Goal: Task Accomplishment & Management: Contribute content

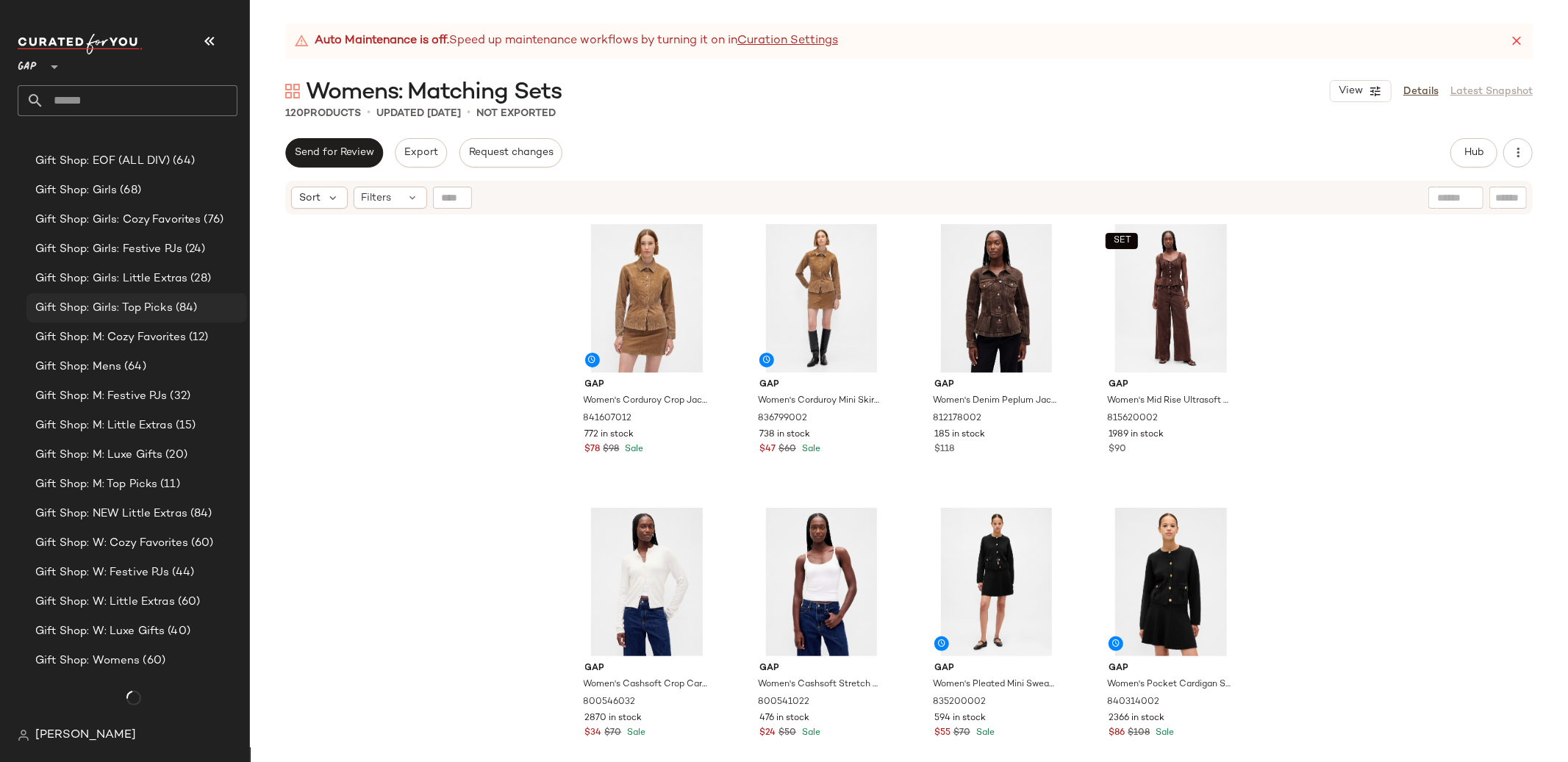
scroll to position [1050, 0]
click at [163, 516] on span "Gift Shop: NEW Little Extras" at bounding box center [111, 515] width 152 height 17
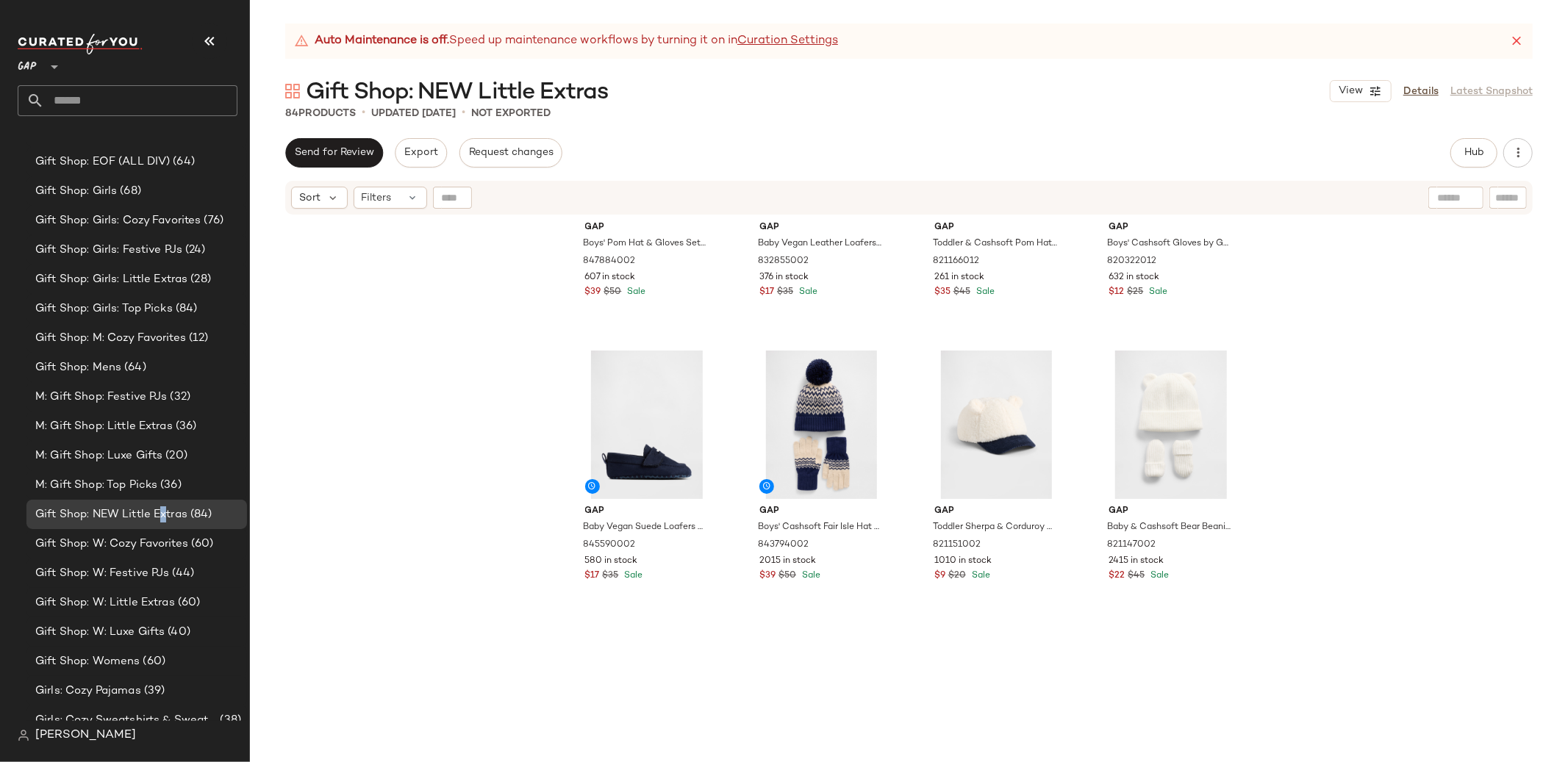
scroll to position [2733, 0]
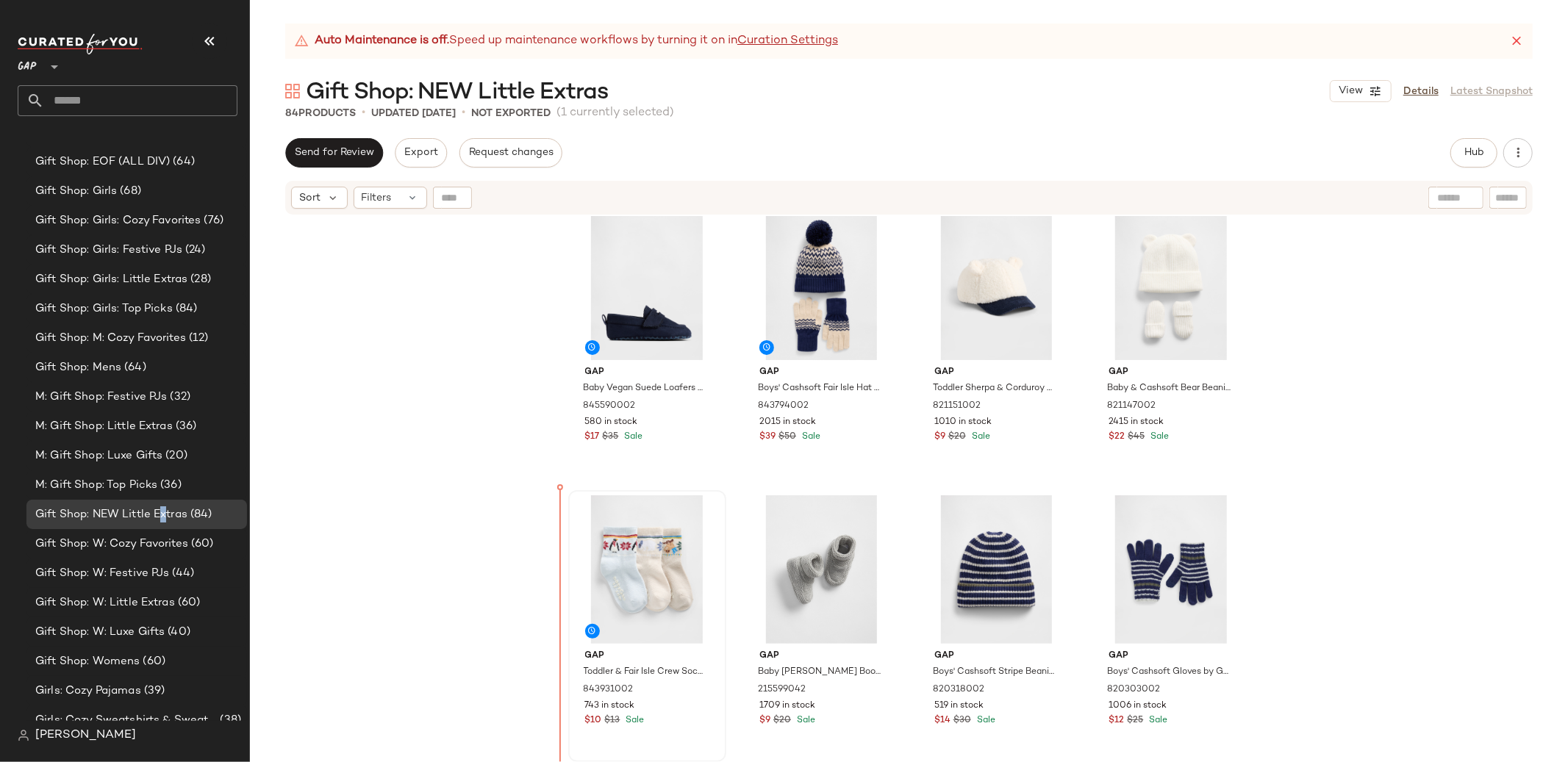
scroll to position [2863, 0]
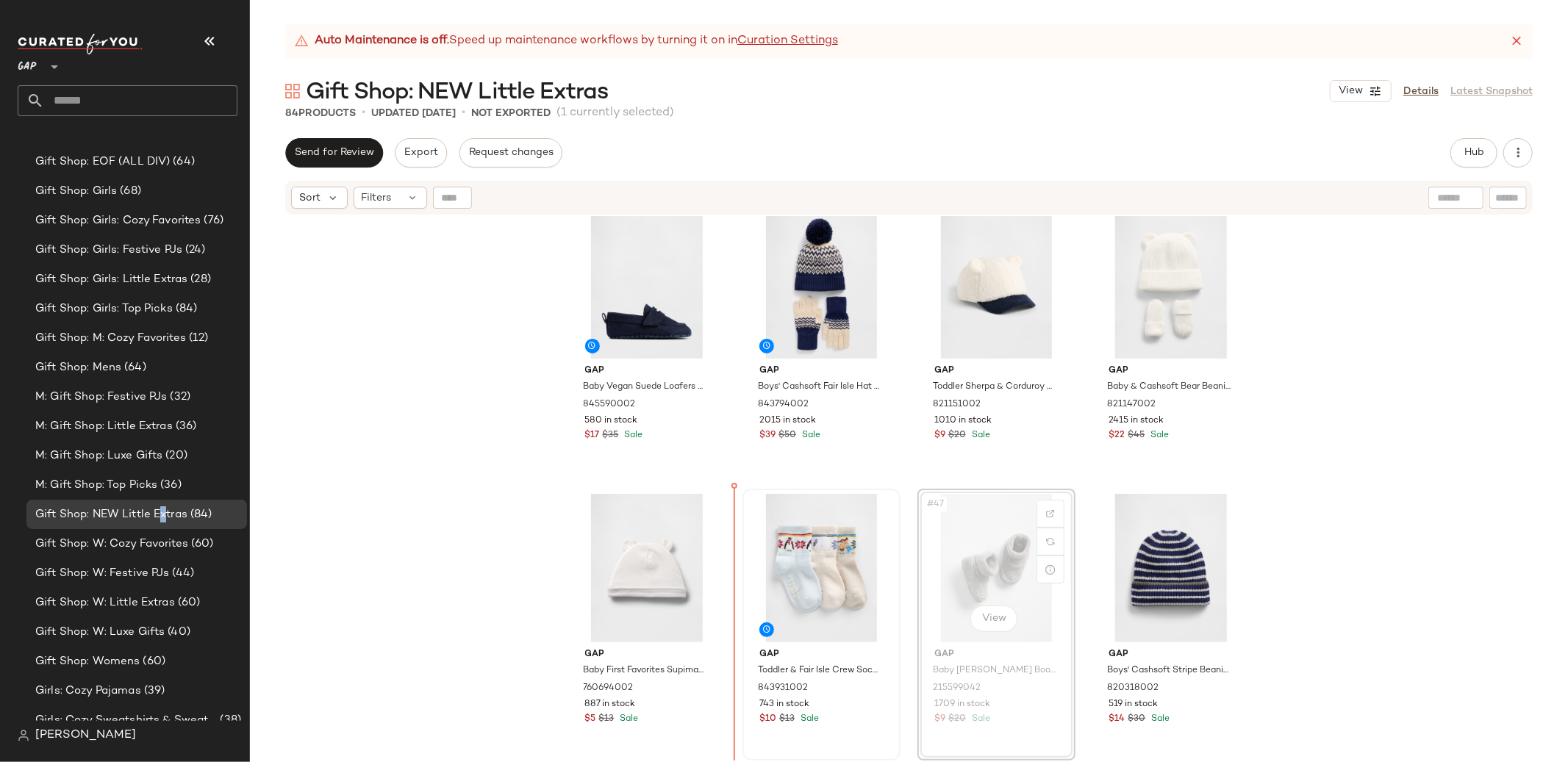
scroll to position [2865, 0]
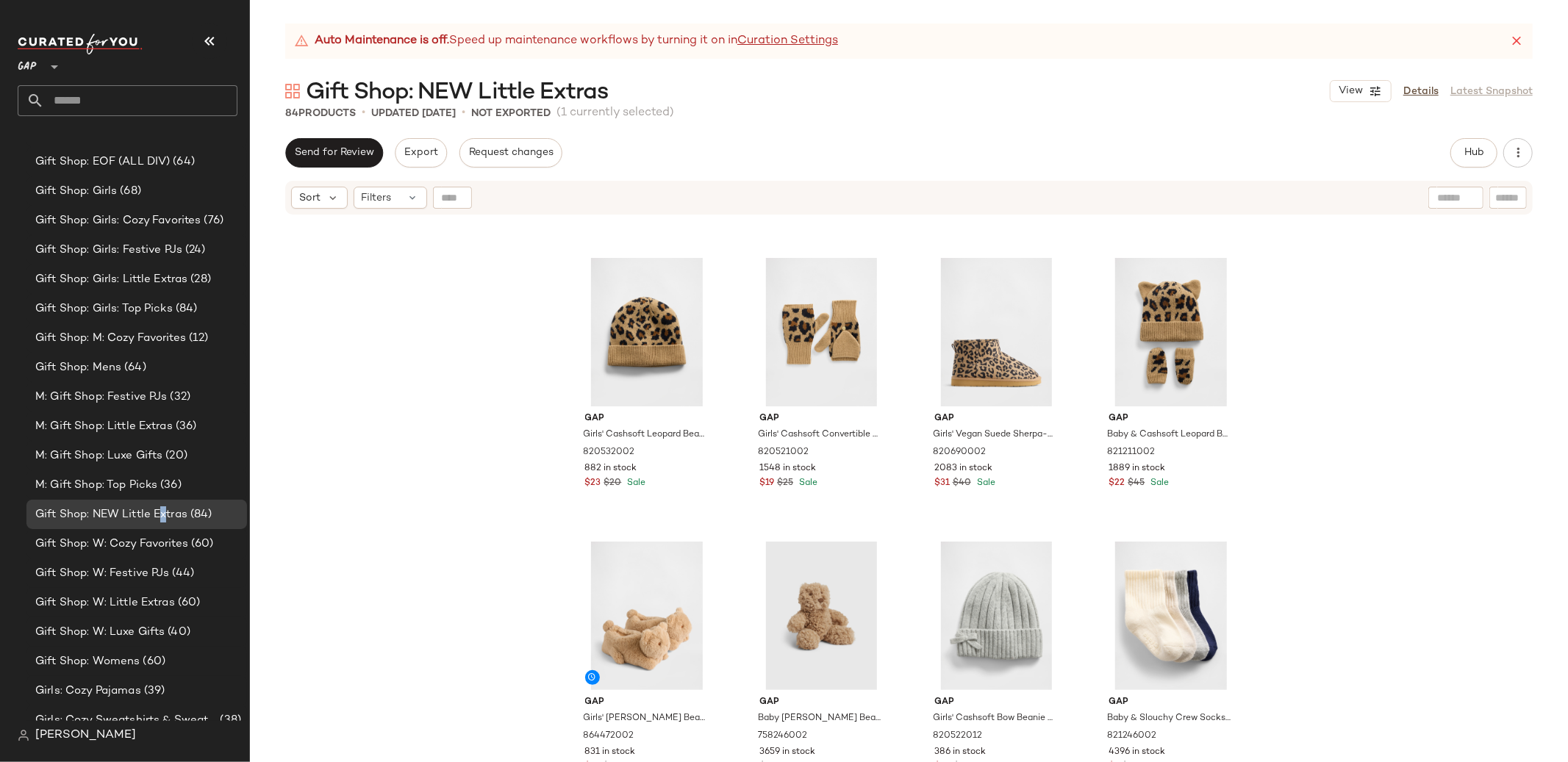
scroll to position [4001, 0]
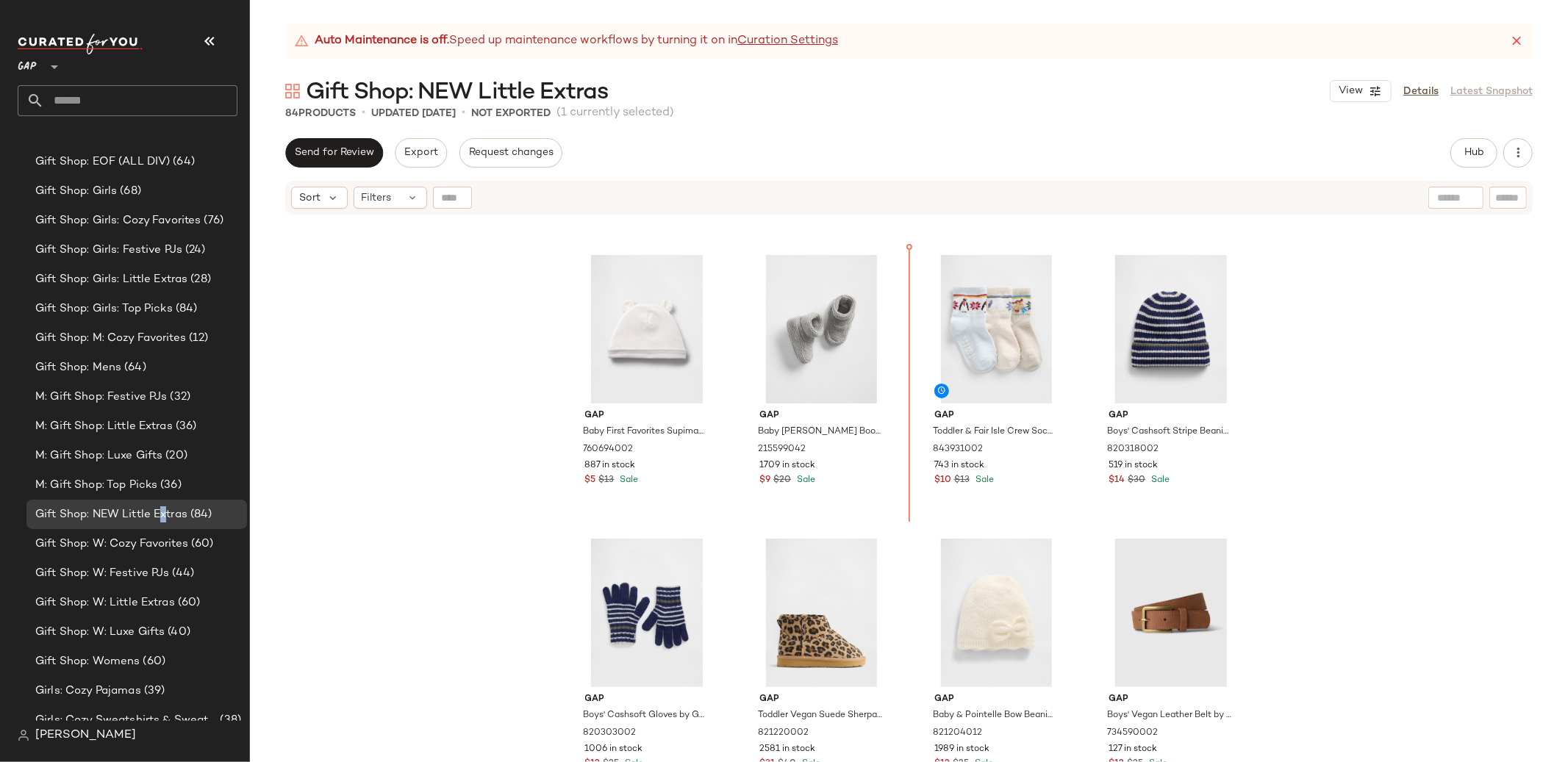
drag, startPoint x: 1169, startPoint y: 552, endPoint x: 1161, endPoint y: 549, distance: 8.5
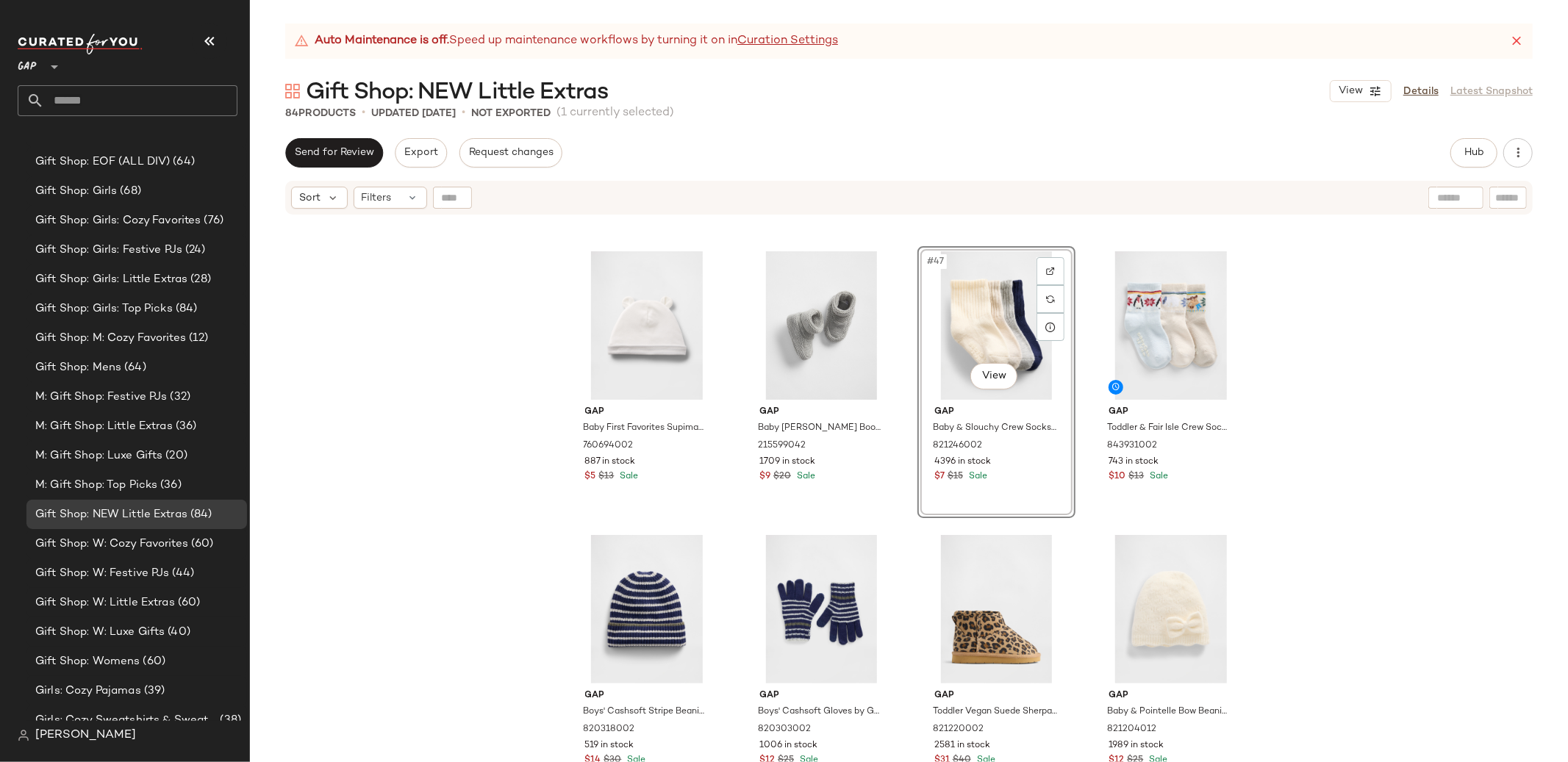
click at [1328, 460] on div "Gap Baby First Favorites Supima® Bear Hat by Gap New Off White Size 3-6 M 76069…" at bounding box center [909, 508] width 1318 height 583
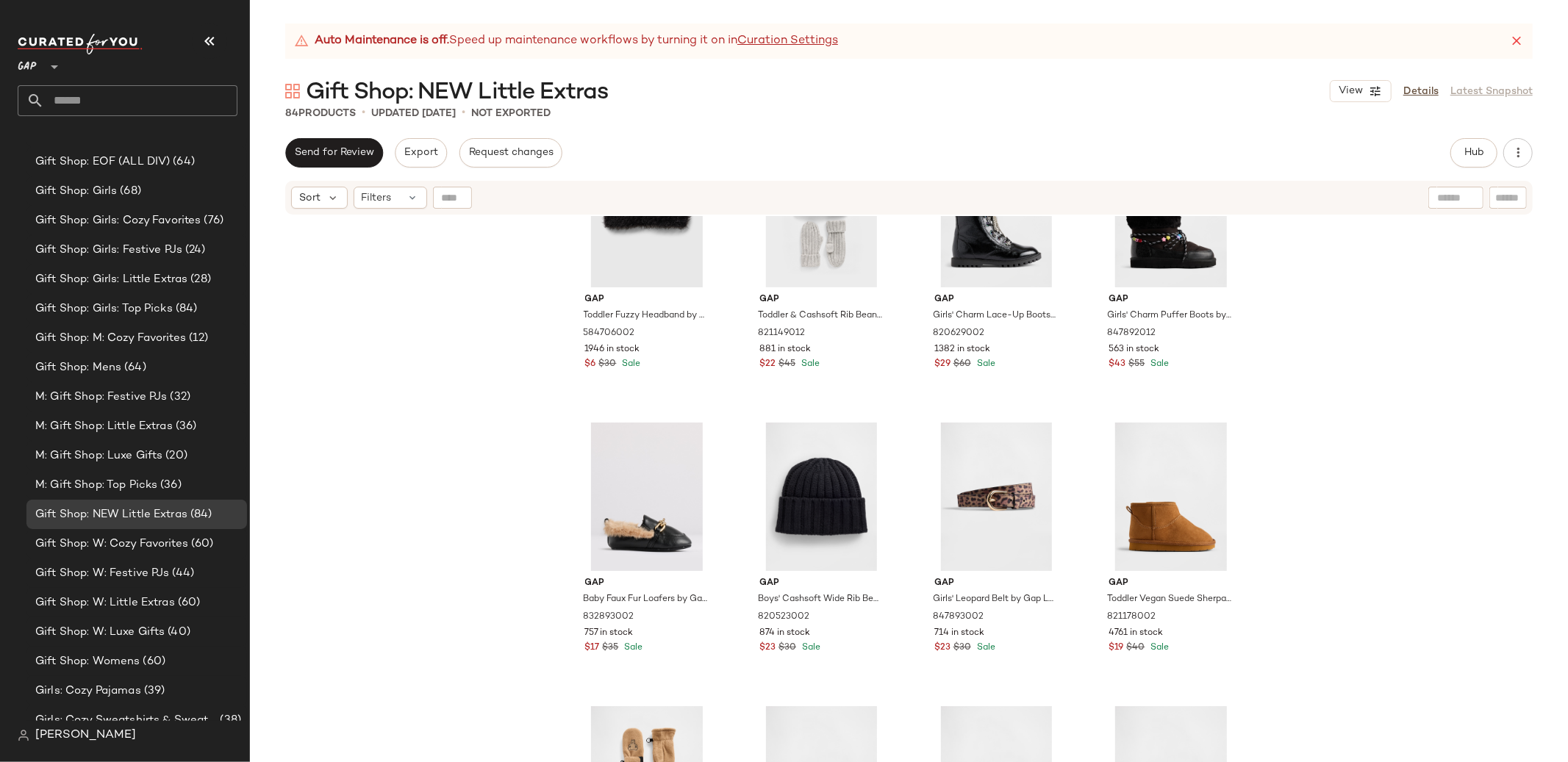
scroll to position [5380, 0]
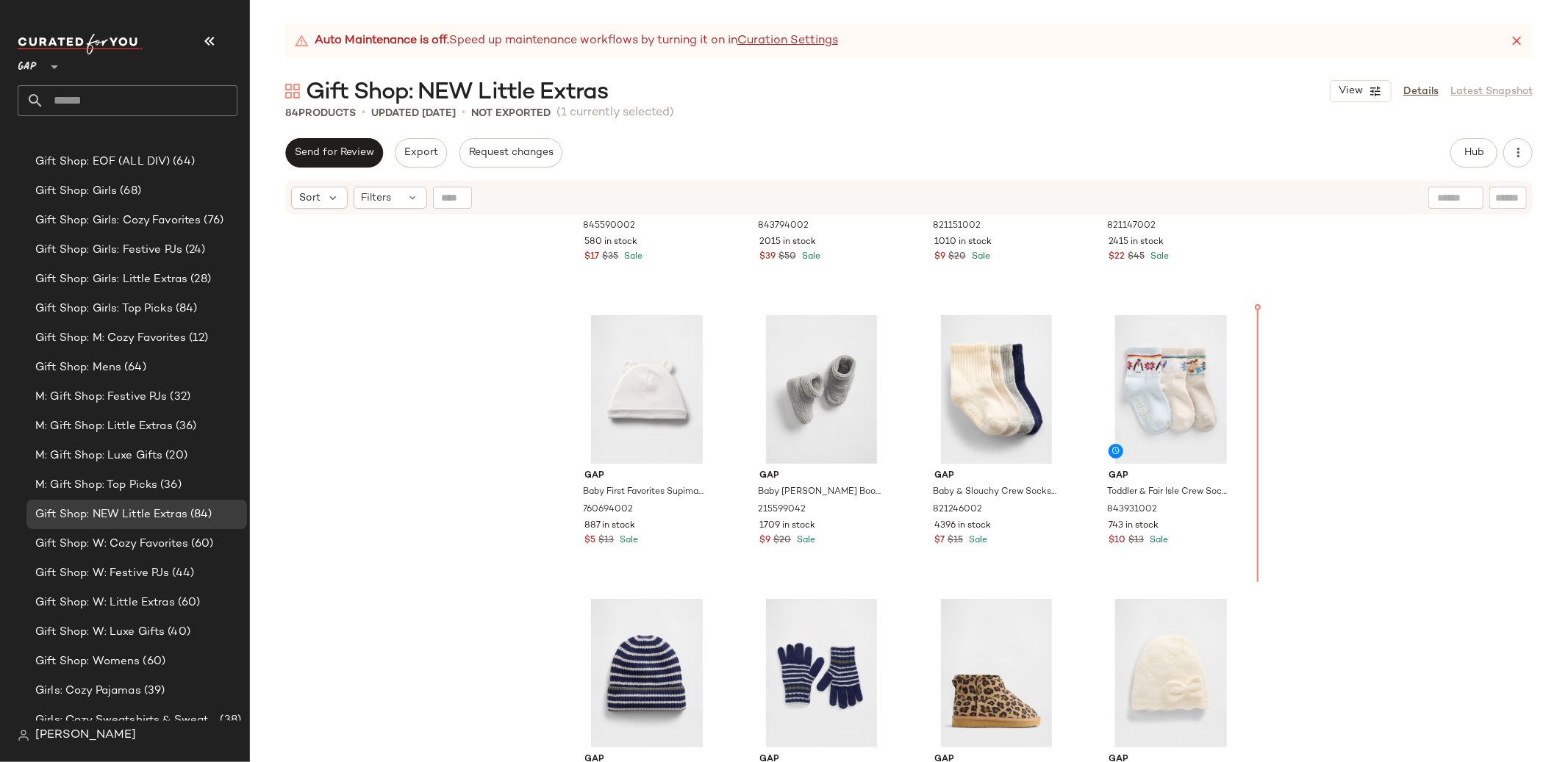
scroll to position [3102, 0]
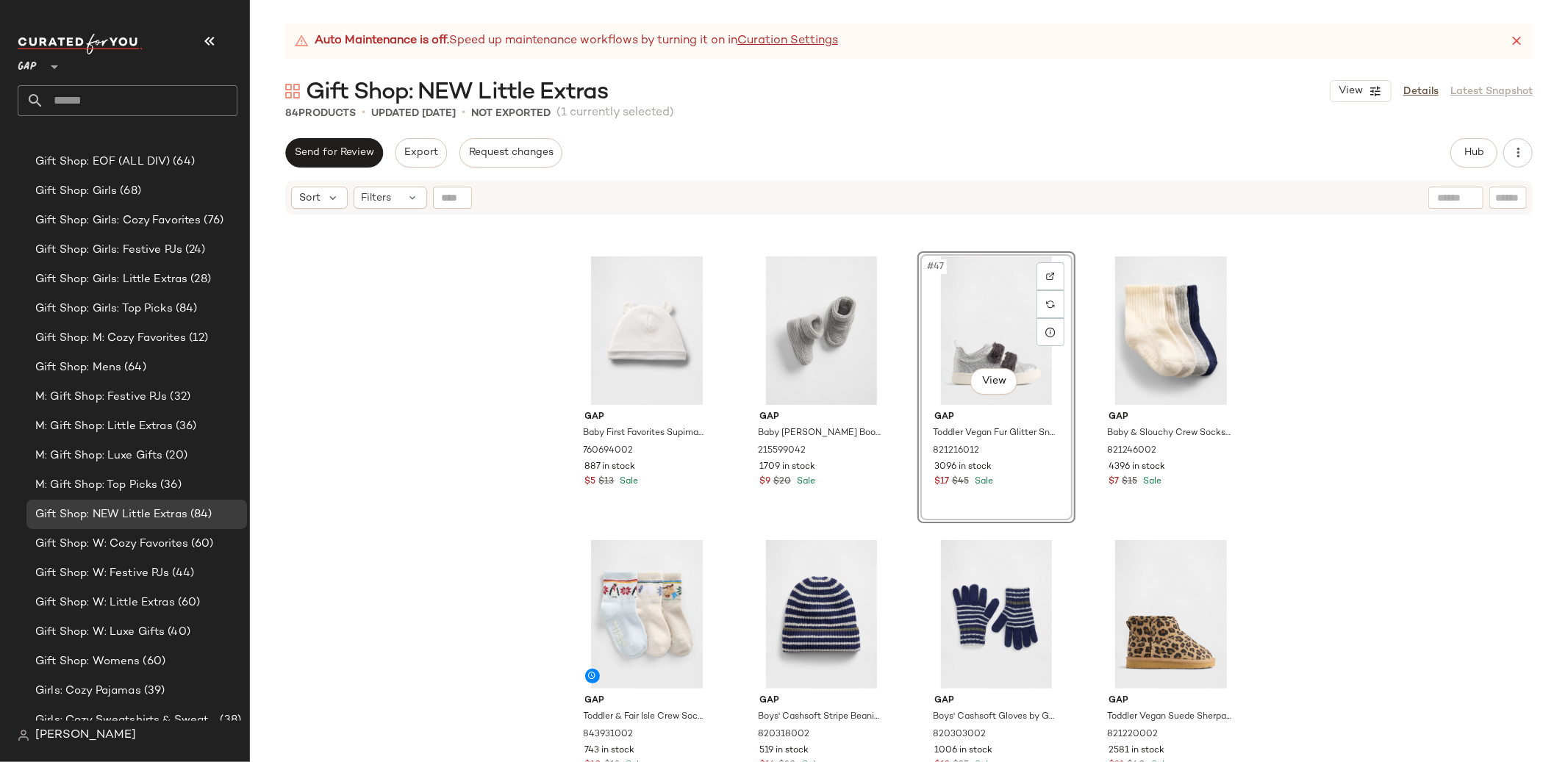
click at [1364, 407] on div "Gap Baby Vegan Suede Loafers by Gap Dark Night Blue Size 0-3 M 845590002 580 in…" at bounding box center [909, 508] width 1318 height 583
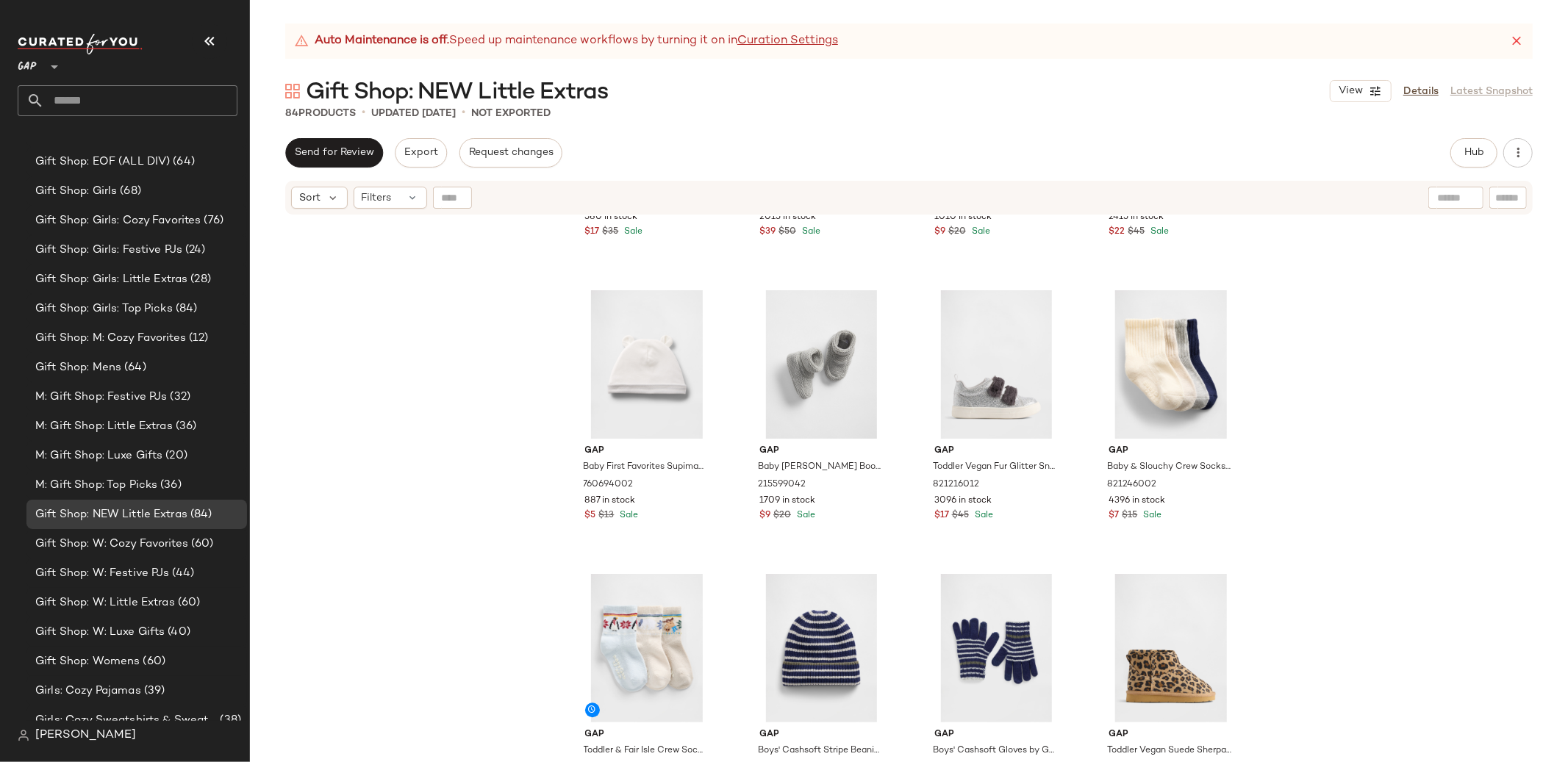
scroll to position [3075, 0]
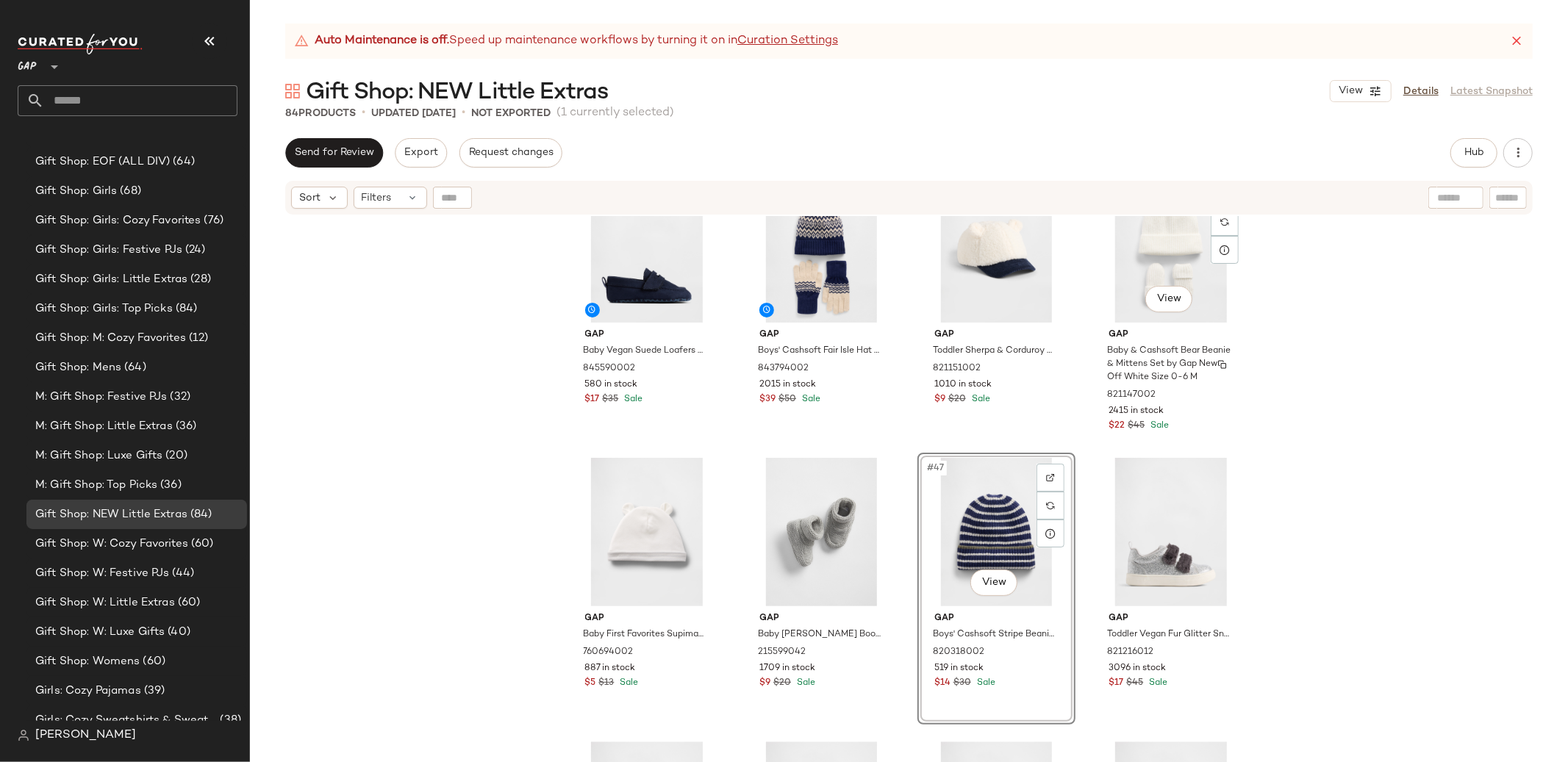
scroll to position [2902, 0]
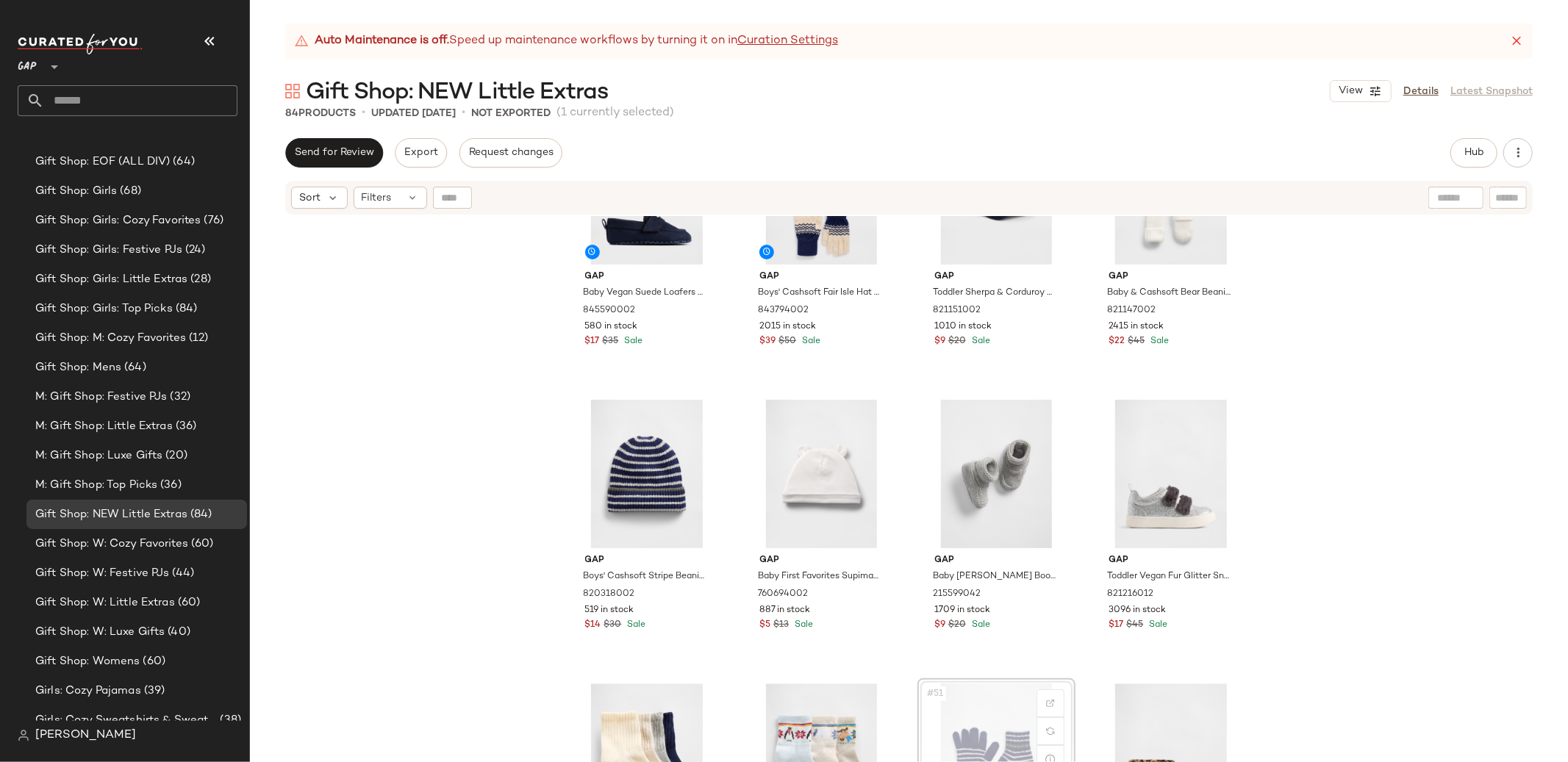
scroll to position [2968, 0]
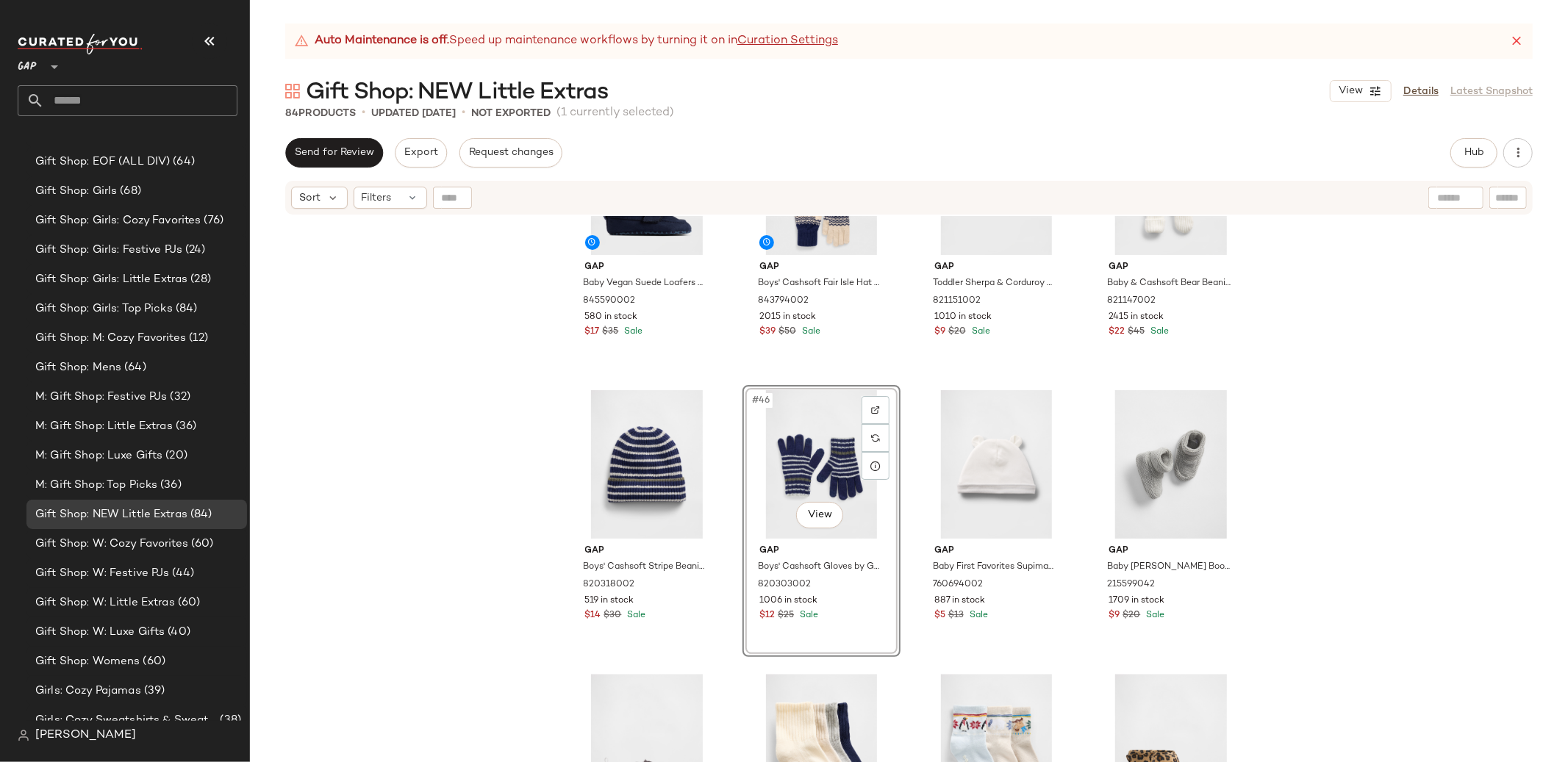
click at [1396, 402] on div "Gap Boys' Pom Hat & Gloves Set by Gap Happy Stripe Size S/M 847884002 607 in st…" at bounding box center [909, 508] width 1318 height 583
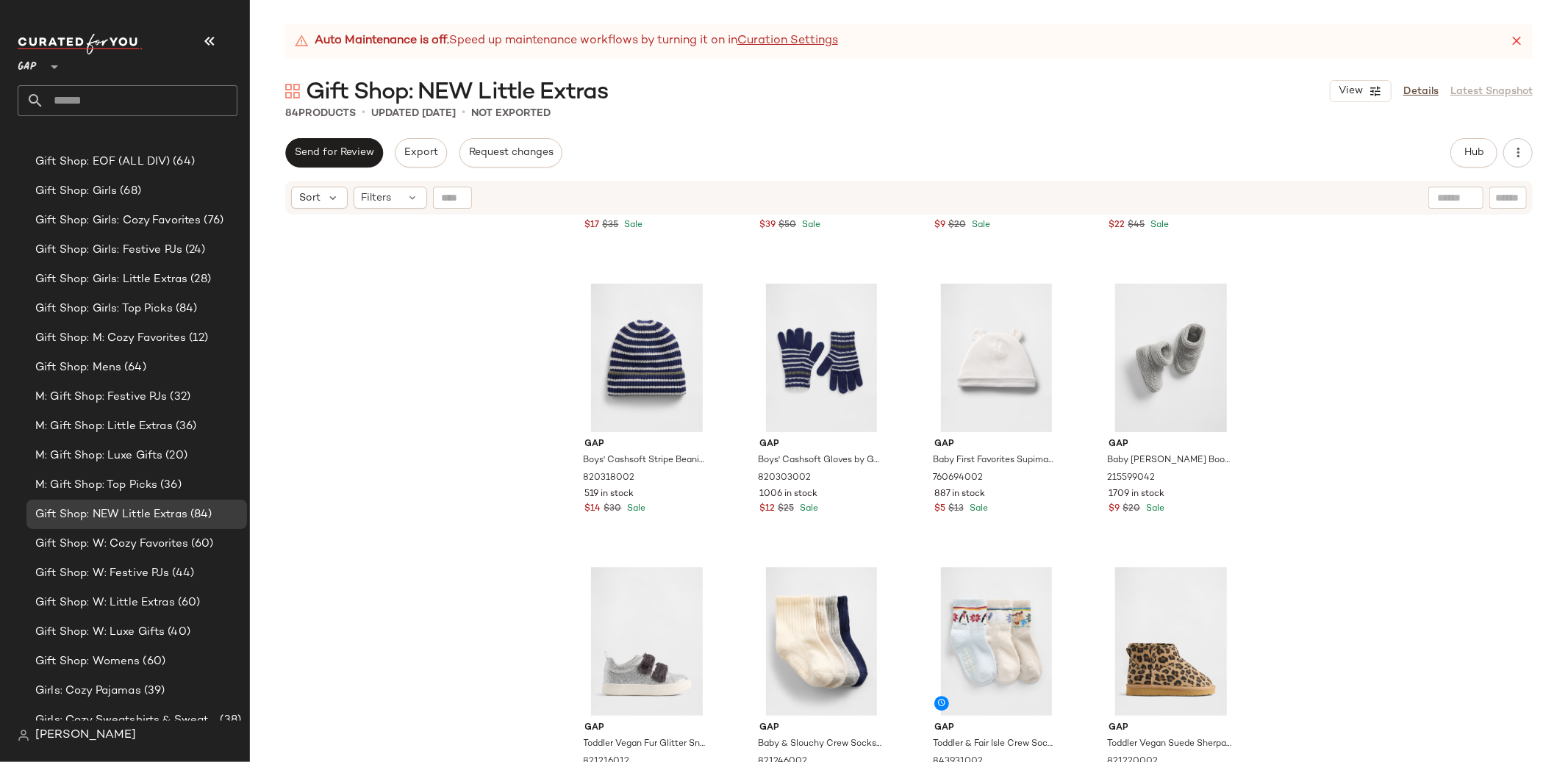
scroll to position [3077, 0]
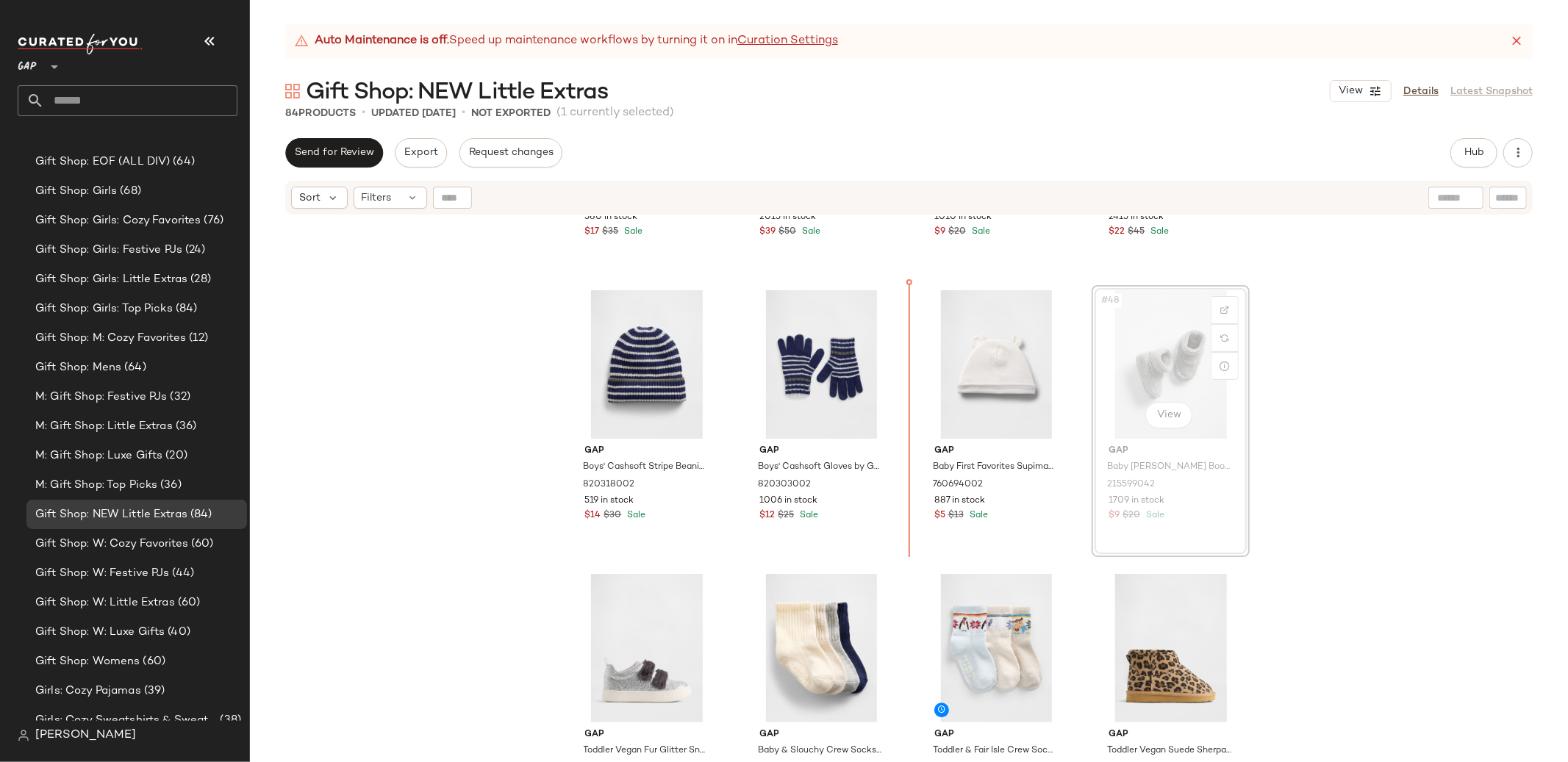
scroll to position [3066, 0]
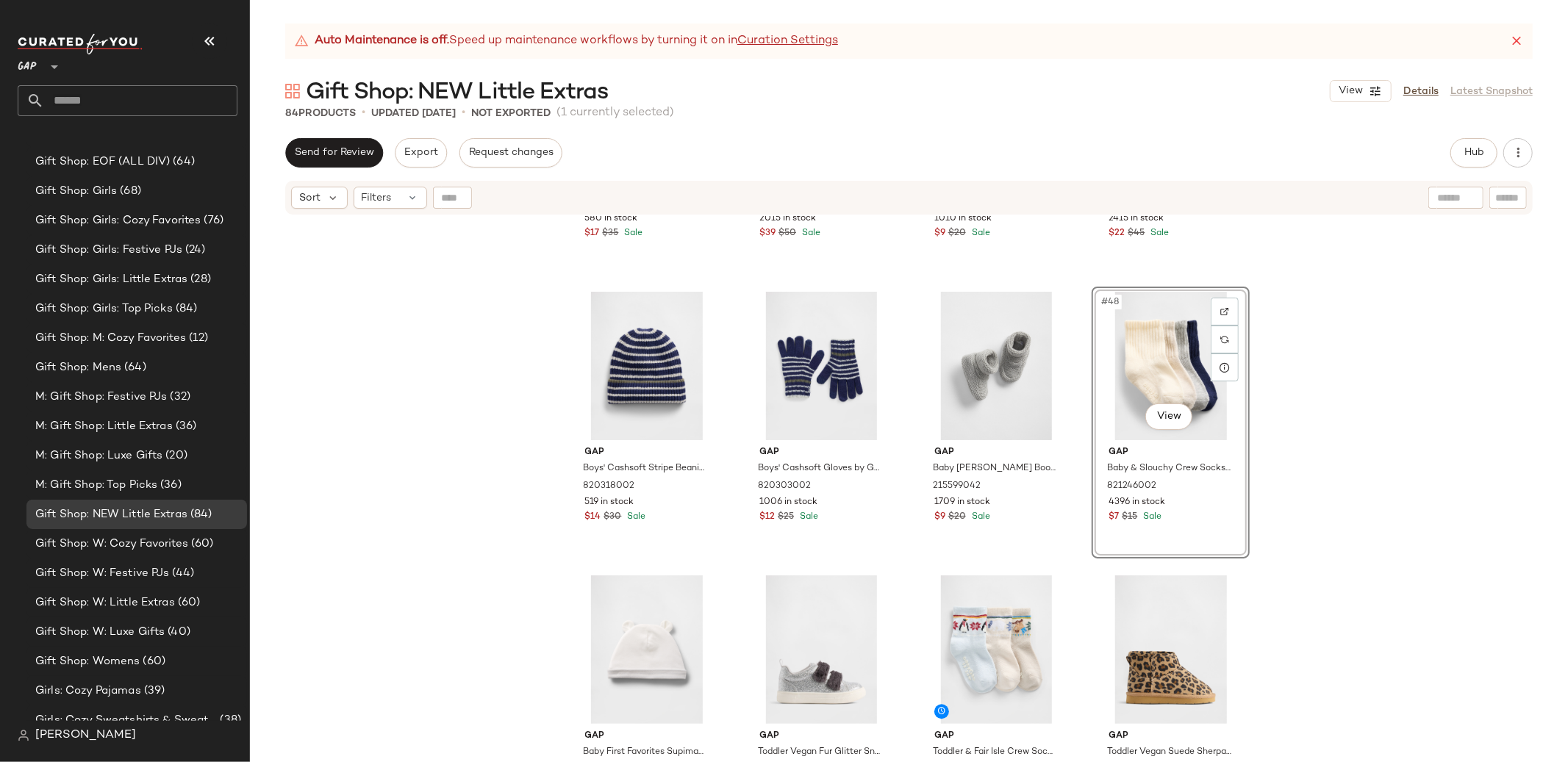
click at [1383, 428] on div "Gap Baby Vegan Suede Loafers by Gap Dark Night Blue Size 0-3 M 845590002 580 in…" at bounding box center [909, 508] width 1318 height 583
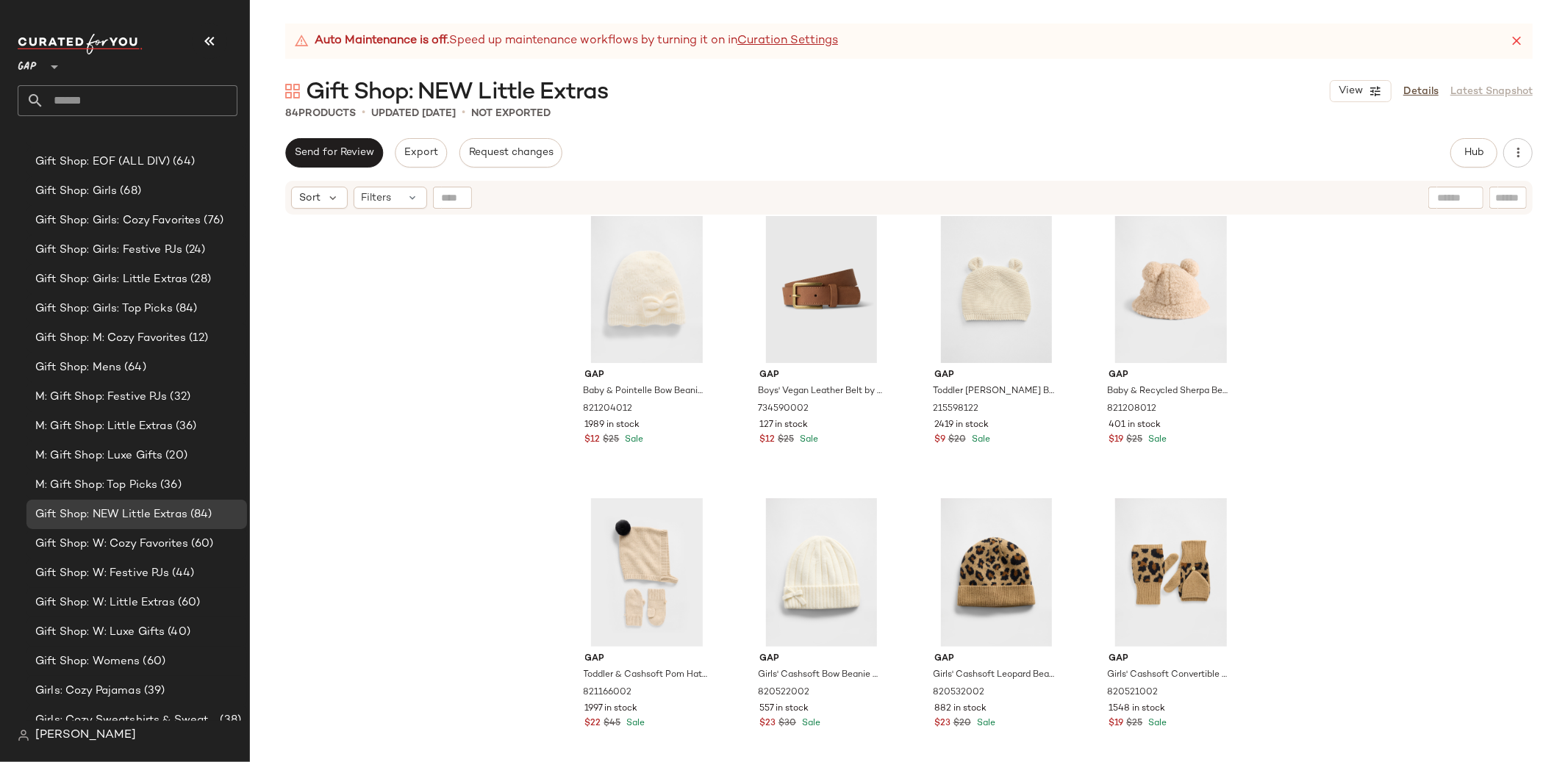
scroll to position [3713, 0]
click at [794, 271] on div "#54 View" at bounding box center [821, 286] width 148 height 148
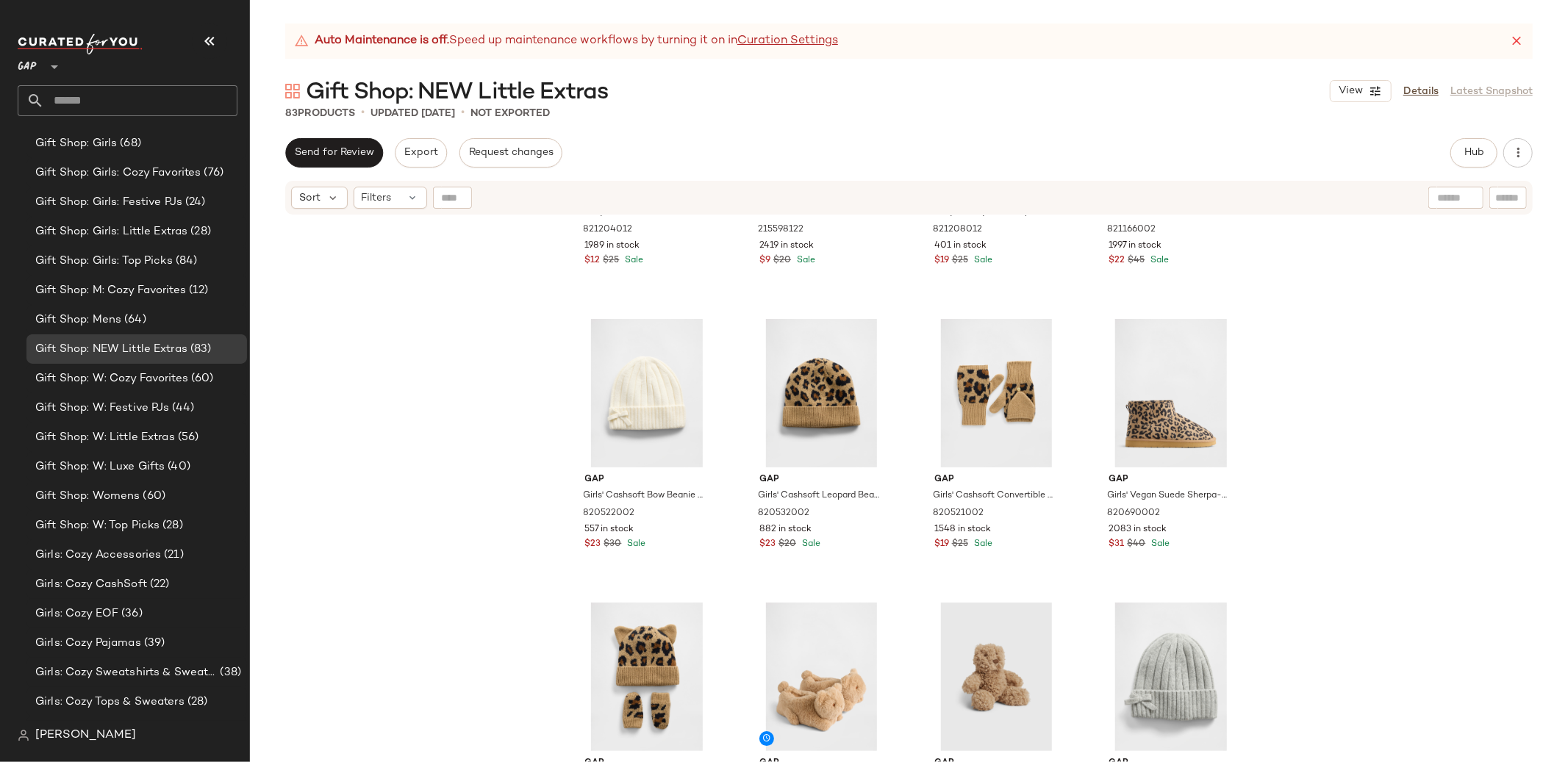
scroll to position [1050, 0]
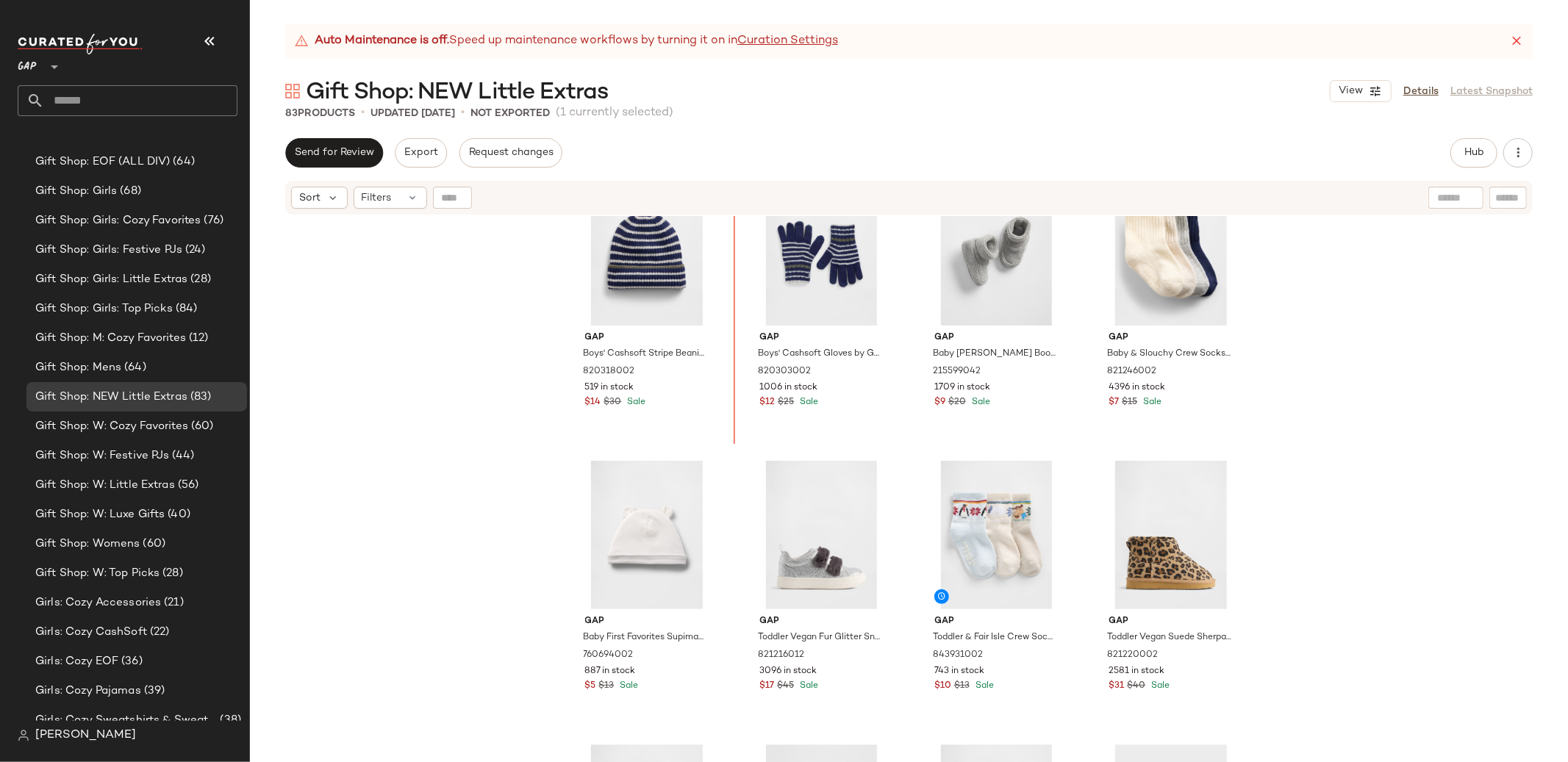
scroll to position [3170, 0]
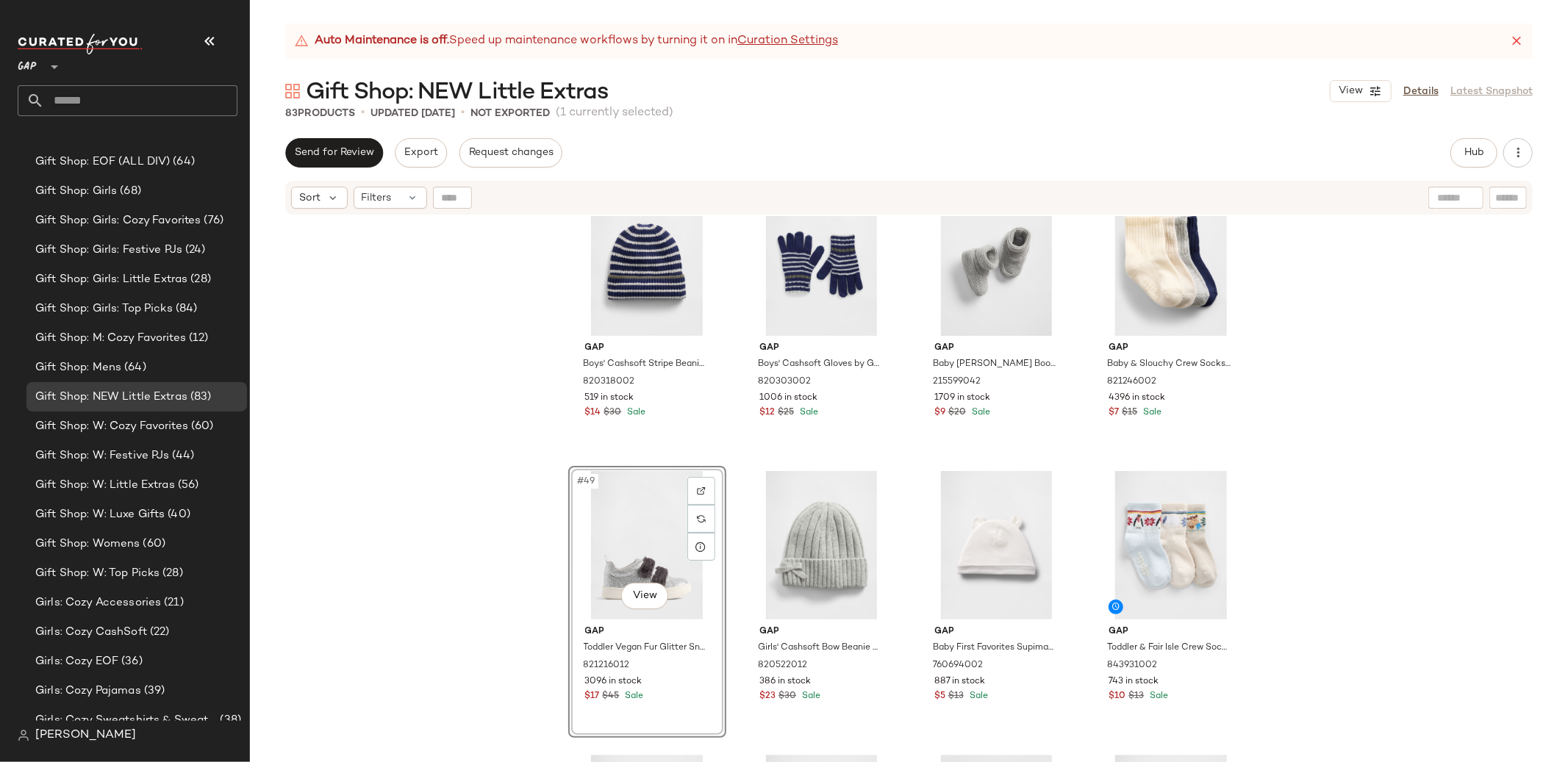
click at [1375, 419] on div "Gap Boys' Cashsoft Stripe Beanie by Gap New Navy Size S/M 820318002 519 in stoc…" at bounding box center [909, 508] width 1318 height 583
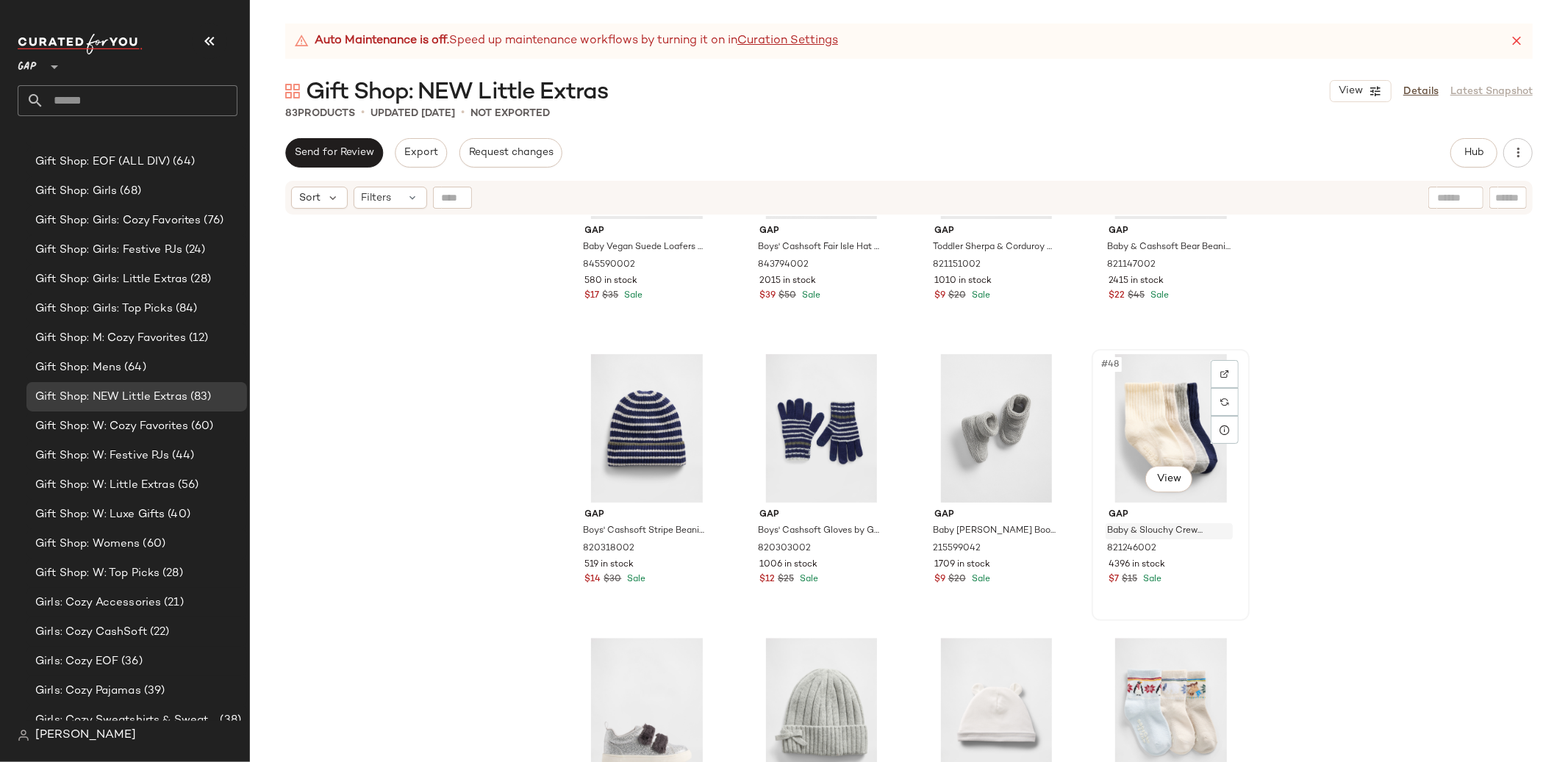
scroll to position [3048, 0]
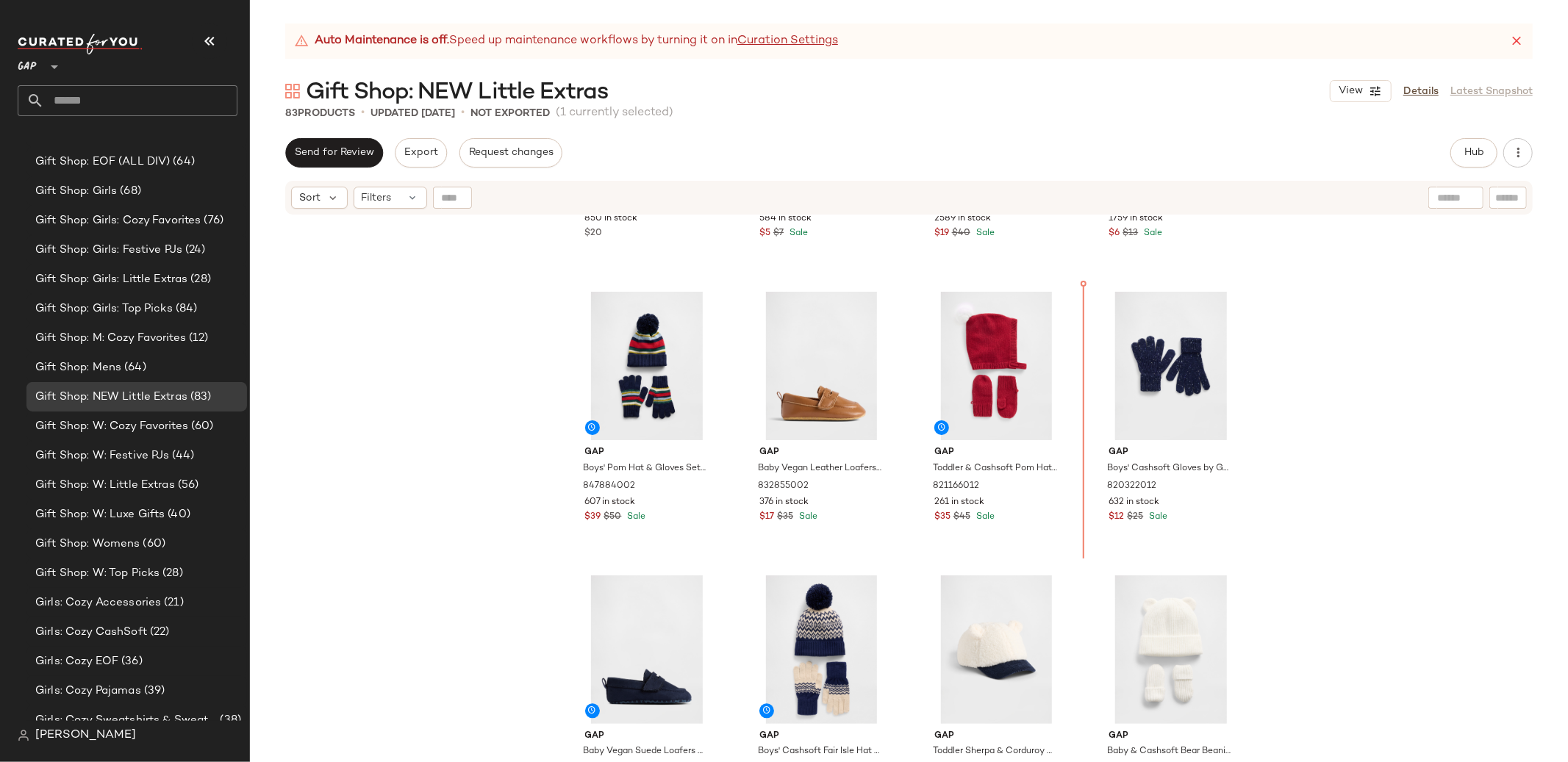
scroll to position [2457, 0]
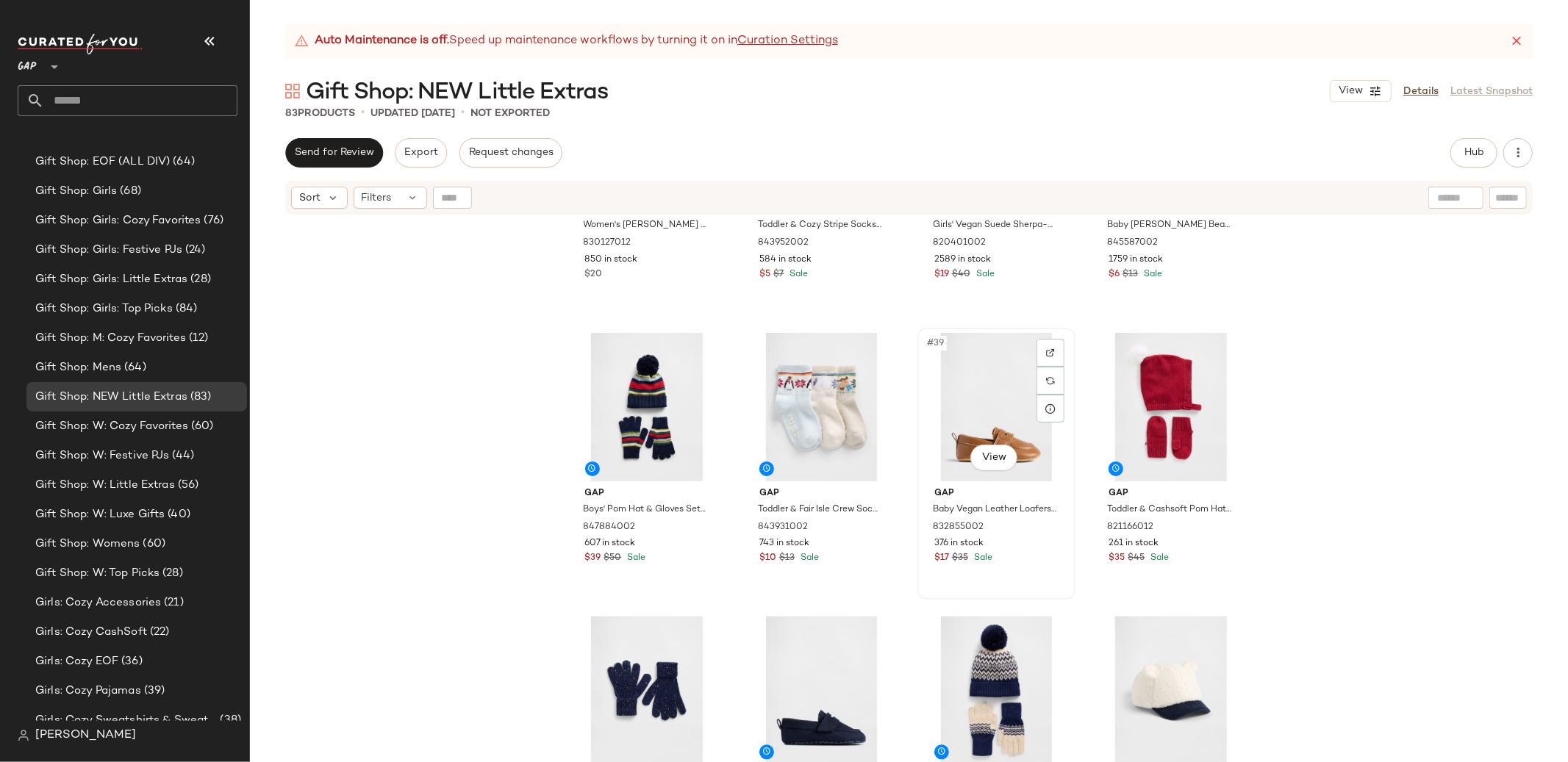
click at [957, 421] on div "#39 View" at bounding box center [996, 406] width 148 height 148
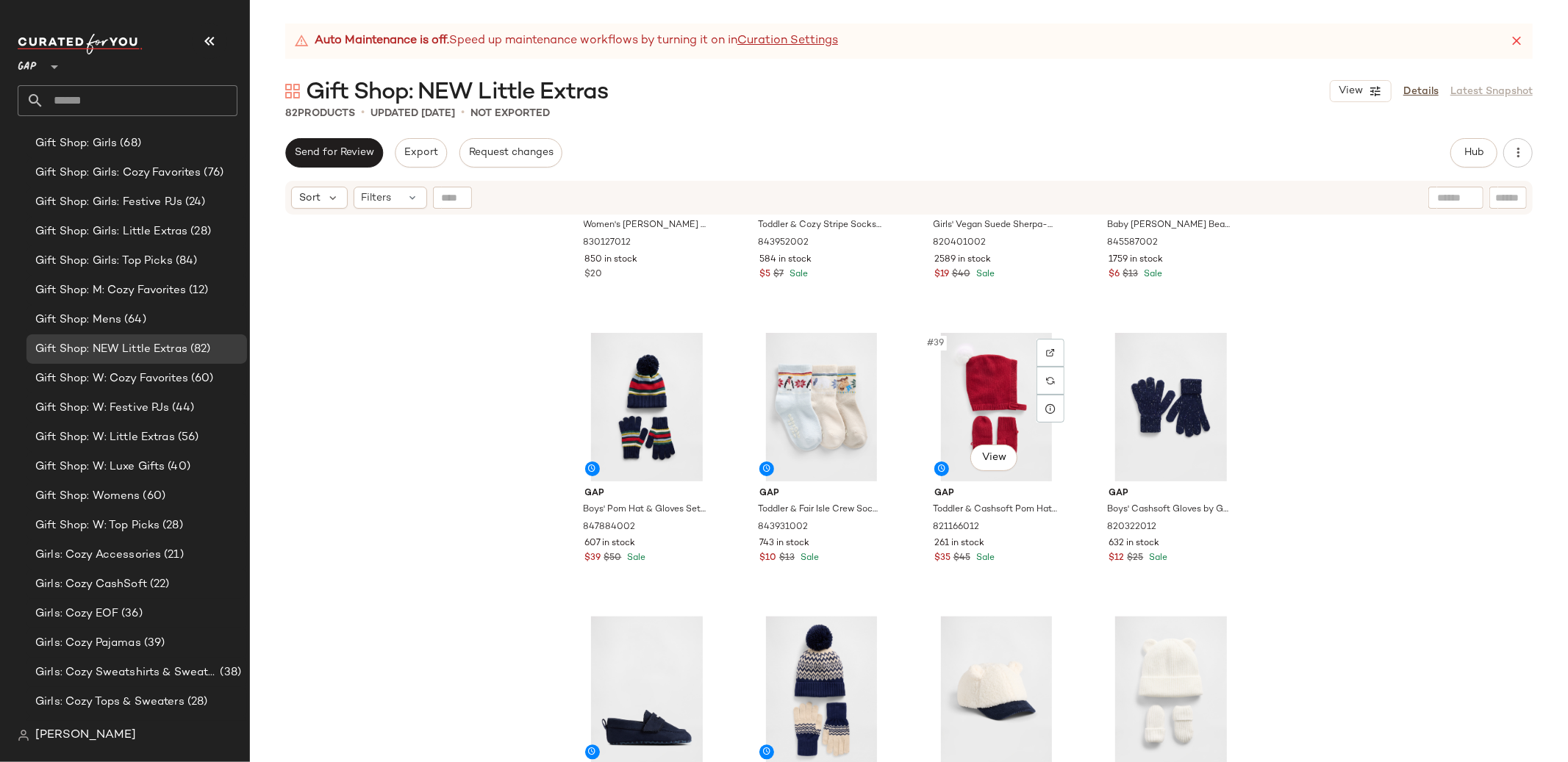
scroll to position [1050, 0]
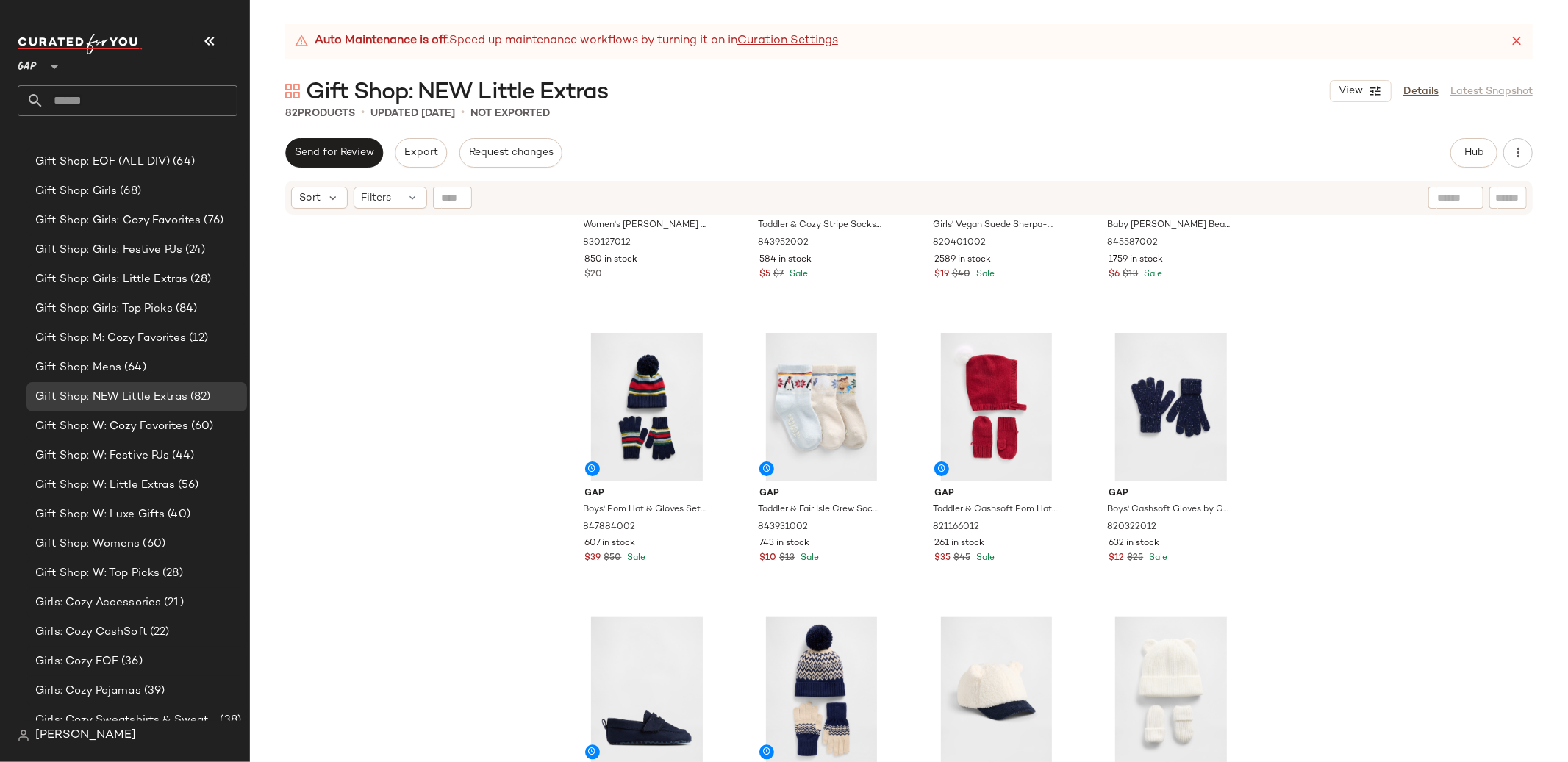
click at [1369, 355] on div "Gap Women's Brannan Bear Hoodie Keychain Charm by Gap Modern Red Logo One Size …" at bounding box center [909, 508] width 1318 height 583
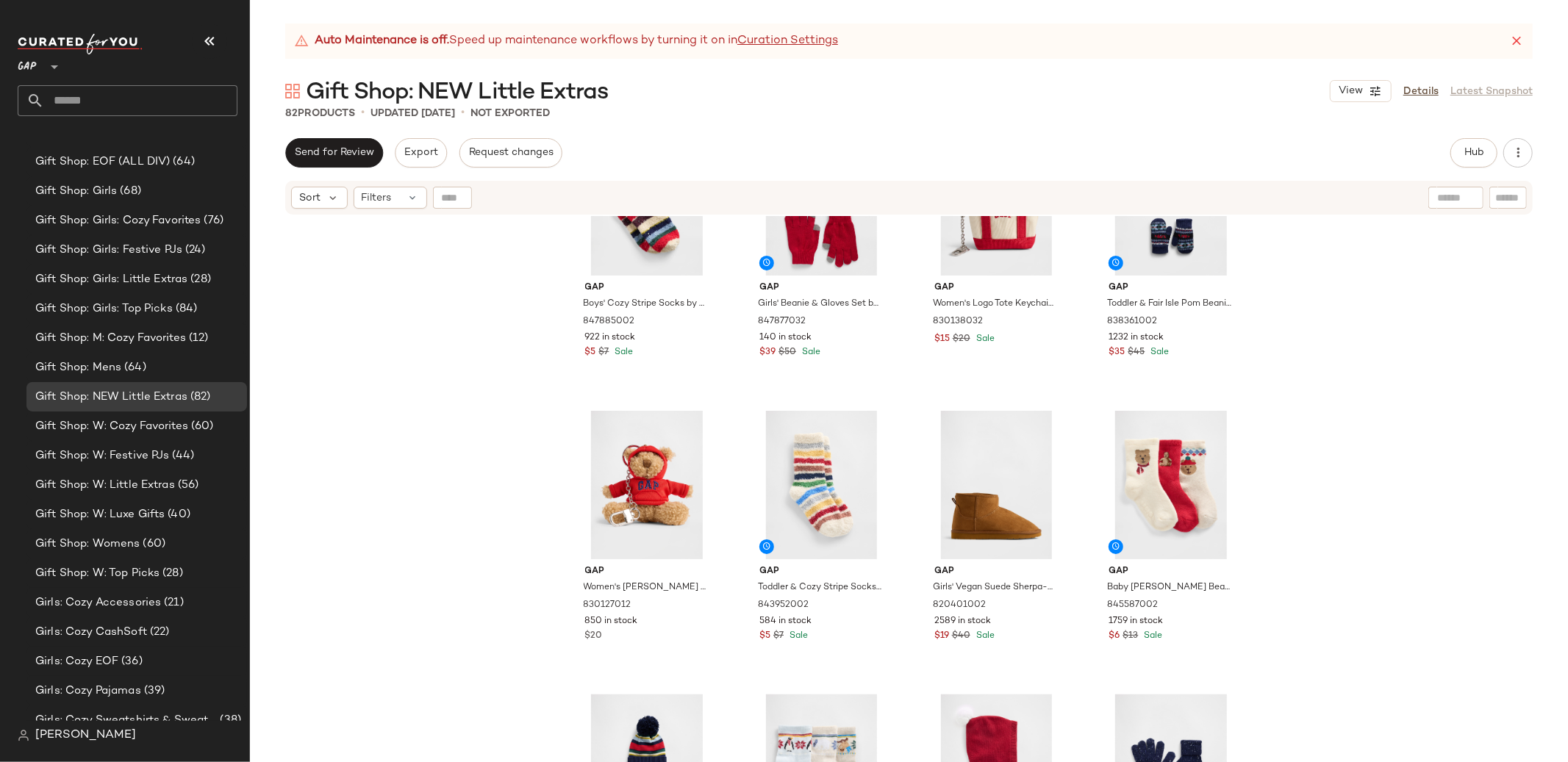
scroll to position [2098, 0]
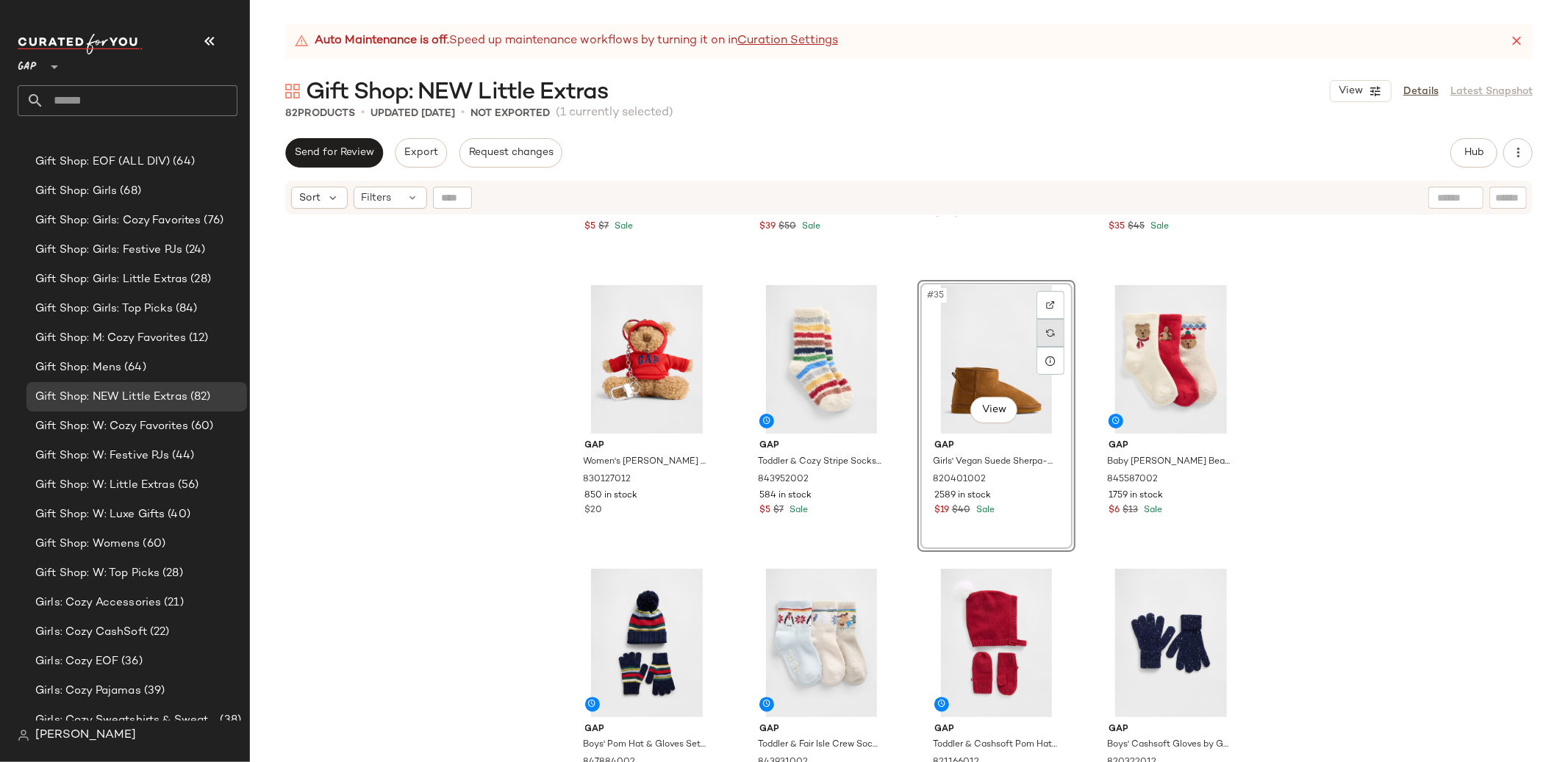
scroll to position [2252, 0]
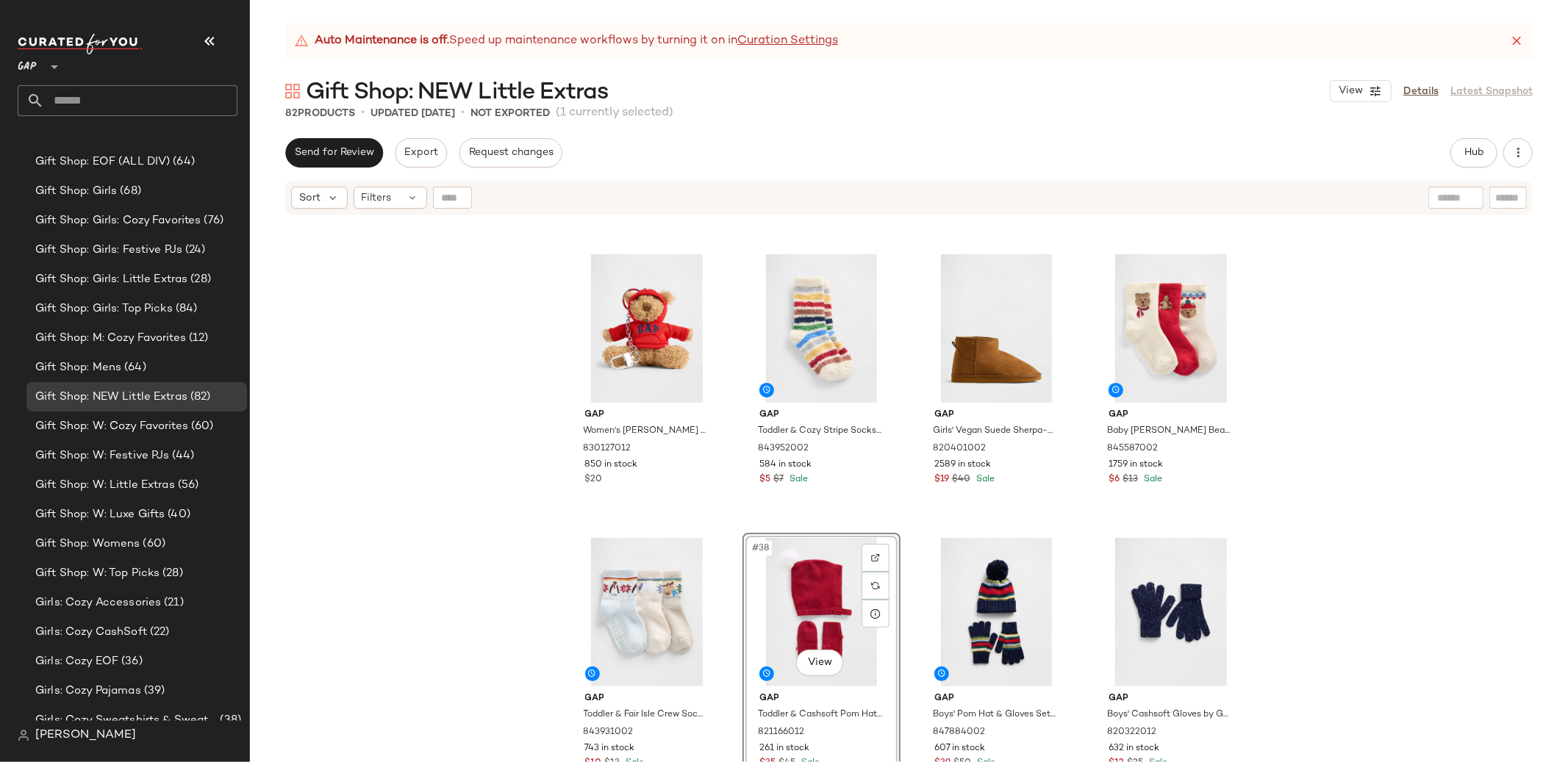
click at [1376, 448] on div "Gap Boys' Cozy Stripe Socks by Gap Happy Stripe Size L/XL 847885002 922 in stoc…" at bounding box center [909, 508] width 1318 height 583
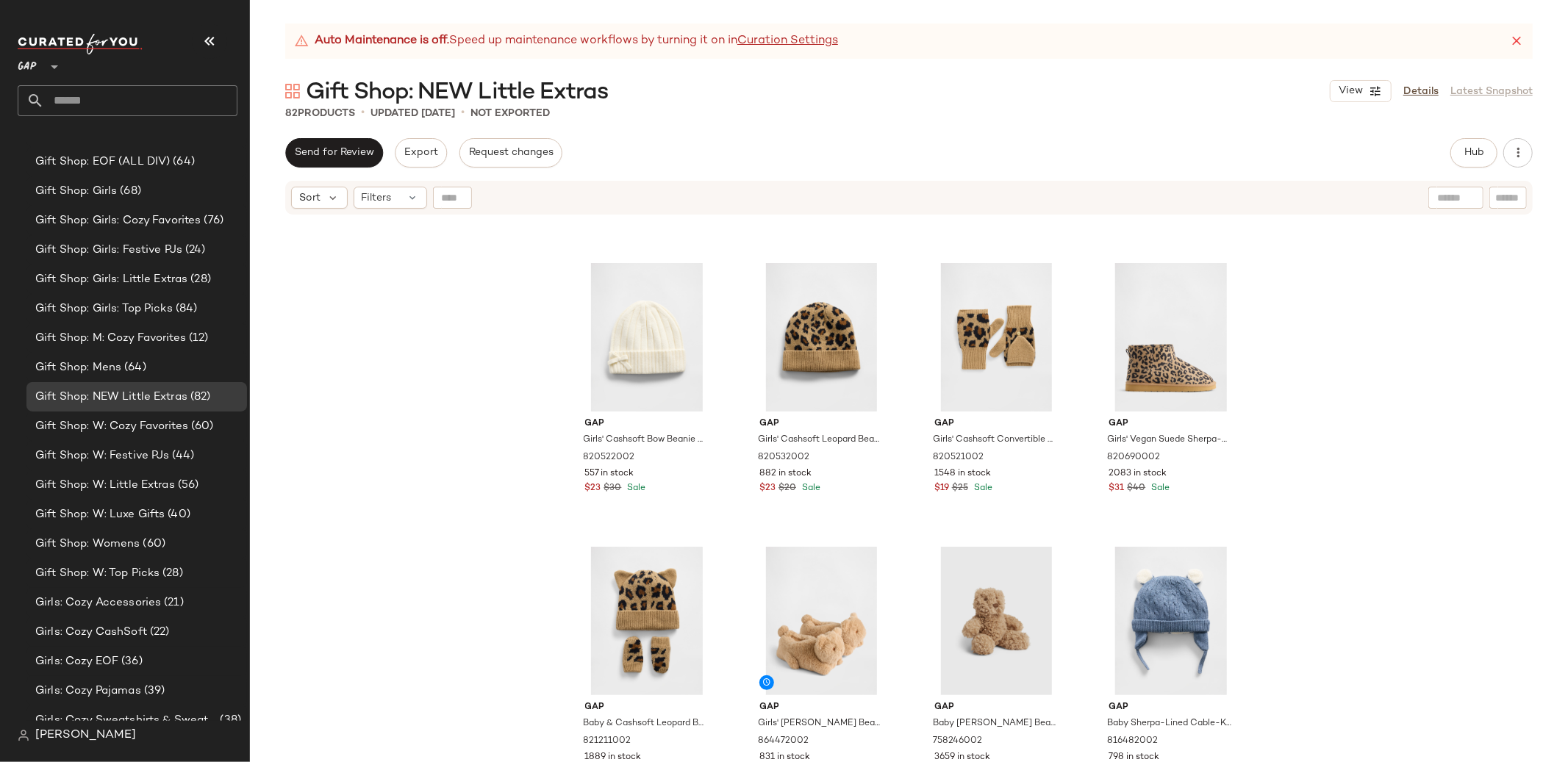
scroll to position [3941, 0]
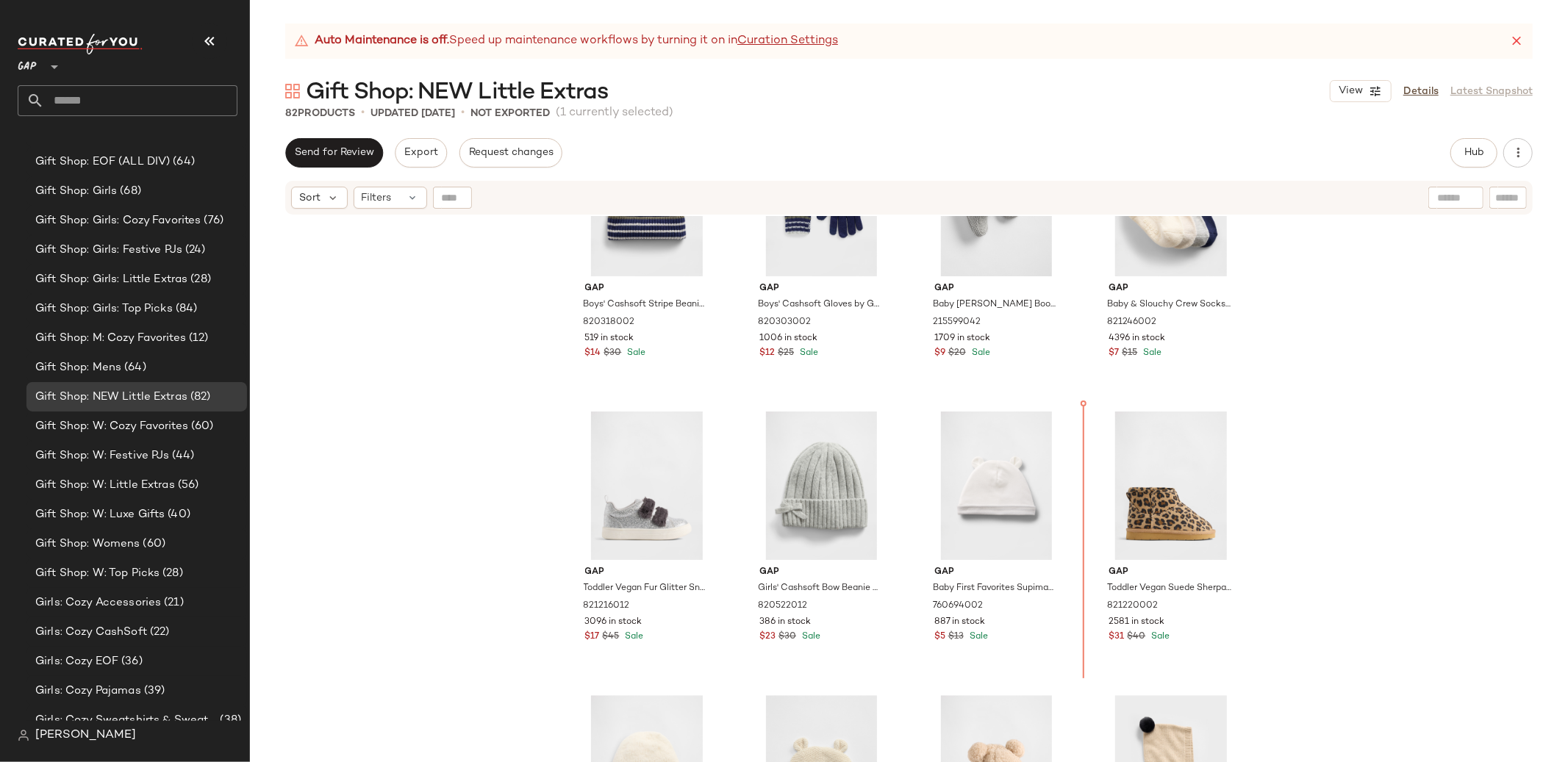
scroll to position [3235, 0]
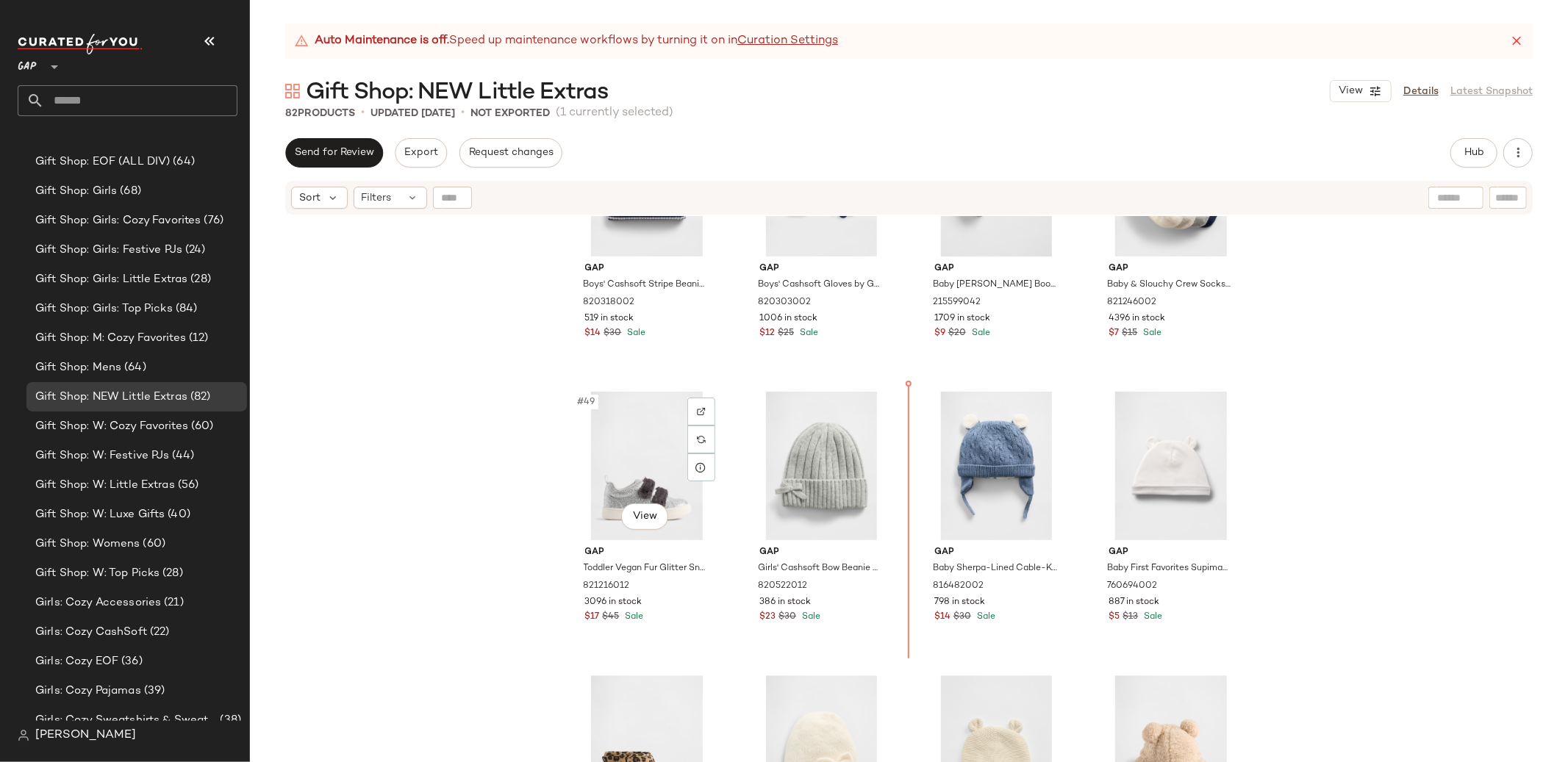
scroll to position [3255, 0]
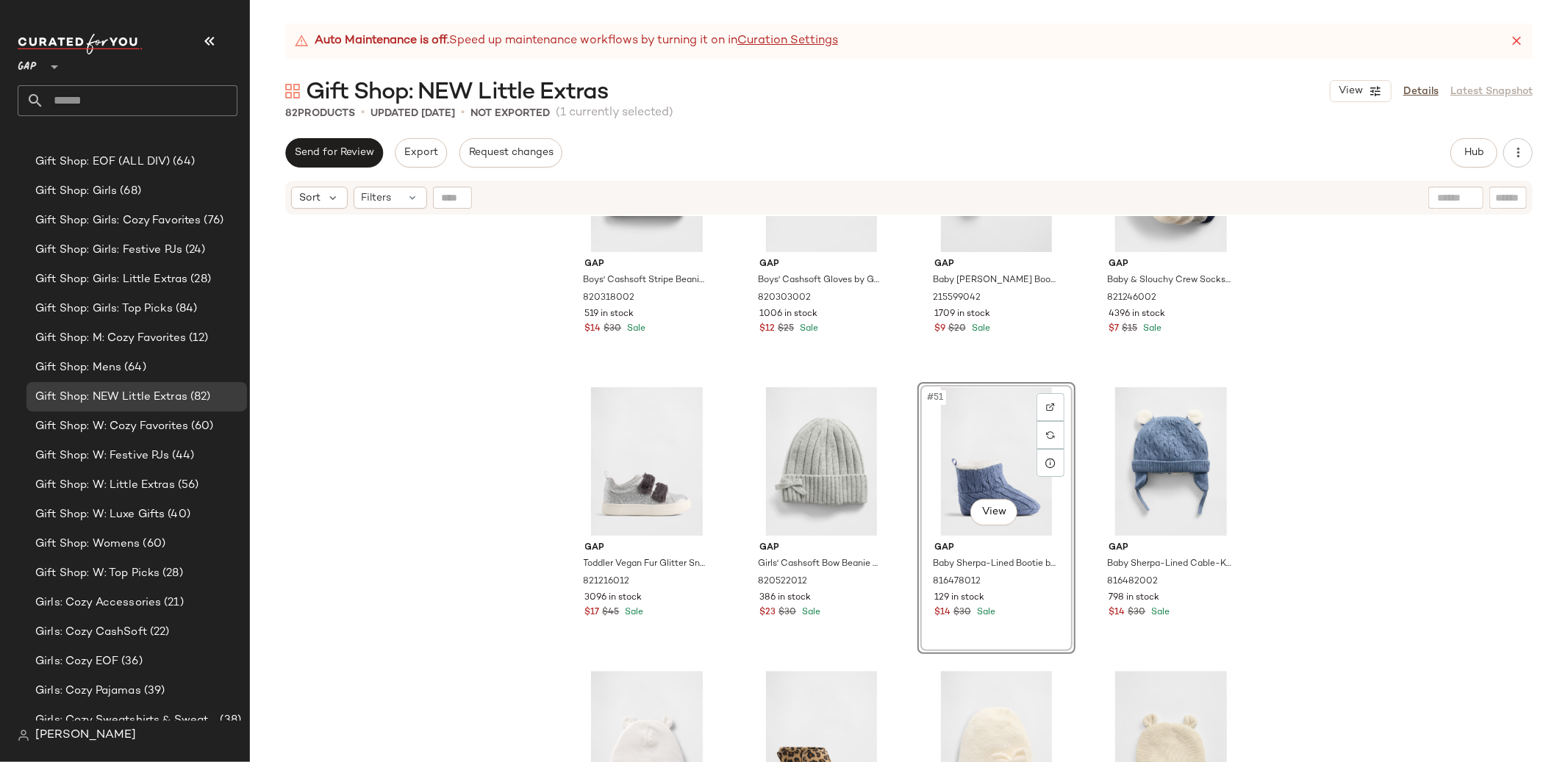
click at [1333, 482] on div "Gap Boys' Cashsoft Stripe Beanie by Gap New Navy Size S/M 820318002 519 in stoc…" at bounding box center [909, 508] width 1318 height 583
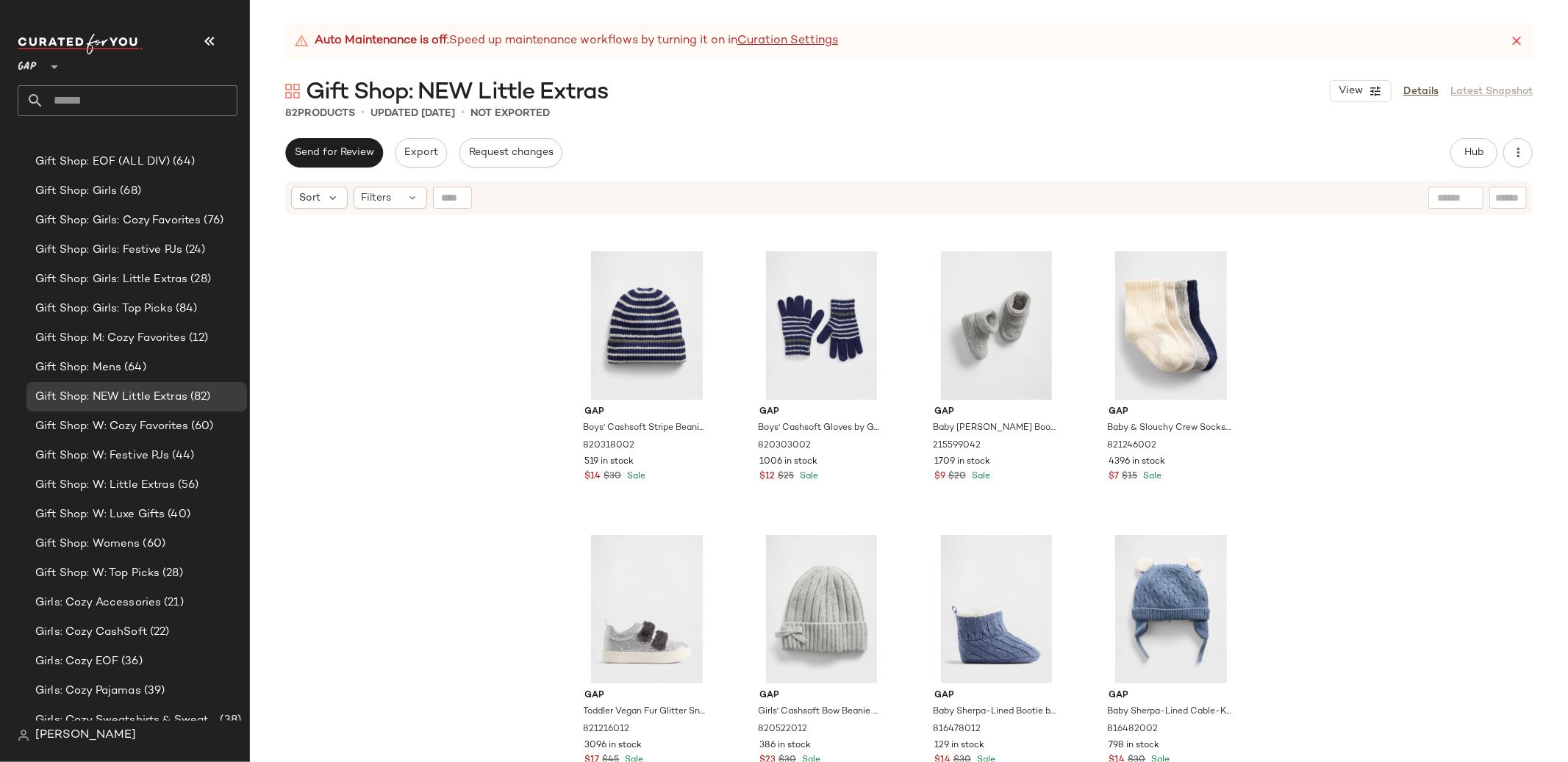
scroll to position [3099, 0]
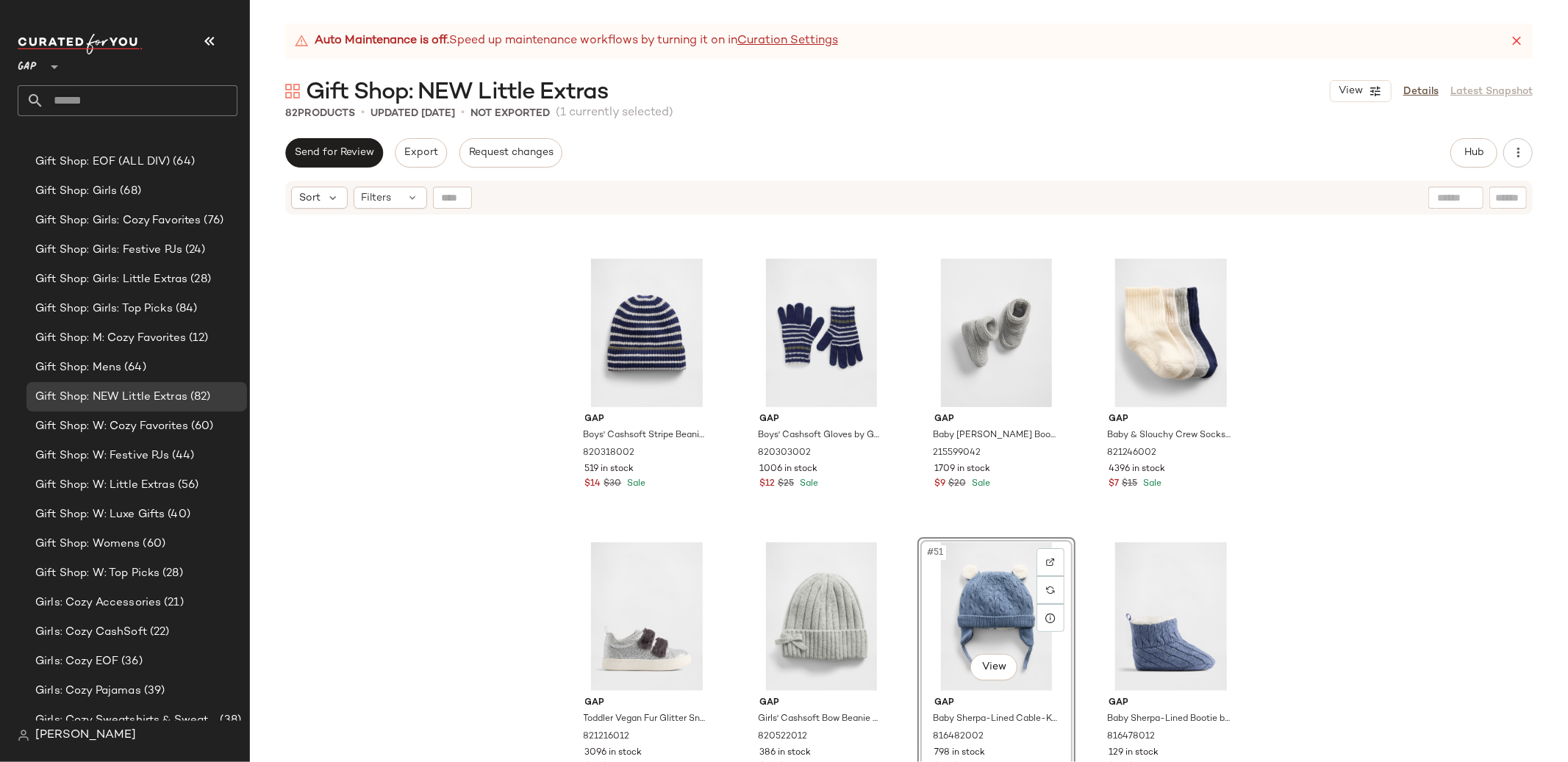
click at [1355, 536] on div "Gap Boys' Cashsoft Stripe Beanie by Gap New Navy Size S/M 820318002 519 in stoc…" at bounding box center [909, 508] width 1318 height 583
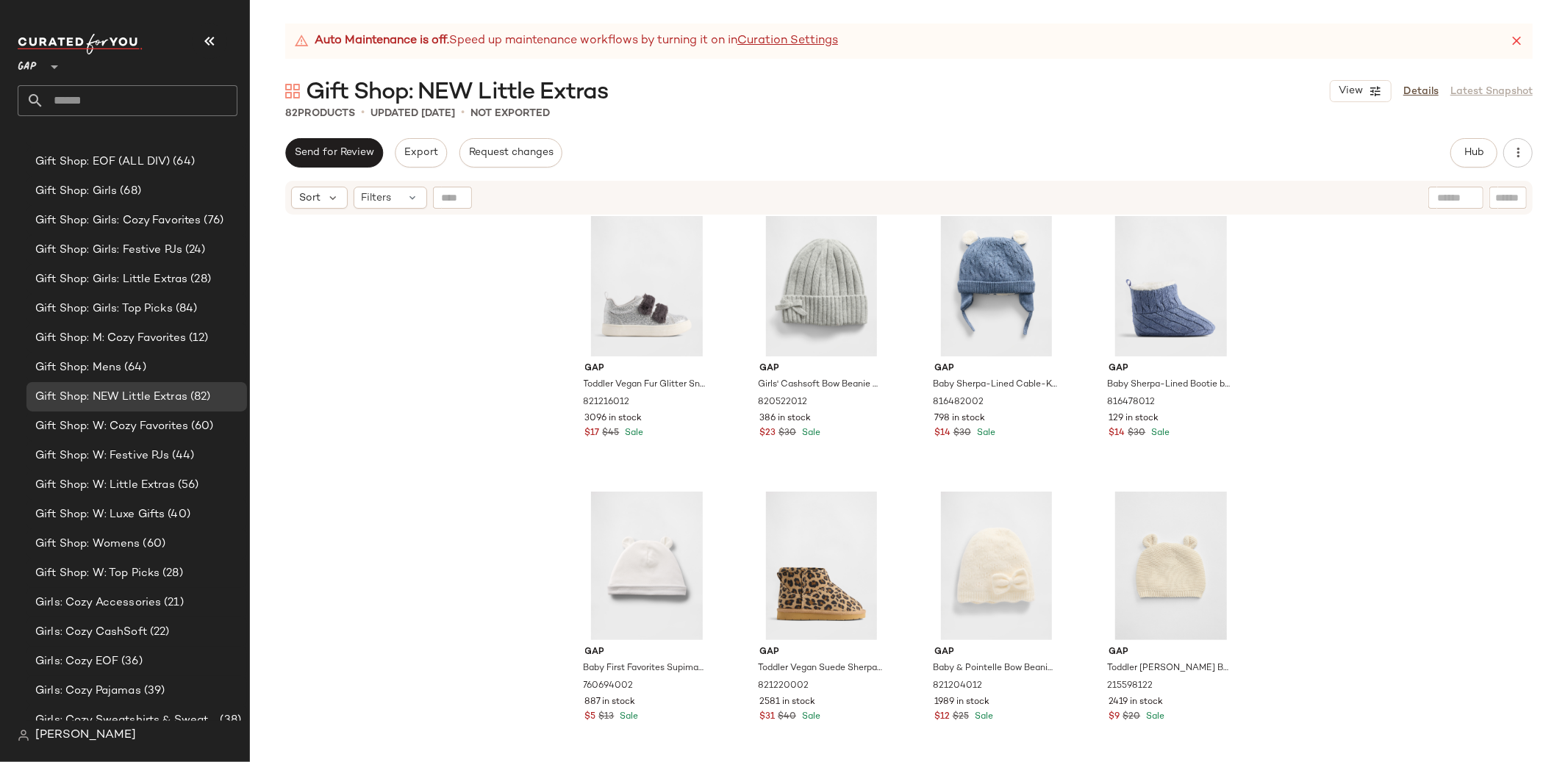
scroll to position [3453, 0]
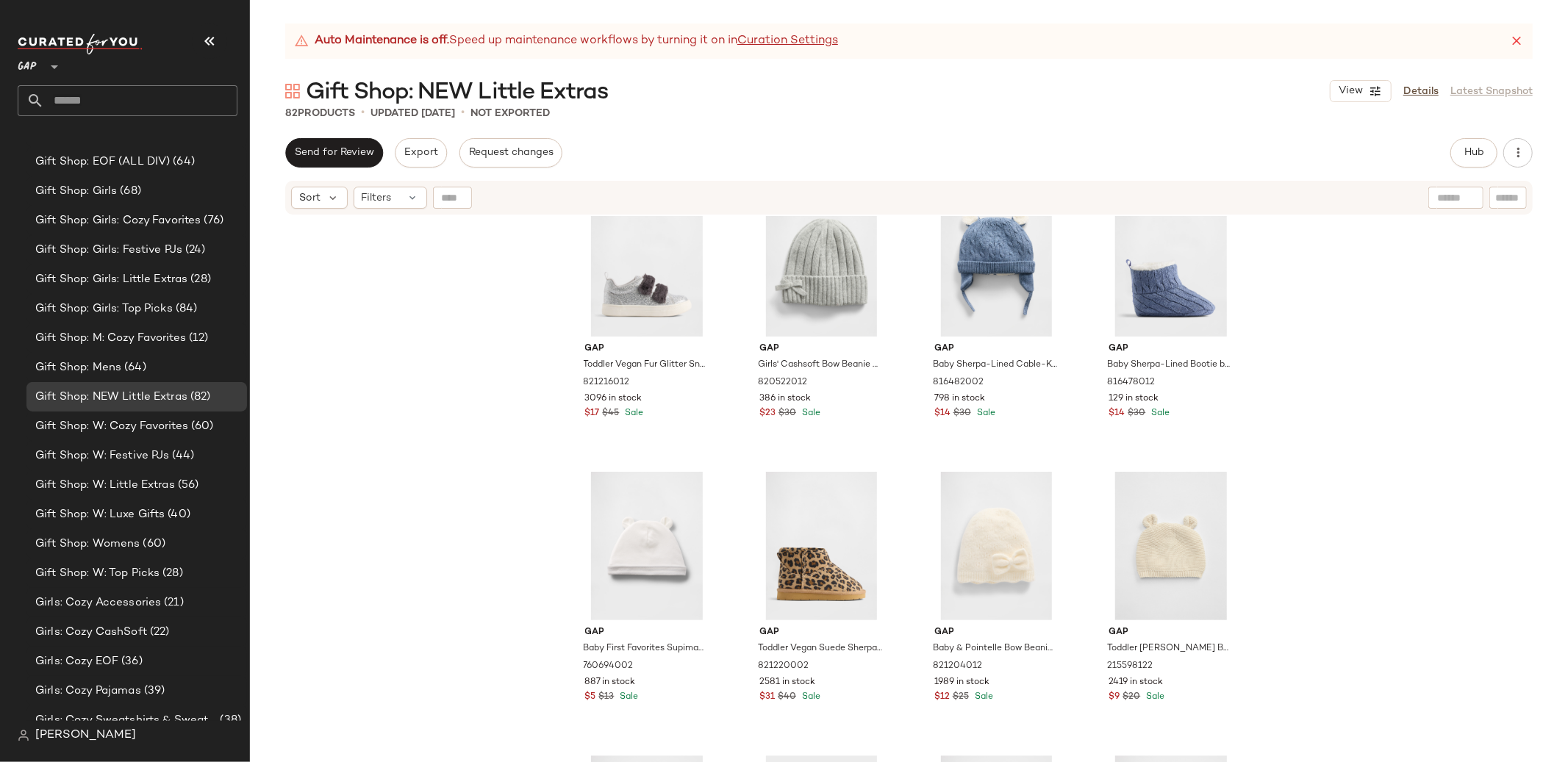
click at [1328, 439] on div "Gap Boys' Cashsoft Stripe Beanie by Gap New Navy Size S/M 820318002 519 in stoc…" at bounding box center [909, 508] width 1318 height 583
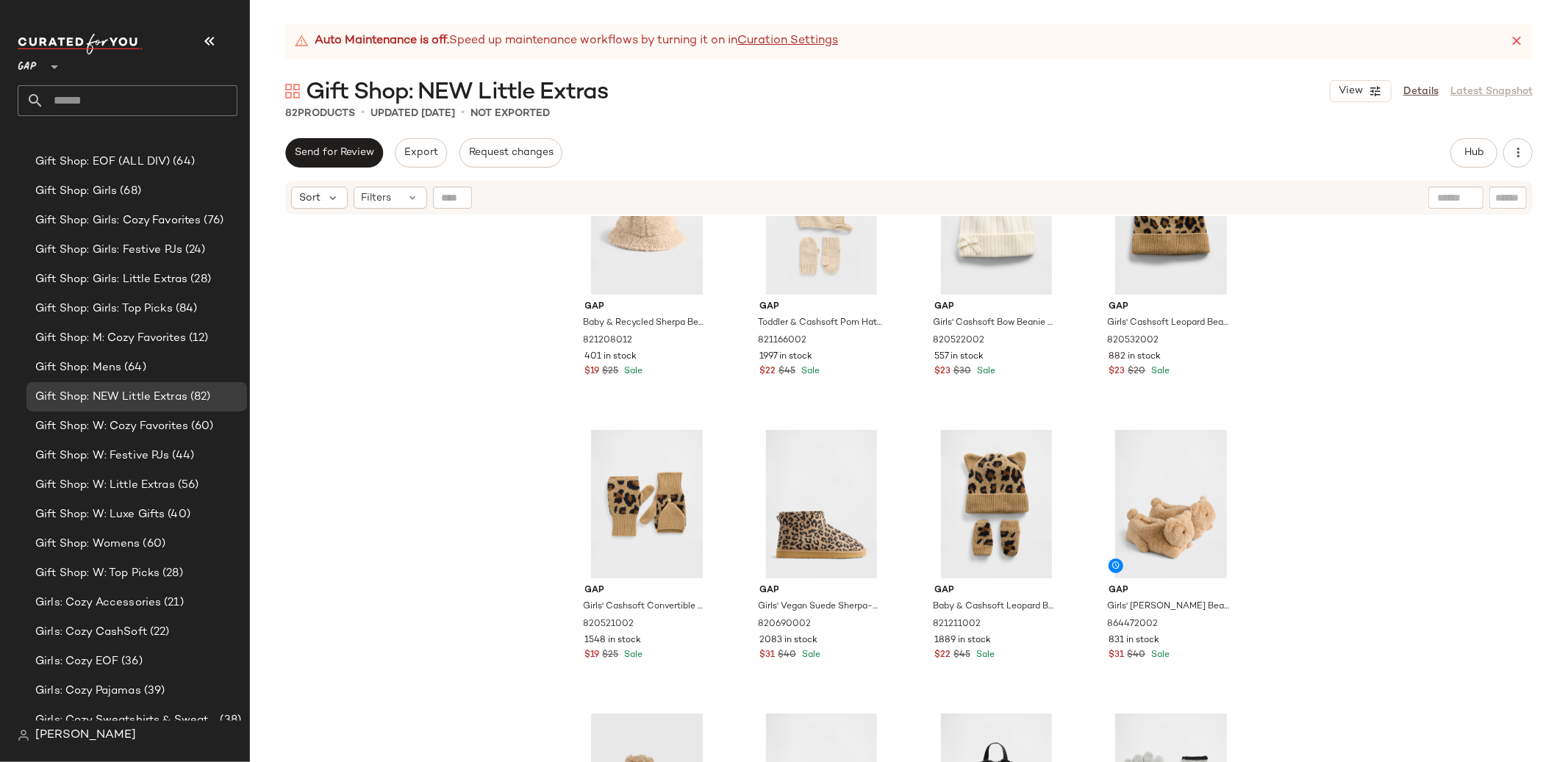
scroll to position [4175, 0]
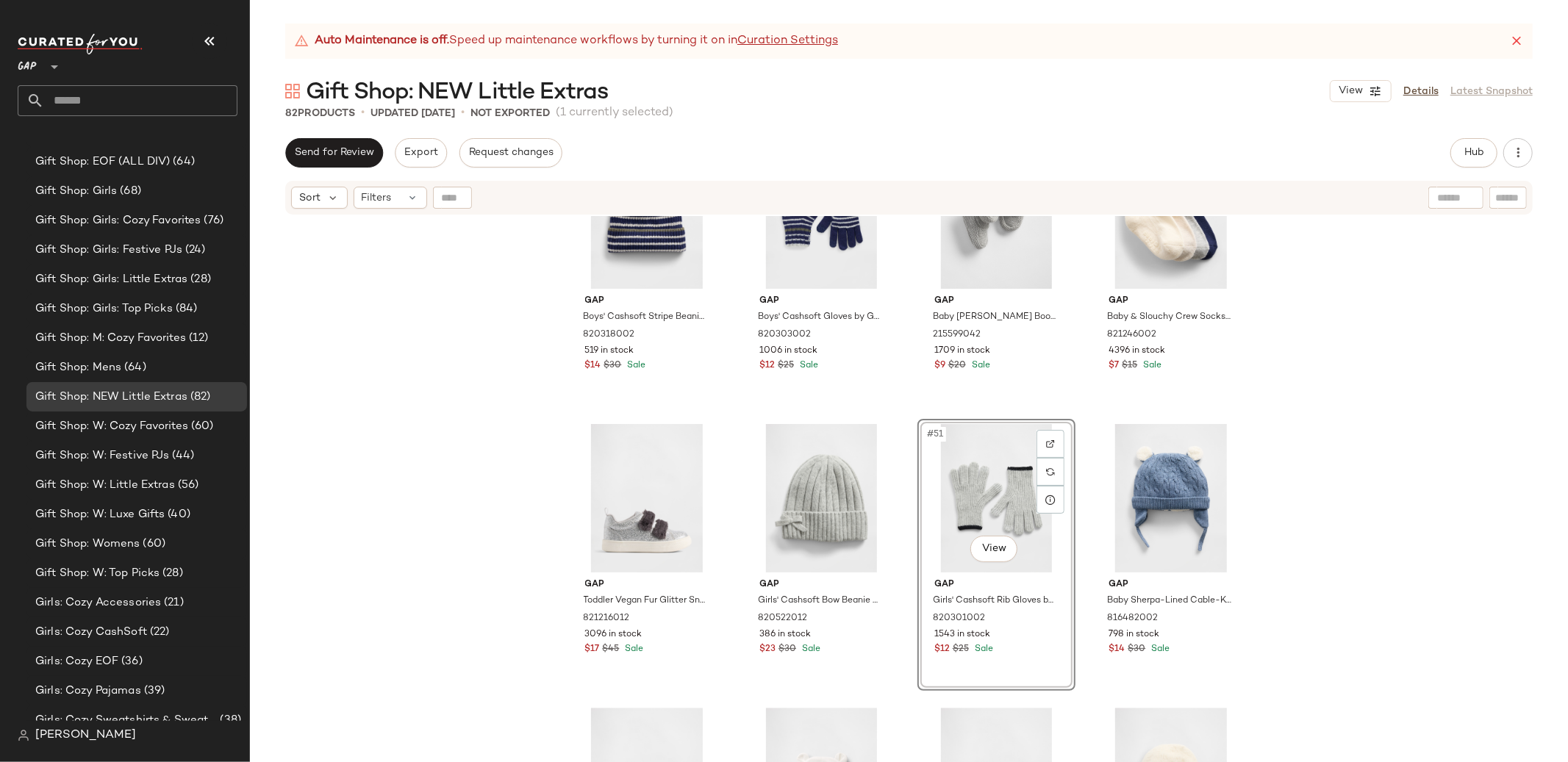
scroll to position [3214, 0]
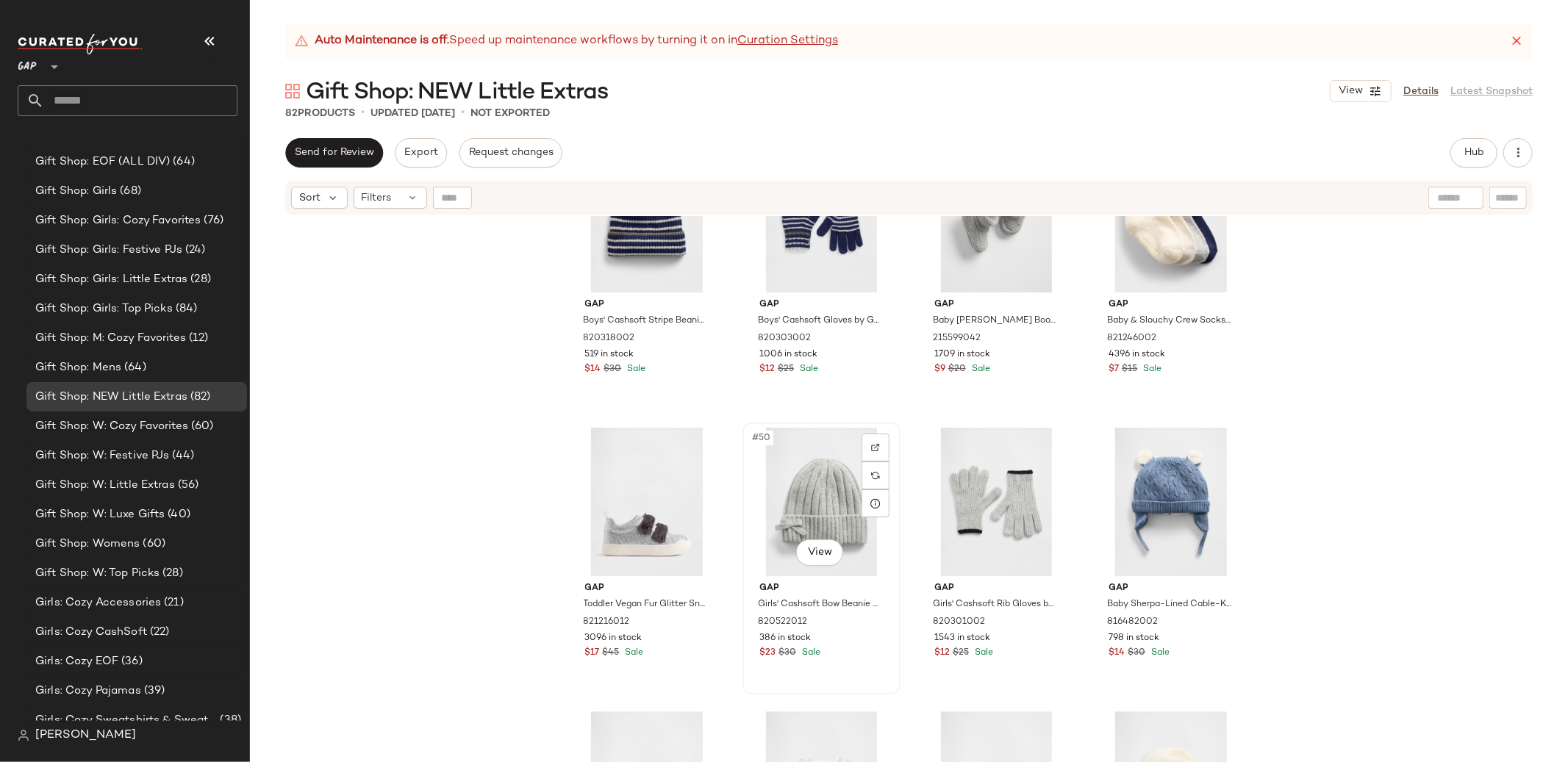
click at [815, 488] on div "#50 View" at bounding box center [821, 502] width 148 height 148
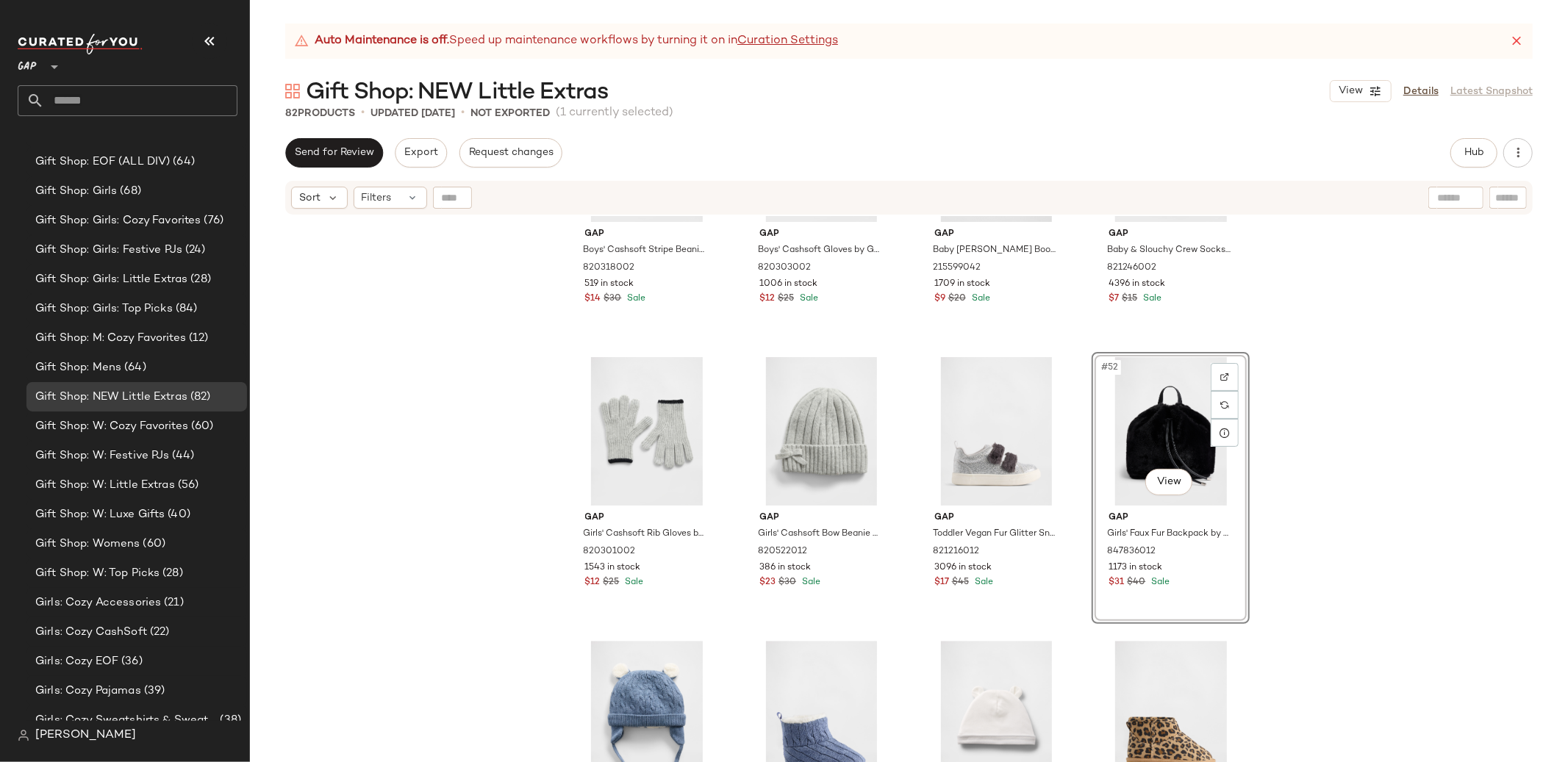
click at [1350, 544] on div "Gap Boys' Cashsoft Stripe Beanie by Gap New Navy Size S/M 820318002 519 in stoc…" at bounding box center [909, 508] width 1318 height 583
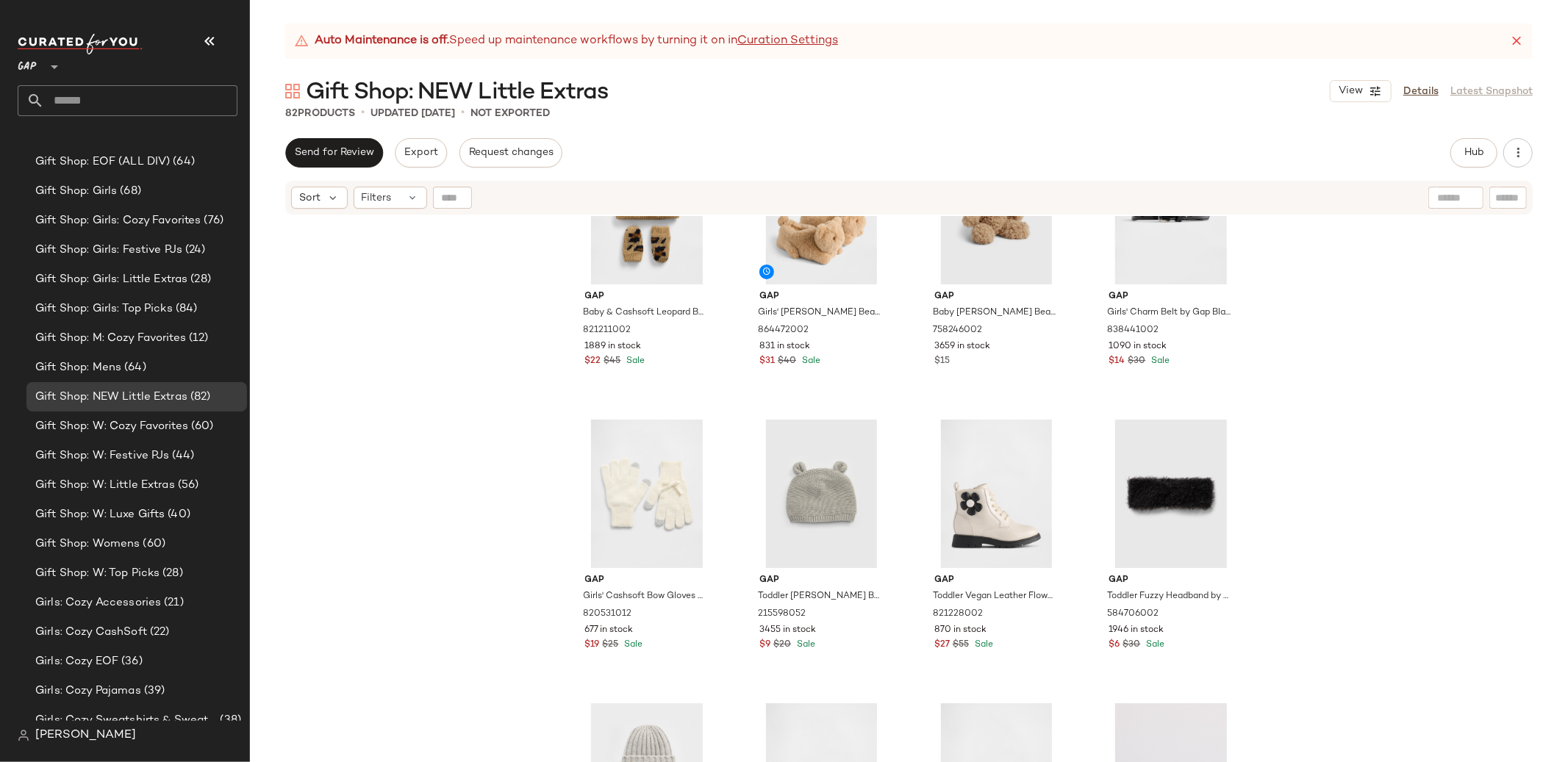
scroll to position [4642, 0]
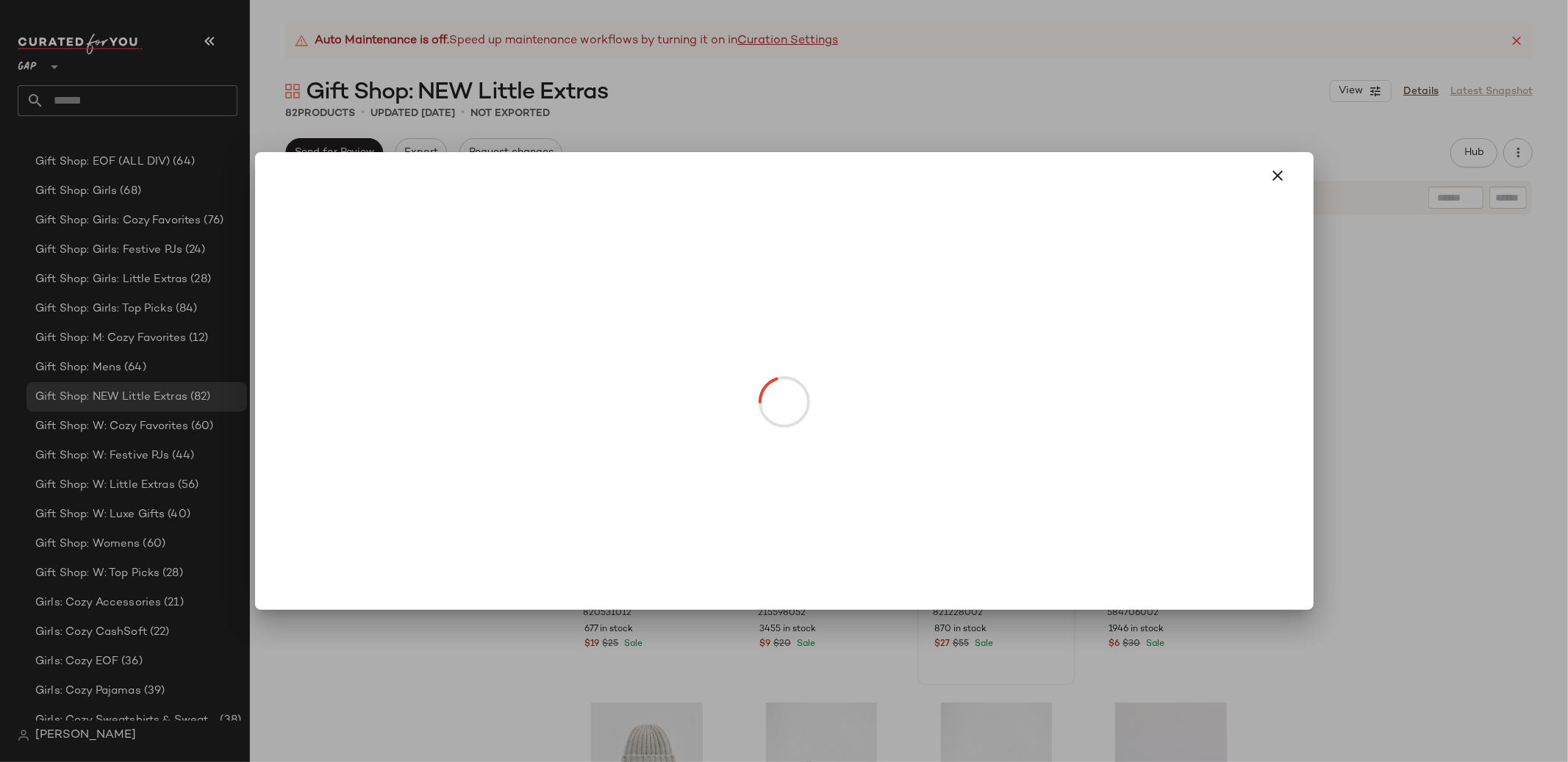
drag, startPoint x: 997, startPoint y: 531, endPoint x: 910, endPoint y: 491, distance: 95.8
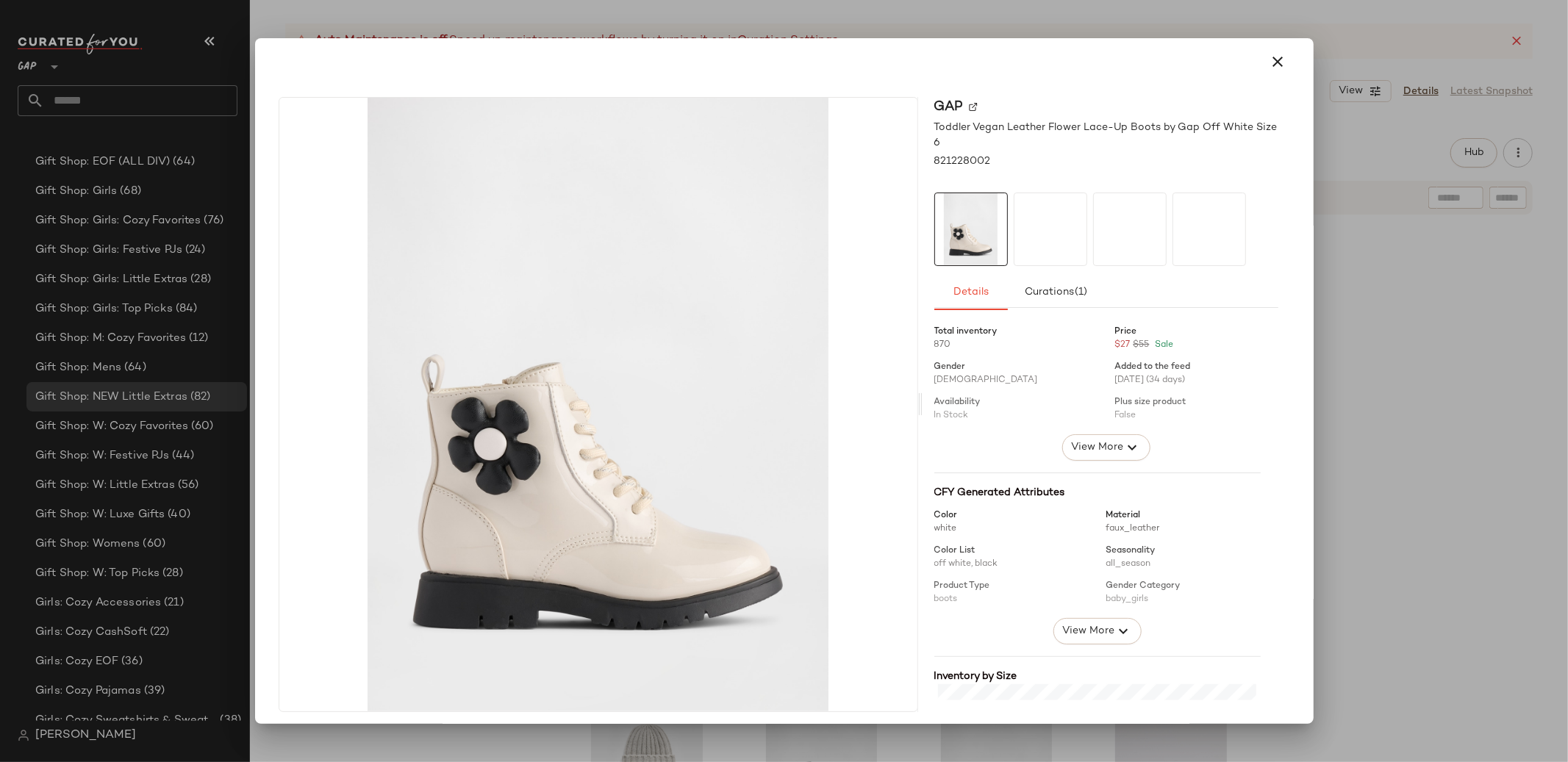
drag, startPoint x: 1254, startPoint y: 53, endPoint x: 1268, endPoint y: 78, distance: 28.7
click at [1260, 53] on button "button" at bounding box center [1278, 62] width 36 height 36
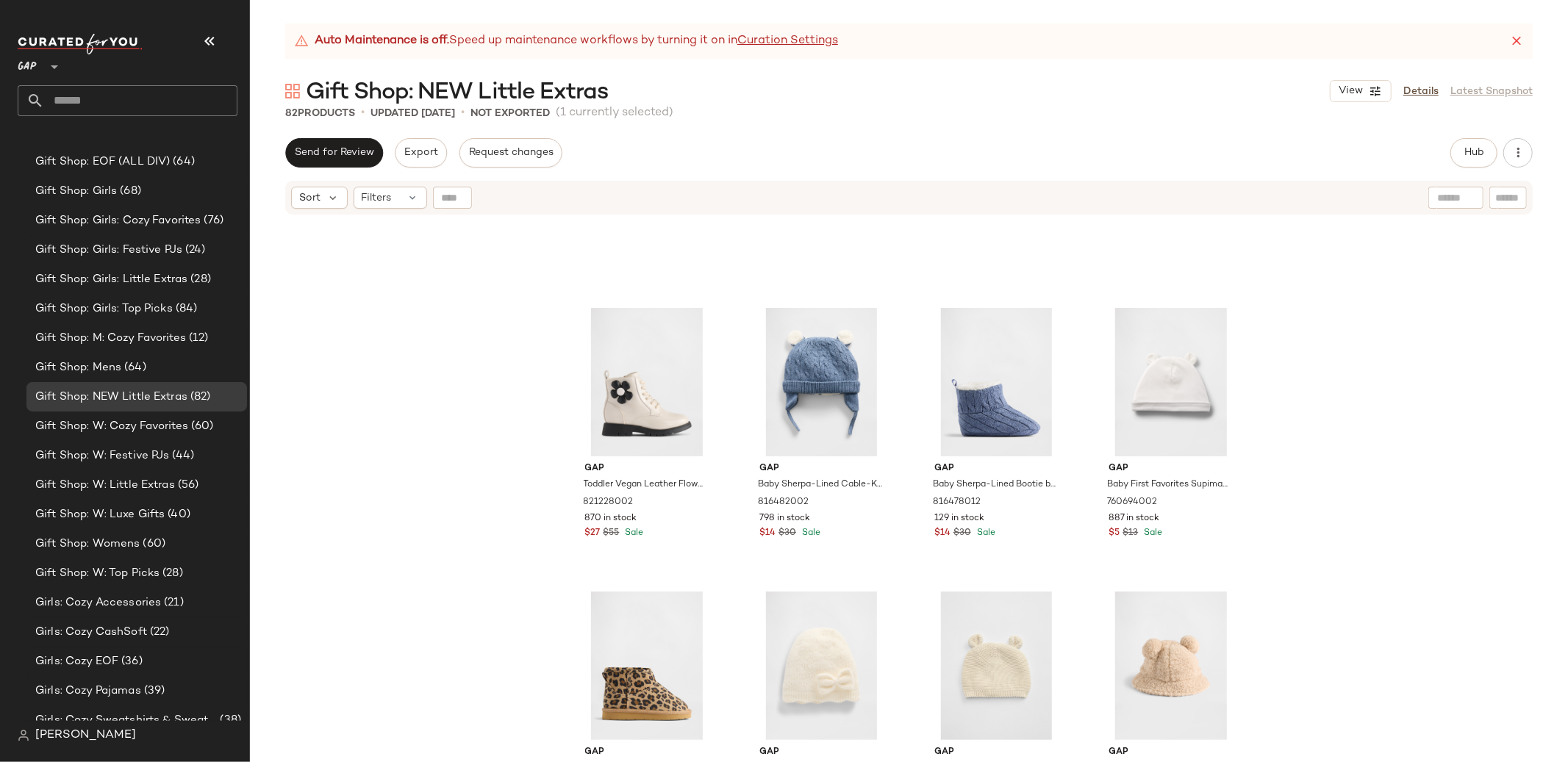
scroll to position [3622, 0]
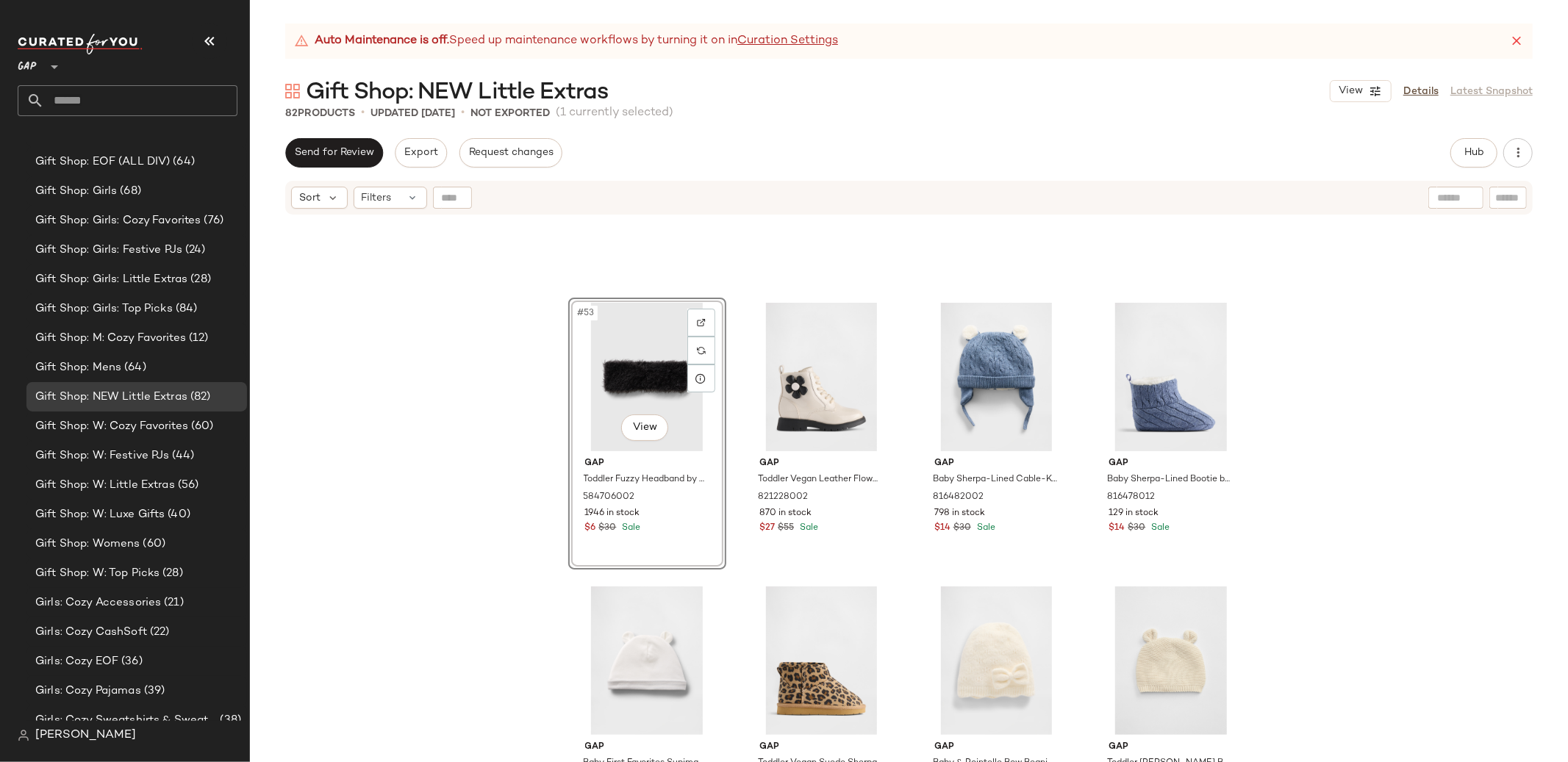
click at [1381, 454] on div "#53 View Gap Toddler Fuzzy Headband by Gap True Black One Size 584706002 1946 i…" at bounding box center [909, 508] width 1318 height 583
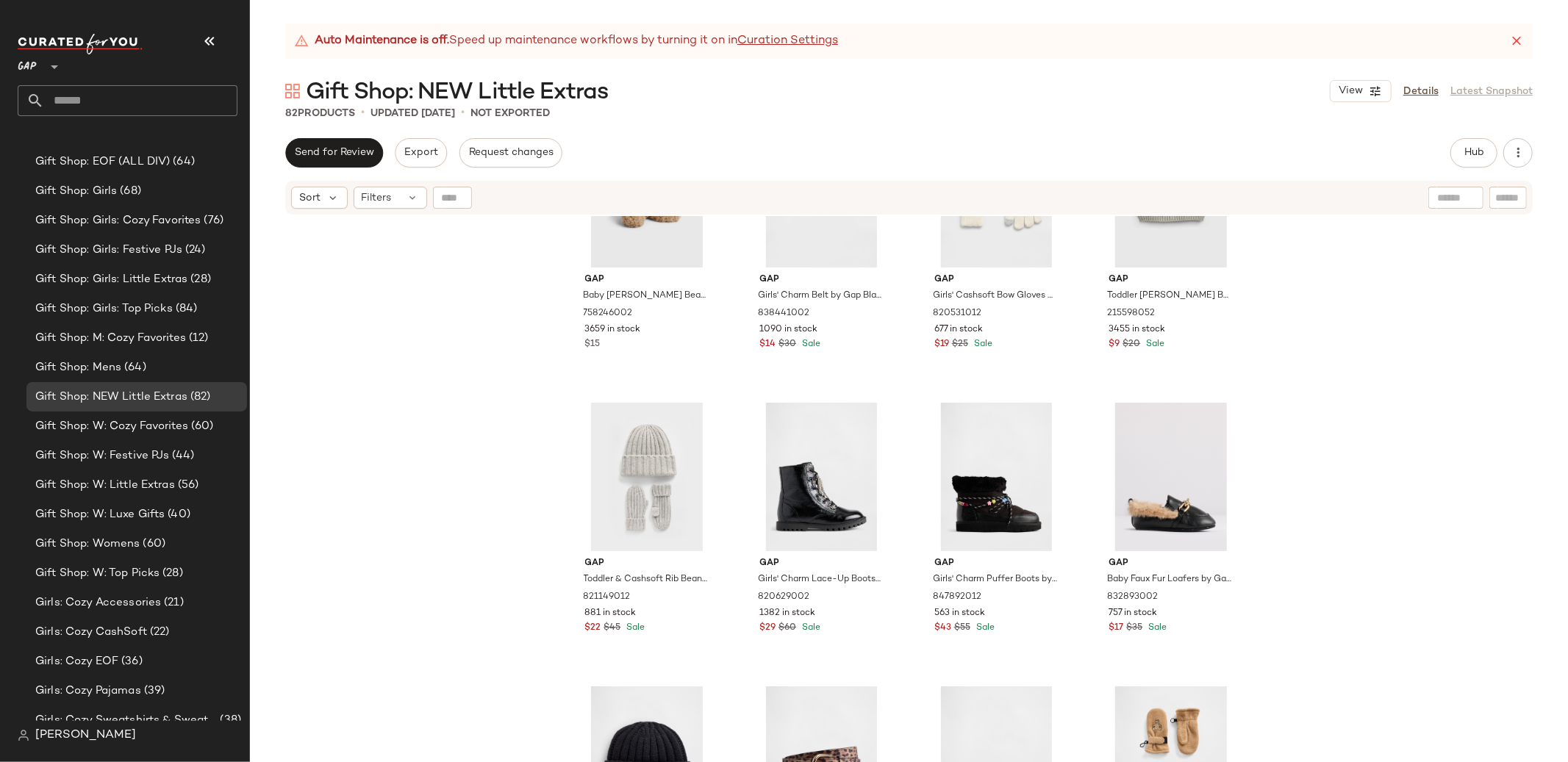
scroll to position [4996, 0]
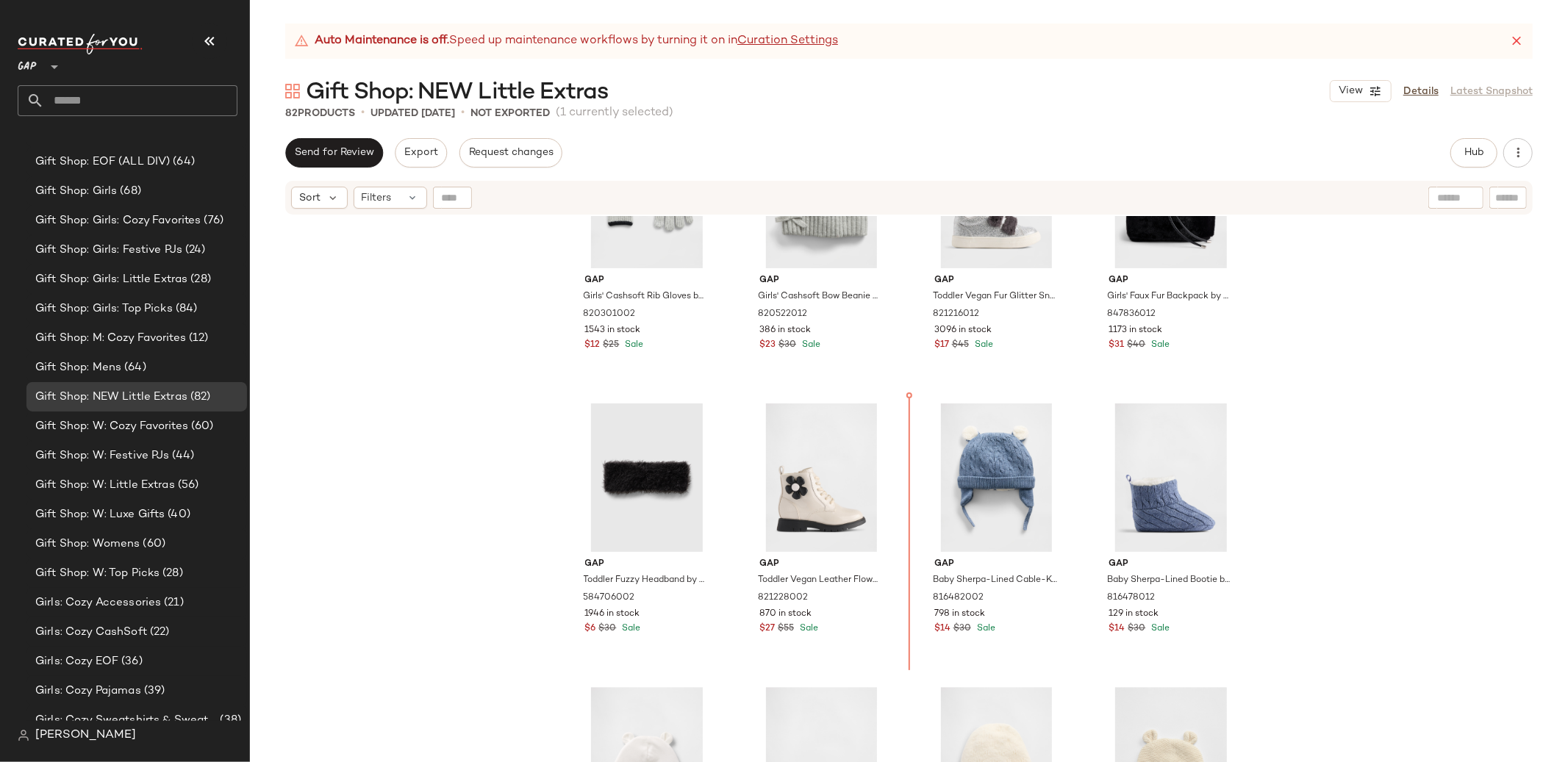
scroll to position [3521, 0]
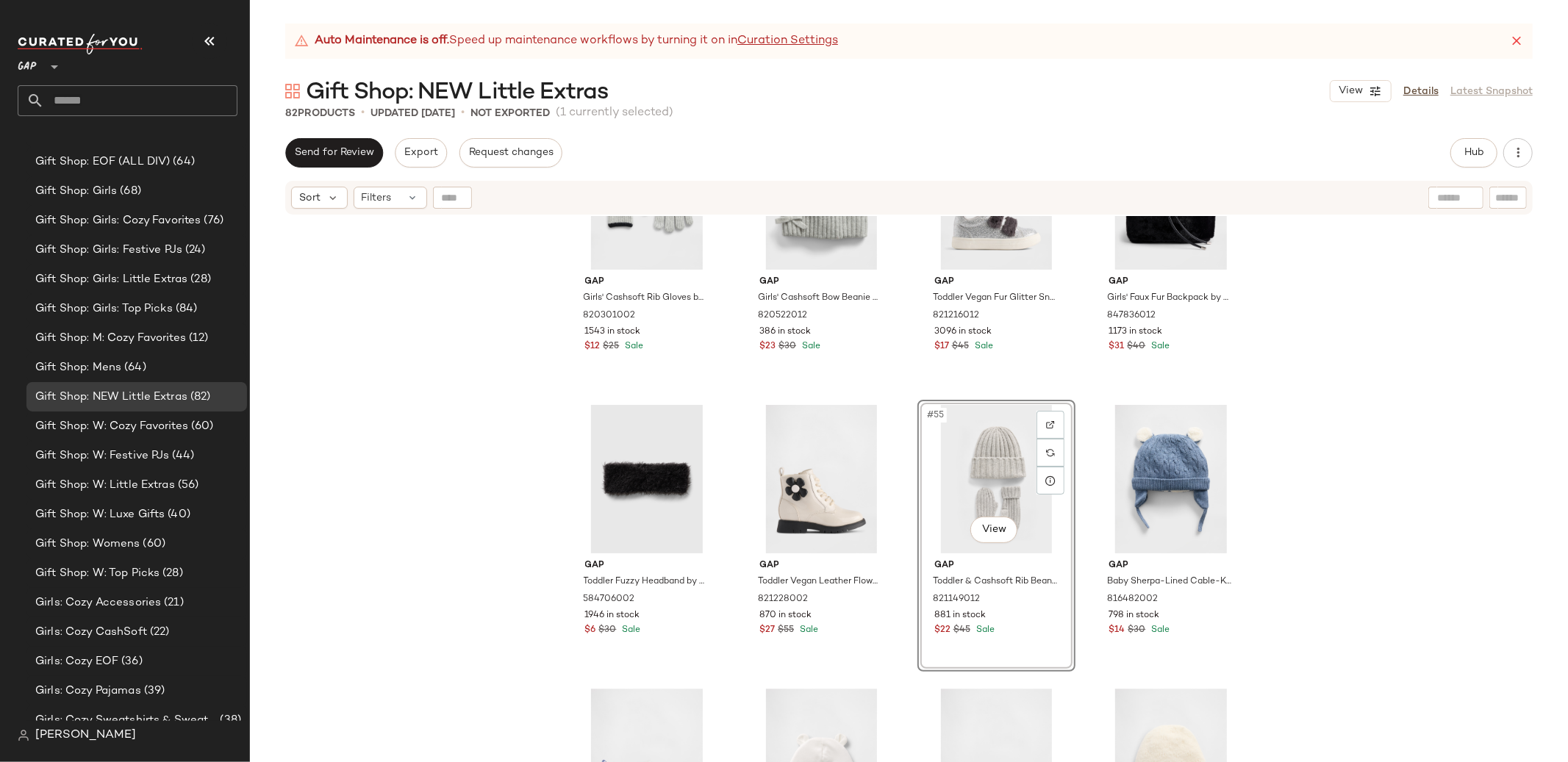
click at [1431, 438] on div "Gap Girls' Cashsoft Rib Gloves by Gap Heather Gray Size S 820301002 1543 in sto…" at bounding box center [909, 508] width 1318 height 583
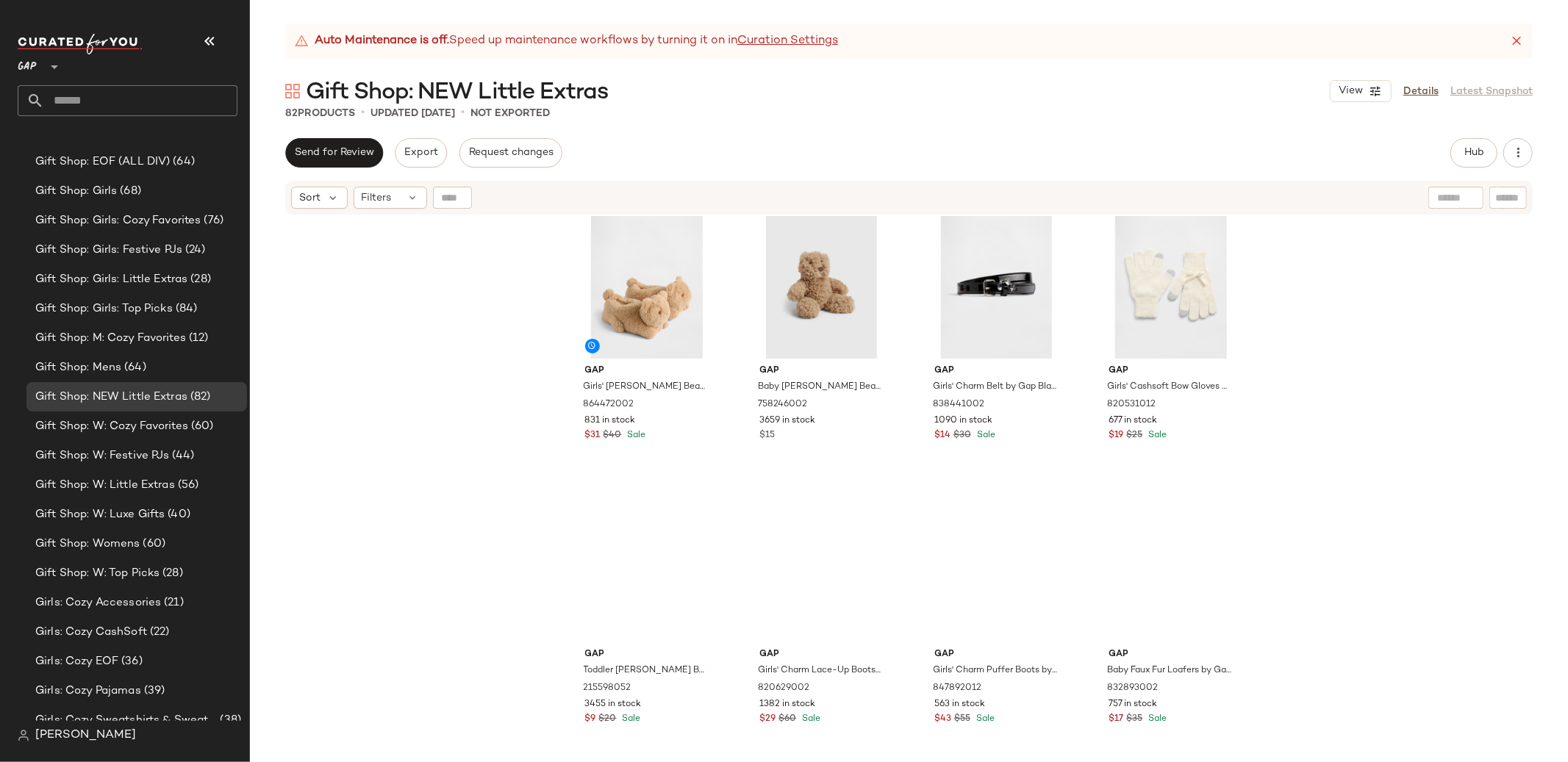
scroll to position [4898, 0]
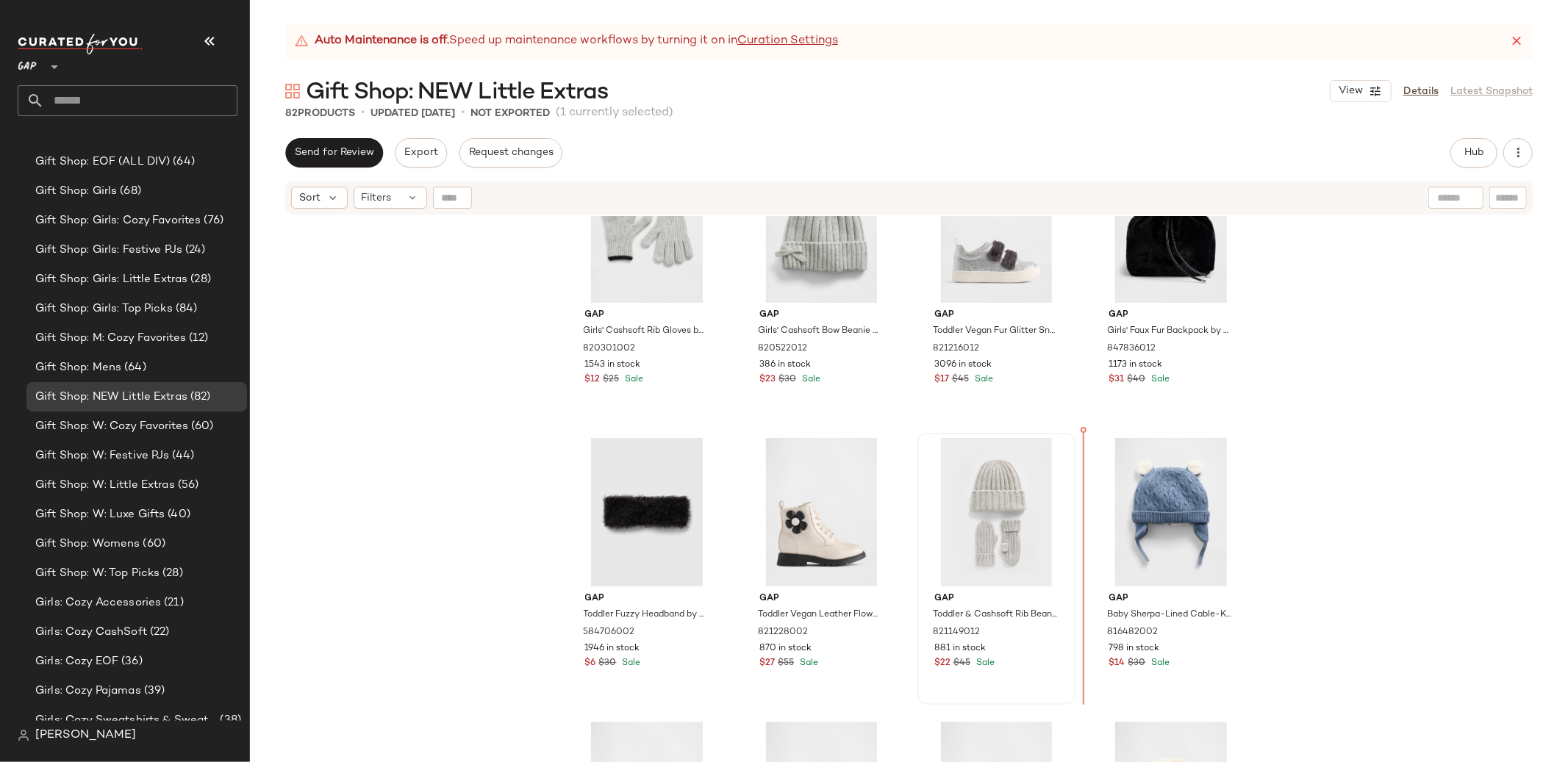
scroll to position [3488, 0]
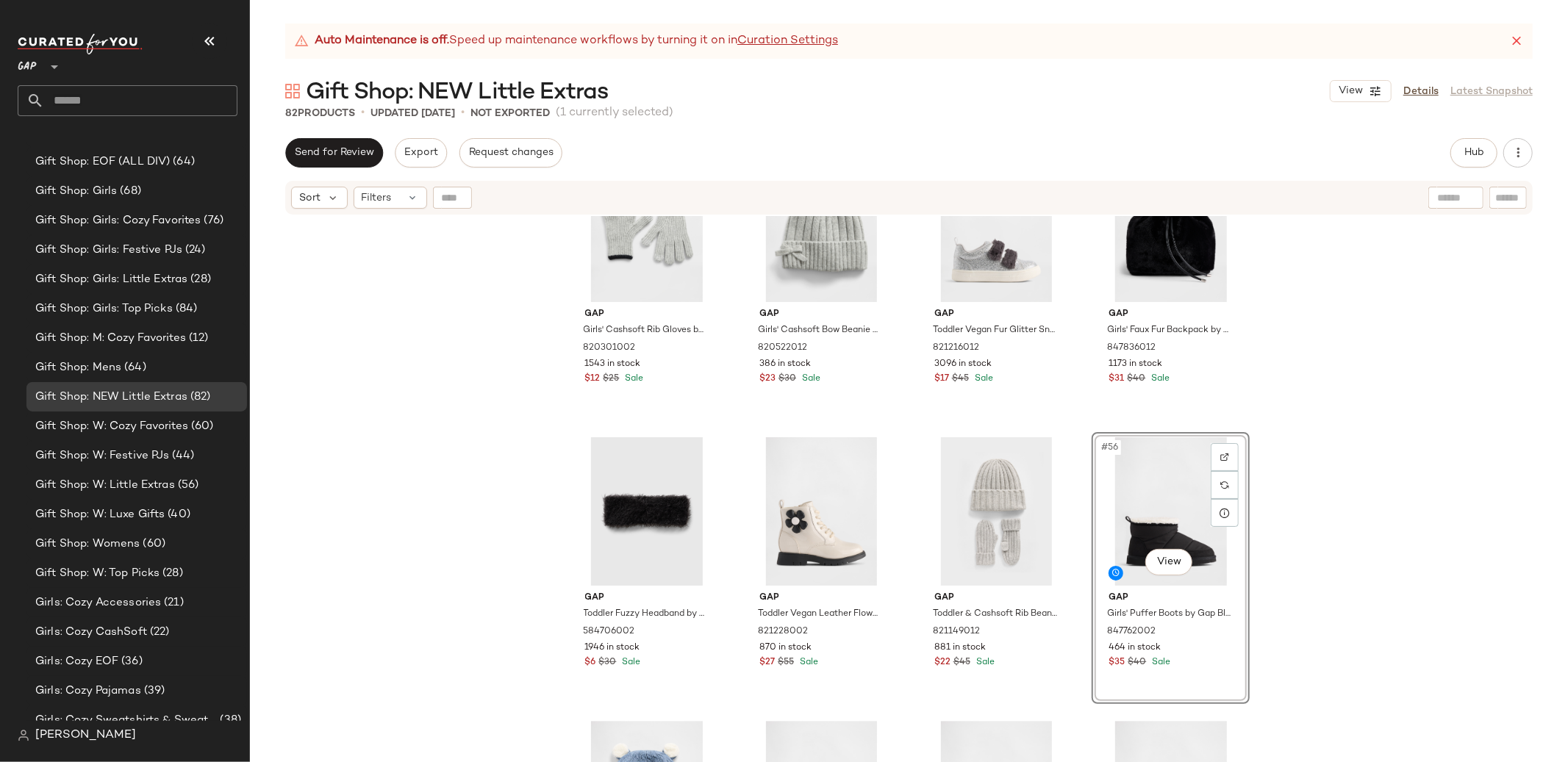
click at [1362, 467] on div "Gap Girls' Cashsoft Rib Gloves by Gap Heather Gray Size S 820301002 1543 in sto…" at bounding box center [909, 508] width 1318 height 583
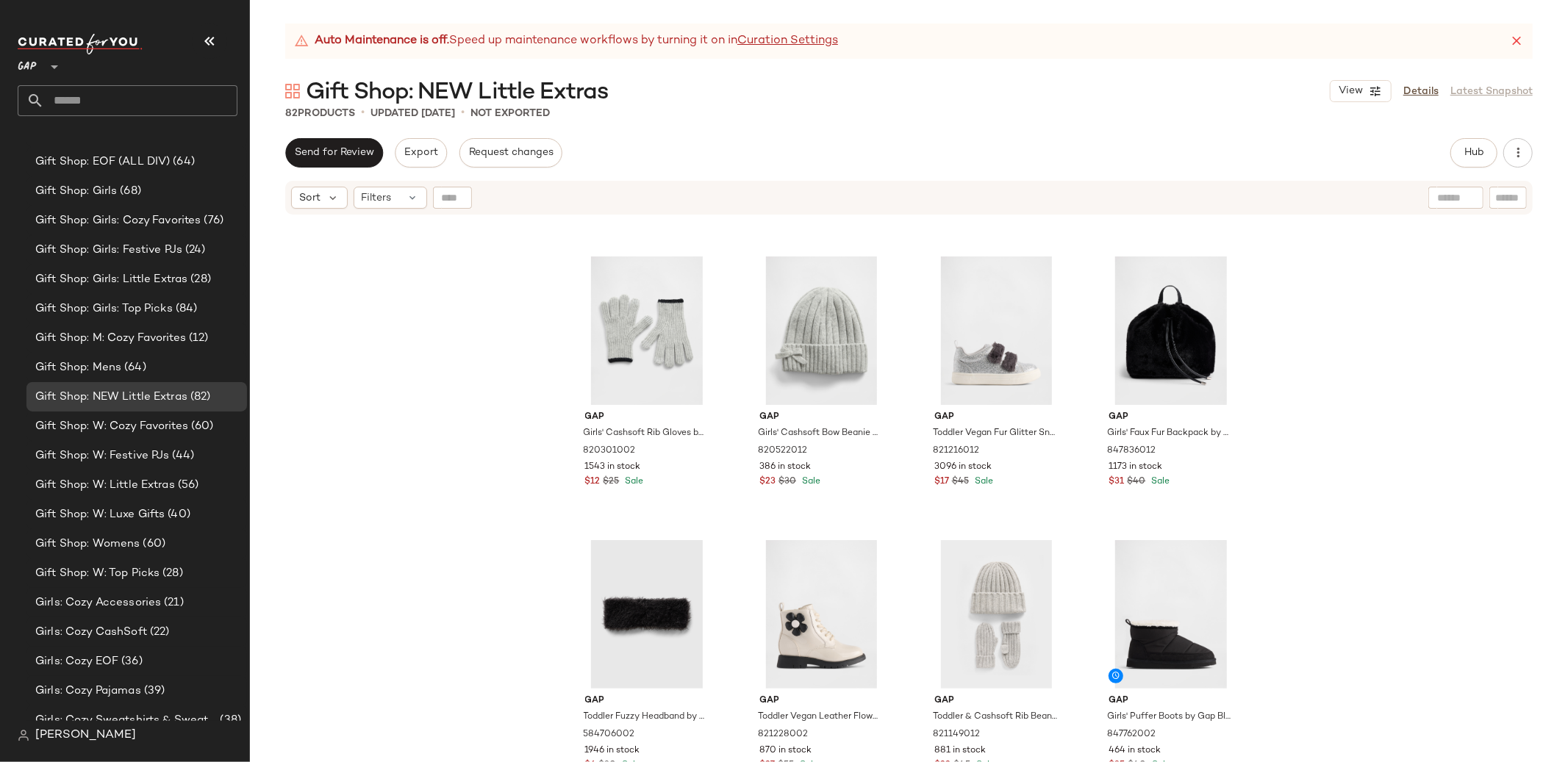
scroll to position [3380, 0]
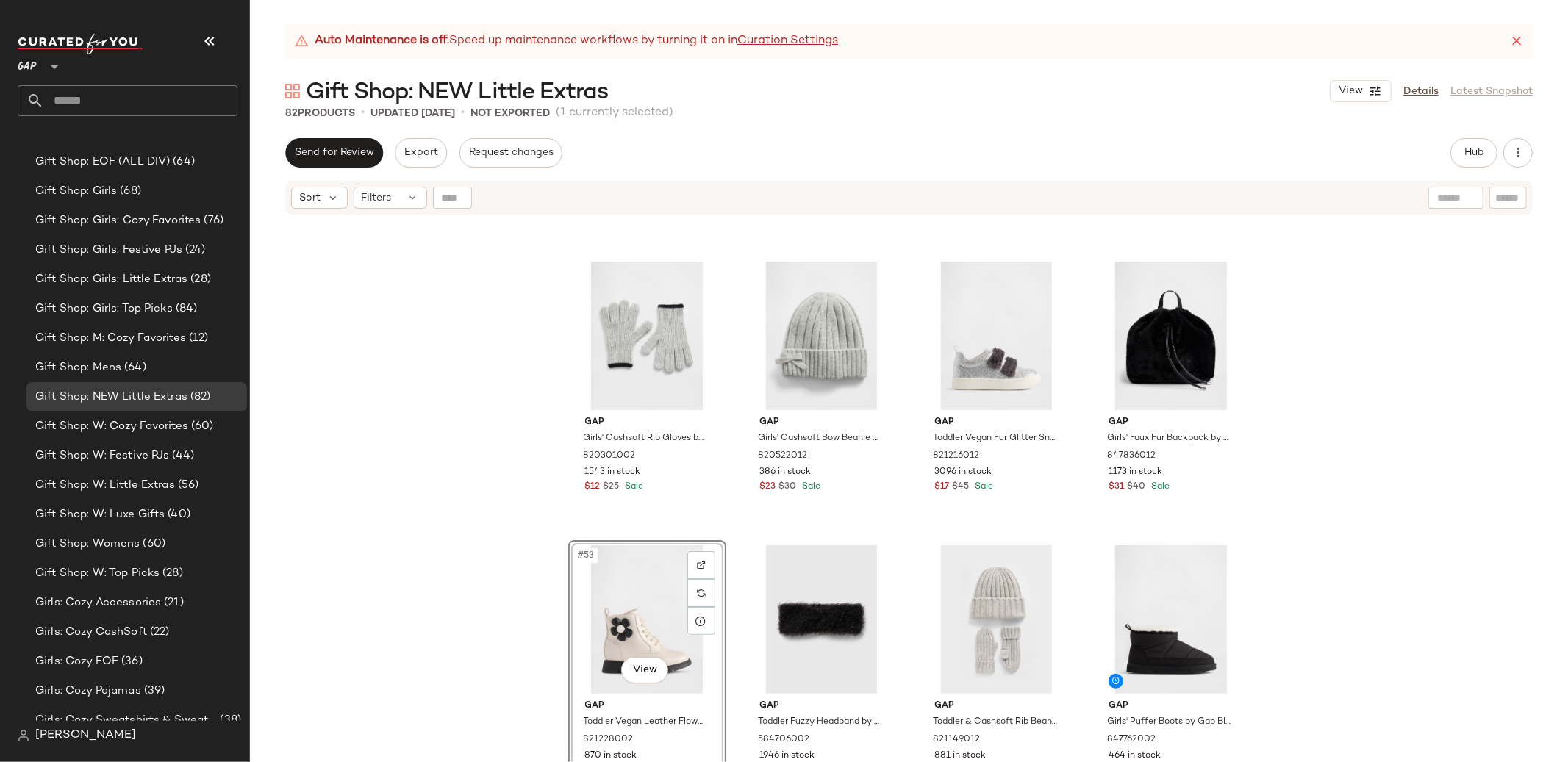
click at [1355, 485] on div "Gap Girls' Cashsoft Rib Gloves by Gap Heather Gray Size S 820301002 1543 in sto…" at bounding box center [909, 508] width 1318 height 583
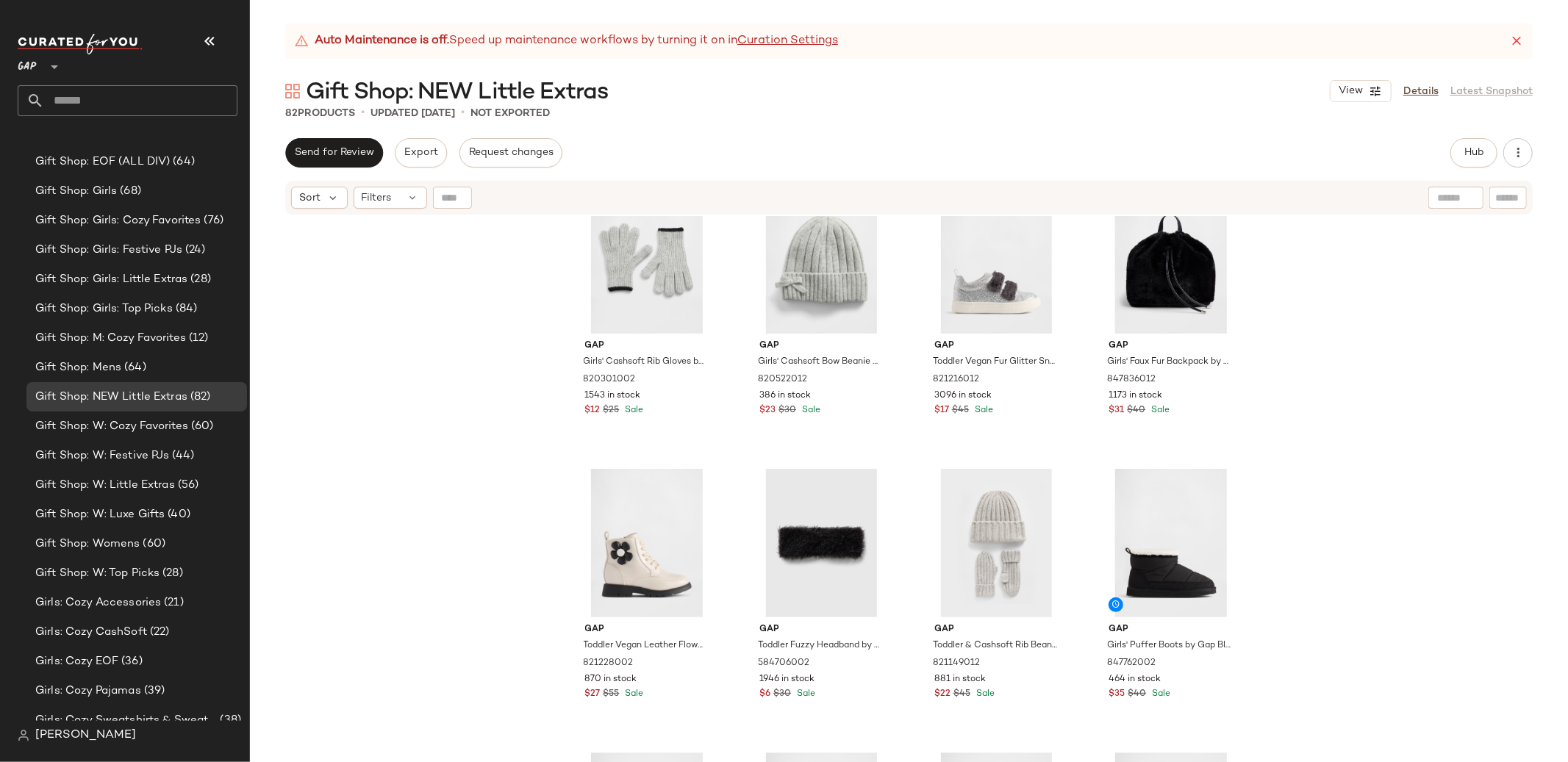
scroll to position [3458, 0]
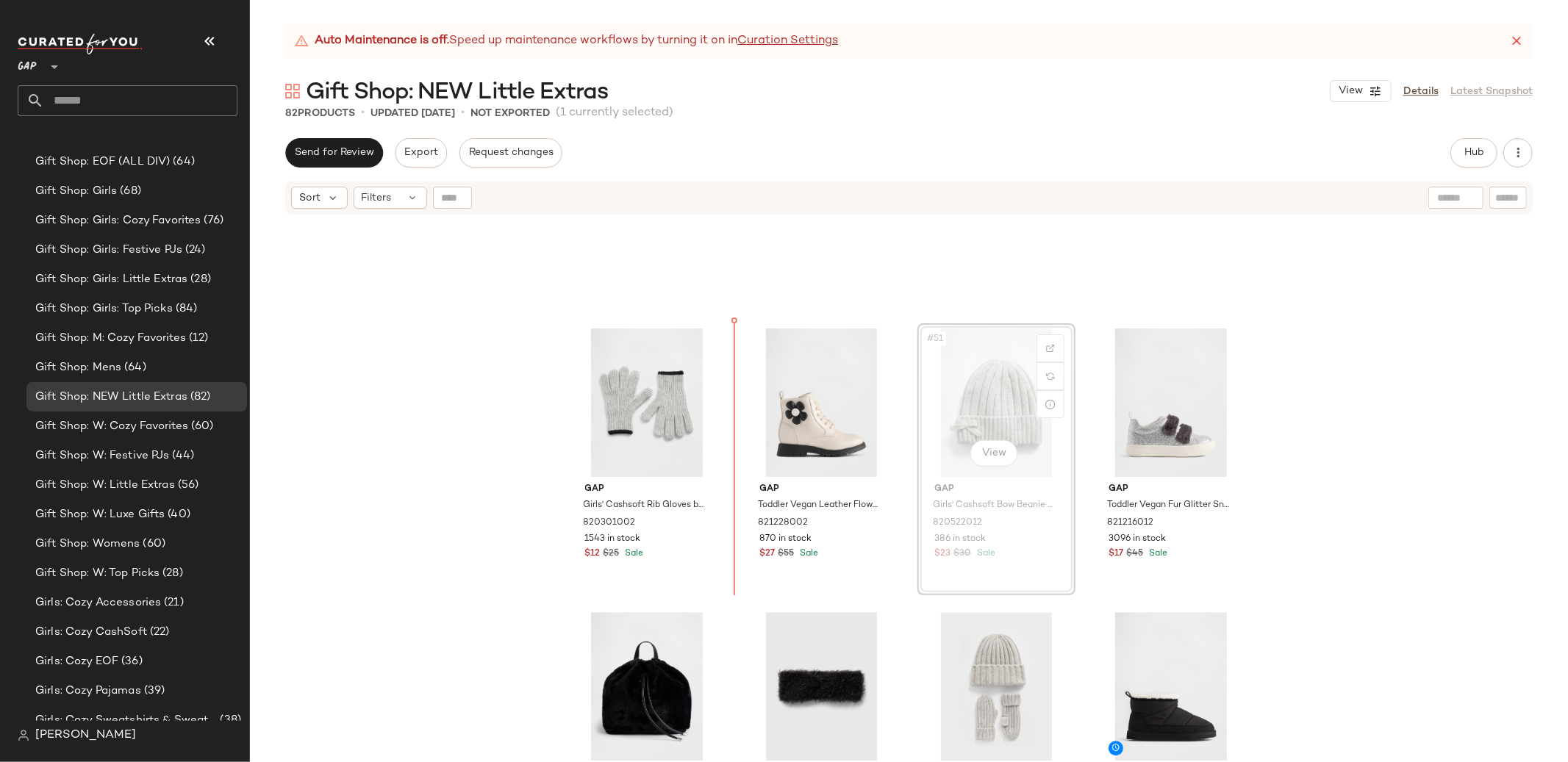
scroll to position [3308, 0]
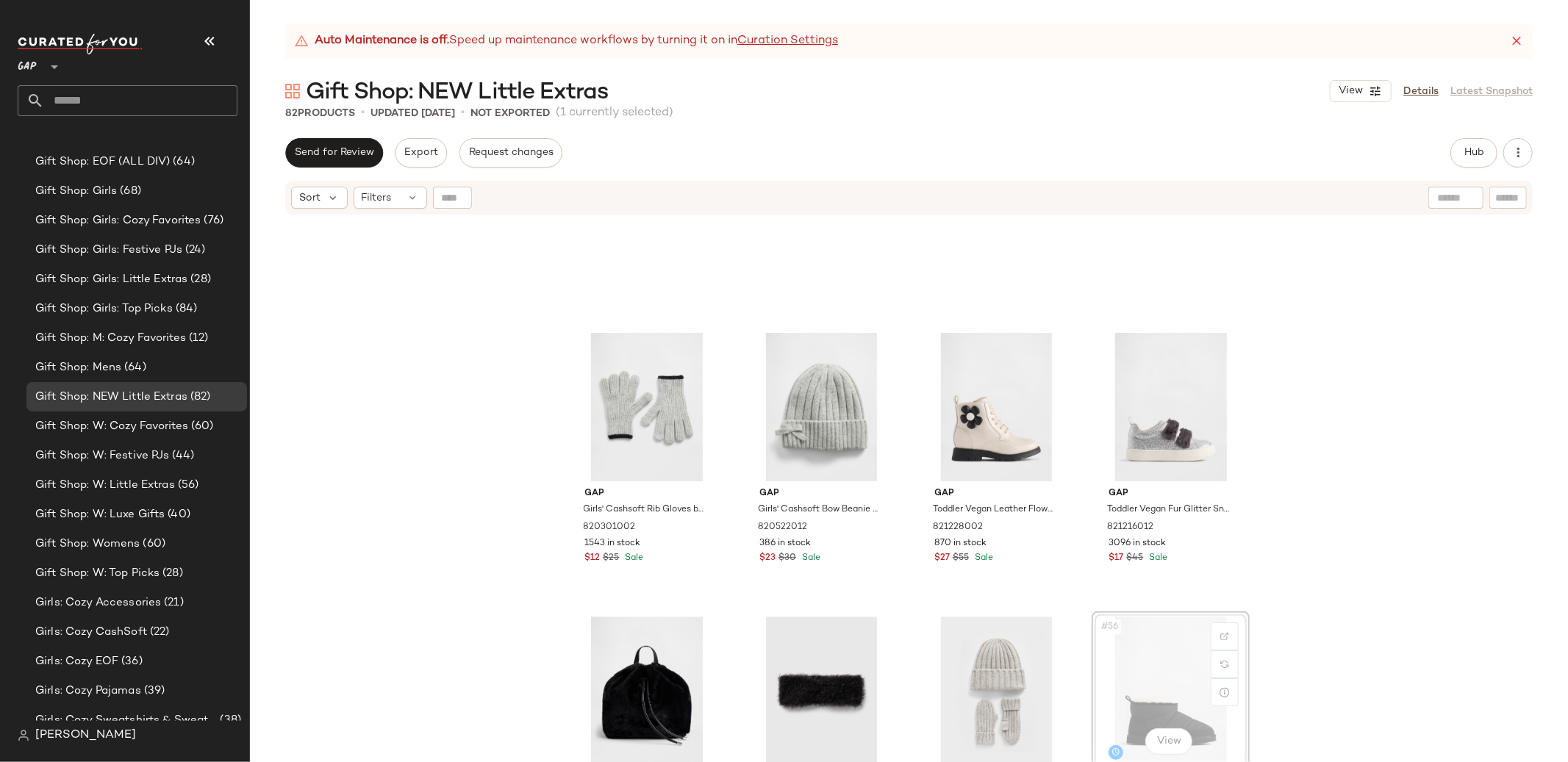
scroll to position [3311, 0]
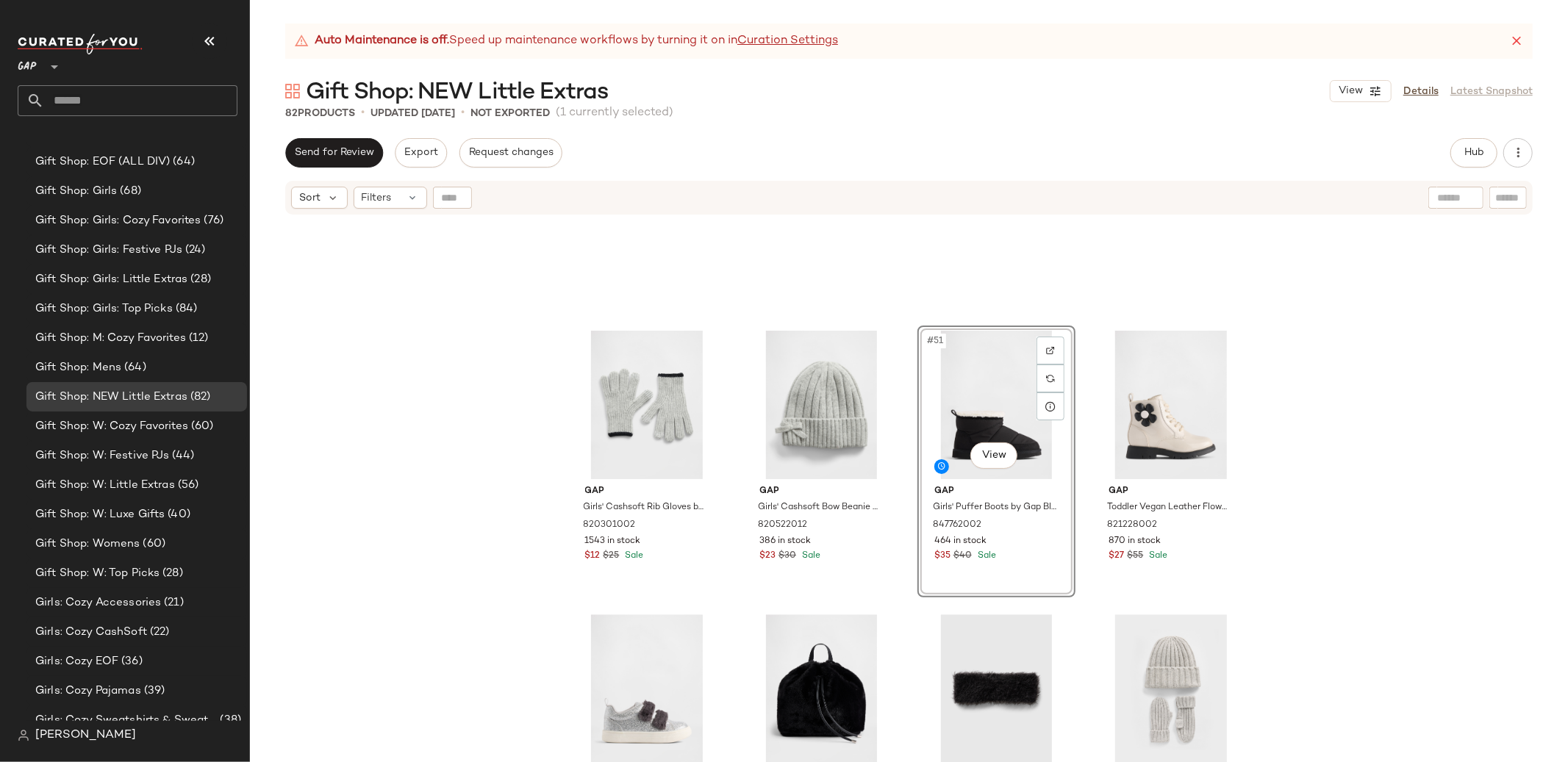
click at [1443, 411] on div "Gap Girls' Cashsoft Rib Gloves by Gap Heather Gray Size S 820301002 1543 in sto…" at bounding box center [909, 508] width 1318 height 583
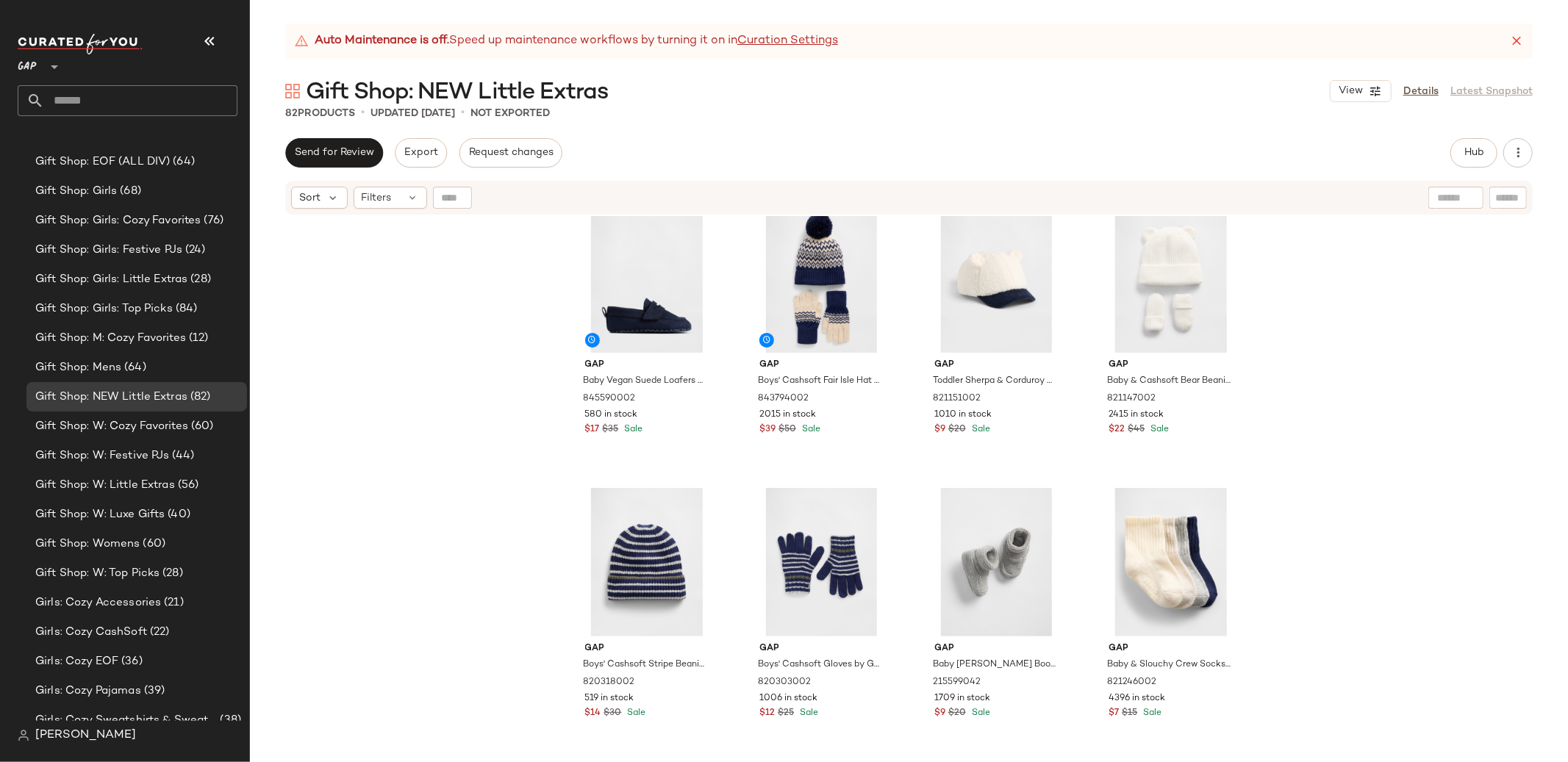
scroll to position [2806, 0]
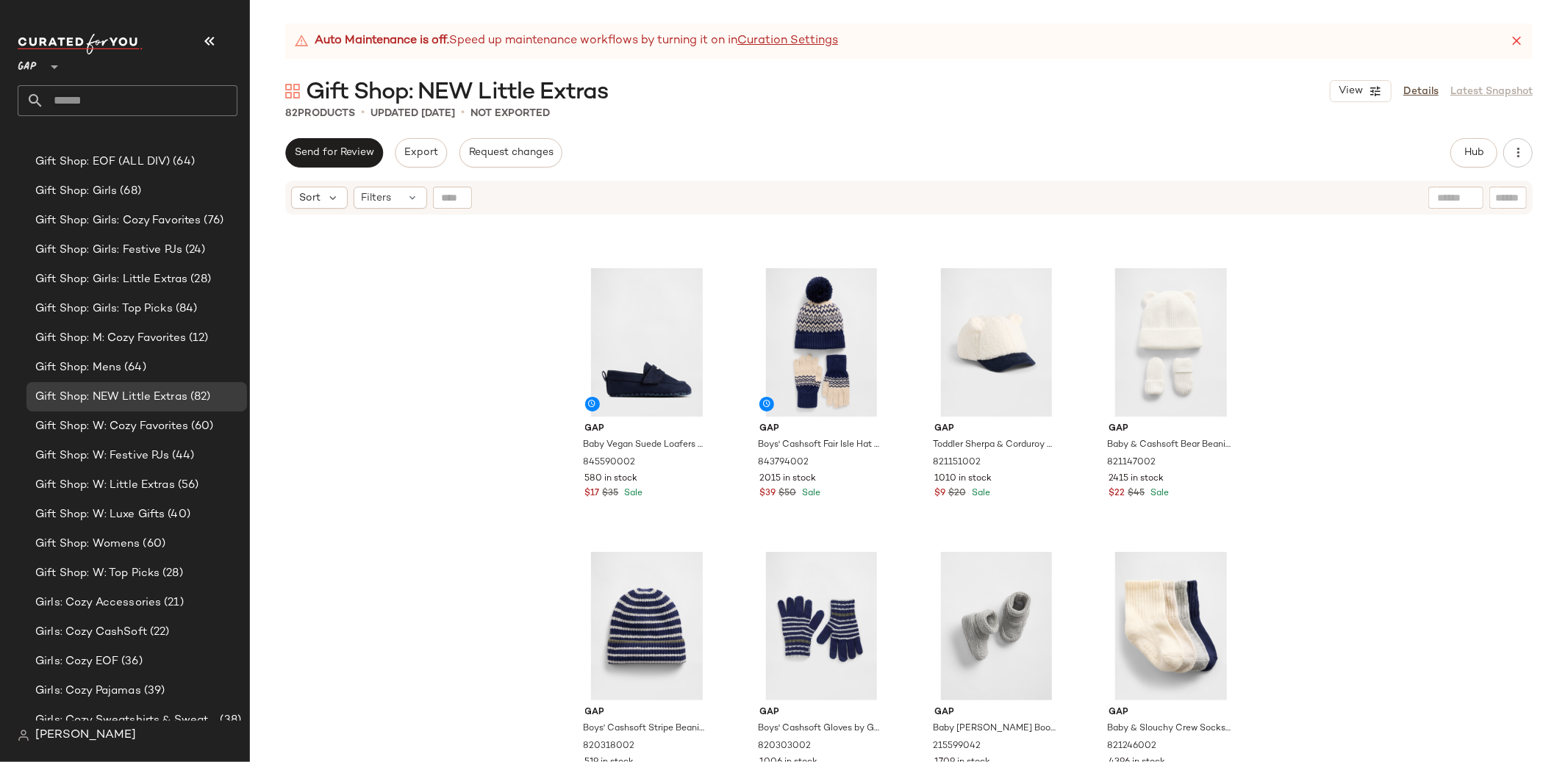
drag, startPoint x: 1316, startPoint y: 470, endPoint x: 1314, endPoint y: 514, distance: 44.0
click at [1316, 470] on div "Gap Baby Vegan Suede Loafers by Gap Dark Night Blue Size 0-3 M 845590002 580 in…" at bounding box center [909, 508] width 1318 height 583
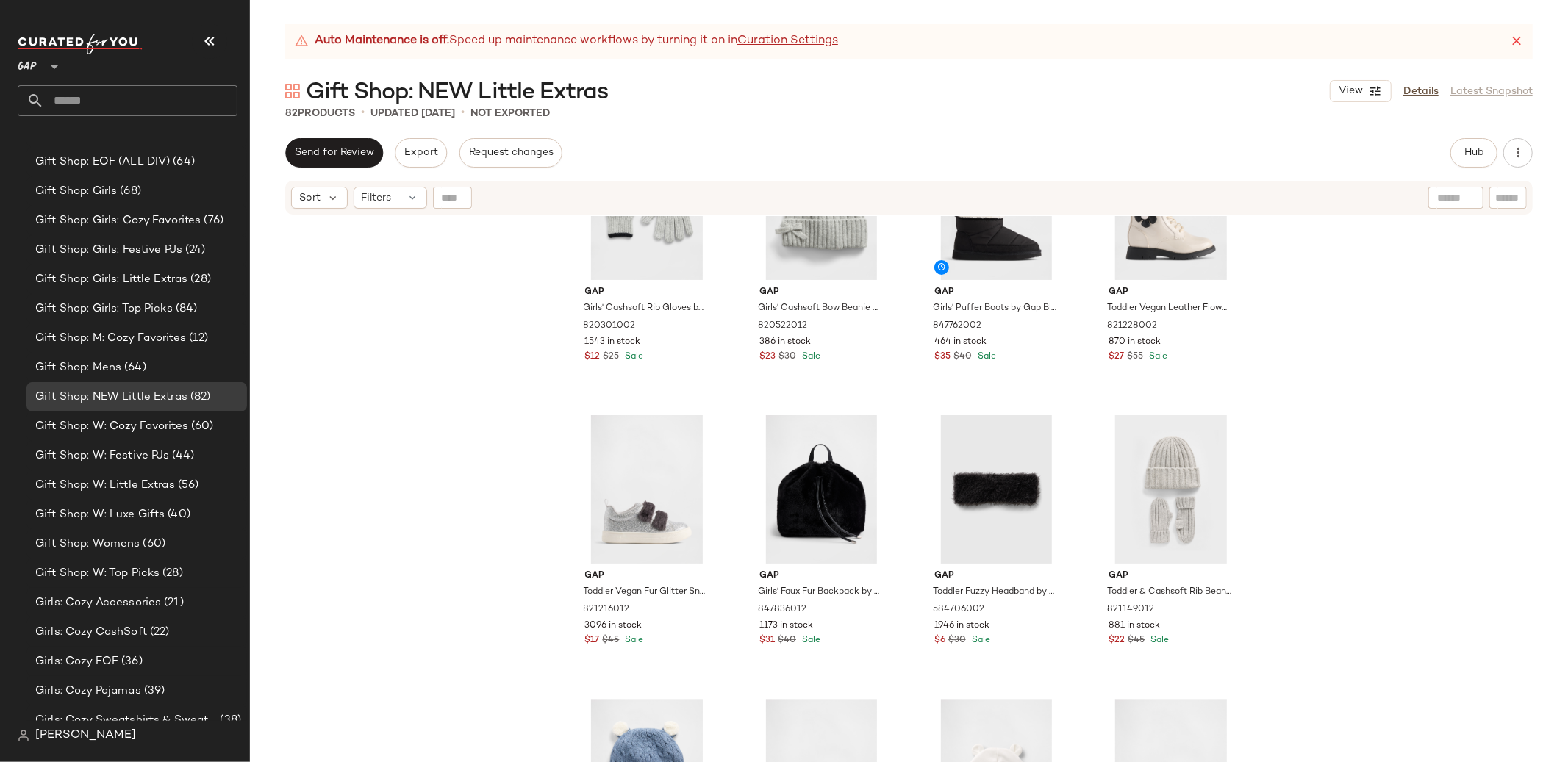
scroll to position [3583, 0]
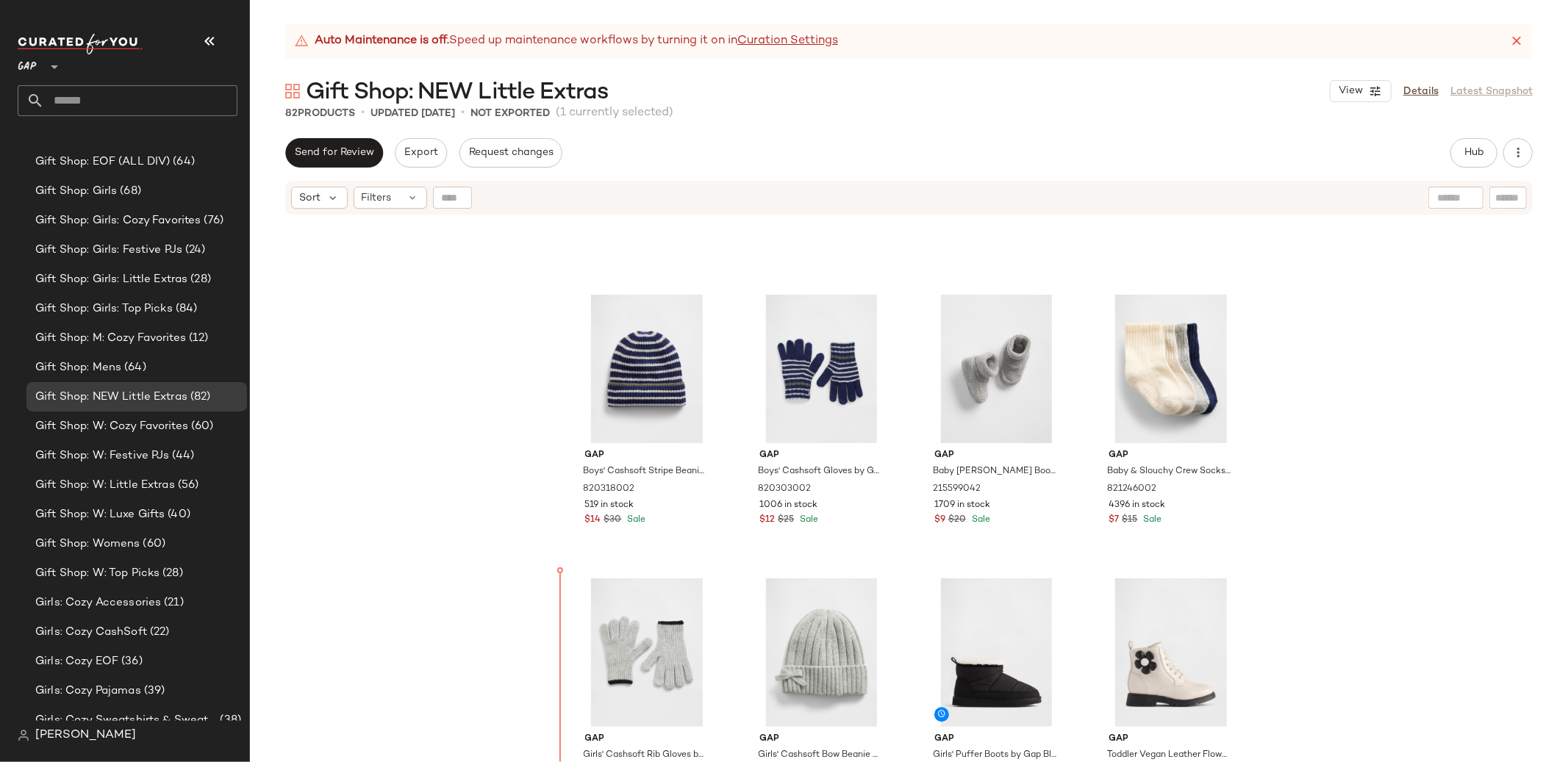
scroll to position [3077, 0]
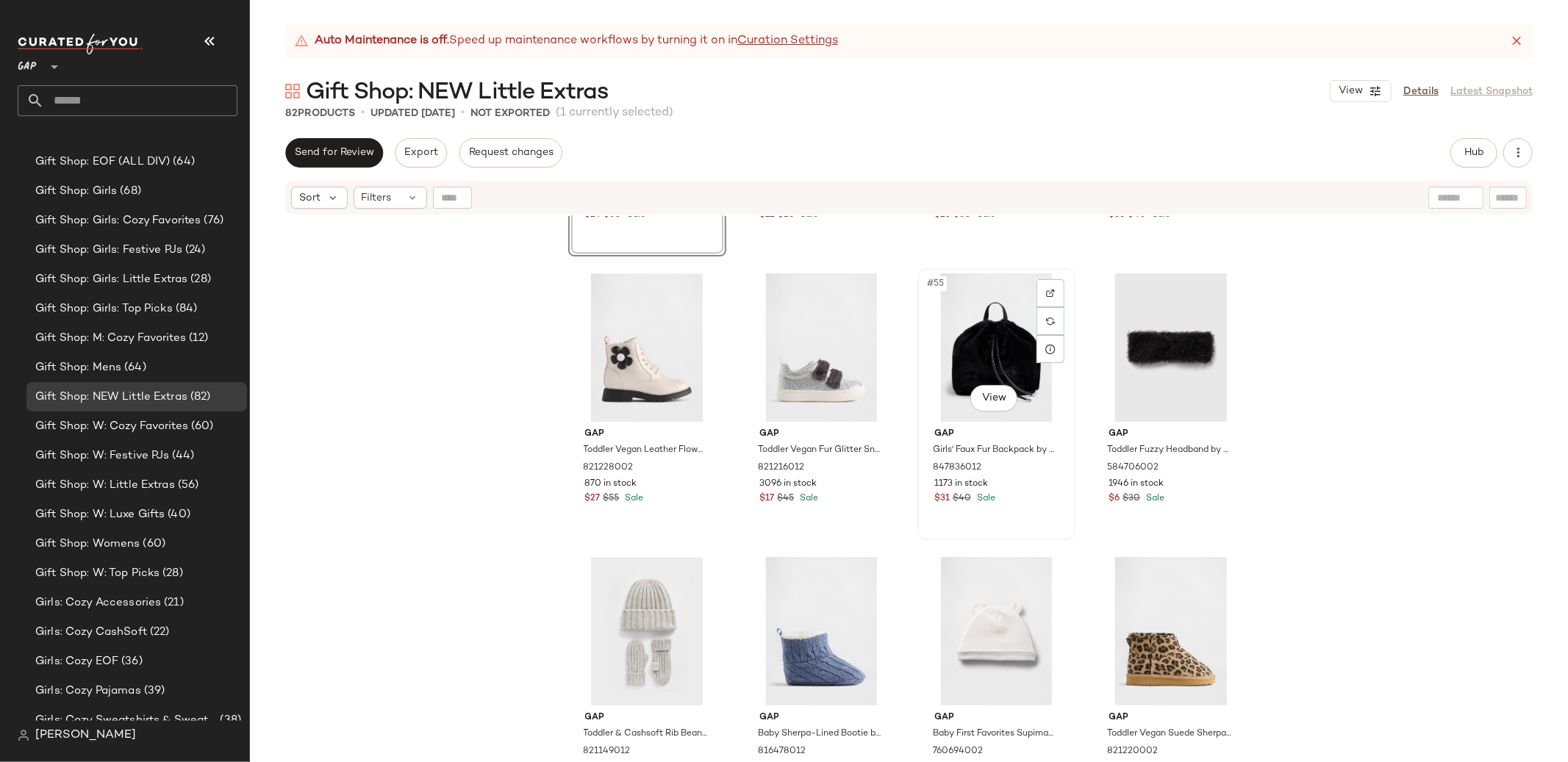
scroll to position [3658, 0]
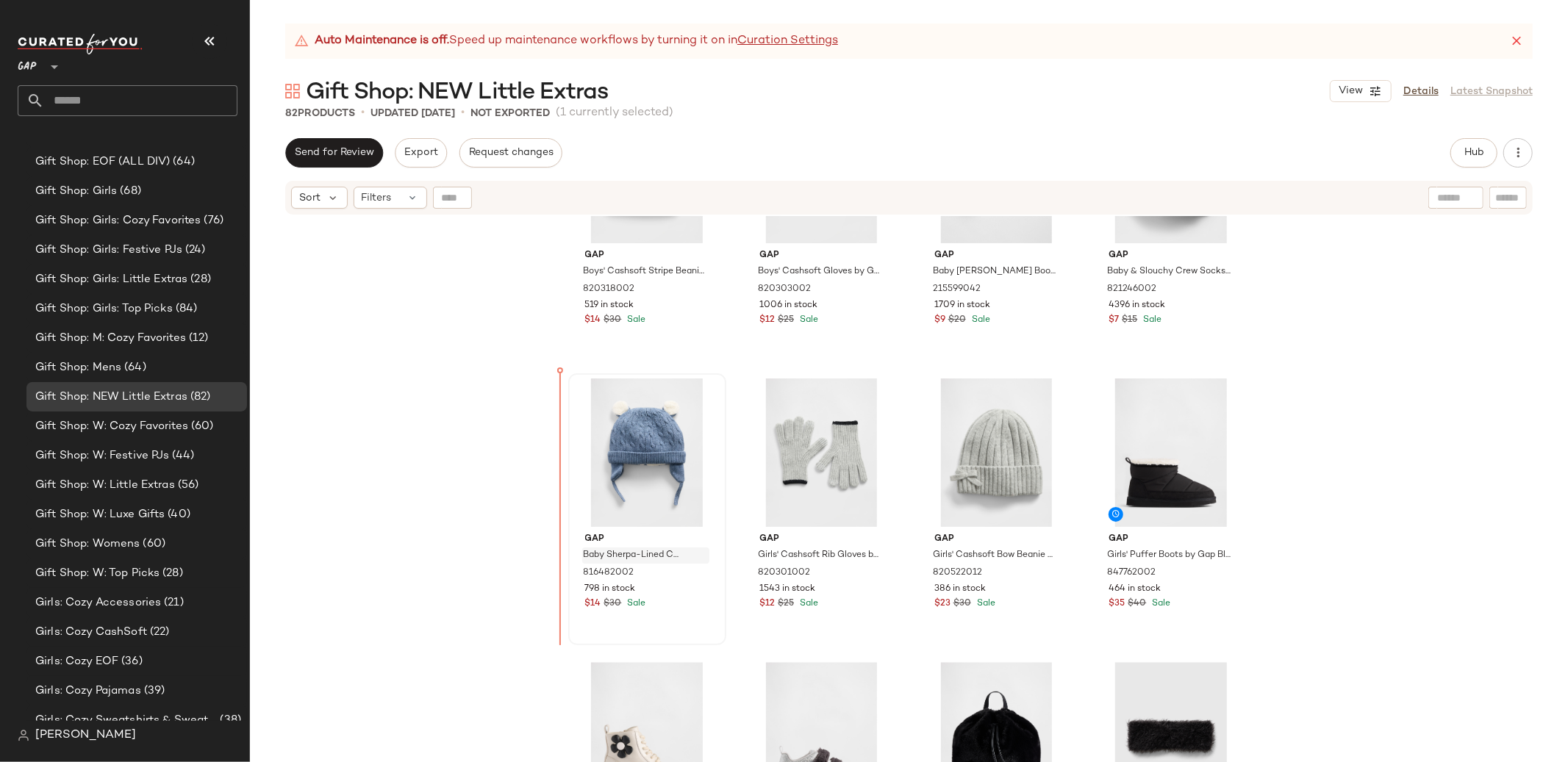
scroll to position [3266, 0]
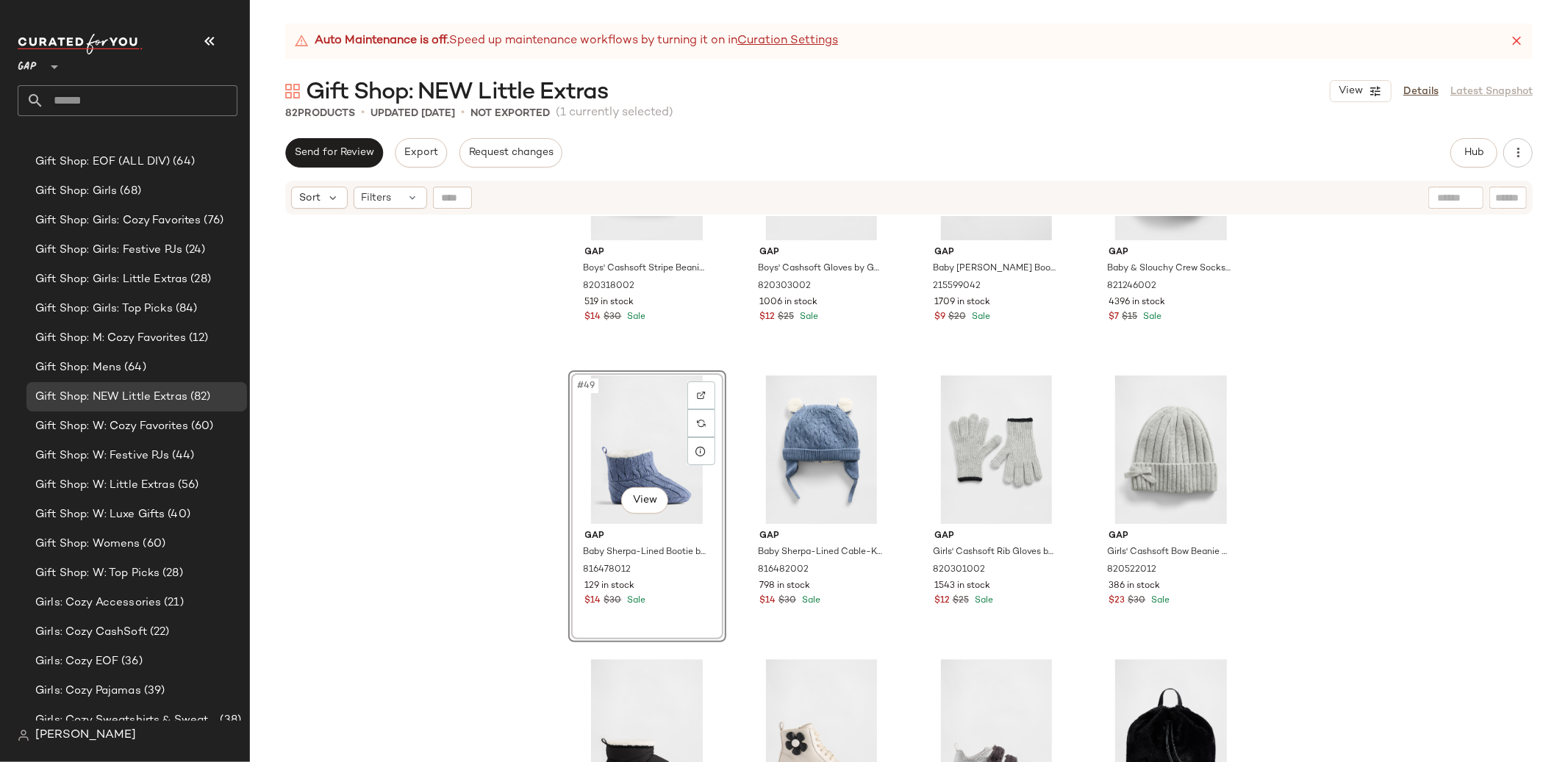
click at [1415, 542] on div "Gap Boys' Cashsoft Stripe Beanie by Gap New Navy Size S/M 820318002 519 in stoc…" at bounding box center [909, 508] width 1318 height 583
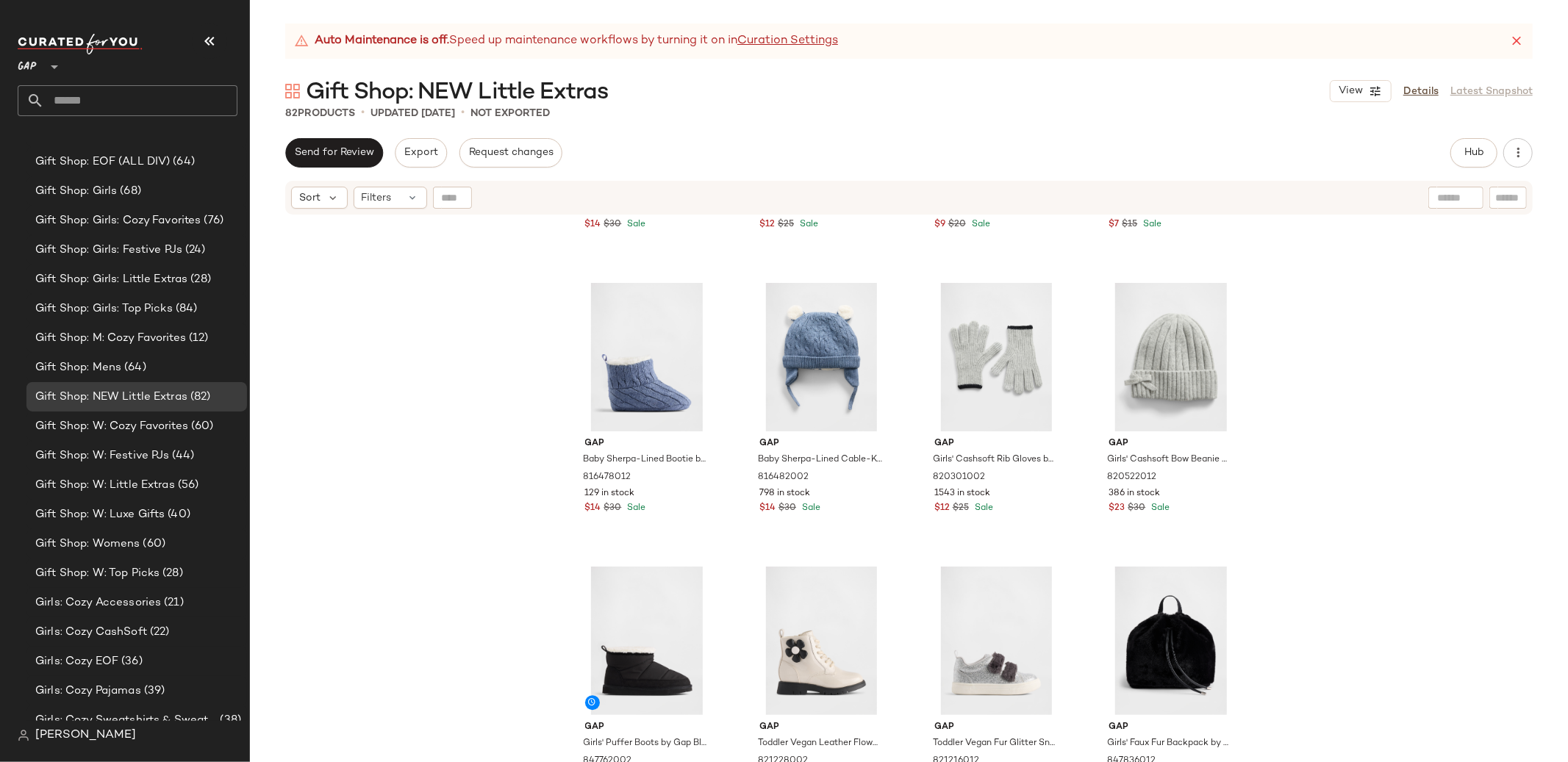
scroll to position [3361, 0]
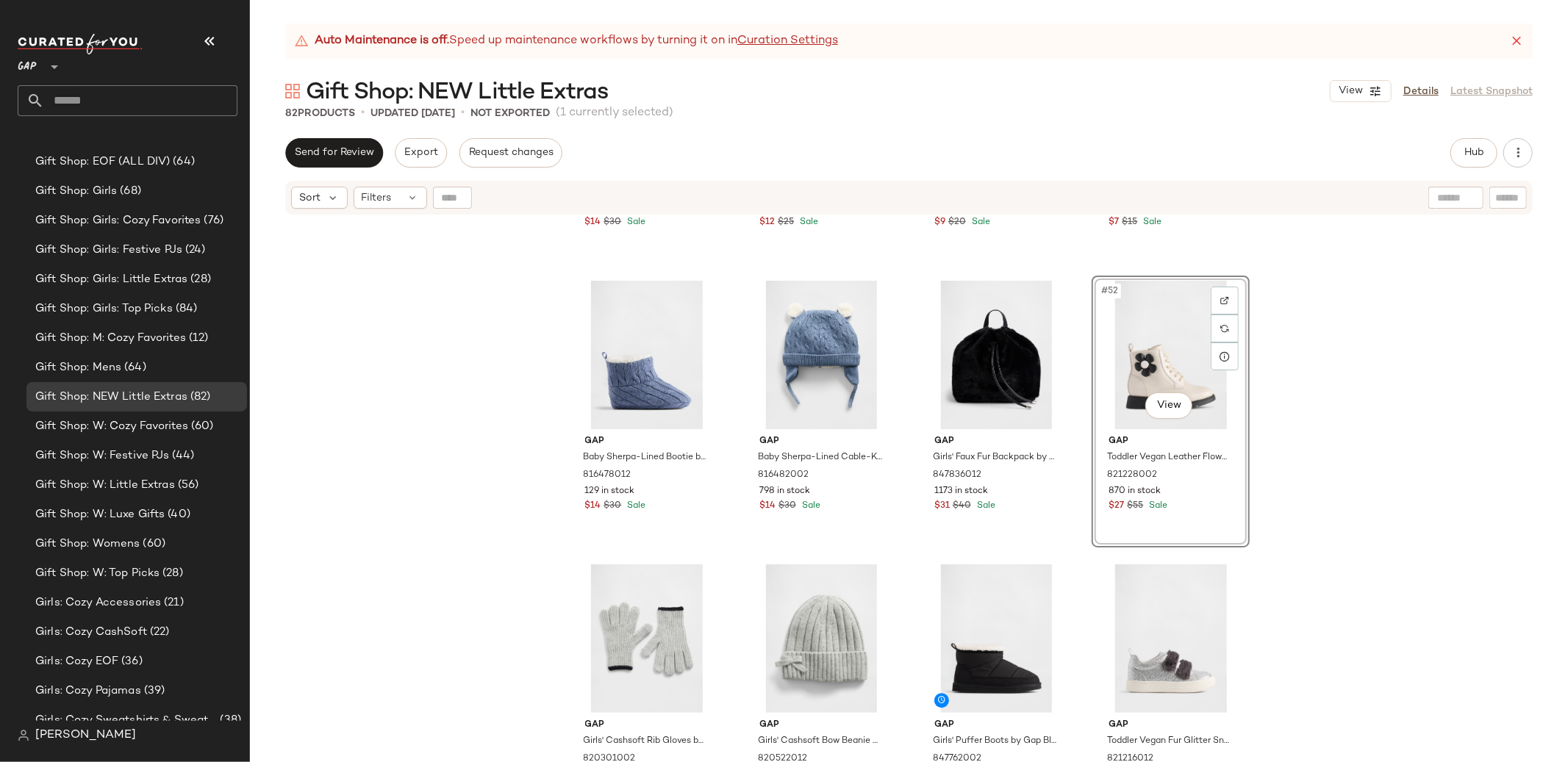
drag, startPoint x: 1390, startPoint y: 443, endPoint x: 1394, endPoint y: 452, distance: 9.8
click at [1390, 443] on div "Gap Boys' Cashsoft Stripe Beanie by Gap New Navy Size S/M 820318002 519 in stoc…" at bounding box center [909, 508] width 1318 height 583
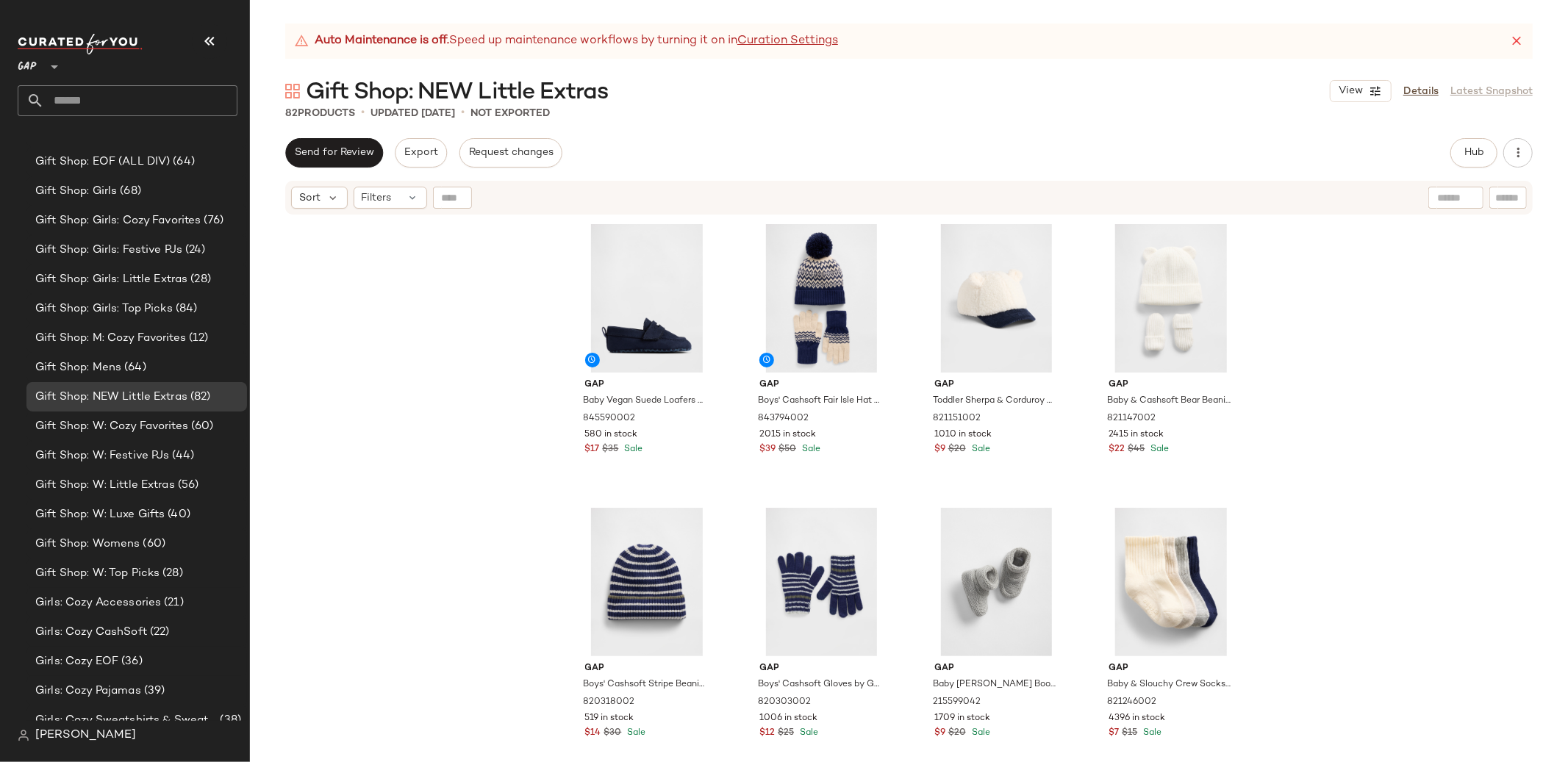
scroll to position [2841, 0]
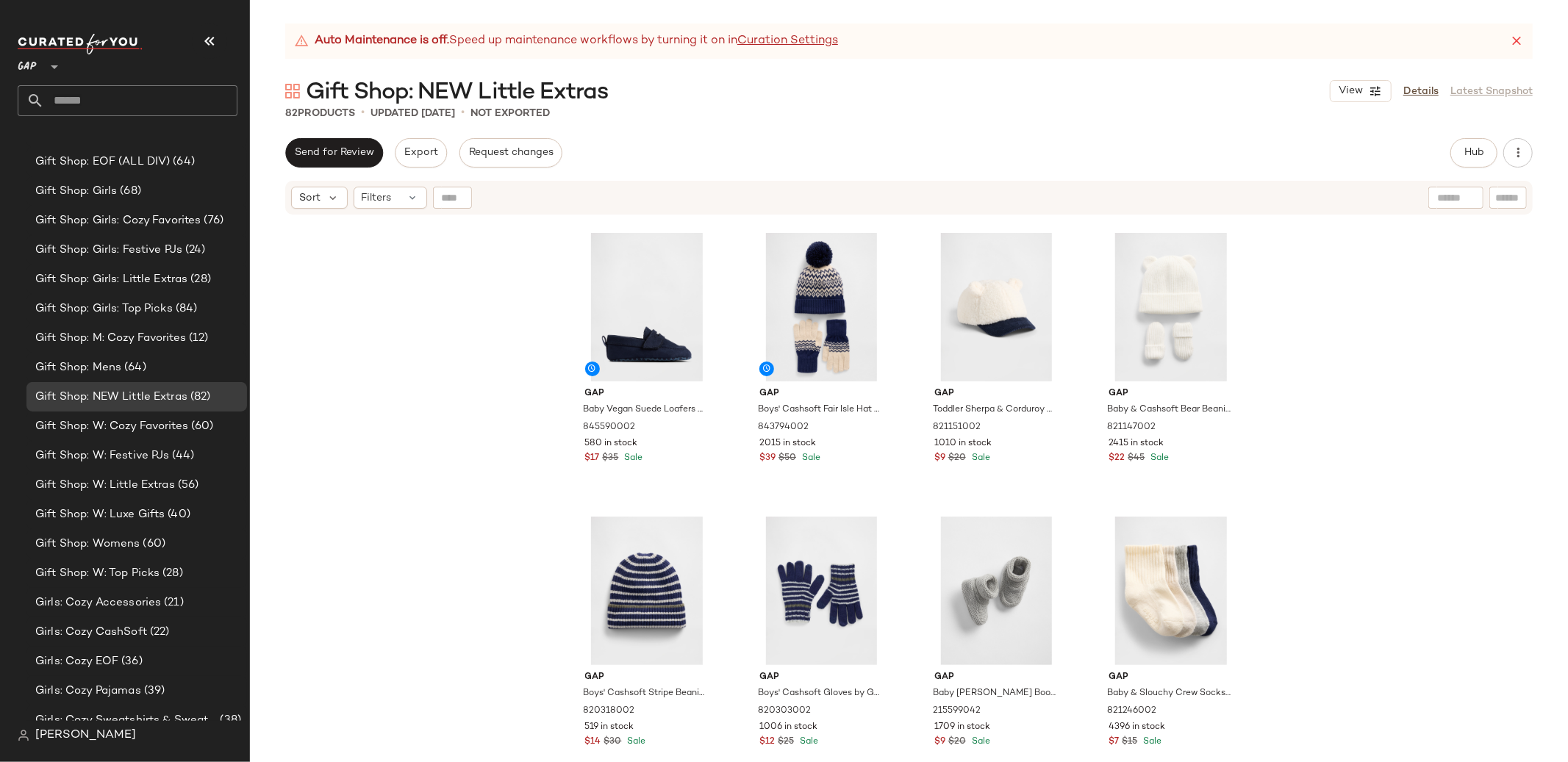
click at [1395, 457] on div "Gap Baby Vegan Suede Loafers by Gap Dark Night Blue Size 0-3 M 845590002 580 in…" at bounding box center [909, 508] width 1318 height 583
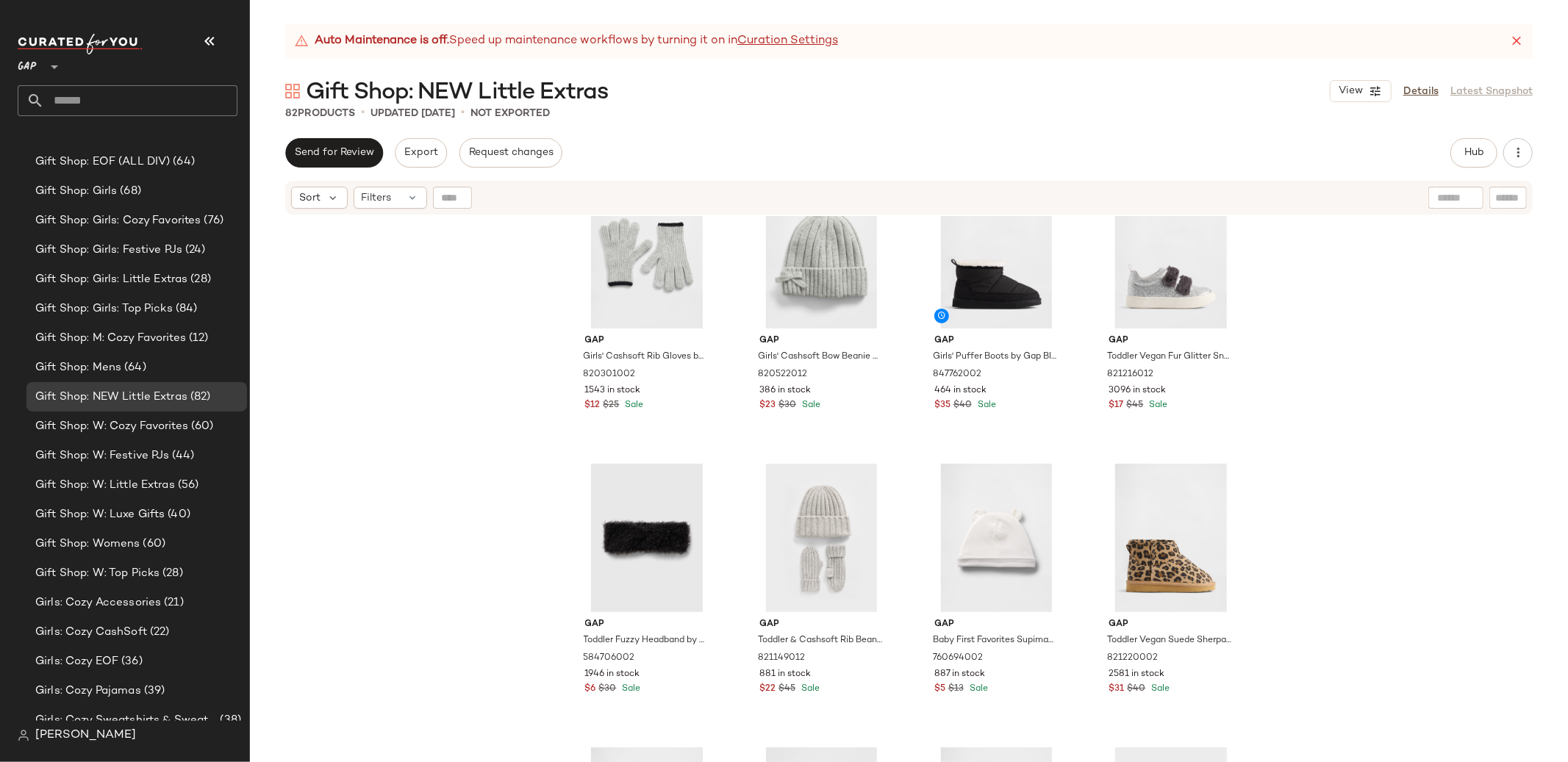
scroll to position [3747, 0]
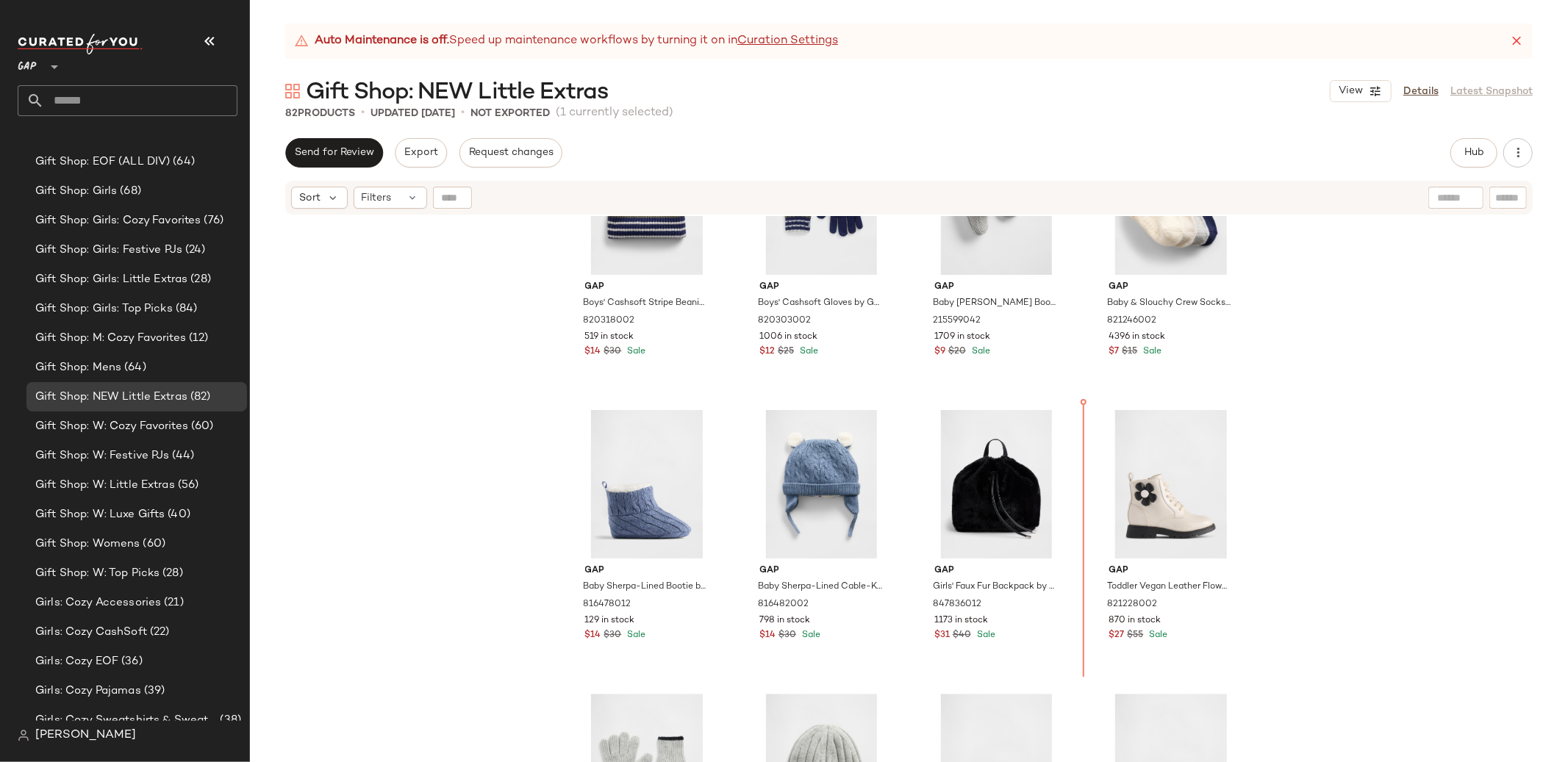
scroll to position [3221, 0]
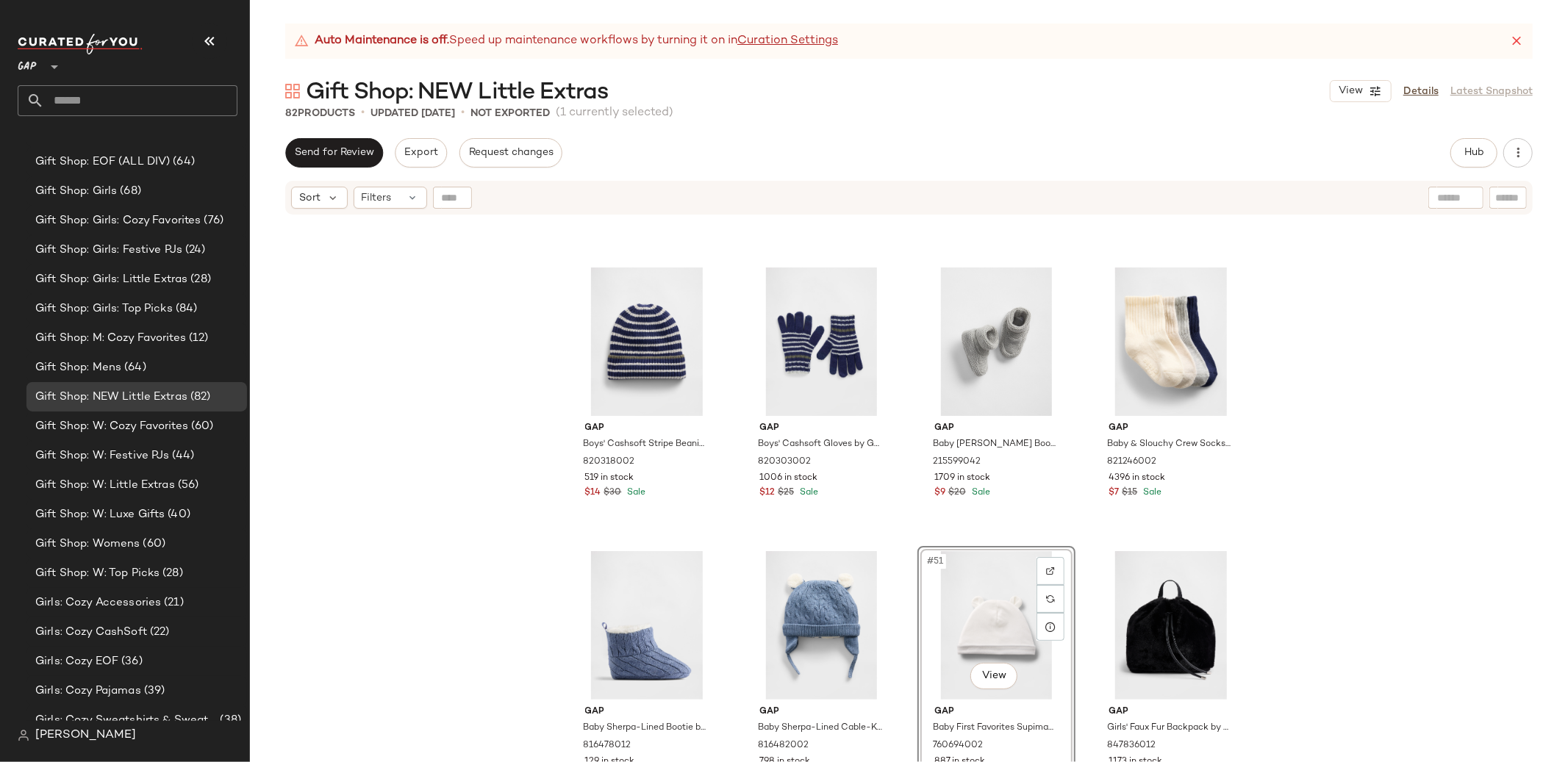
scroll to position [3098, 0]
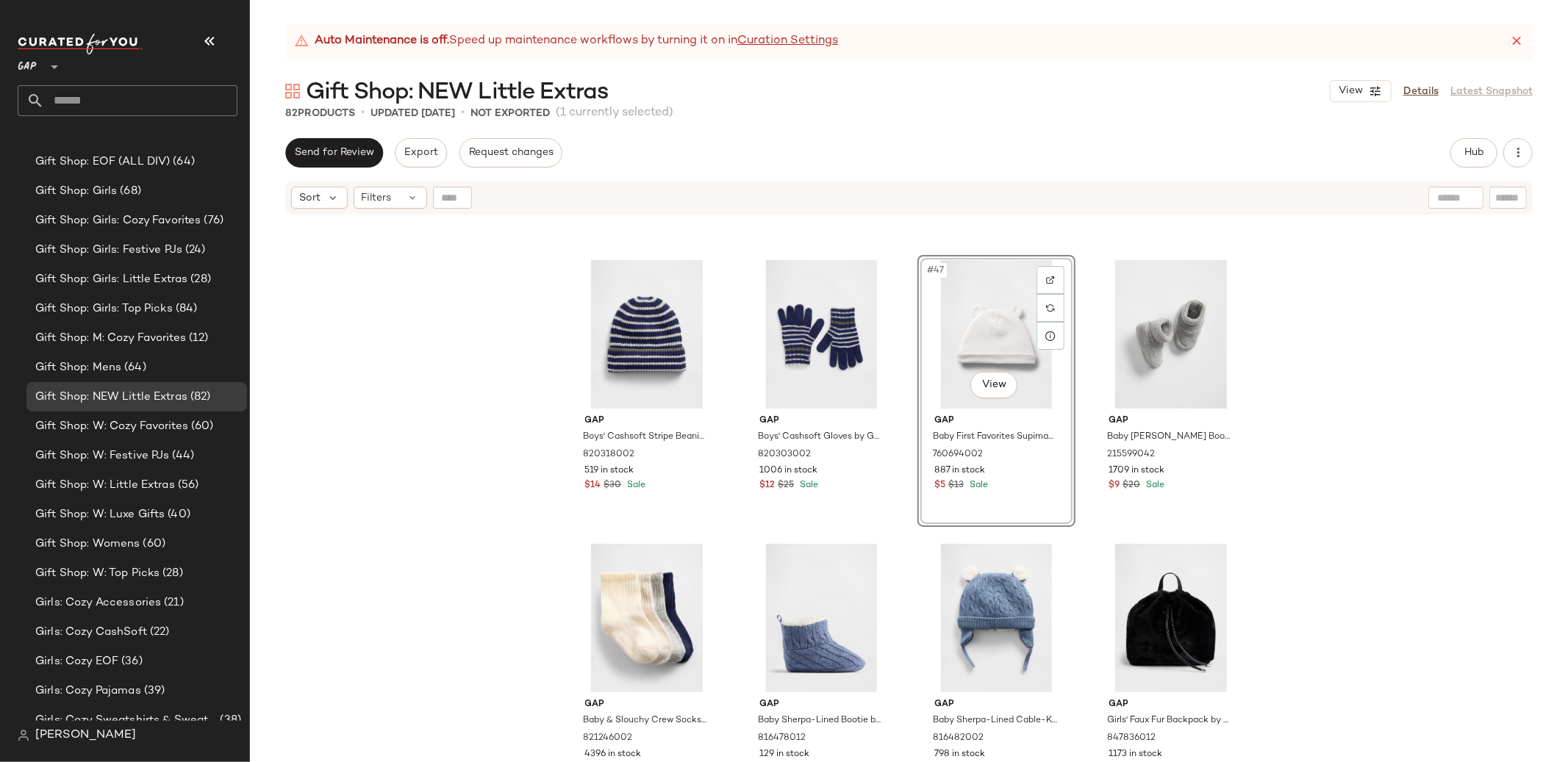
click at [1426, 445] on div "Gap Baby Vegan Suede Loafers by Gap Dark Night Blue Size 0-3 M 845590002 580 in…" at bounding box center [909, 508] width 1318 height 583
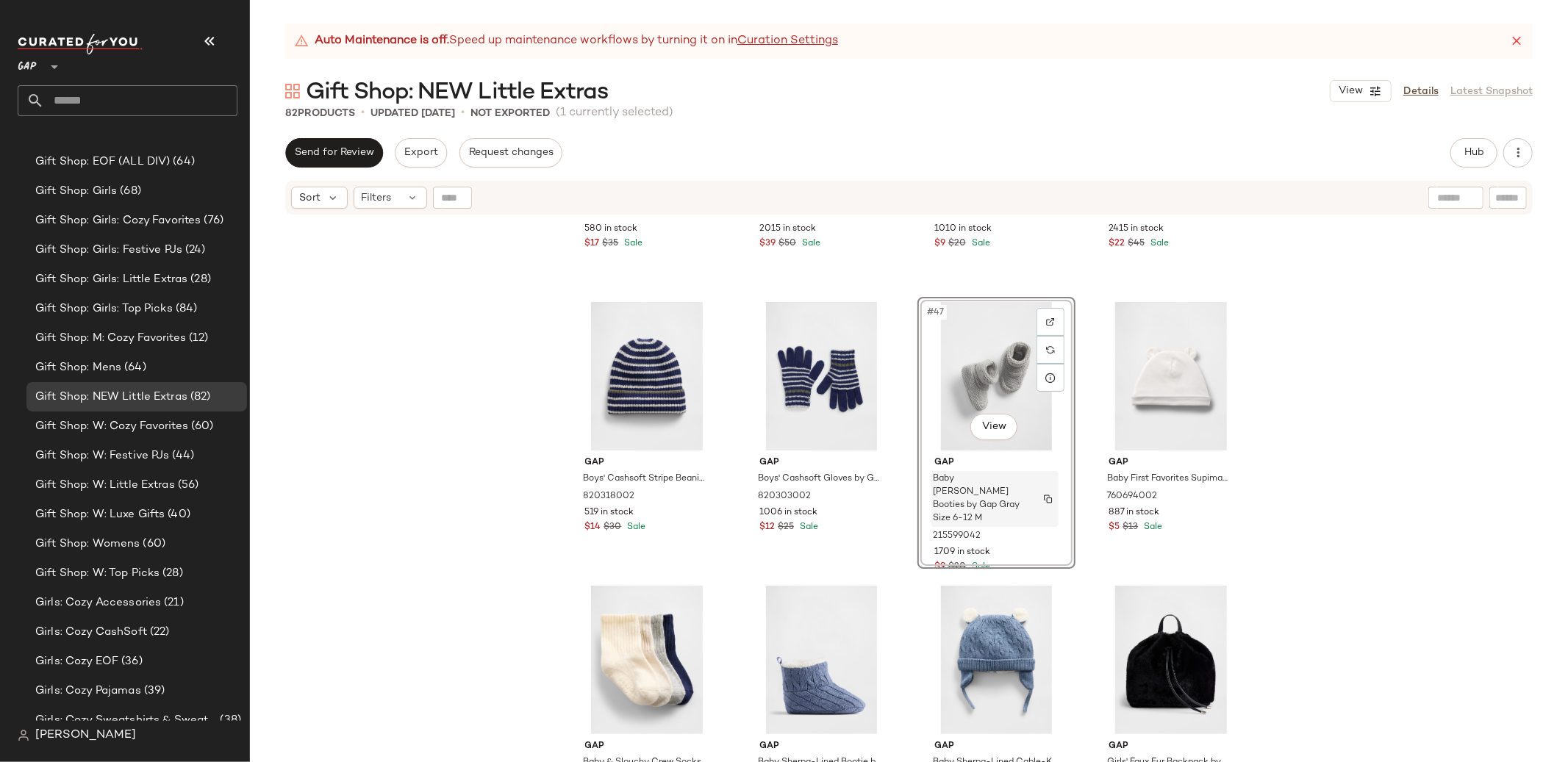
scroll to position [3057, 0]
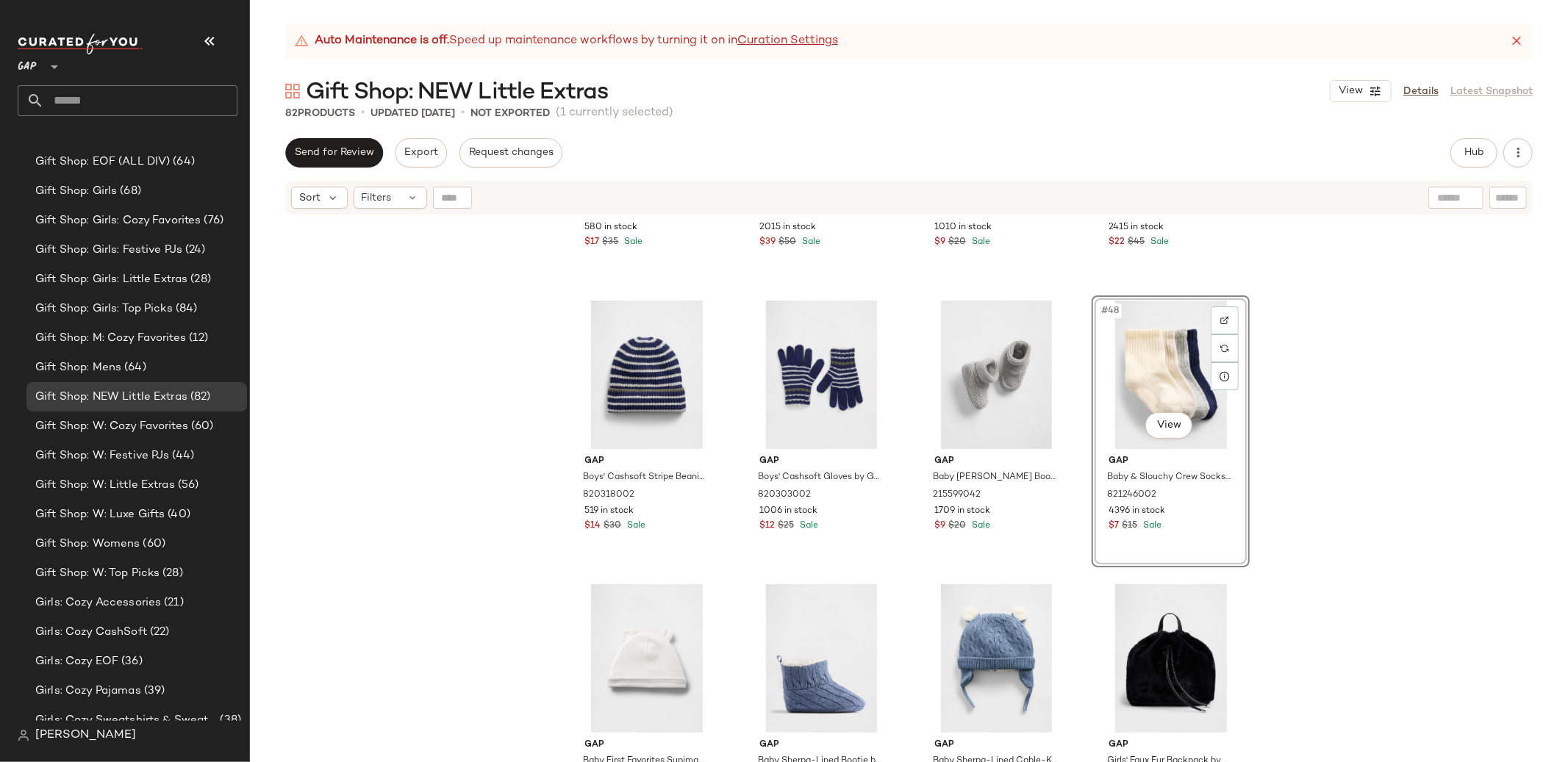
click at [1372, 451] on div "Gap Baby Vegan Suede Loafers by Gap Dark Night Blue Size 0-3 M 845590002 580 in…" at bounding box center [909, 508] width 1318 height 583
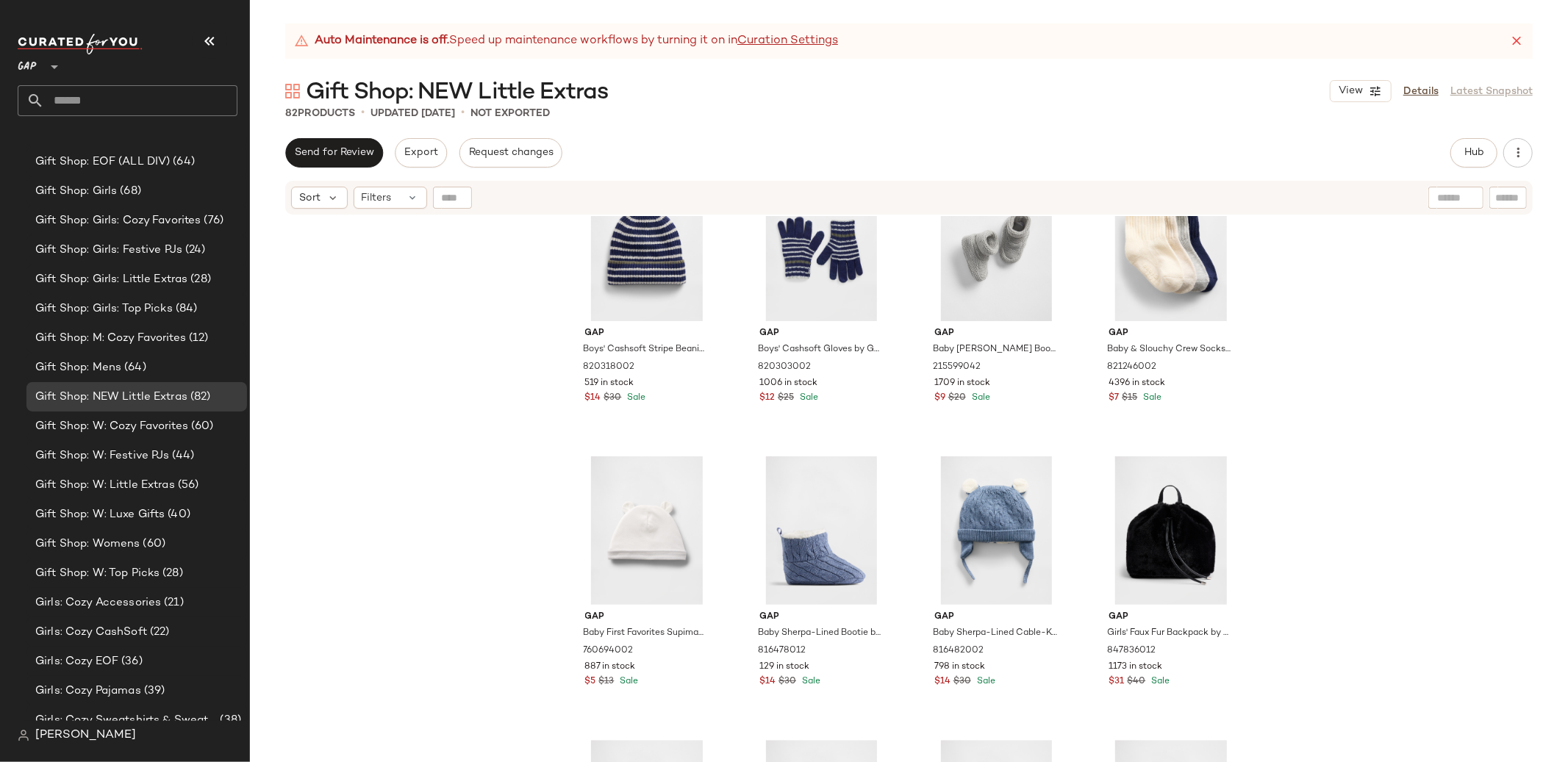
scroll to position [3184, 0]
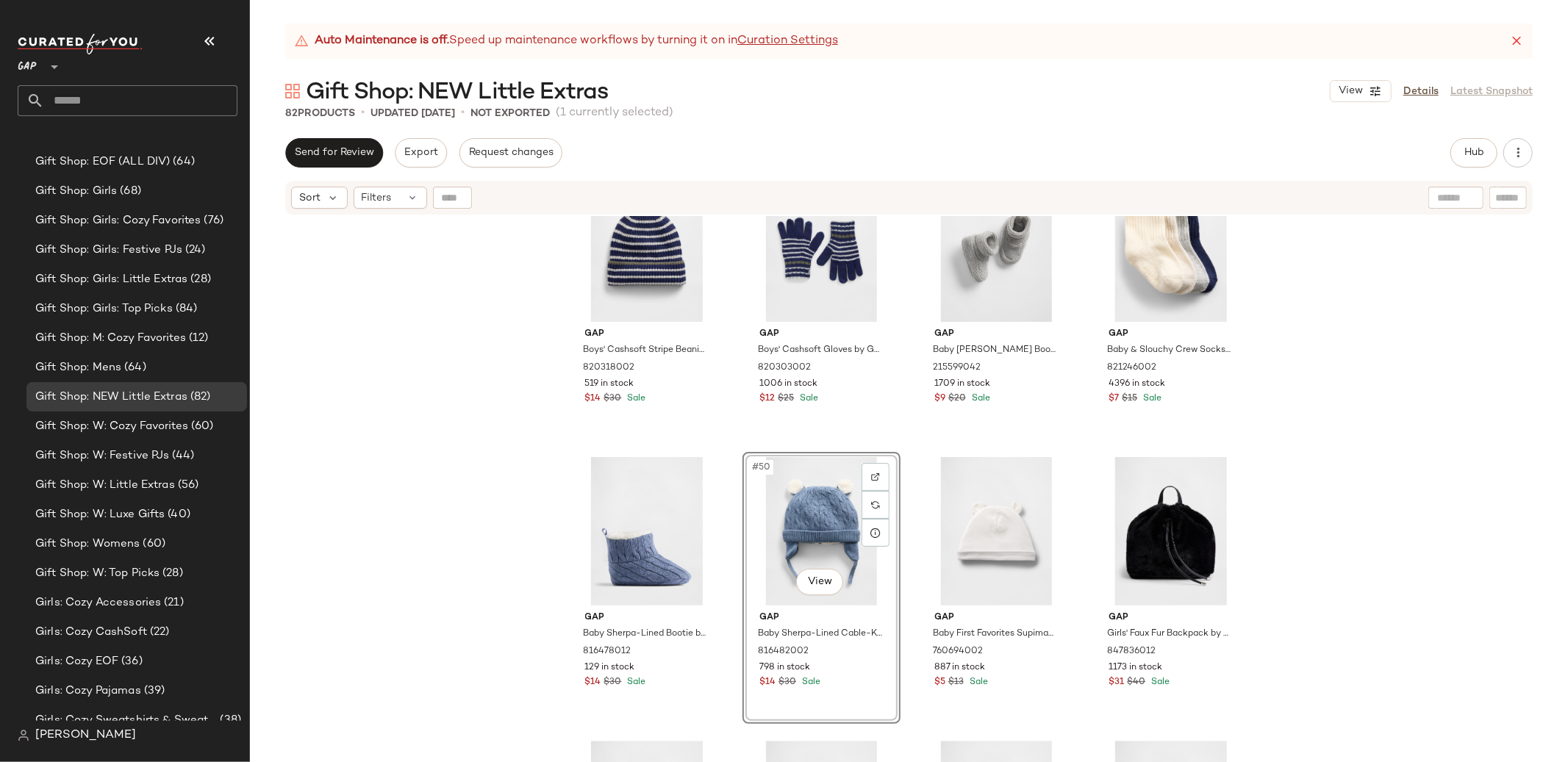
click at [1415, 451] on div "Gap Boys' Cashsoft Stripe Beanie by Gap New Navy Size S/M 820318002 519 in stoc…" at bounding box center [909, 508] width 1318 height 583
click at [1470, 156] on span "Hub" at bounding box center [1474, 153] width 21 height 12
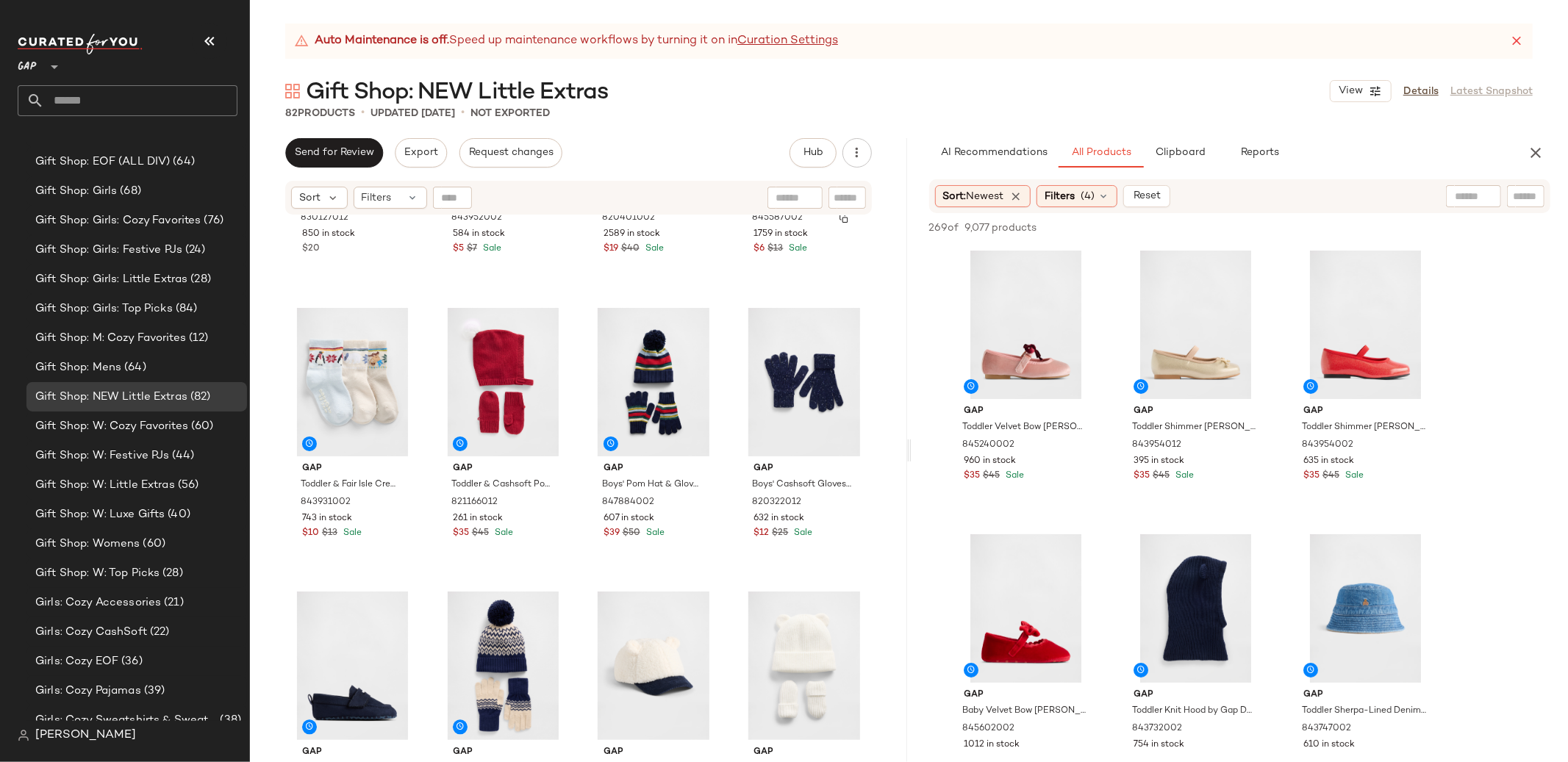
scroll to position [2491, 0]
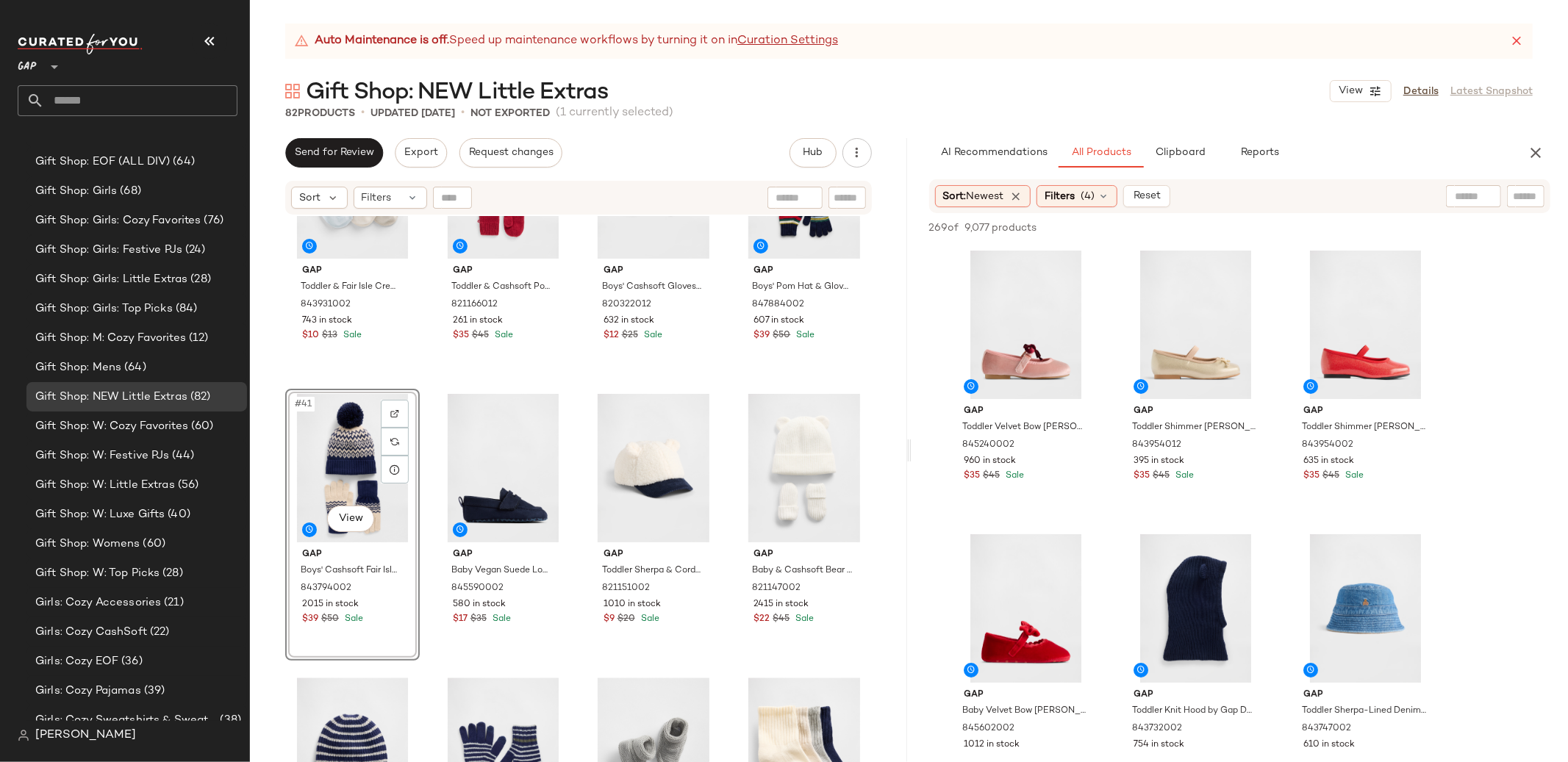
scroll to position [2676, 0]
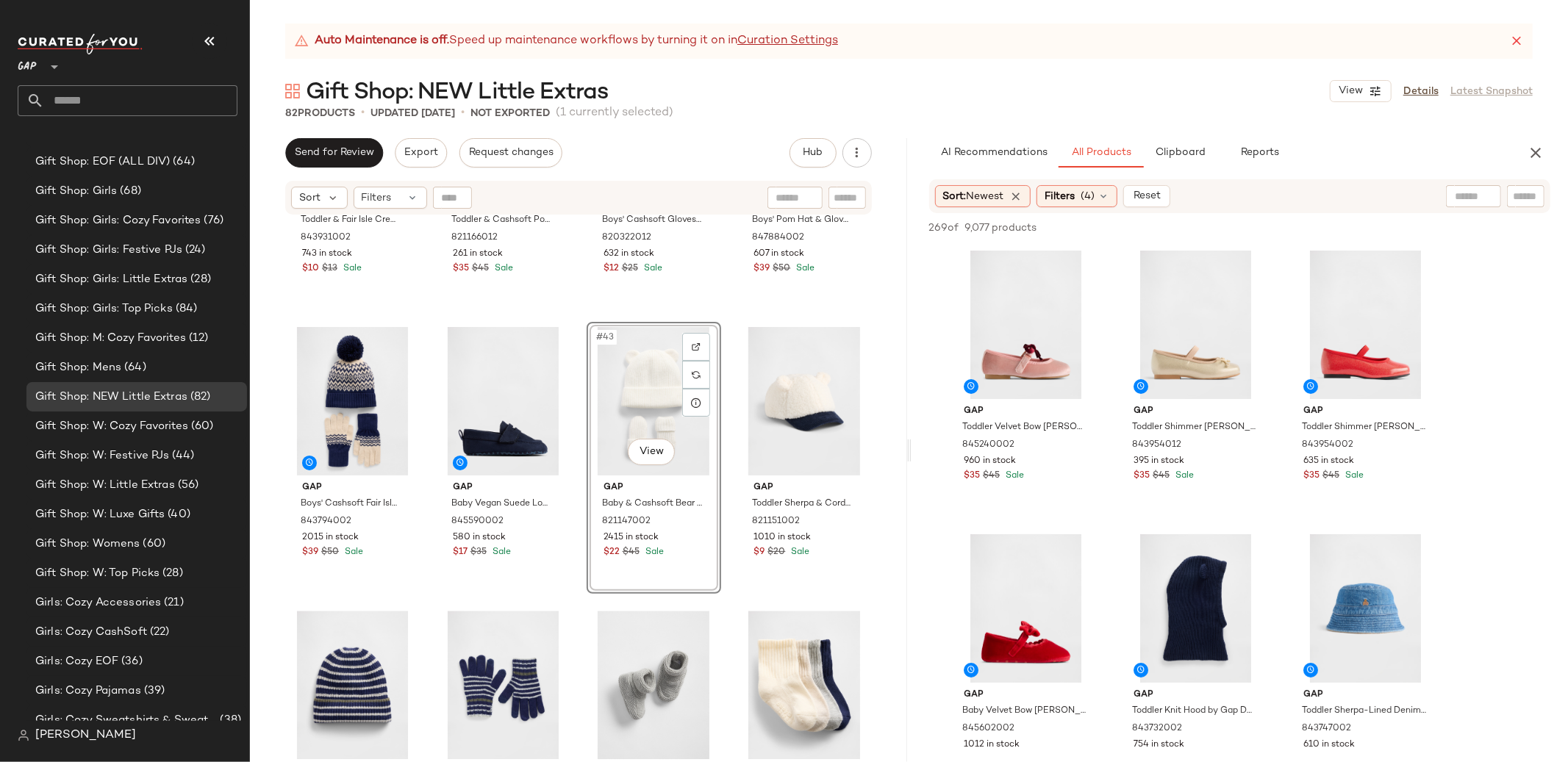
scroll to position [2785, 0]
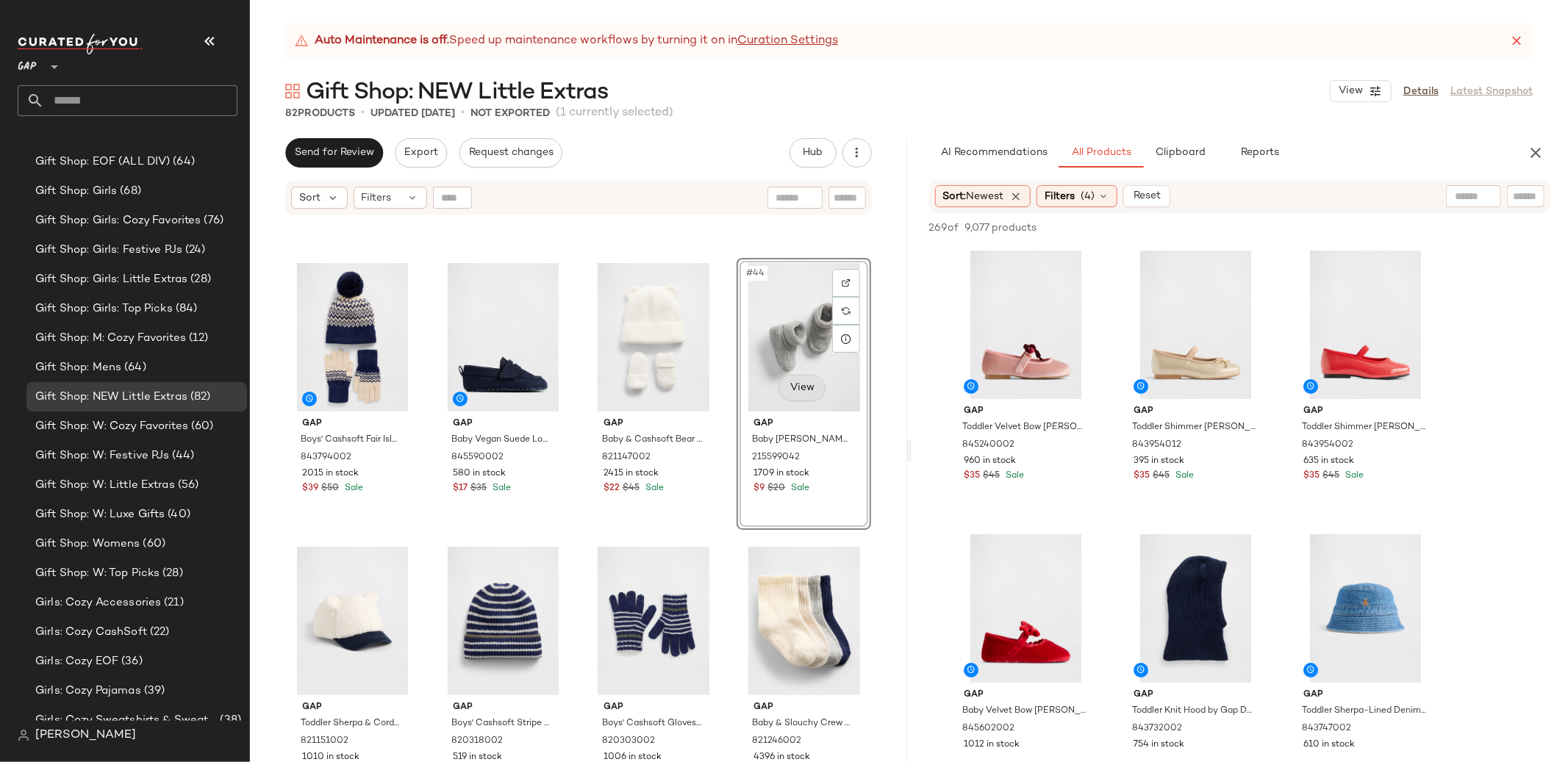
scroll to position [2884, 0]
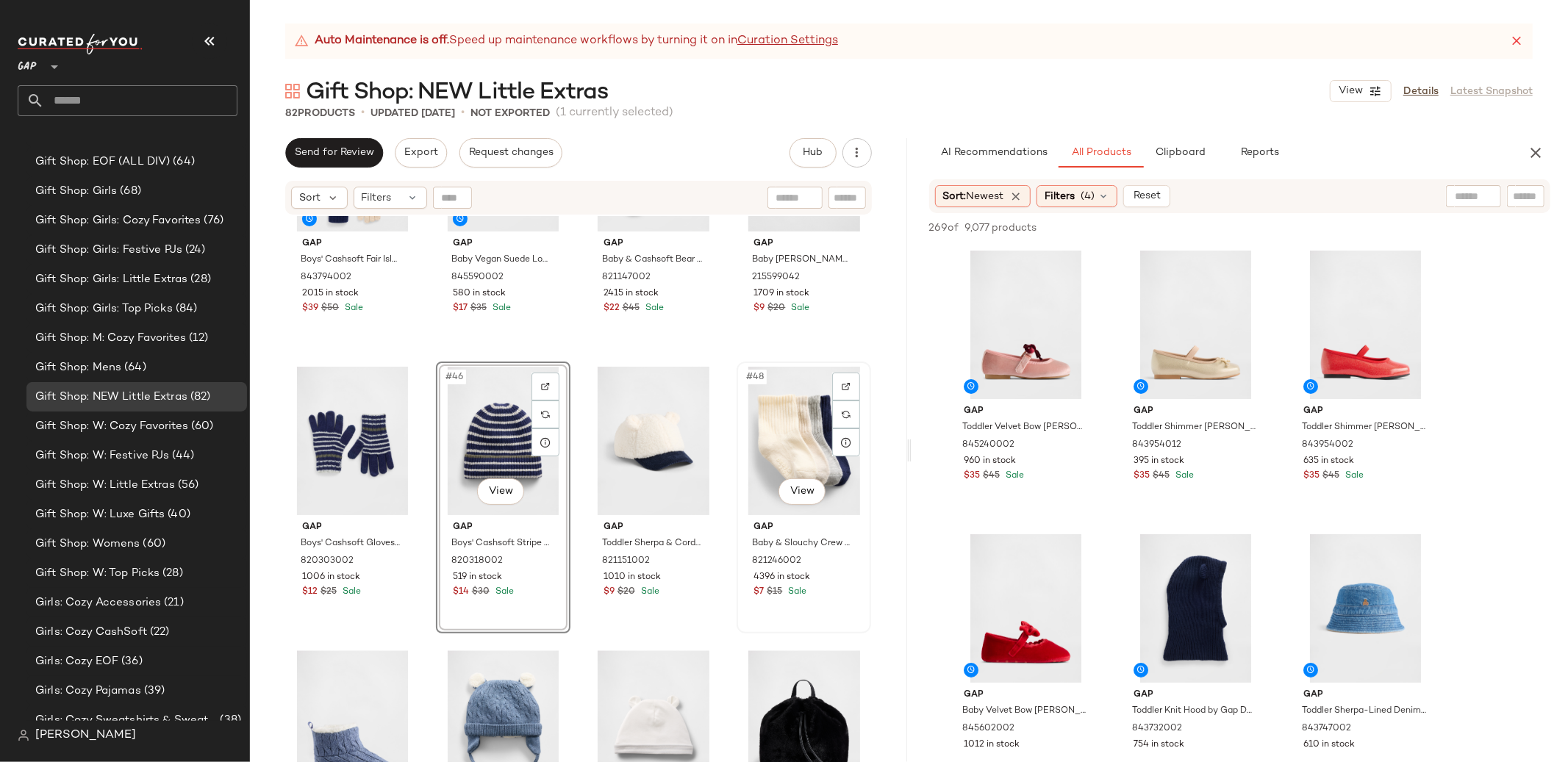
scroll to position [2990, 0]
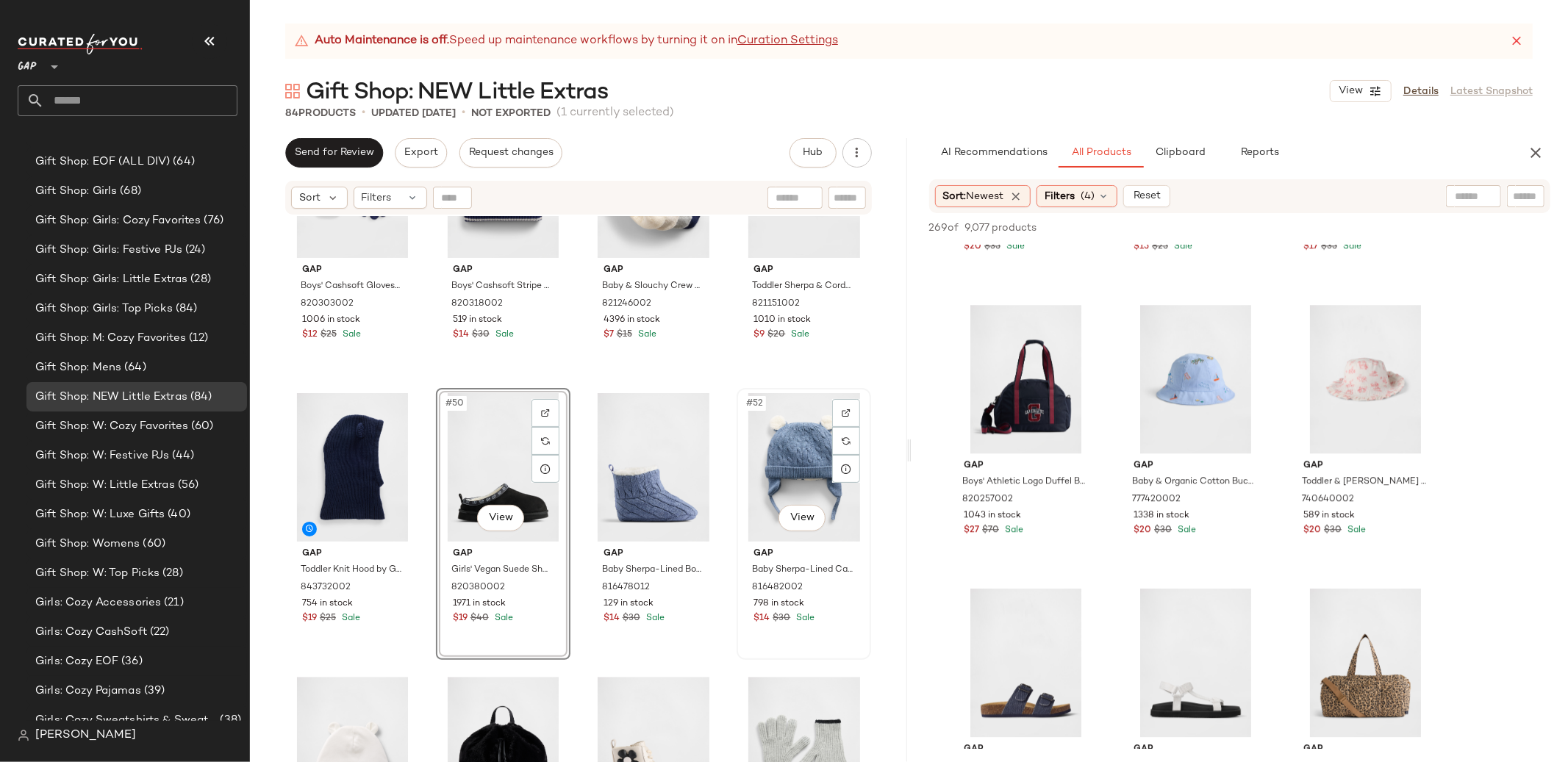
scroll to position [3241, 0]
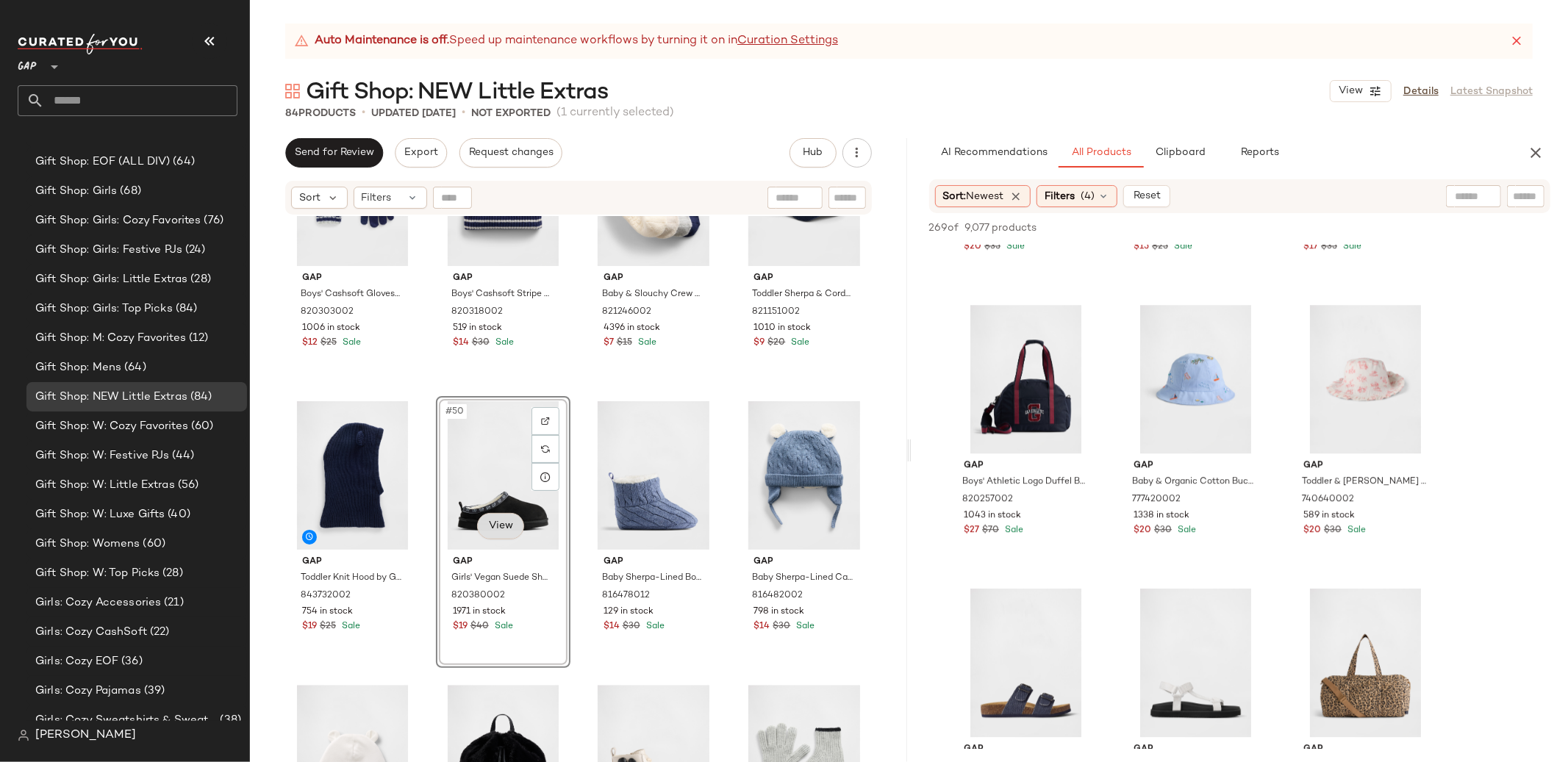
click at [511, 522] on body "GAP ** Dashboard All Products Global Clipboards (25) Curations (100) Baby & Tod…" at bounding box center [784, 381] width 1568 height 762
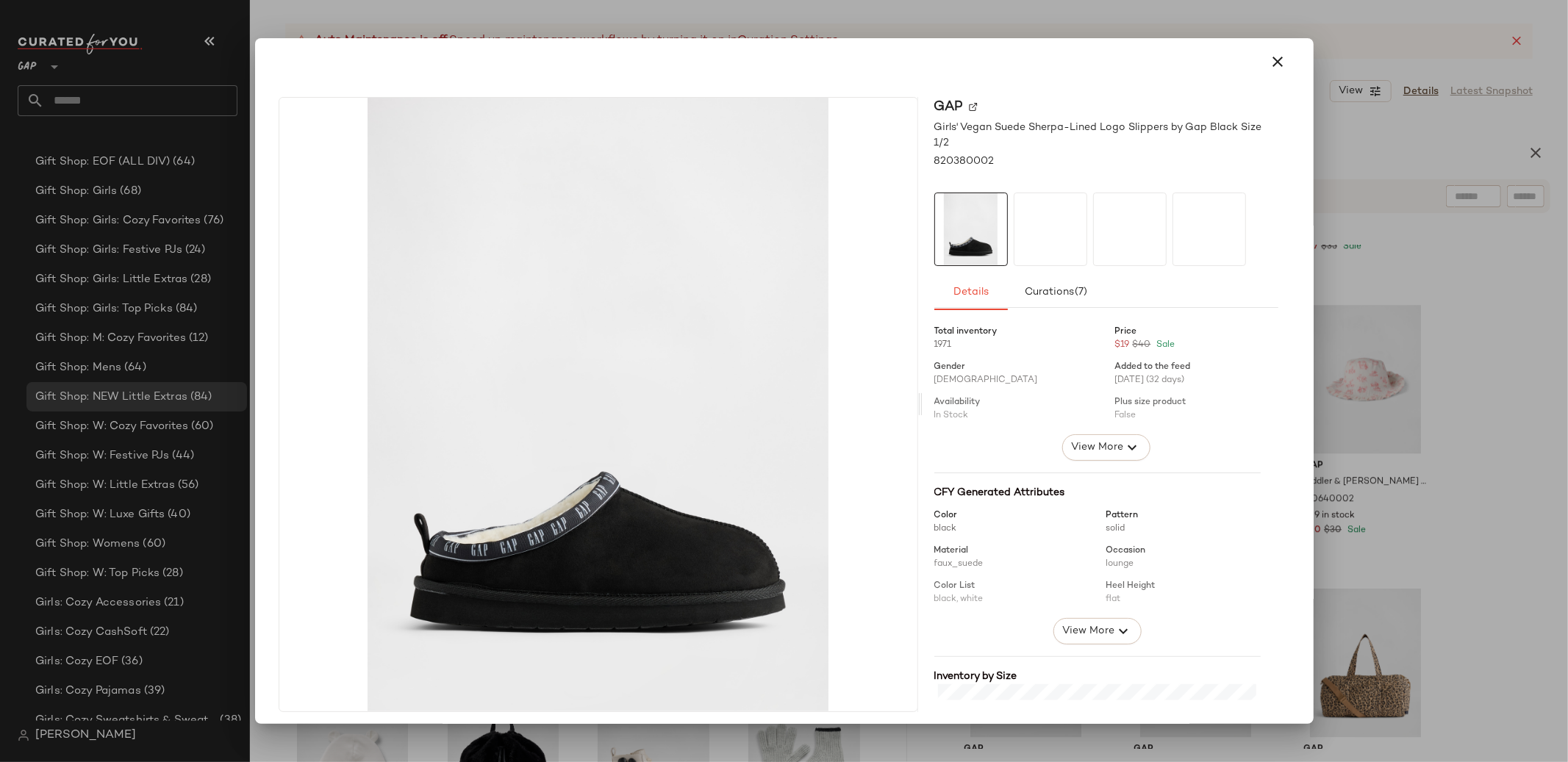
scroll to position [3, 0]
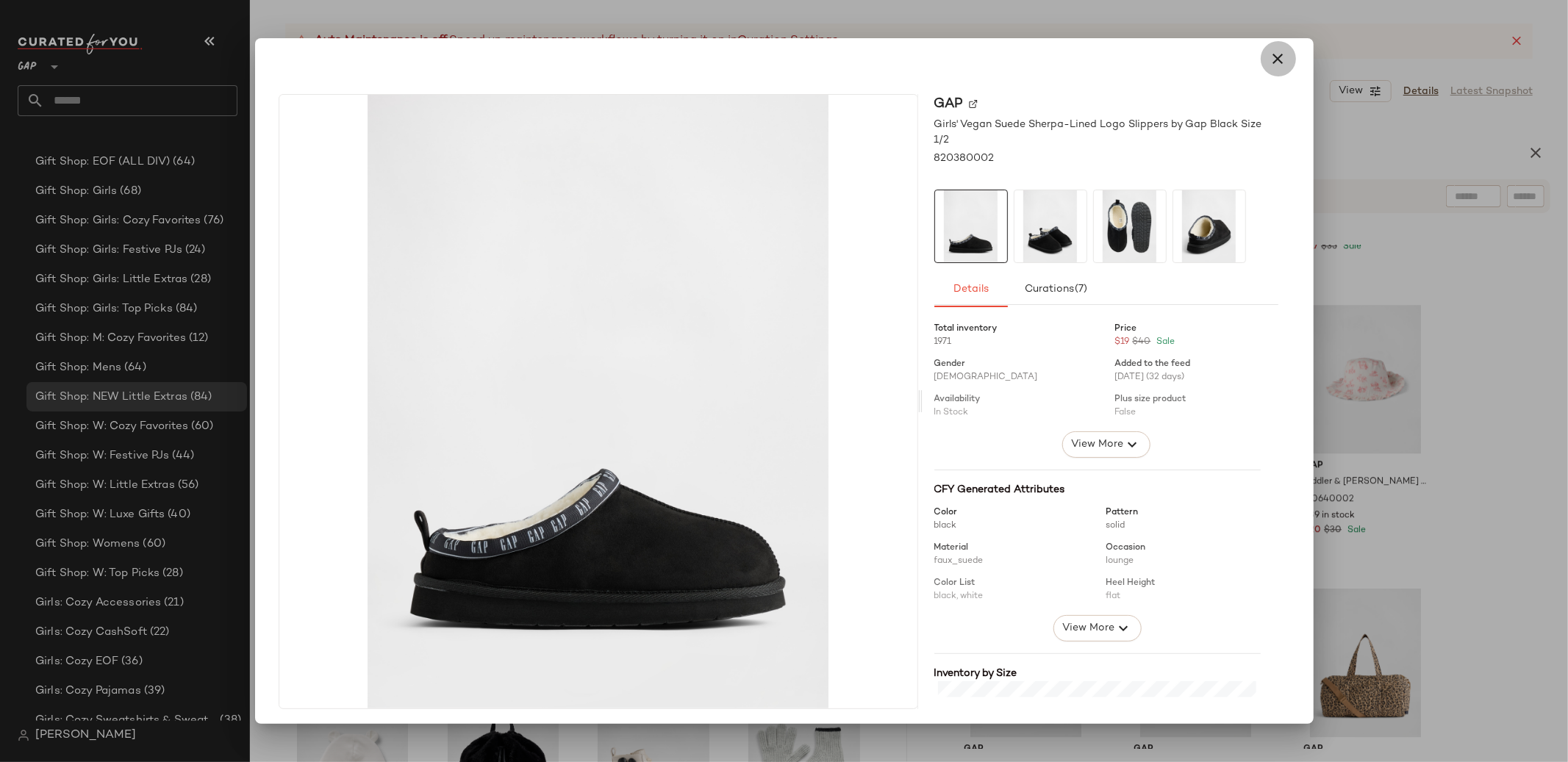
click at [1269, 57] on icon "button" at bounding box center [1278, 59] width 18 height 18
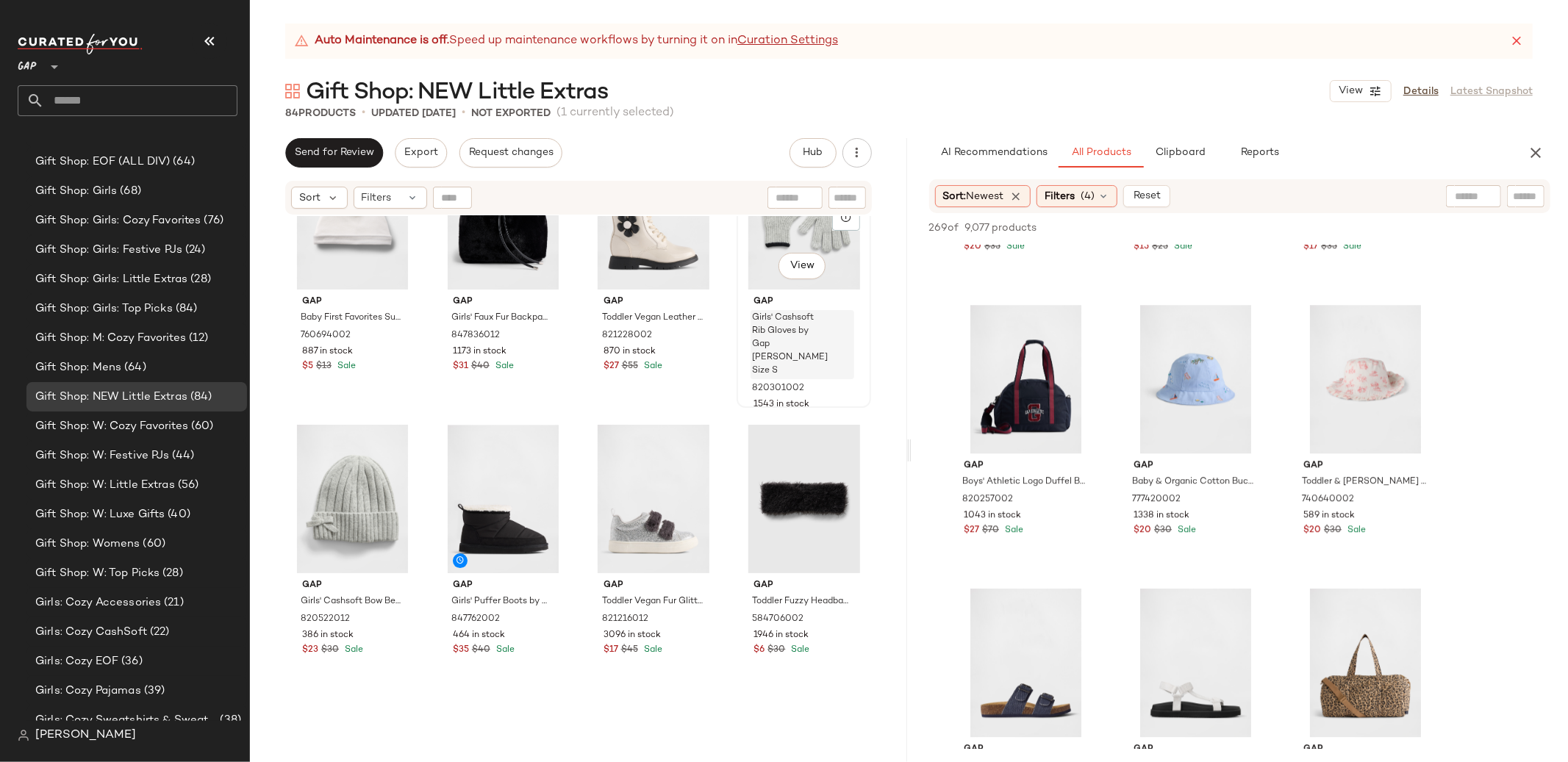
scroll to position [3787, 0]
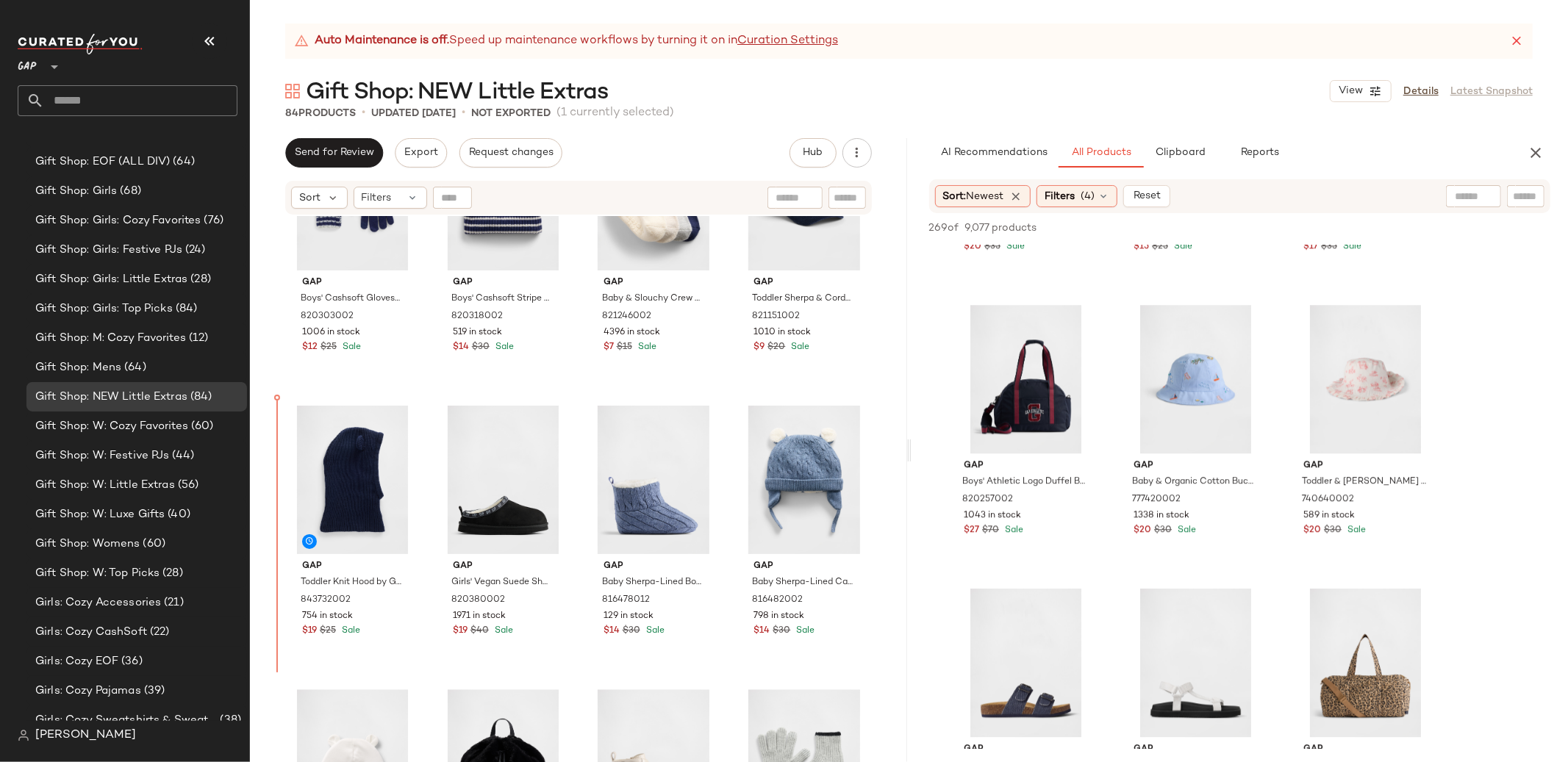
drag, startPoint x: 330, startPoint y: 498, endPoint x: 338, endPoint y: 473, distance: 26.2
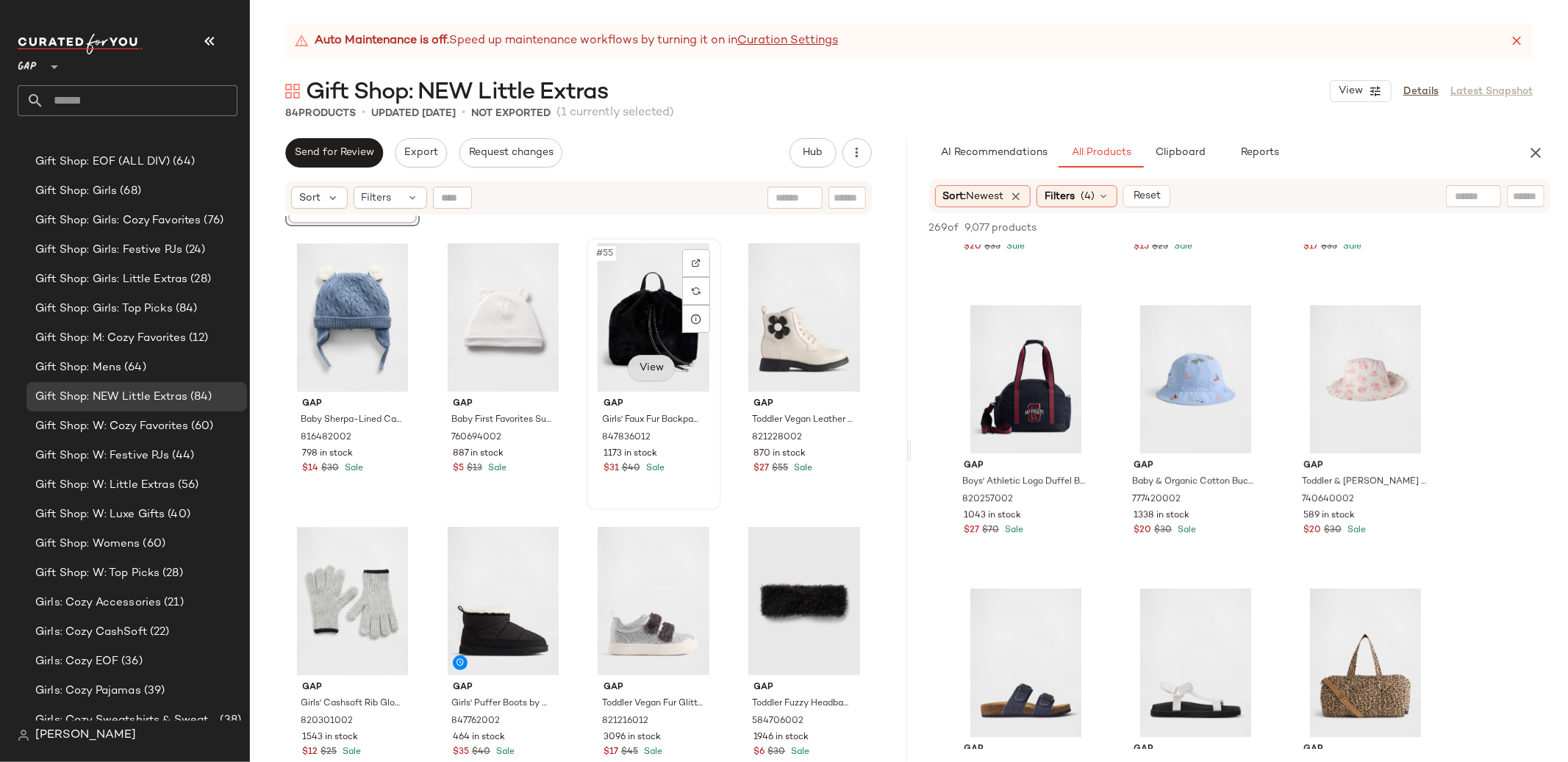
scroll to position [3725, 0]
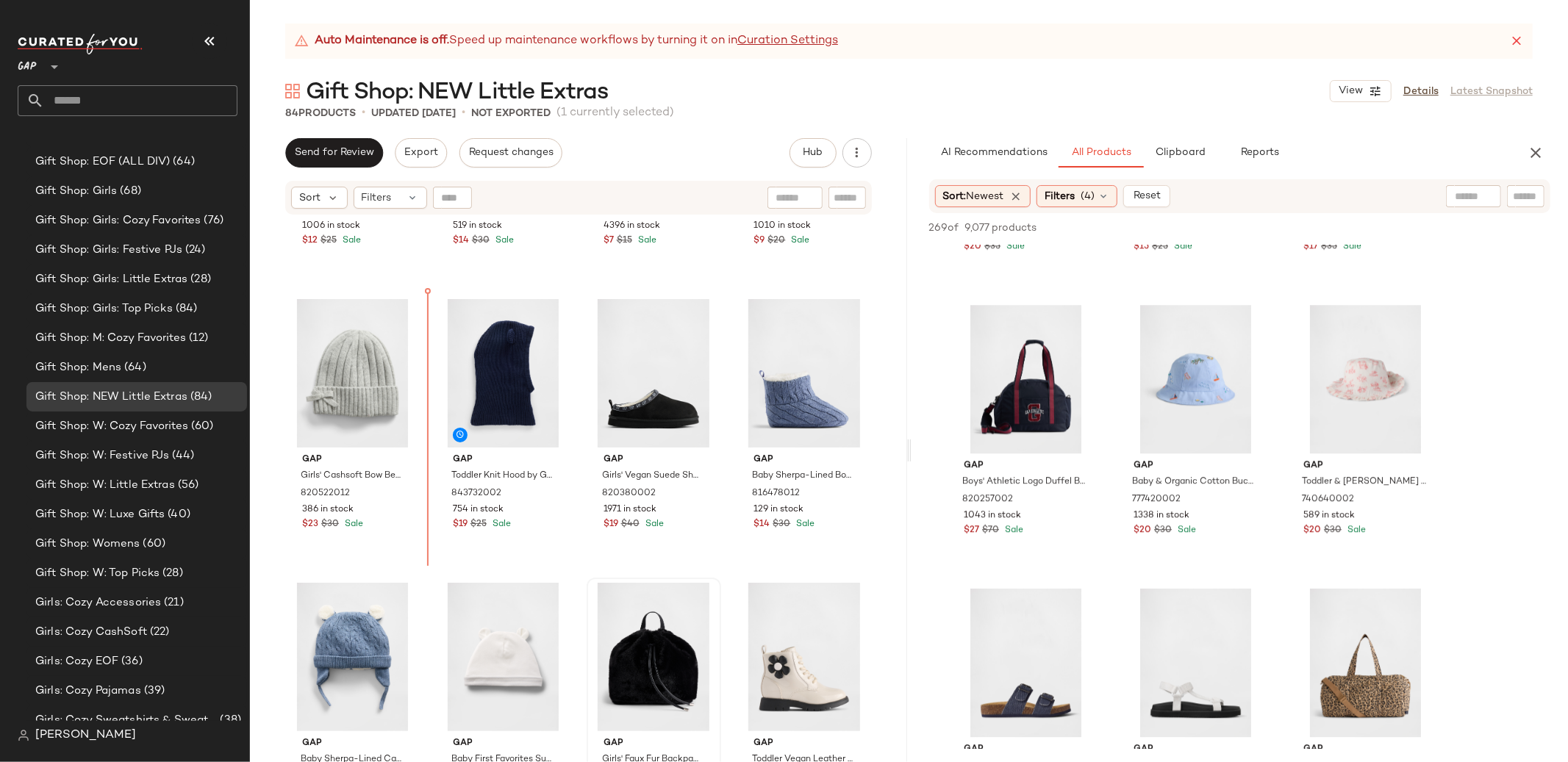
scroll to position [3347, 0]
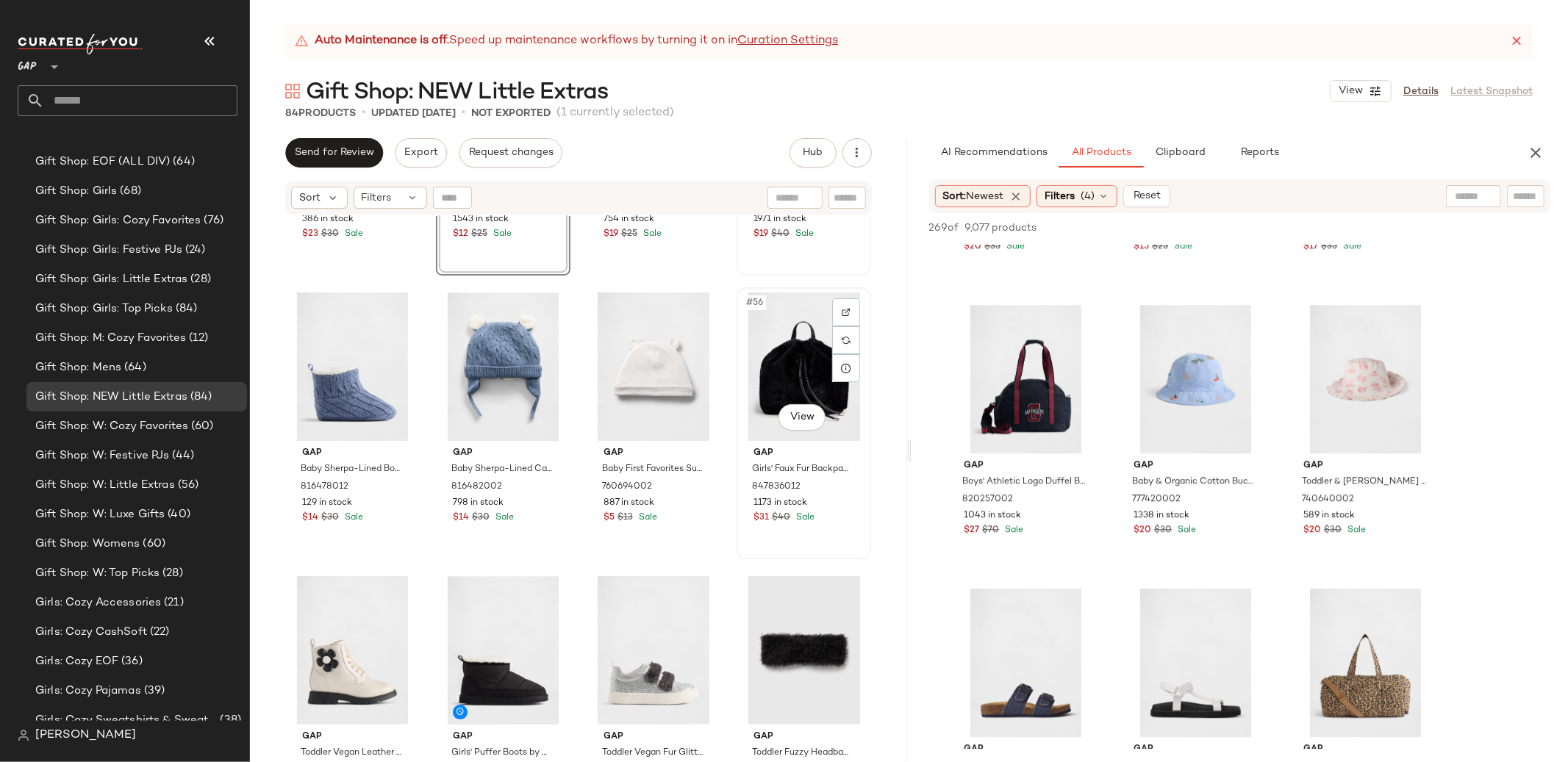
scroll to position [3650, 0]
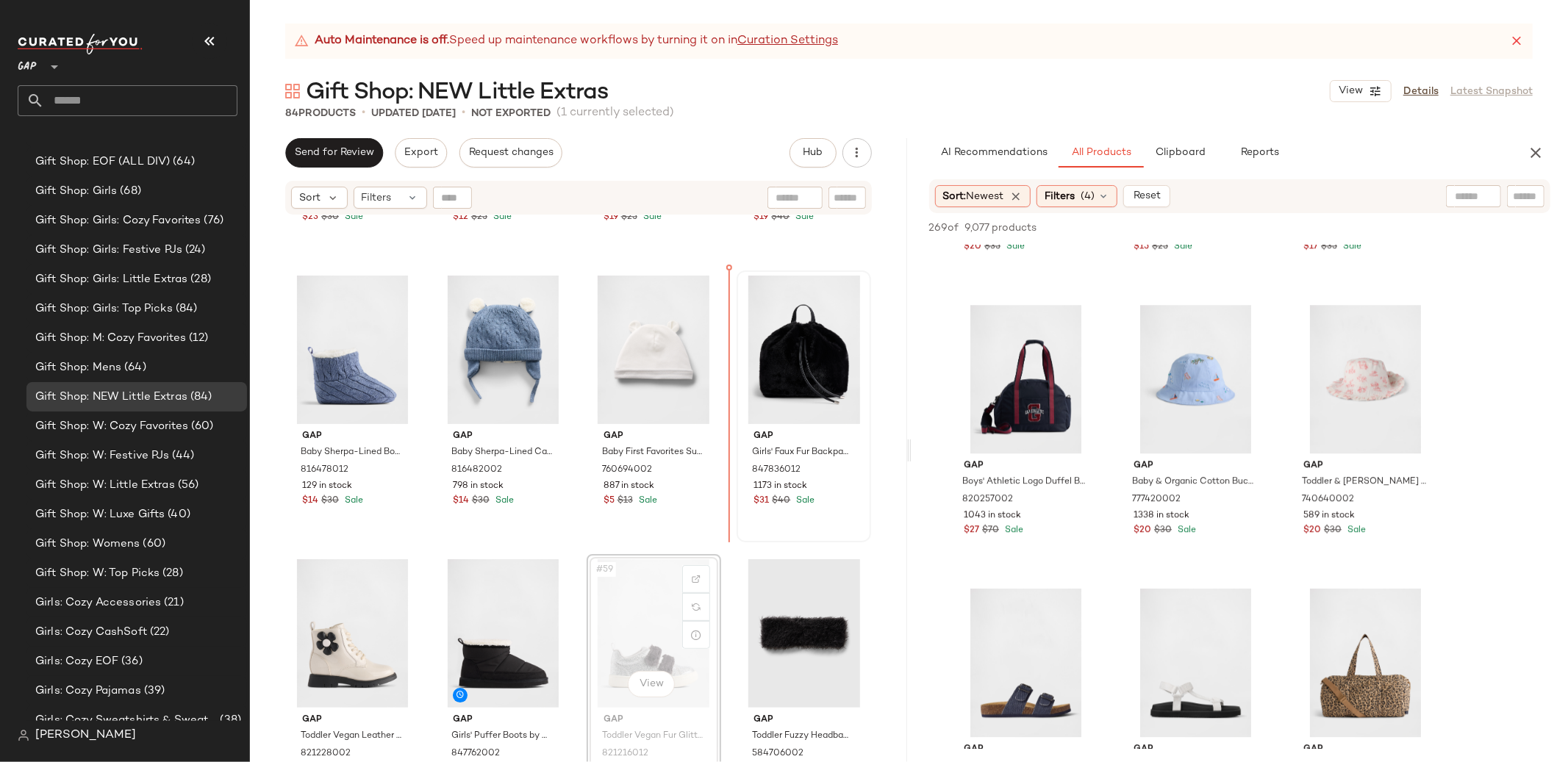
scroll to position [3391, 0]
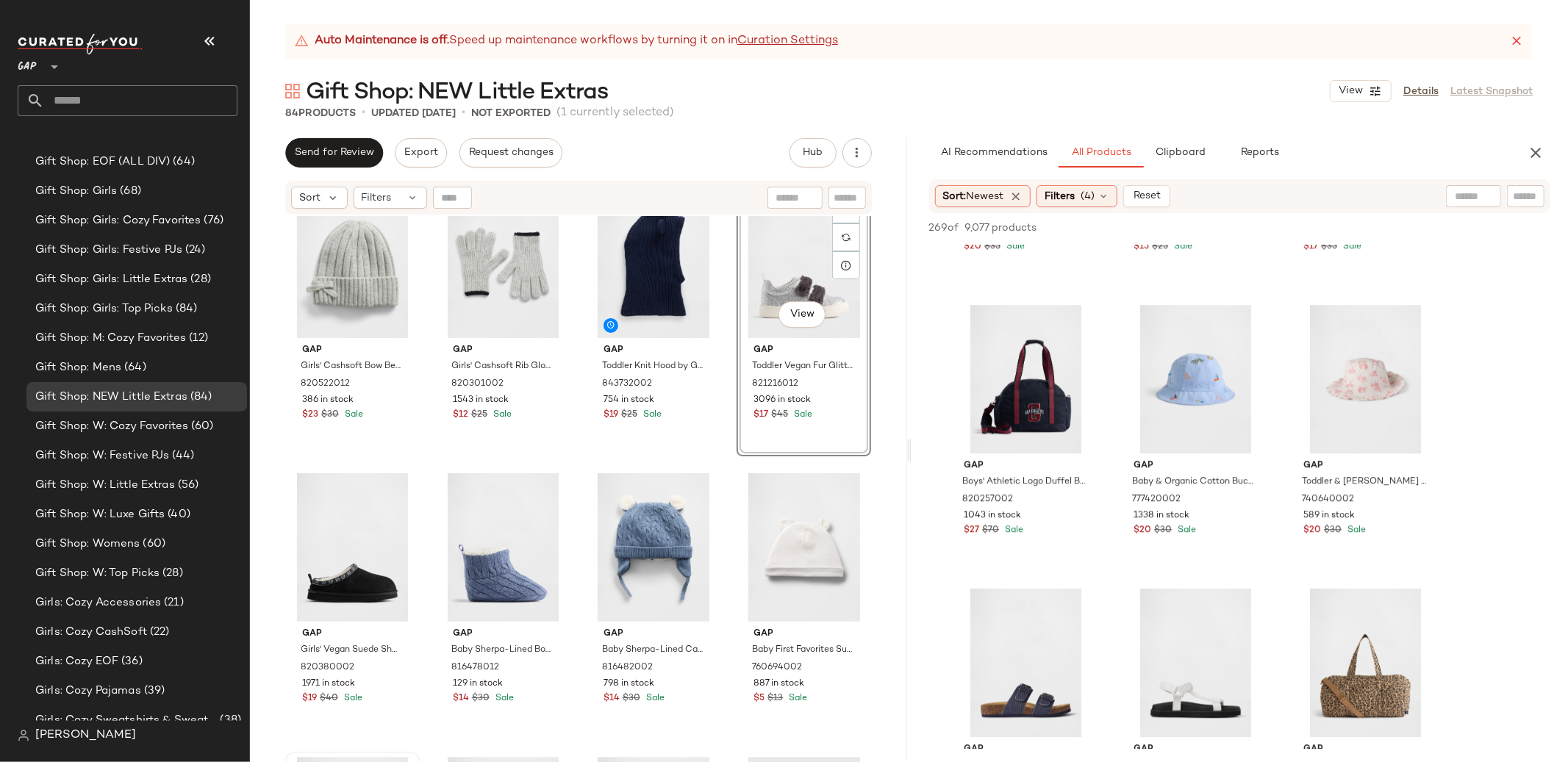
scroll to position [3447, 0]
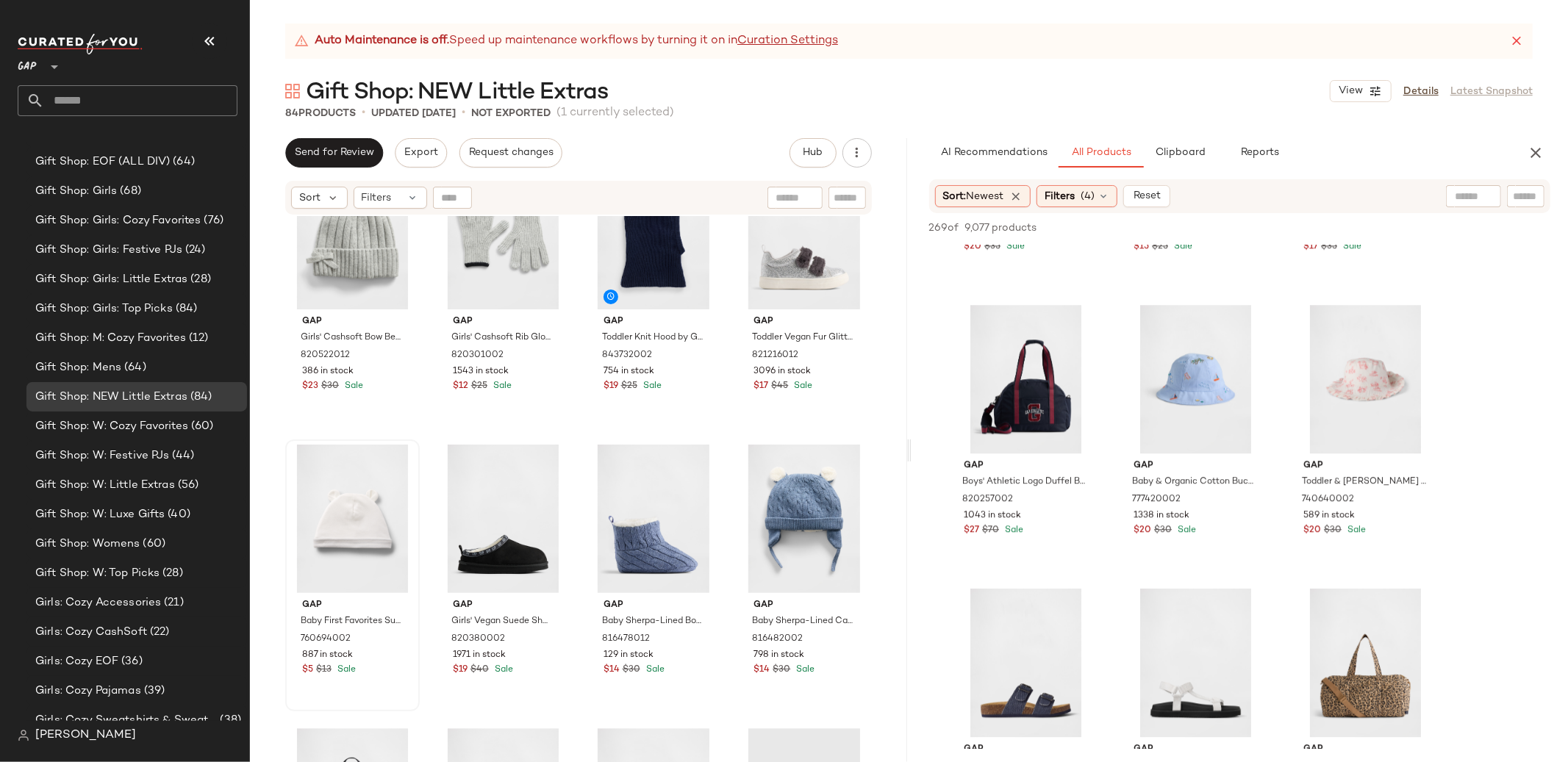
scroll to position [3483, 0]
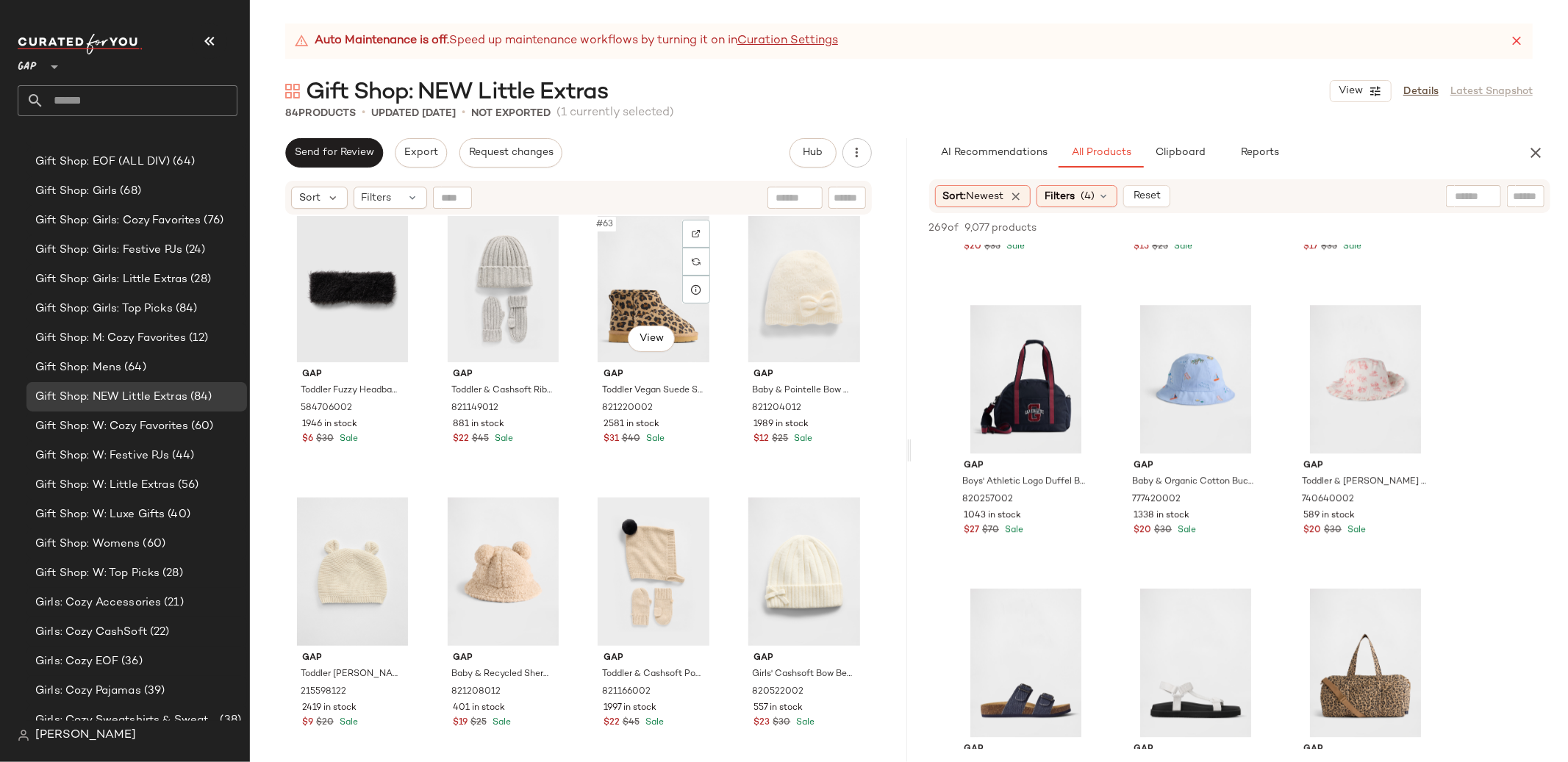
scroll to position [4285, 0]
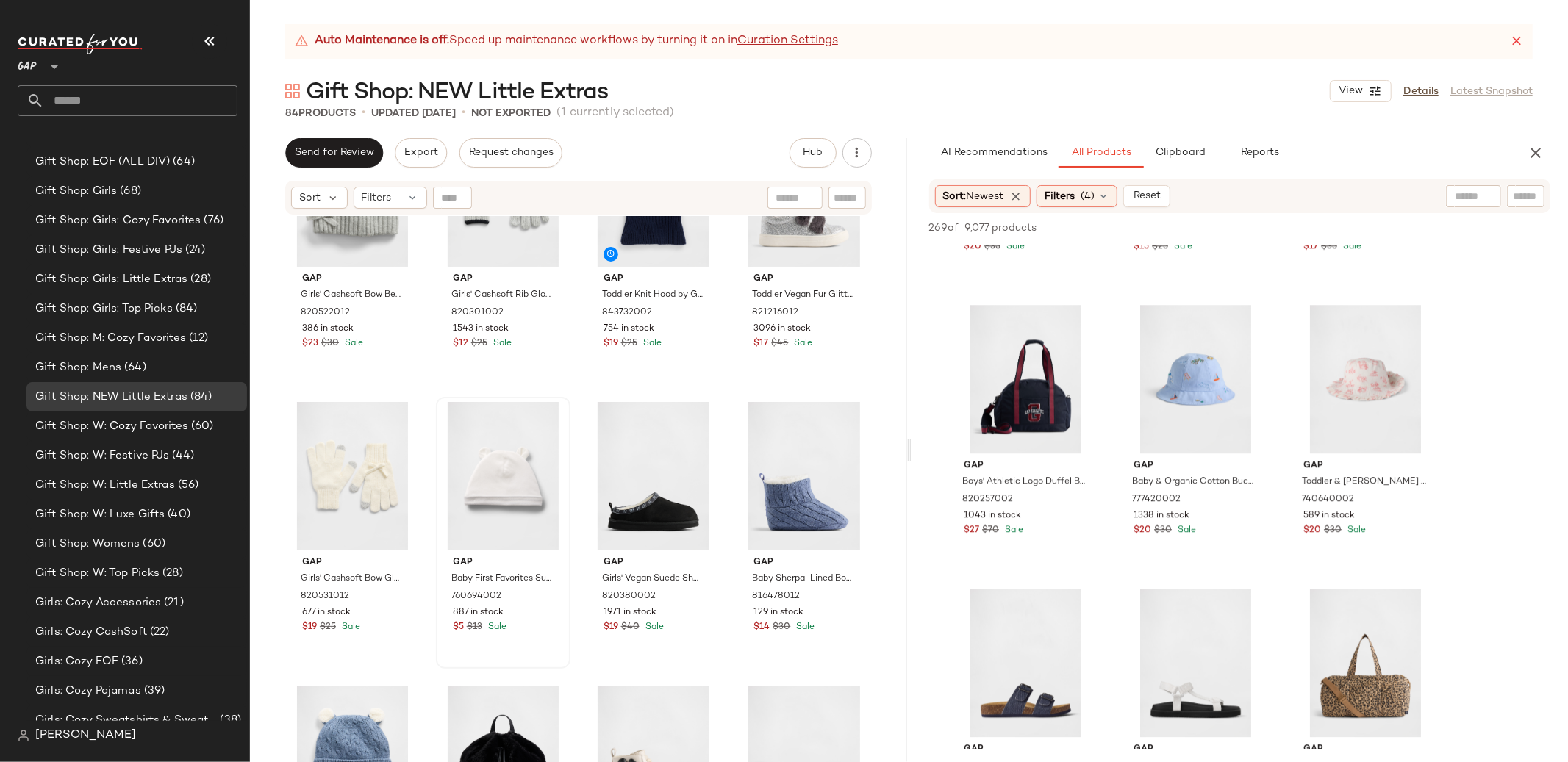
scroll to position [3525, 0]
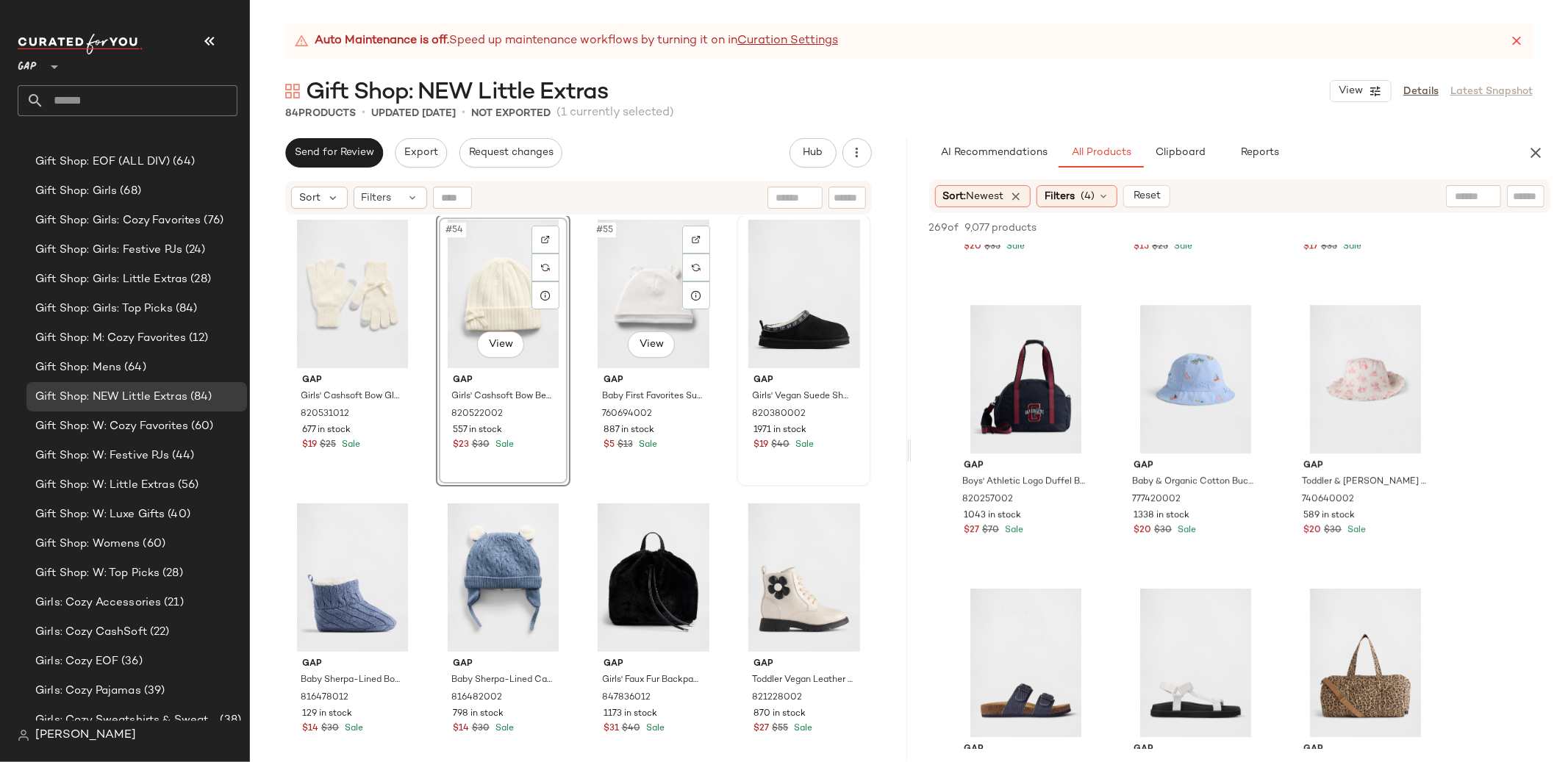
scroll to position [3699, 0]
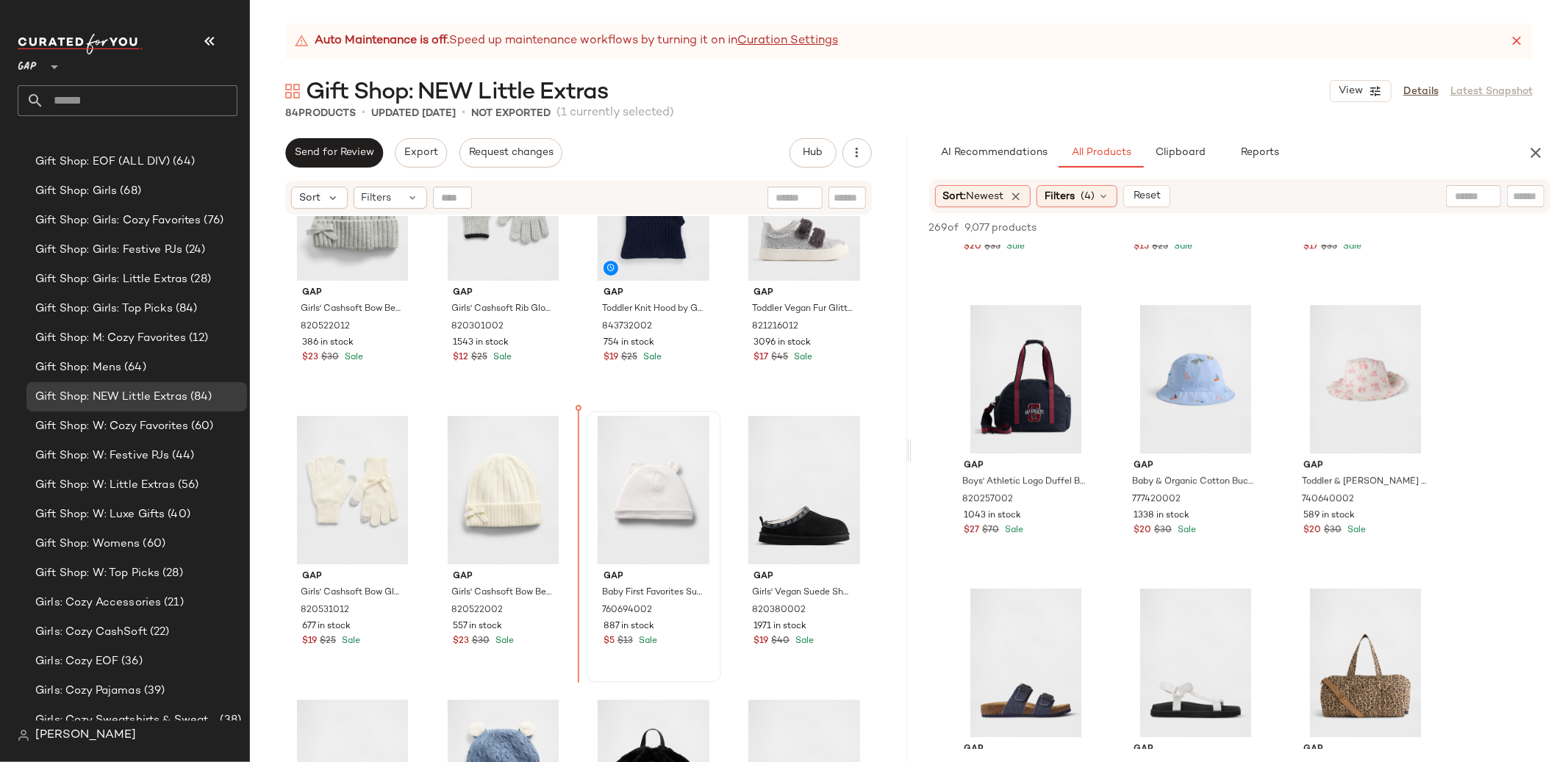
scroll to position [3515, 0]
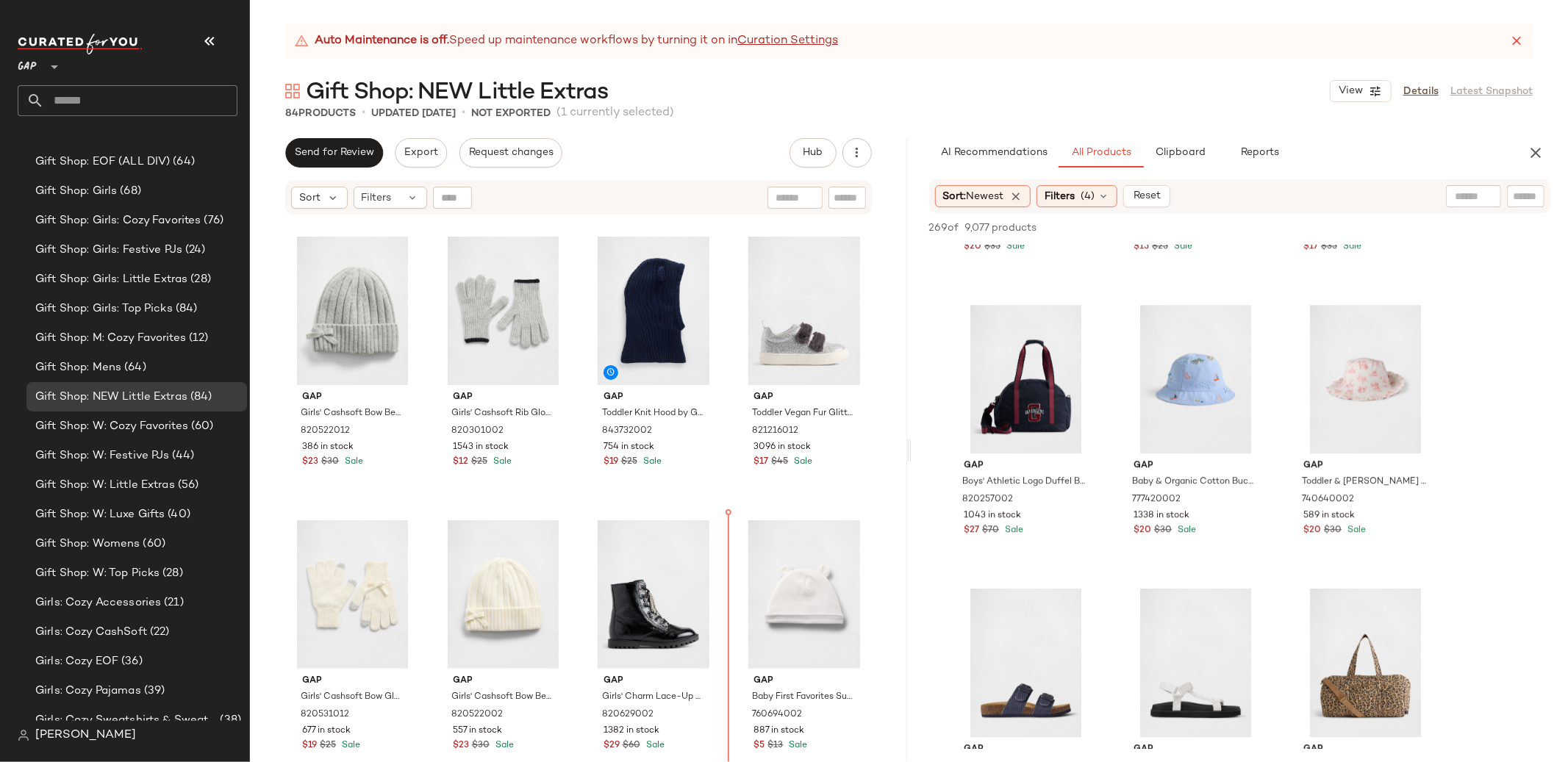
scroll to position [3393, 0]
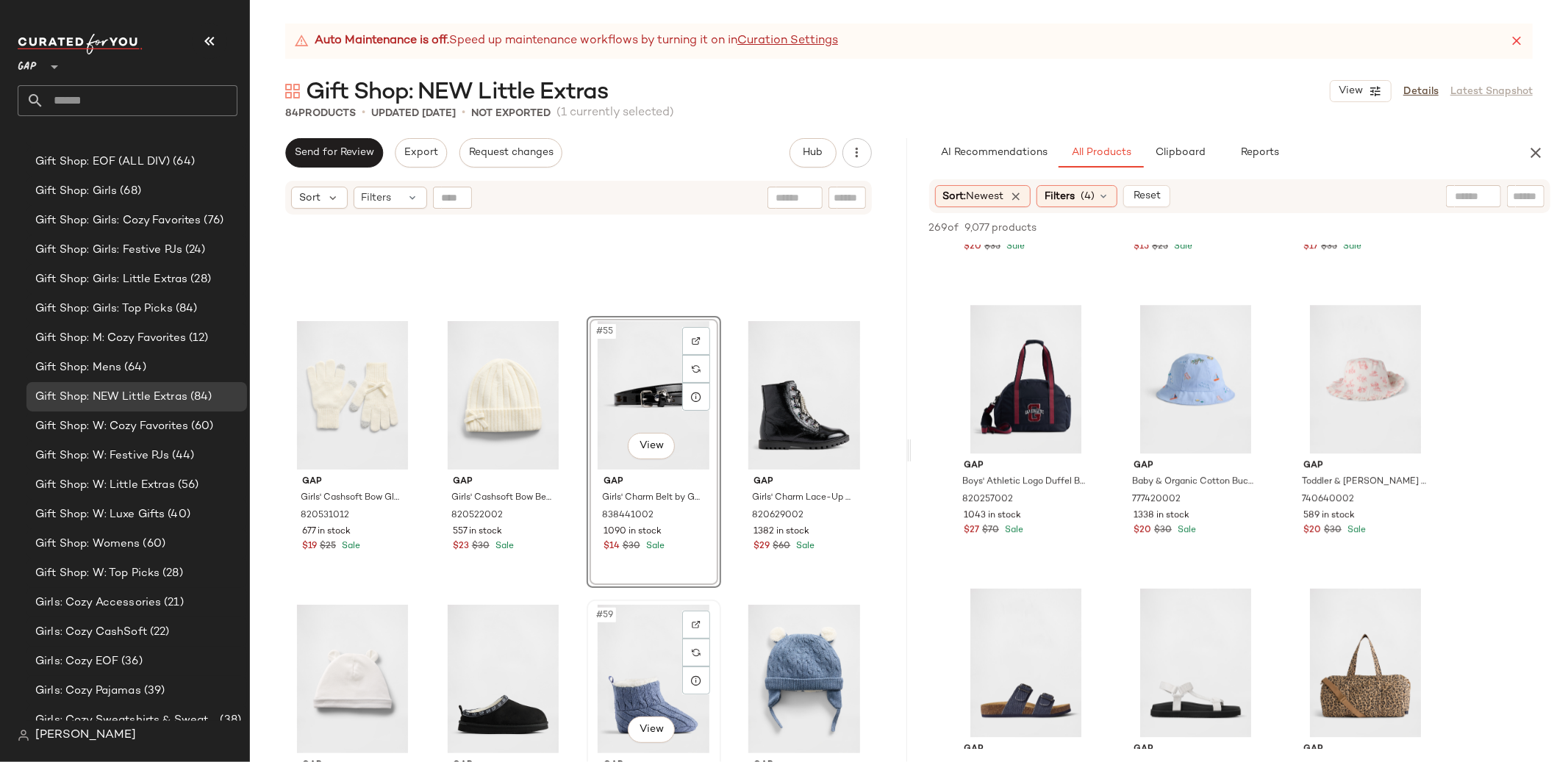
scroll to position [3607, 0]
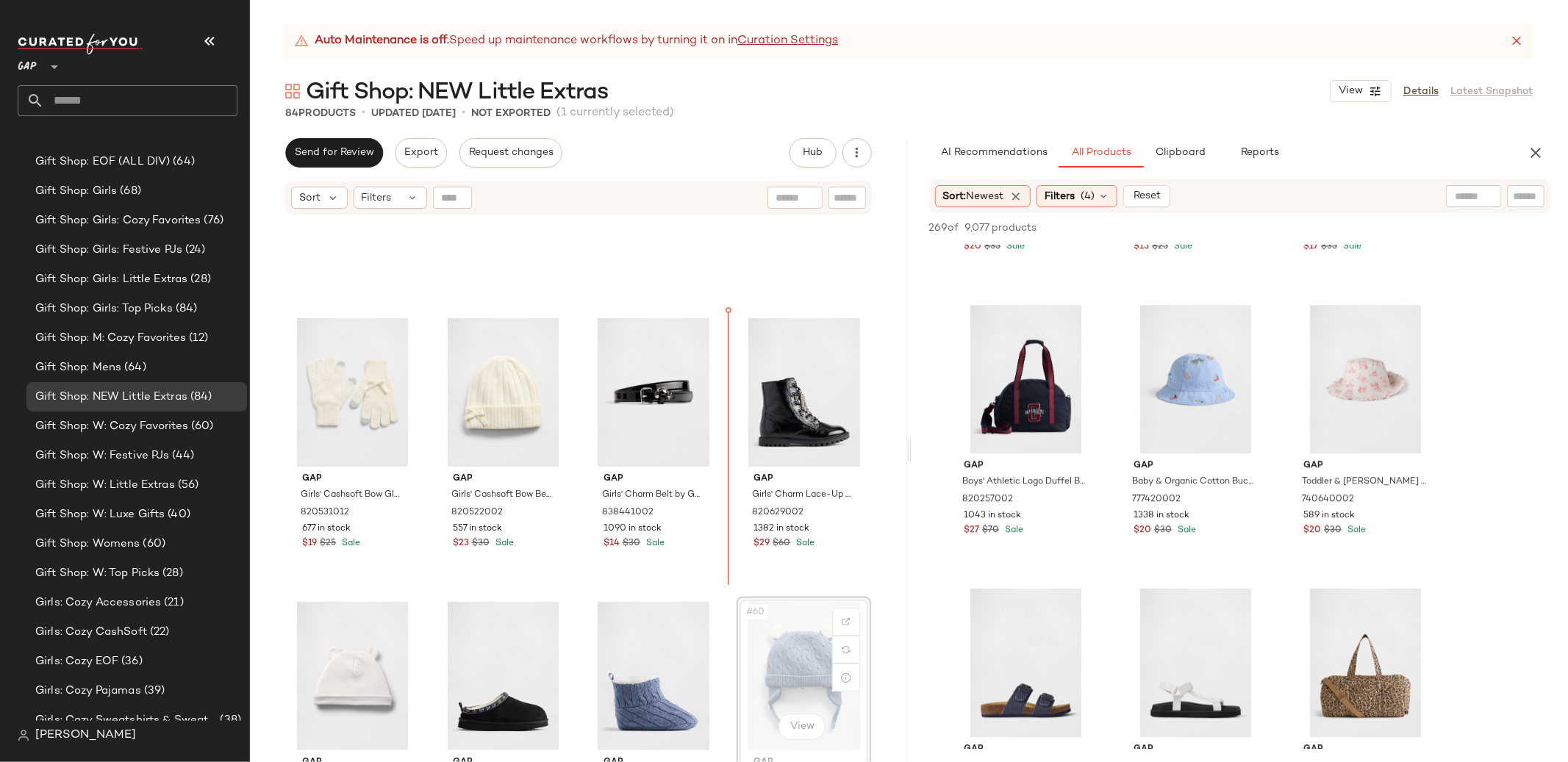
drag, startPoint x: 781, startPoint y: 652, endPoint x: 781, endPoint y: 630, distance: 22.0
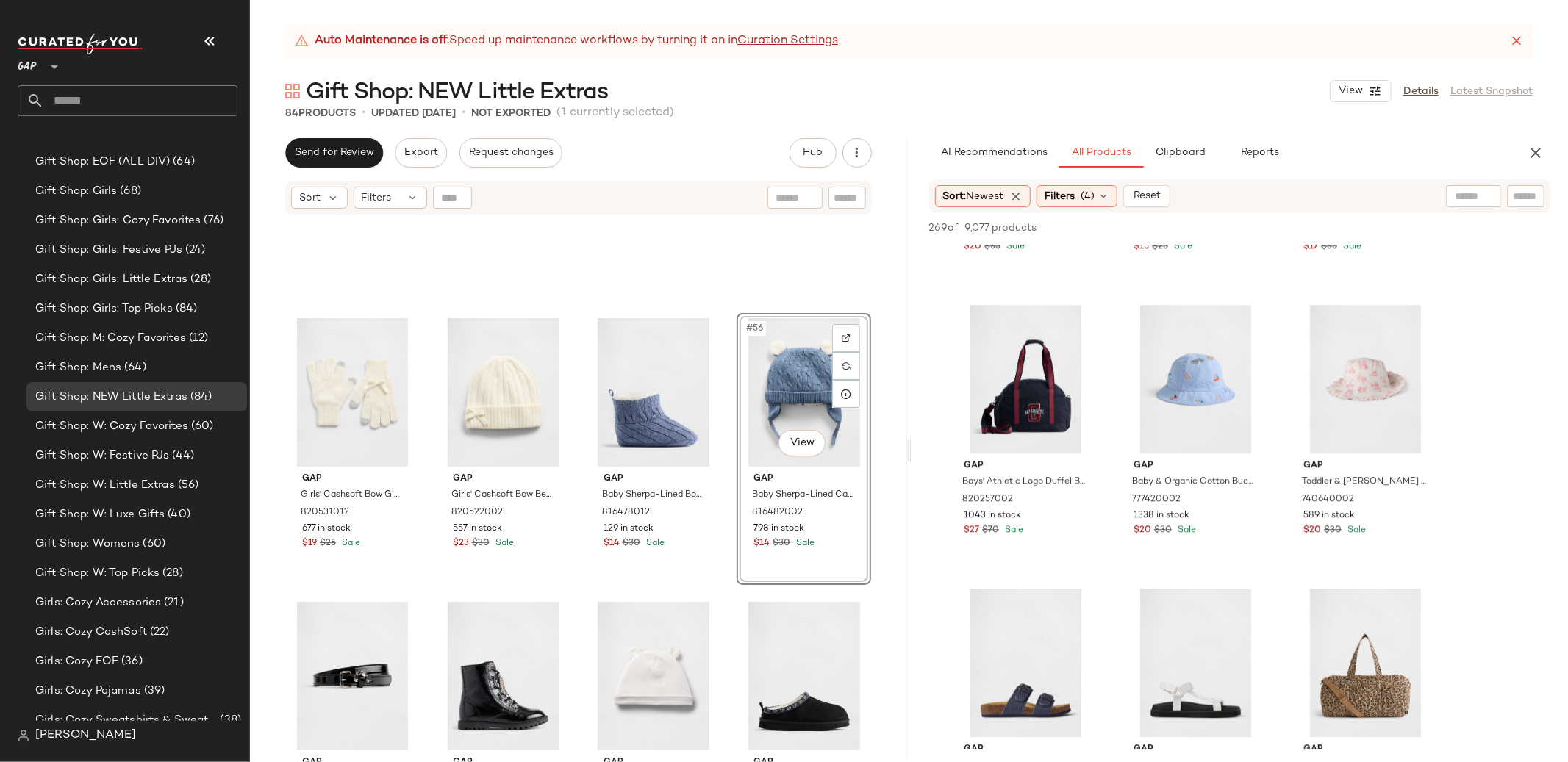
click at [883, 489] on div "Gap Girls' Cashsoft Bow Gloves by Gap Ivory Frost Size S 820531012 677 in stock…" at bounding box center [579, 508] width 657 height 583
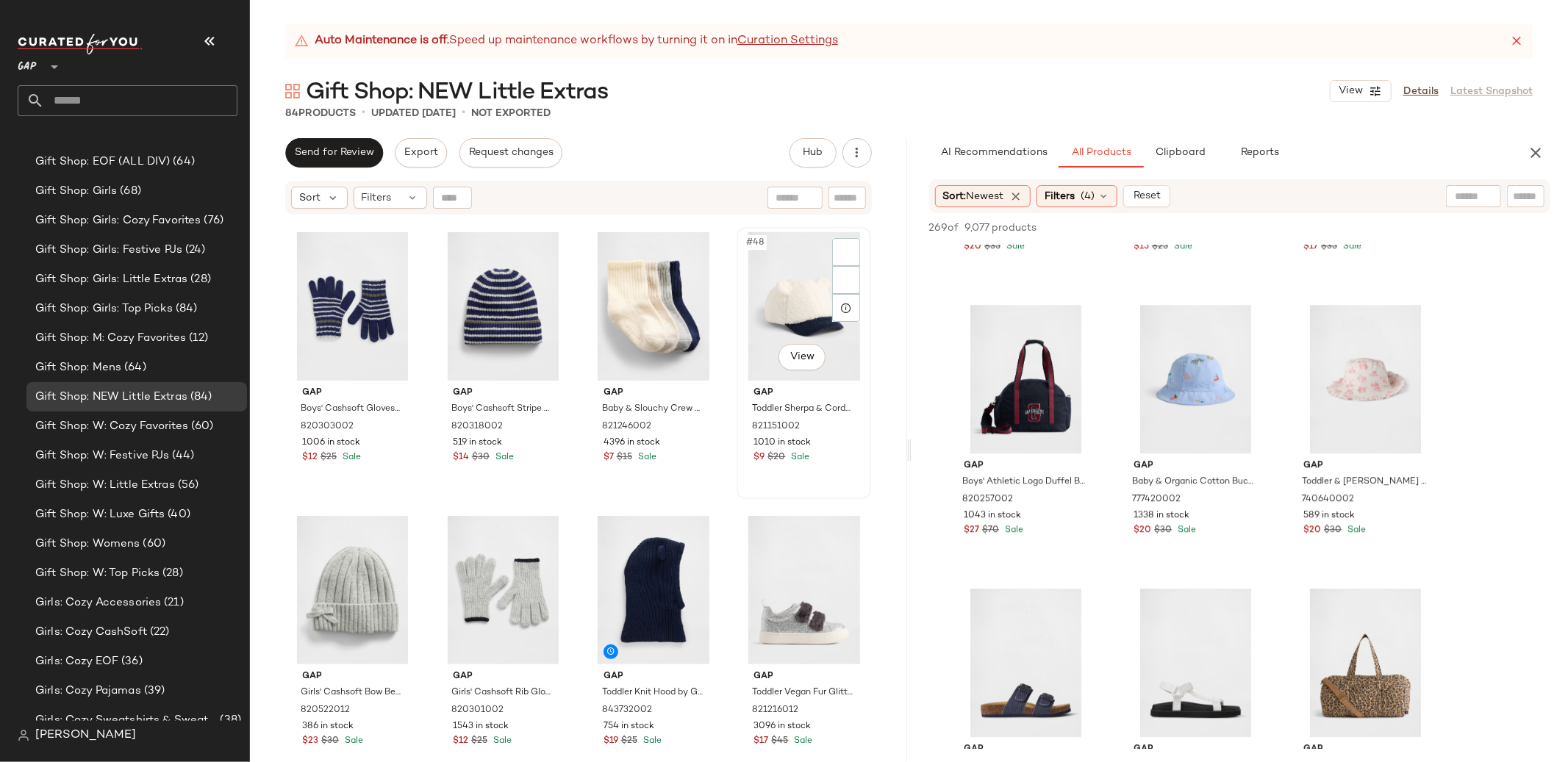
scroll to position [3052, 0]
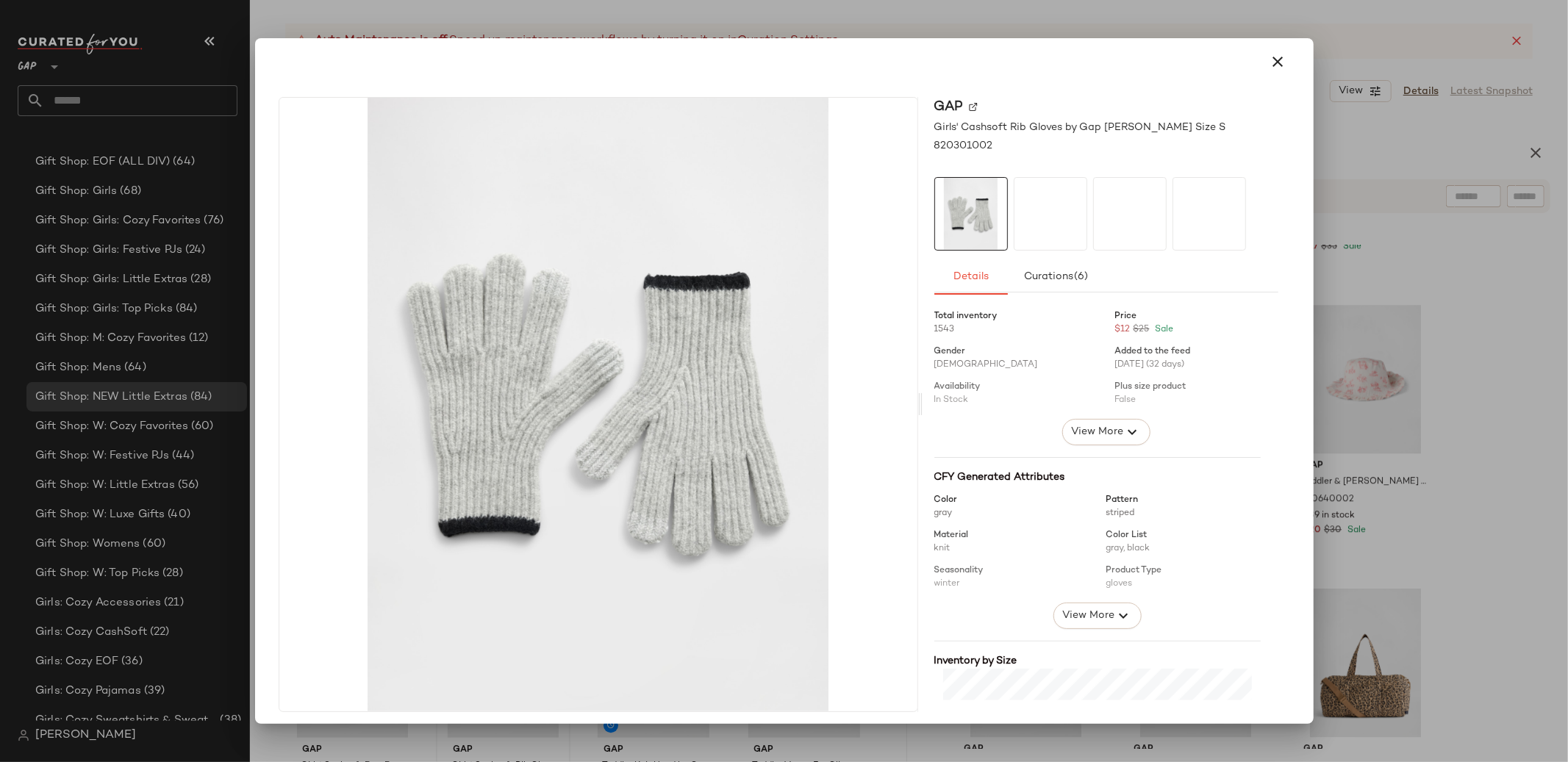
drag, startPoint x: 1276, startPoint y: 64, endPoint x: 651, endPoint y: 306, distance: 670.2
click at [1276, 64] on icon "button" at bounding box center [1278, 62] width 18 height 18
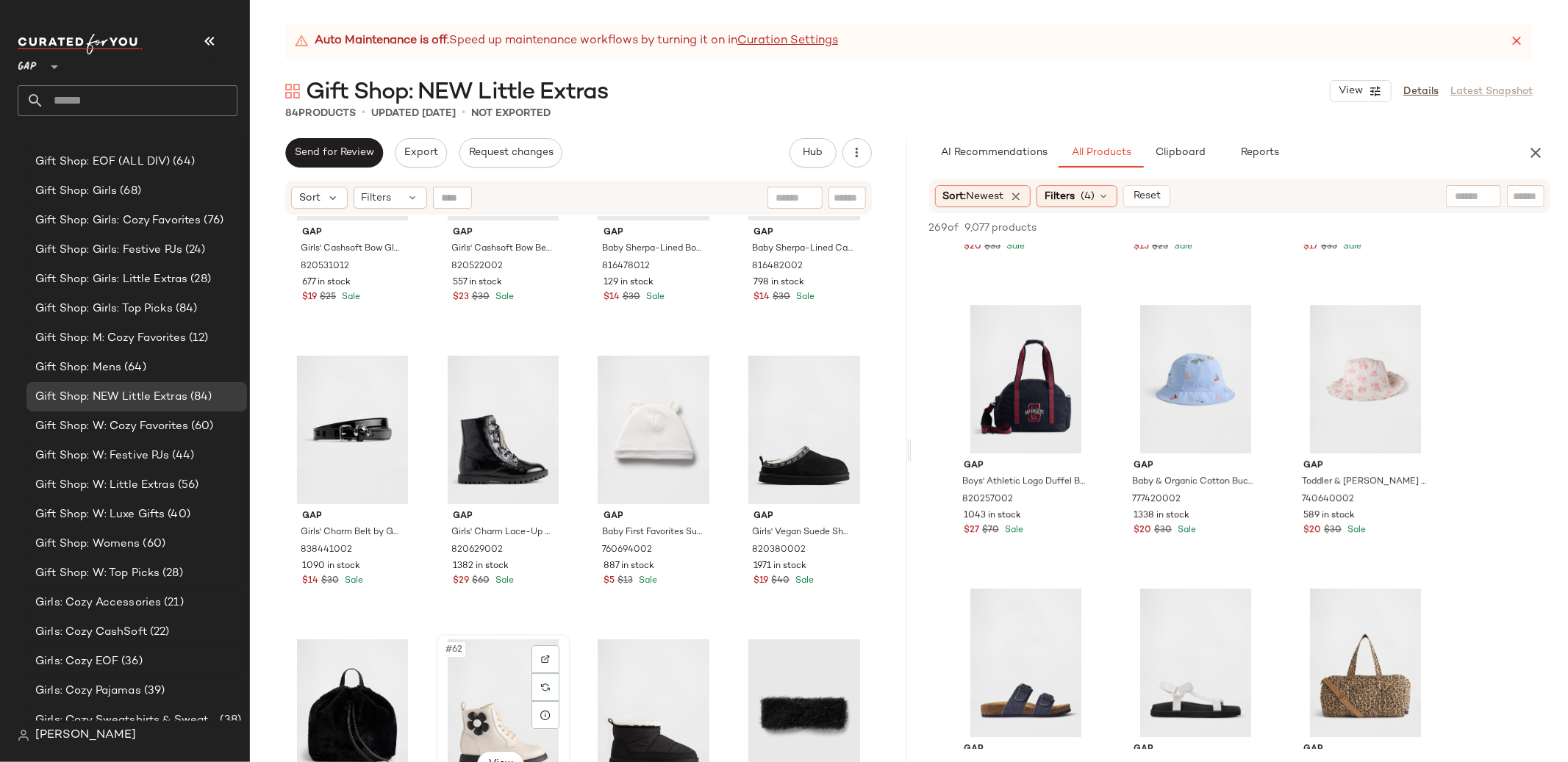
scroll to position [3855, 0]
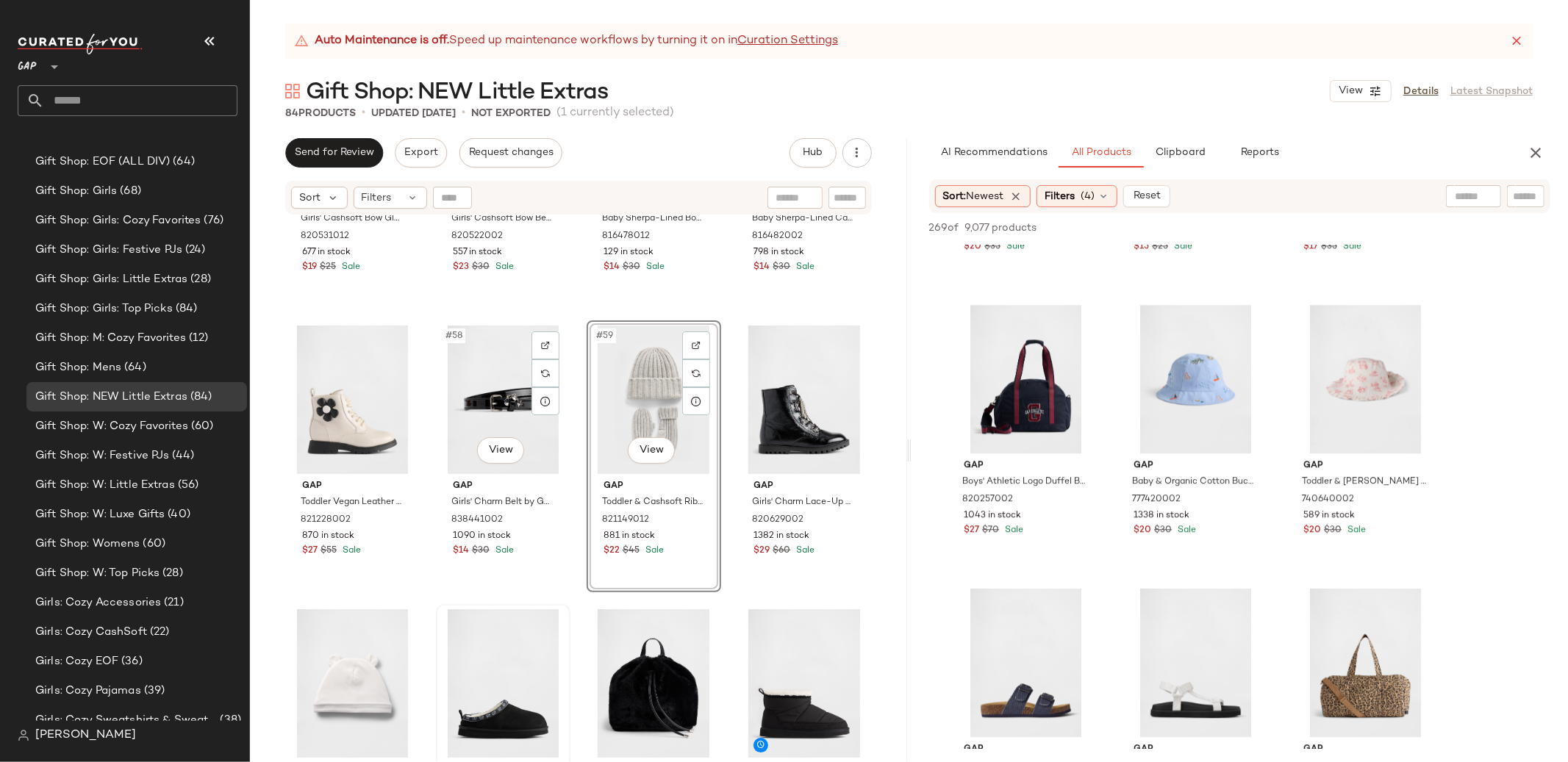
scroll to position [3883, 0]
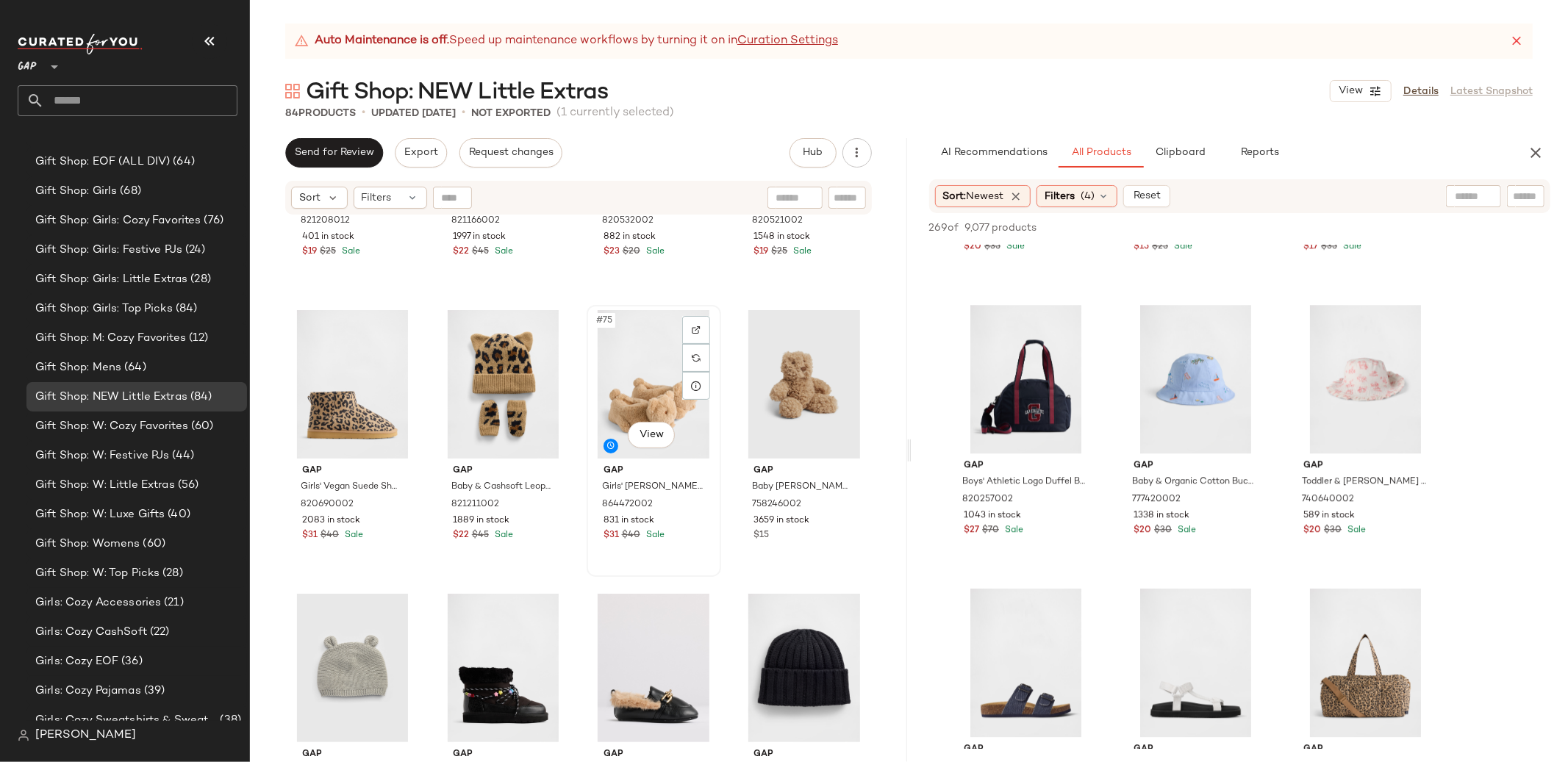
scroll to position [5054, 0]
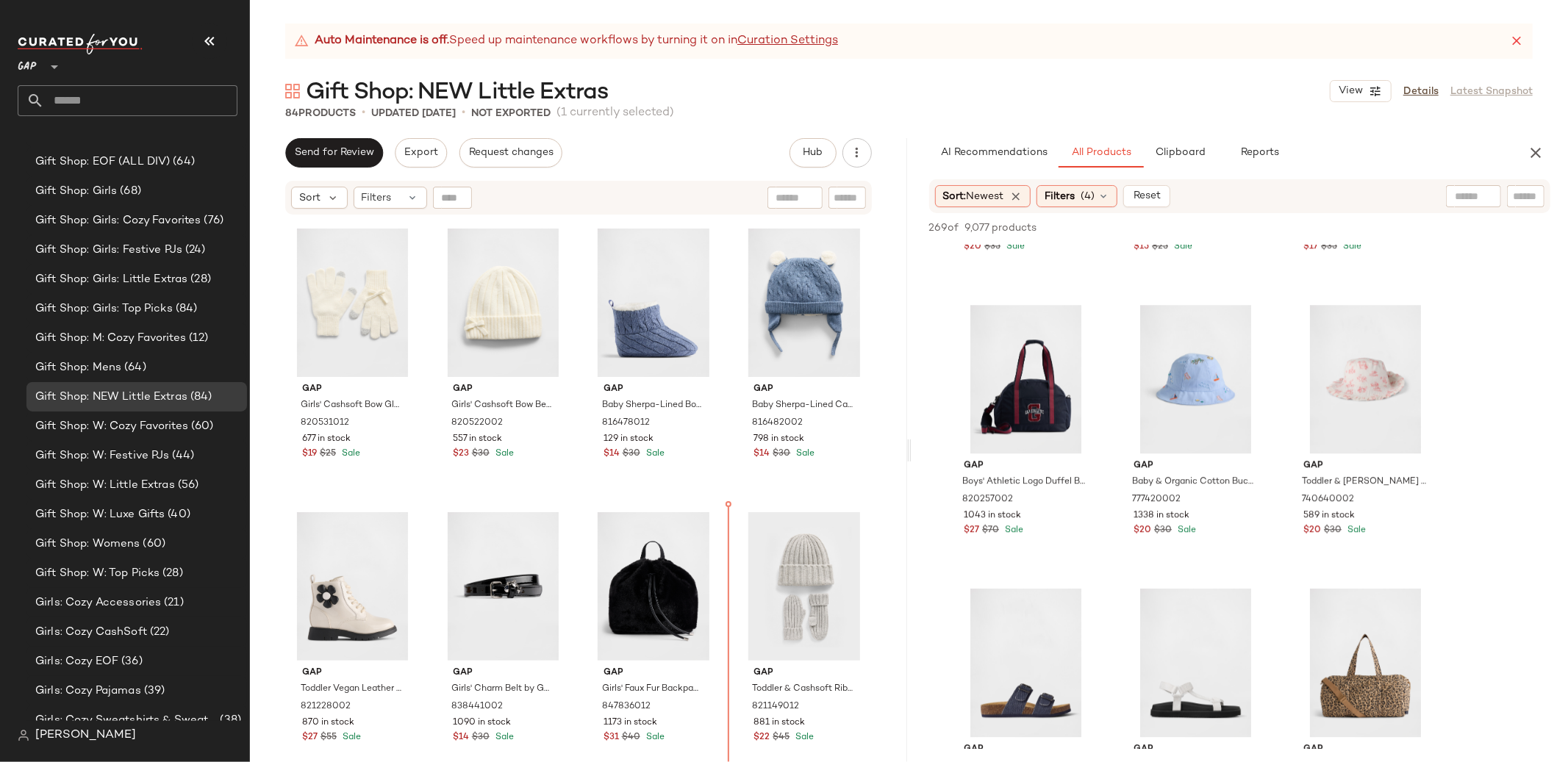
scroll to position [3691, 0]
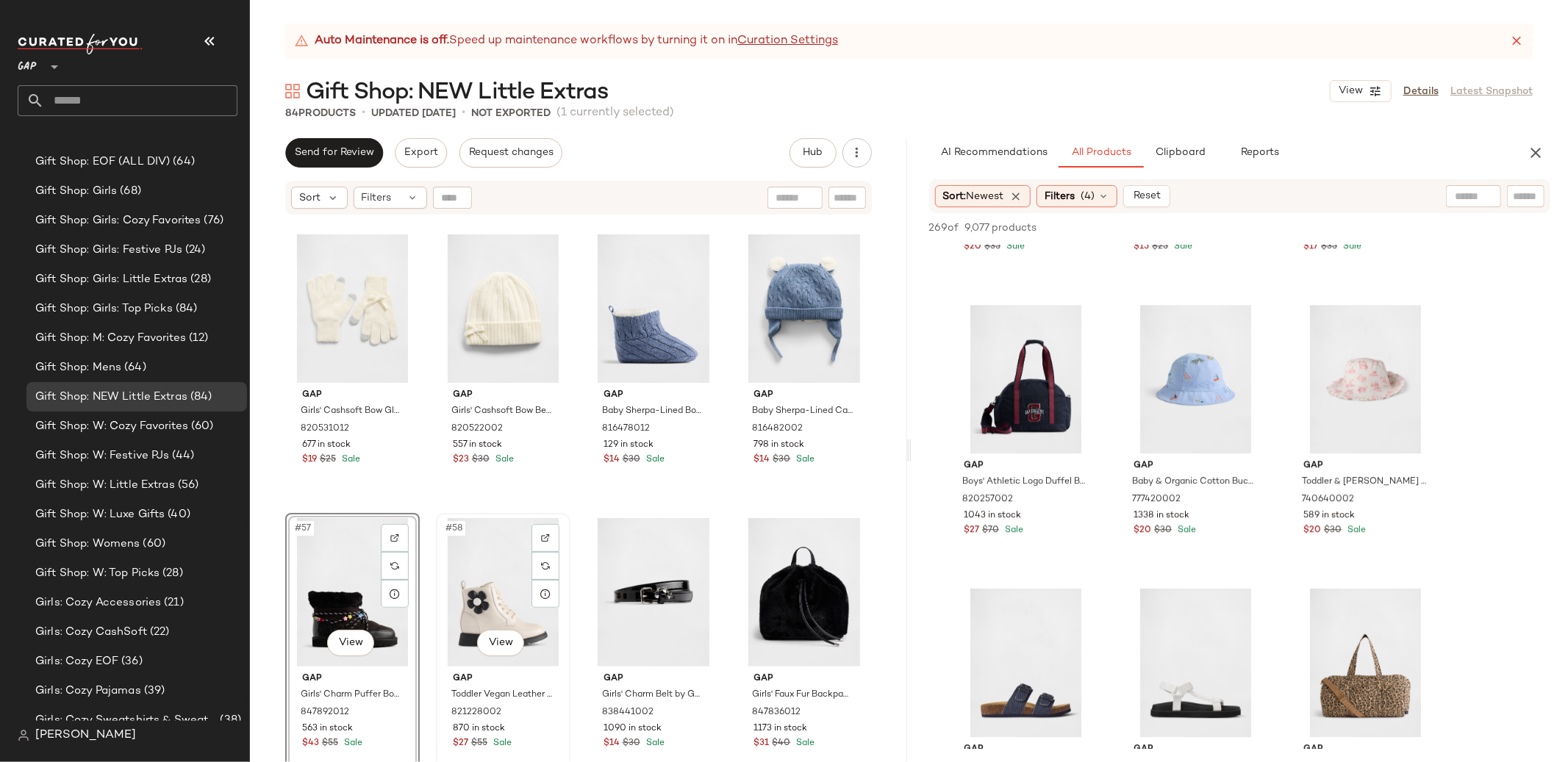
click at [480, 593] on div "#58 View" at bounding box center [502, 592] width 124 height 148
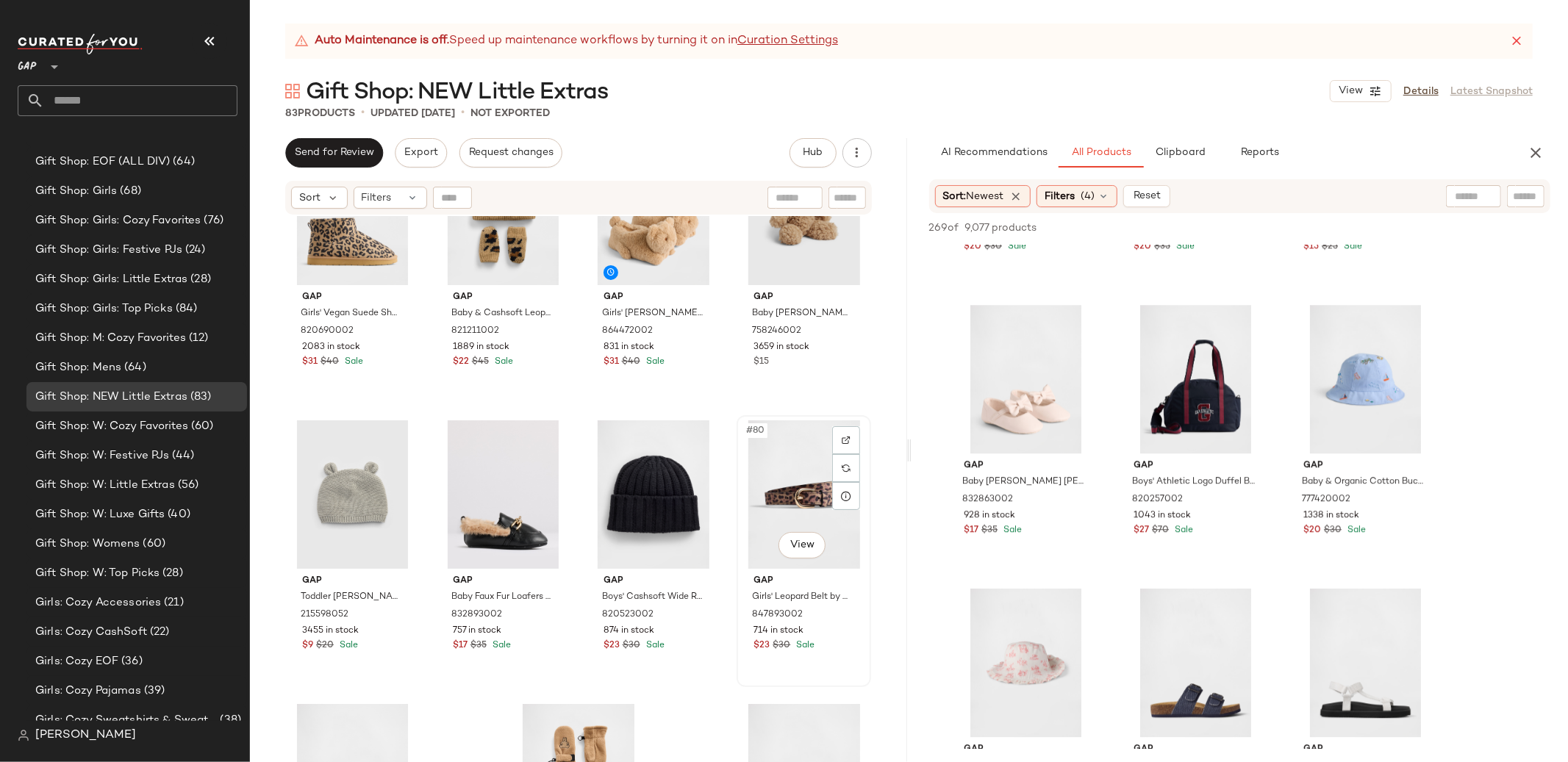
scroll to position [5380, 0]
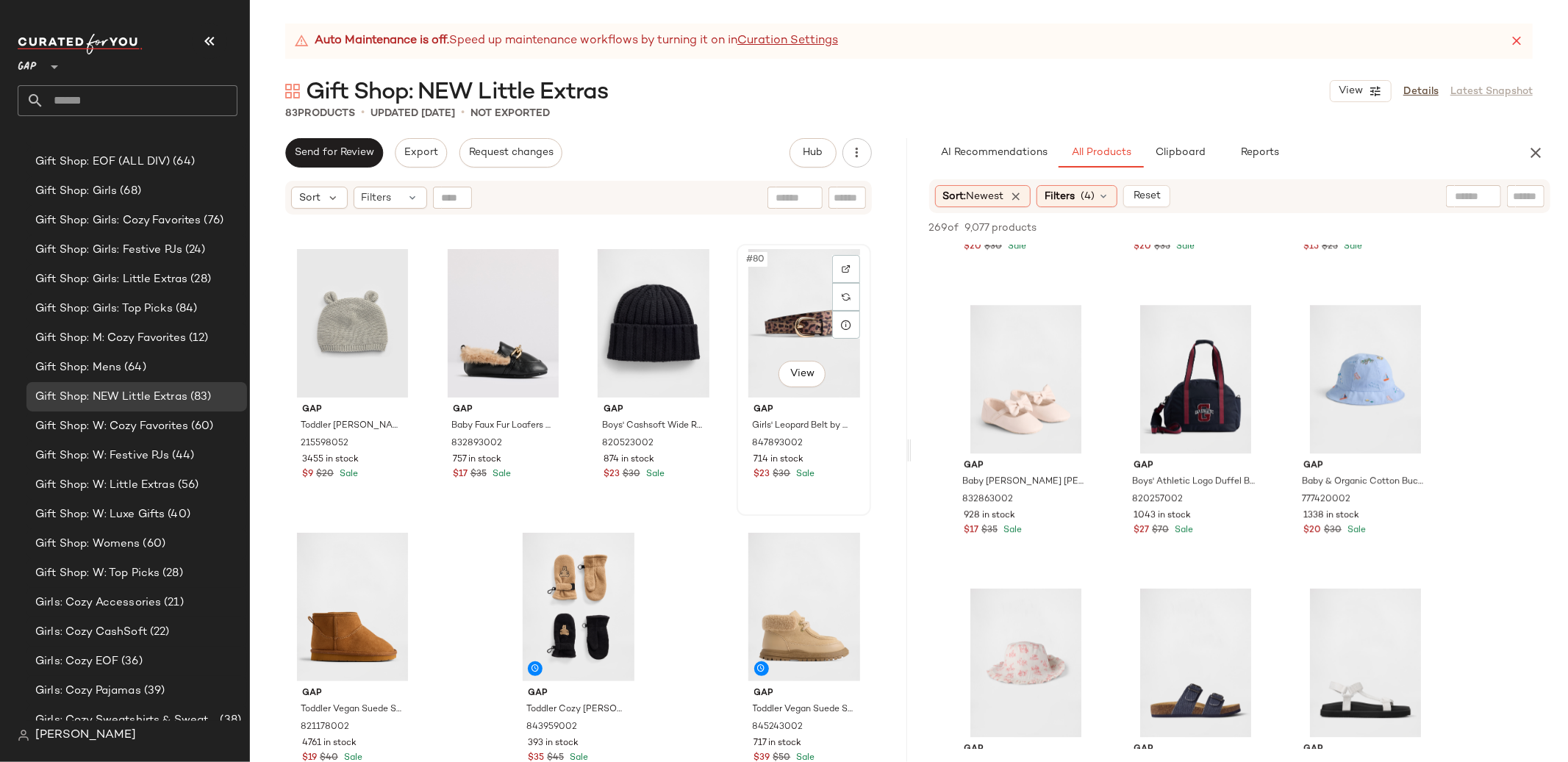
click at [773, 322] on div "#80 View" at bounding box center [803, 323] width 124 height 148
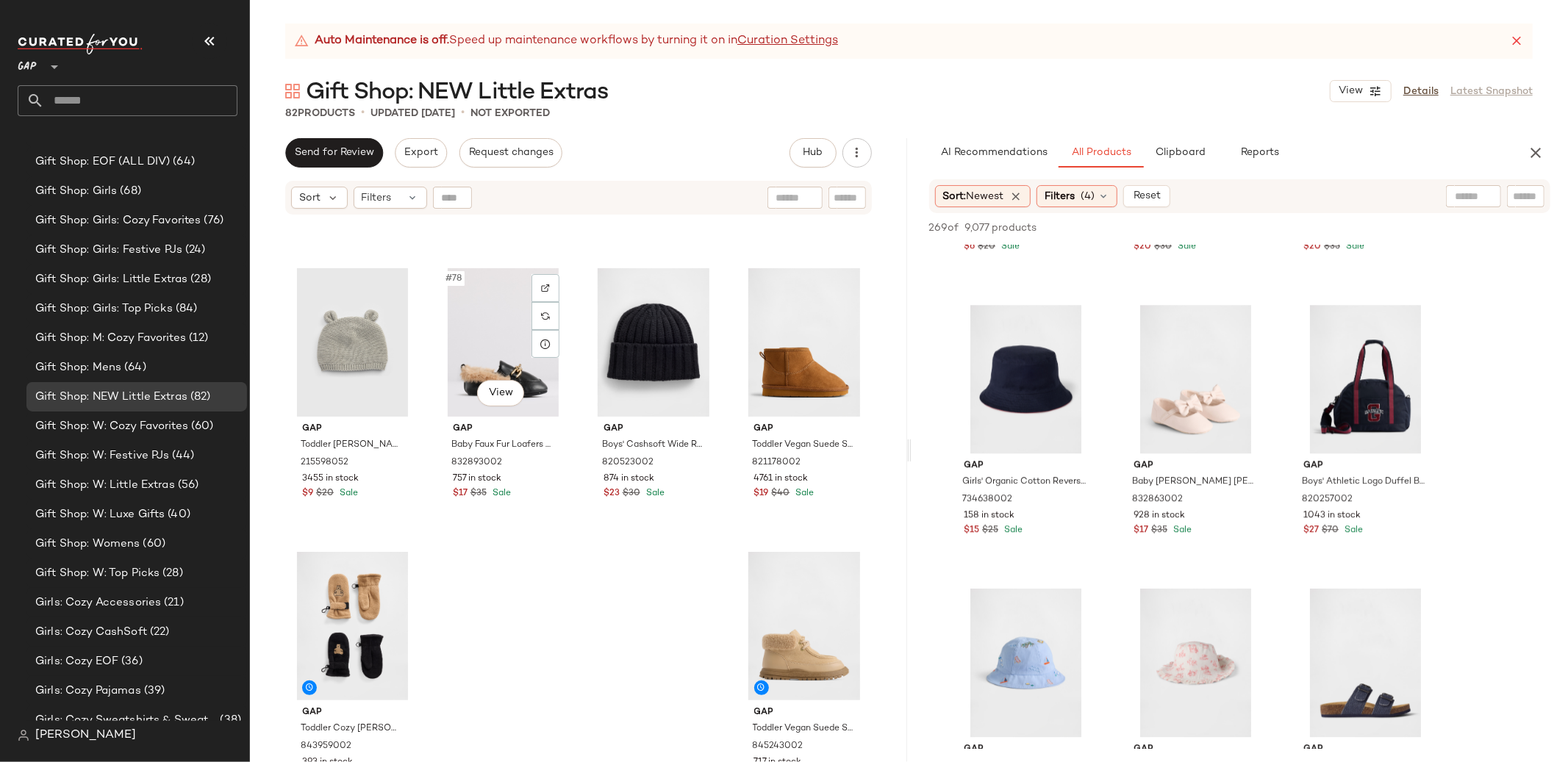
scroll to position [5357, 0]
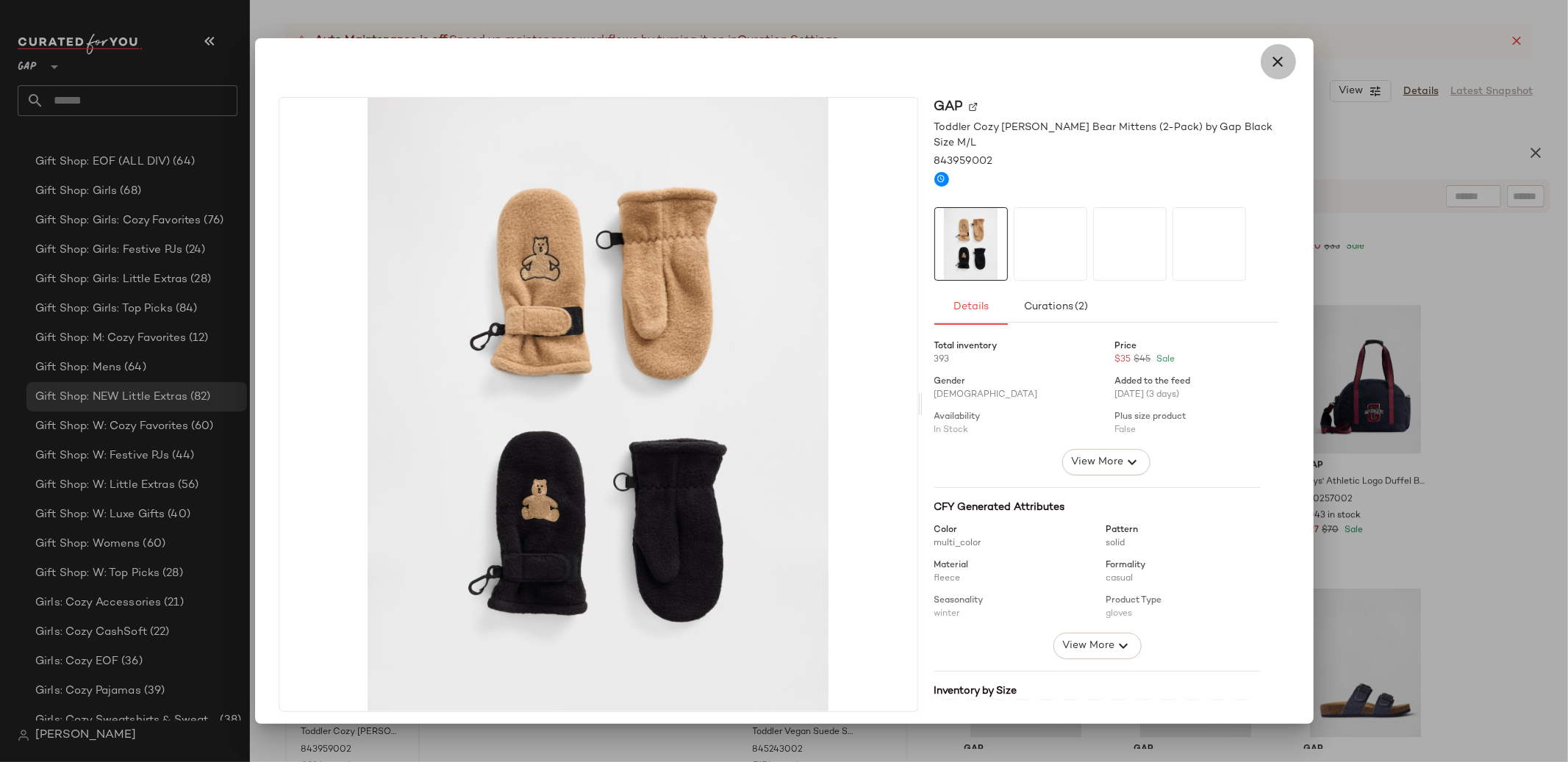
click at [1269, 58] on icon "button" at bounding box center [1278, 62] width 18 height 18
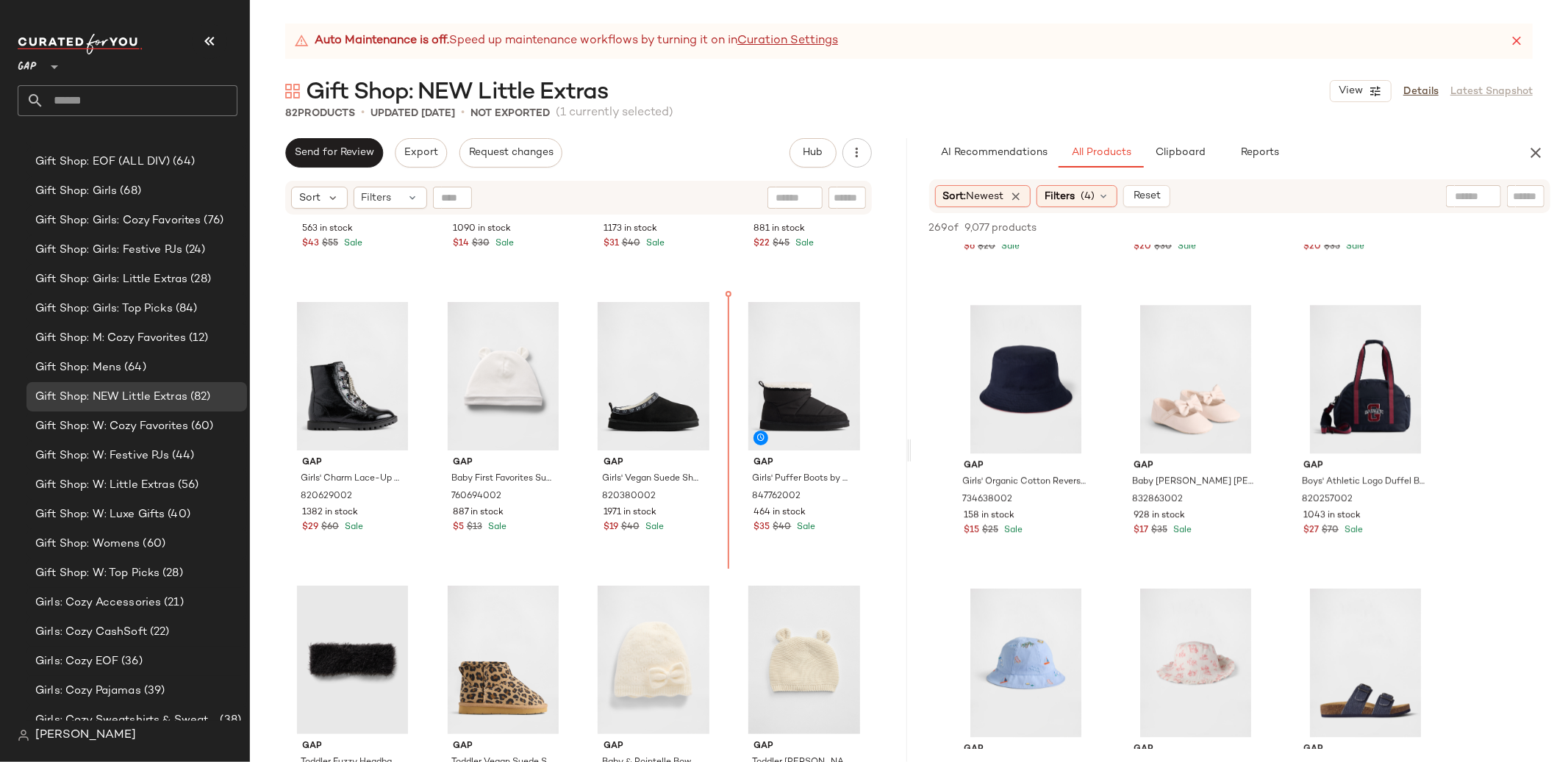
scroll to position [4187, 0]
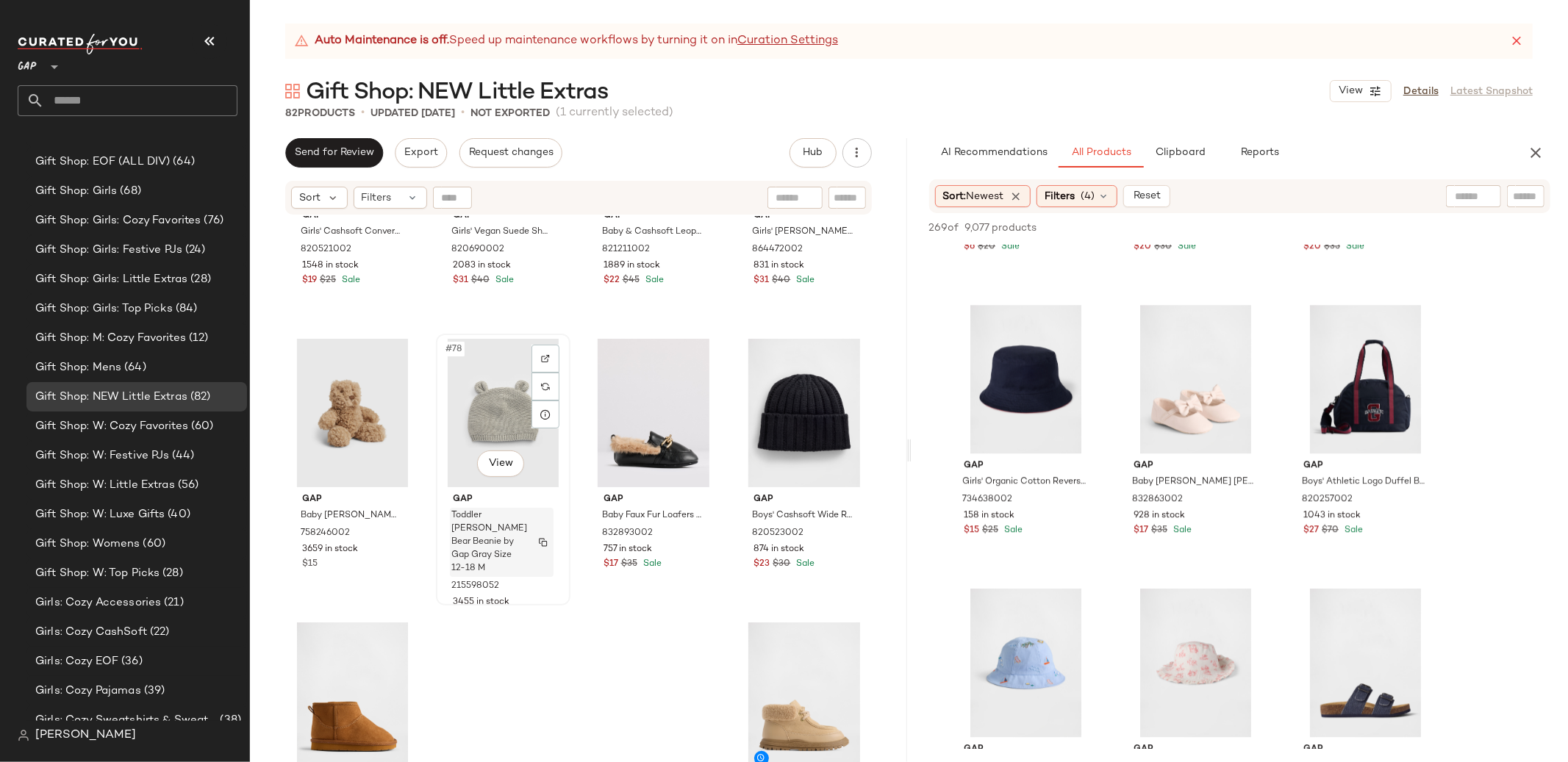
scroll to position [5380, 0]
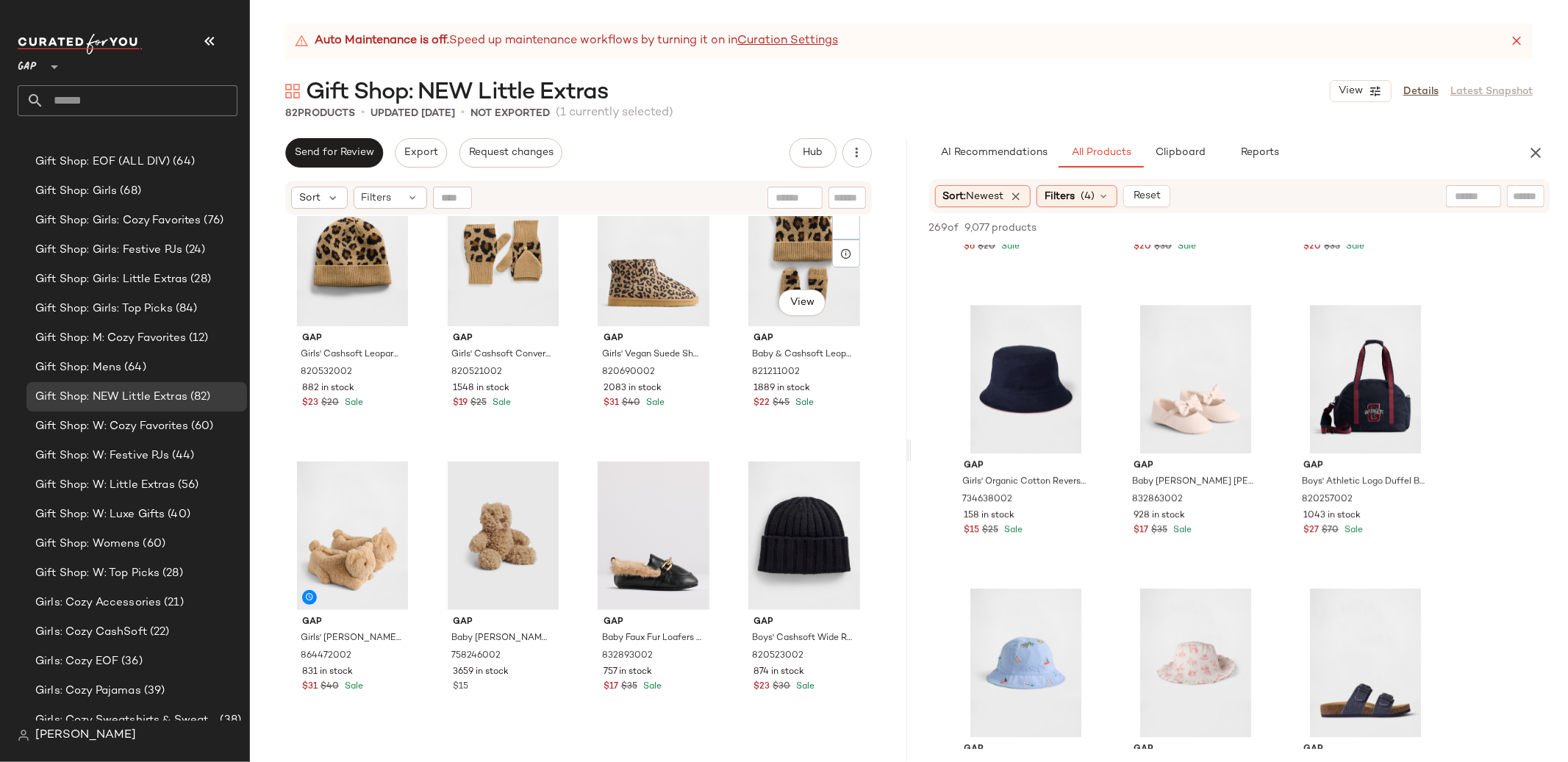
scroll to position [5232, 0]
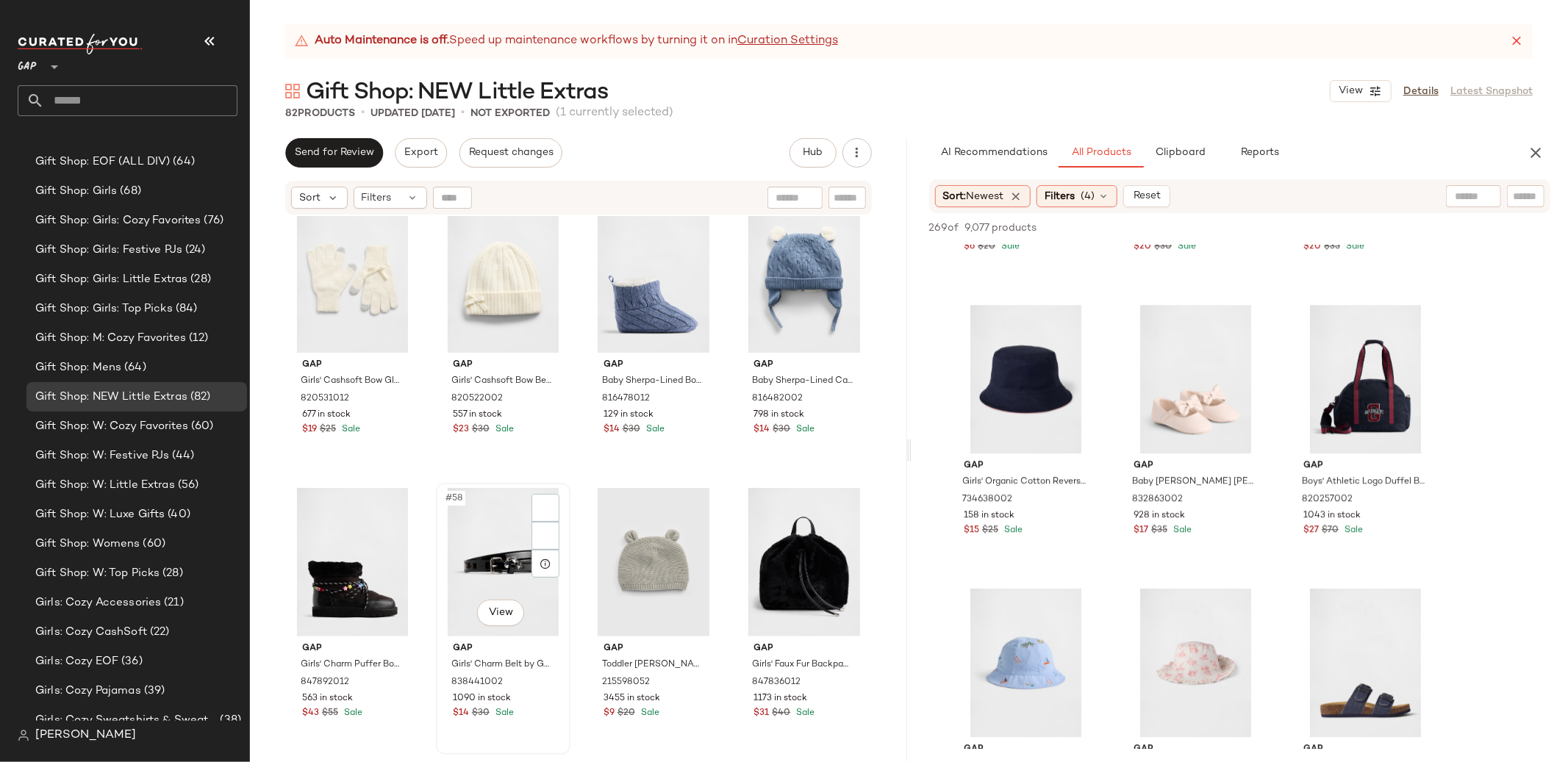
scroll to position [3725, 0]
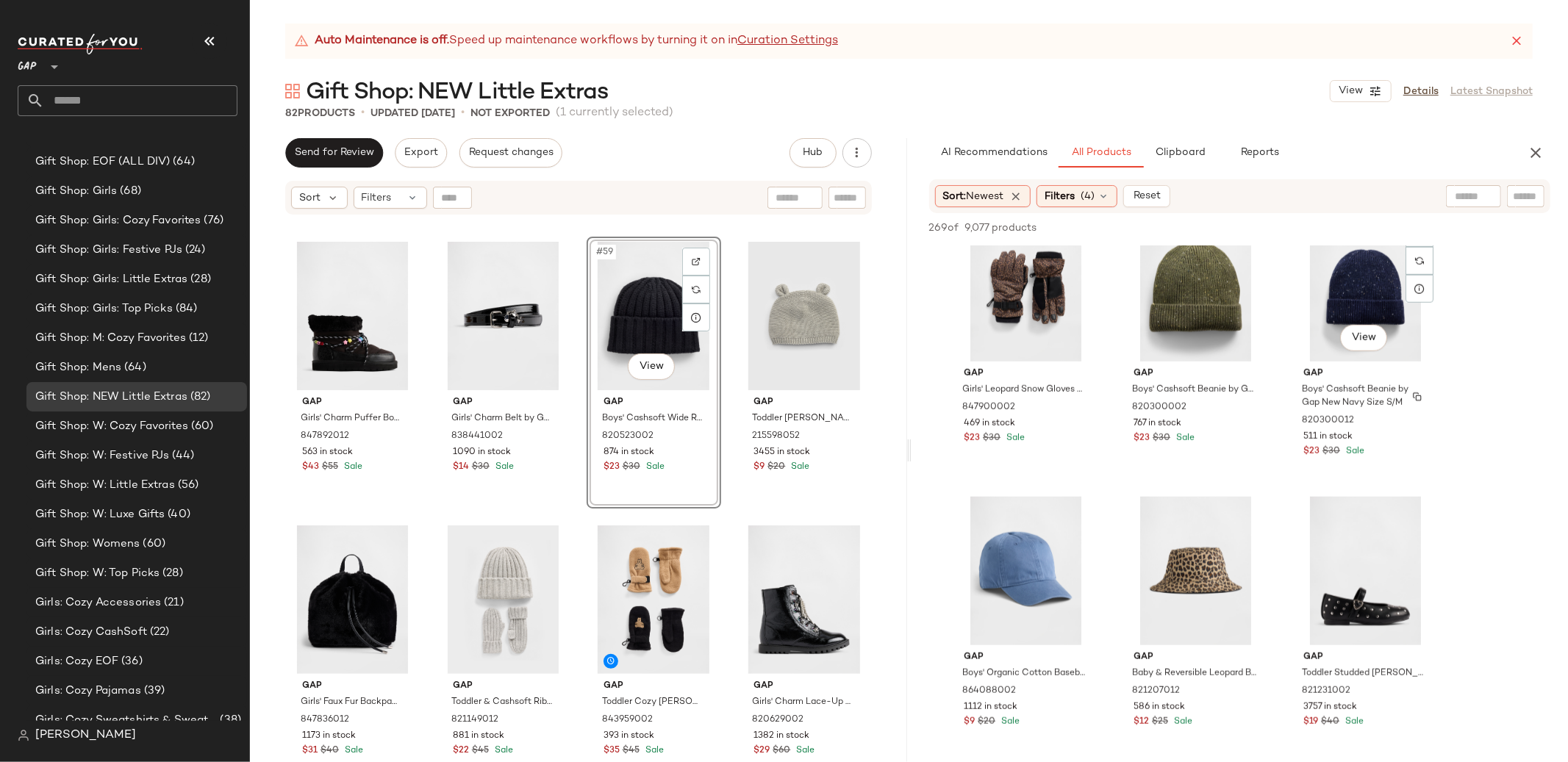
scroll to position [1170, 0]
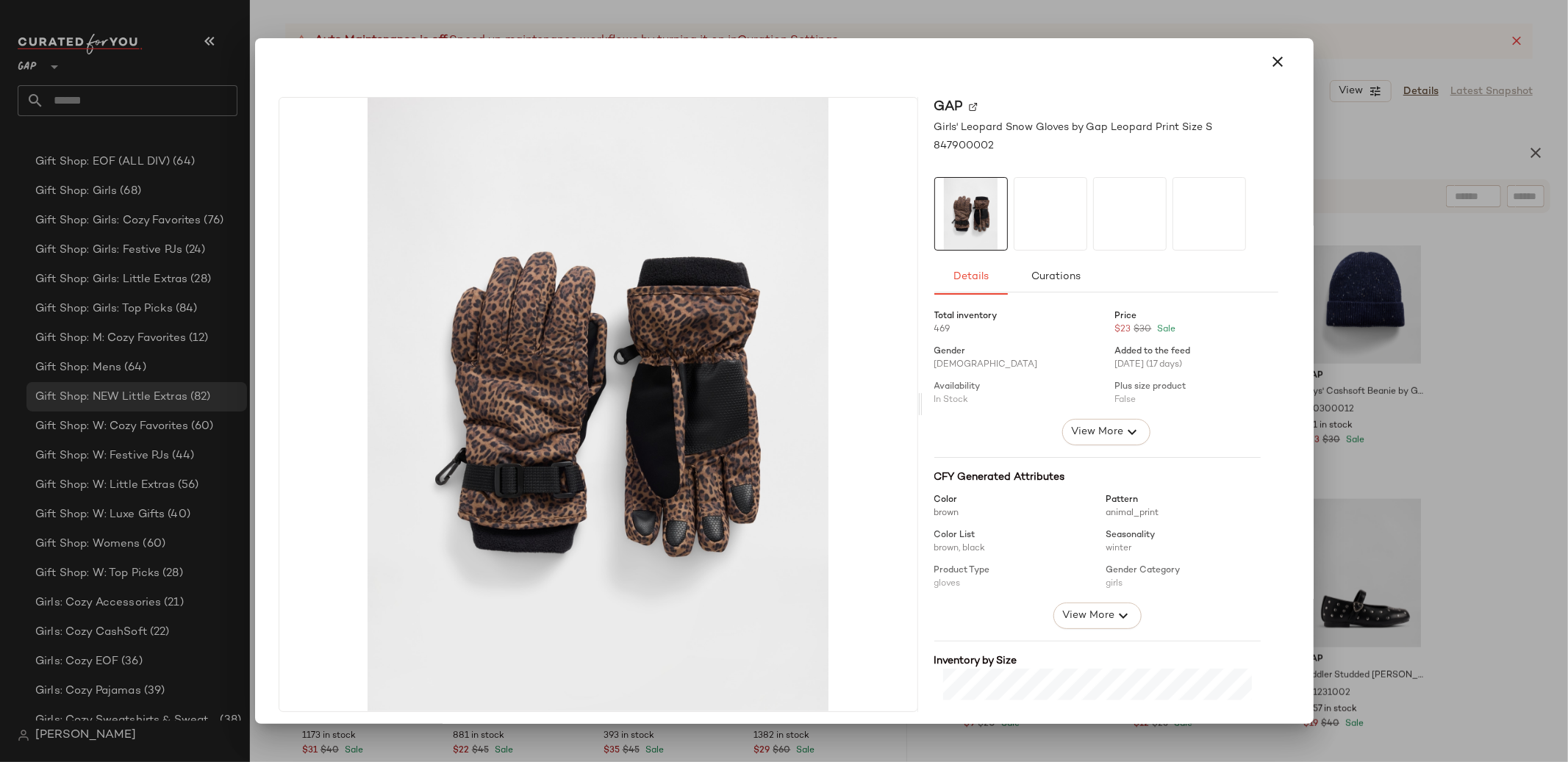
drag, startPoint x: 1280, startPoint y: 58, endPoint x: 1412, endPoint y: 220, distance: 209.0
click at [1280, 58] on button "button" at bounding box center [1278, 62] width 36 height 36
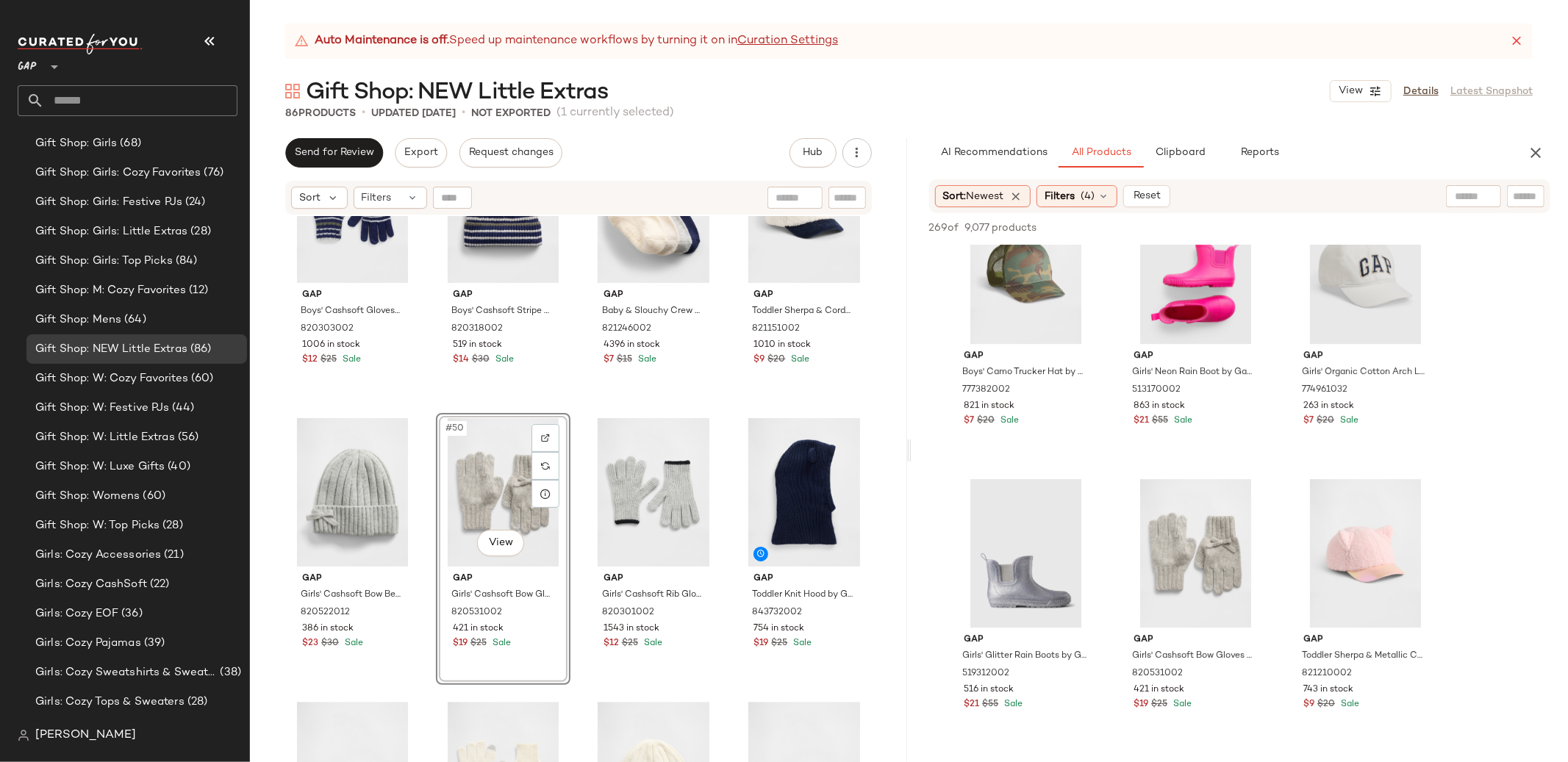
scroll to position [1050, 0]
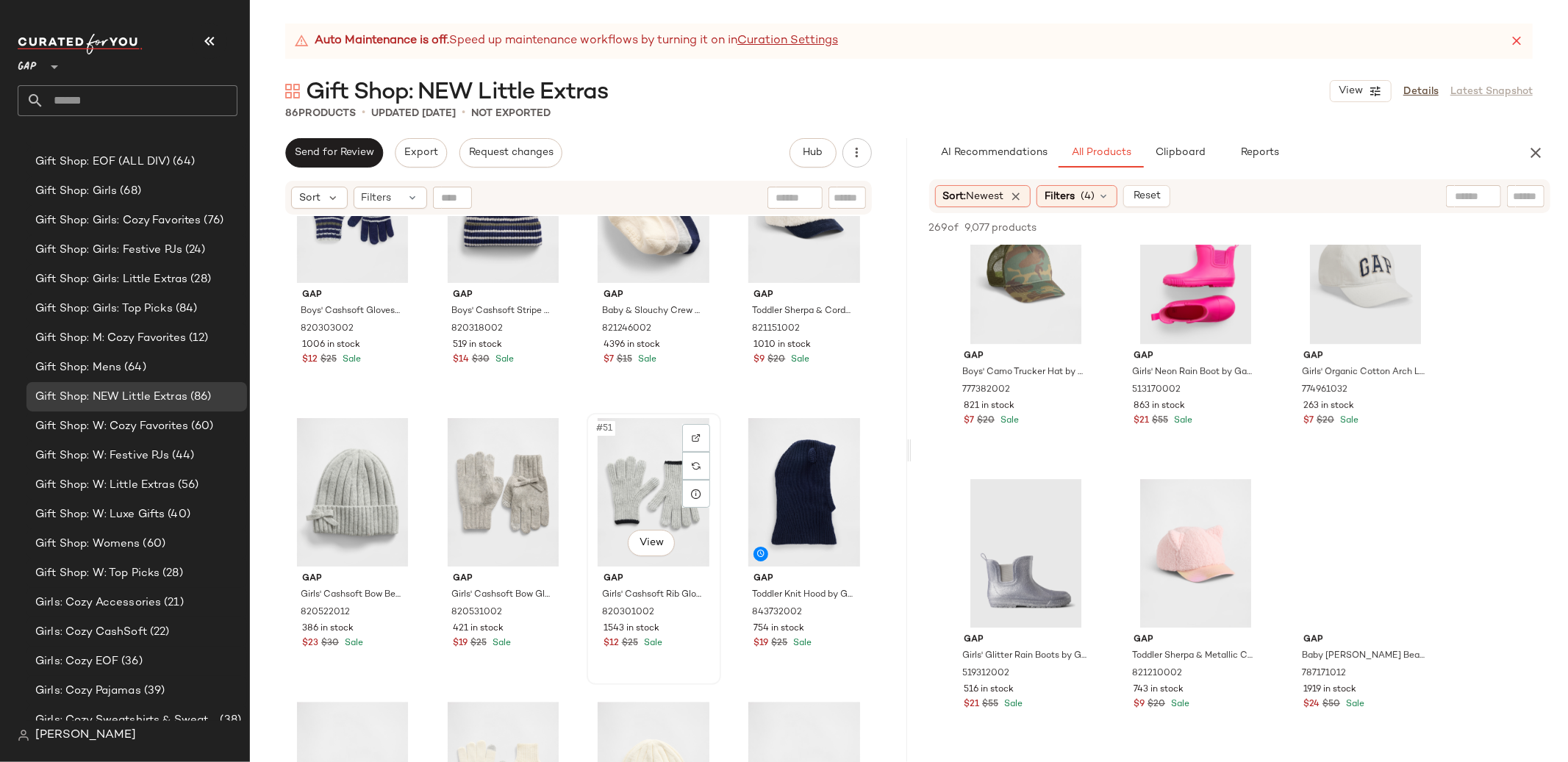
click at [645, 488] on div "#51 View" at bounding box center [653, 492] width 124 height 148
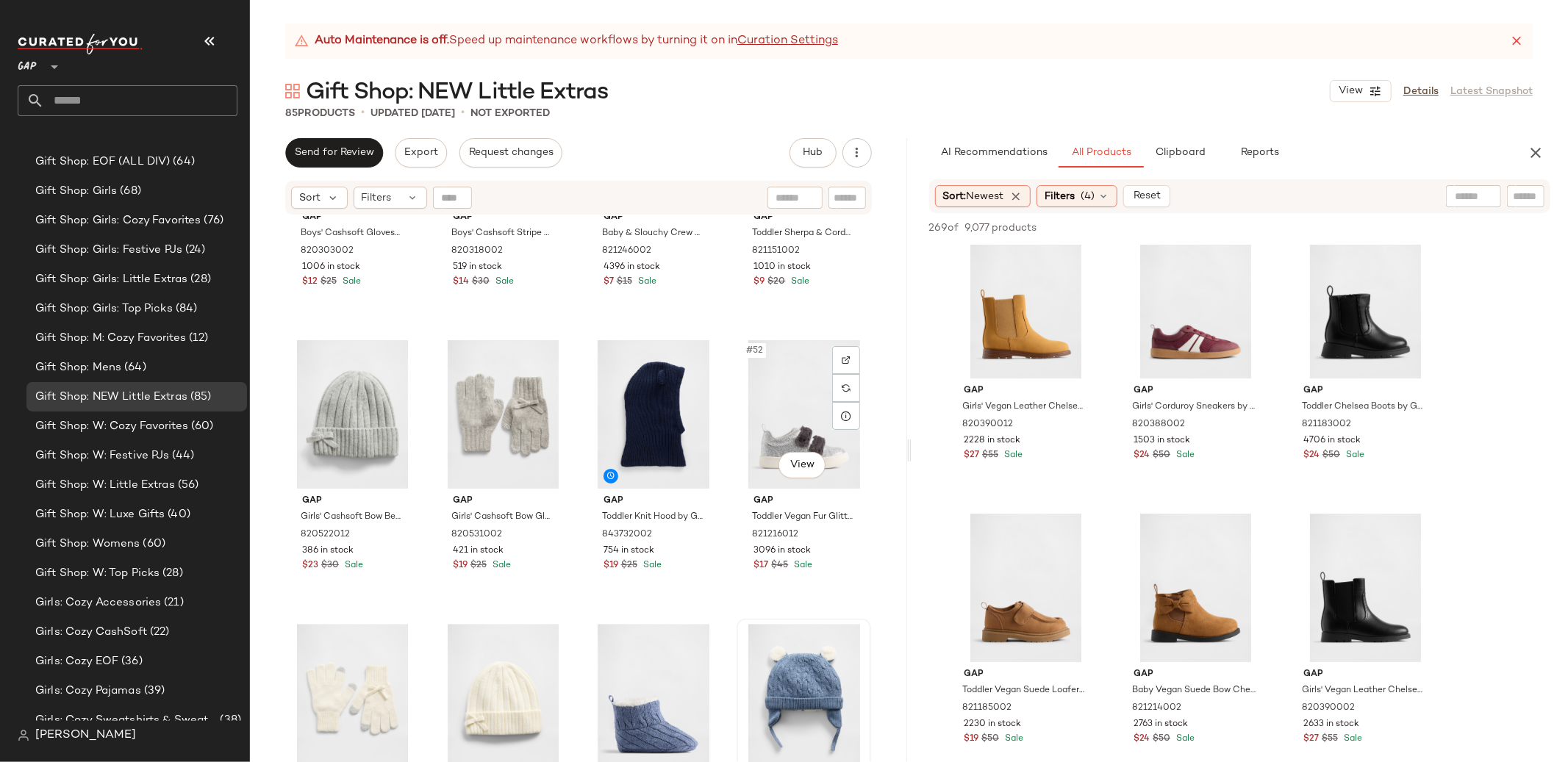
scroll to position [3298, 0]
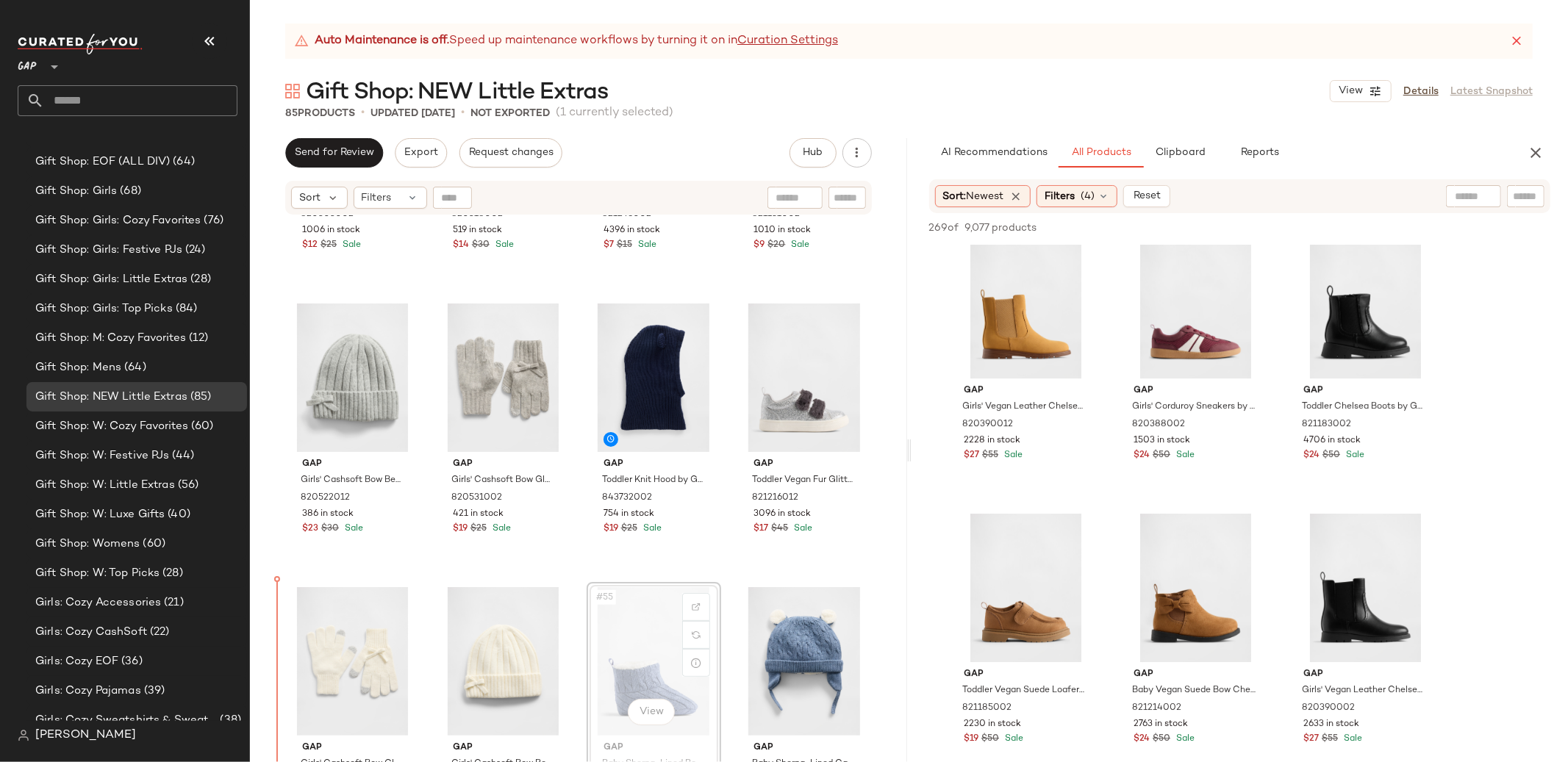
scroll to position [3385, 0]
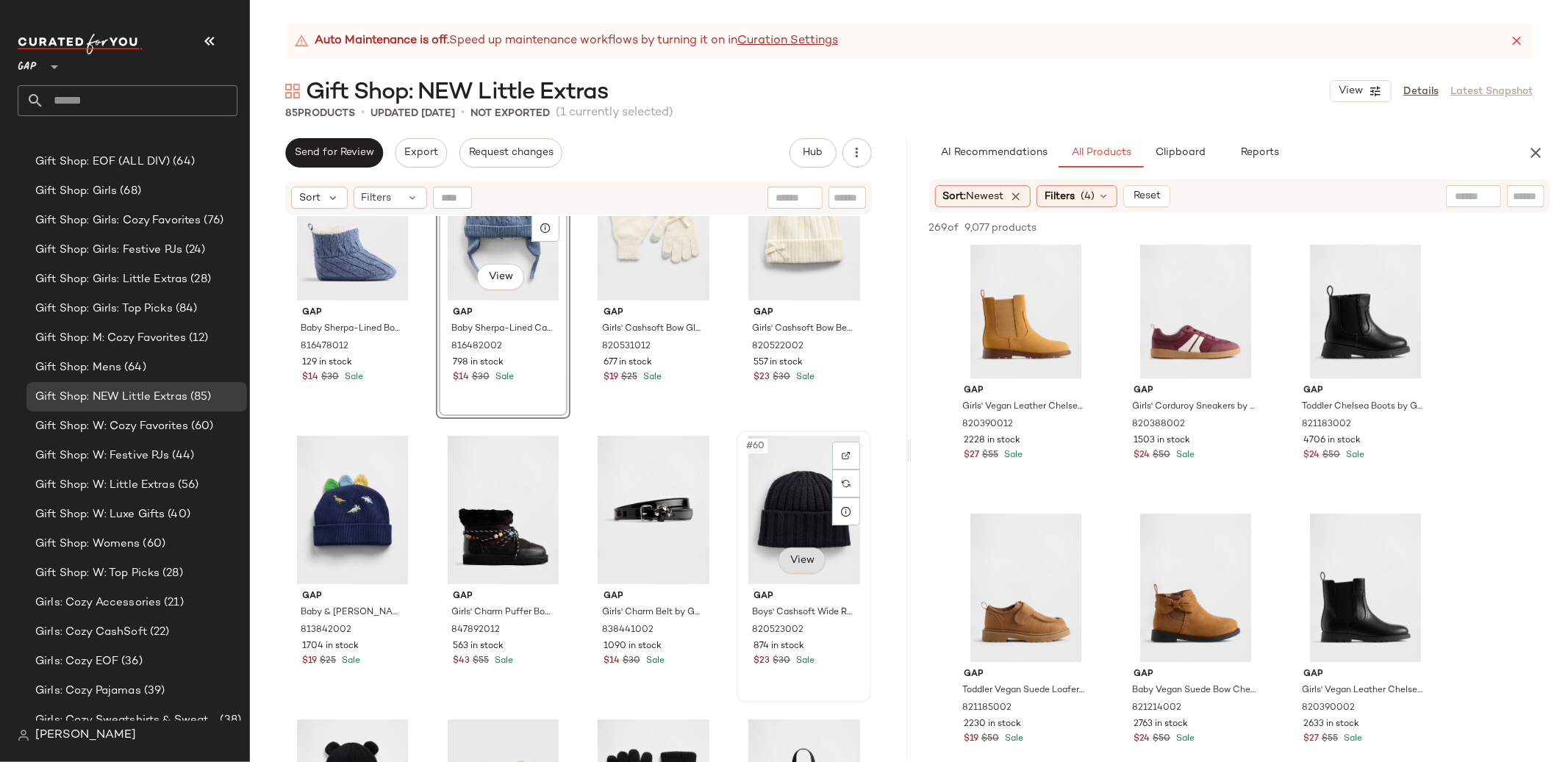
scroll to position [3769, 0]
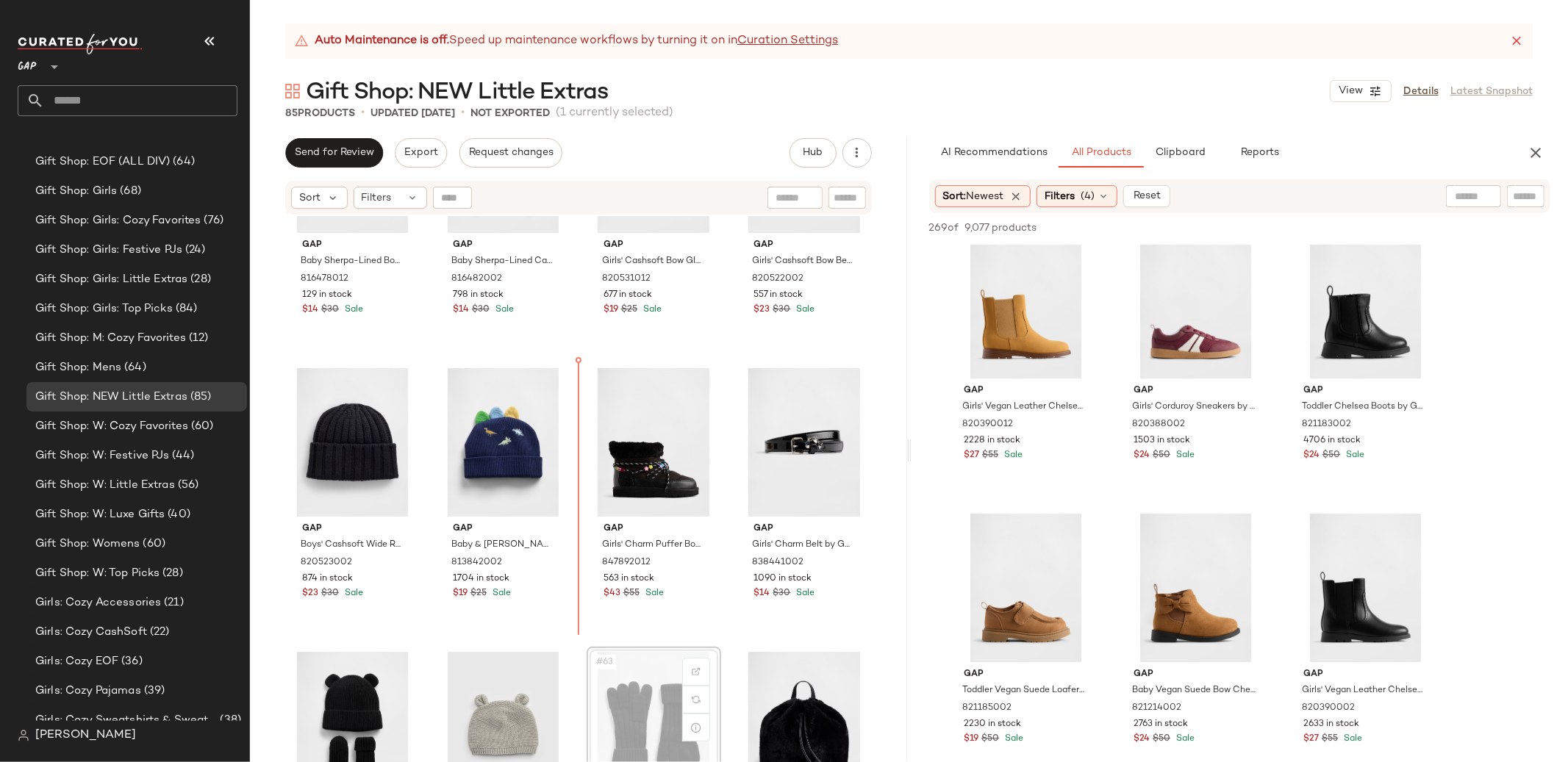
scroll to position [3843, 0]
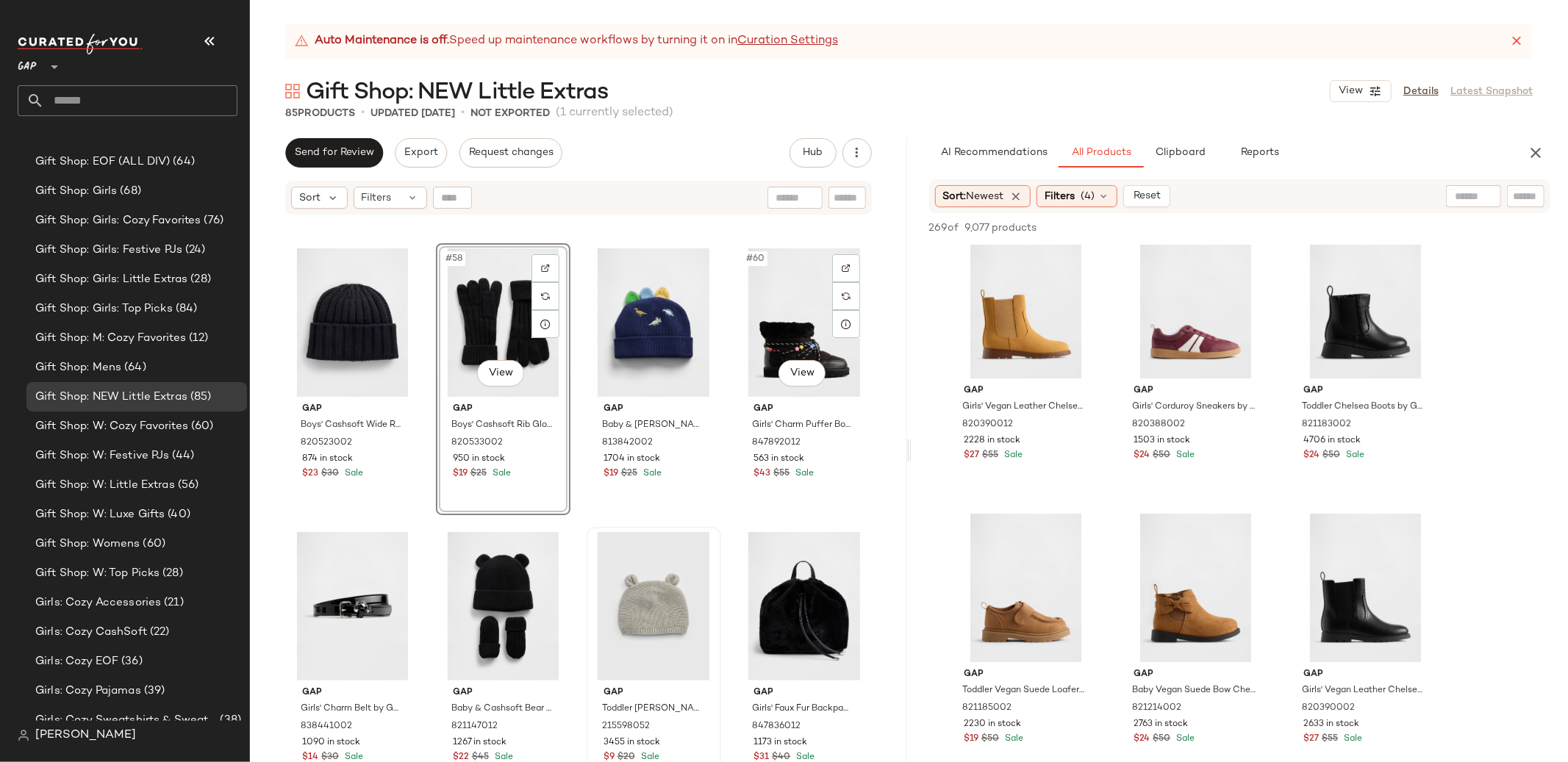
scroll to position [3962, 0]
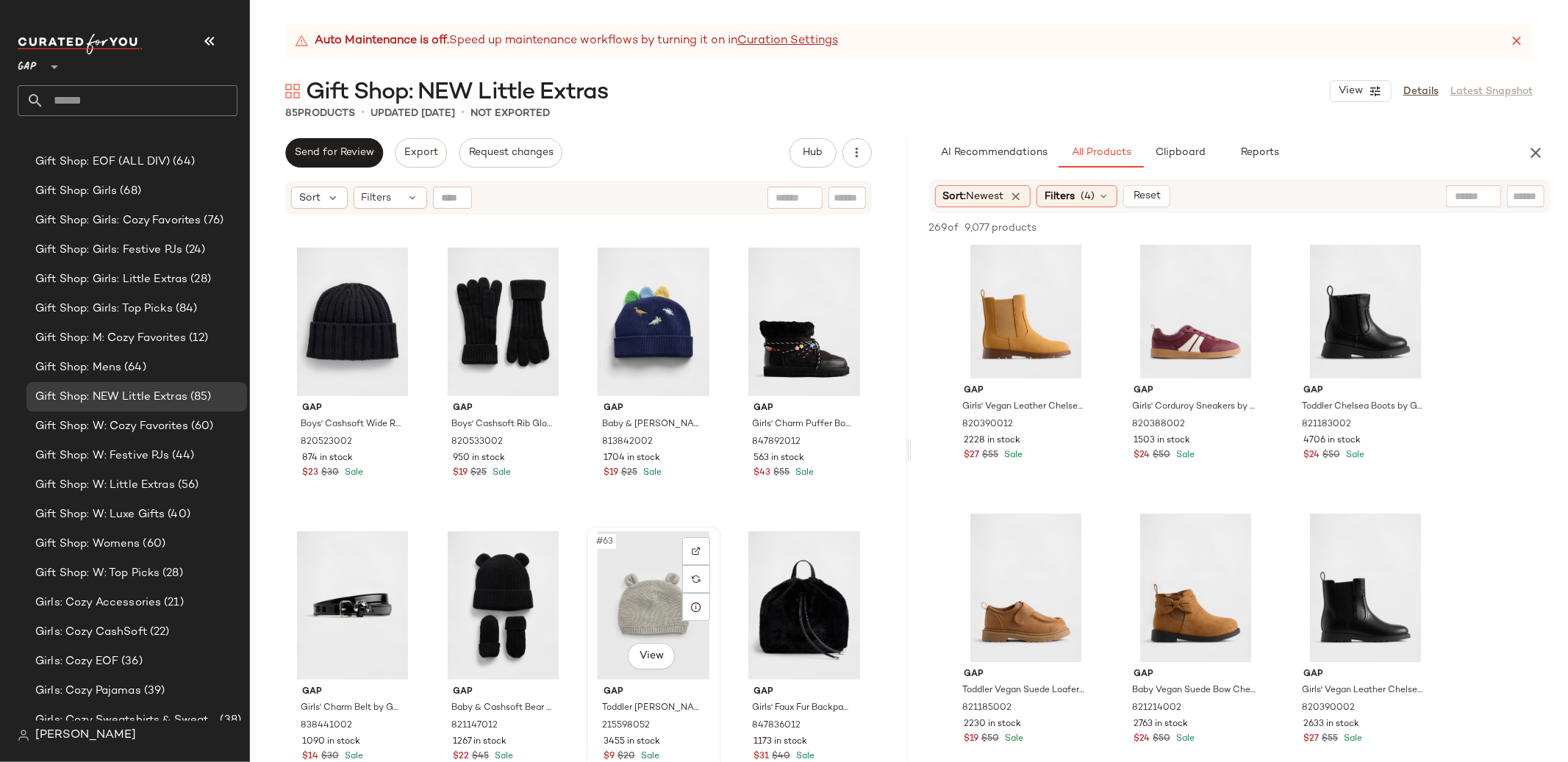
click at [651, 595] on div "#63 View" at bounding box center [653, 605] width 124 height 148
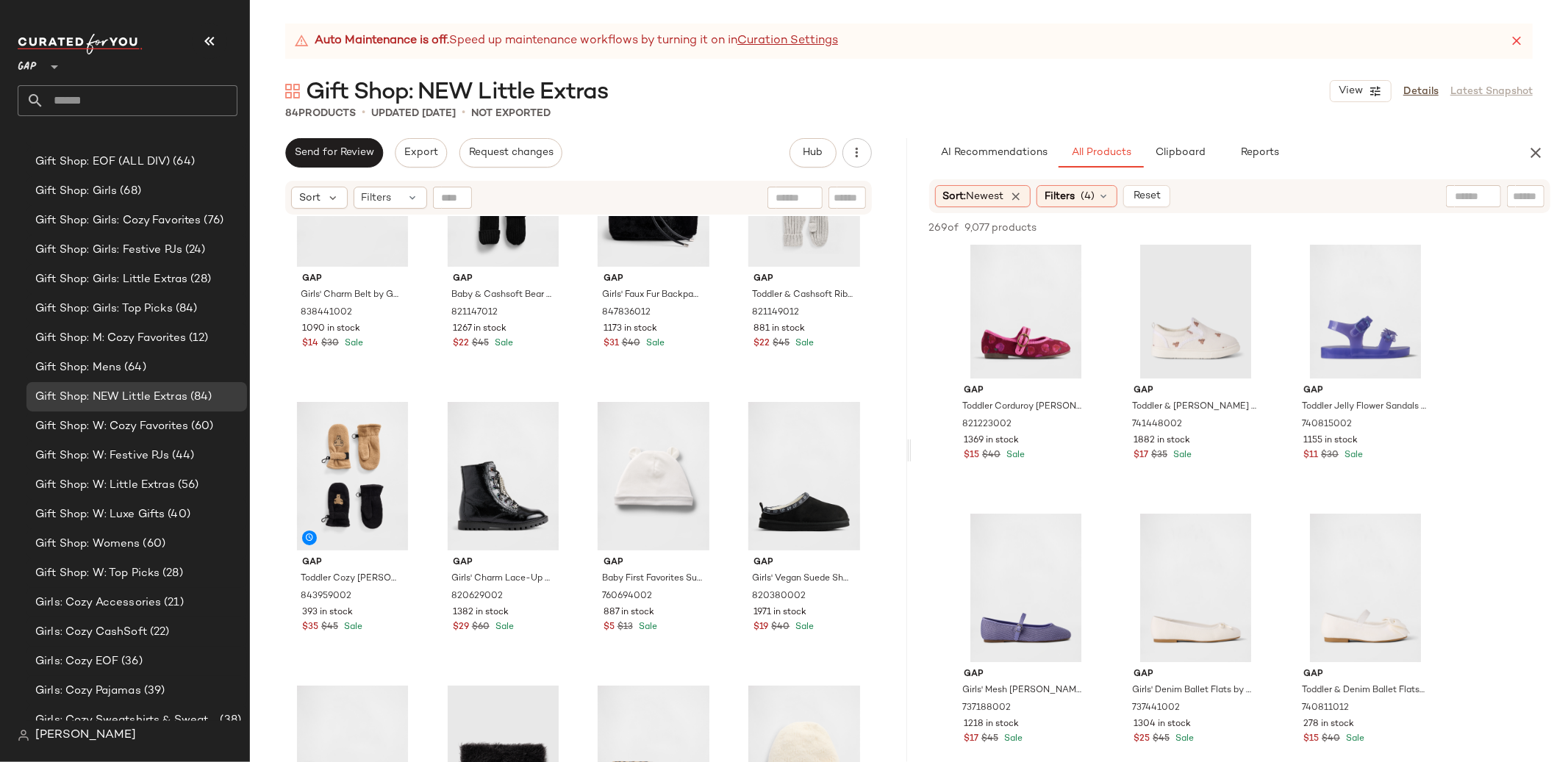
scroll to position [4353, 0]
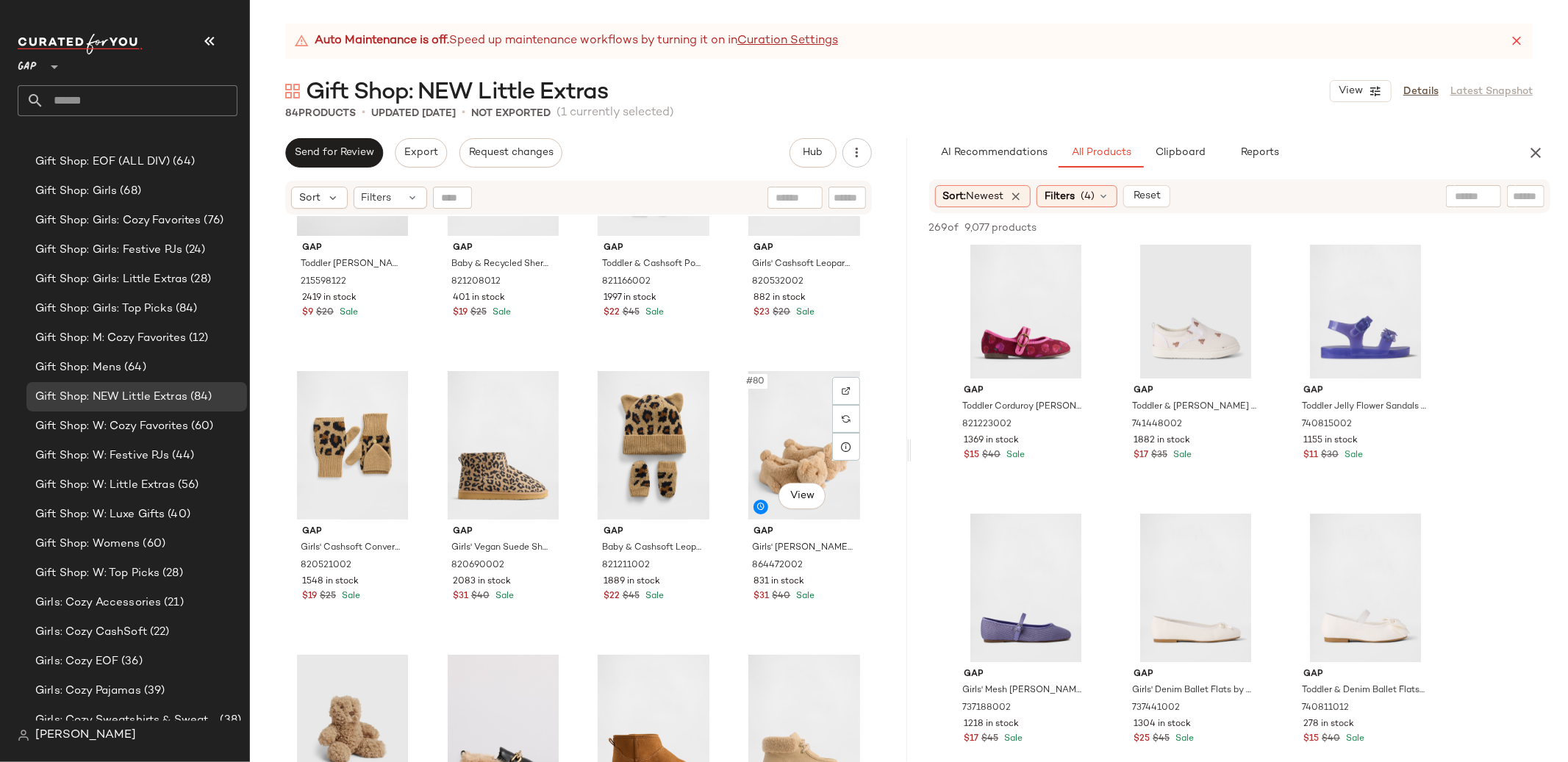
scroll to position [5380, 0]
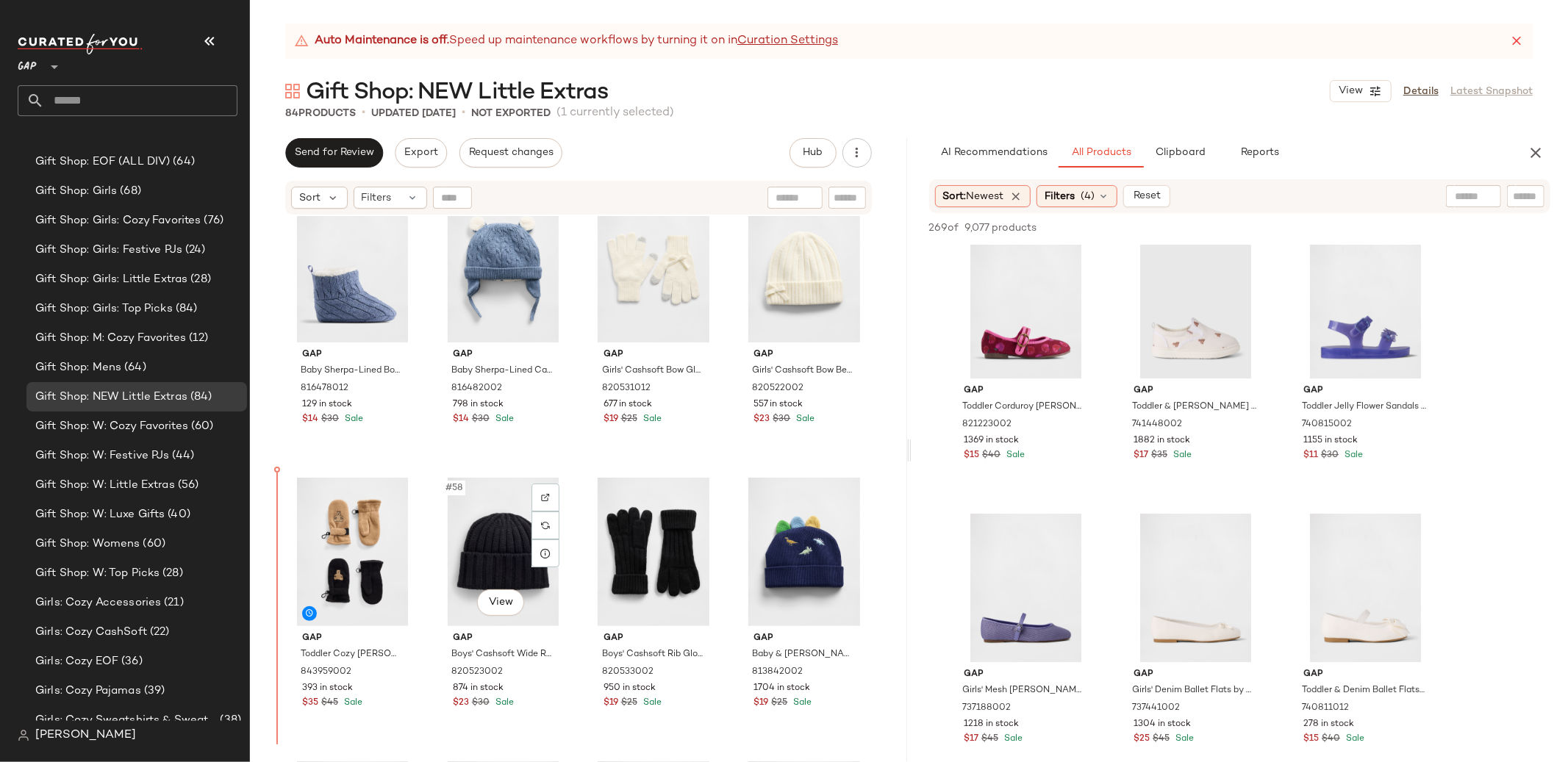
scroll to position [3737, 0]
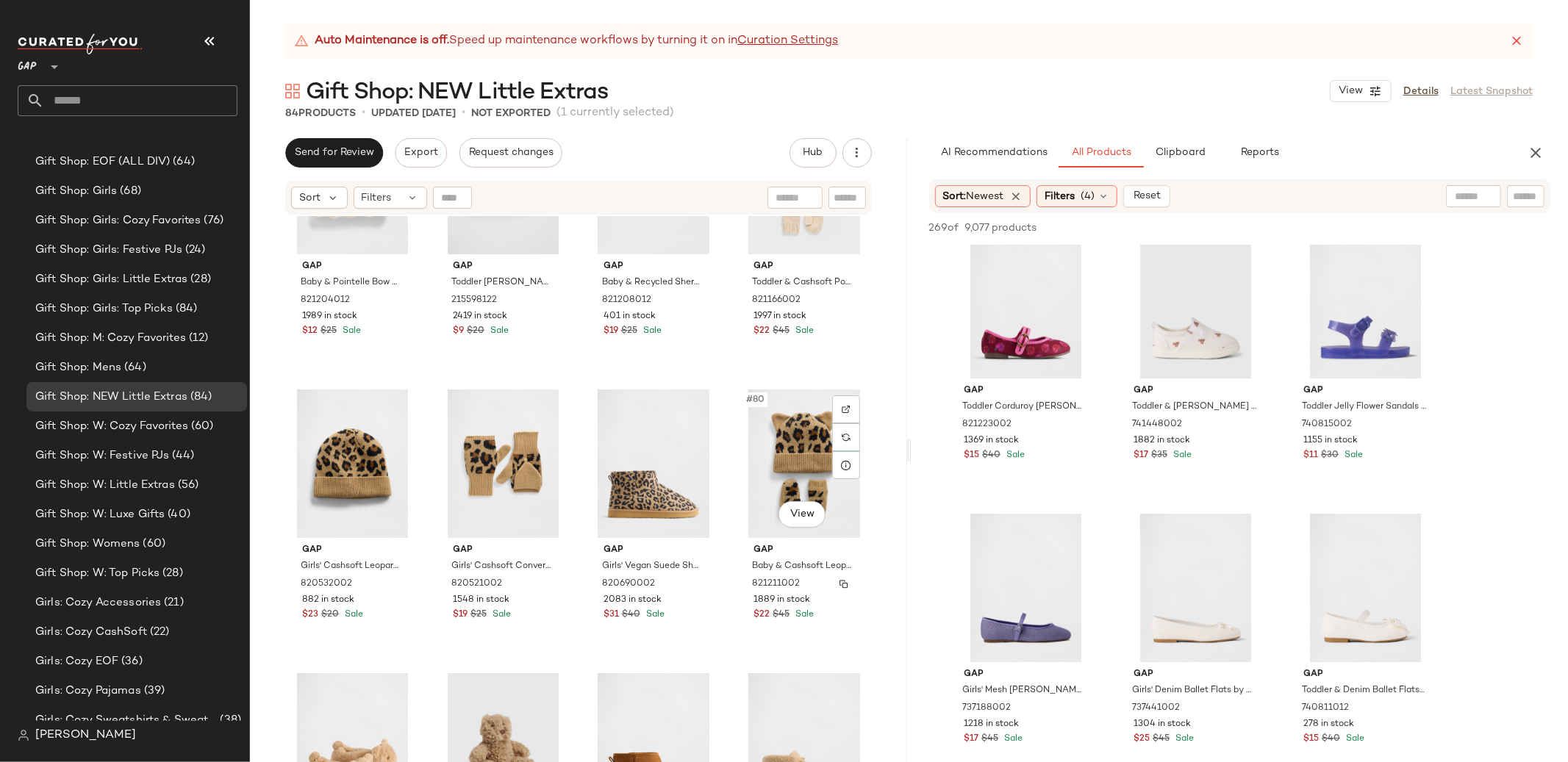
scroll to position [5380, 0]
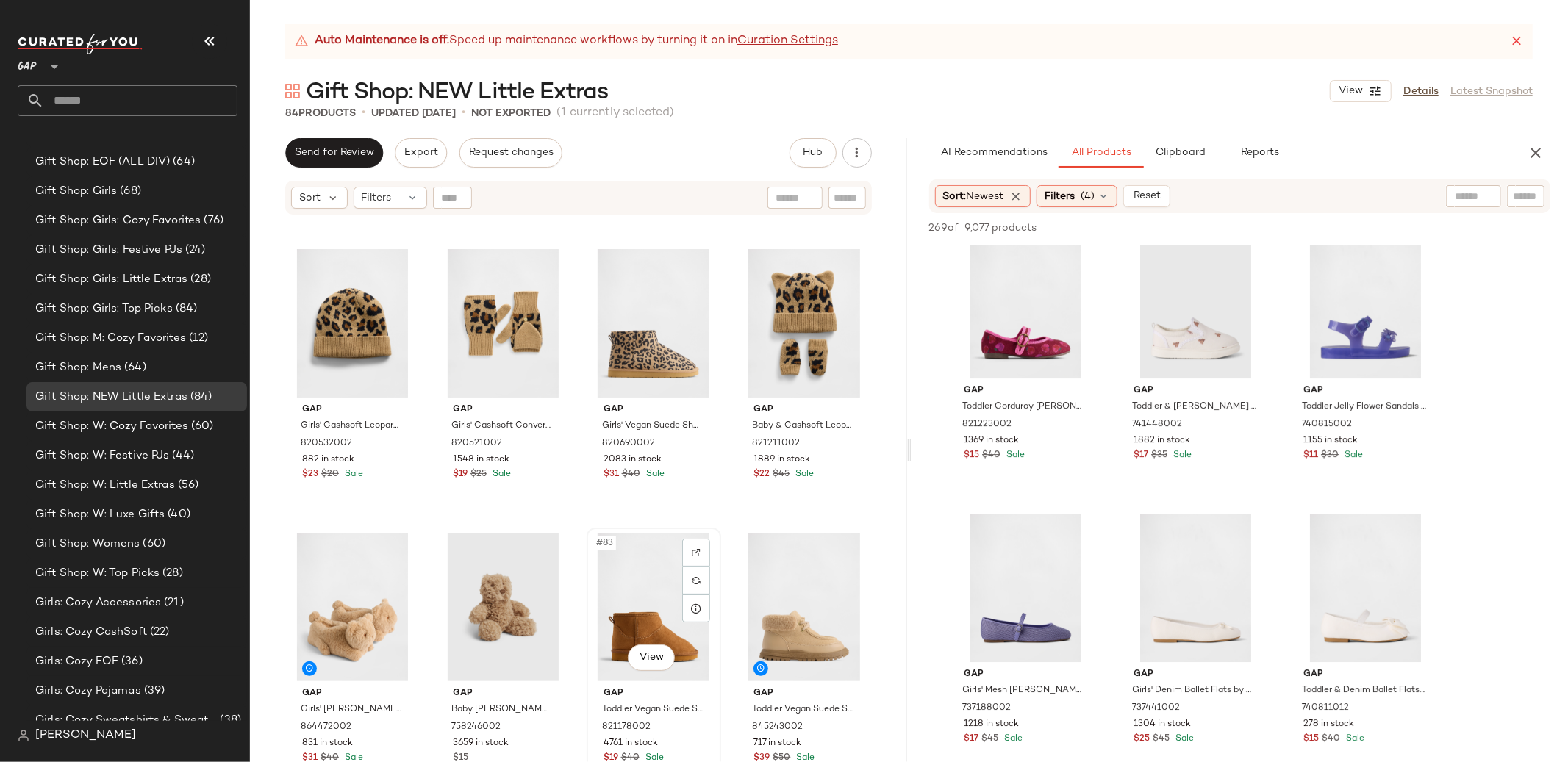
click at [641, 575] on div "#83 View" at bounding box center [653, 607] width 124 height 148
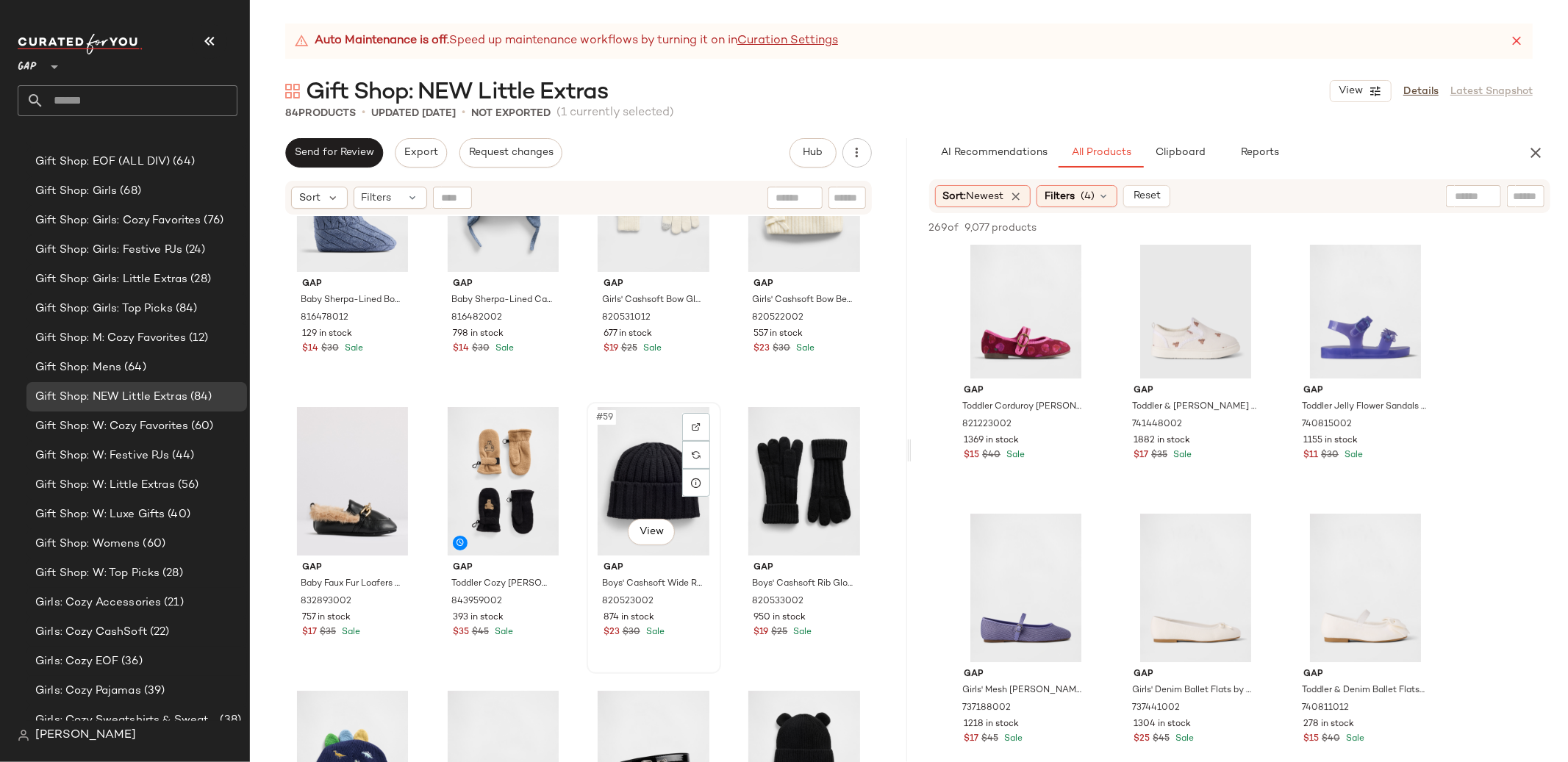
scroll to position [3801, 0]
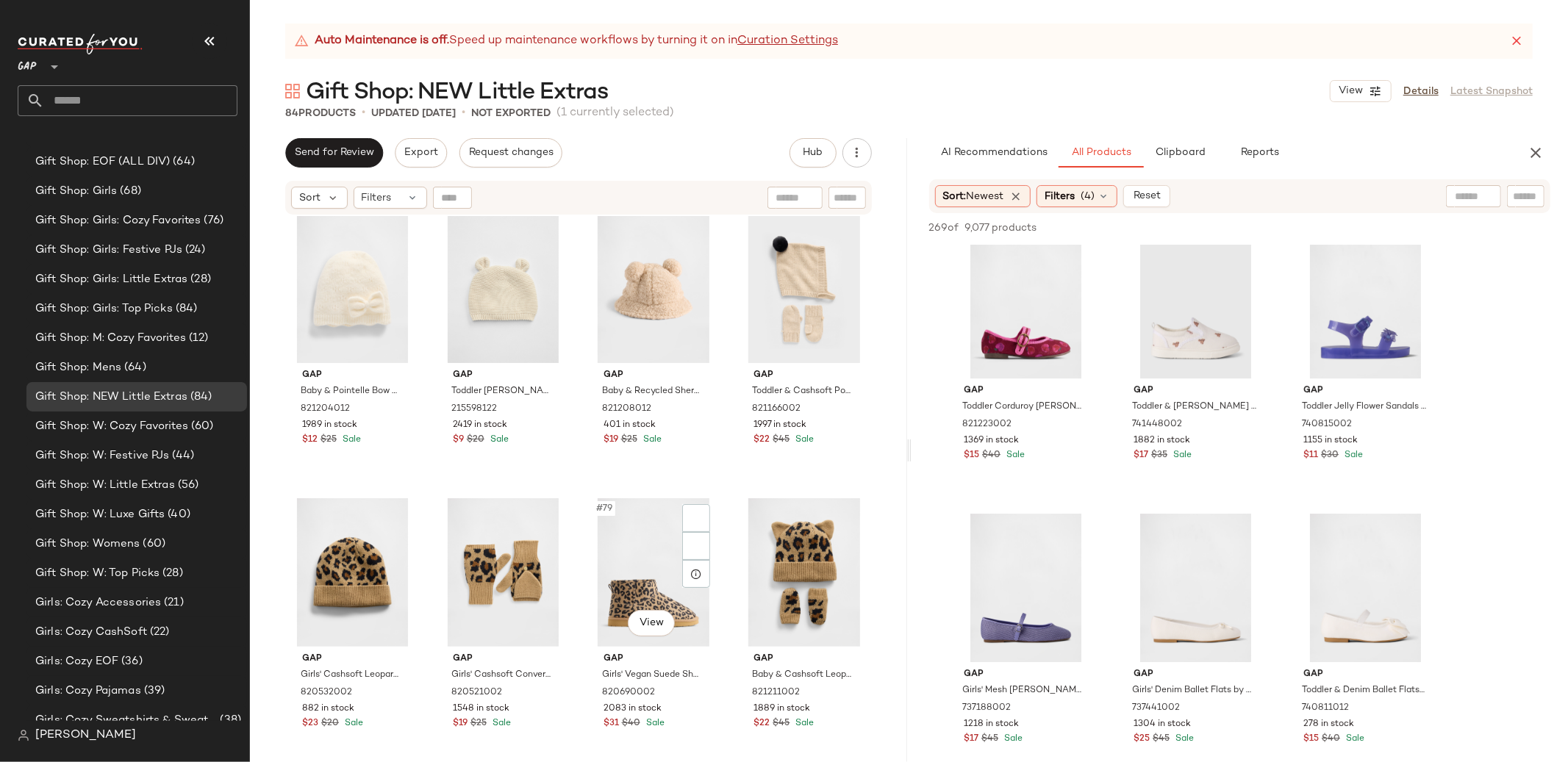
scroll to position [5130, 0]
drag, startPoint x: 353, startPoint y: 544, endPoint x: 413, endPoint y: 553, distance: 60.7
click at [353, 544] on div "#77 View" at bounding box center [352, 571] width 124 height 148
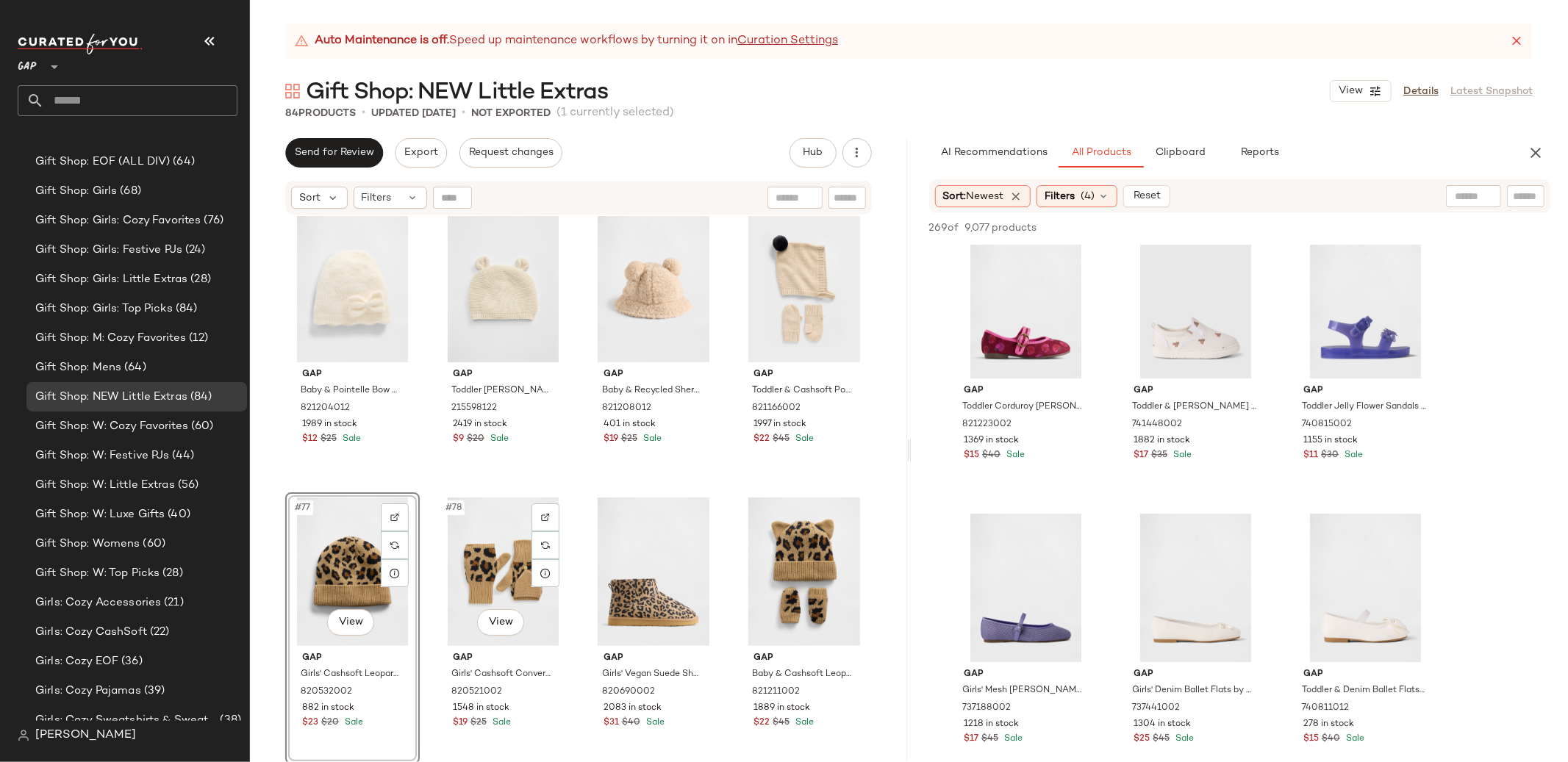
drag, startPoint x: 468, startPoint y: 563, endPoint x: 423, endPoint y: 565, distance: 45.0
click at [468, 563] on div "#78 View" at bounding box center [502, 571] width 124 height 148
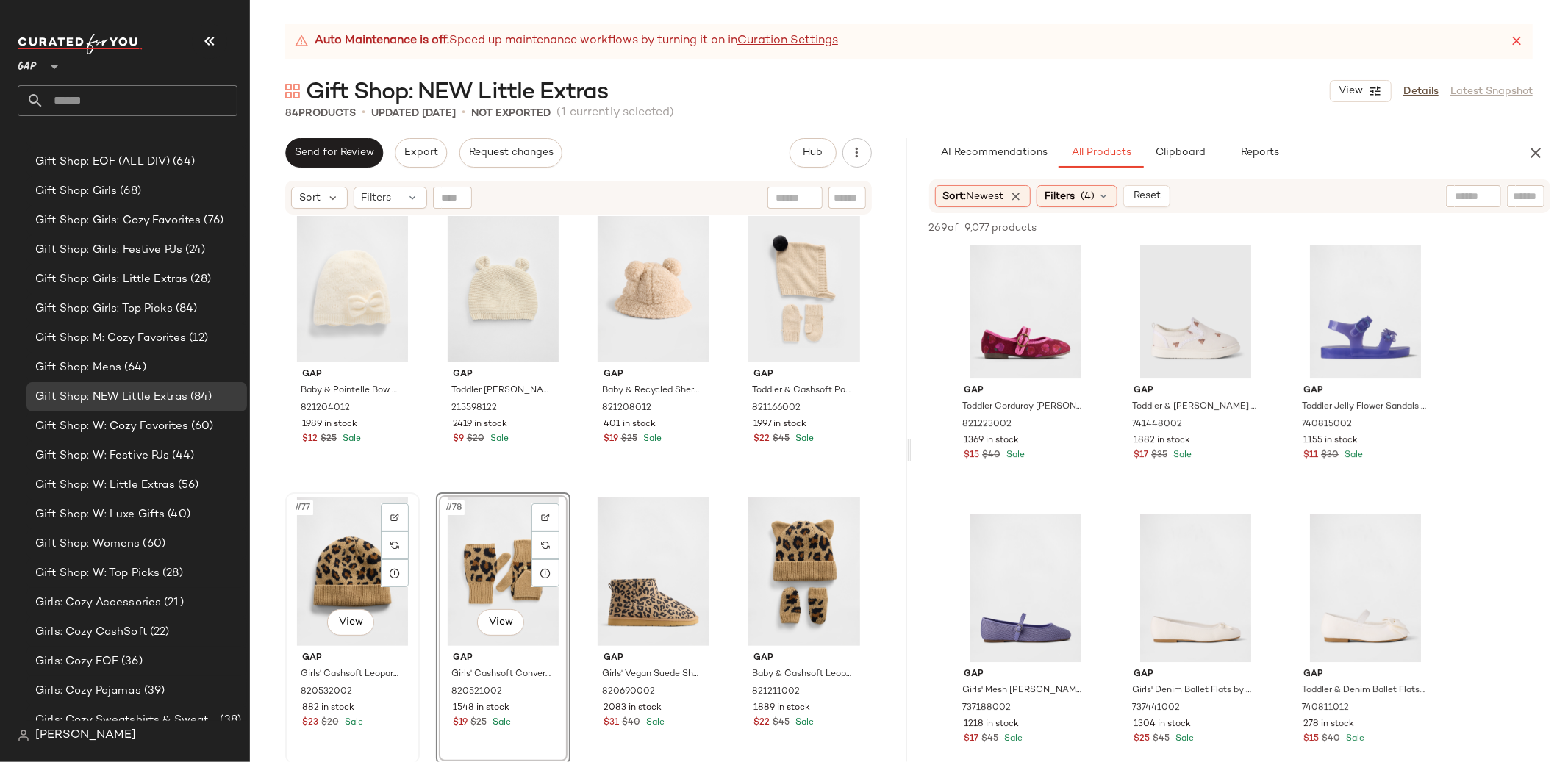
click at [353, 557] on div "#77 View" at bounding box center [352, 571] width 124 height 148
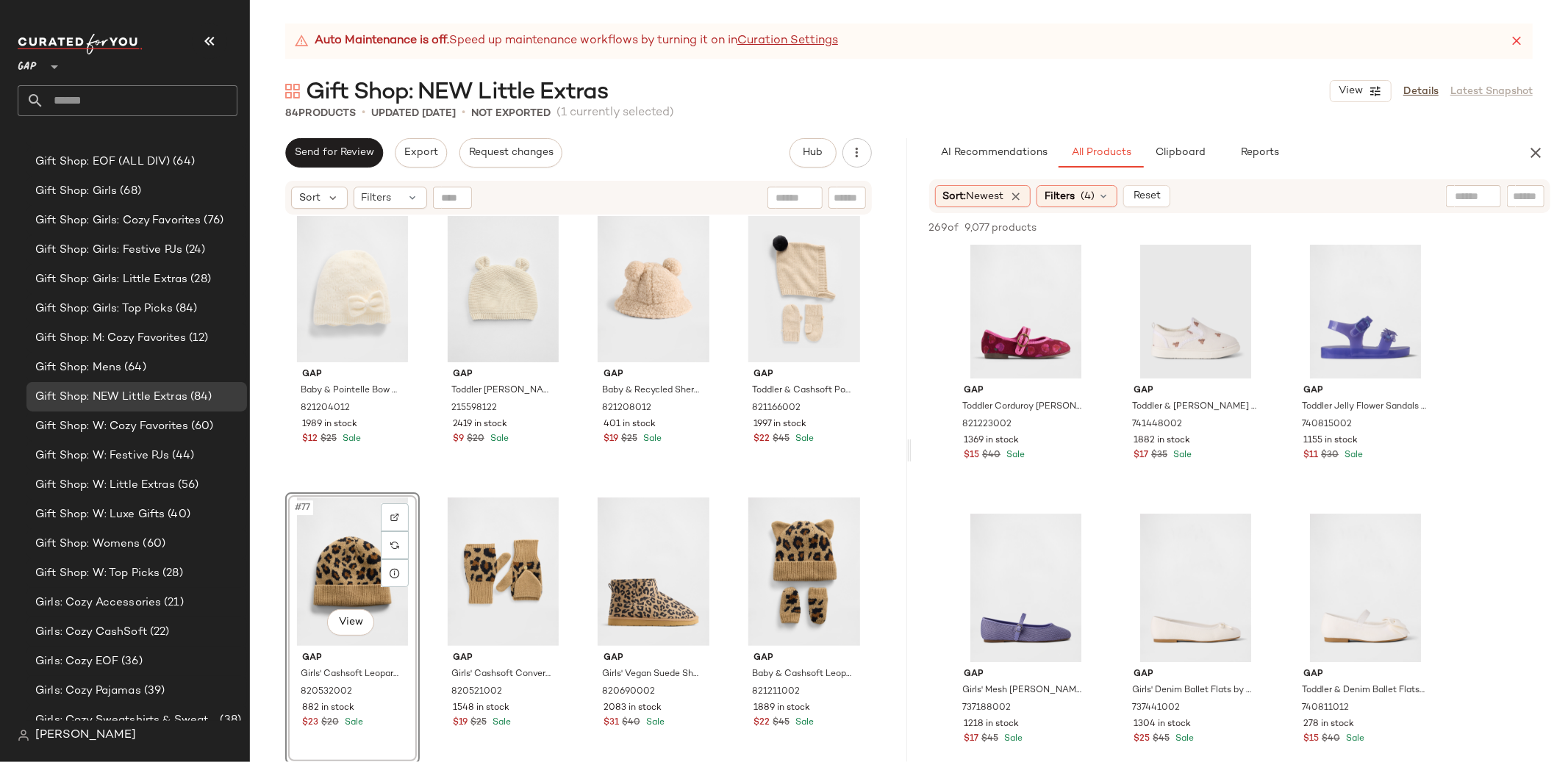
click at [429, 567] on div "Gap Baby & Pointelle Bow Beanie by Gap Ivory Frost Size 6-12 M 821204012 1989 i…" at bounding box center [579, 508] width 657 height 583
click at [322, 552] on div "#77 View" at bounding box center [352, 571] width 124 height 148
click at [509, 556] on div "#78 View" at bounding box center [502, 571] width 124 height 148
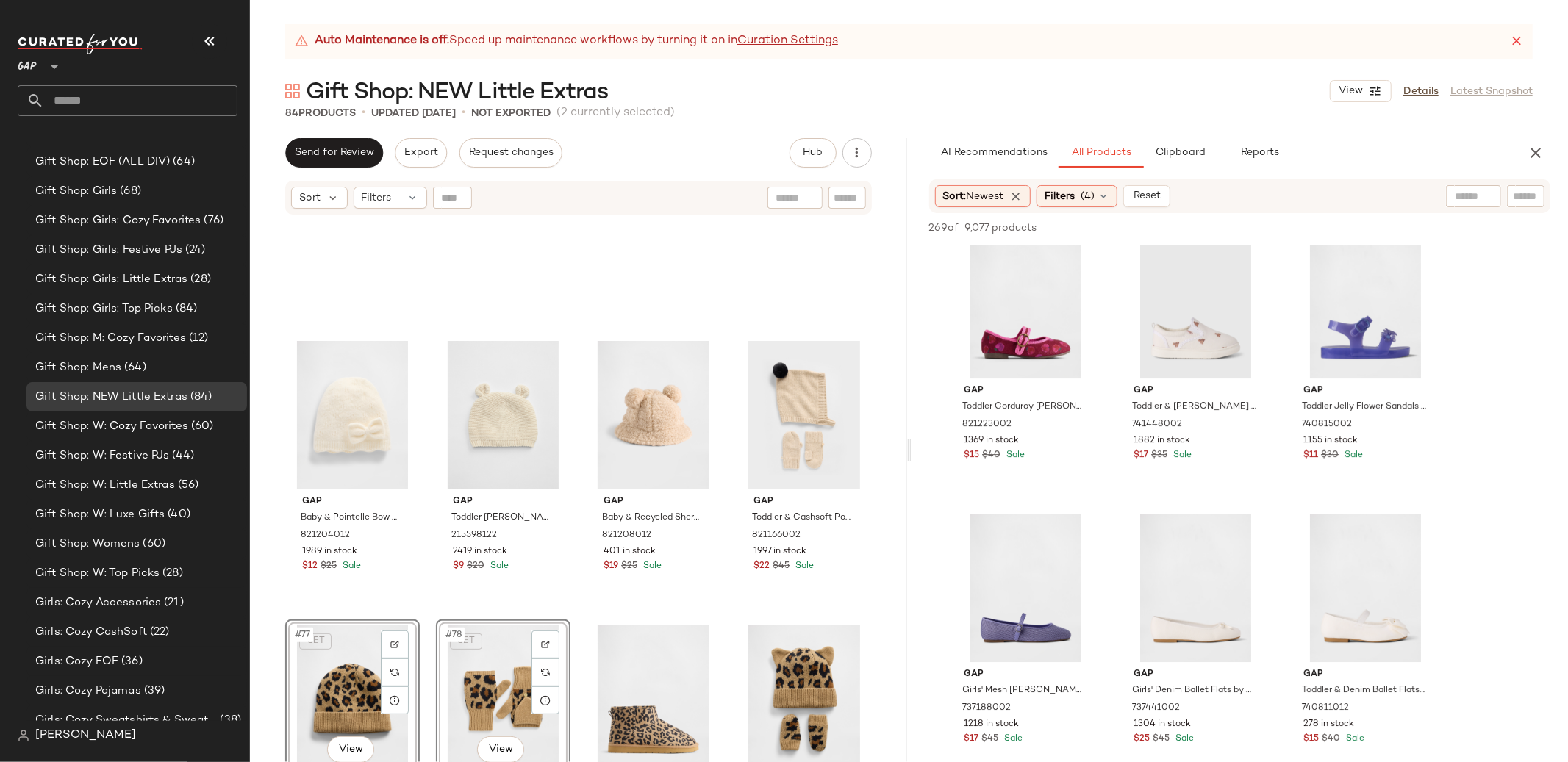
scroll to position [5002, 0]
click at [521, 486] on div "#74 View" at bounding box center [502, 416] width 124 height 148
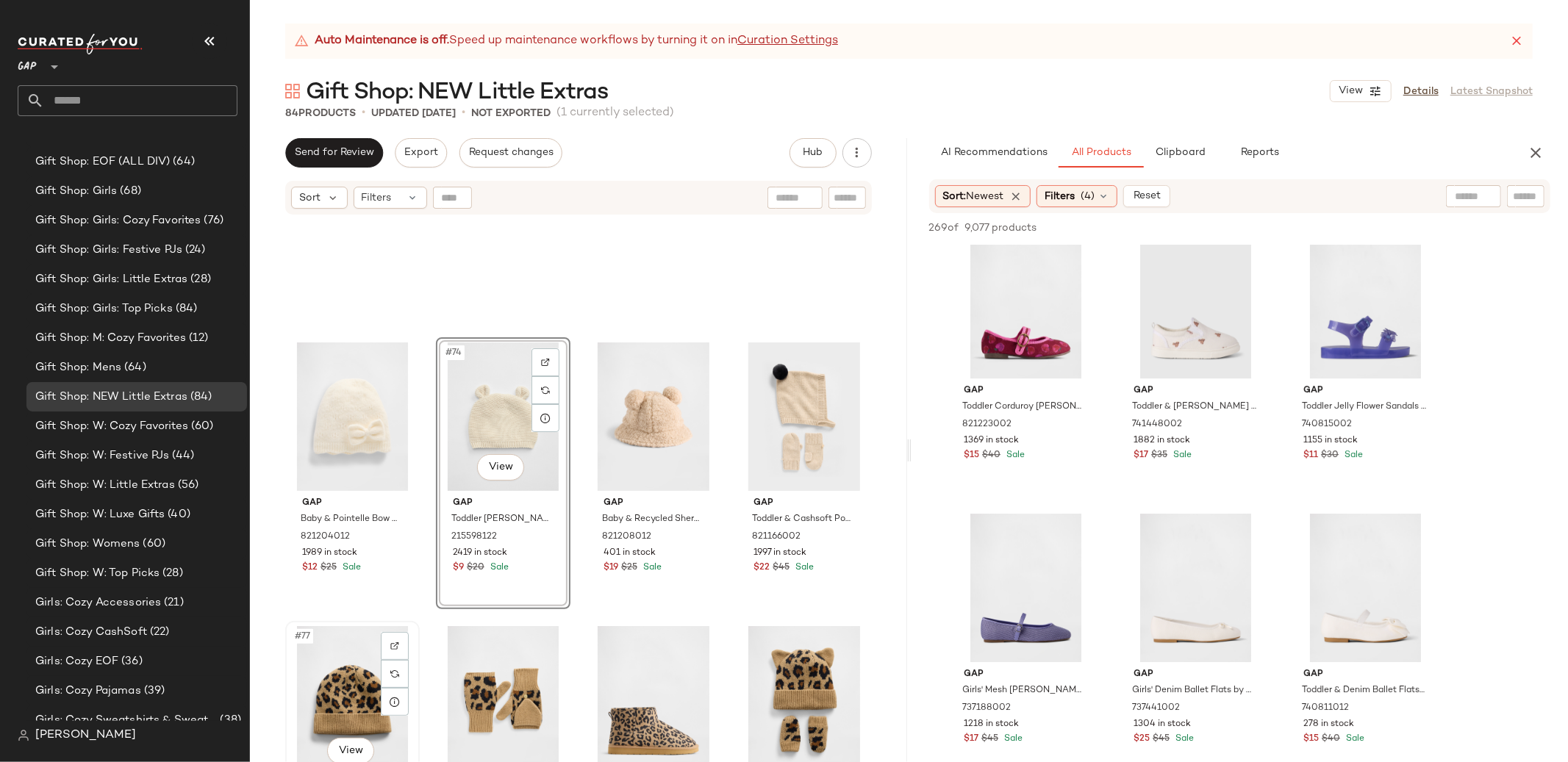
click at [359, 665] on div "#77 View" at bounding box center [352, 700] width 124 height 148
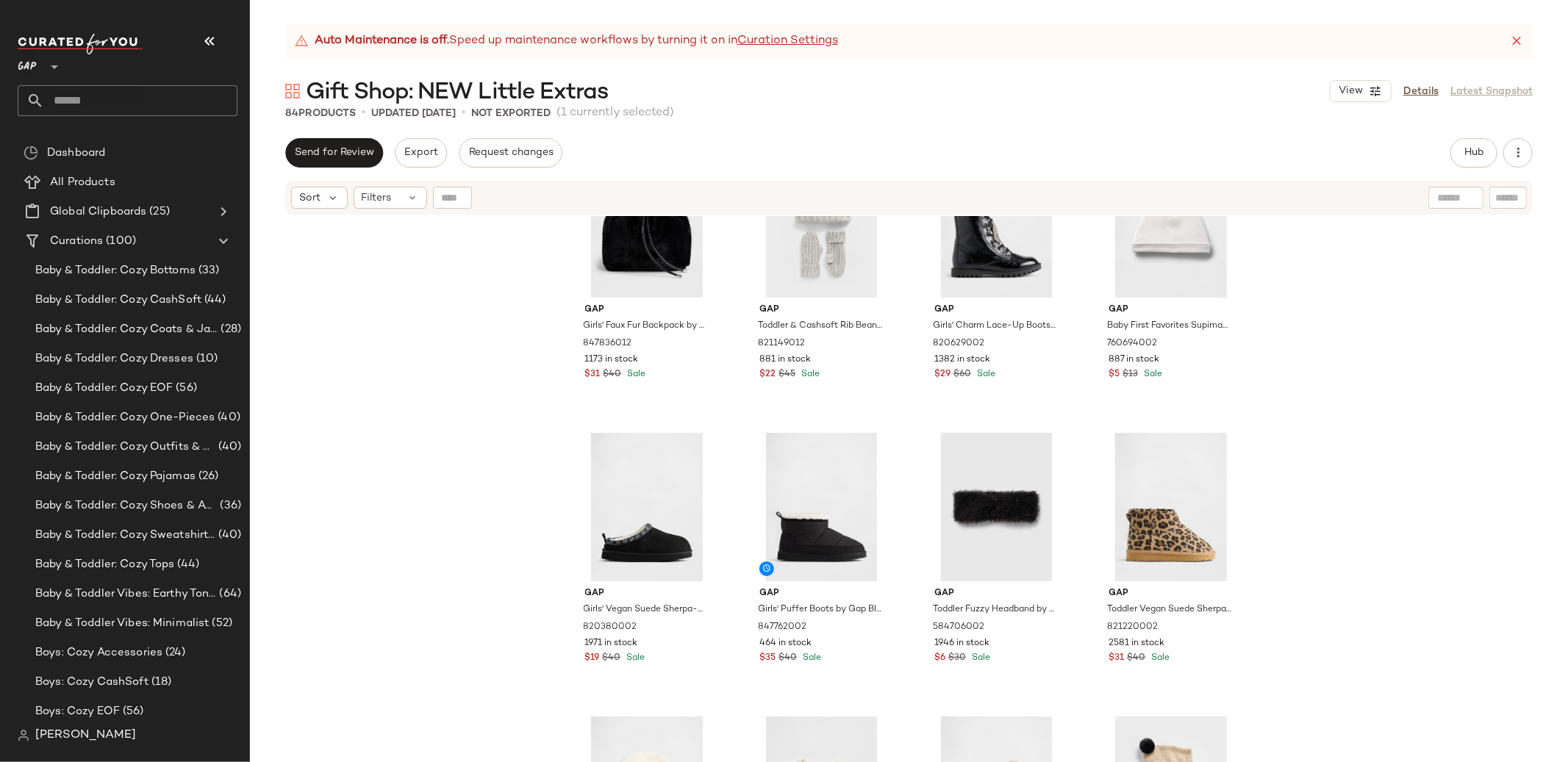
scroll to position [4529, 0]
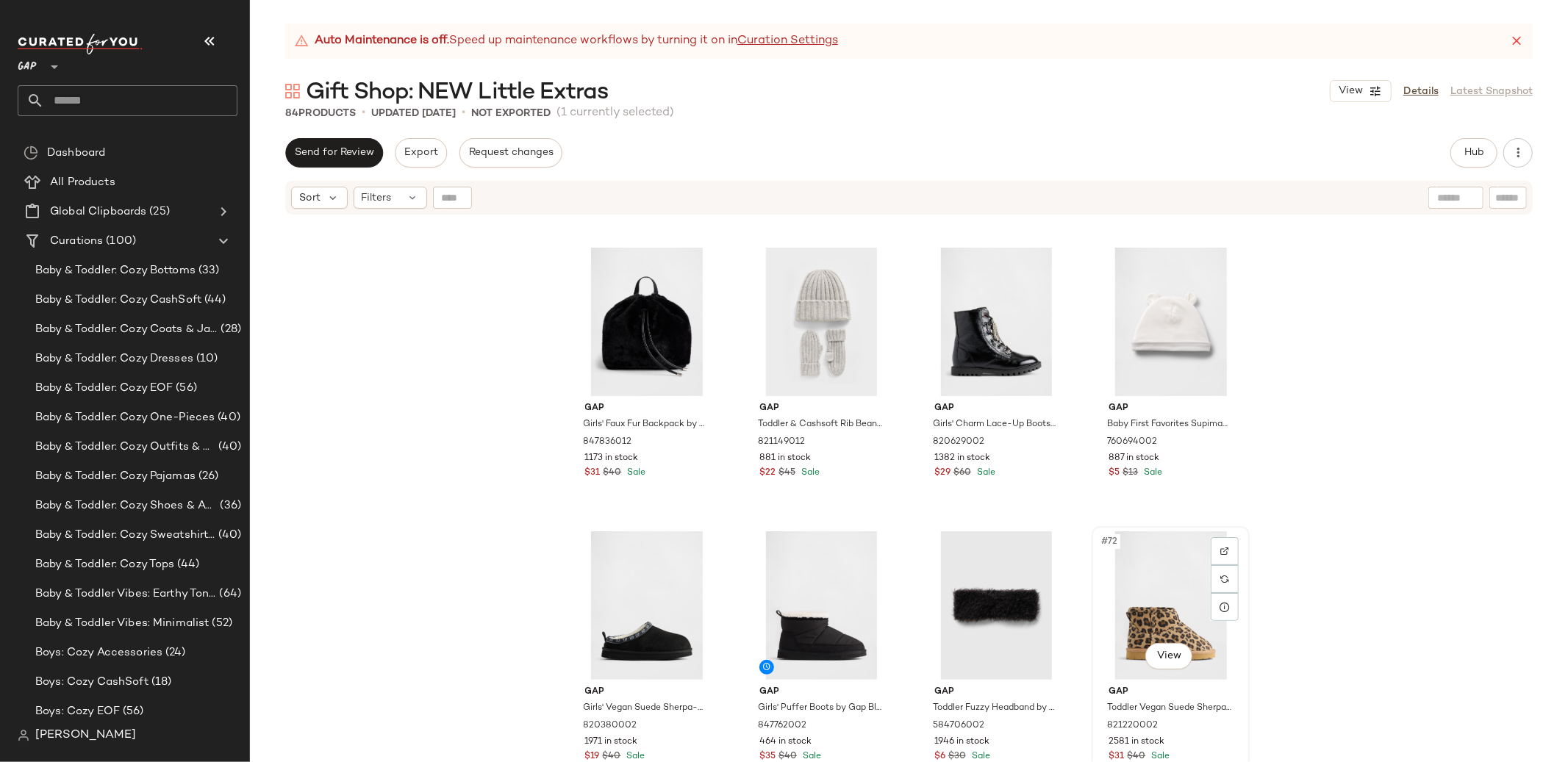
click at [1194, 553] on div "#72 View" at bounding box center [1170, 605] width 148 height 148
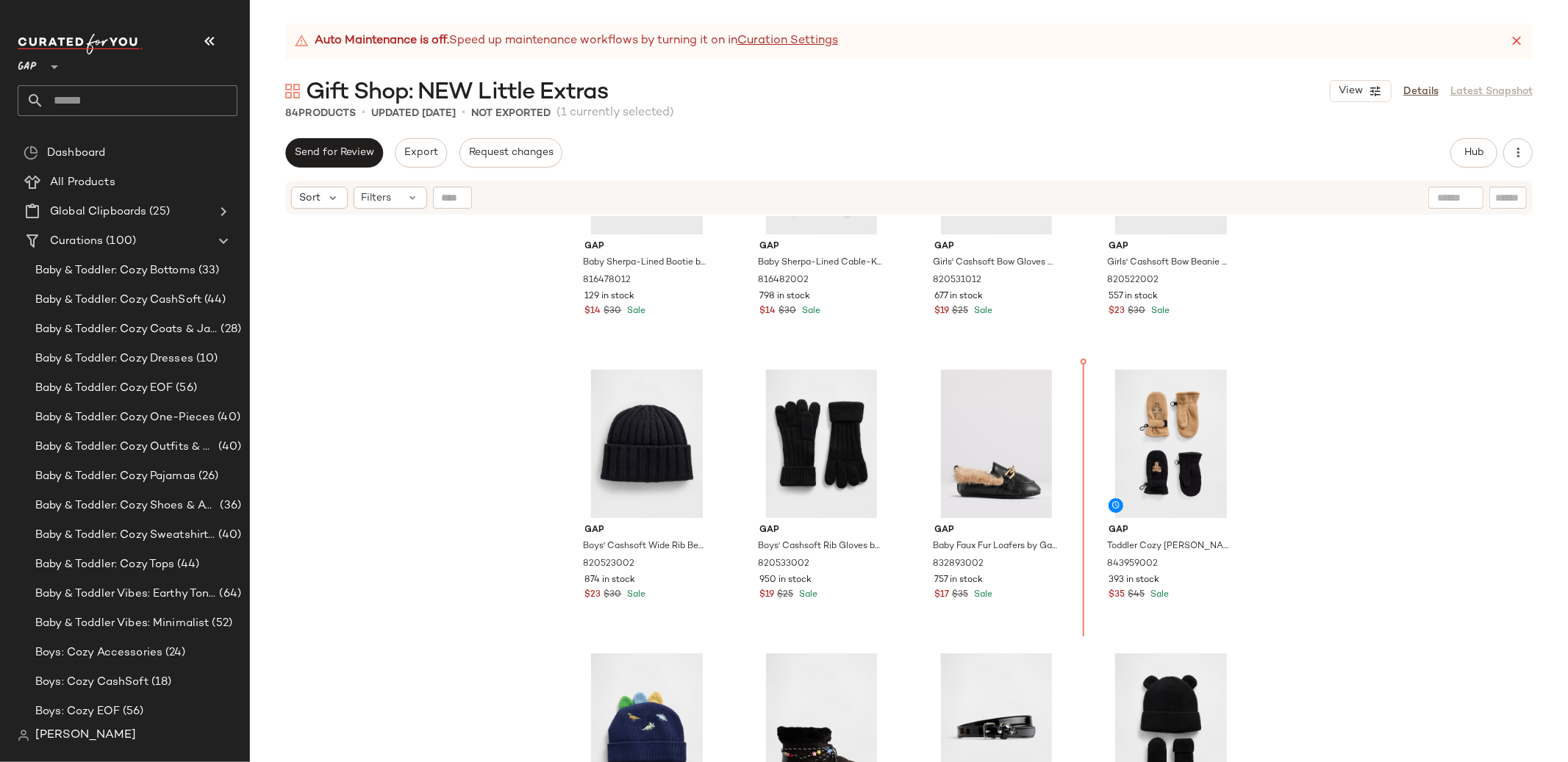
scroll to position [3823, 0]
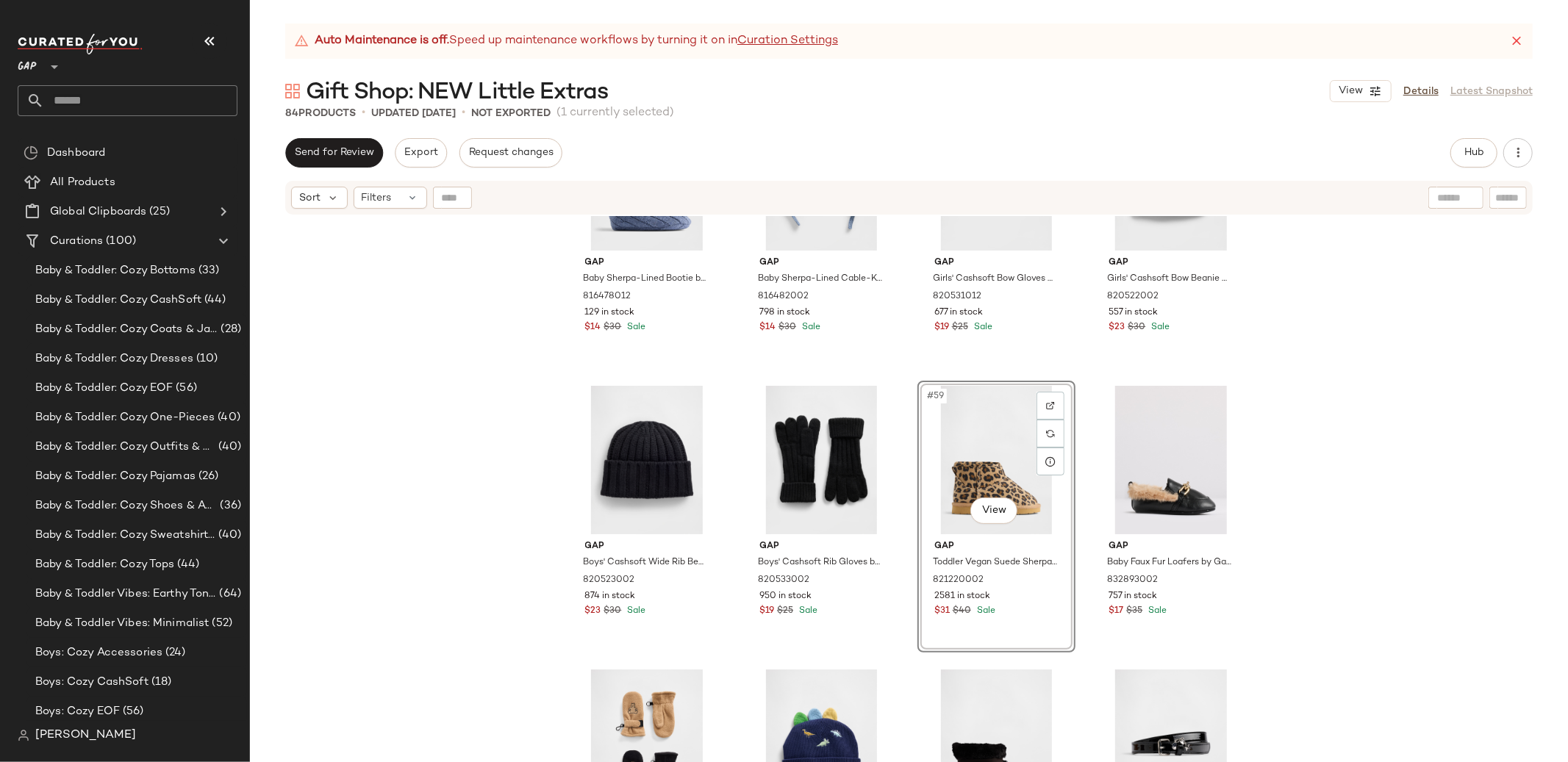
drag, startPoint x: 1480, startPoint y: 440, endPoint x: 1468, endPoint y: 441, distance: 12.0
click at [1480, 440] on div "Gap Baby Sherpa-Lined Bootie by Gap Blue Heather Size 0-3 M 816478012 129 in st…" at bounding box center [909, 508] width 1318 height 583
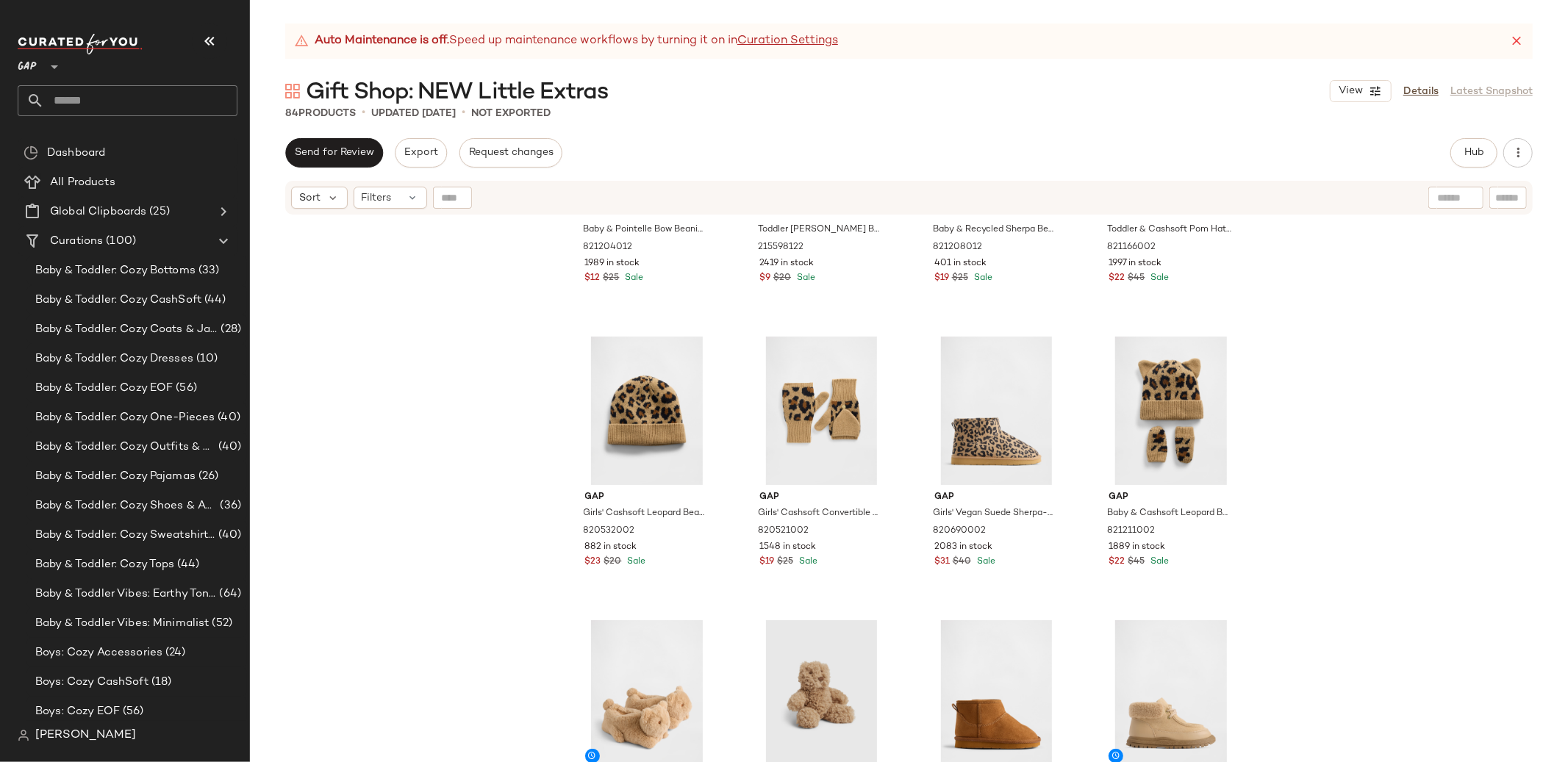
scroll to position [5292, 0]
click at [971, 372] on div "#79 View" at bounding box center [996, 409] width 148 height 148
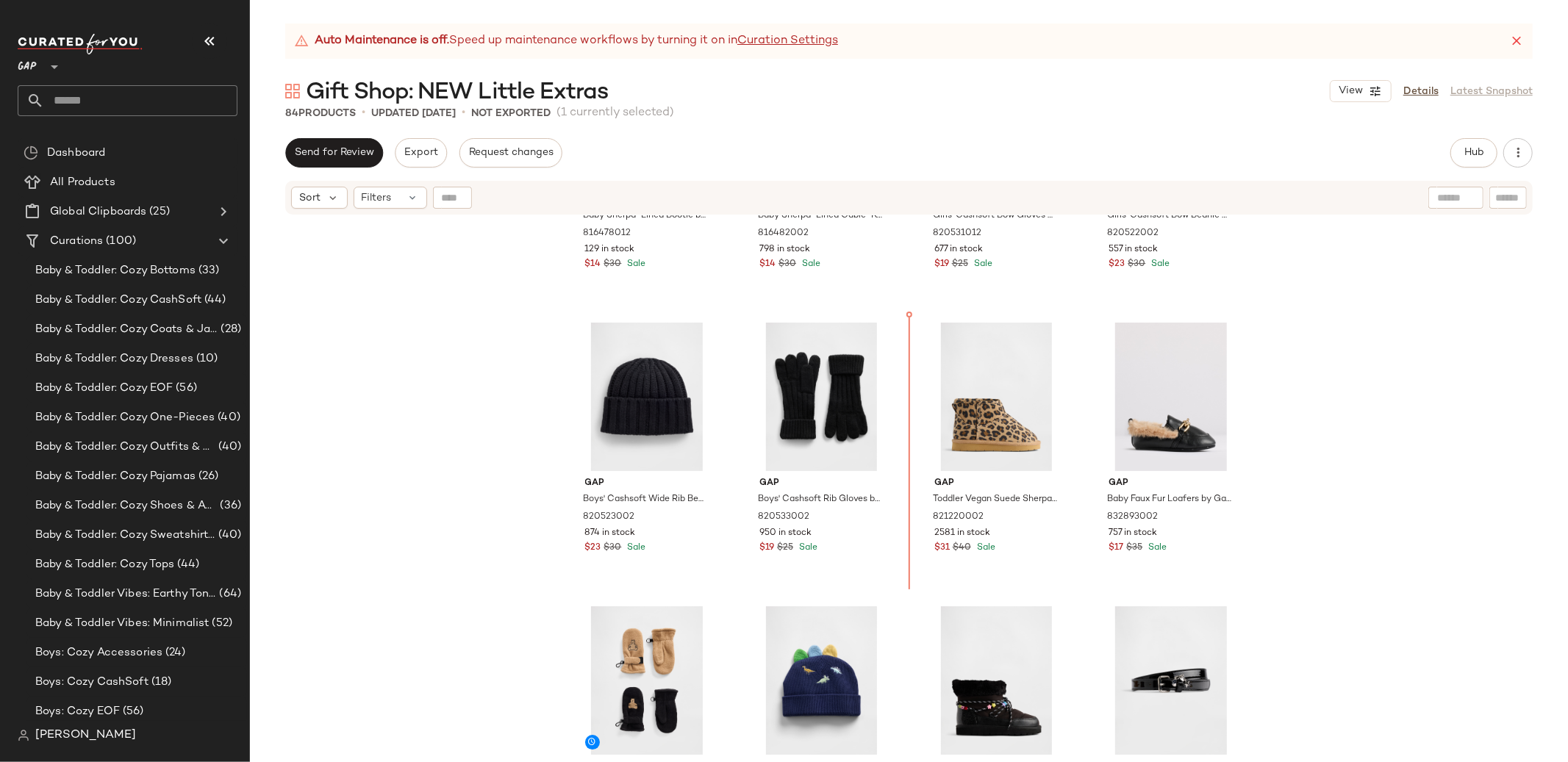
scroll to position [3883, 0]
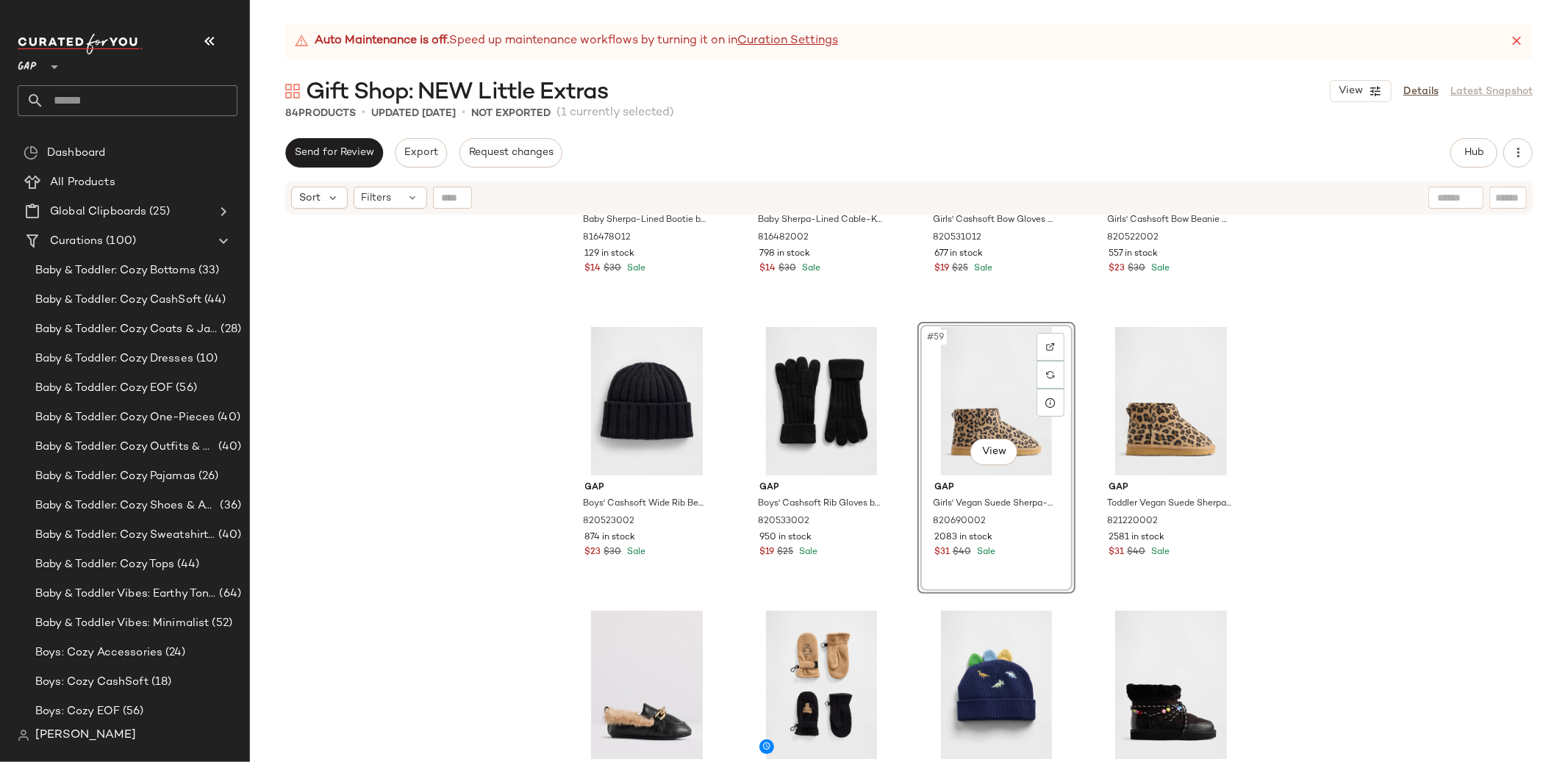
click at [1334, 402] on div "Gap Baby Sherpa-Lined Bootie by Gap Blue Heather Size 0-3 M 816478012 129 in st…" at bounding box center [909, 508] width 1318 height 583
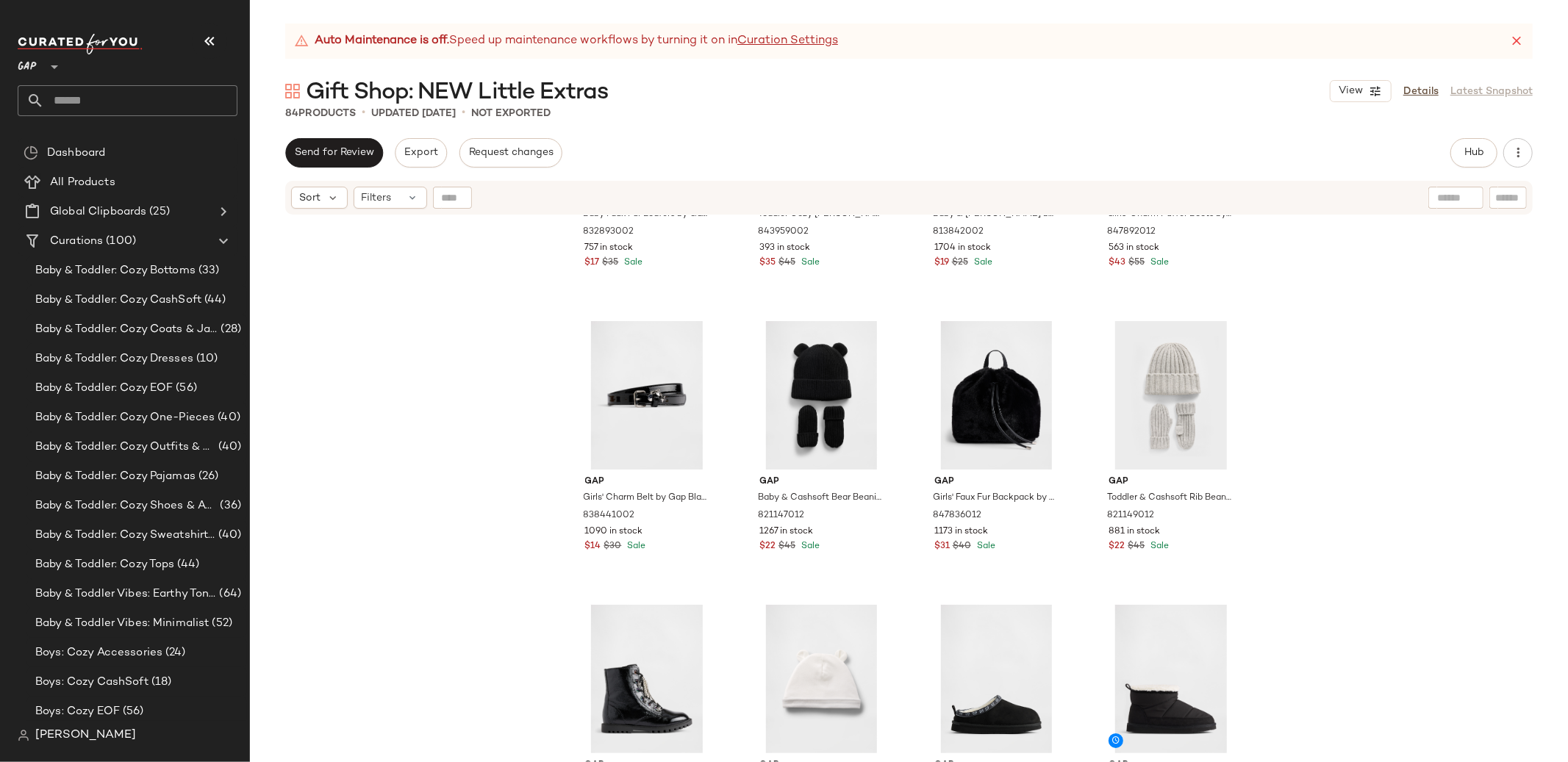
scroll to position [4276, 0]
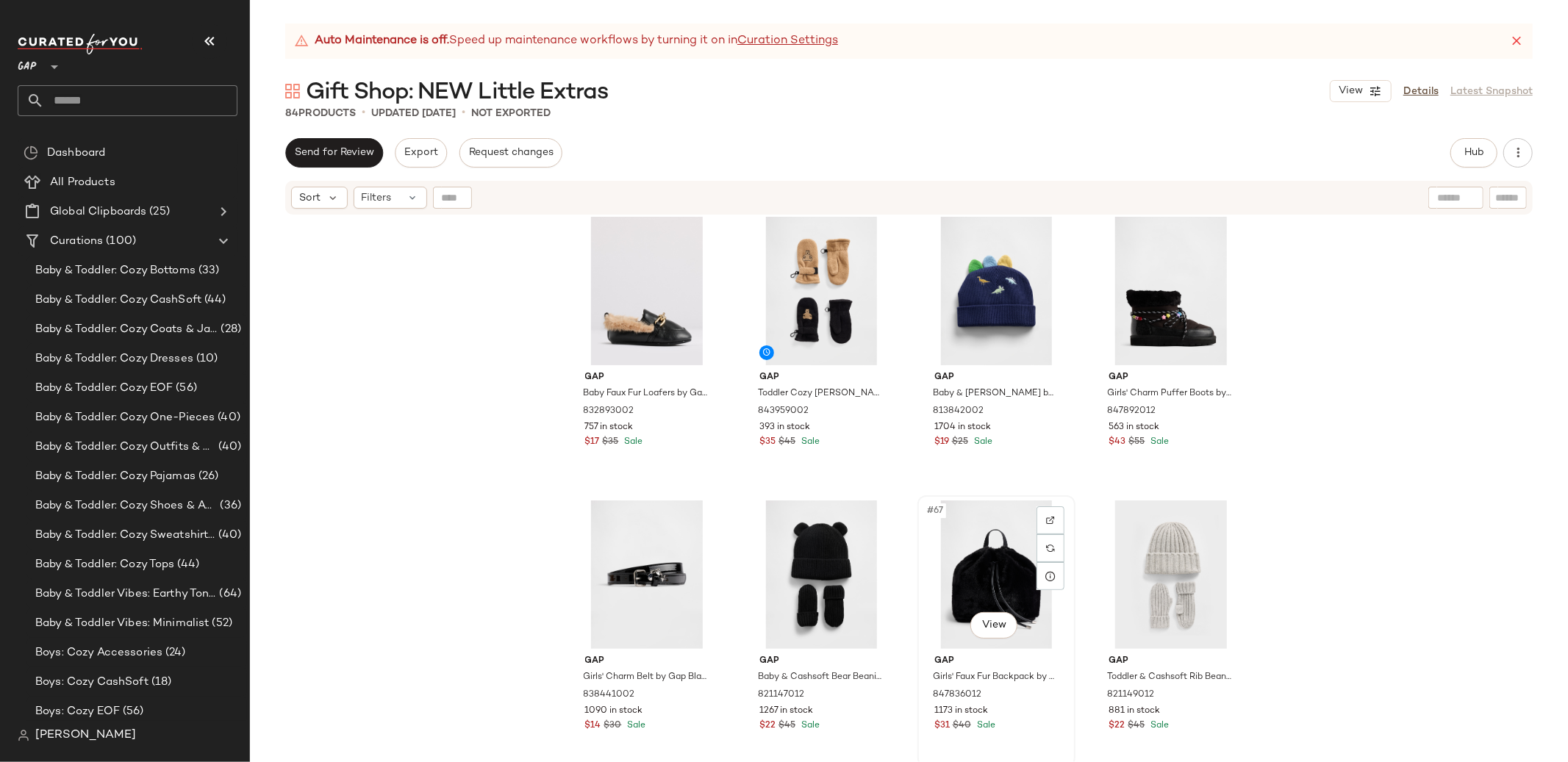
click at [959, 538] on div "#67 View" at bounding box center [996, 574] width 148 height 148
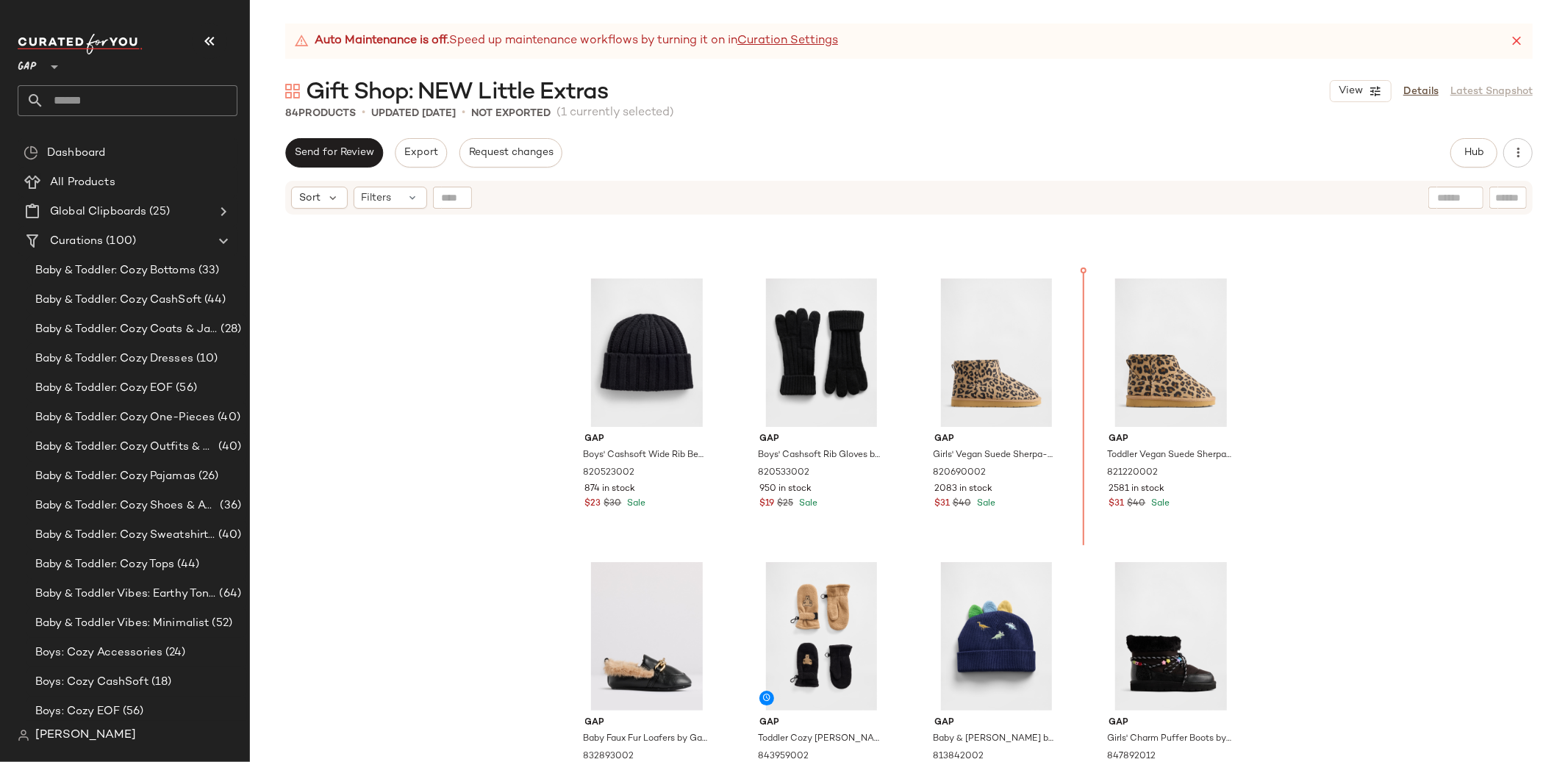
scroll to position [3928, 0]
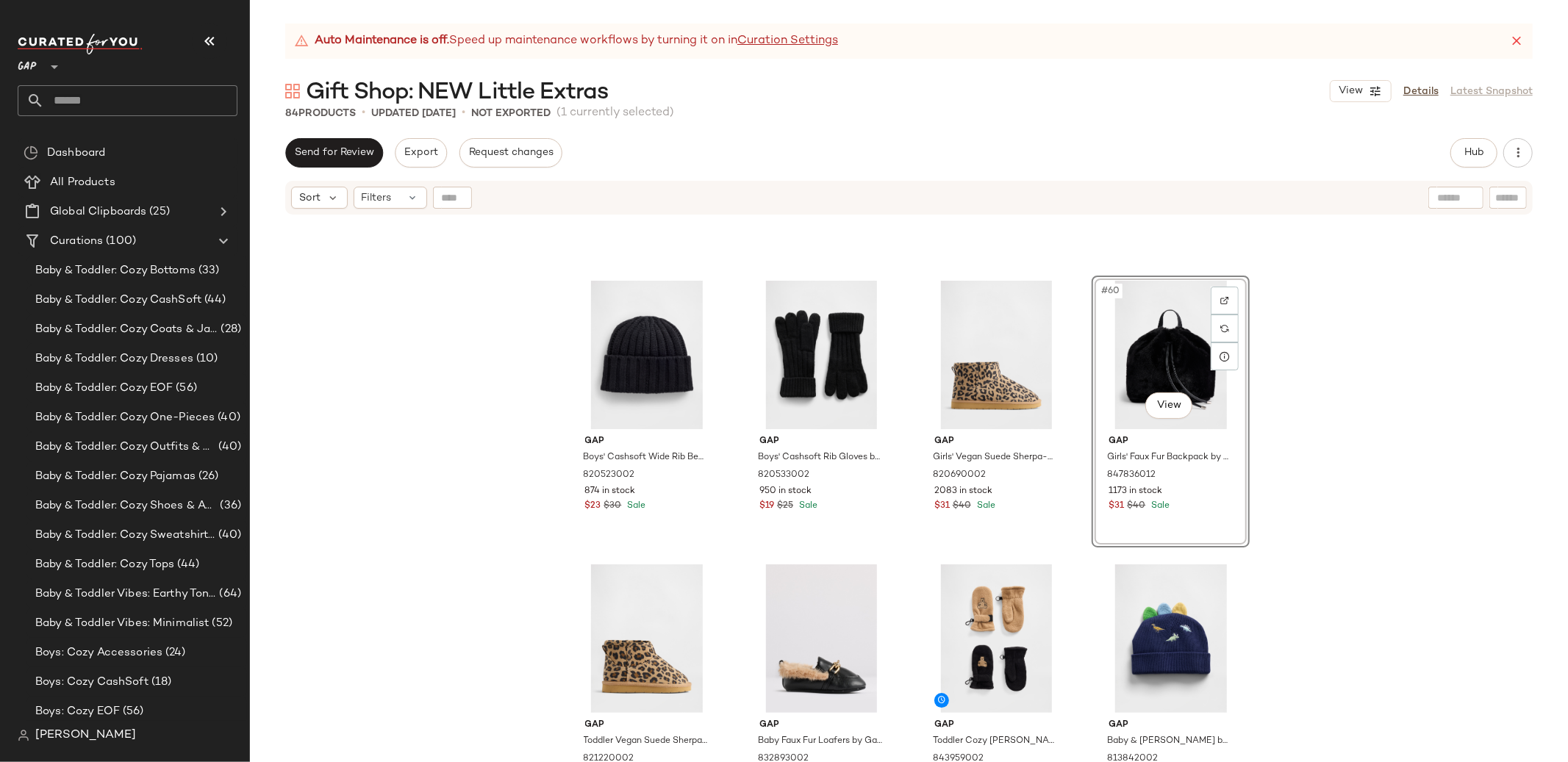
click at [1399, 463] on div "Gap Boys' Cashsoft Wide Rib Beanie by Gap Black Size L/XL 820523002 874 in stoc…" at bounding box center [909, 508] width 1318 height 583
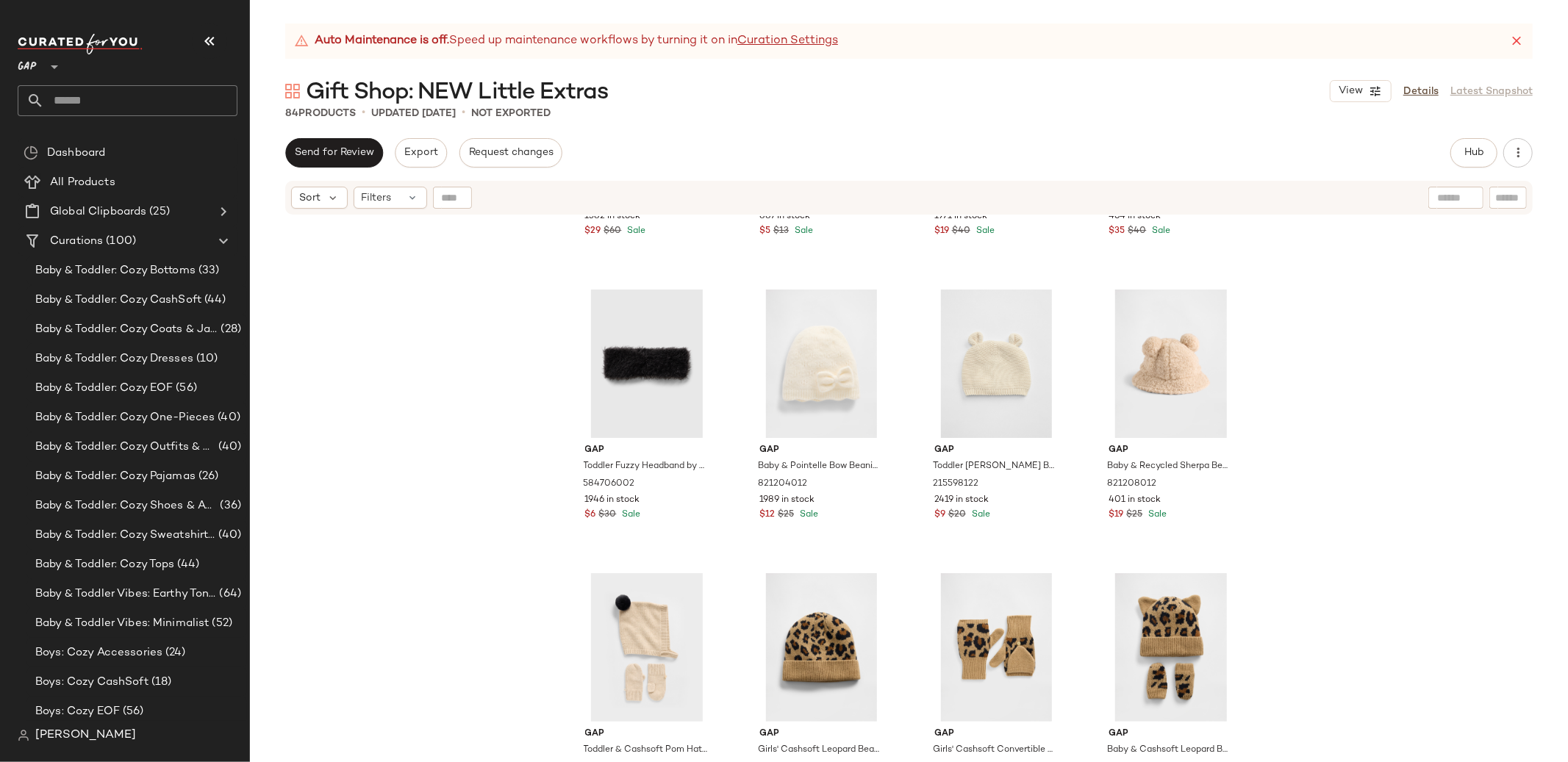
scroll to position [5063, 0]
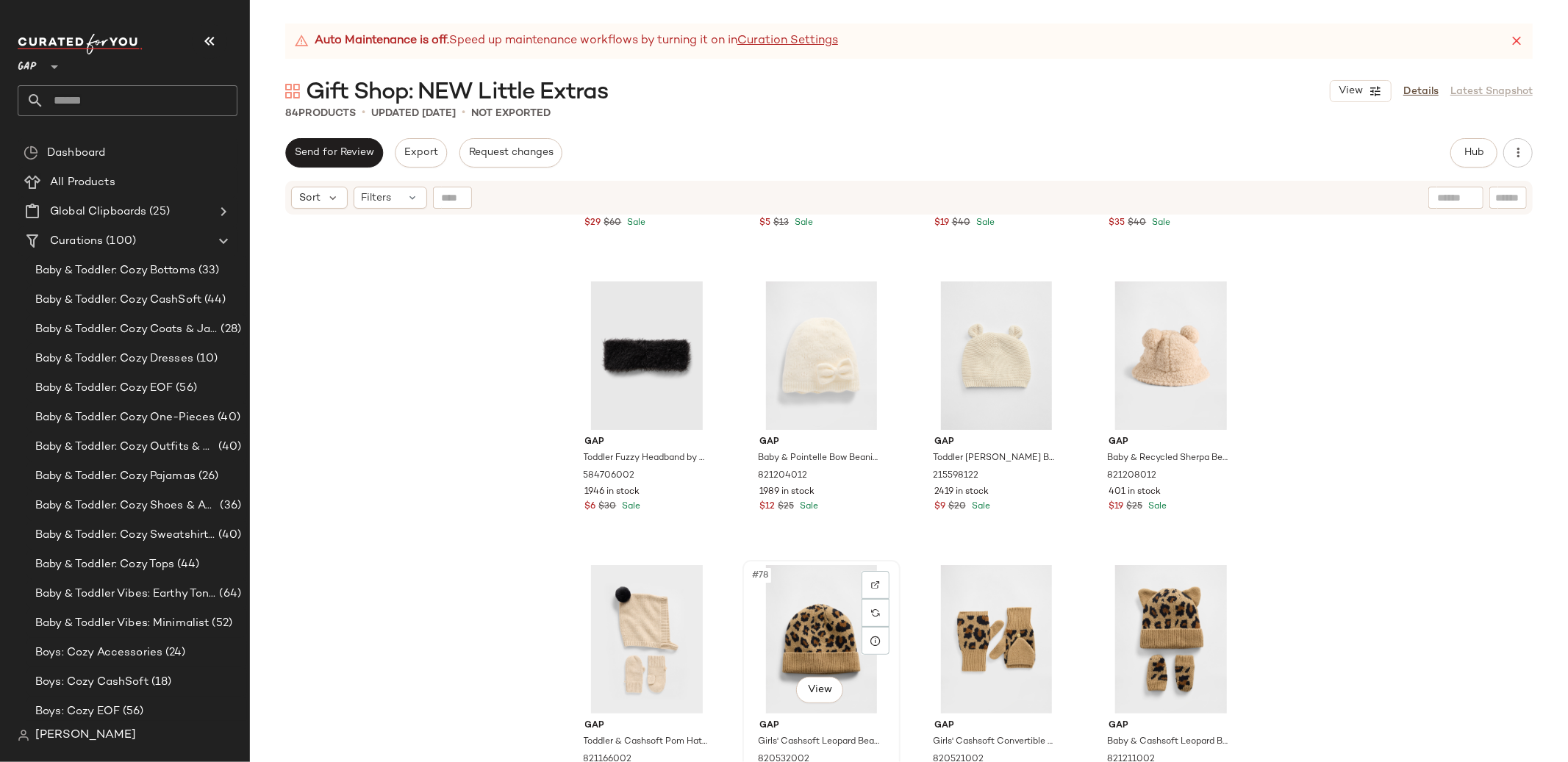
click at [818, 634] on div "#78 View" at bounding box center [821, 639] width 148 height 148
click at [625, 630] on div "#77 View" at bounding box center [646, 639] width 148 height 148
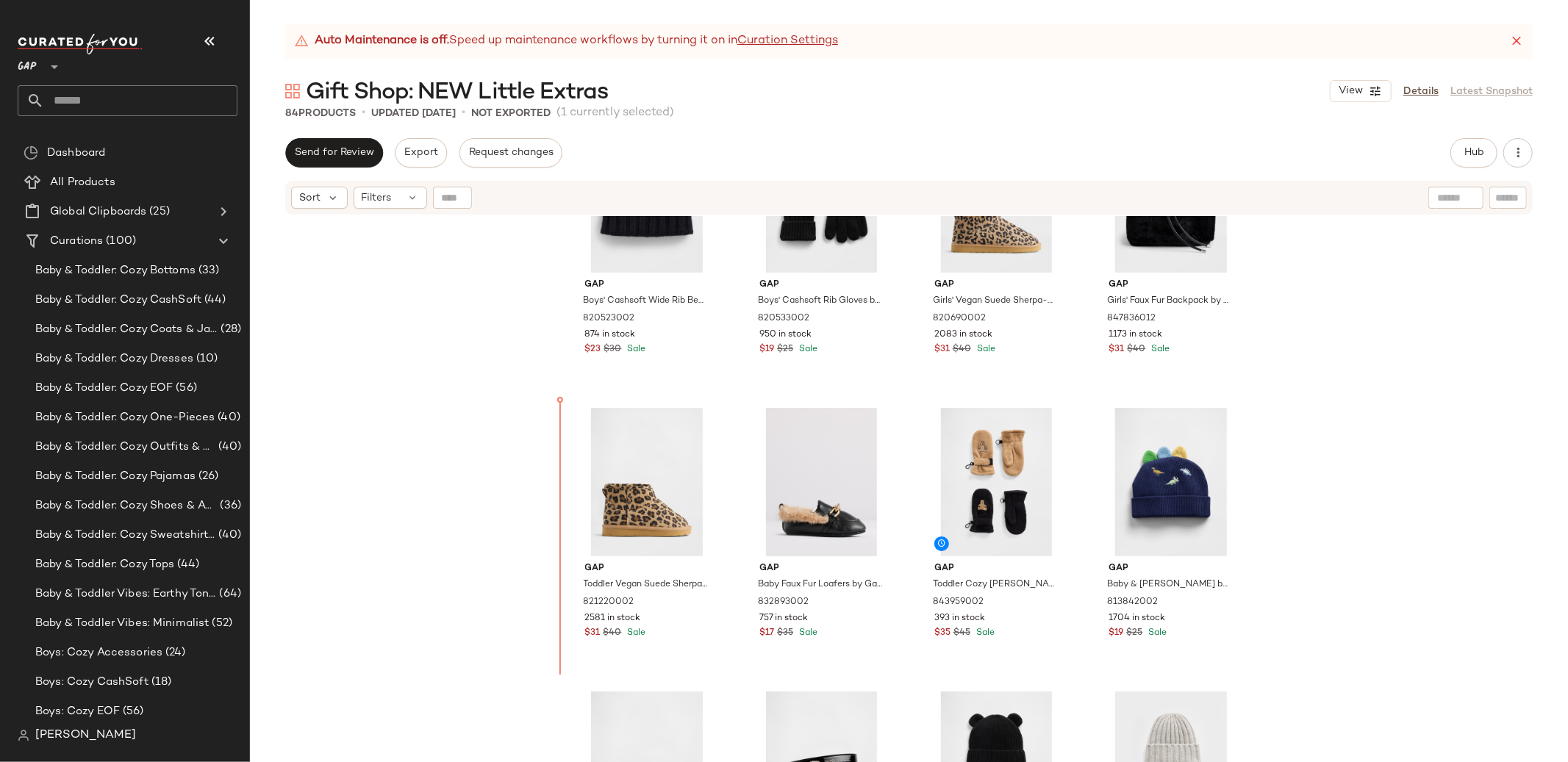
scroll to position [4086, 0]
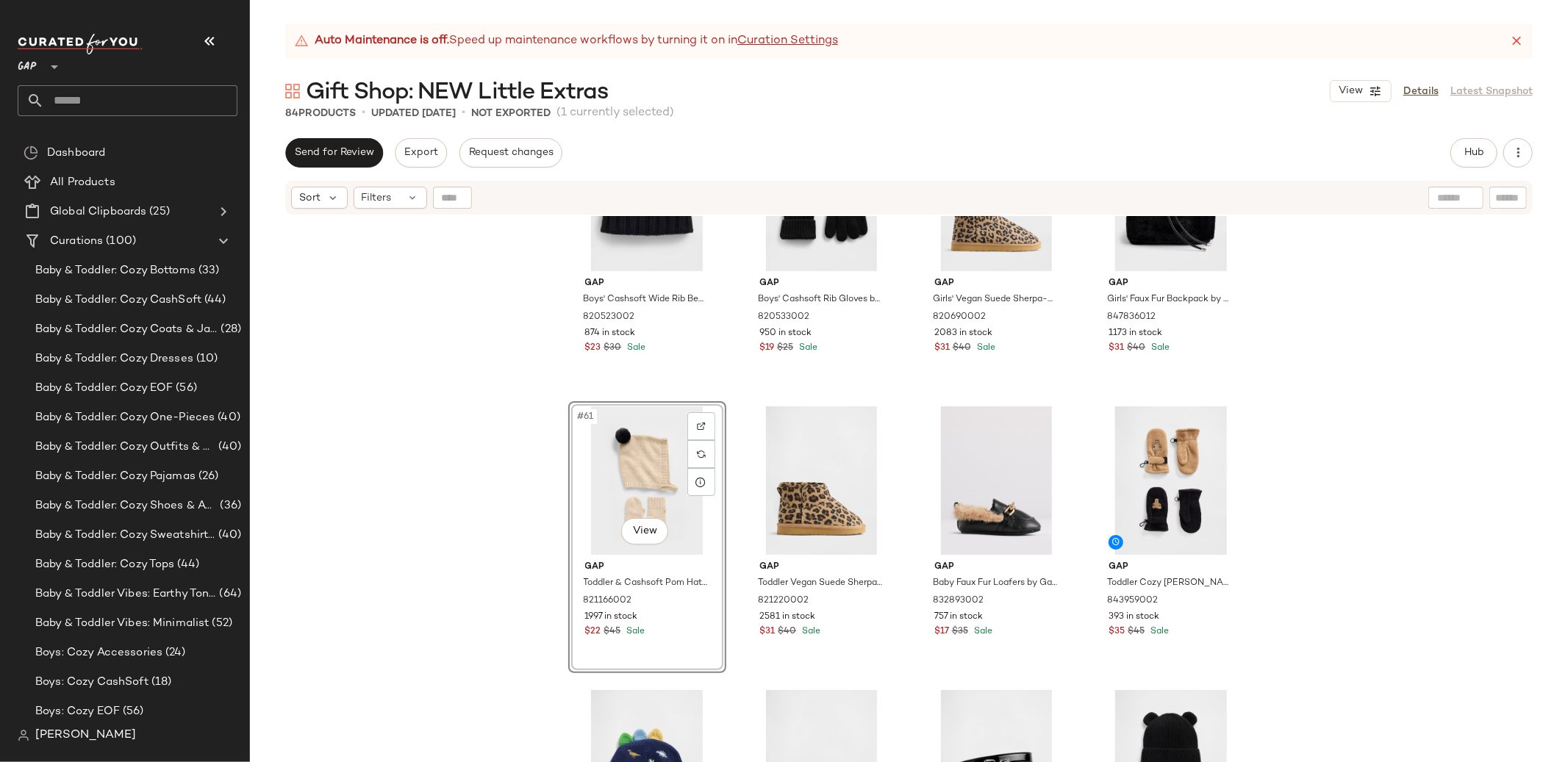
click at [1344, 461] on div "Gap Boys' Cashsoft Wide Rib Beanie by Gap Black Size L/XL 820523002 874 in stoc…" at bounding box center [909, 508] width 1318 height 583
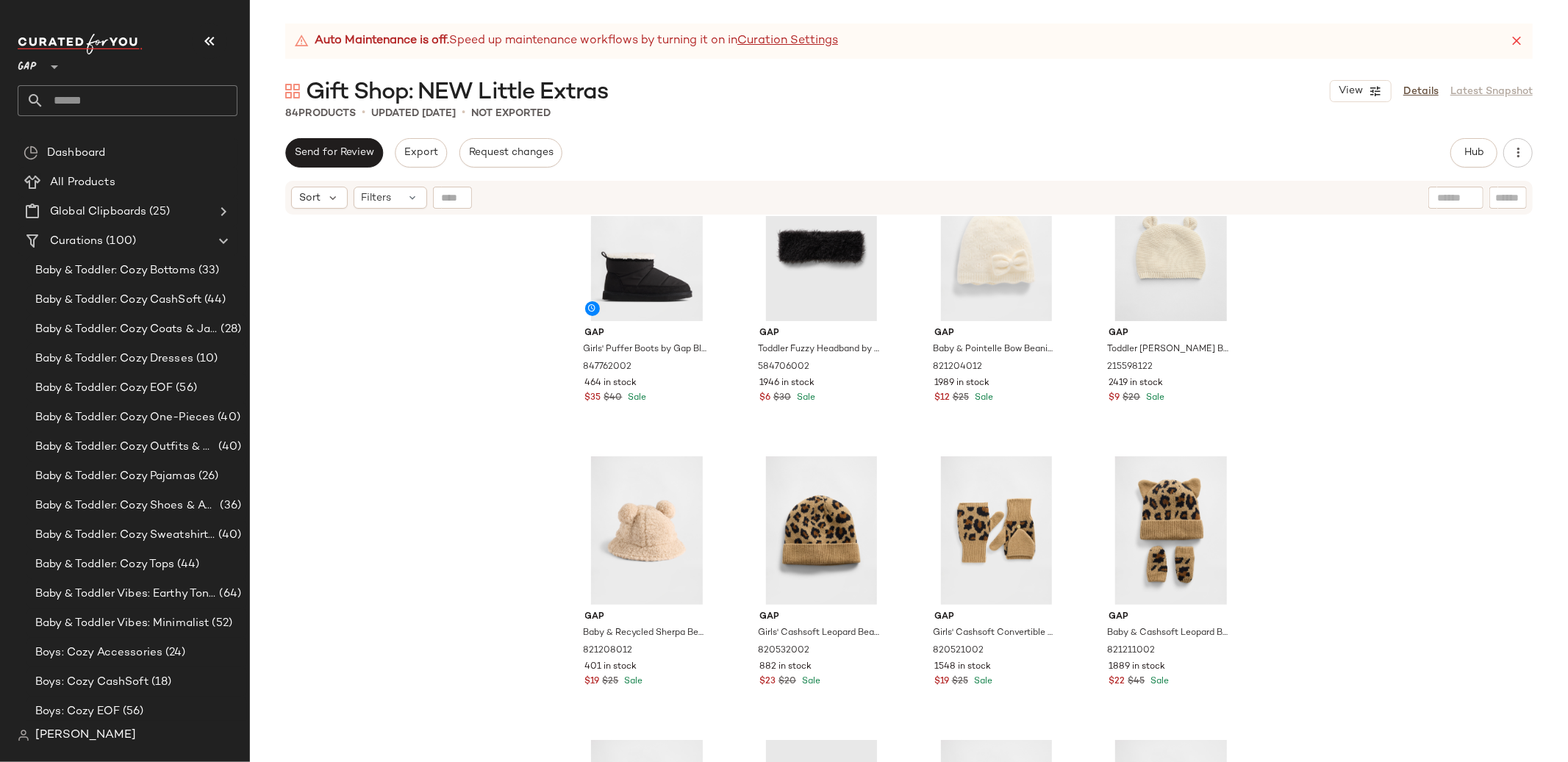
scroll to position [5165, 0]
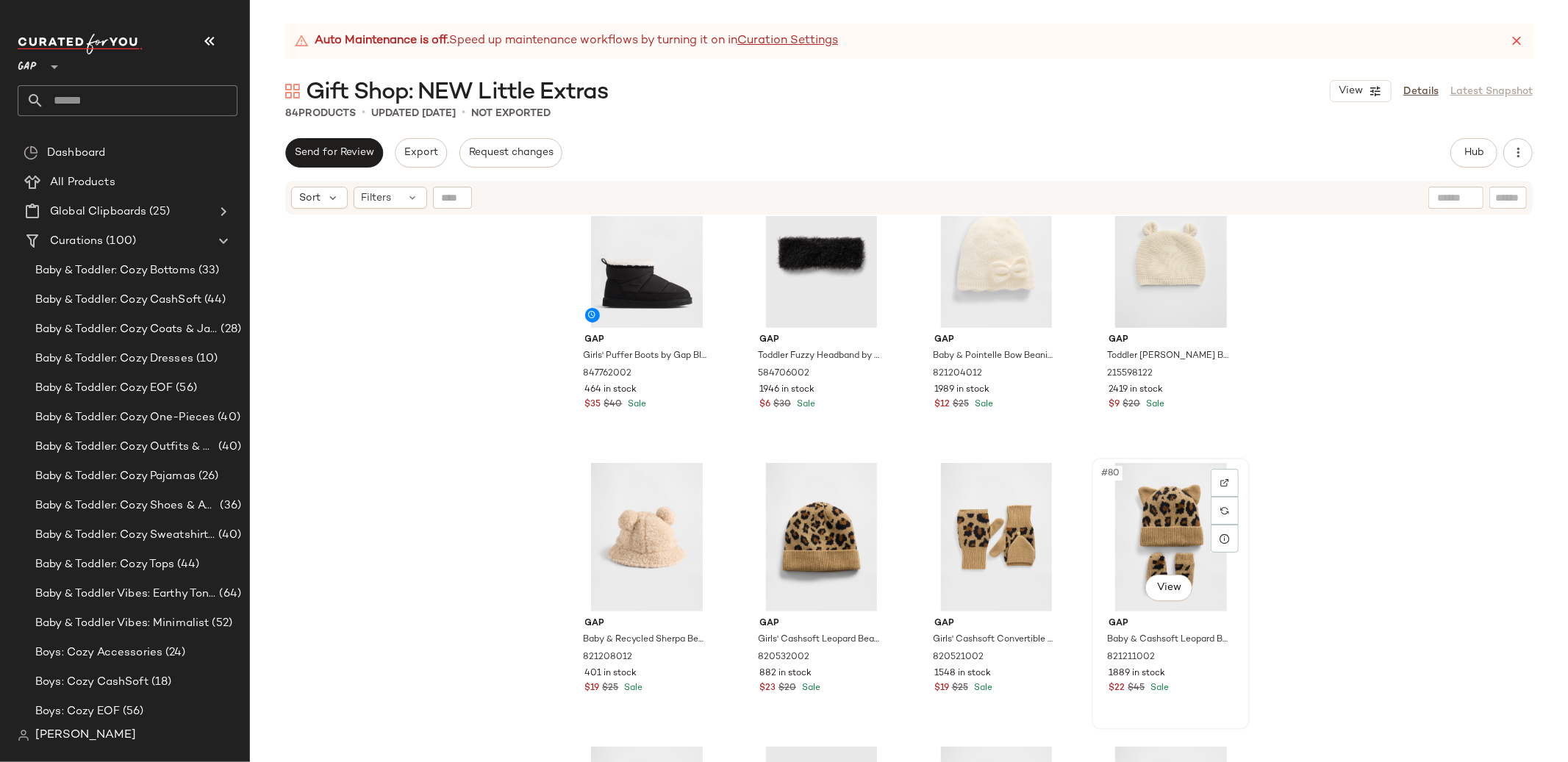
click at [1203, 505] on div "#80 View" at bounding box center [1170, 536] width 148 height 148
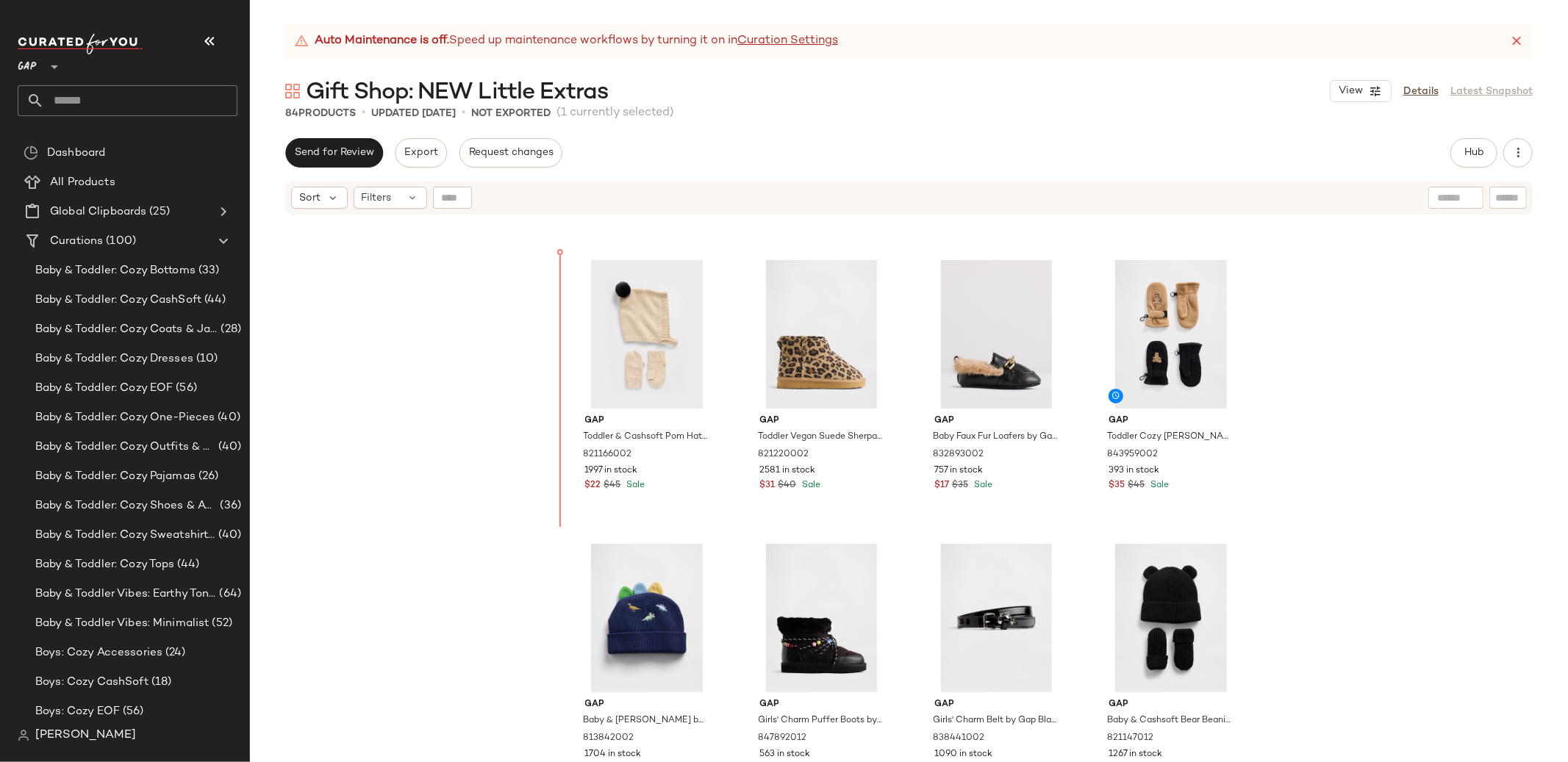
scroll to position [4236, 0]
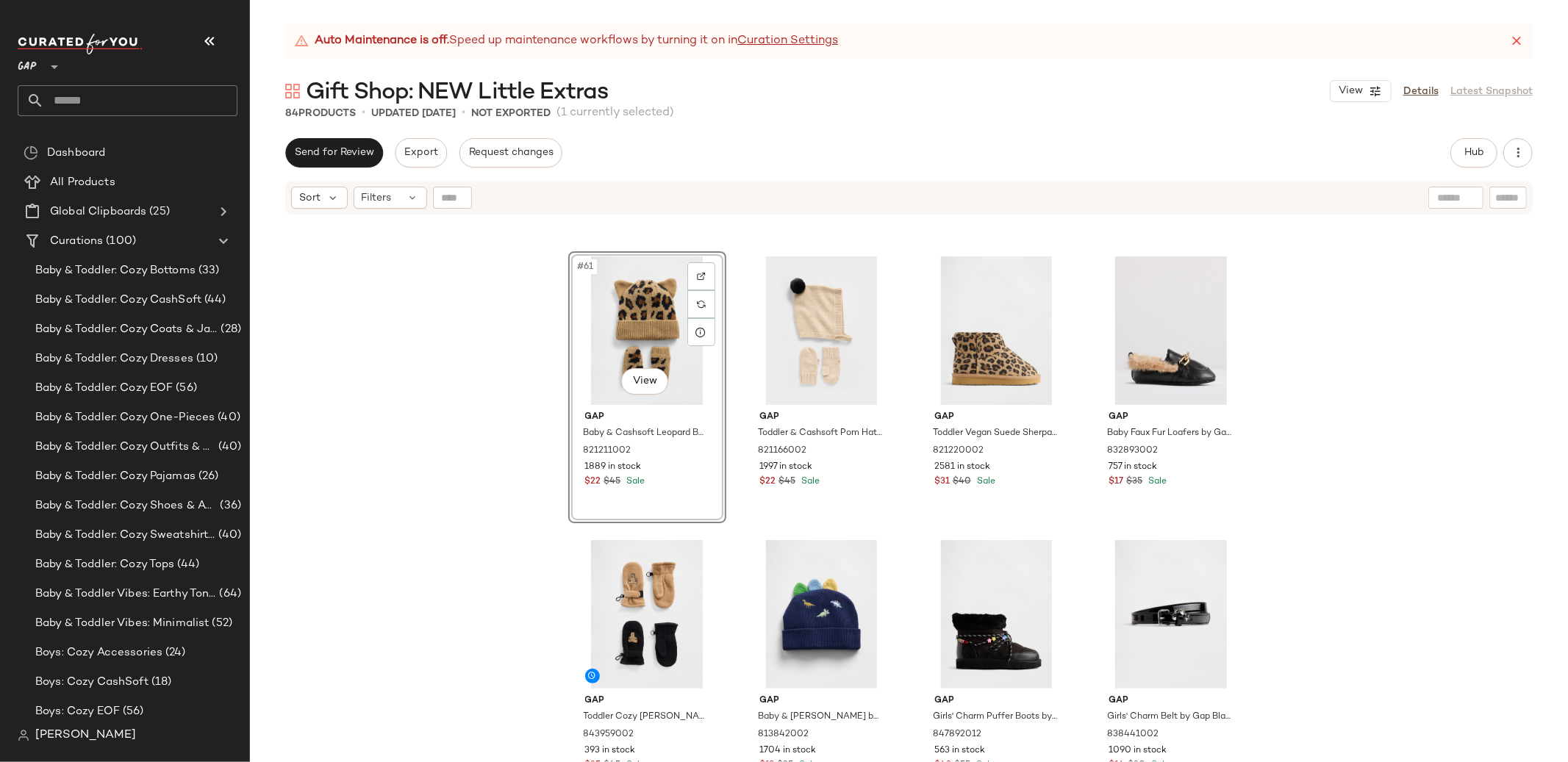
drag, startPoint x: 1329, startPoint y: 394, endPoint x: 1336, endPoint y: 398, distance: 8.1
click at [1329, 394] on div "#61 View Gap Baby & Cashsoft Leopard Beanie & Mittens Set by Gap Leopard Size 0…" at bounding box center [909, 508] width 1318 height 583
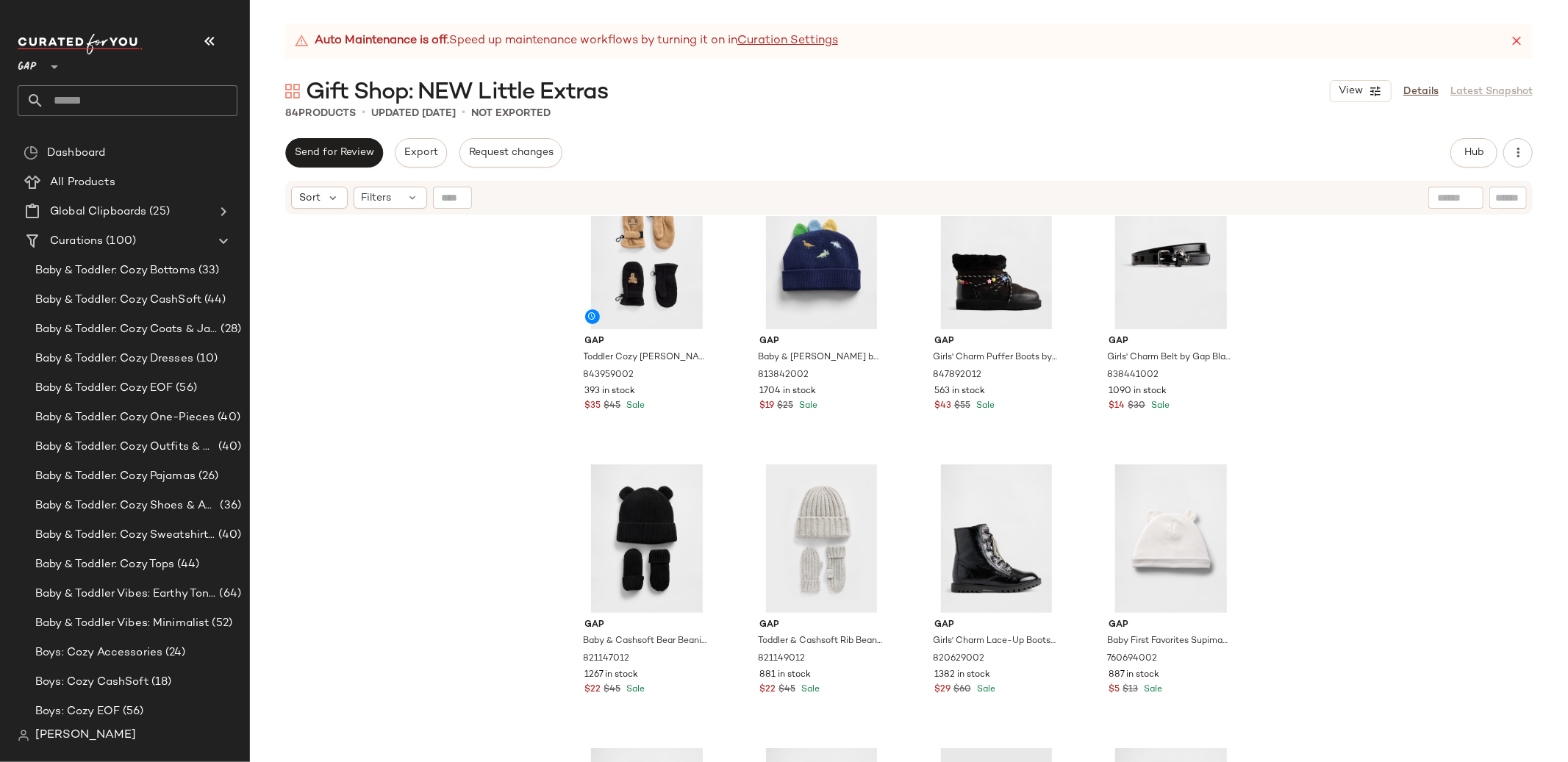
scroll to position [4597, 0]
drag, startPoint x: 635, startPoint y: 508, endPoint x: 630, endPoint y: 532, distance: 24.5
click at [635, 508] on div "#69 View" at bounding box center [646, 537] width 148 height 148
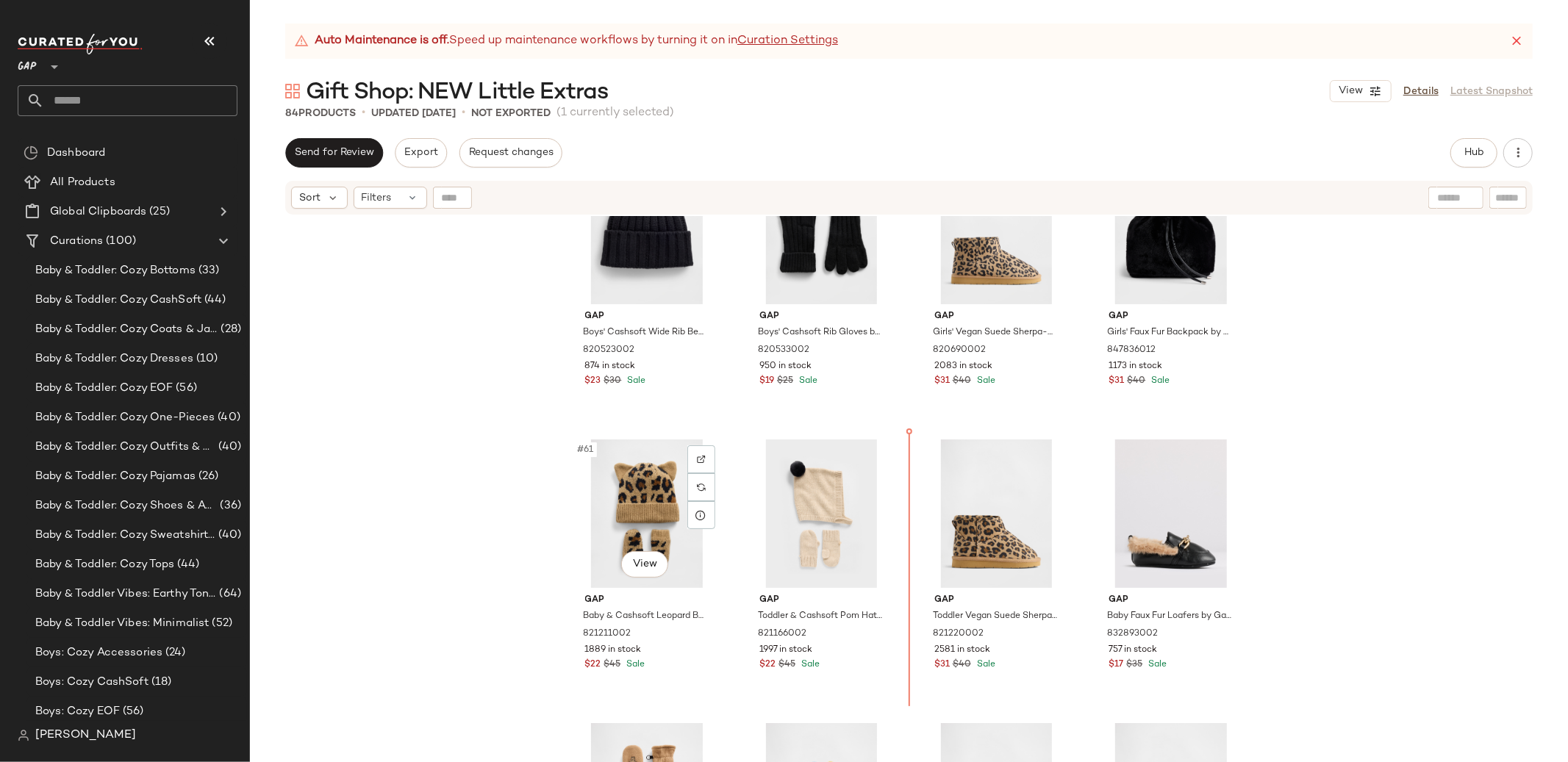
scroll to position [4048, 0]
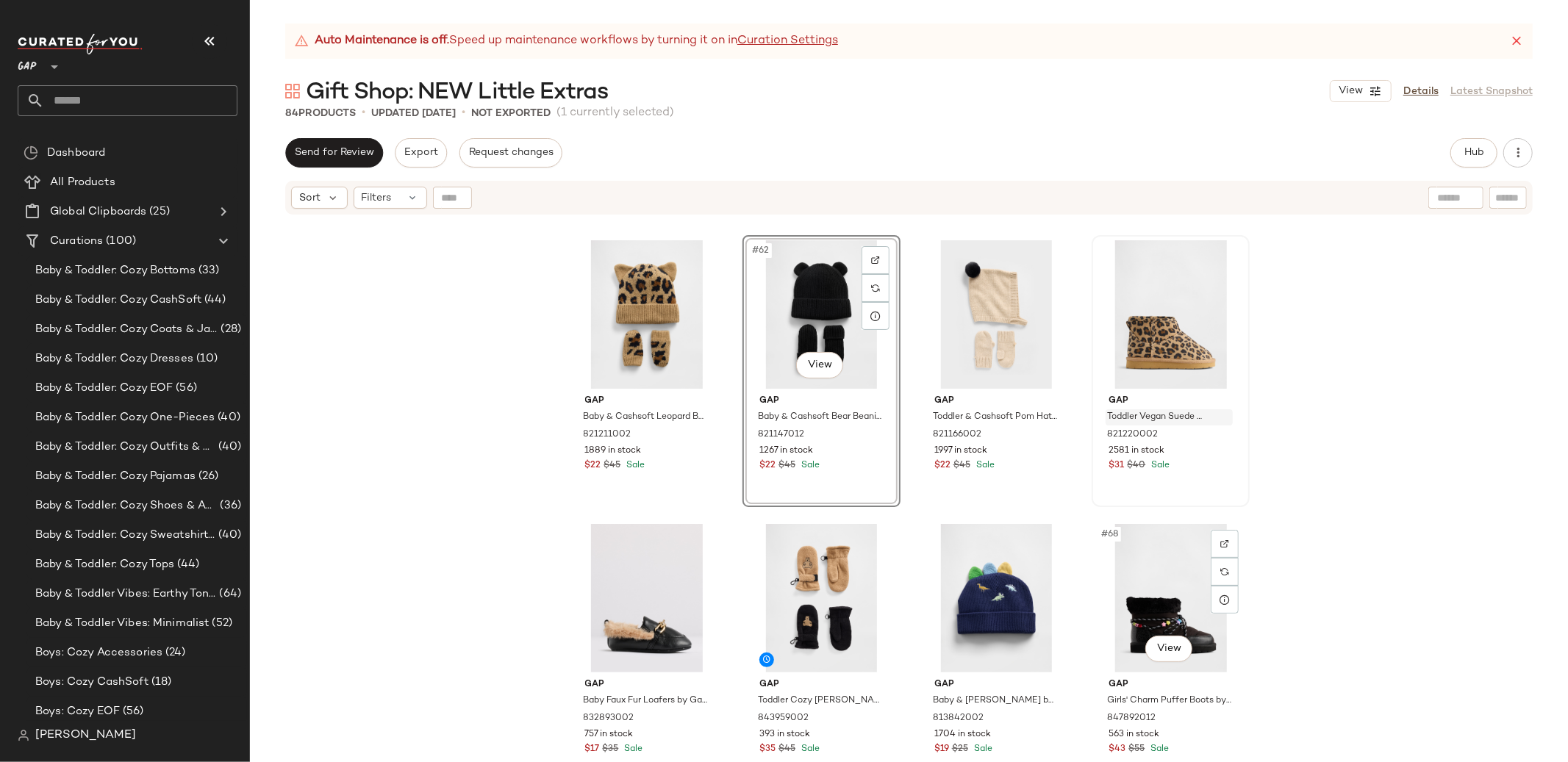
scroll to position [4205, 0]
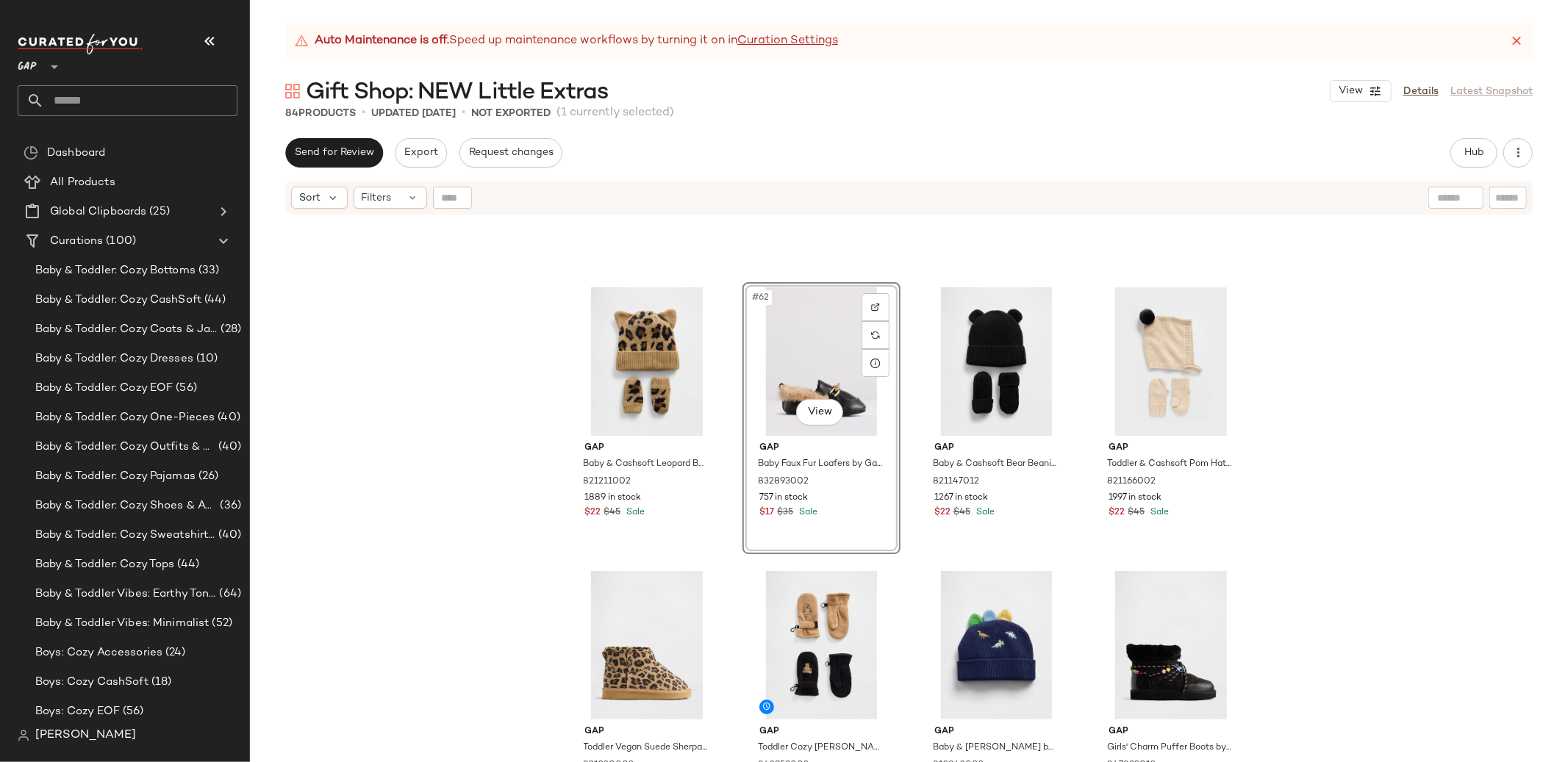
click at [1403, 367] on div "Gap Baby & Cashsoft Leopard Beanie & Mittens Set by Gap Leopard Size 0-6 M 8212…" at bounding box center [909, 508] width 1318 height 583
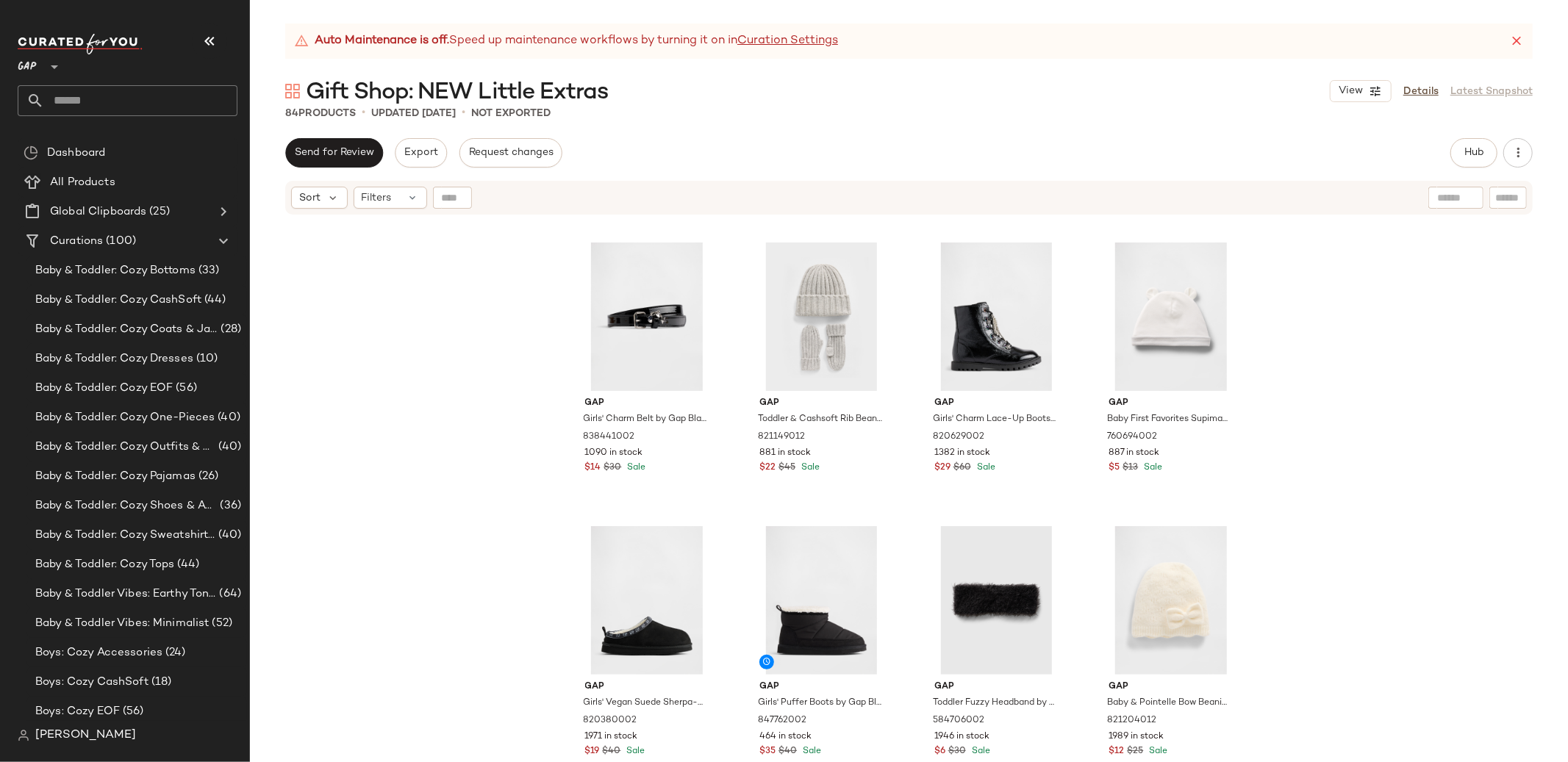
scroll to position [4813, 0]
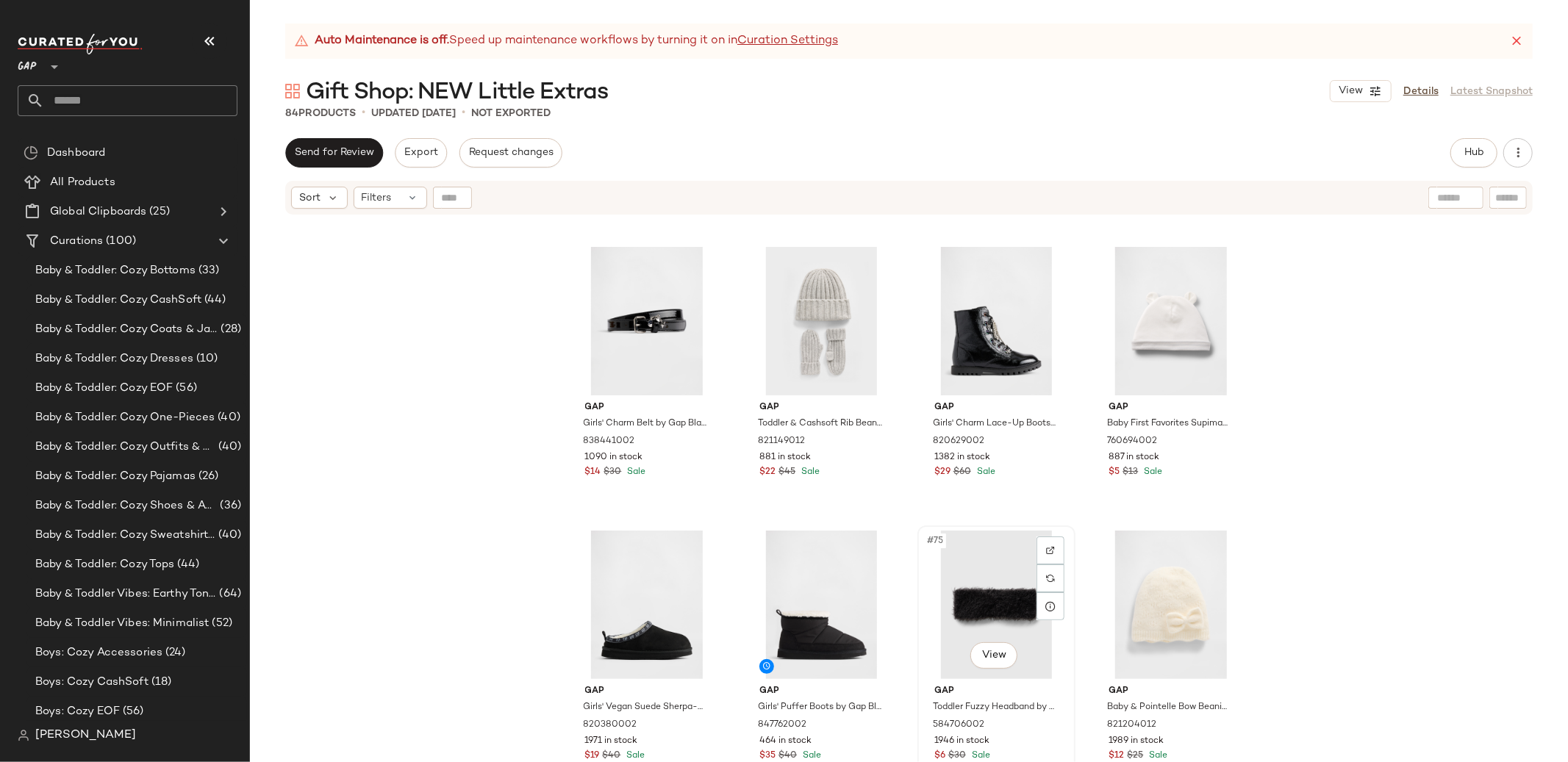
drag, startPoint x: 941, startPoint y: 601, endPoint x: 966, endPoint y: 620, distance: 31.4
click at [941, 601] on div "#75 View" at bounding box center [996, 604] width 148 height 148
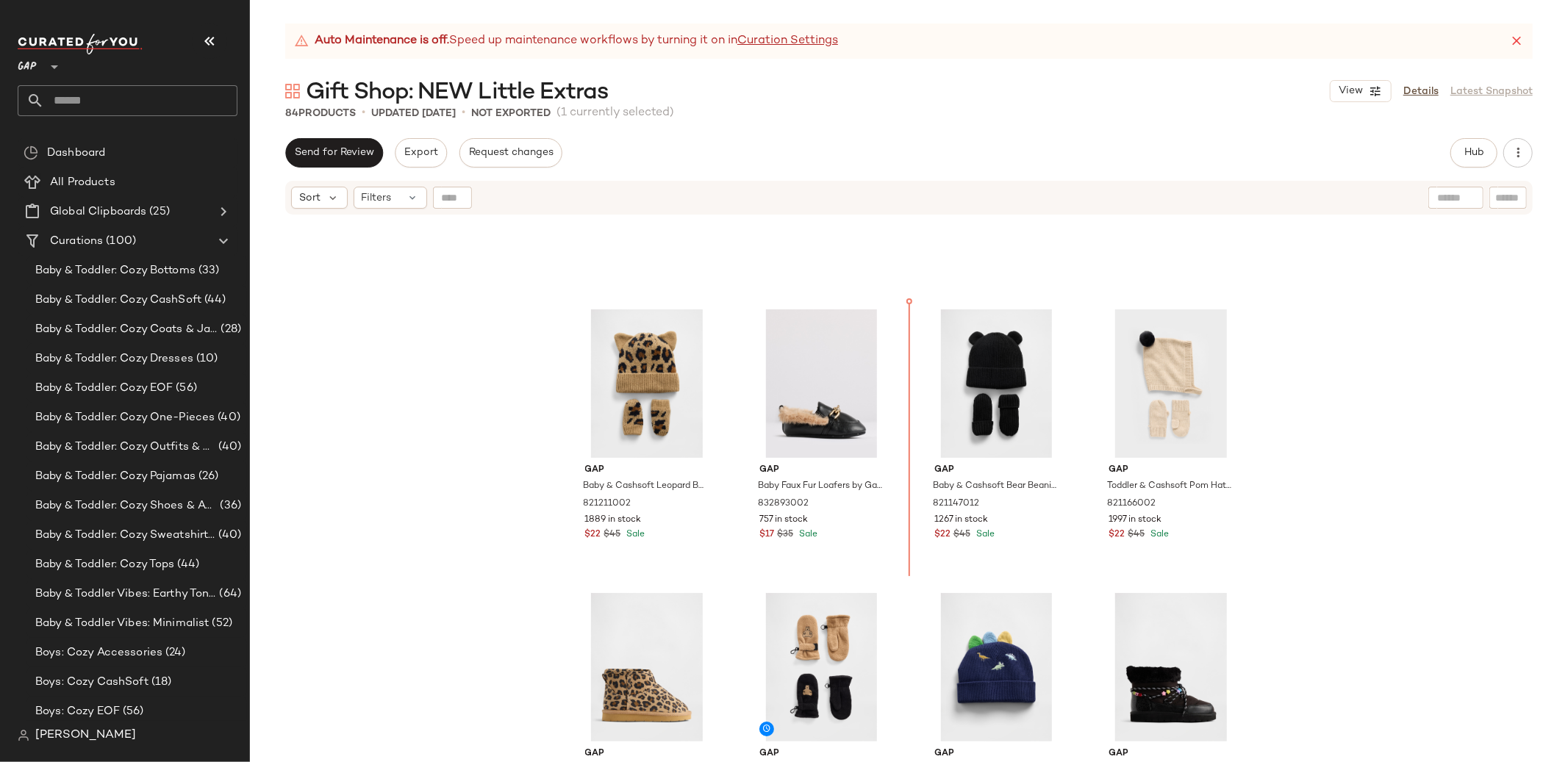
scroll to position [4182, 0]
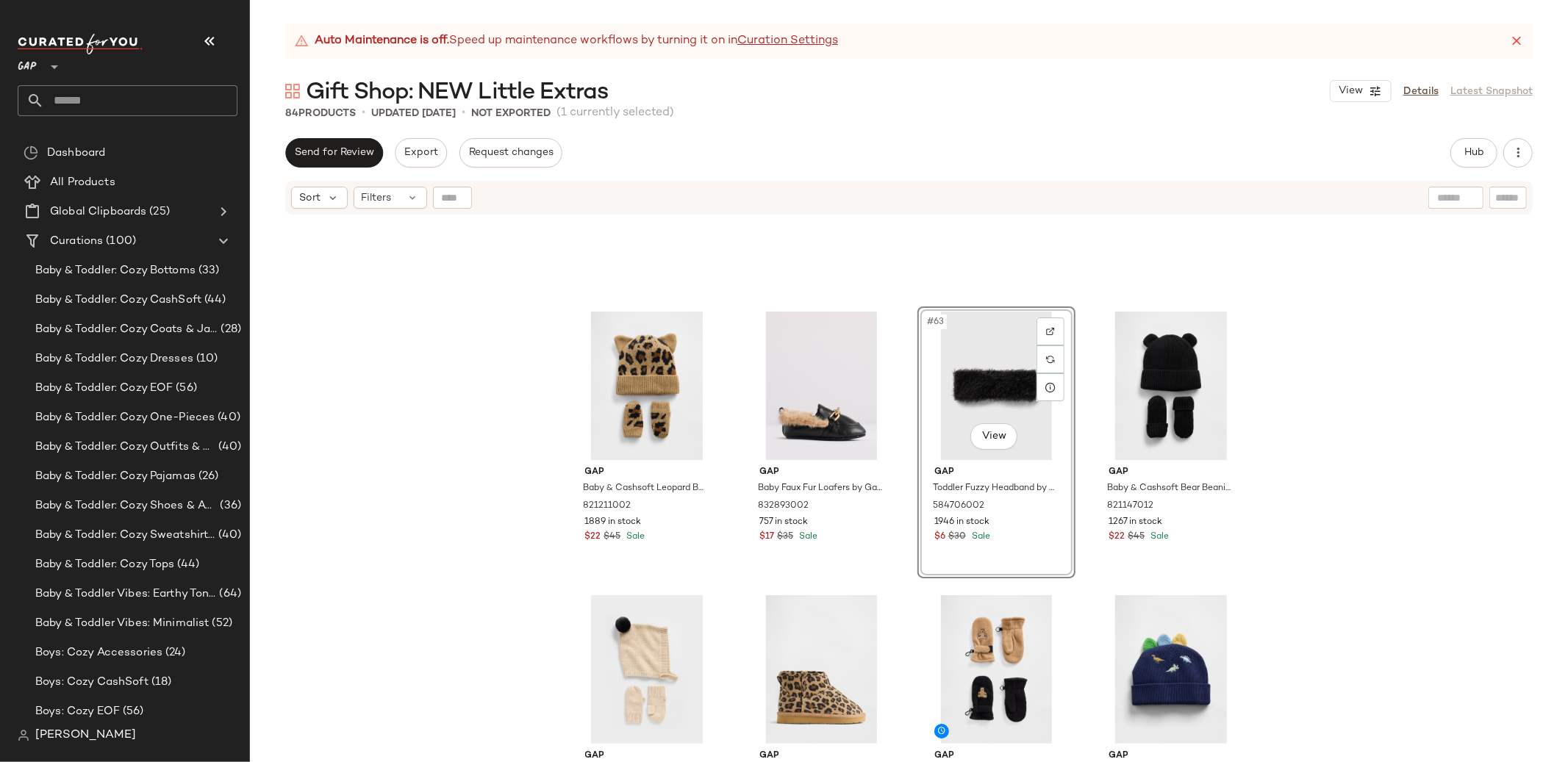
click at [1355, 437] on div "Gap Baby & Cashsoft Leopard Beanie & Mittens Set by Gap Leopard Size 0-6 M 8212…" at bounding box center [909, 508] width 1318 height 583
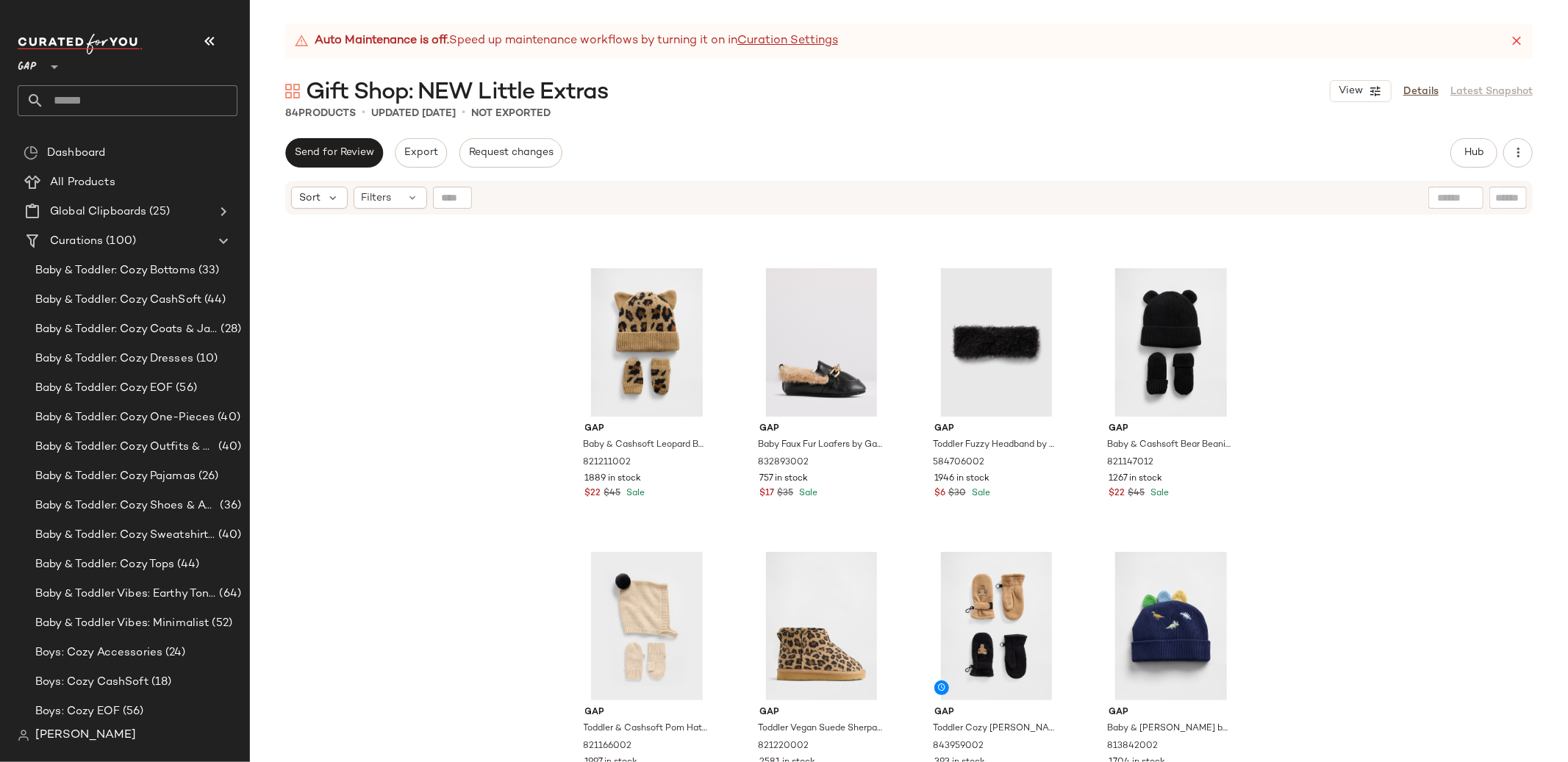
scroll to position [4180, 0]
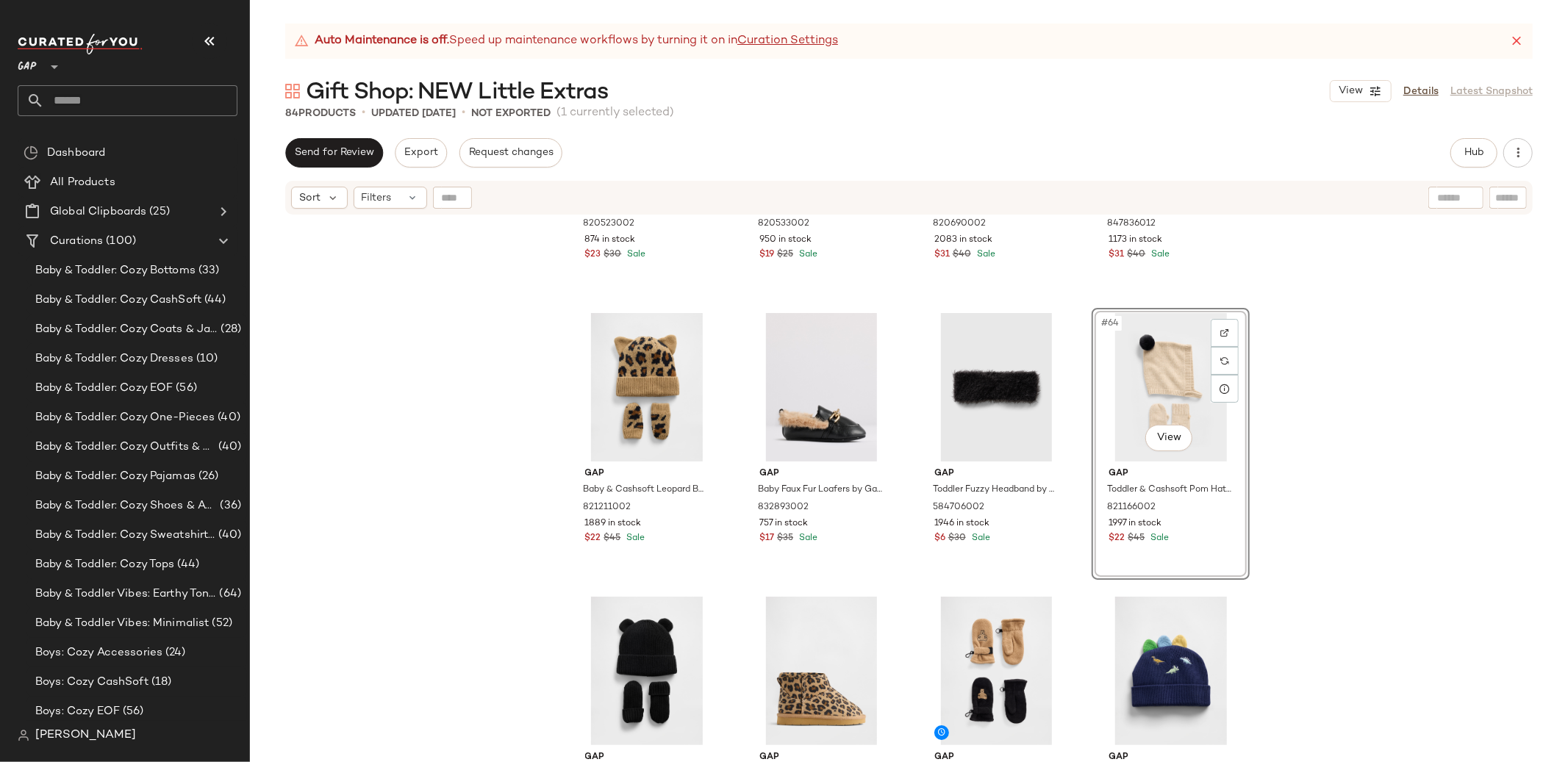
click at [1345, 441] on div "Gap Boys' Cashsoft Wide Rib Beanie by Gap Black Size L/XL 820523002 874 in stoc…" at bounding box center [909, 508] width 1318 height 583
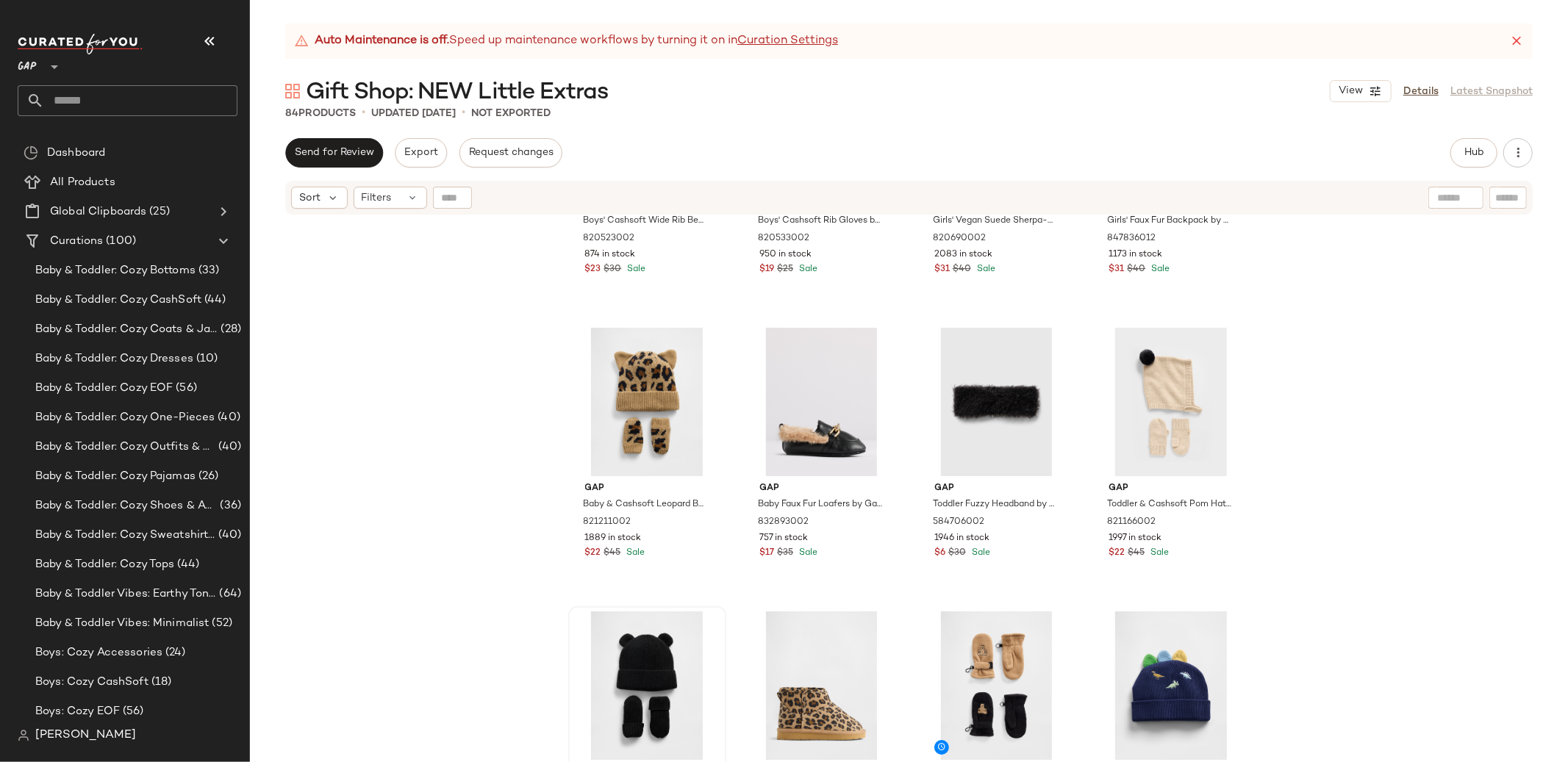
scroll to position [4204, 0]
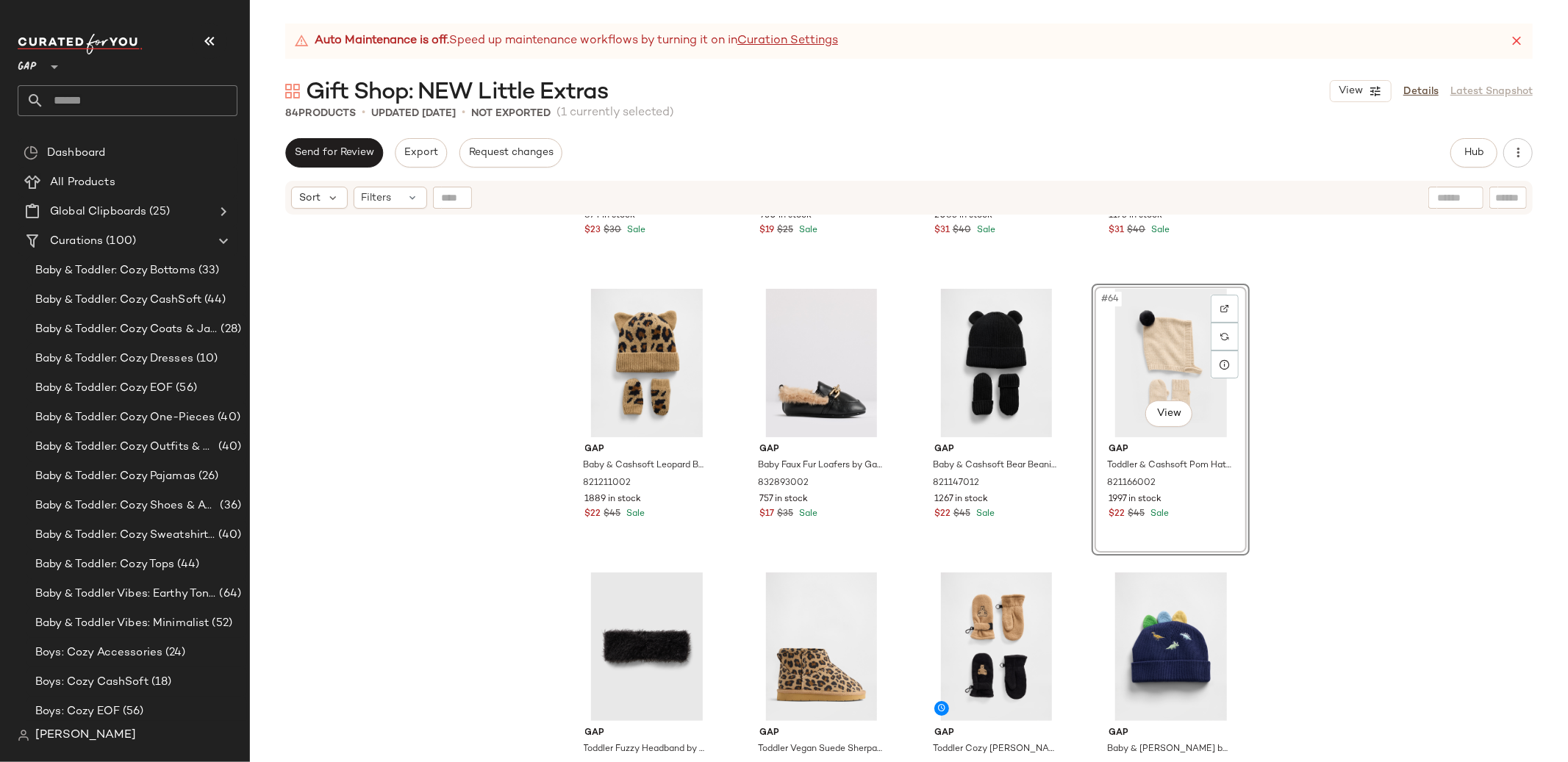
click at [1413, 416] on div "Gap Boys' Cashsoft Wide Rib Beanie by Gap Black Size L/XL 820523002 874 in stoc…" at bounding box center [909, 508] width 1318 height 583
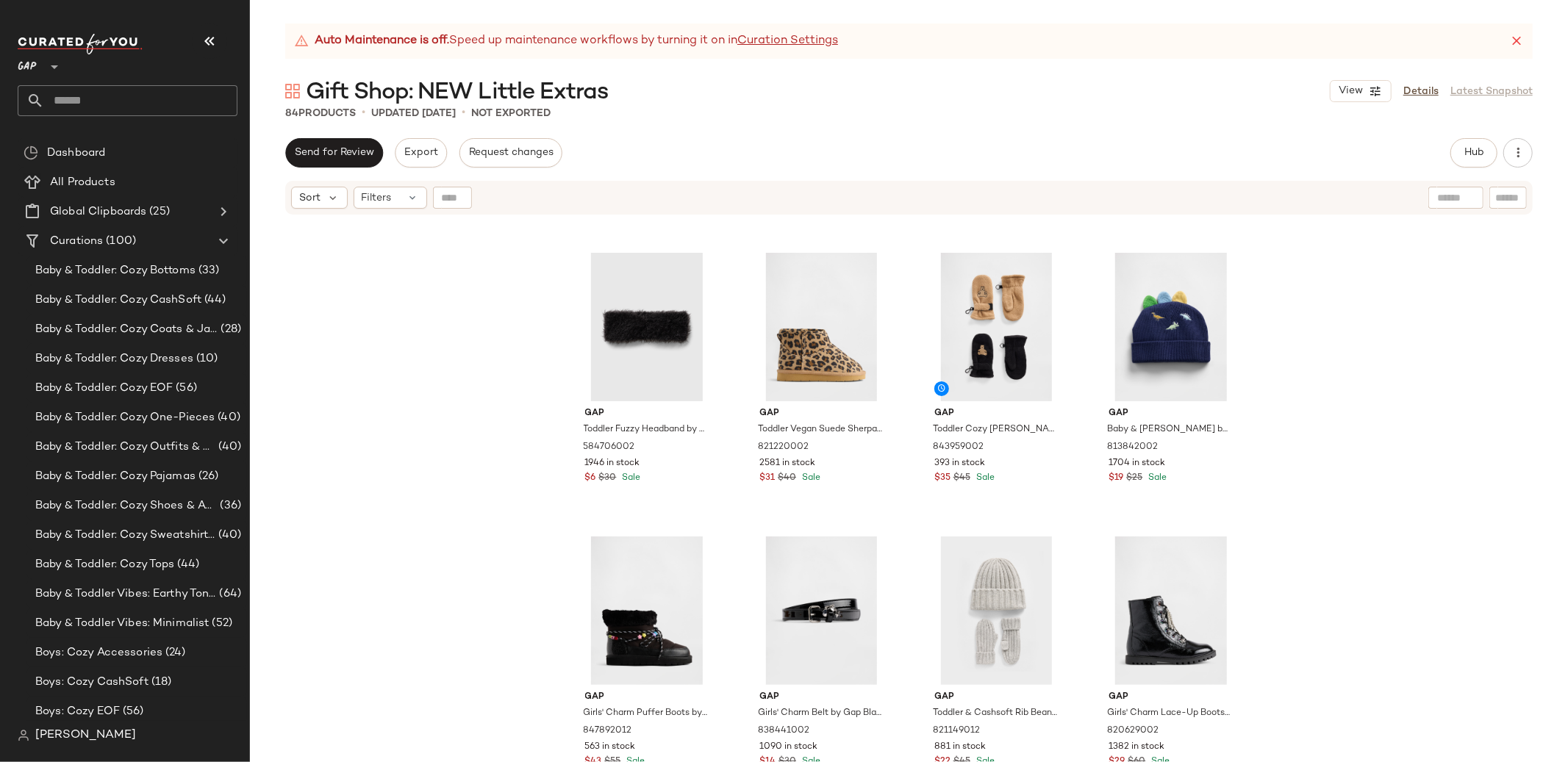
scroll to position [4525, 0]
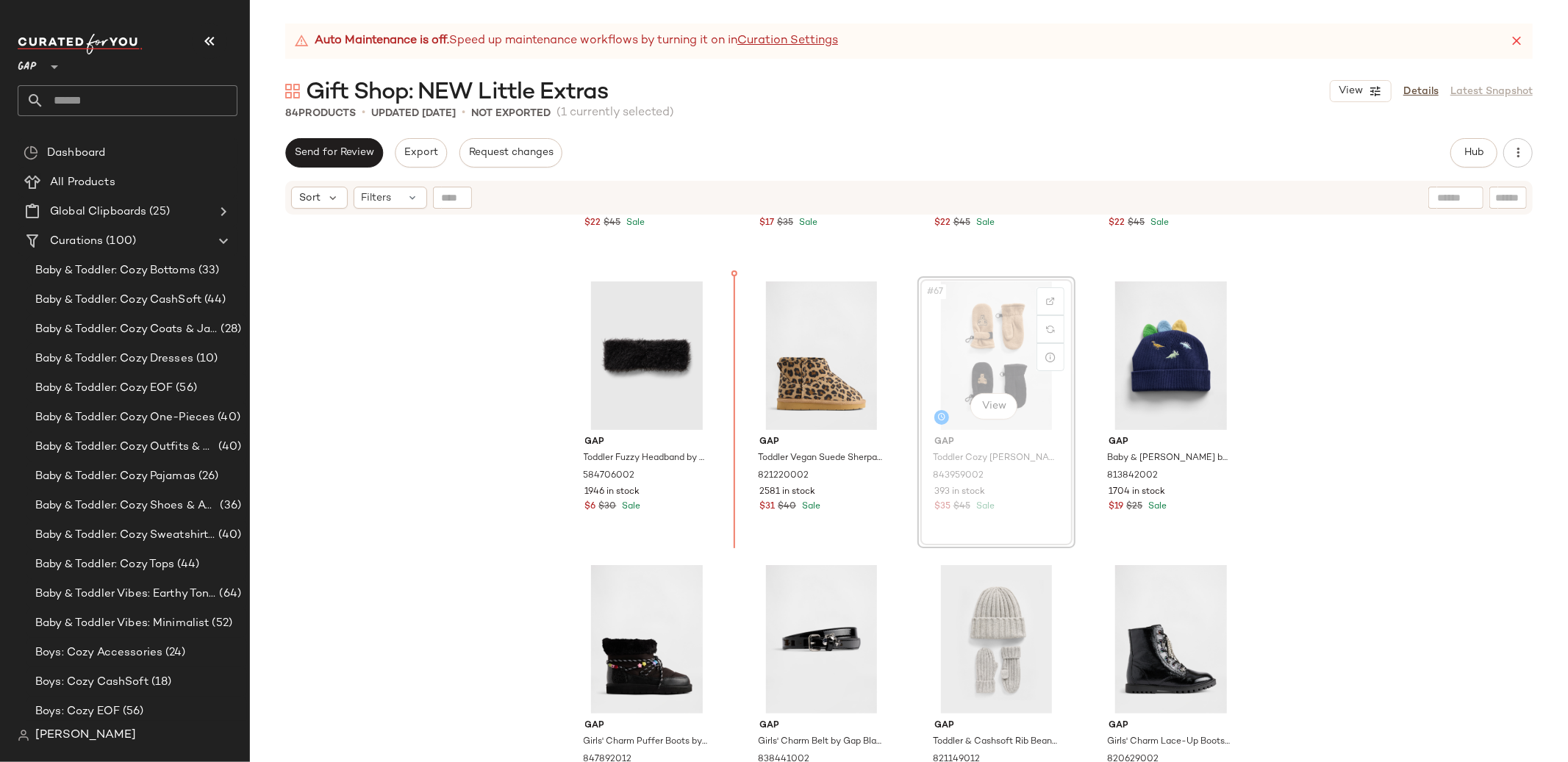
scroll to position [4483, 0]
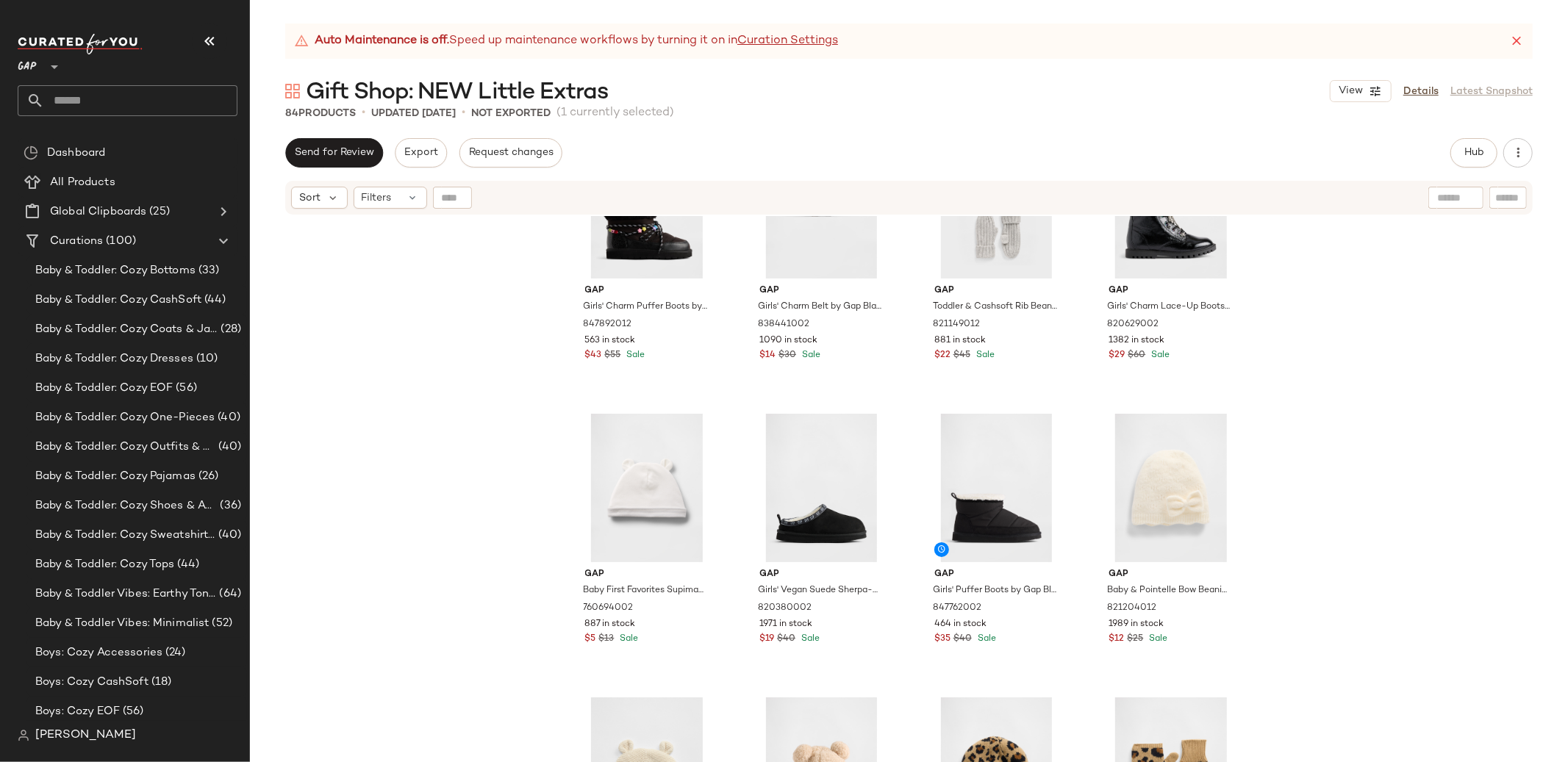
scroll to position [4879, 0]
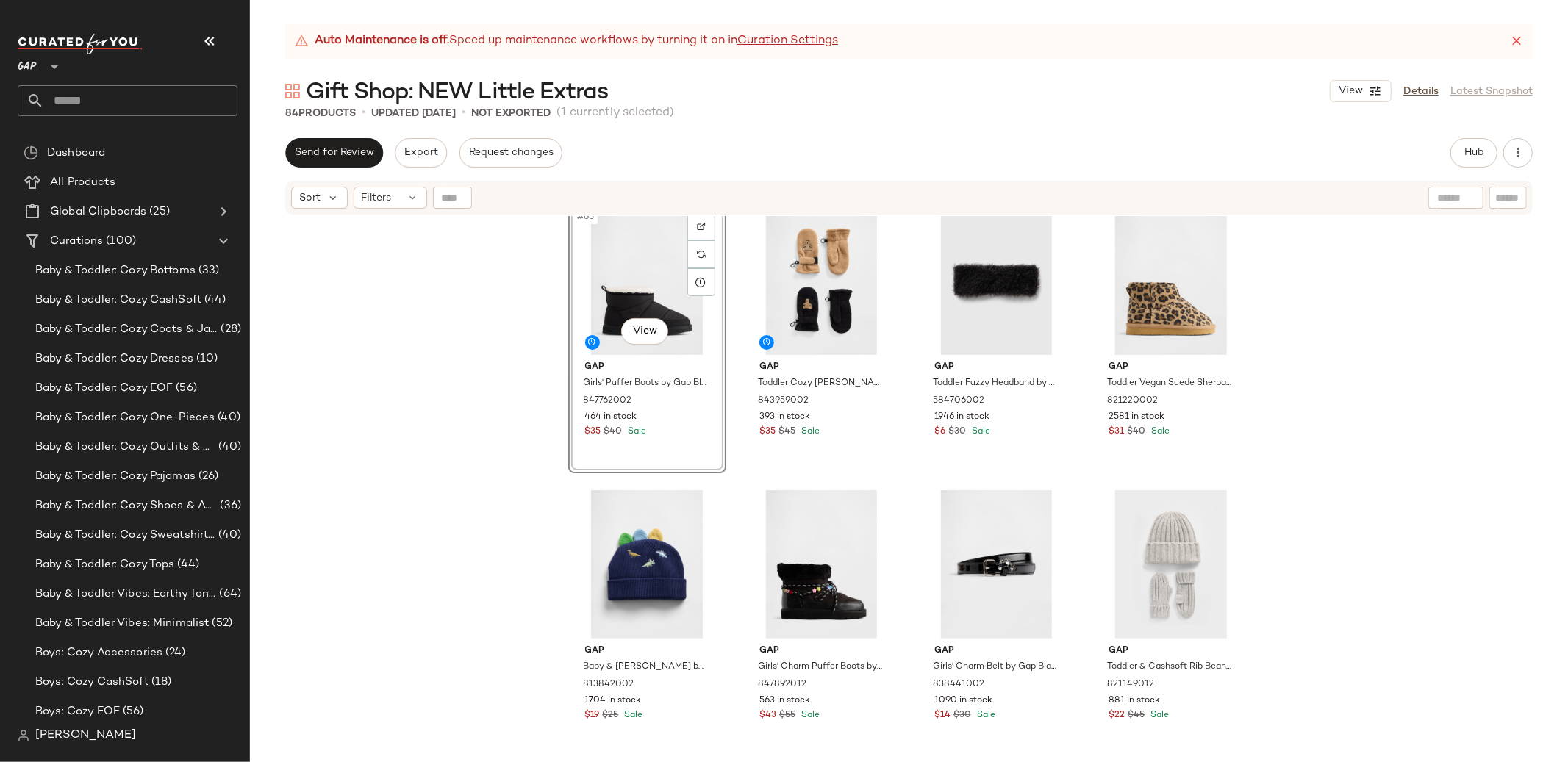
click at [1424, 365] on div "#65 View Gap Girls' Puffer Boots by Gap Black Size 1/2 847762002 464 in stock $…" at bounding box center [909, 508] width 1318 height 583
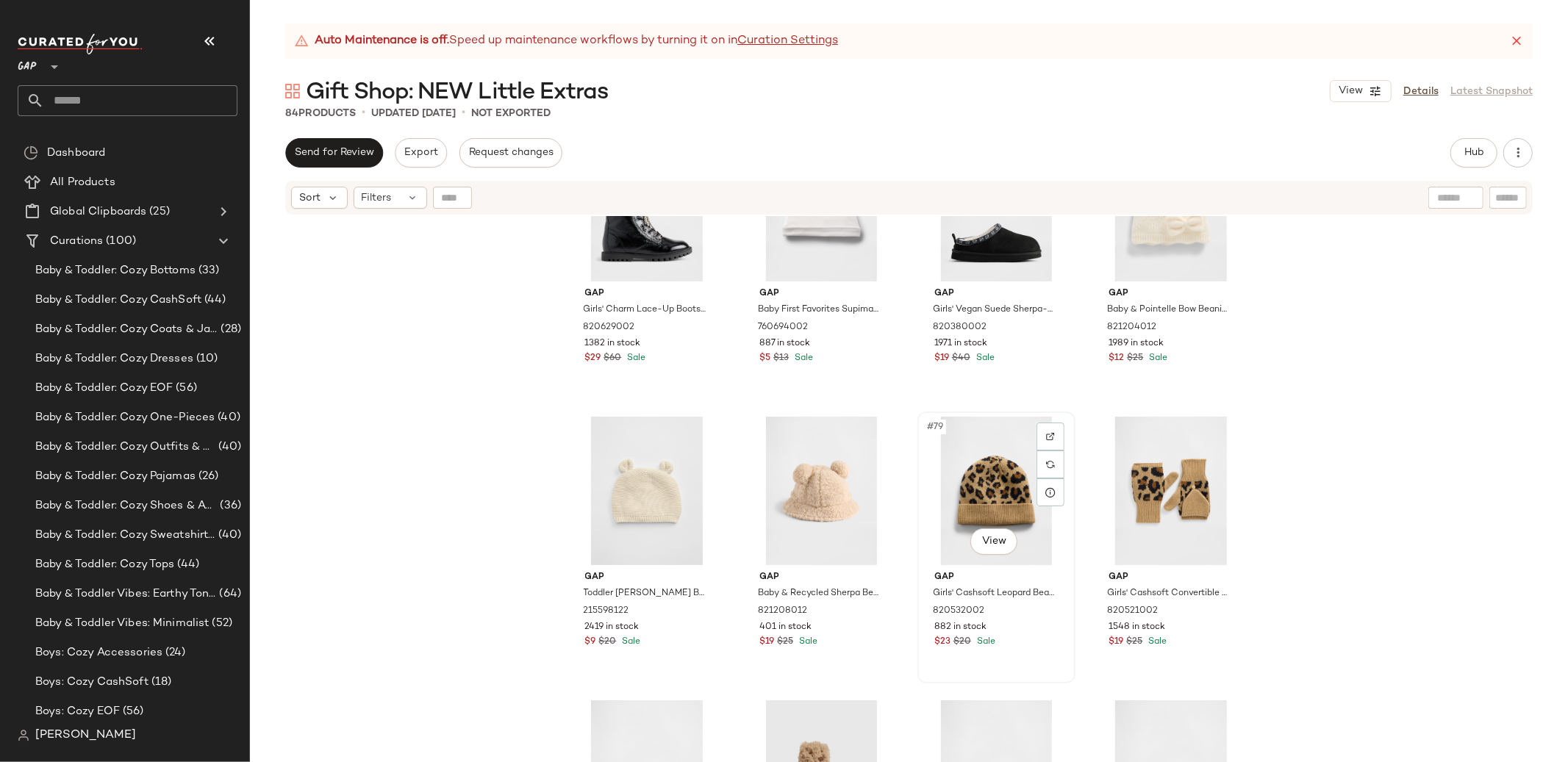
scroll to position [5214, 0]
click at [988, 466] on div "#79 View" at bounding box center [996, 488] width 148 height 148
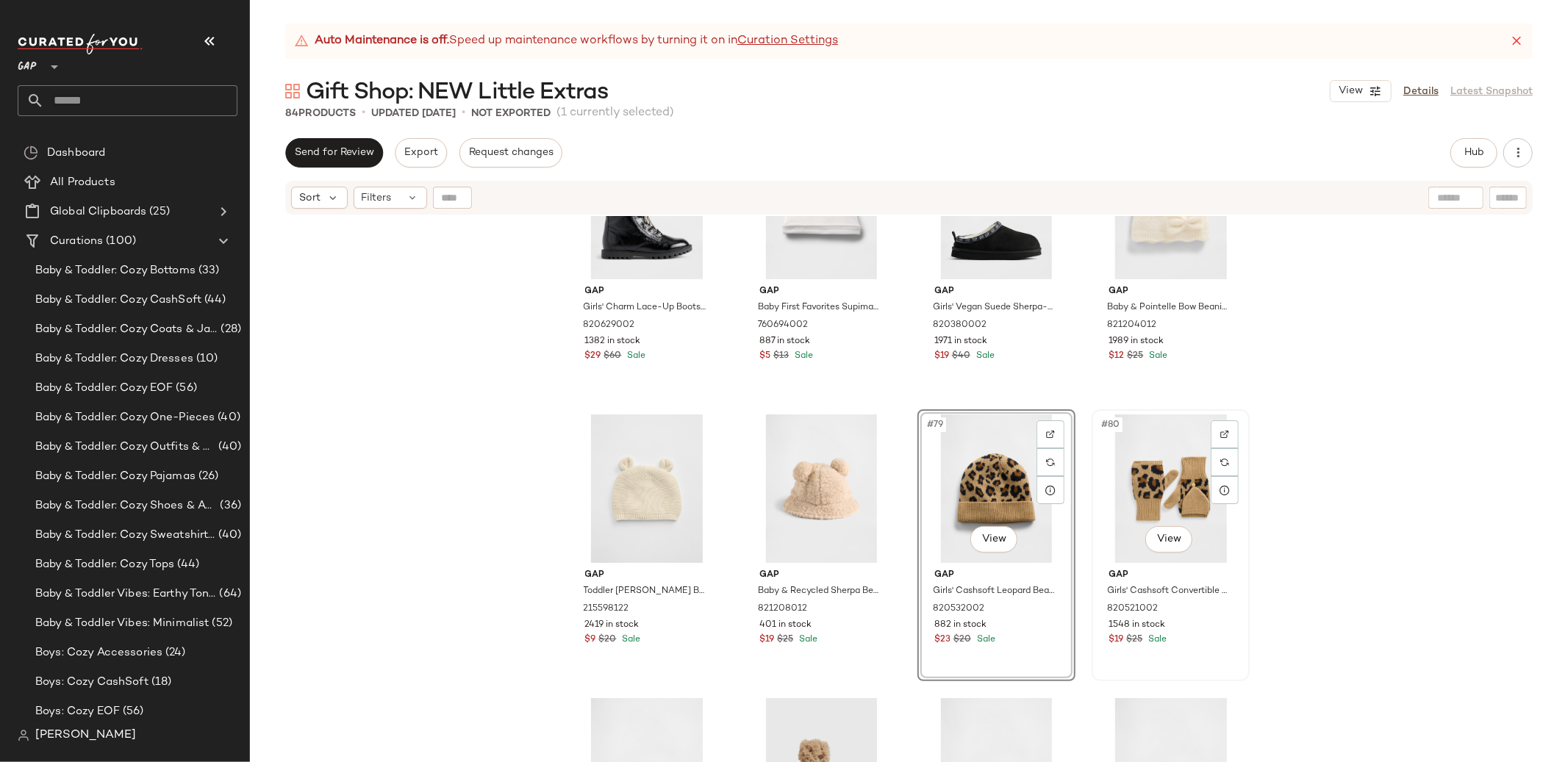
click at [1147, 477] on div "#80 View" at bounding box center [1170, 488] width 148 height 148
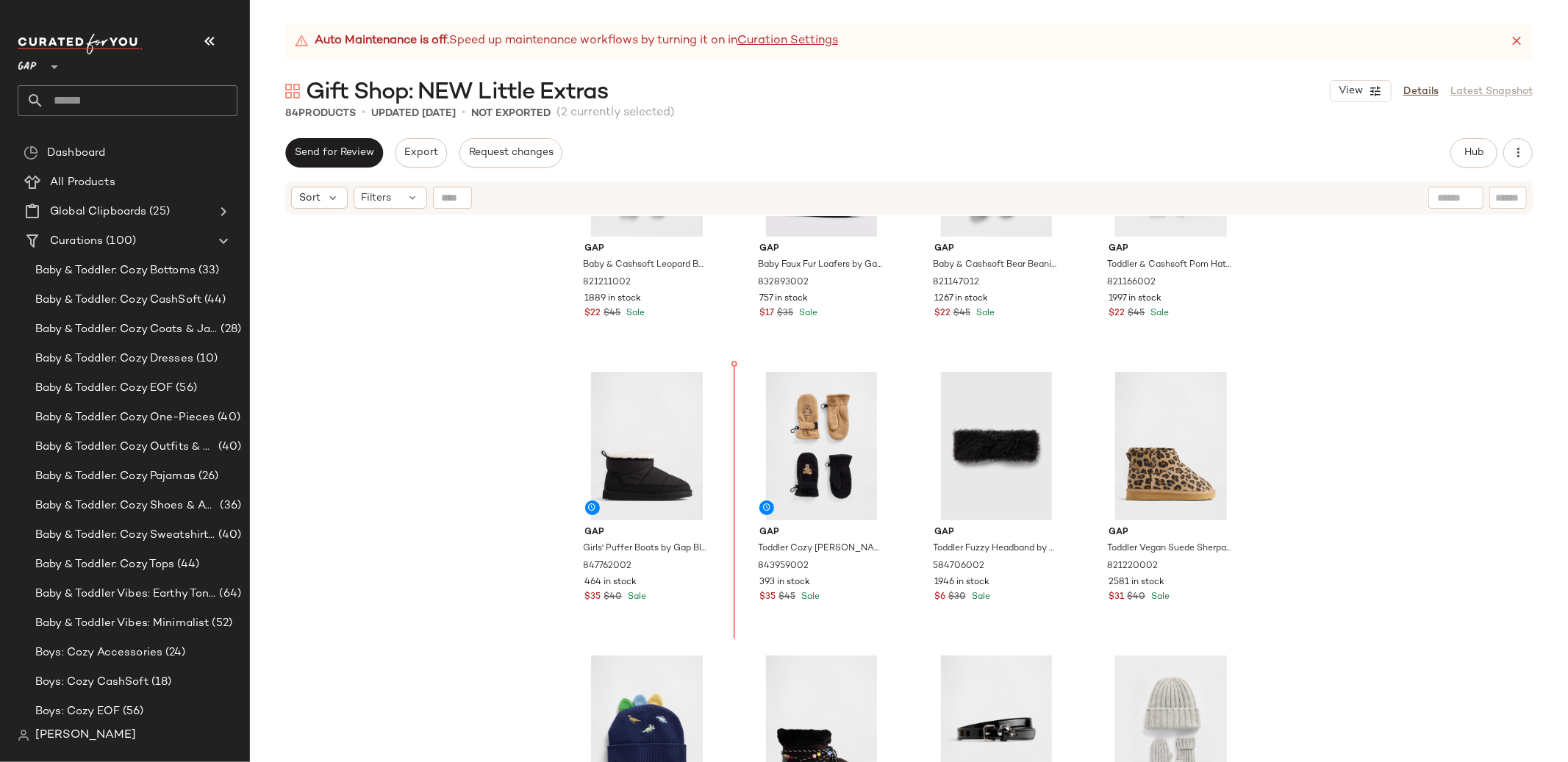
scroll to position [4406, 0]
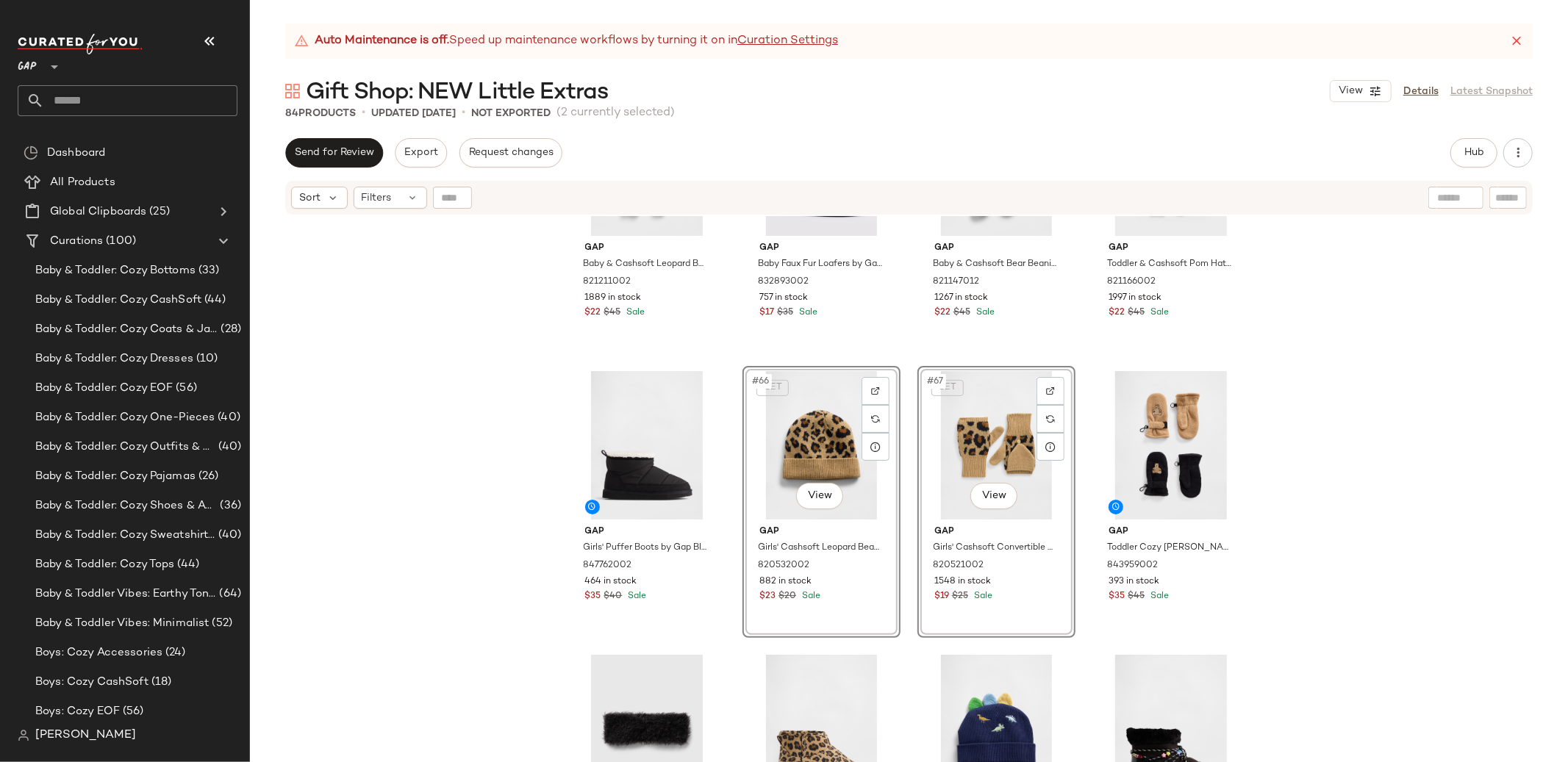
click at [1304, 408] on div "Gap Baby & Cashsoft Leopard Beanie & Mittens Set by Gap Leopard Size 0-6 M 8212…" at bounding box center [909, 508] width 1318 height 583
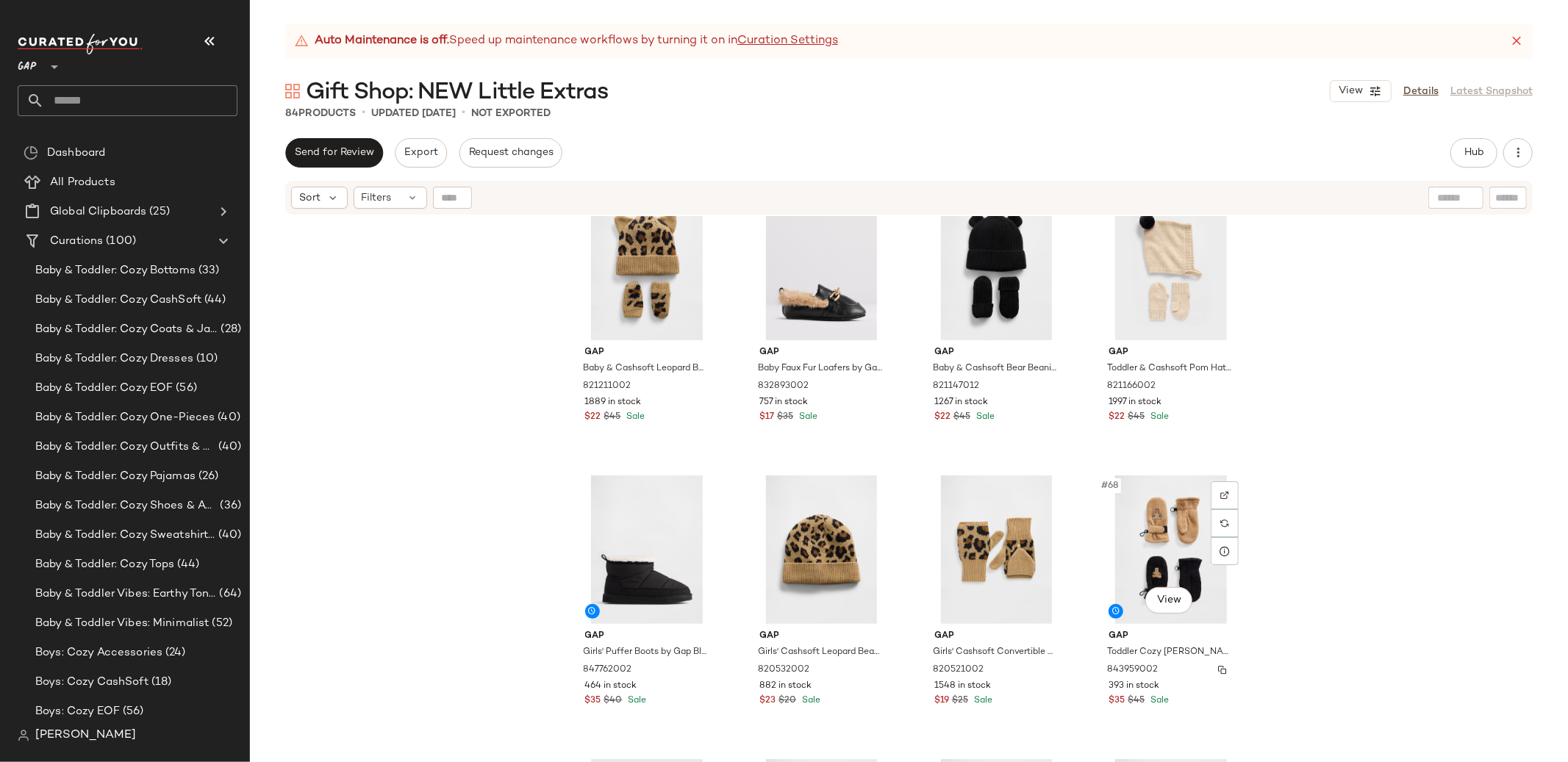
scroll to position [4300, 0]
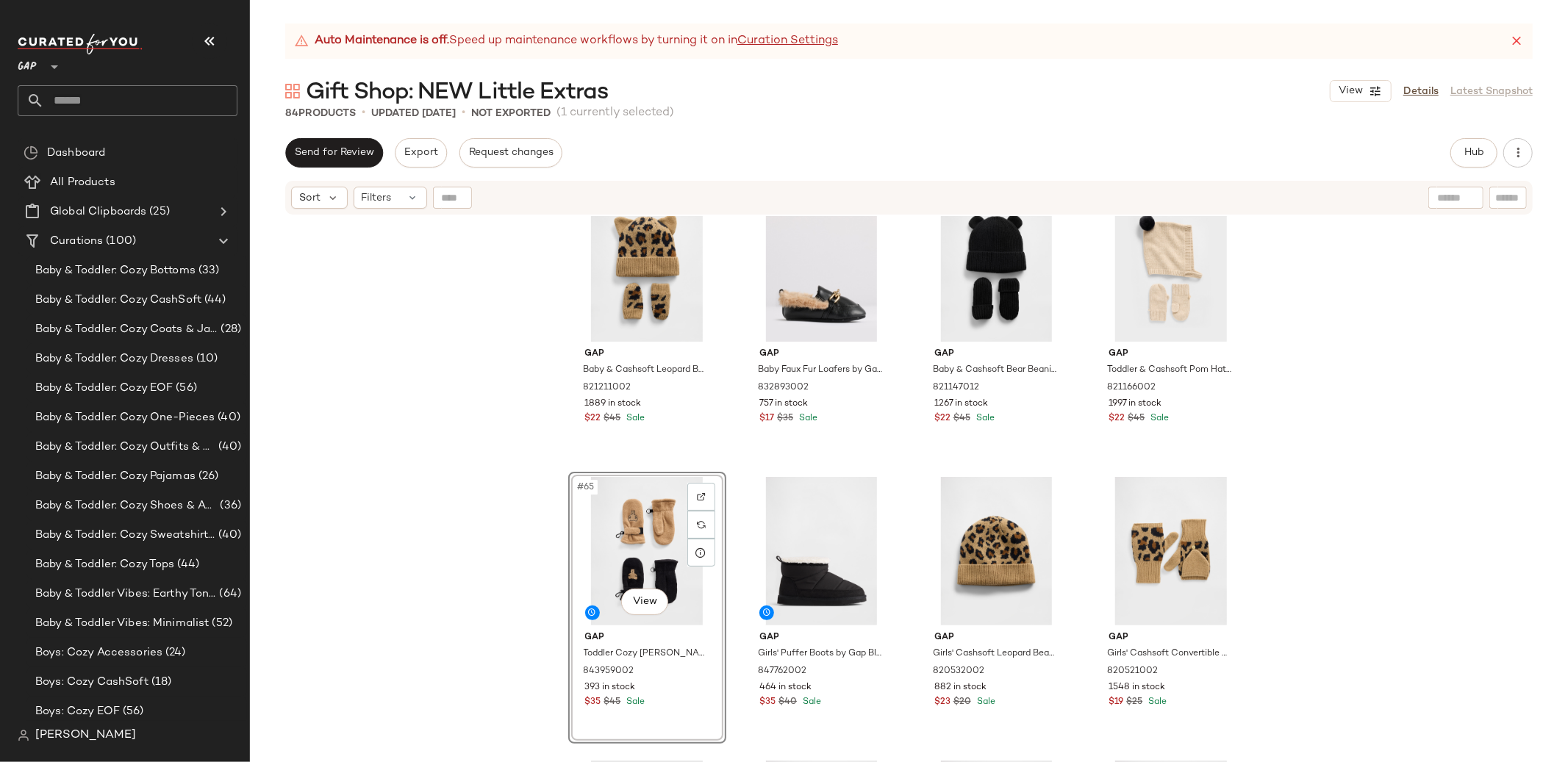
click at [1413, 423] on div "Gap Baby & Cashsoft Leopard Beanie & Mittens Set by Gap Leopard Size 0-6 M 8212…" at bounding box center [909, 508] width 1318 height 583
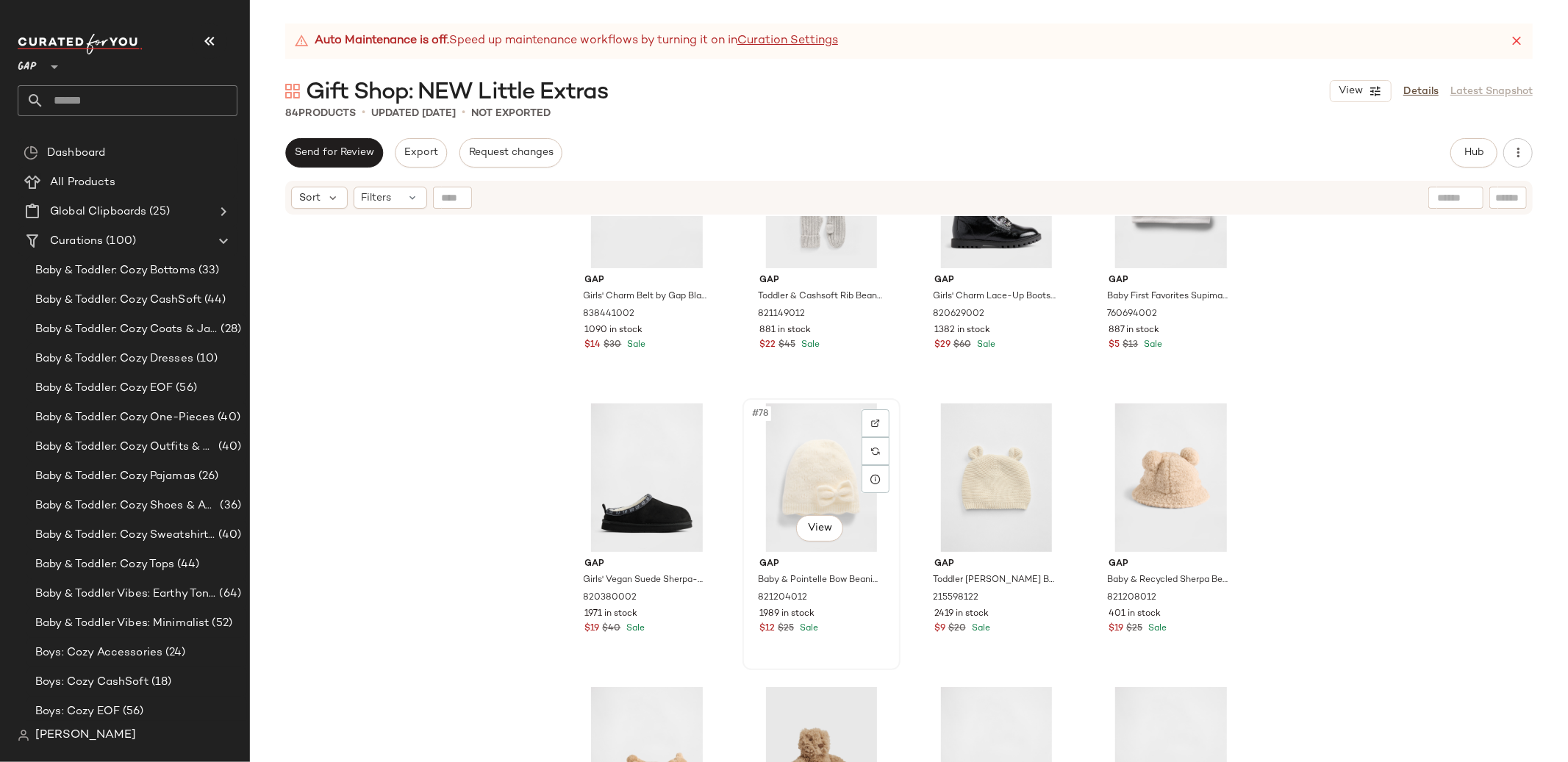
scroll to position [5134, 0]
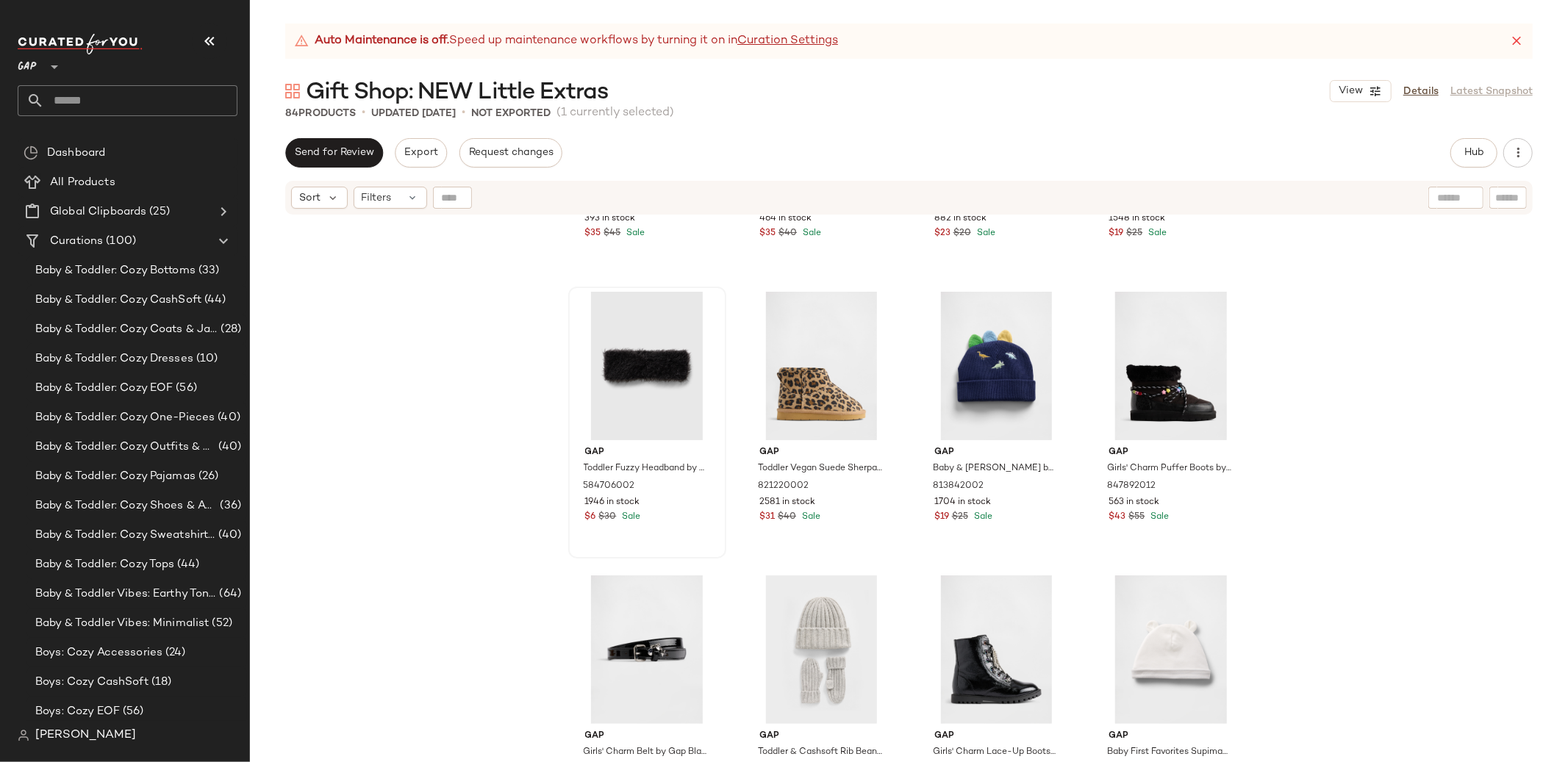
scroll to position [4771, 0]
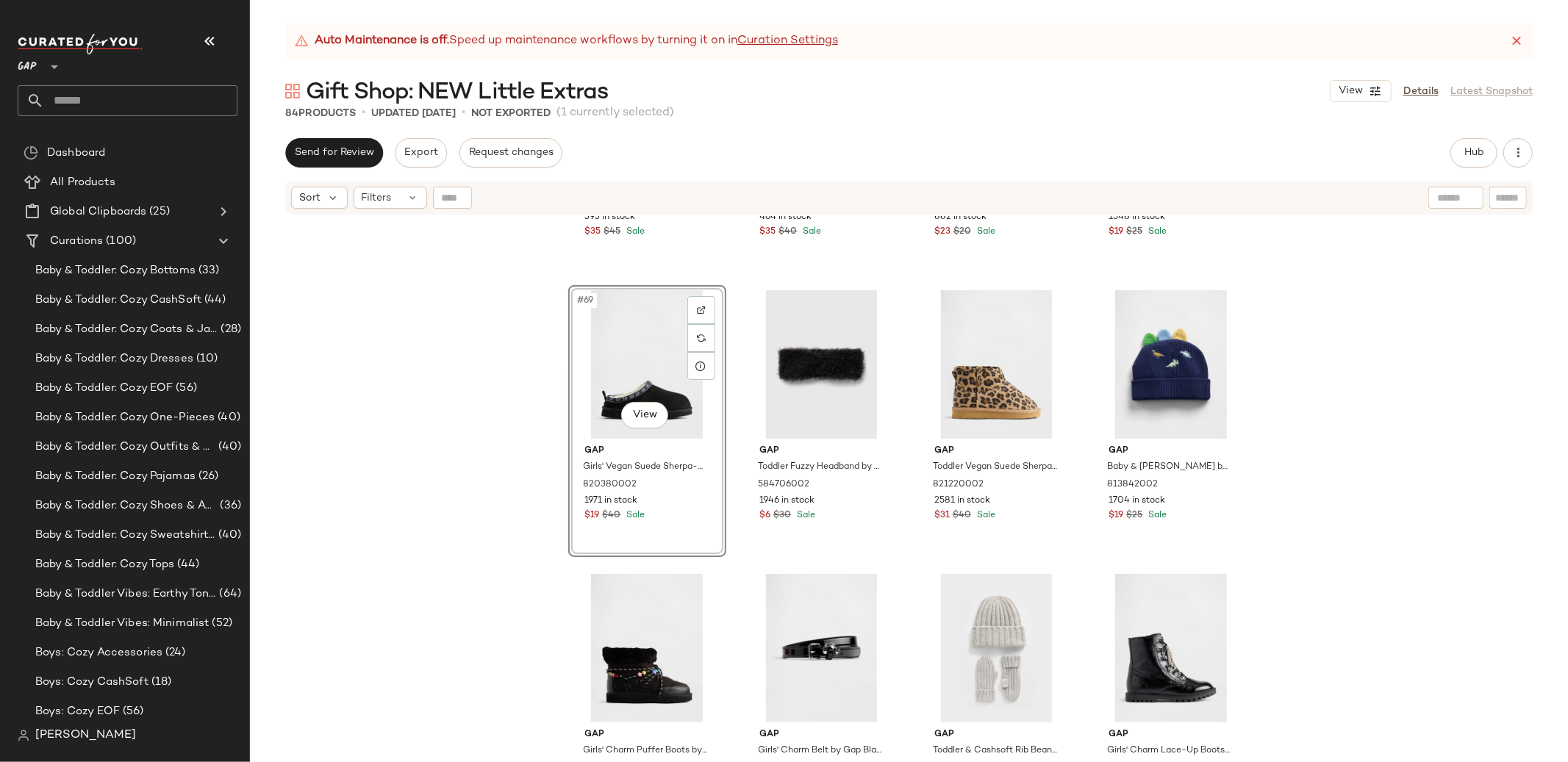
click at [1319, 461] on div "Gap Toddler Cozy Brannan Bear Mittens (2-Pack) by Gap Black Size M/L 843959002 …" at bounding box center [909, 508] width 1318 height 583
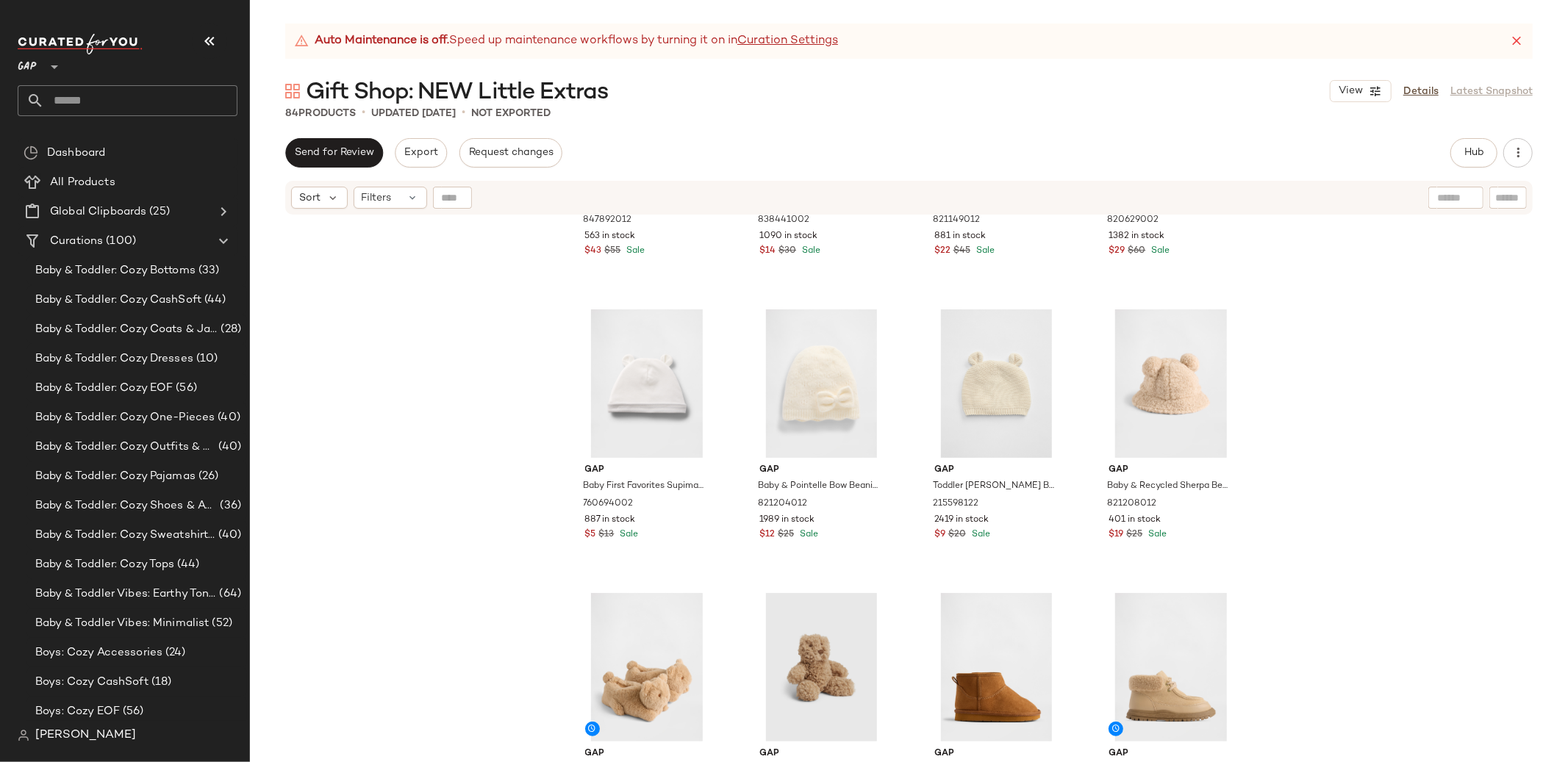
scroll to position [5380, 0]
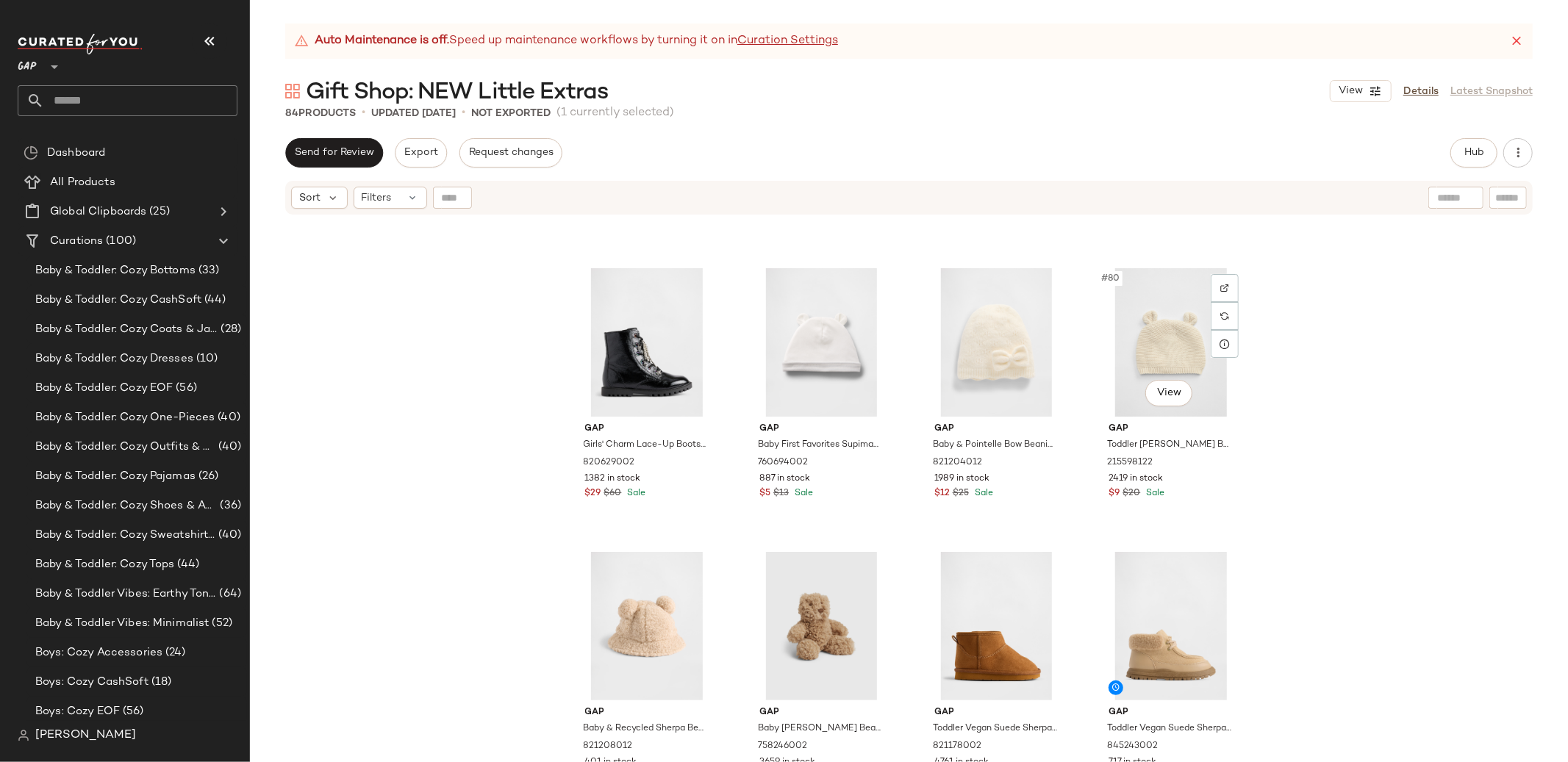
scroll to position [5370, 0]
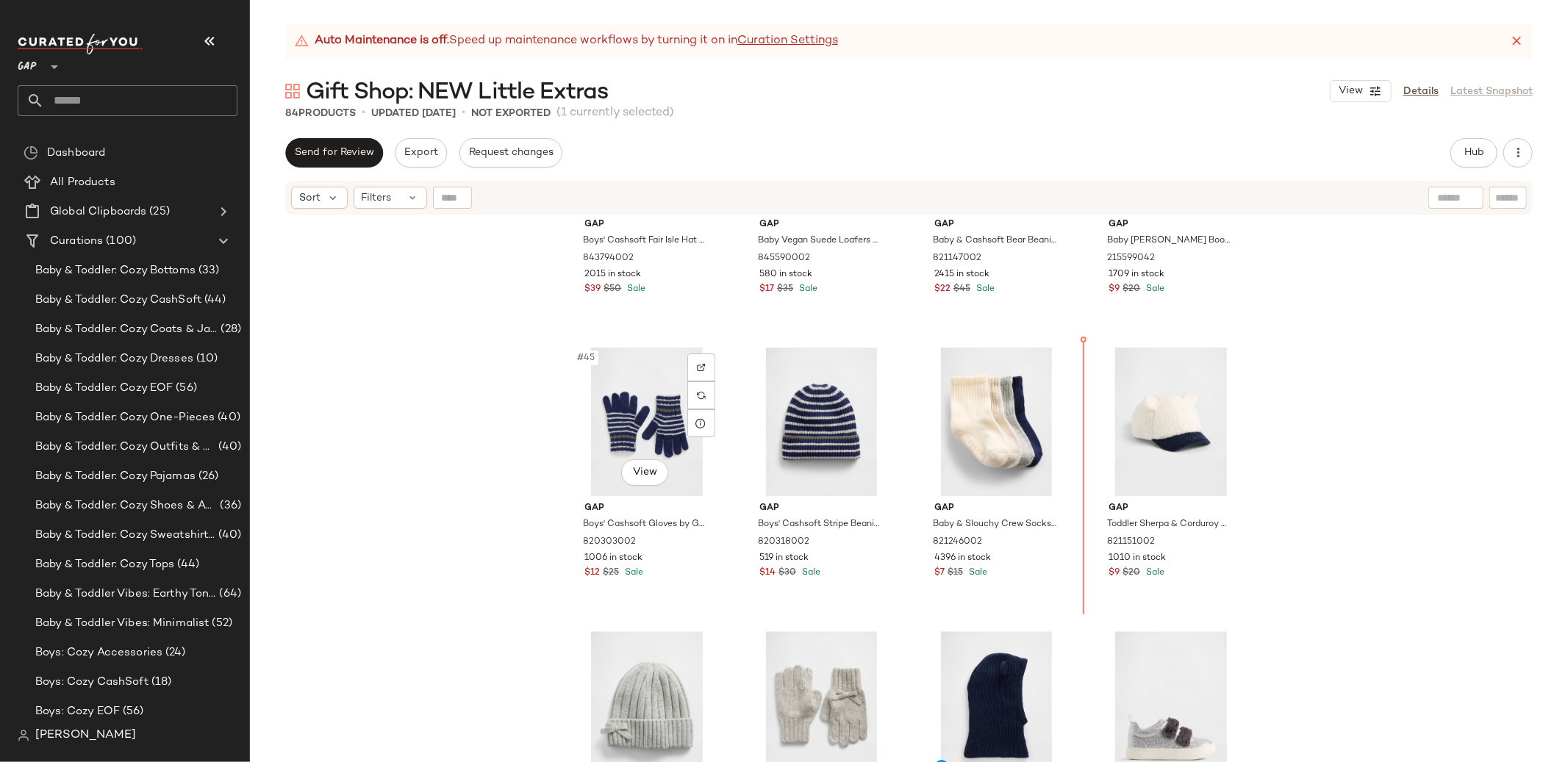
scroll to position [3005, 0]
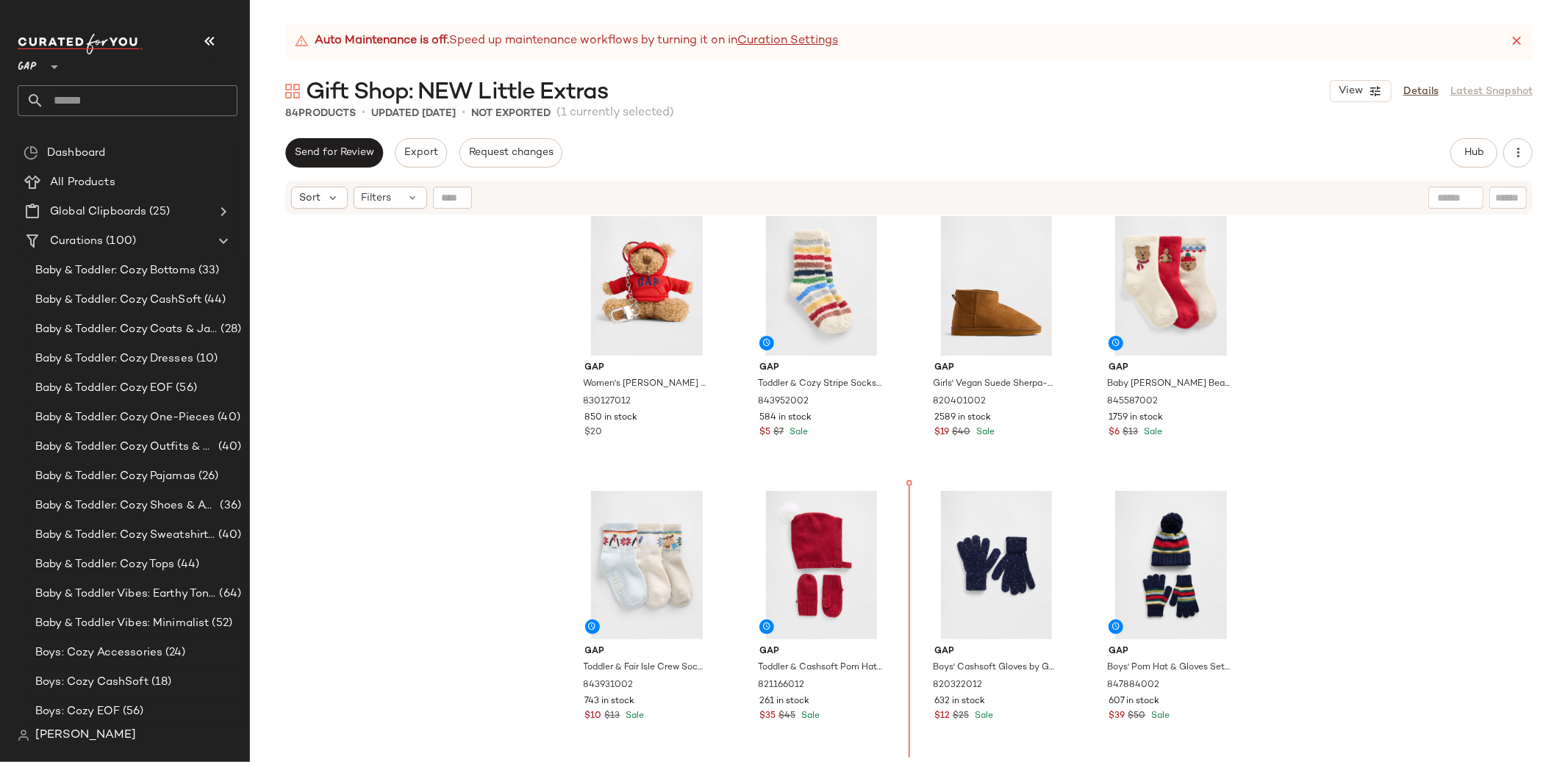
scroll to position [2460, 0]
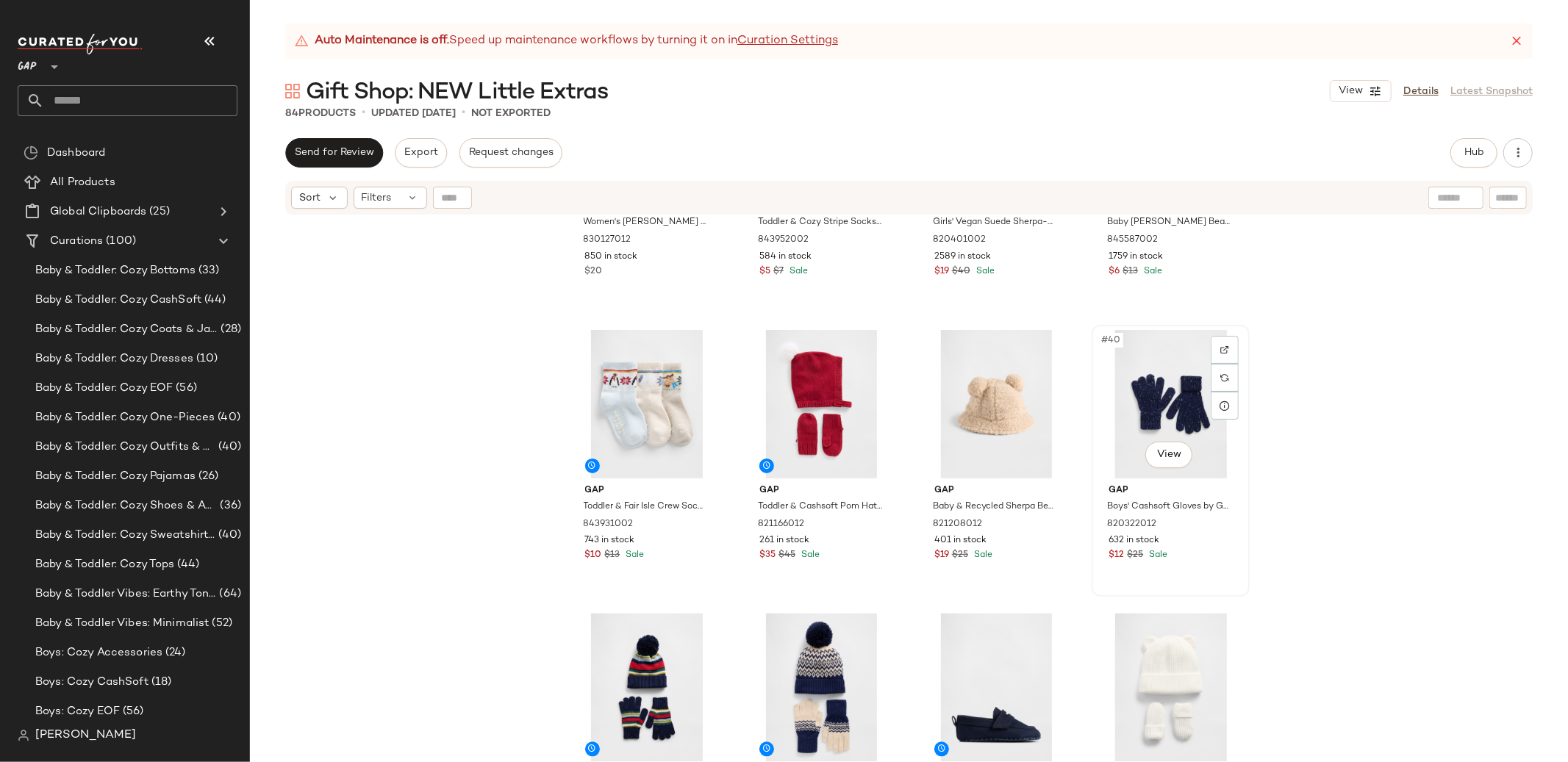
click at [1152, 416] on div "#40 View" at bounding box center [1170, 403] width 148 height 148
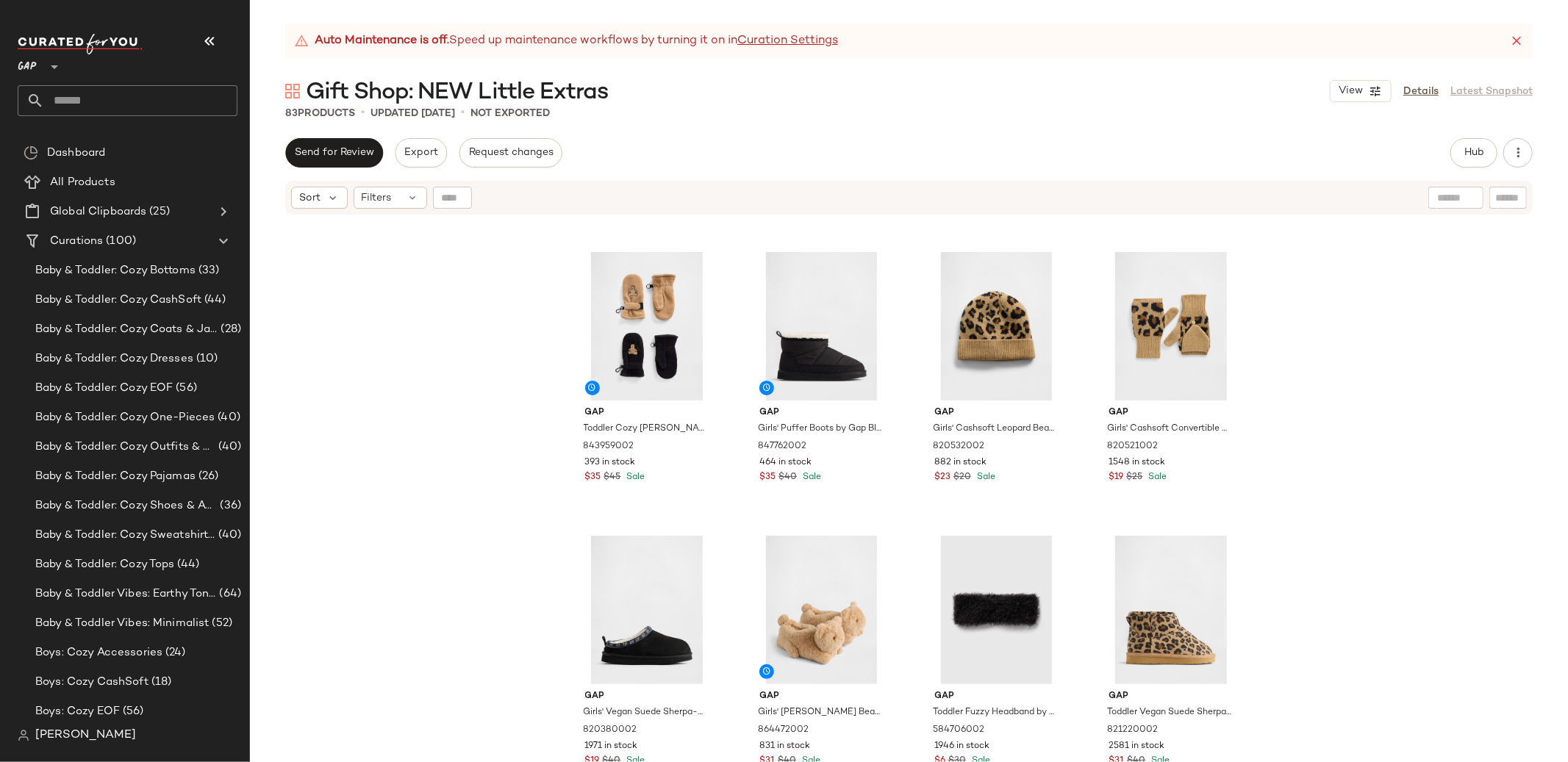
scroll to position [4517, 0]
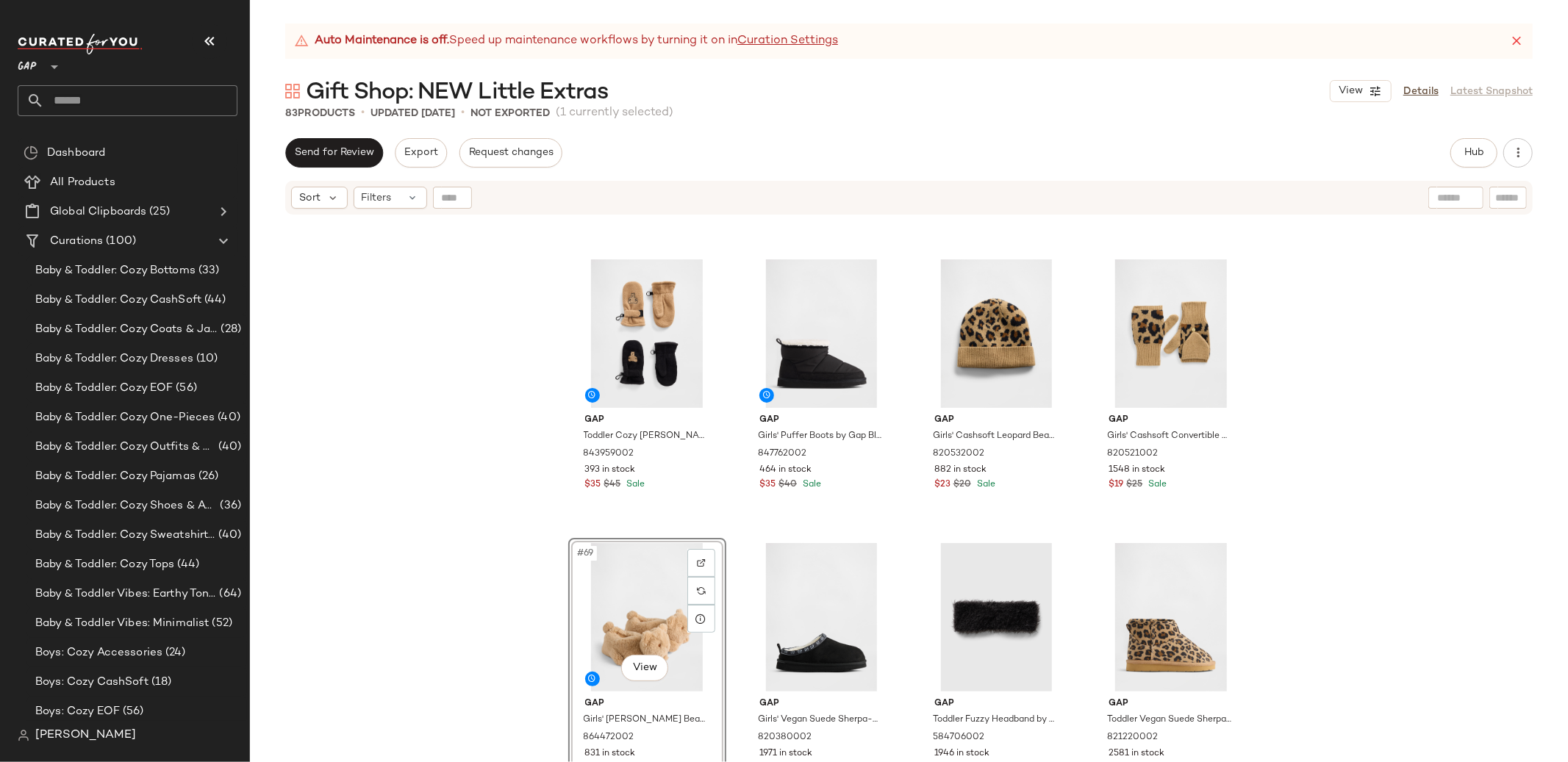
click at [1321, 491] on div "Gap Toddler Cozy Brannan Bear Mittens (2-Pack) by Gap Black Size M/L 843959002 …" at bounding box center [909, 508] width 1318 height 583
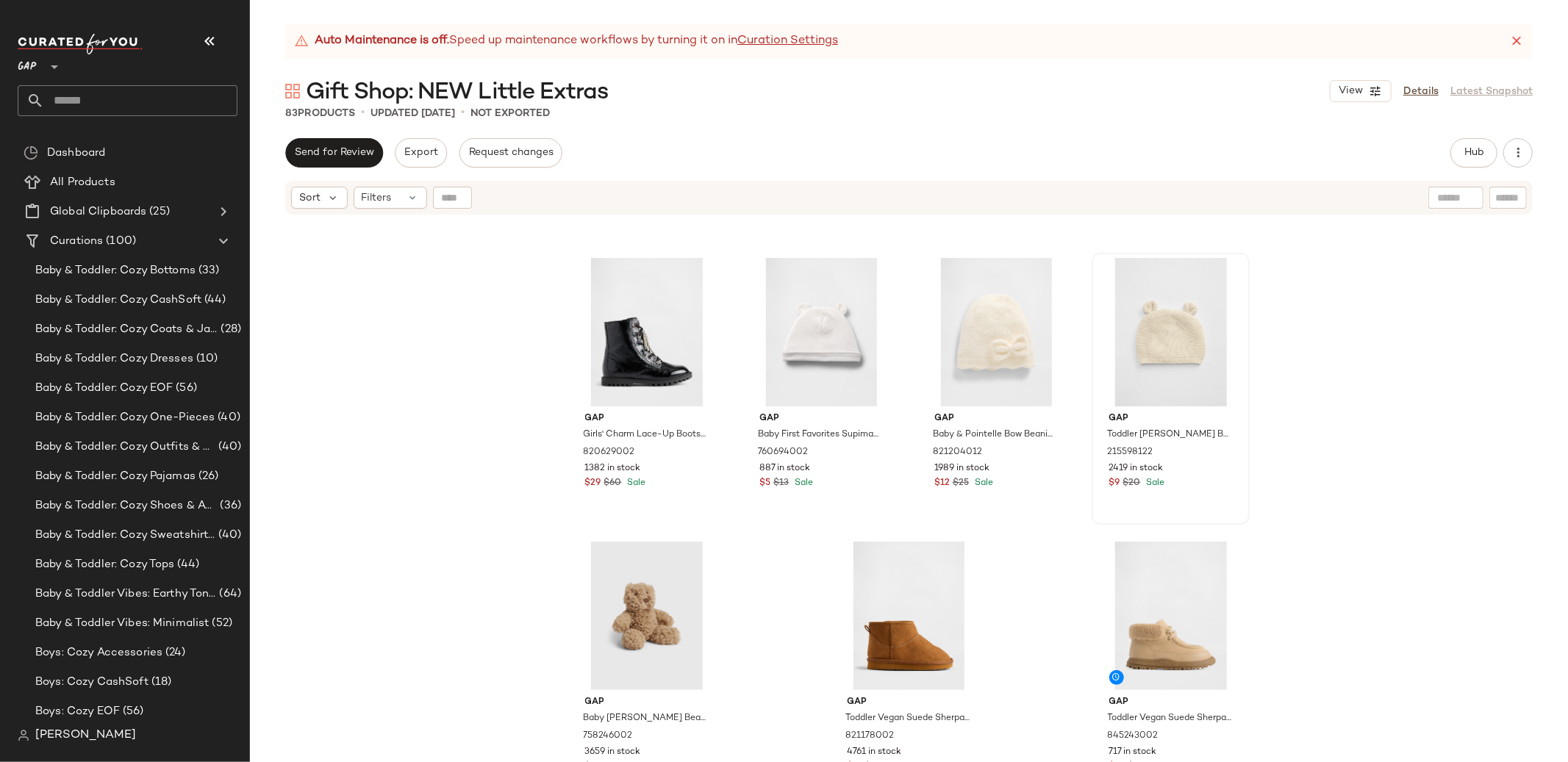
scroll to position [5369, 0]
click at [1144, 611] on div "#83 View" at bounding box center [1171, 617] width 148 height 148
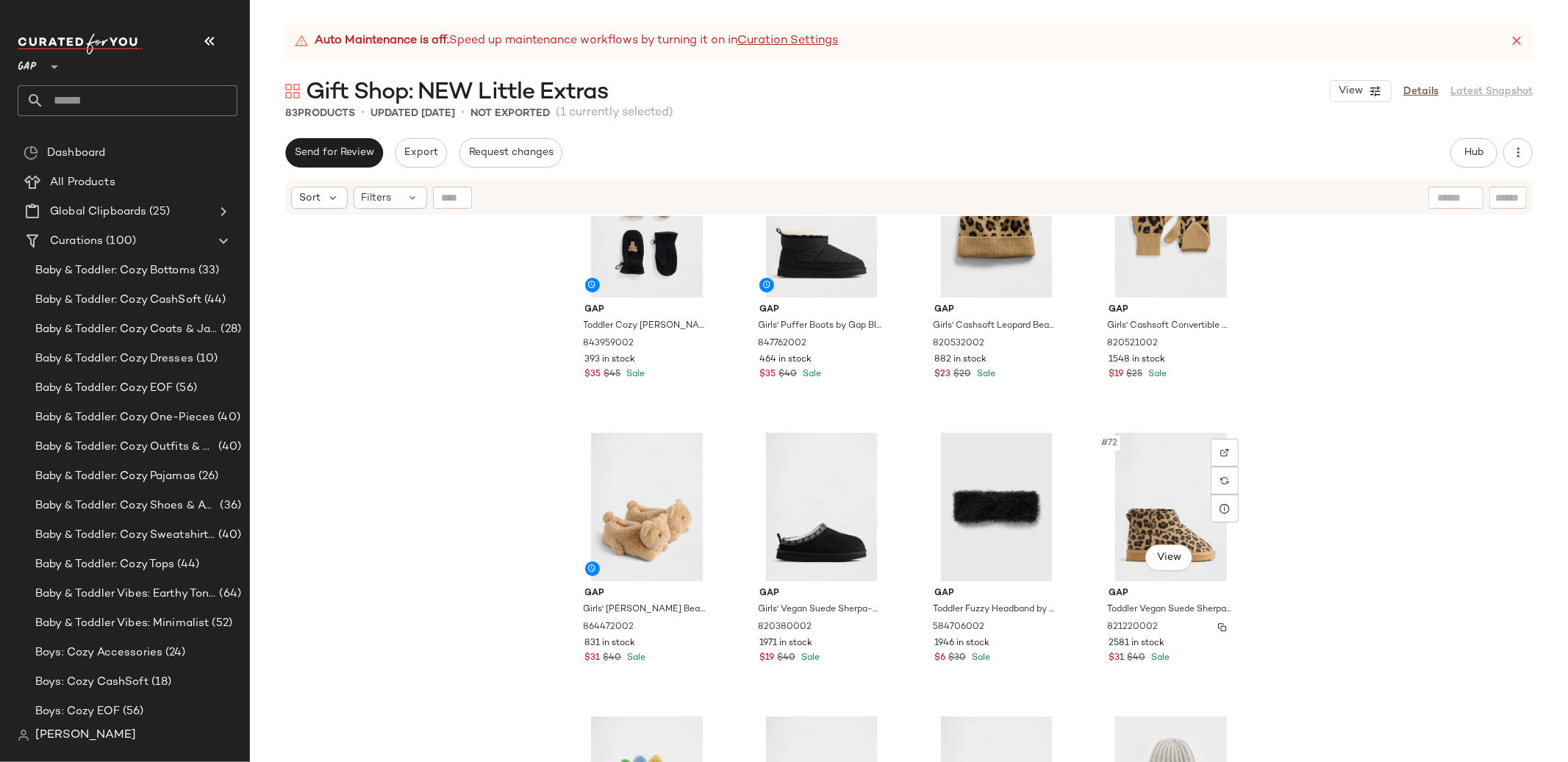
scroll to position [4486, 0]
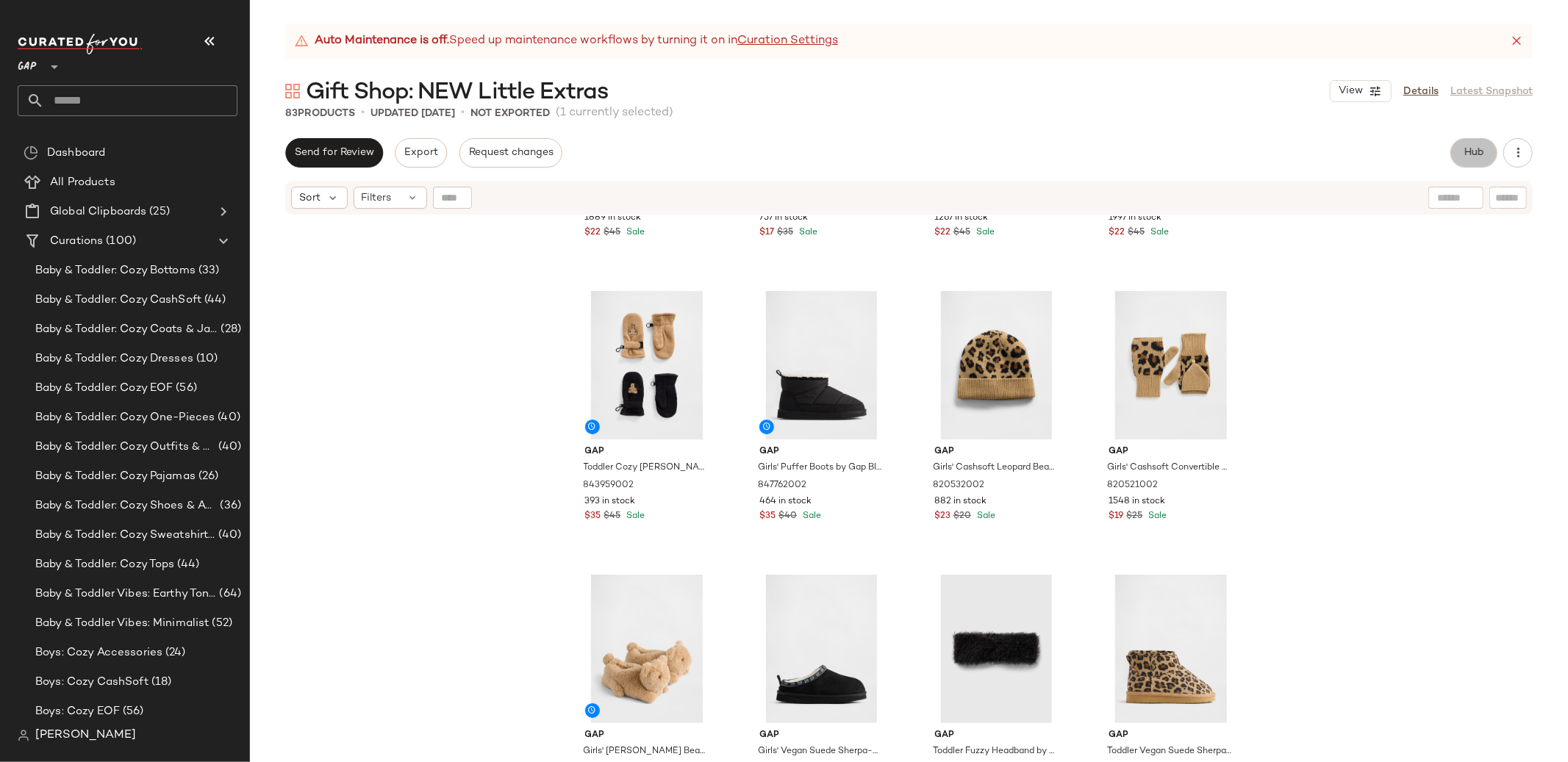
click at [1476, 148] on span "Hub" at bounding box center [1474, 153] width 21 height 12
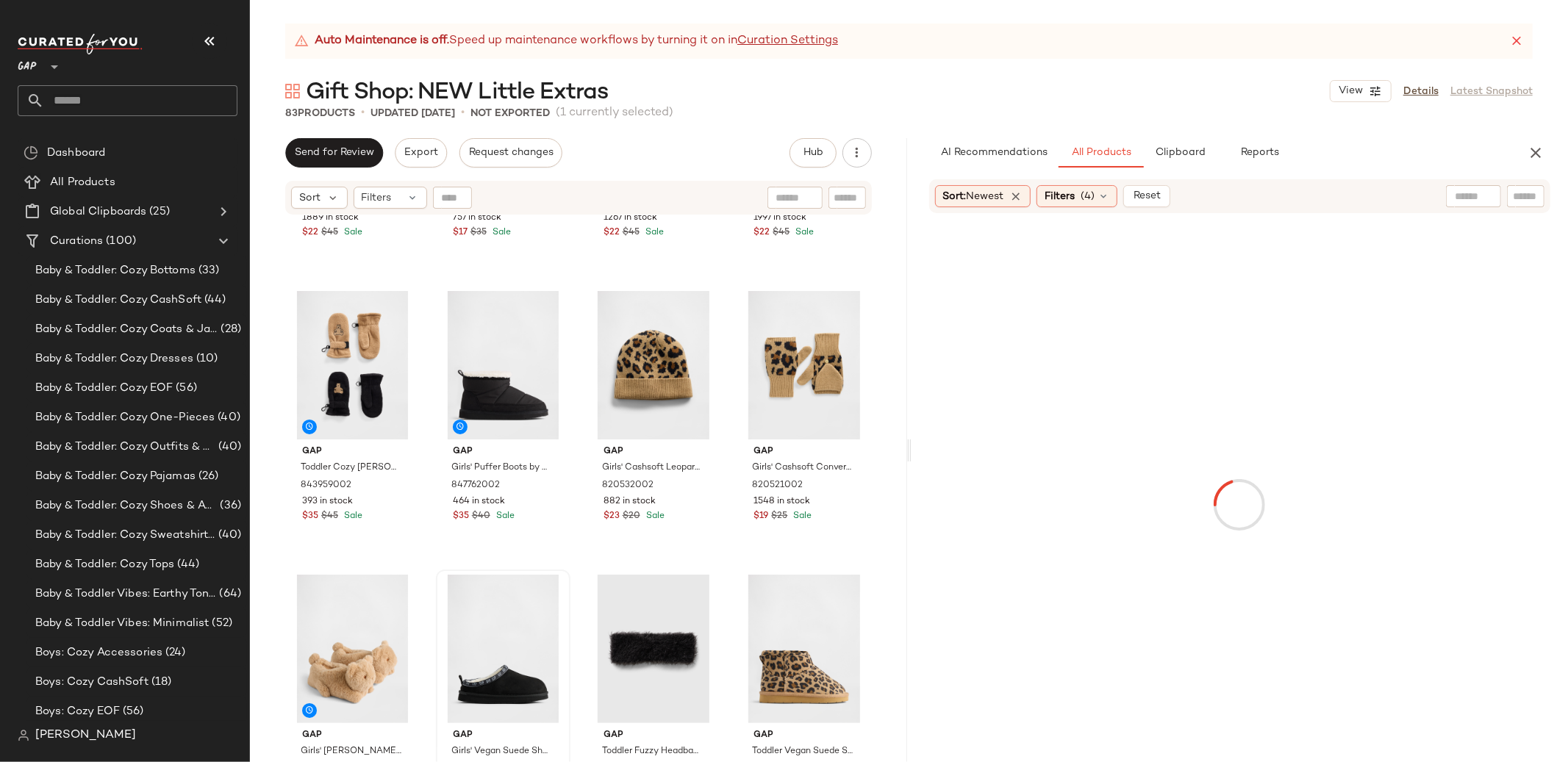
drag, startPoint x: 1169, startPoint y: 153, endPoint x: 434, endPoint y: 600, distance: 860.3
click at [1168, 153] on span "Clipboard" at bounding box center [1180, 153] width 51 height 12
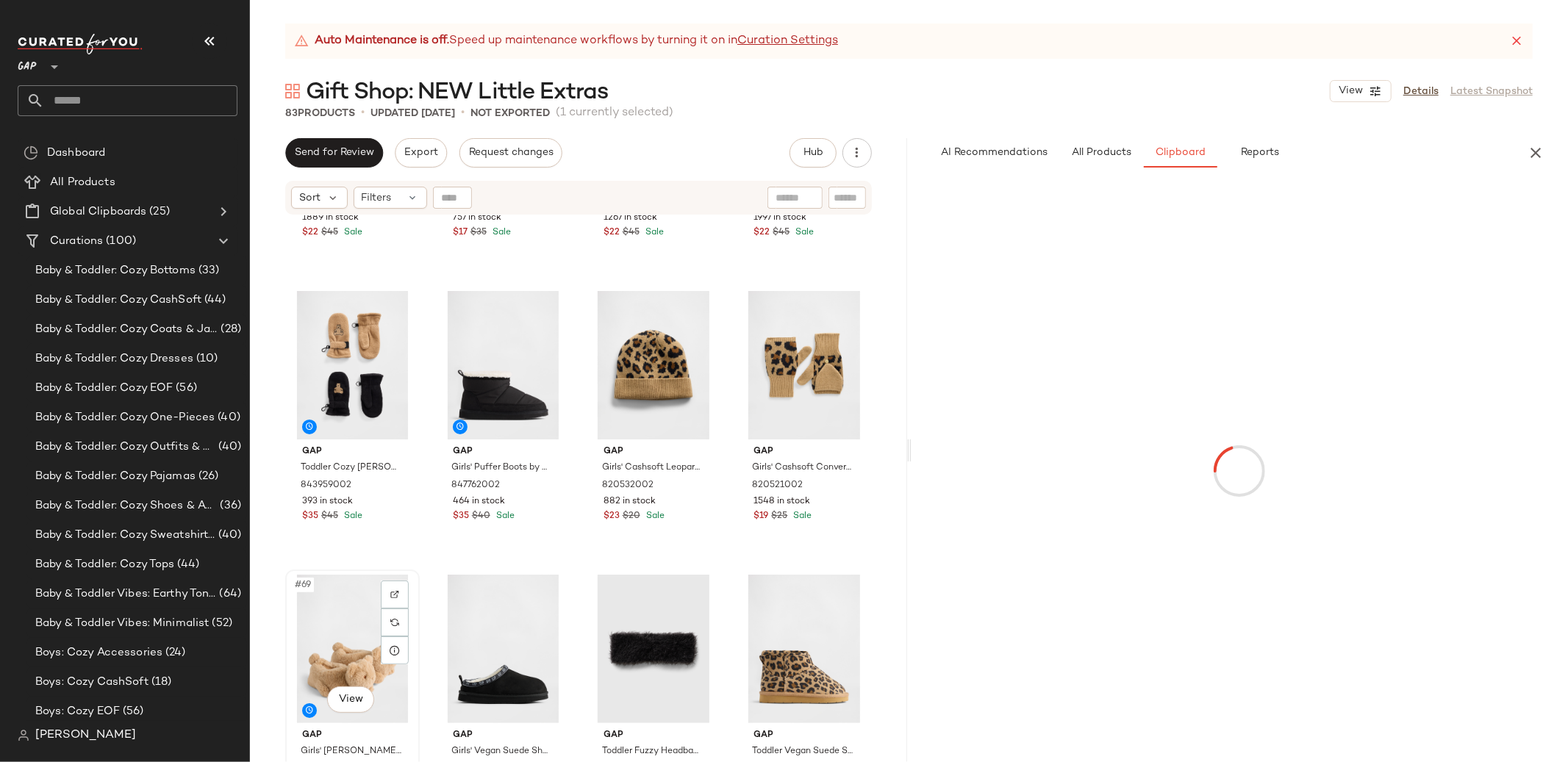
click at [355, 608] on div "#69 View" at bounding box center [352, 649] width 124 height 148
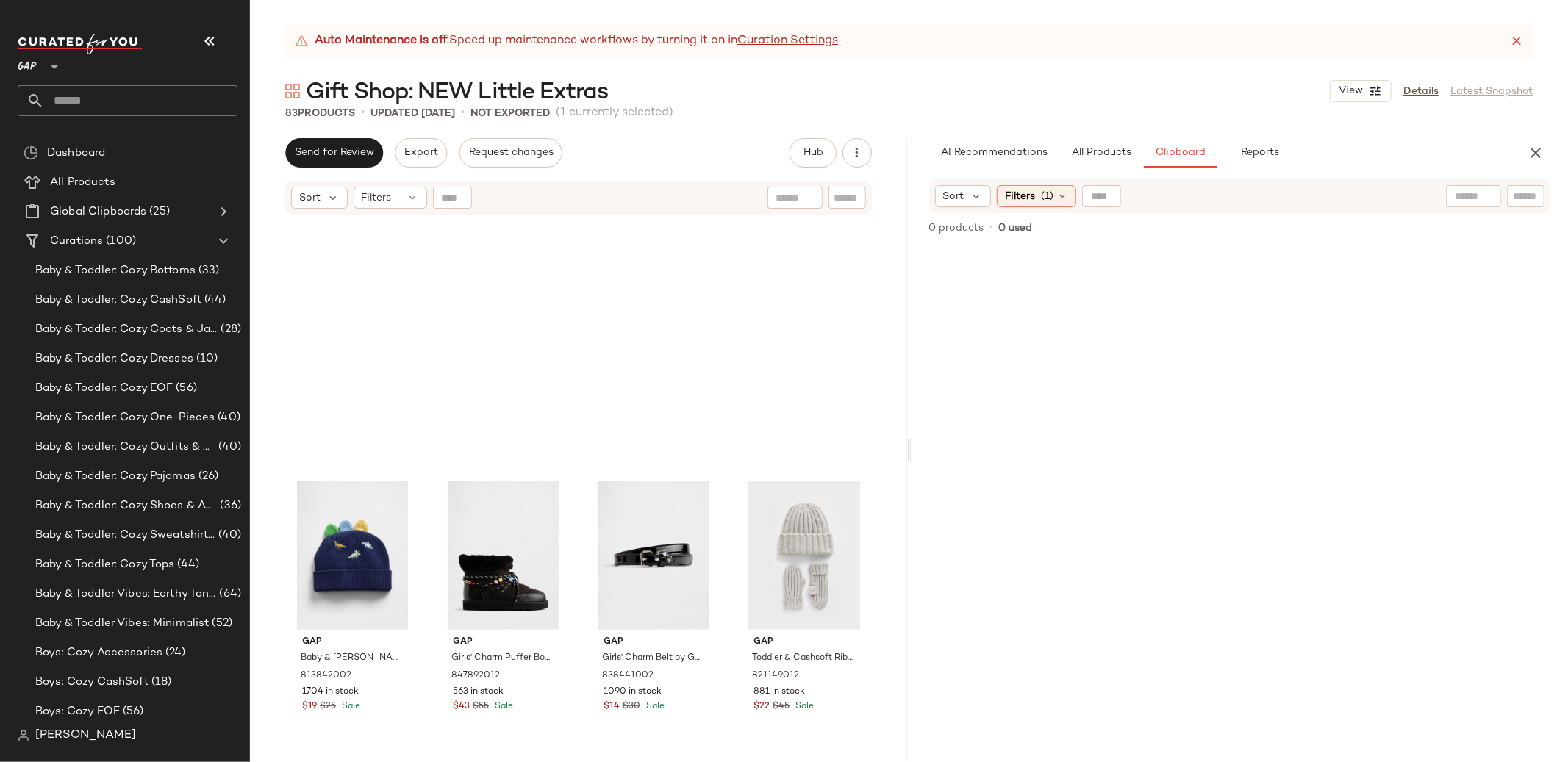
scroll to position [5380, 0]
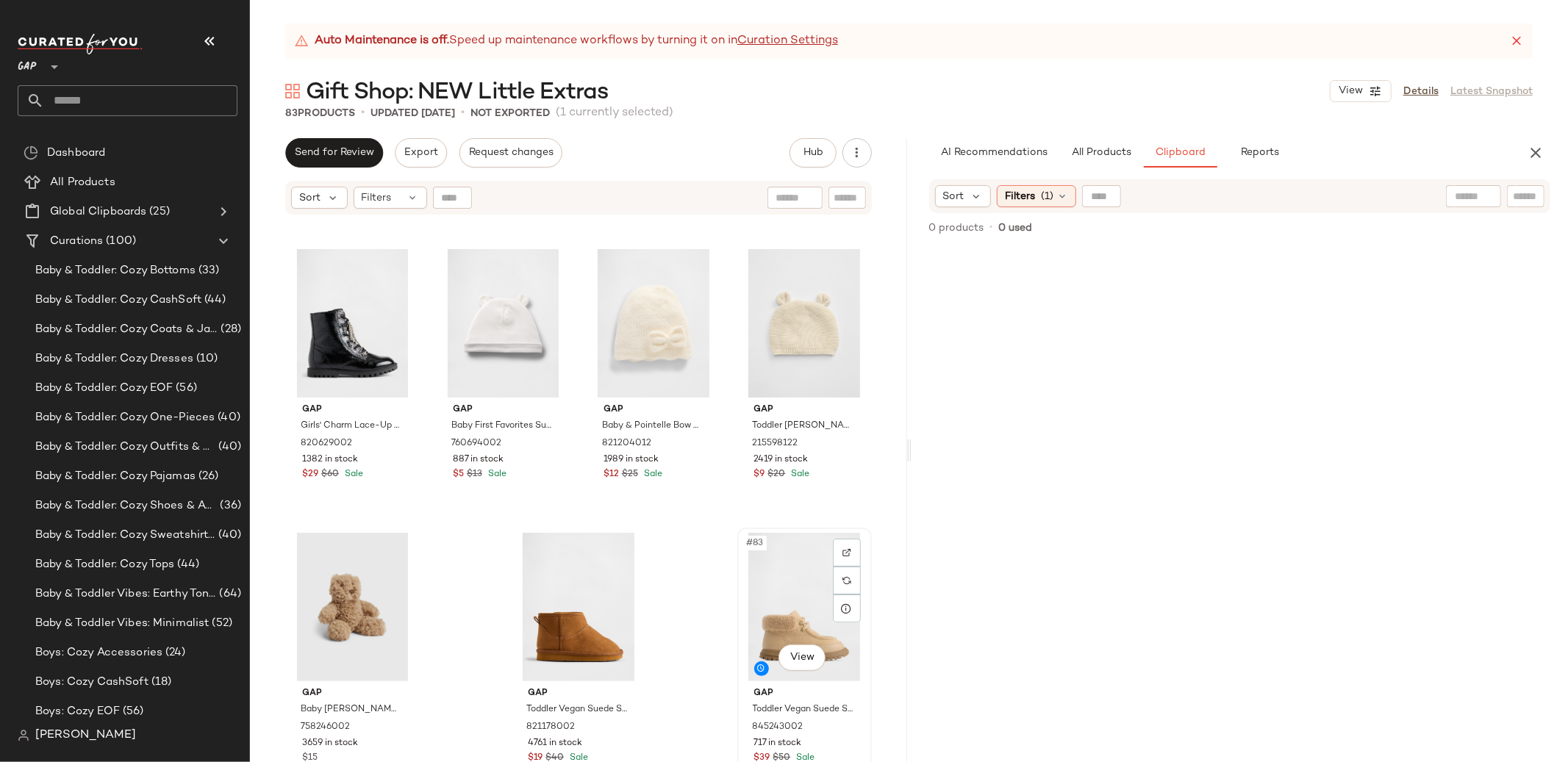
click at [793, 625] on div "#83 View" at bounding box center [803, 607] width 124 height 148
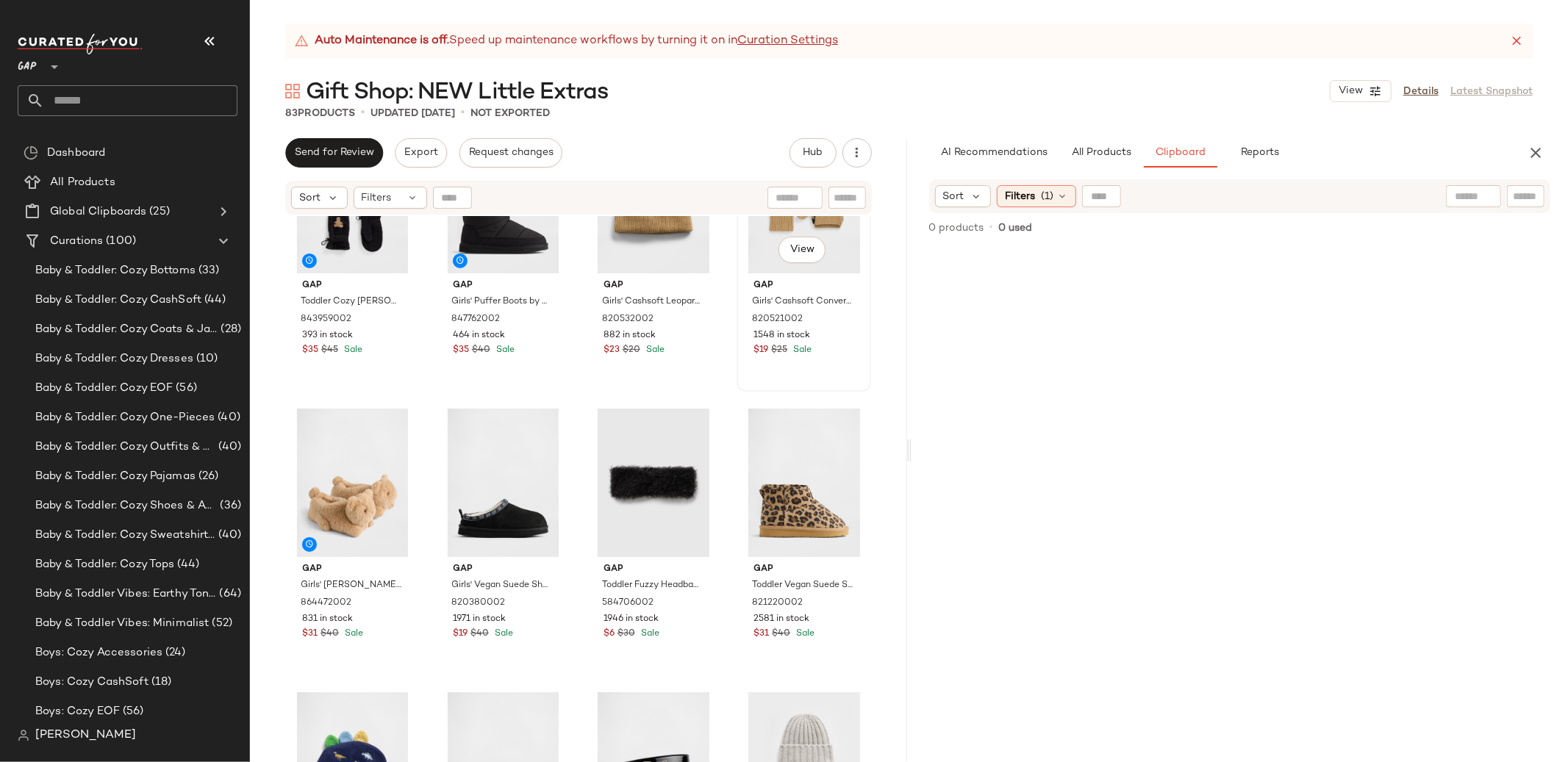
scroll to position [4655, 0]
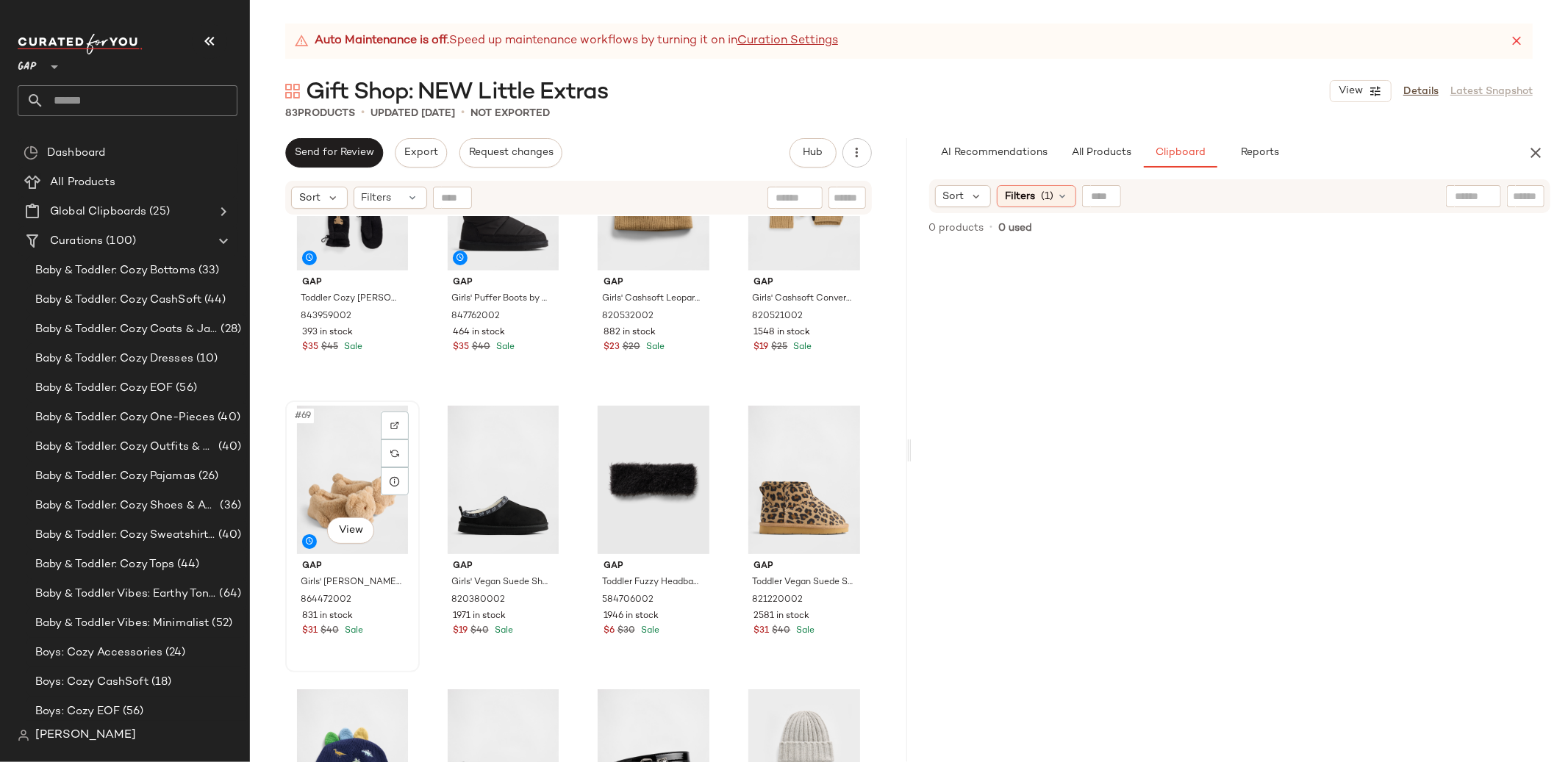
drag, startPoint x: 324, startPoint y: 440, endPoint x: 369, endPoint y: 443, distance: 45.1
click at [324, 440] on div "#69 View" at bounding box center [352, 480] width 124 height 148
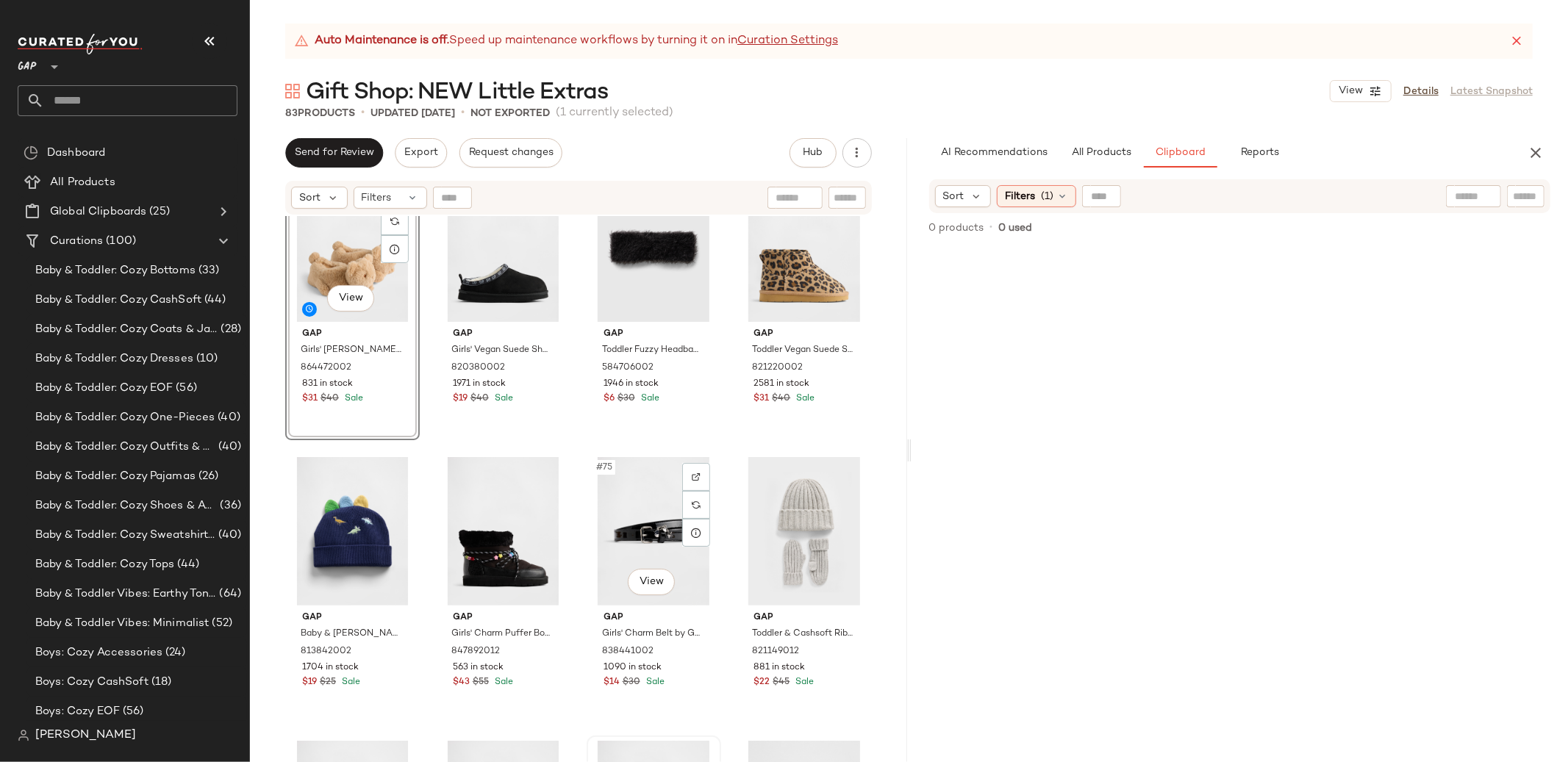
scroll to position [5380, 0]
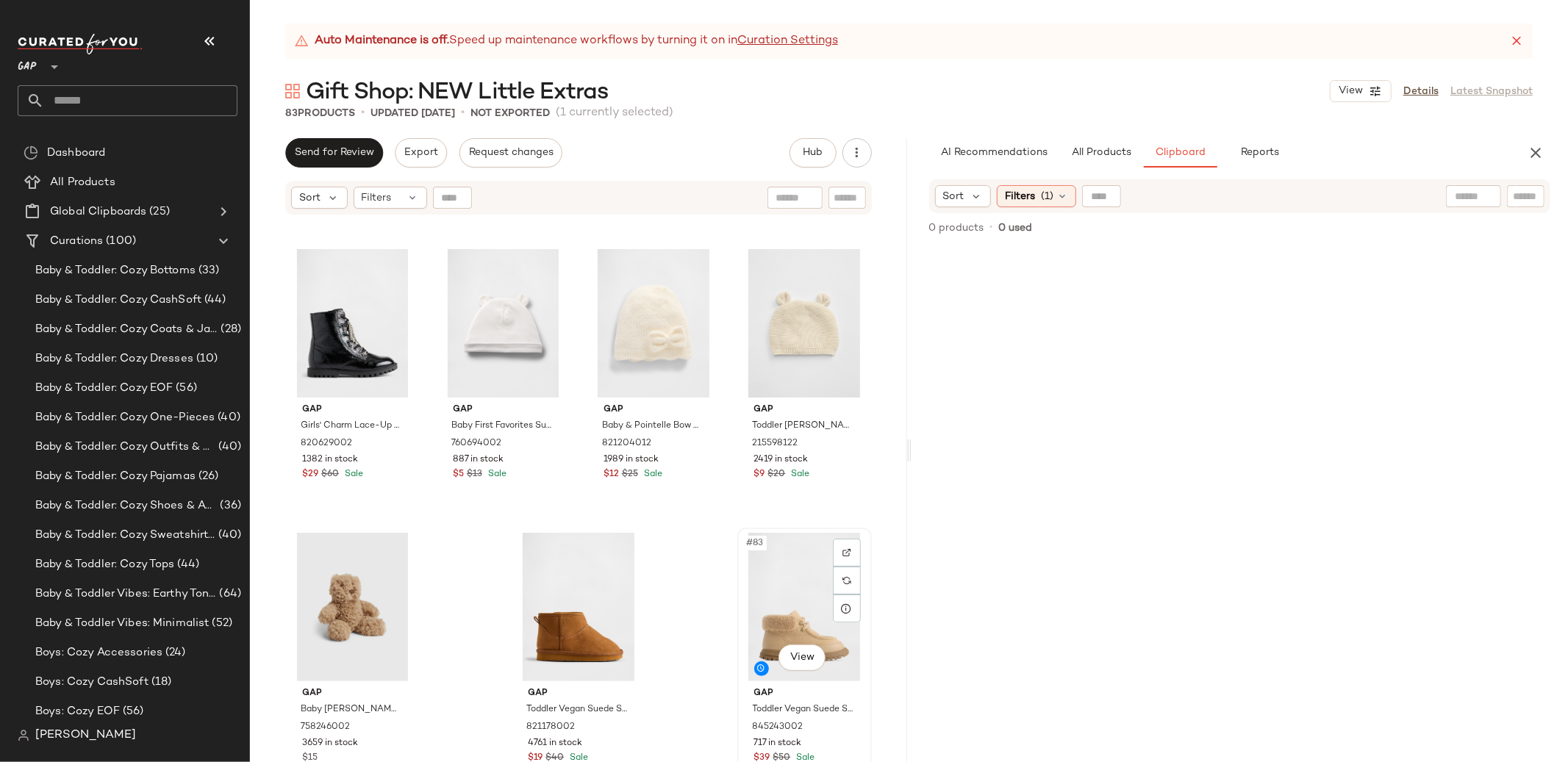
click at [753, 590] on div "#83 View" at bounding box center [803, 607] width 124 height 148
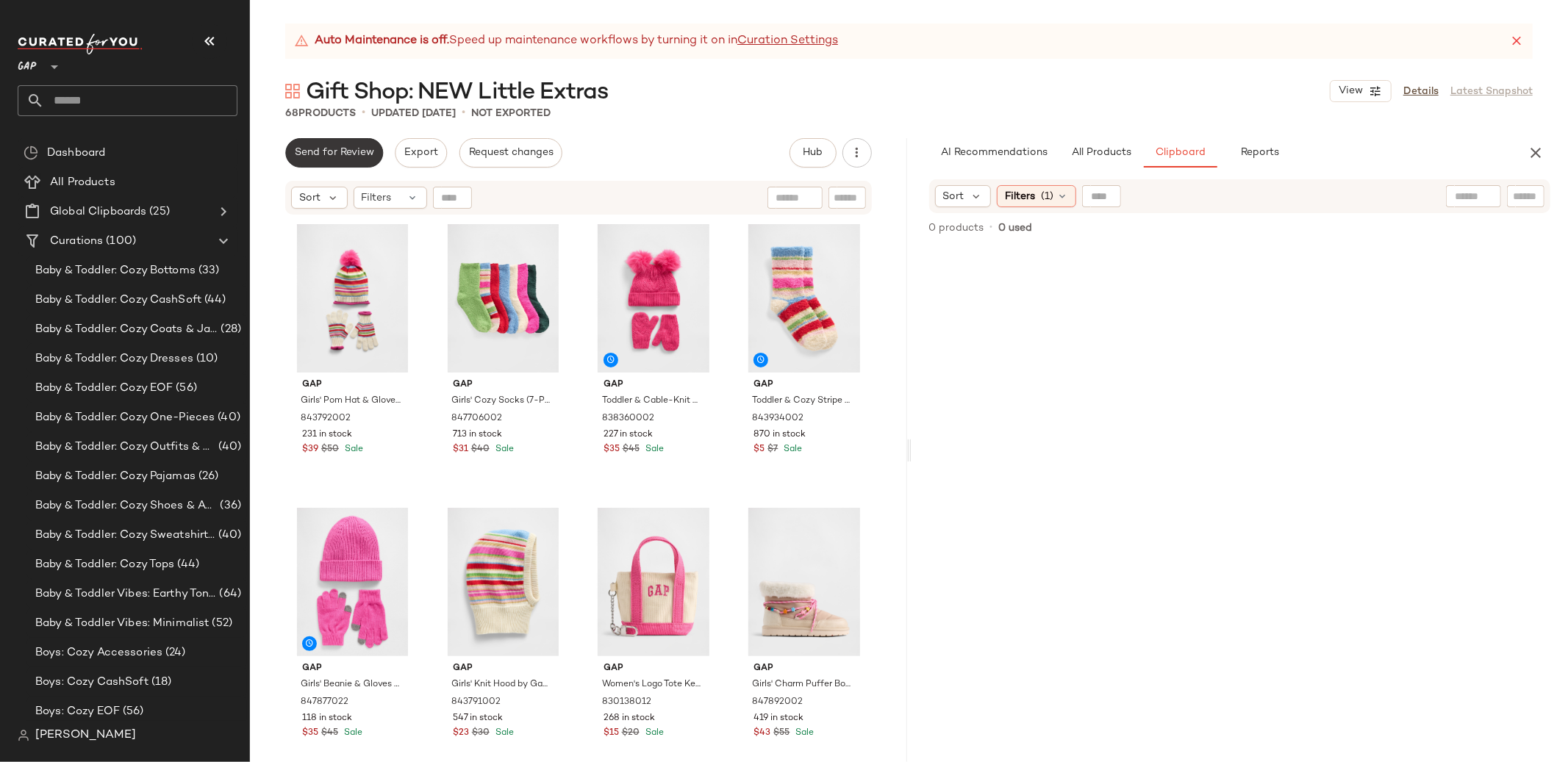
click at [351, 155] on span "Send for Review" at bounding box center [334, 153] width 80 height 12
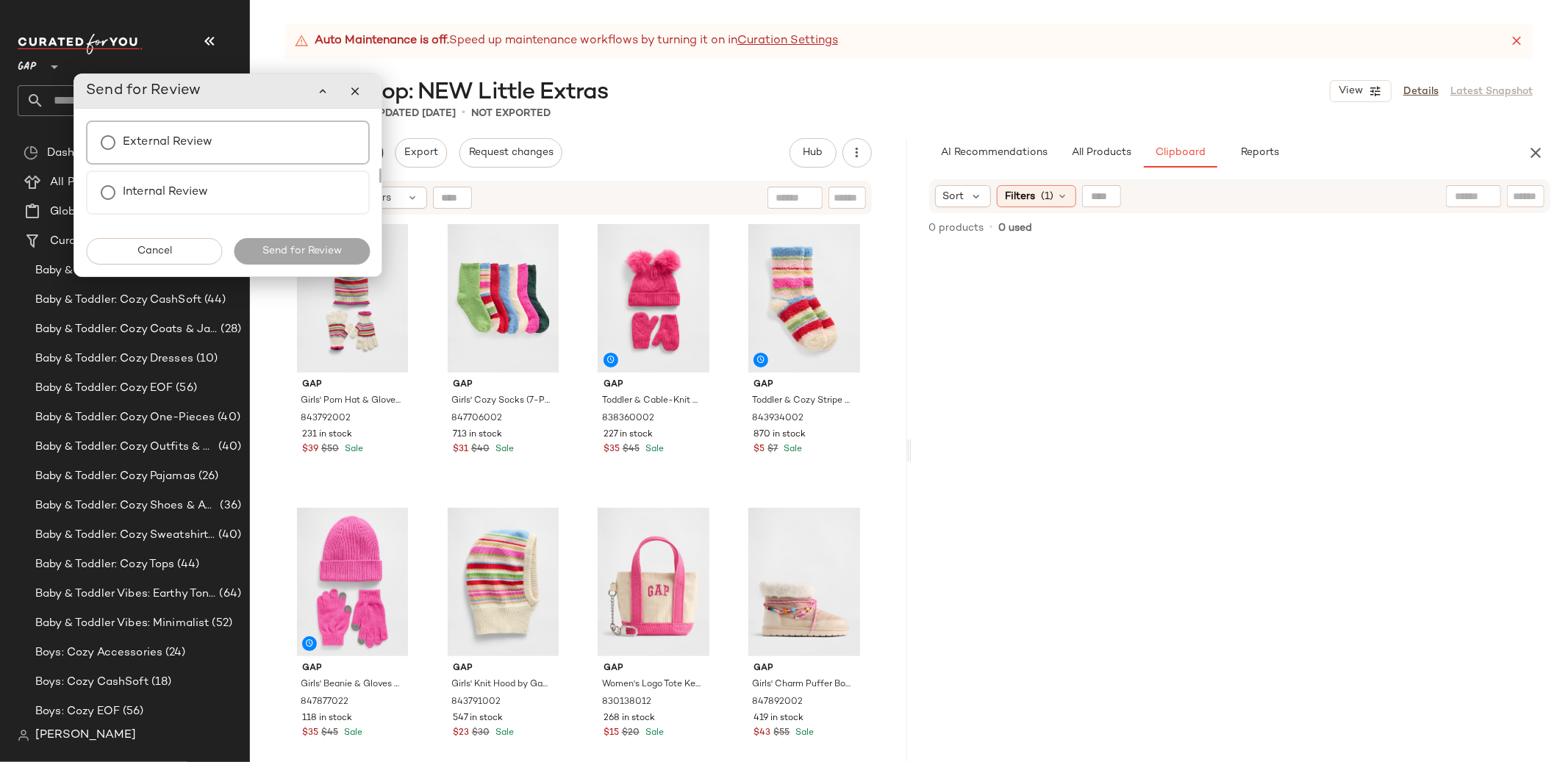
click at [245, 140] on div "External Review" at bounding box center [228, 142] width 284 height 44
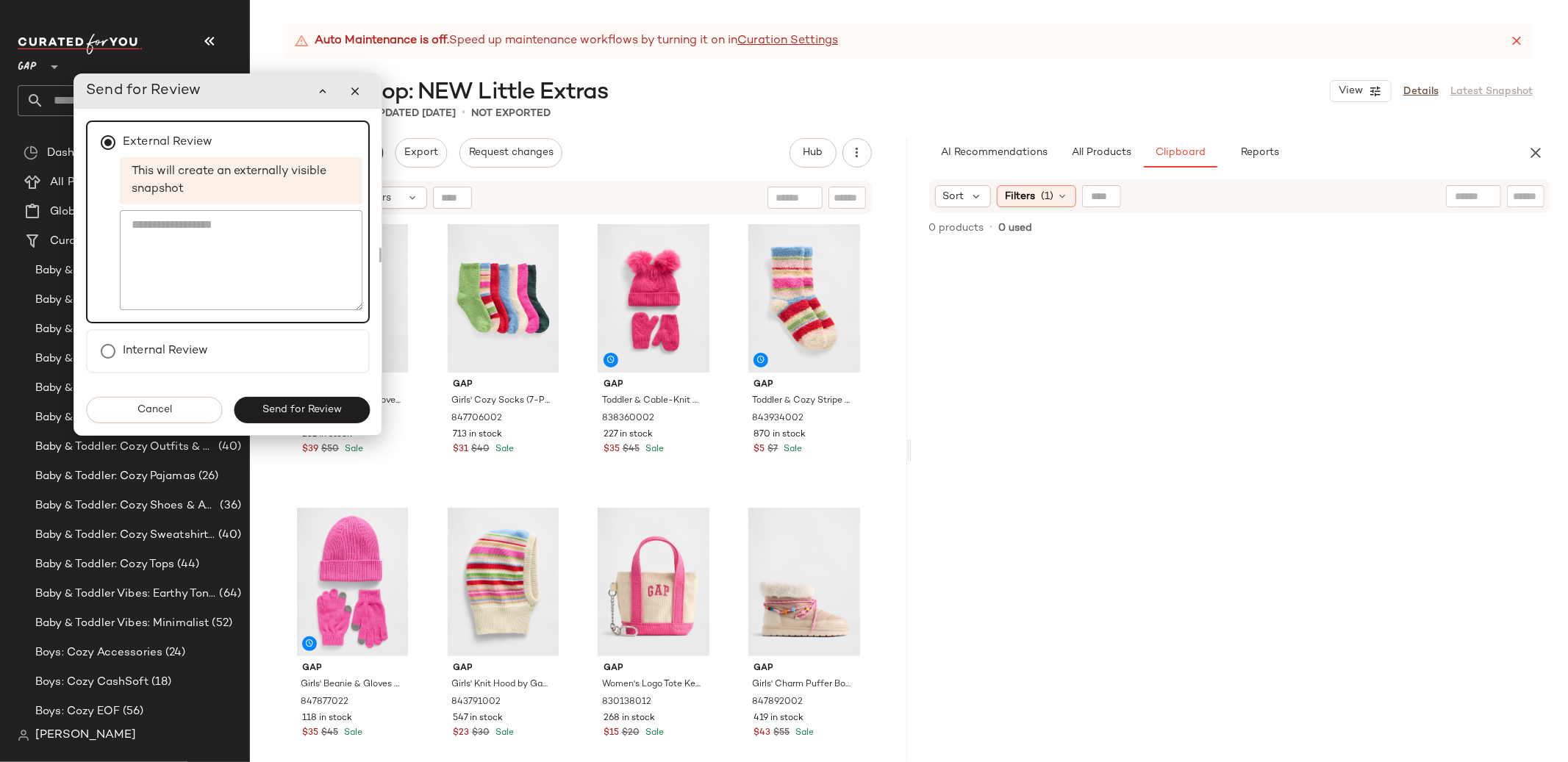
drag, startPoint x: 245, startPoint y: 140, endPoint x: 211, endPoint y: 287, distance: 150.9
click at [245, 140] on div "External Review This will create an externally visible snapshot" at bounding box center [228, 222] width 284 height 203
click at [183, 349] on label "Internal Review" at bounding box center [166, 352] width 85 height 30
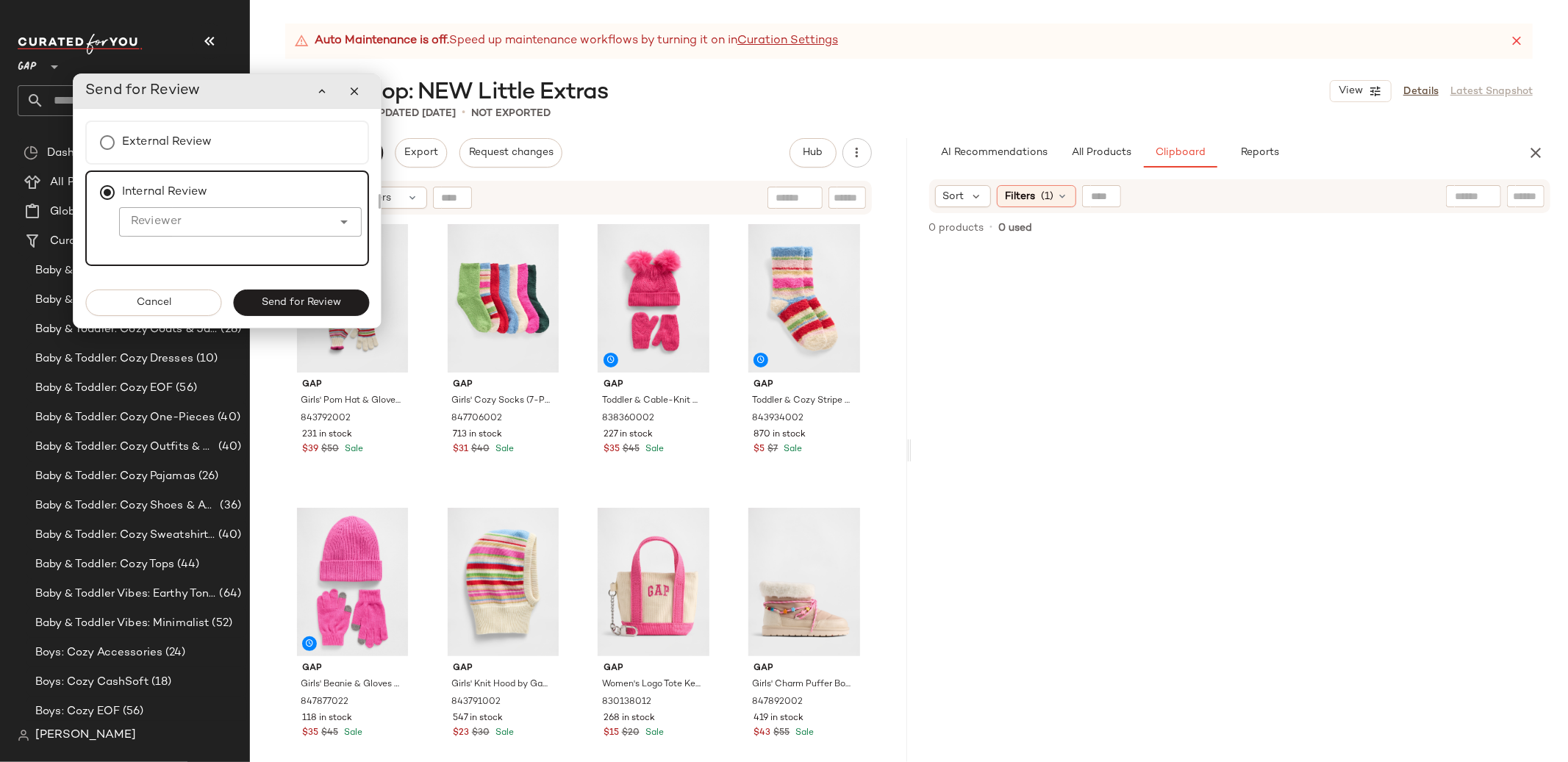
click at [171, 215] on input "Reviewer" at bounding box center [225, 223] width 214 height 18
click at [208, 256] on div "Lore tta Choy" at bounding box center [240, 259] width 220 height 18
type input "**********"
click at [309, 298] on span "Send for Review" at bounding box center [301, 303] width 80 height 12
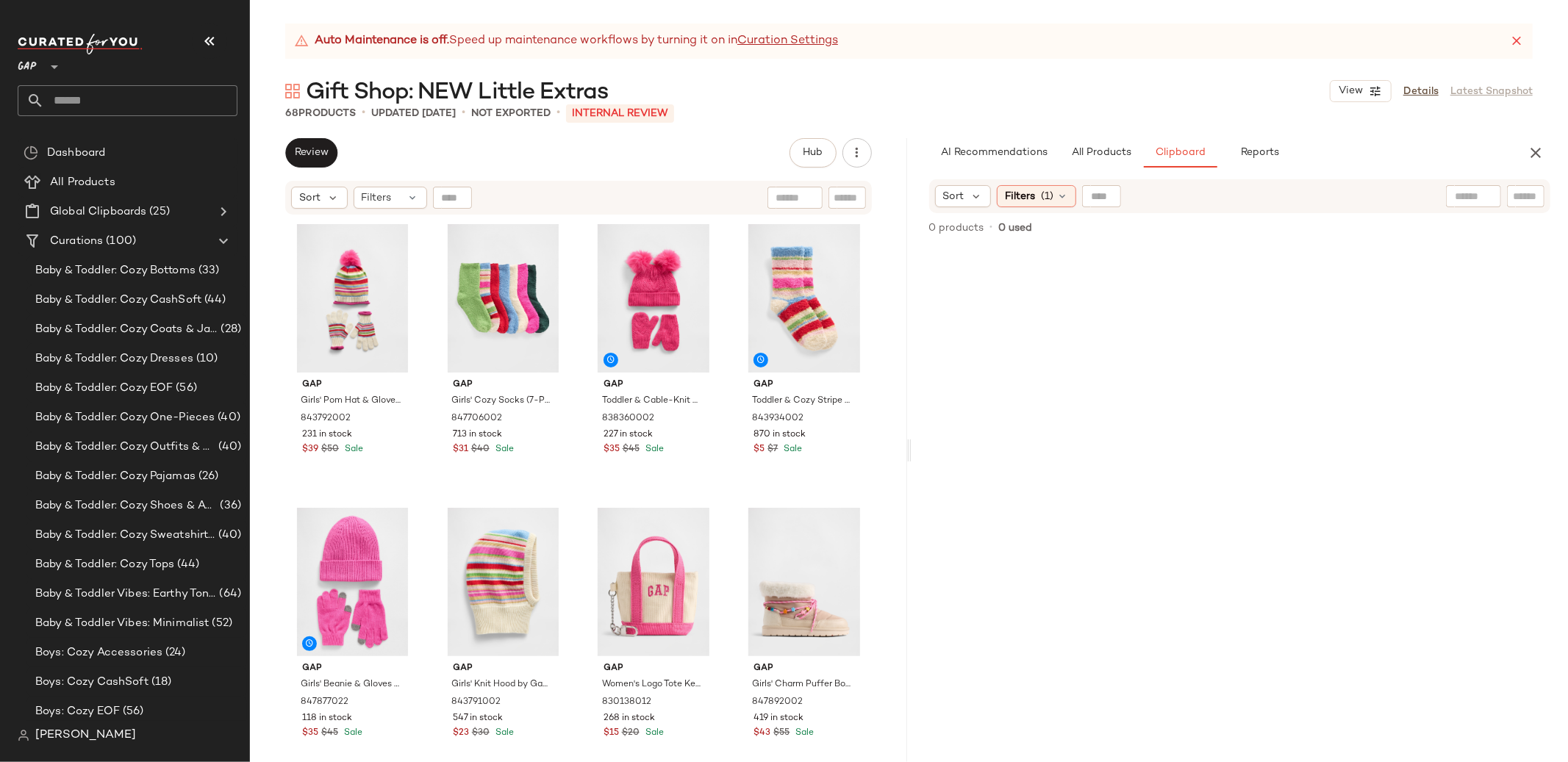
drag, startPoint x: 1538, startPoint y: 147, endPoint x: 1521, endPoint y: 157, distance: 19.7
click at [1538, 147] on icon "button" at bounding box center [1535, 153] width 18 height 18
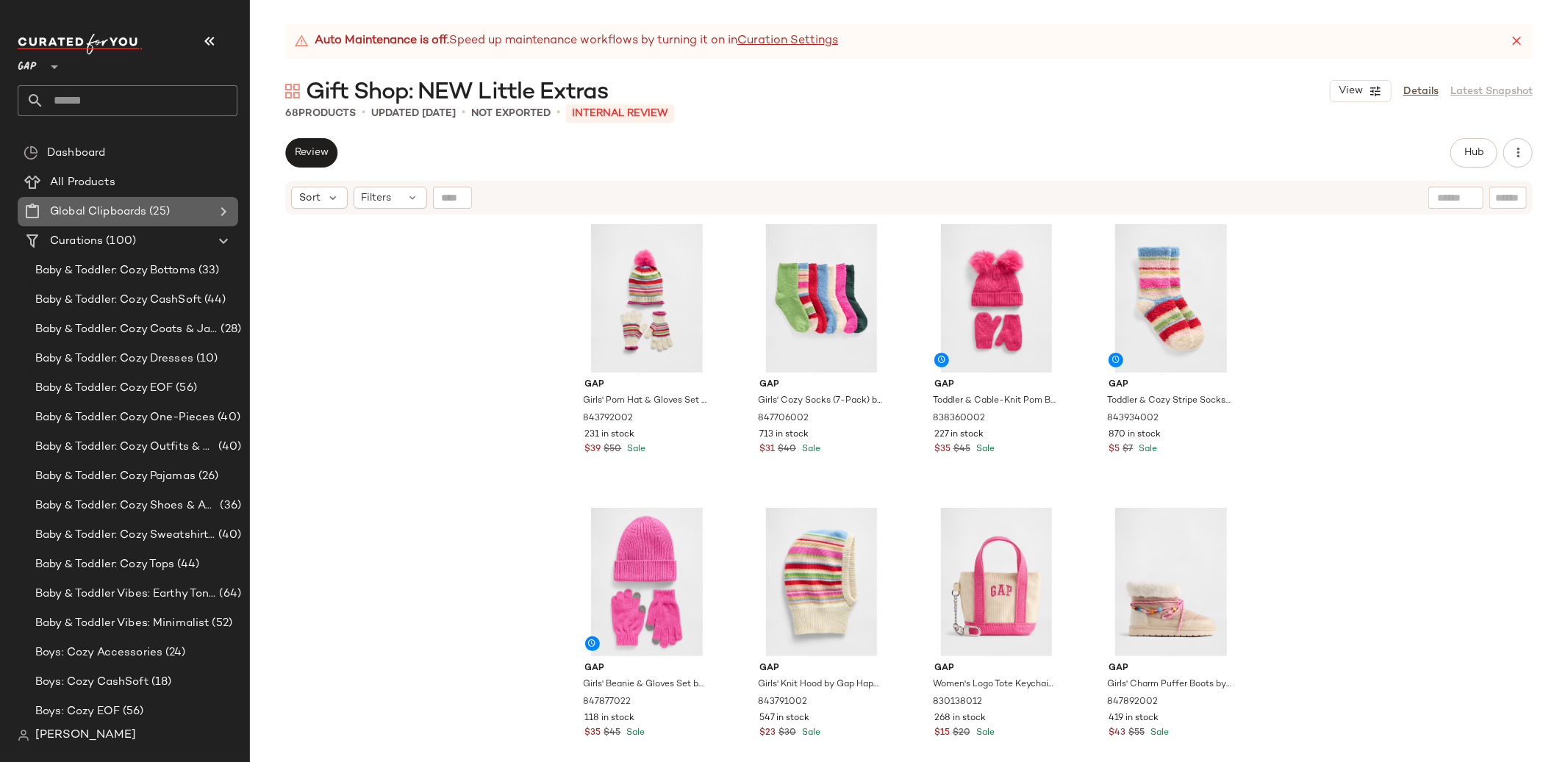
click at [224, 214] on icon at bounding box center [223, 212] width 18 height 18
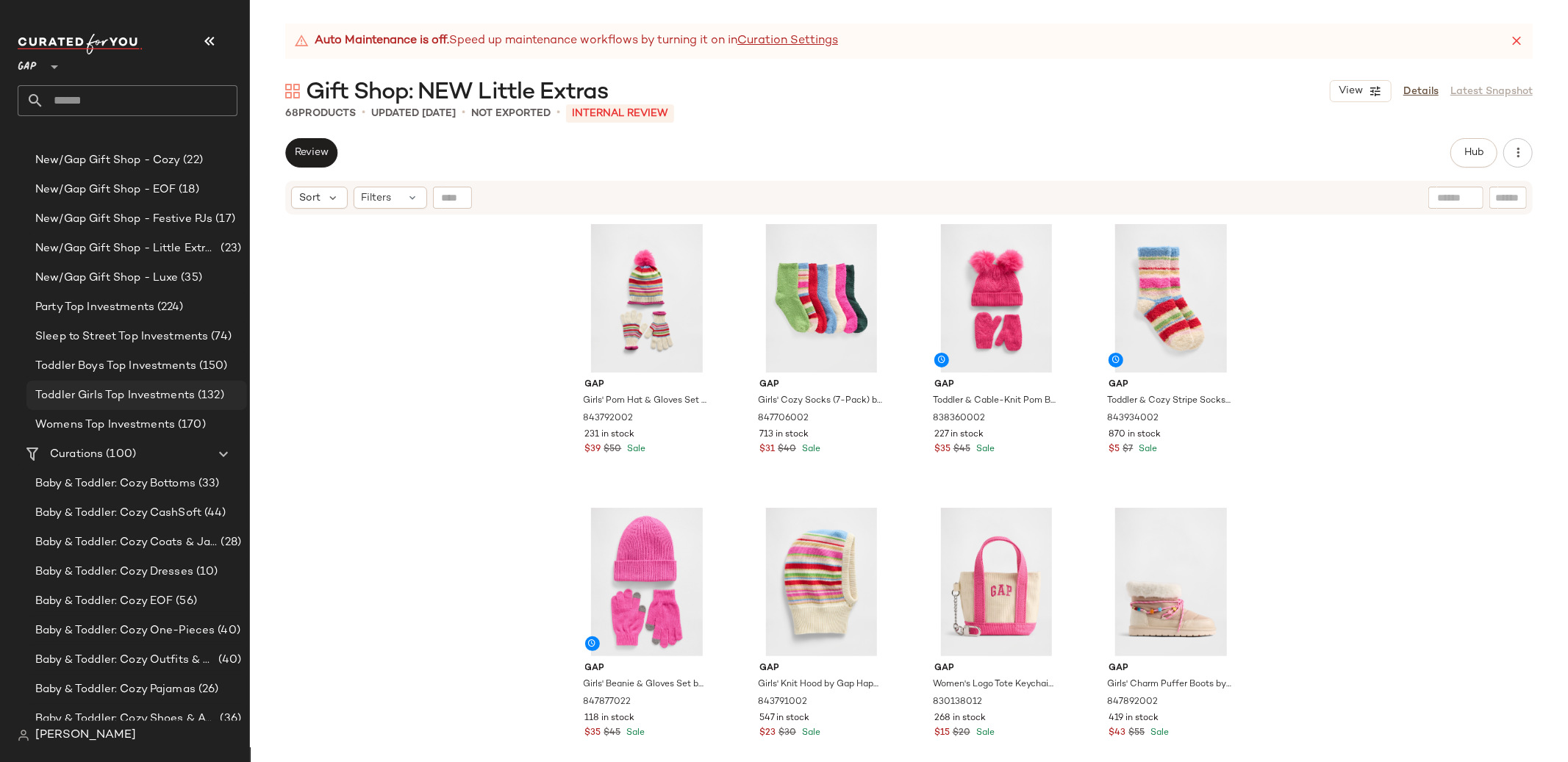
scroll to position [597, 0]
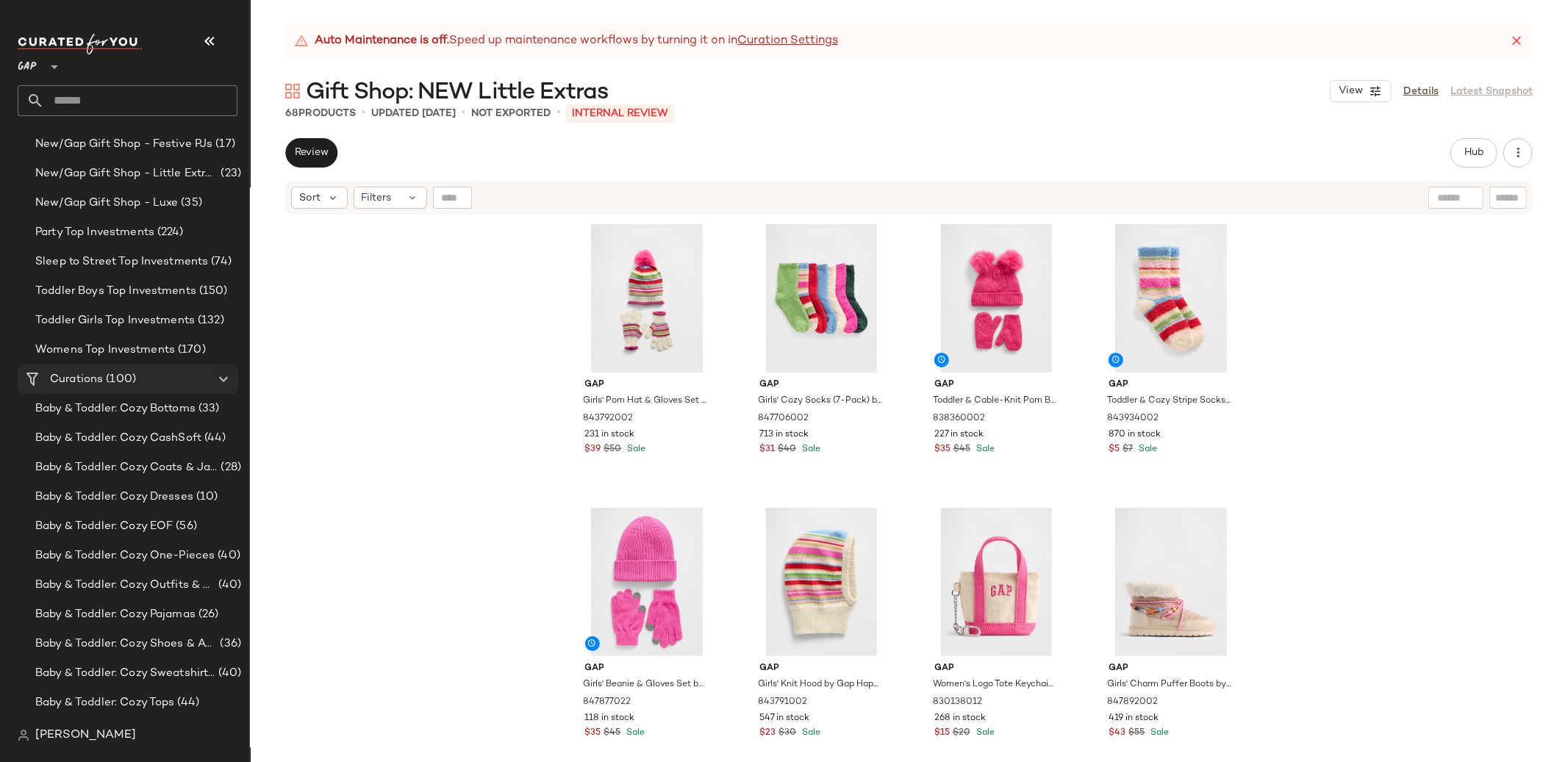
drag, startPoint x: 123, startPoint y: 376, endPoint x: 151, endPoint y: 385, distance: 29.4
drag, startPoint x: 191, startPoint y: 399, endPoint x: 332, endPoint y: 407, distance: 141.2
click at [191, 399] on span "Create New Curation" at bounding box center [194, 398] width 120 height 13
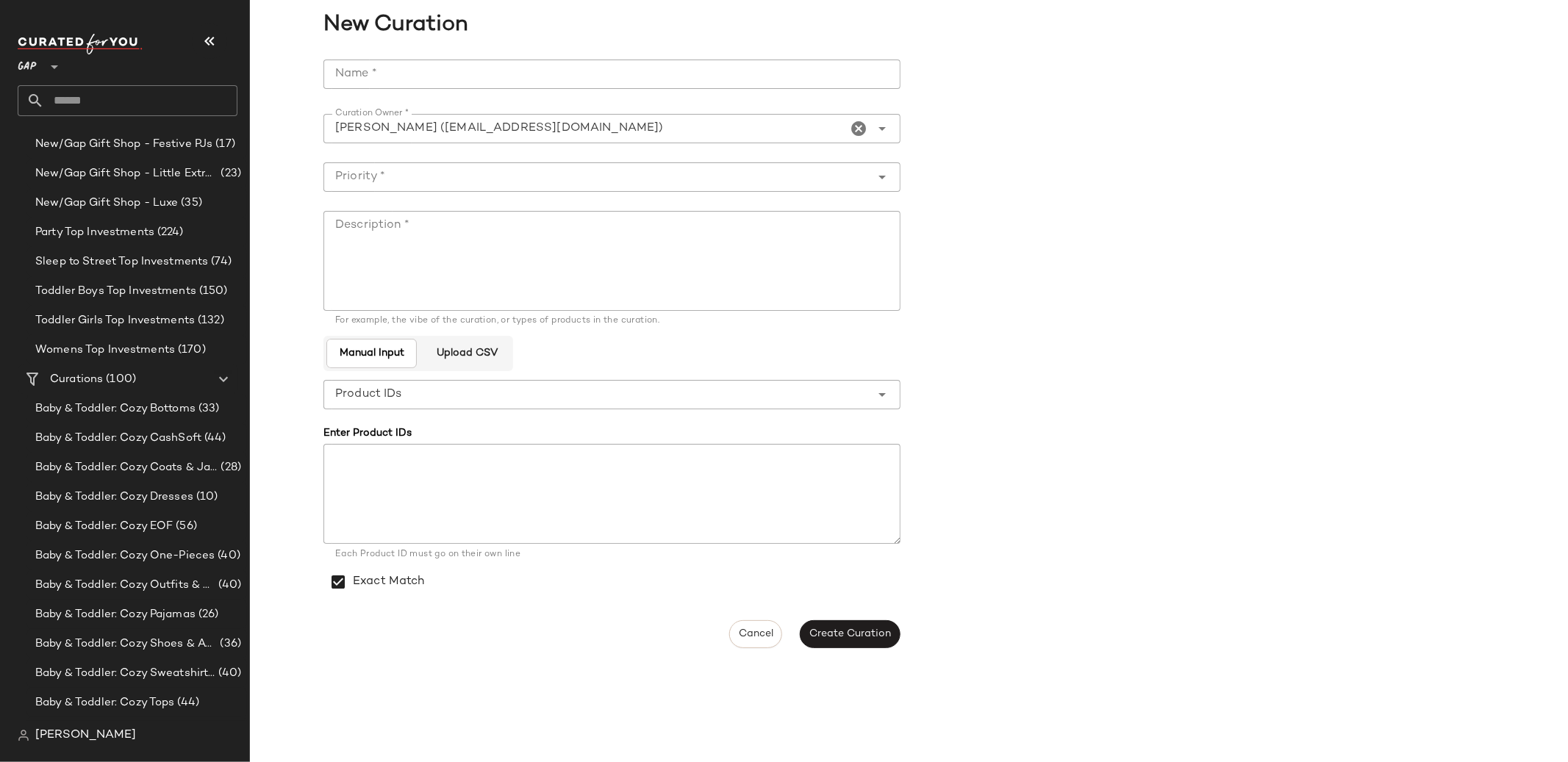
click at [420, 79] on input "Name *" at bounding box center [612, 75] width 577 height 30
type input "*"
type input "**********"
click at [407, 171] on input "Priority *" at bounding box center [597, 177] width 547 height 18
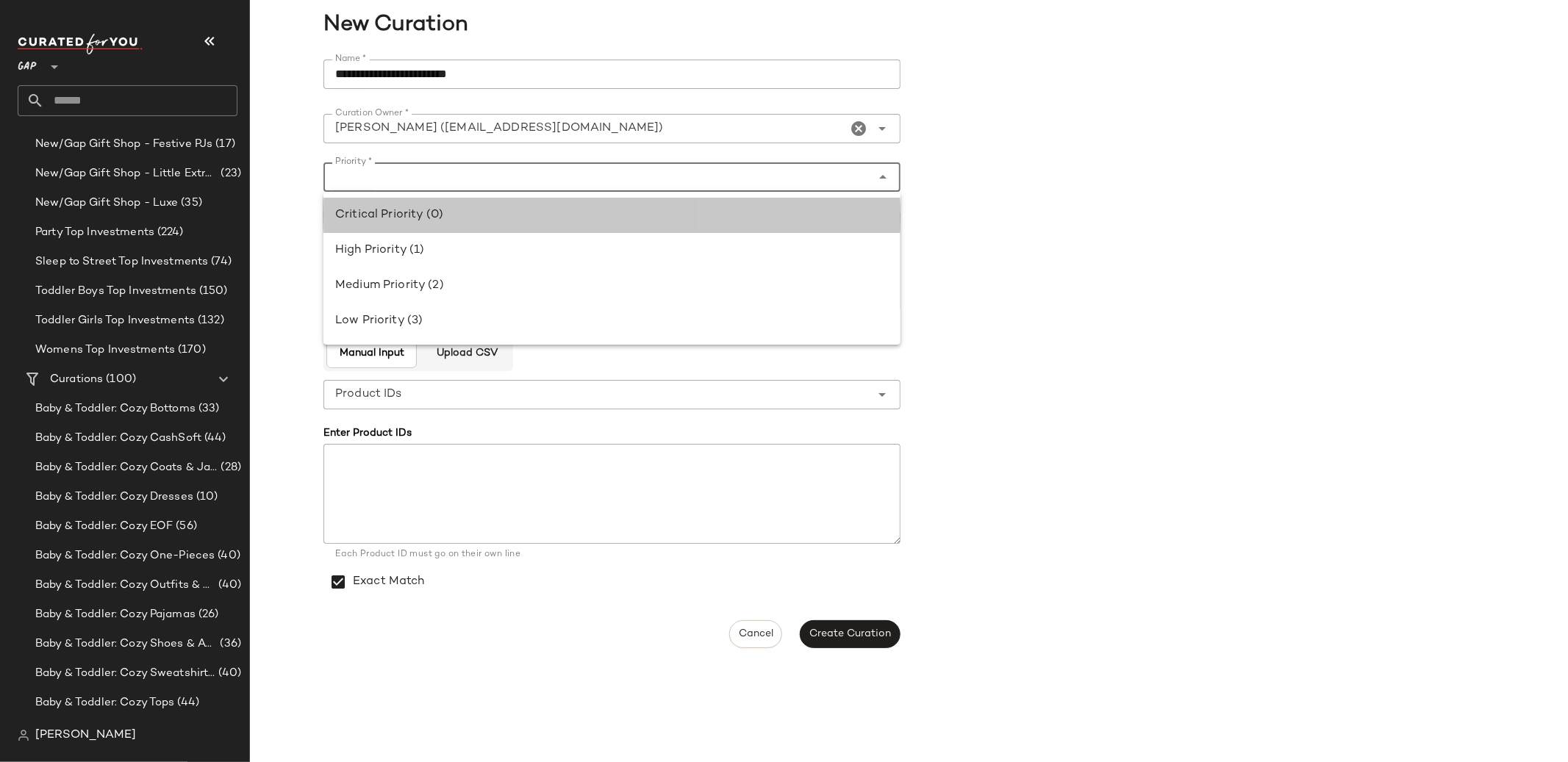
drag, startPoint x: 414, startPoint y: 221, endPoint x: 432, endPoint y: 248, distance: 32.4
click at [414, 222] on div "Critical Priority (0)" at bounding box center [611, 216] width 553 height 18
type input "**********"
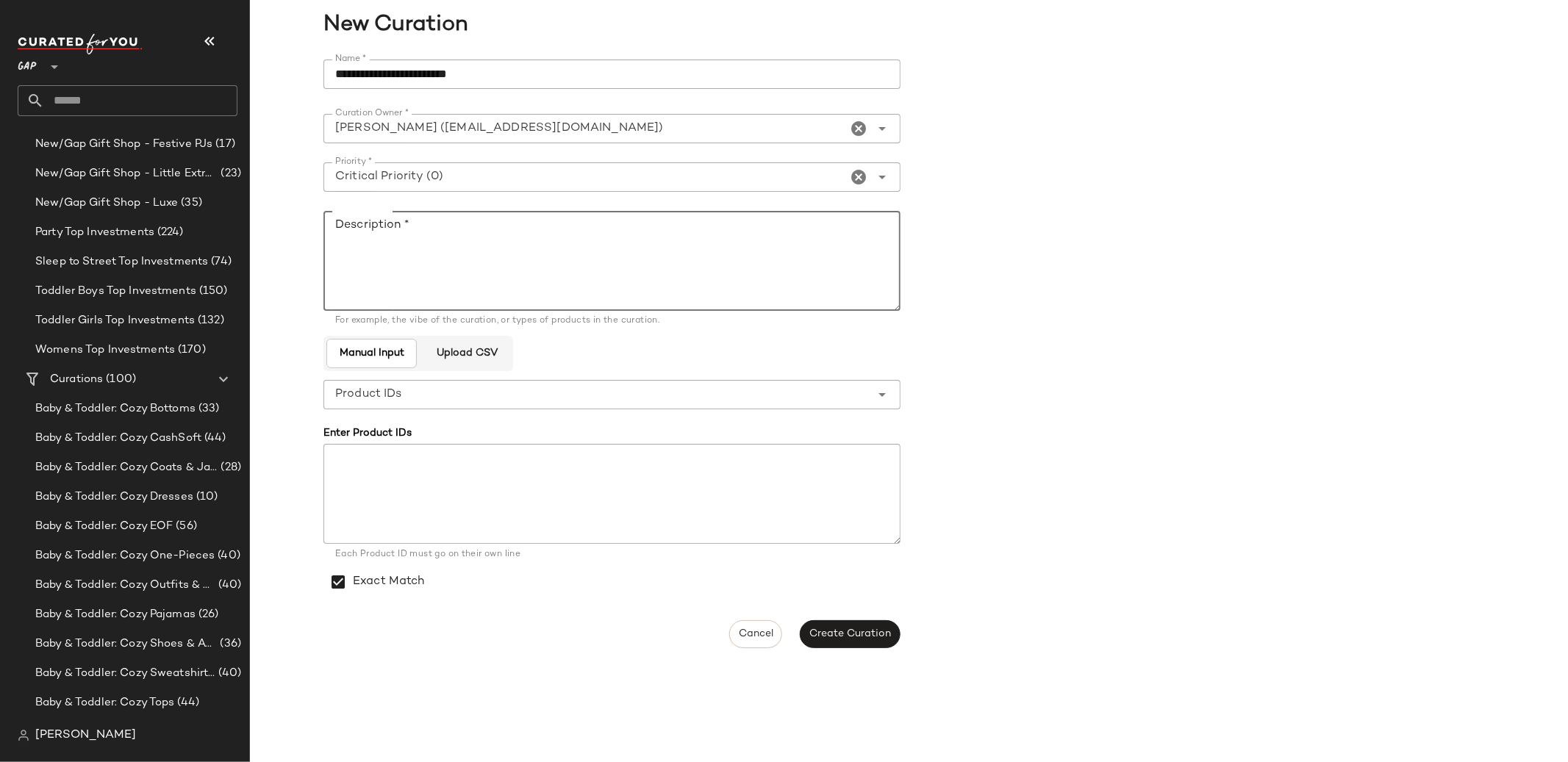
click at [434, 249] on textarea "Description *" at bounding box center [612, 260] width 577 height 100
click at [765, 244] on textarea "**********" at bounding box center [612, 260] width 577 height 100
click at [341, 243] on textarea "**********" at bounding box center [612, 260] width 577 height 100
click at [757, 246] on textarea "**********" at bounding box center [612, 260] width 577 height 100
type textarea "**********"
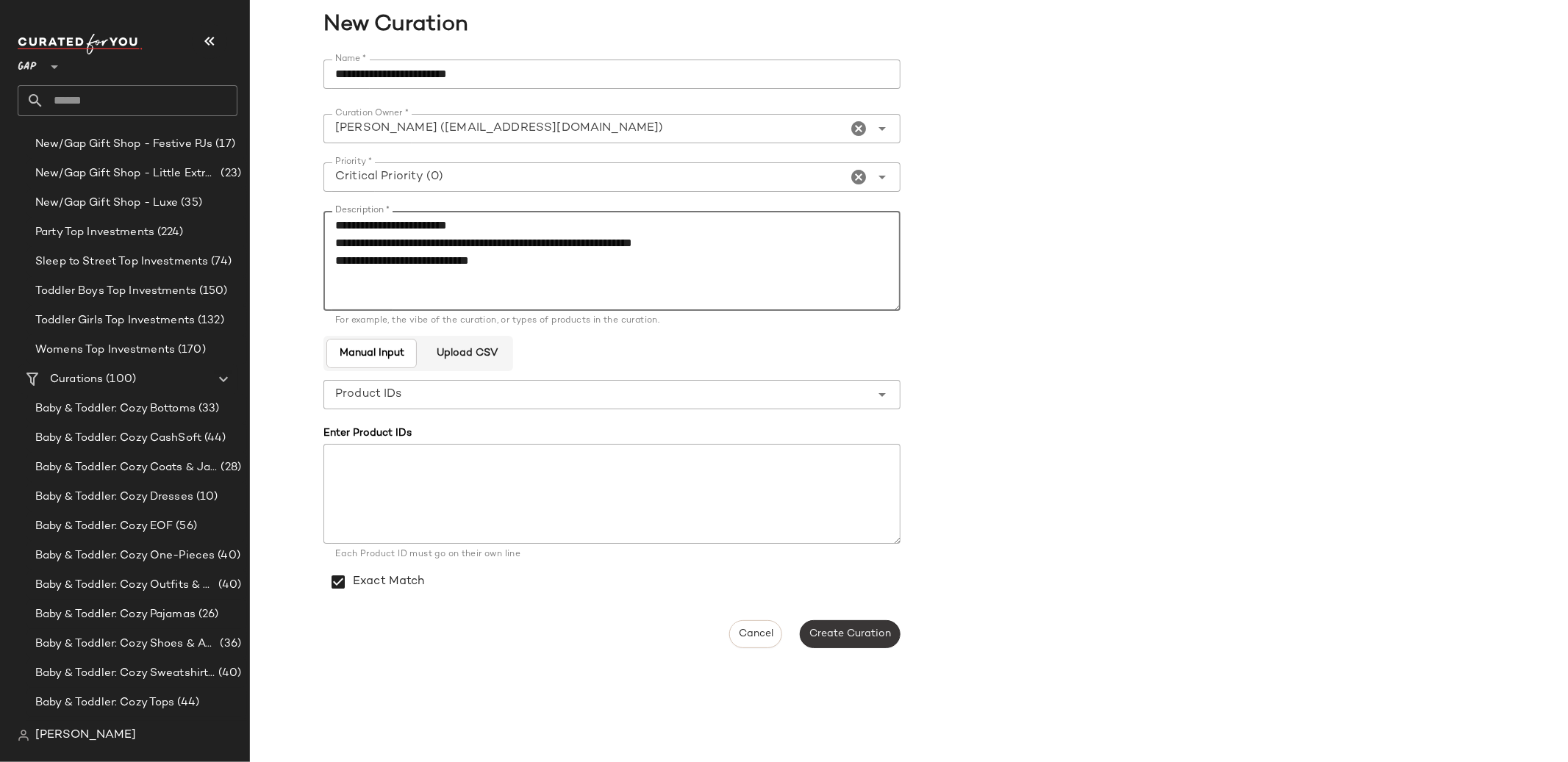
click at [872, 633] on span "Create Curation" at bounding box center [849, 635] width 82 height 12
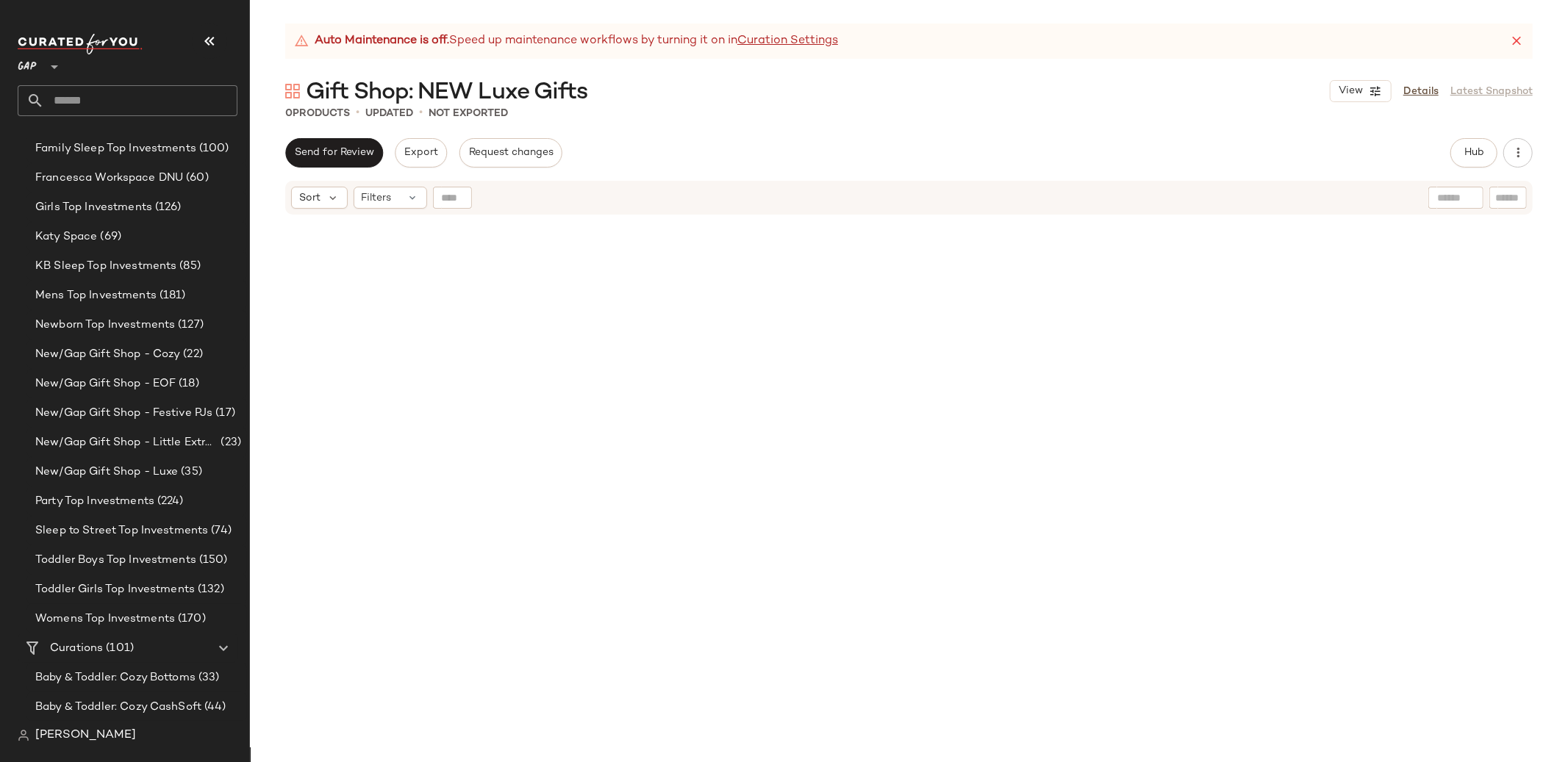
scroll to position [330, 0]
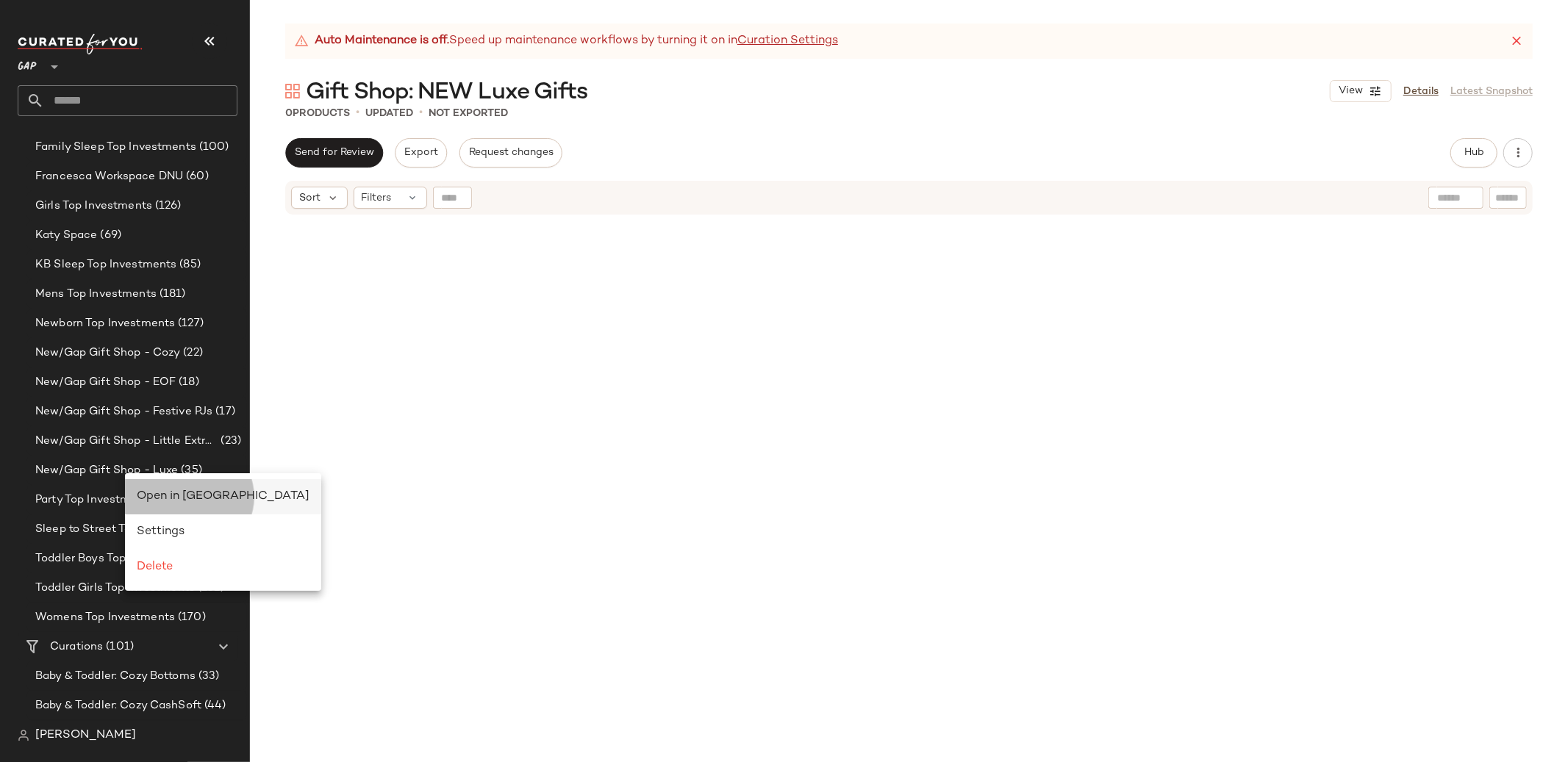
click at [222, 501] on span "Open in [GEOGRAPHIC_DATA]" at bounding box center [223, 497] width 173 height 13
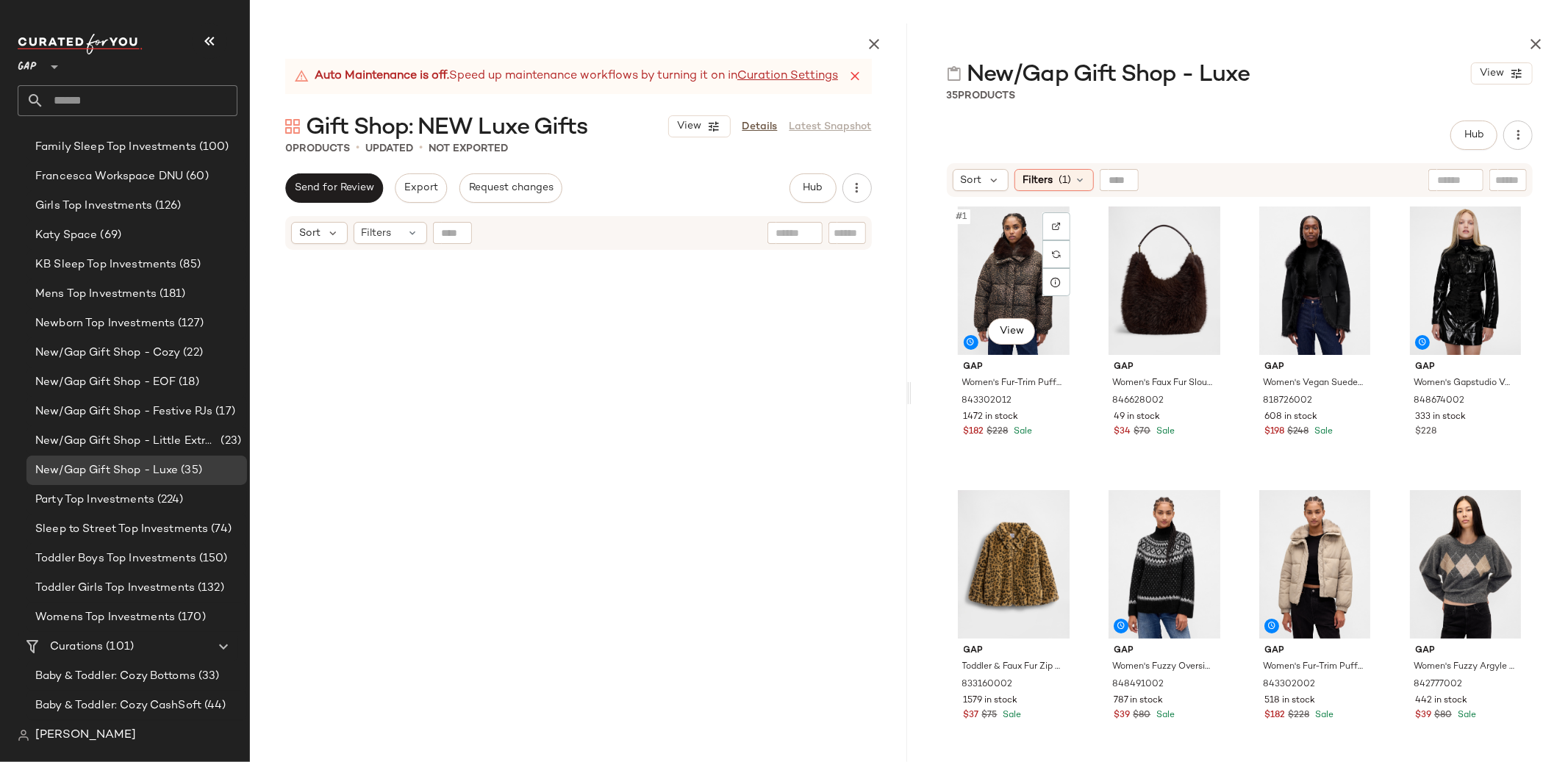
drag, startPoint x: 996, startPoint y: 254, endPoint x: 1082, endPoint y: 280, distance: 89.8
click at [996, 254] on div "#1 View" at bounding box center [1013, 280] width 124 height 148
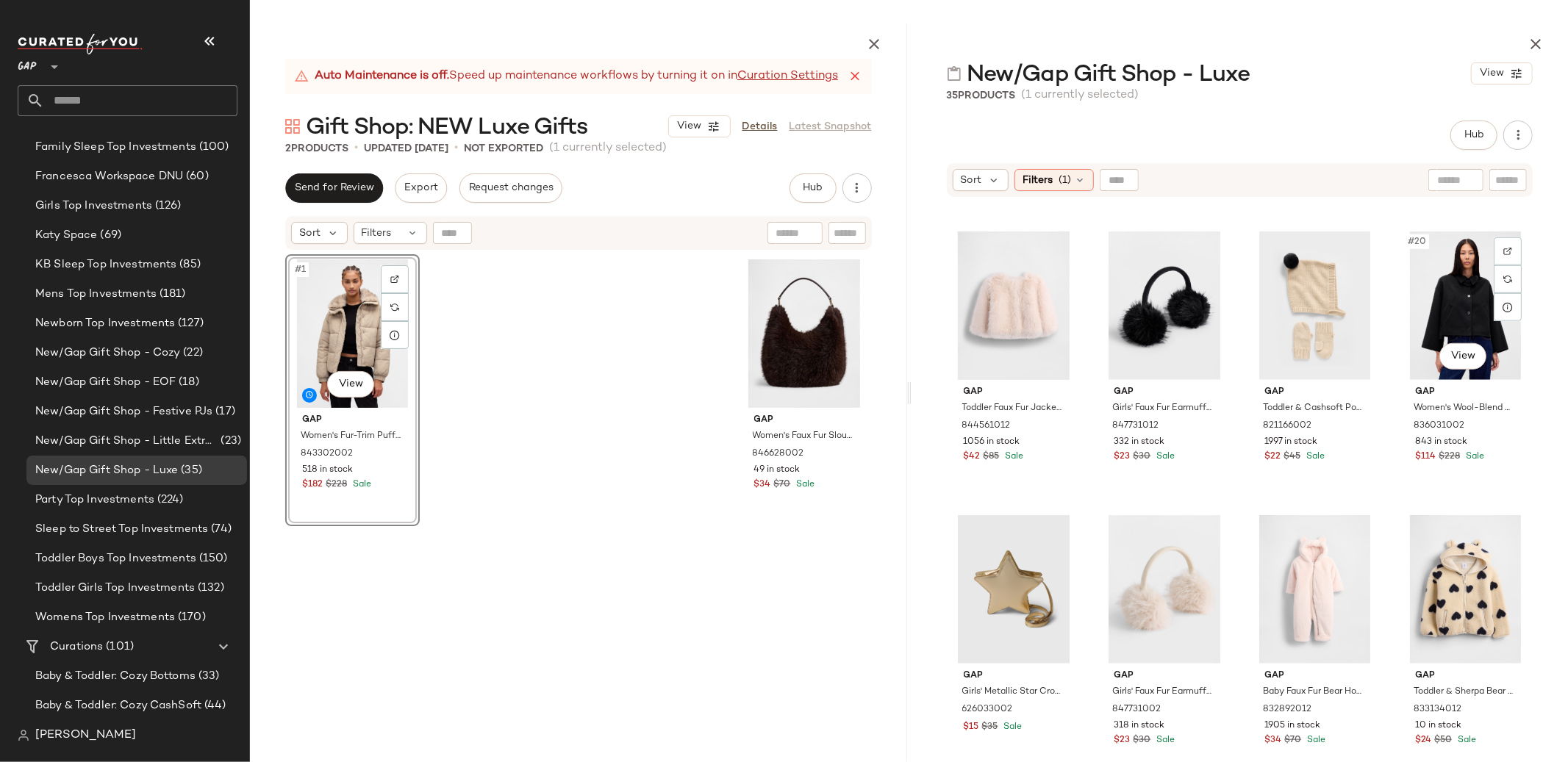
scroll to position [1131, 0]
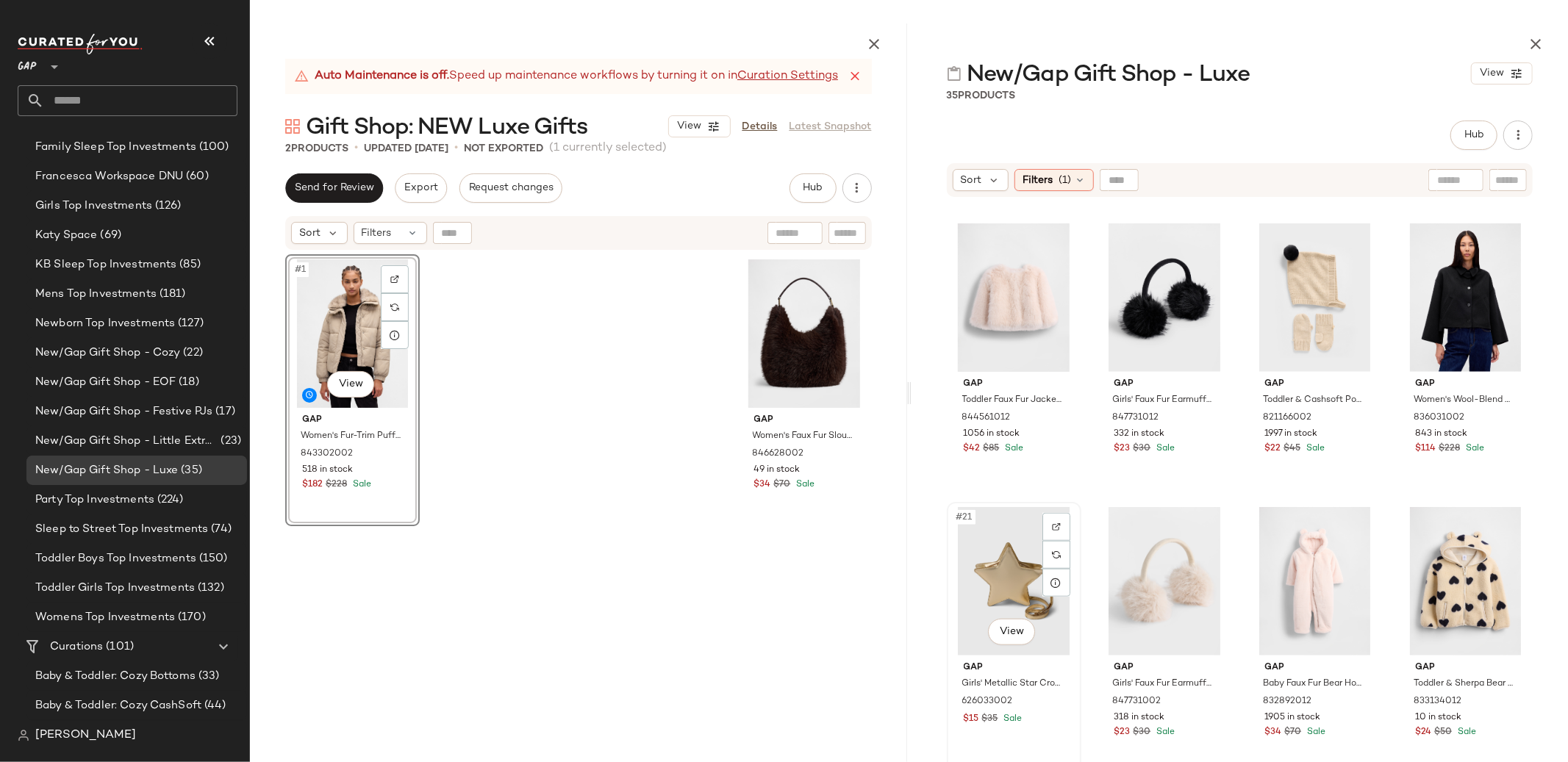
click at [994, 584] on div "#21 View" at bounding box center [1013, 581] width 124 height 148
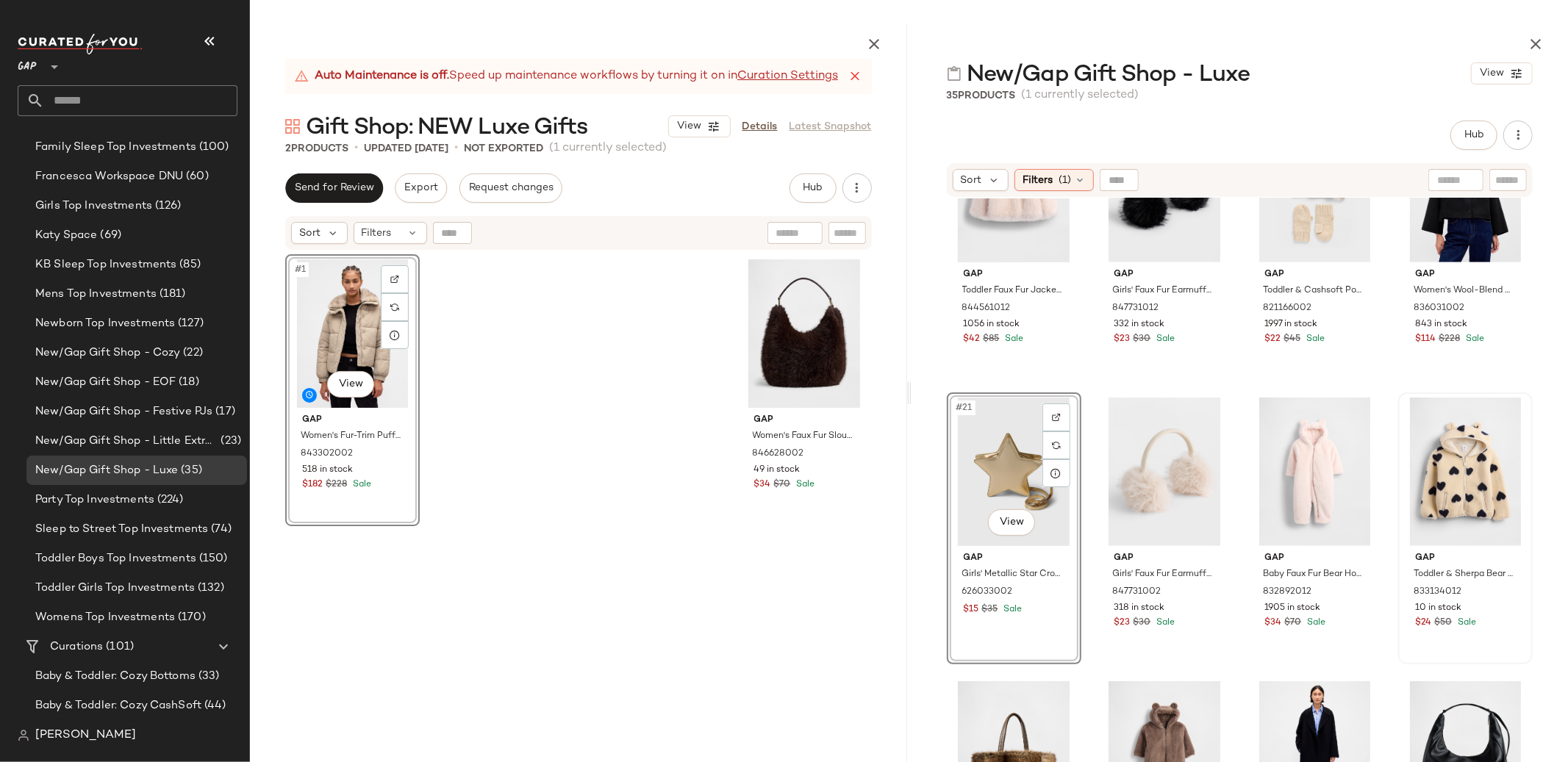
scroll to position [1261, 0]
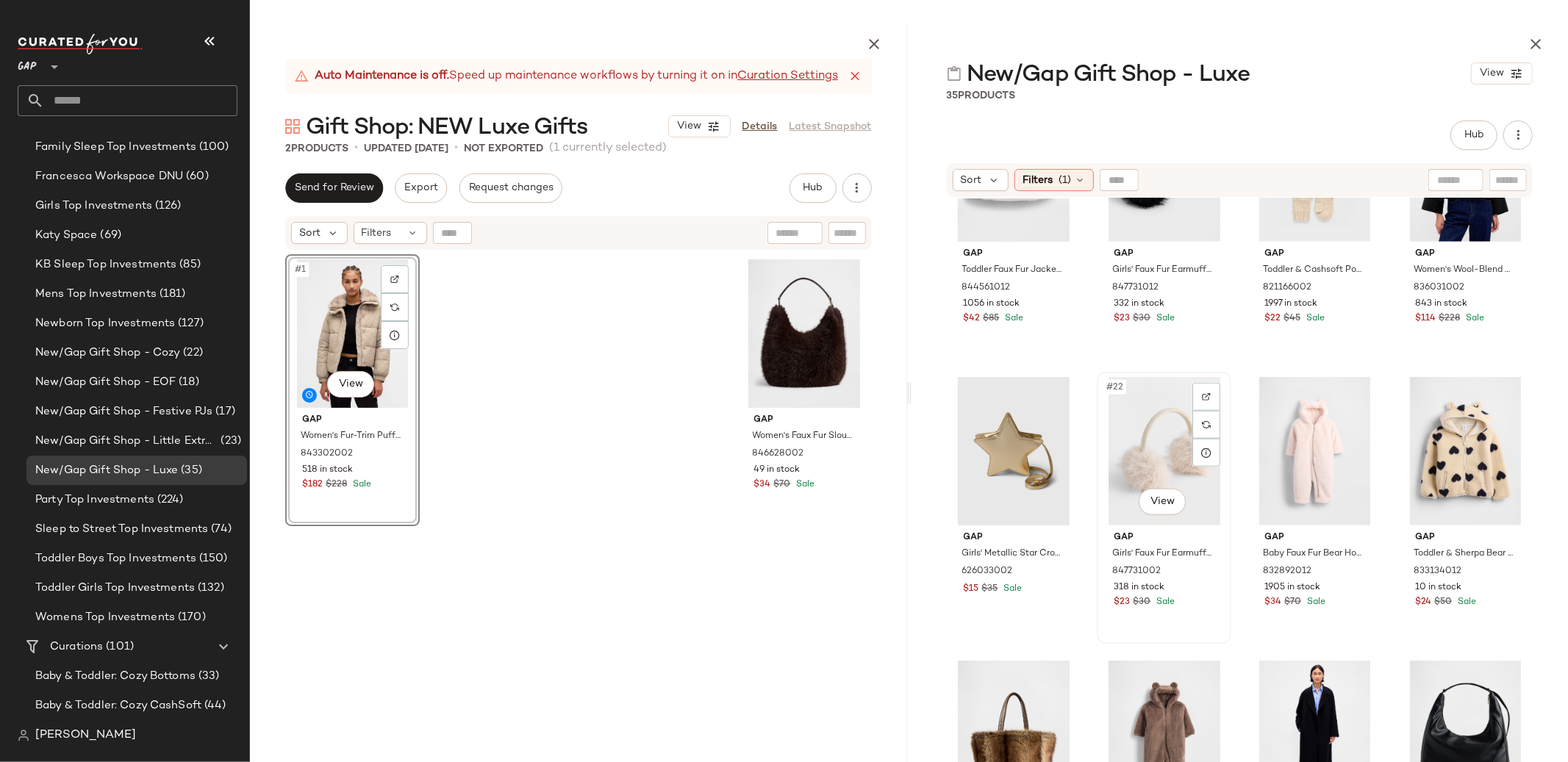
drag, startPoint x: 1156, startPoint y: 419, endPoint x: 1123, endPoint y: 432, distance: 35.5
click at [1156, 419] on div "#22 View" at bounding box center [1163, 451] width 124 height 148
click at [1011, 434] on div "#21 View" at bounding box center [1013, 451] width 124 height 148
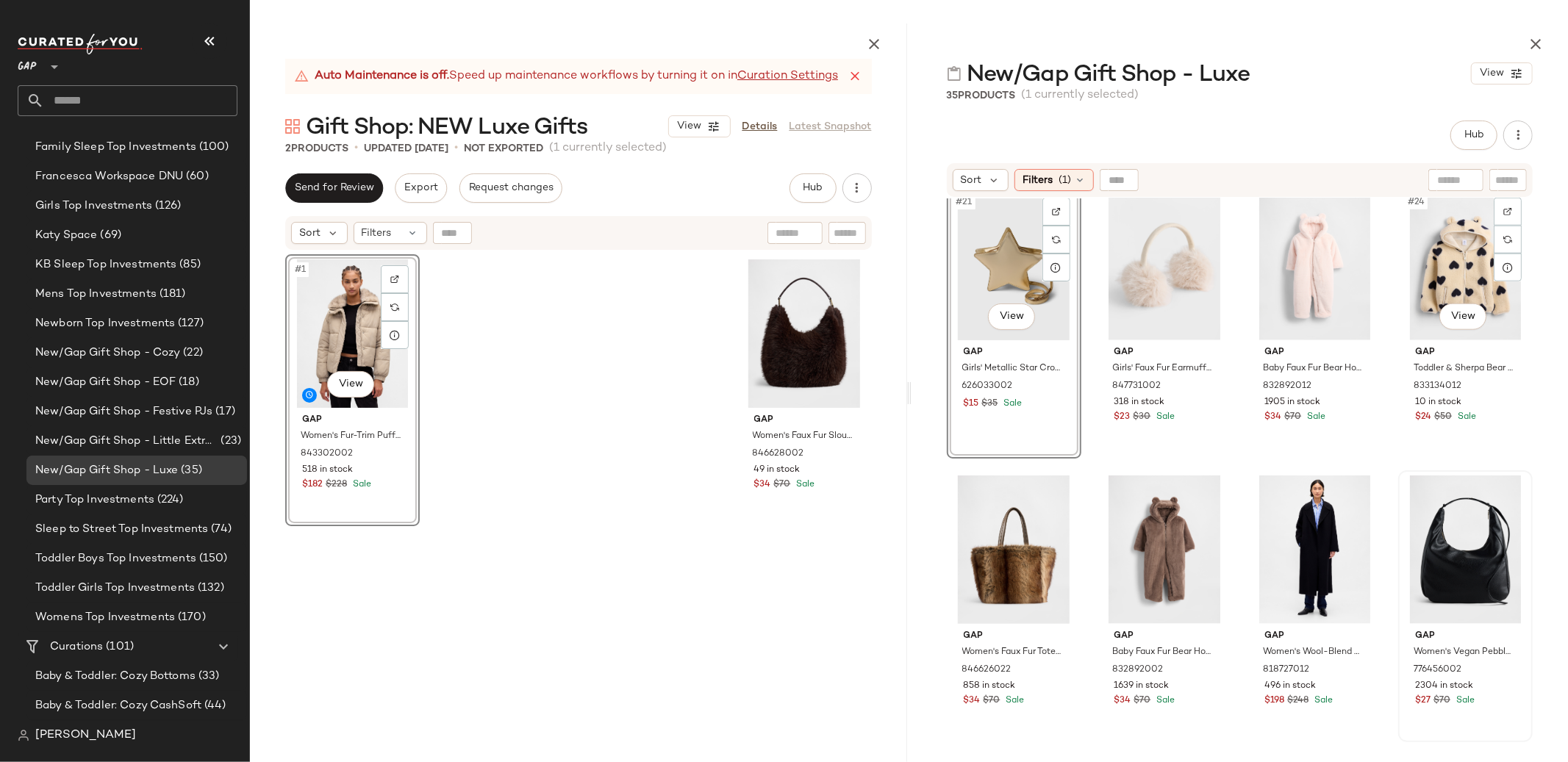
scroll to position [1582, 0]
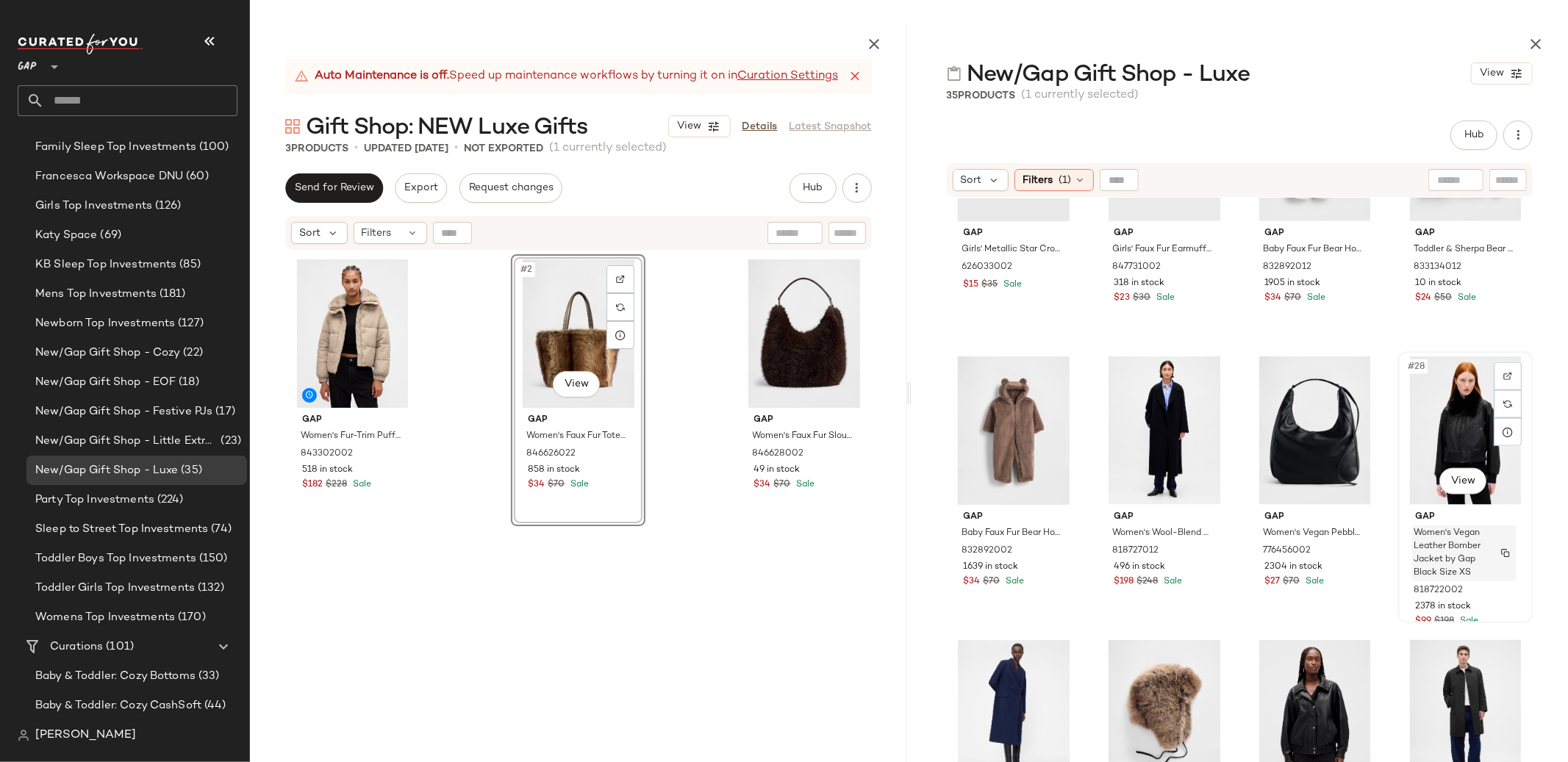
scroll to position [1636, 0]
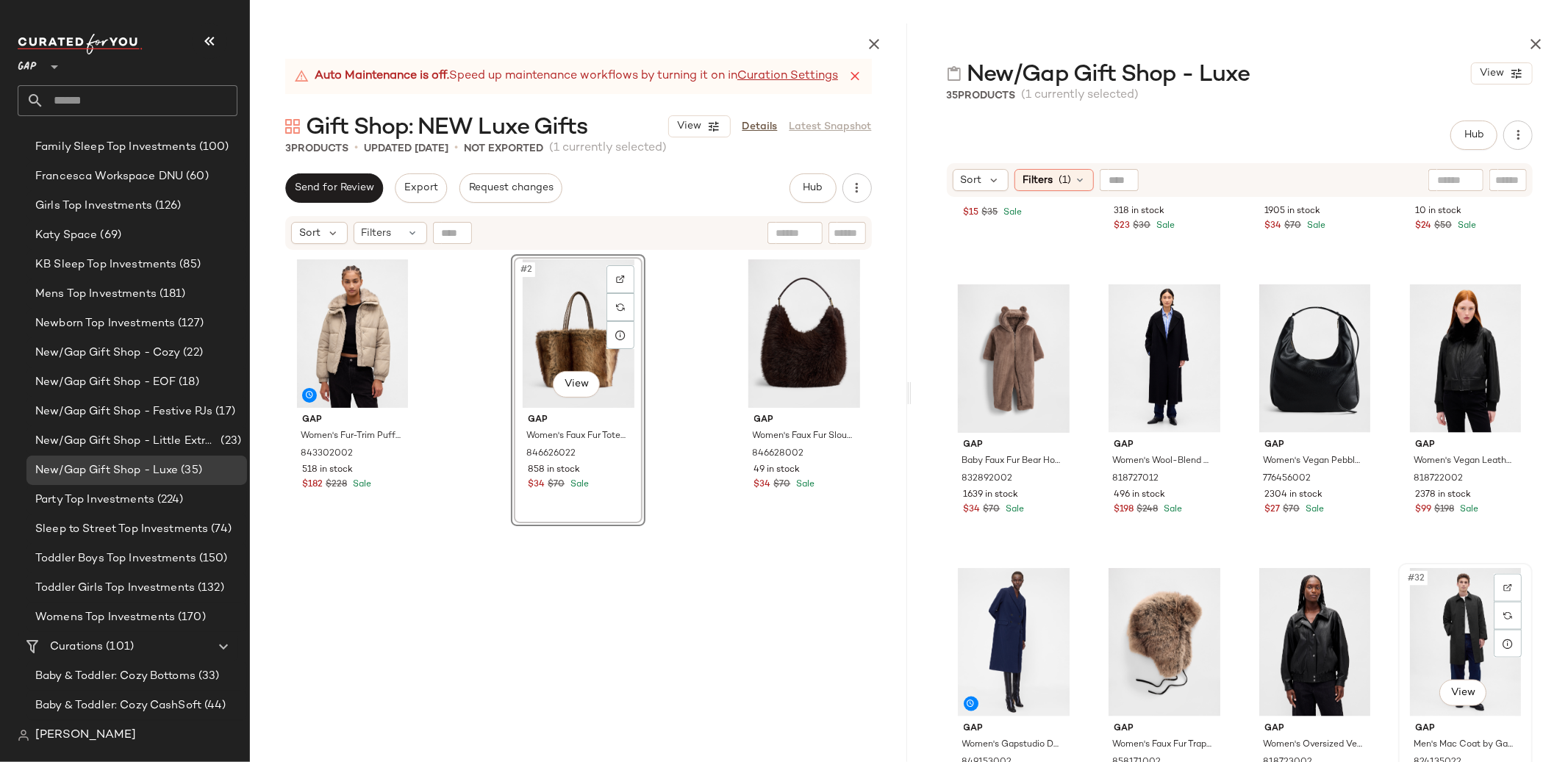
click at [1454, 610] on div "#32 View" at bounding box center [1465, 642] width 124 height 148
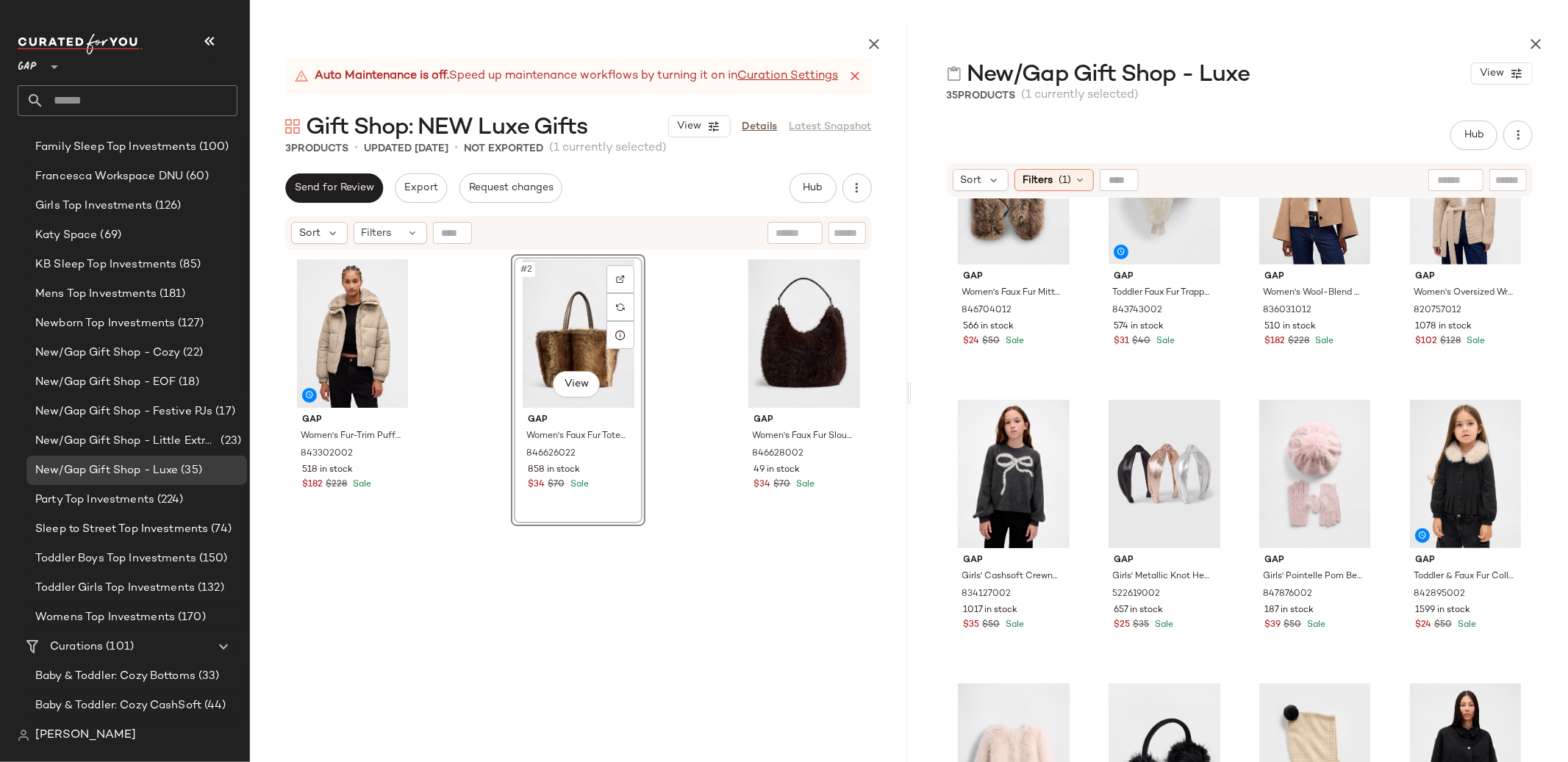
scroll to position [0, 0]
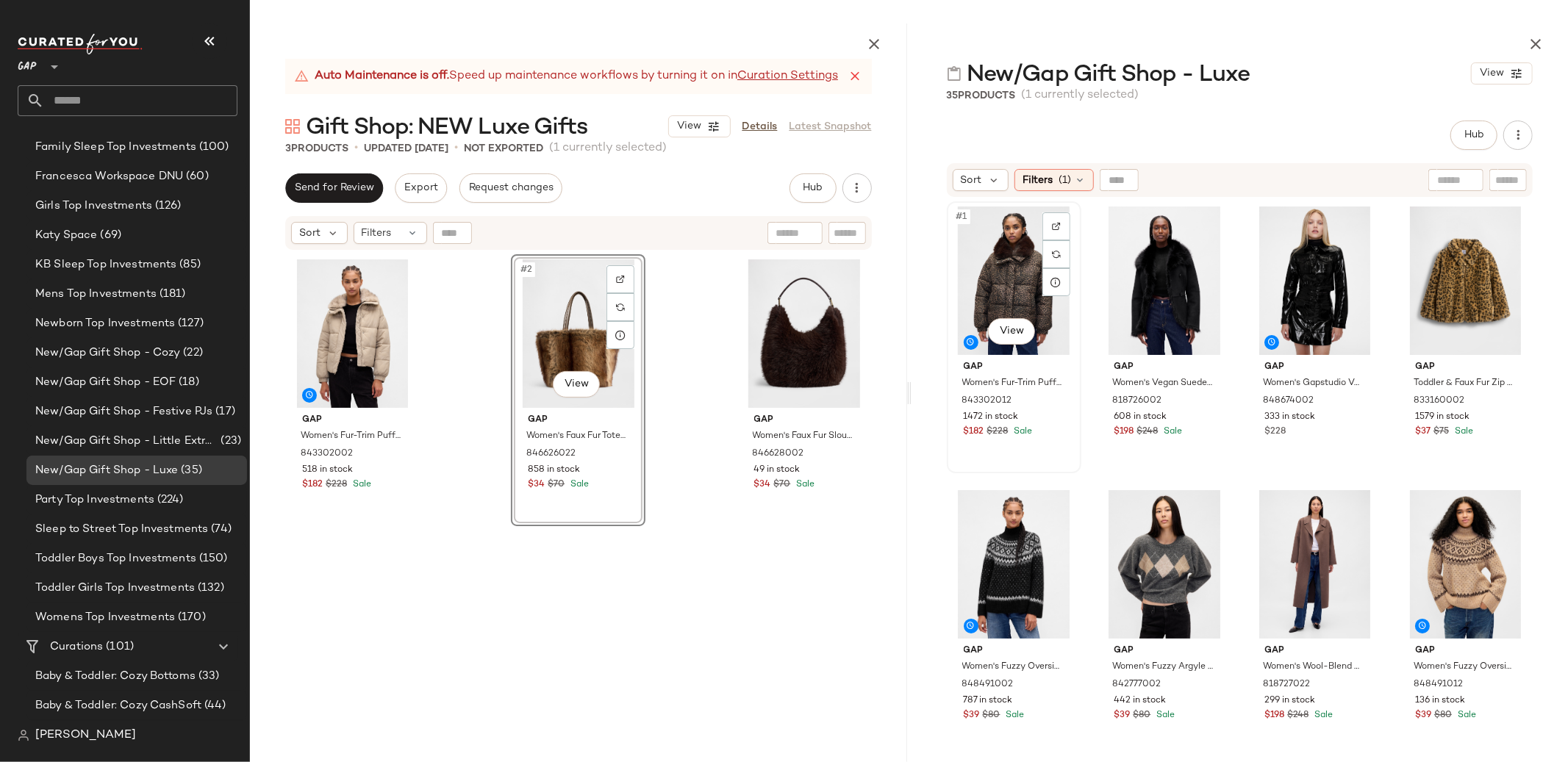
click at [1018, 287] on div "#1 View" at bounding box center [1013, 280] width 124 height 148
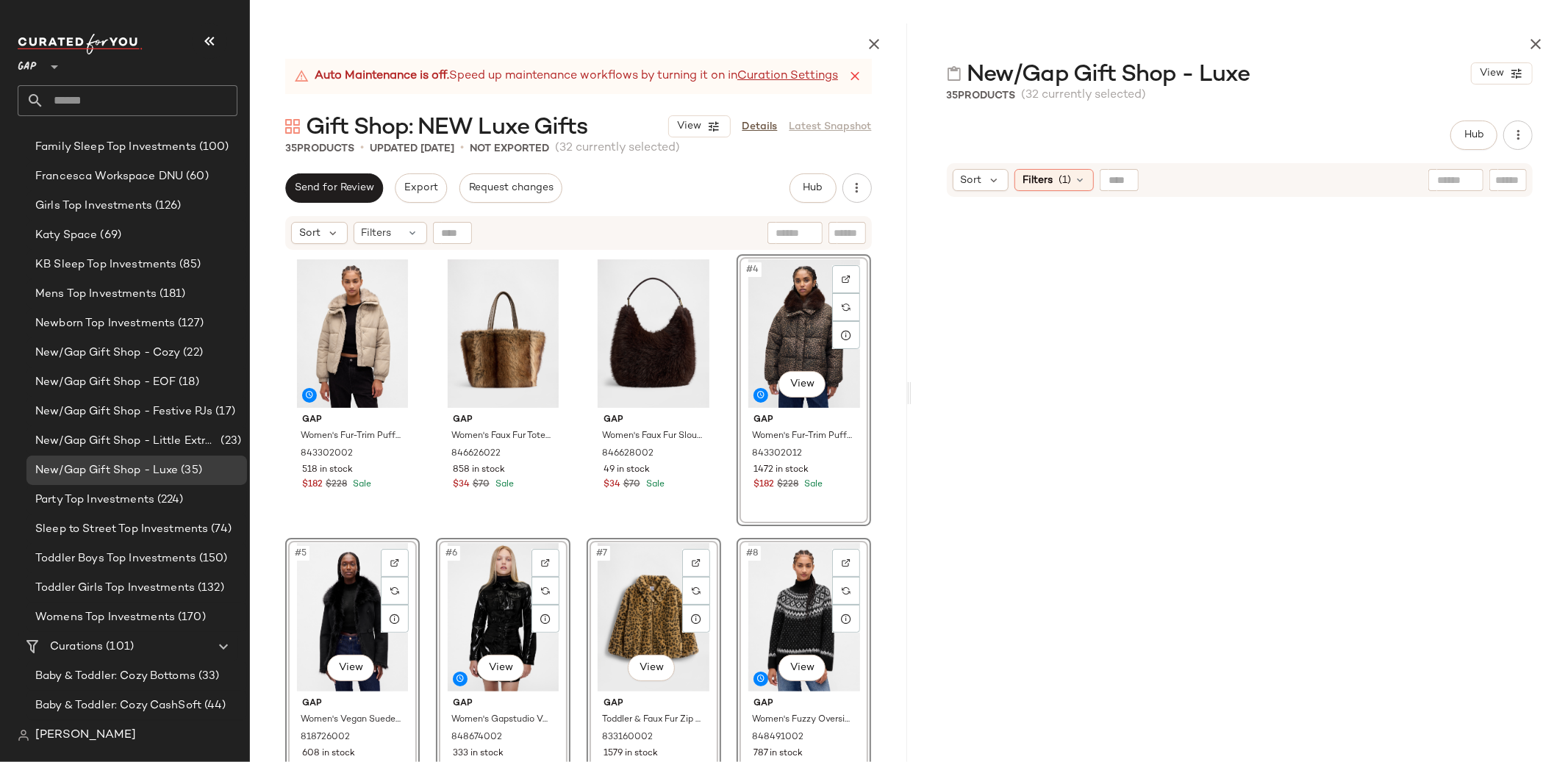
click at [1539, 38] on icon "button" at bounding box center [1535, 45] width 18 height 18
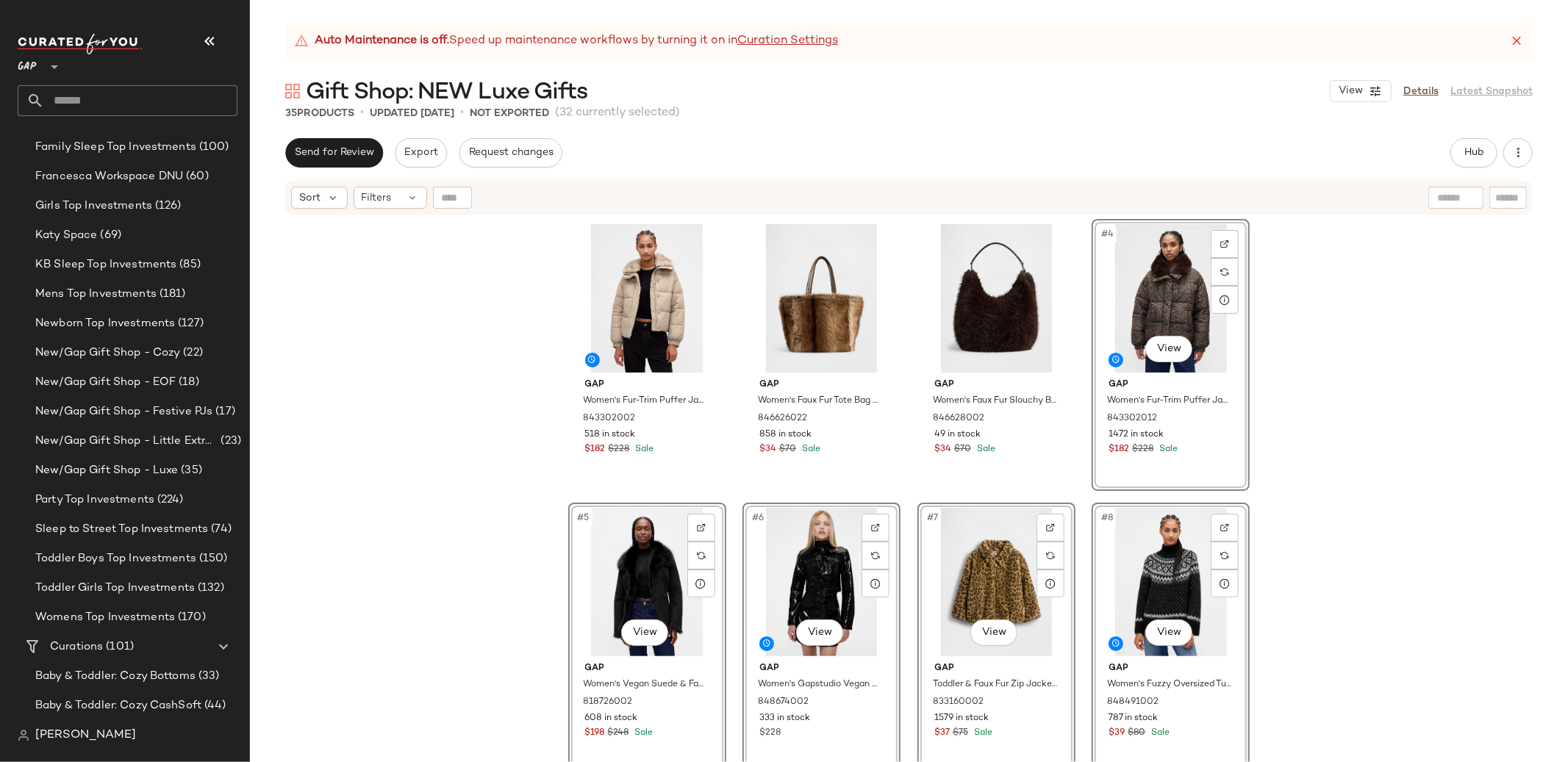
drag, startPoint x: 1462, startPoint y: 150, endPoint x: 1482, endPoint y: 132, distance: 26.9
click at [1462, 150] on button "Hub" at bounding box center [1473, 153] width 47 height 30
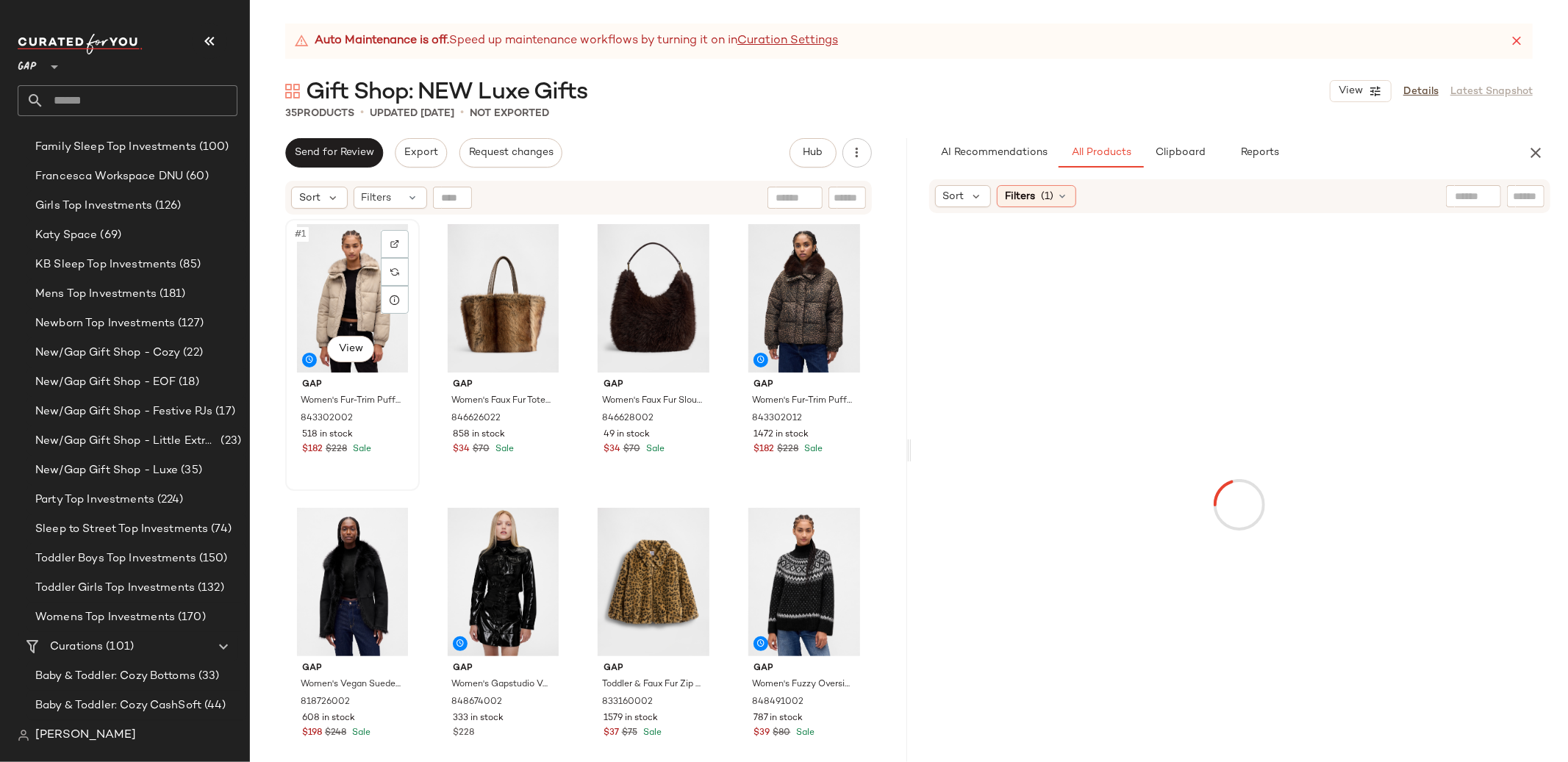
click at [312, 264] on div "#1 View" at bounding box center [352, 298] width 124 height 148
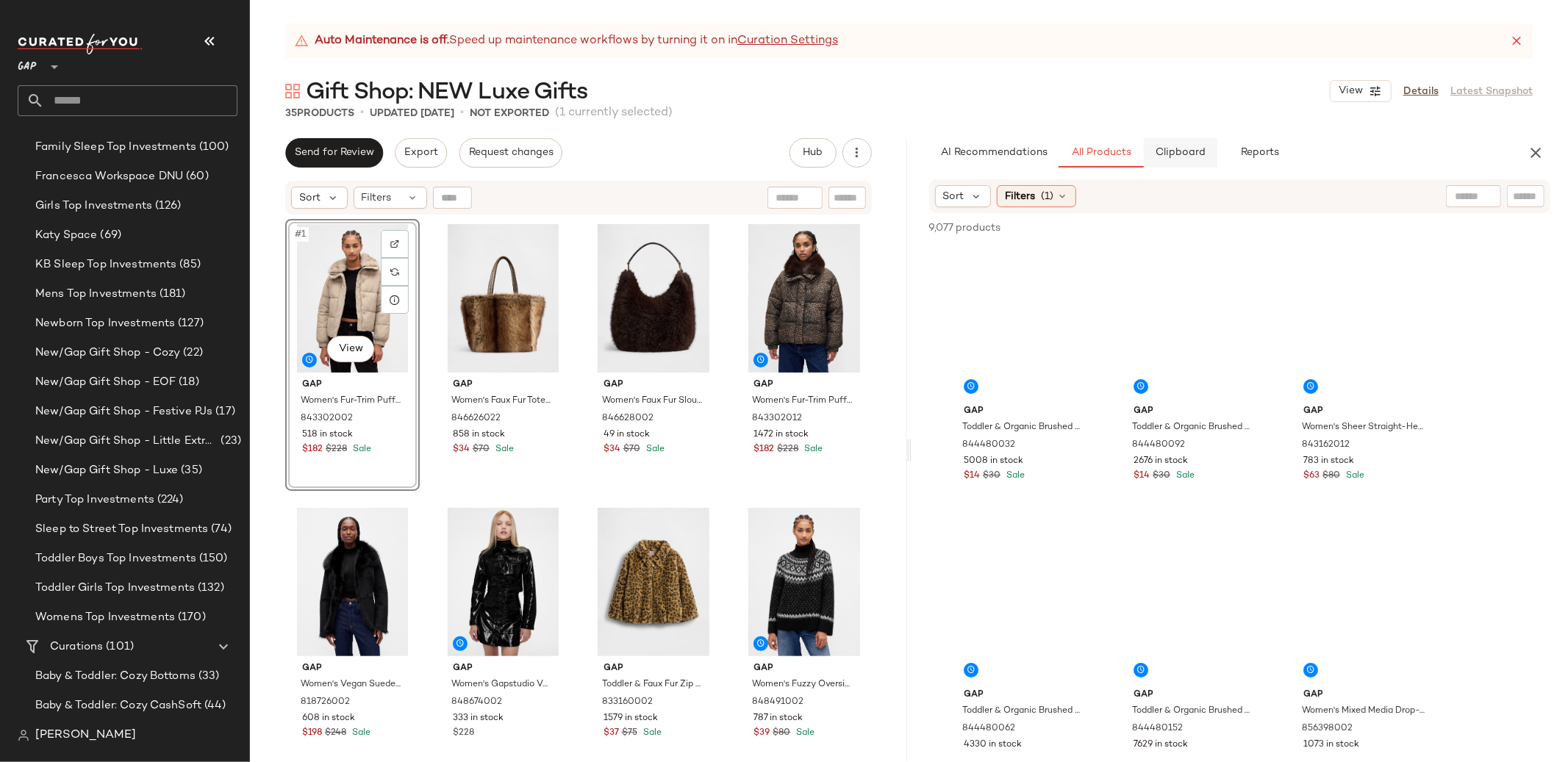
click at [1182, 149] on span "Clipboard" at bounding box center [1180, 153] width 51 height 12
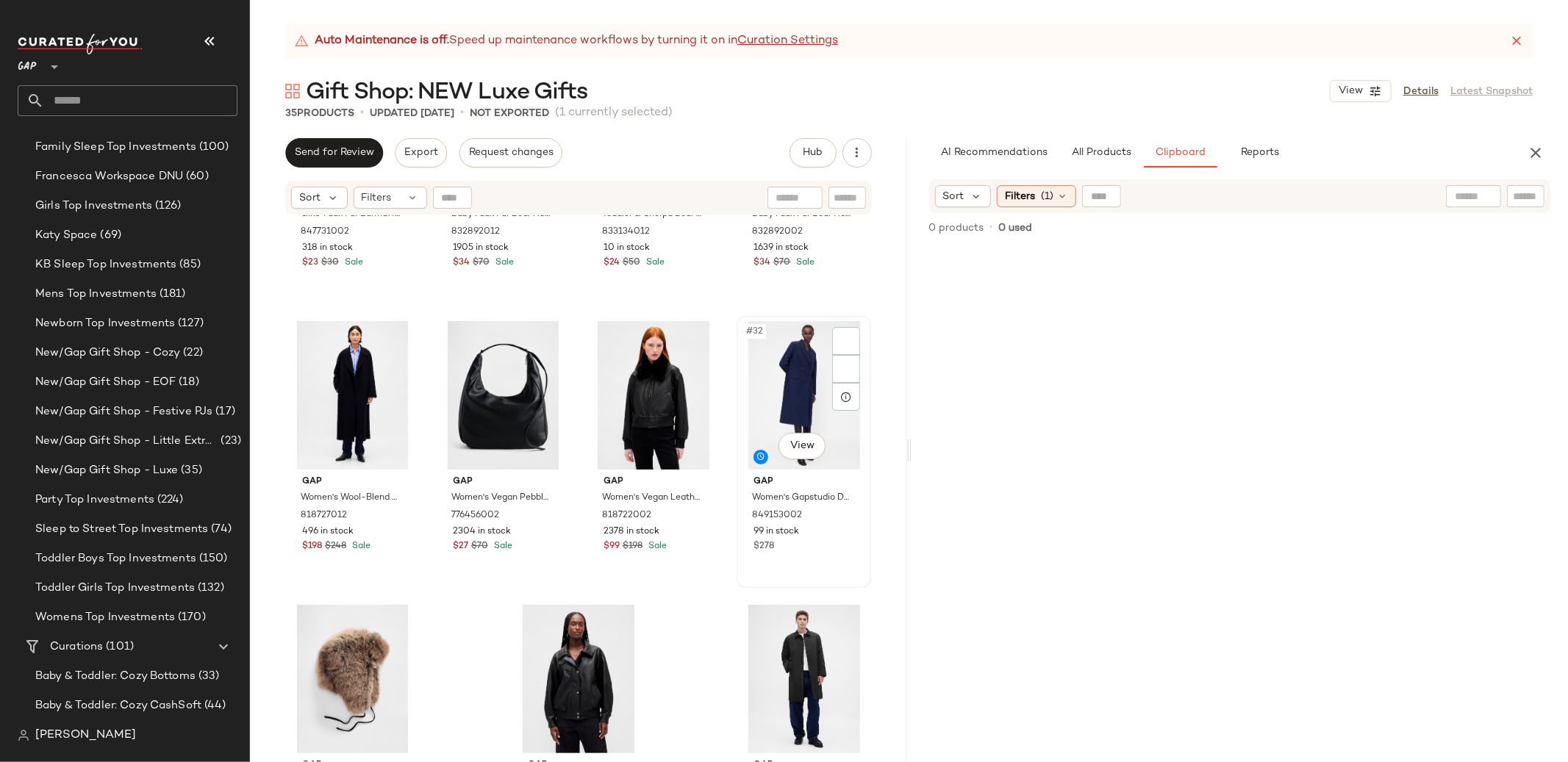
scroll to position [1973, 0]
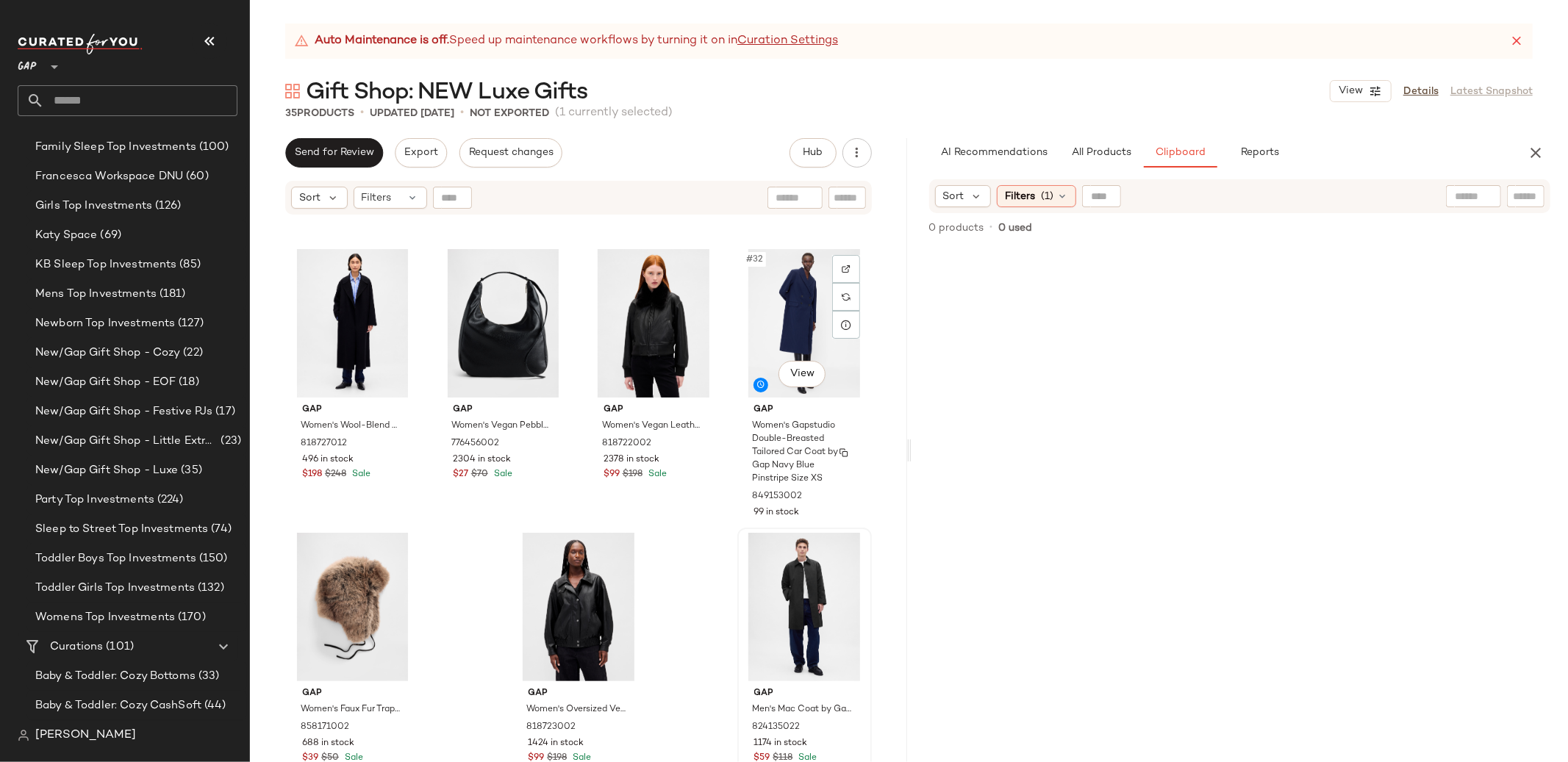
type button "Clipboard"
click at [792, 611] on div "#35 View" at bounding box center [803, 607] width 124 height 148
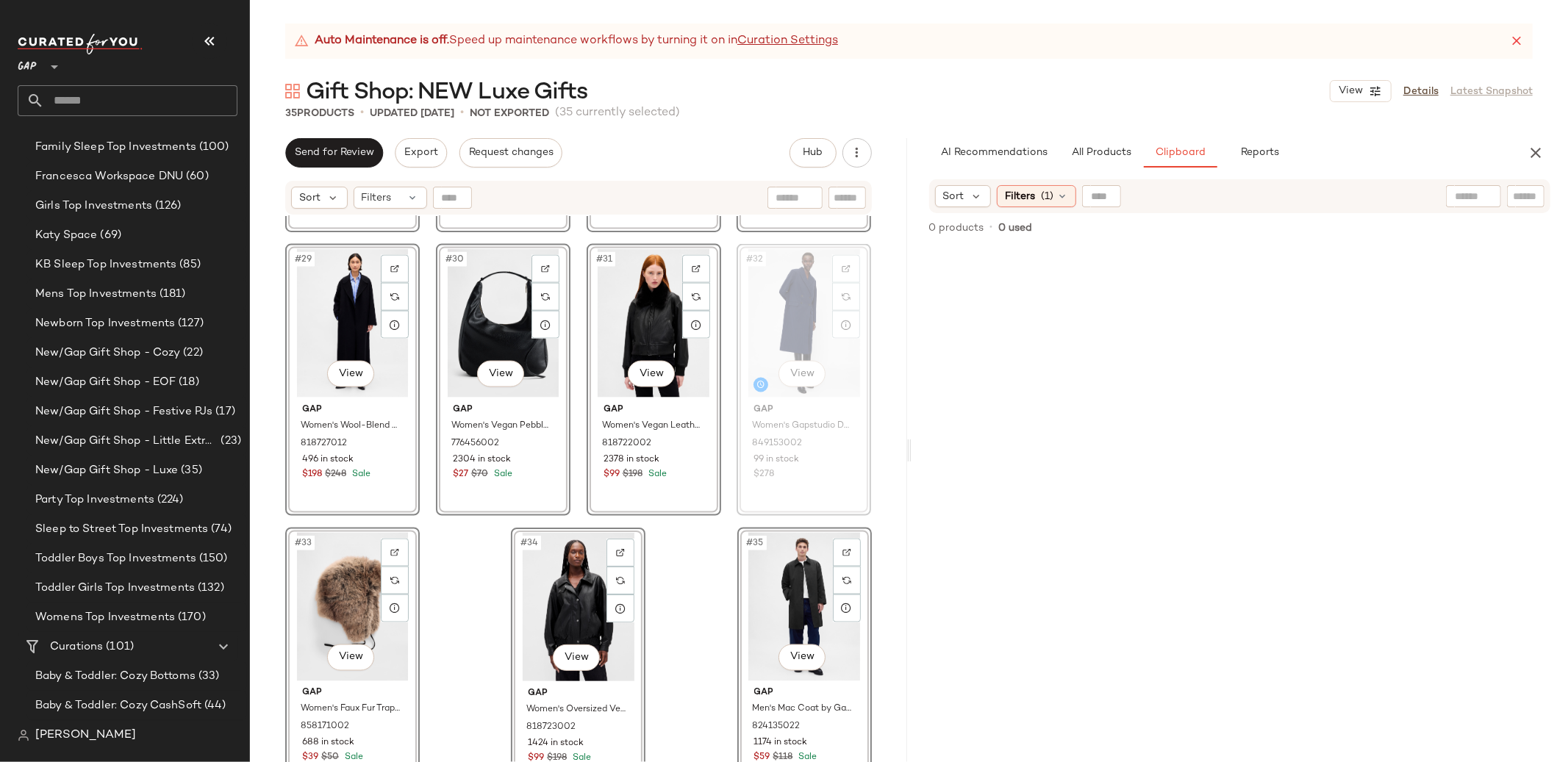
scroll to position [1967, 0]
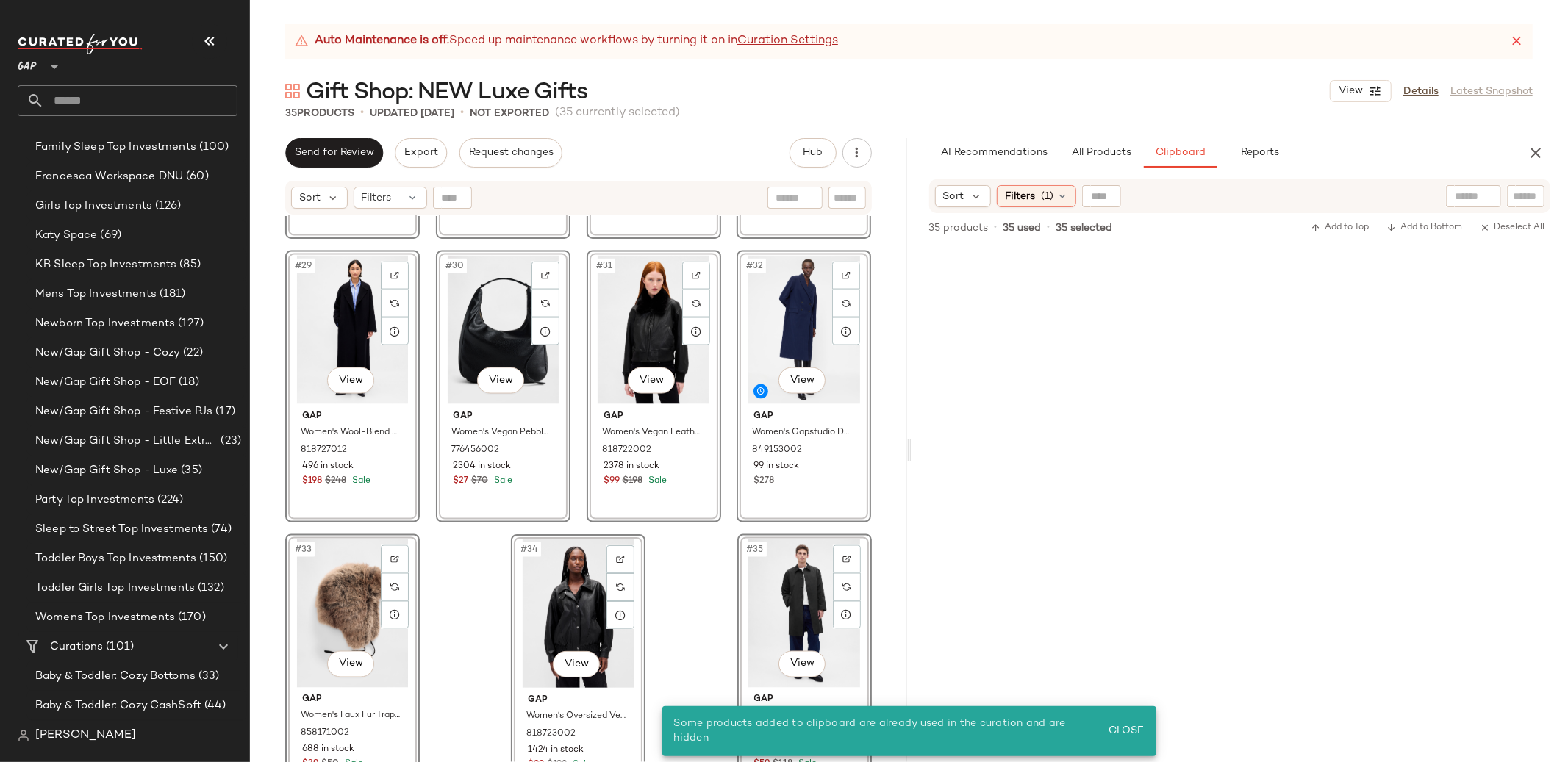
drag, startPoint x: 881, startPoint y: 648, endPoint x: 902, endPoint y: 681, distance: 39.1
click at [881, 648] on div "#25 View Gap Girls' Faux Fur Earmuffs by Gap Ivory Frost One Size 847731002 318…" at bounding box center [579, 508] width 657 height 583
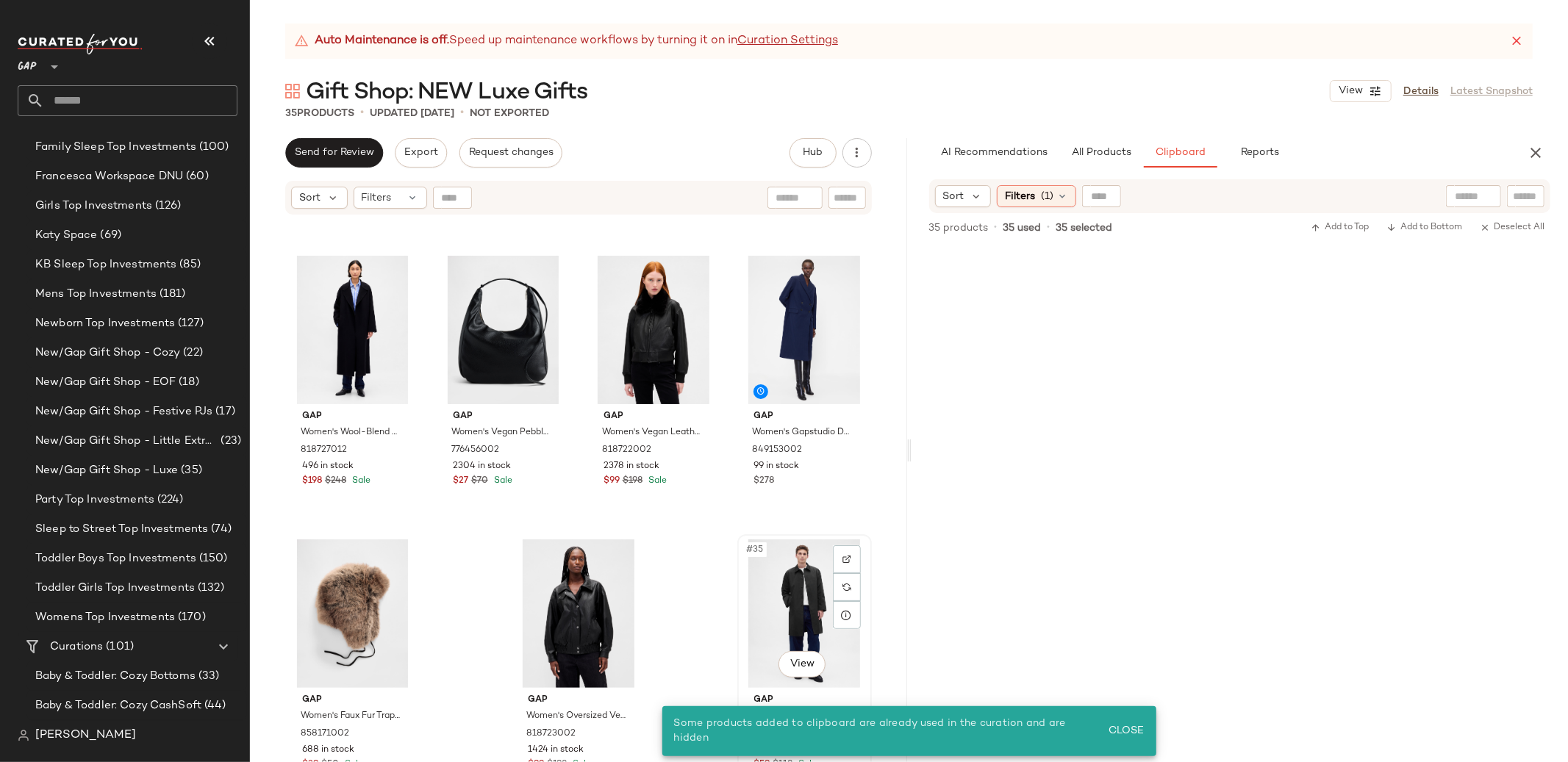
click at [772, 638] on div "#35 View" at bounding box center [803, 613] width 124 height 148
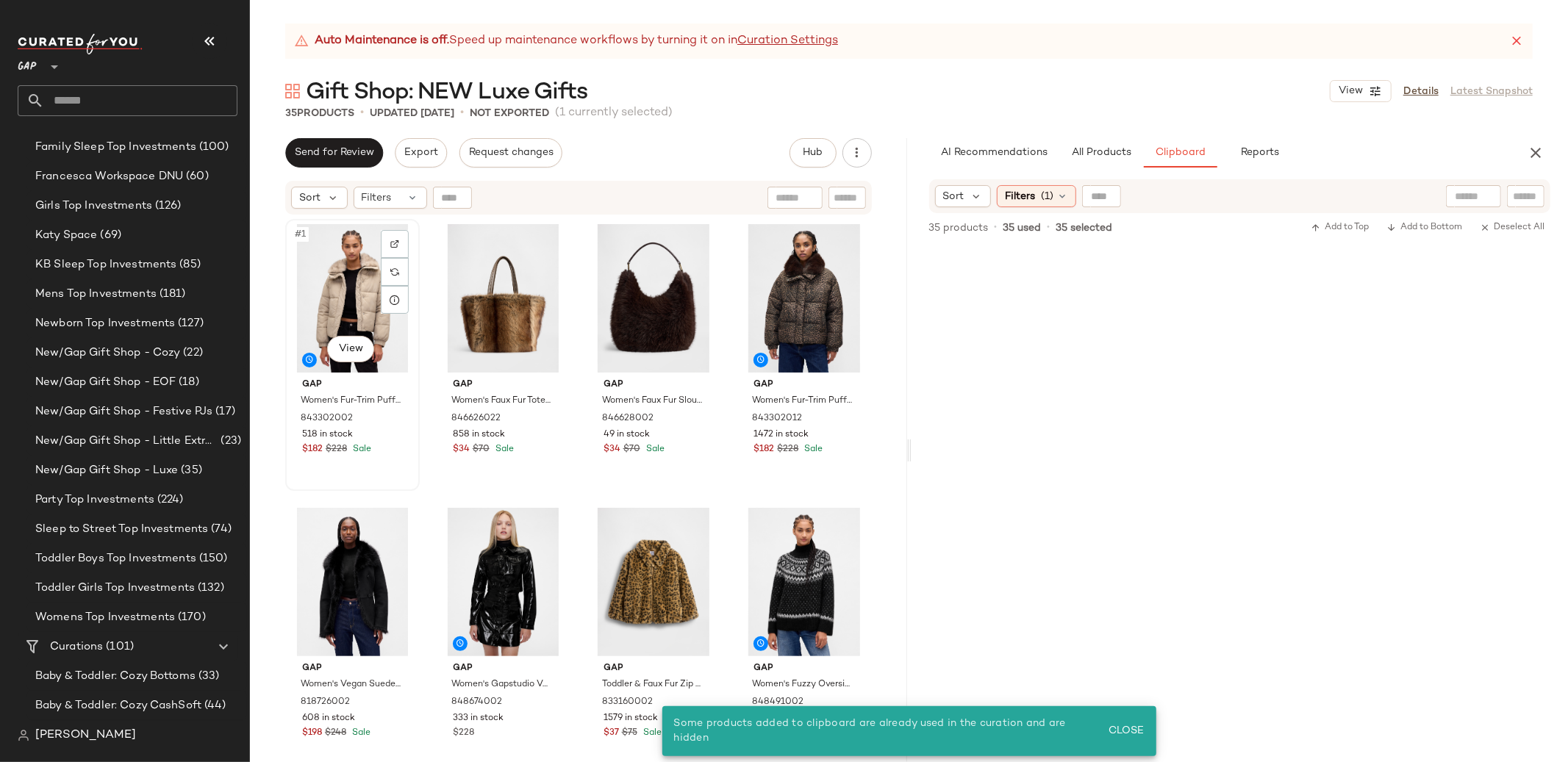
click at [380, 341] on div "#1 View" at bounding box center [352, 298] width 124 height 148
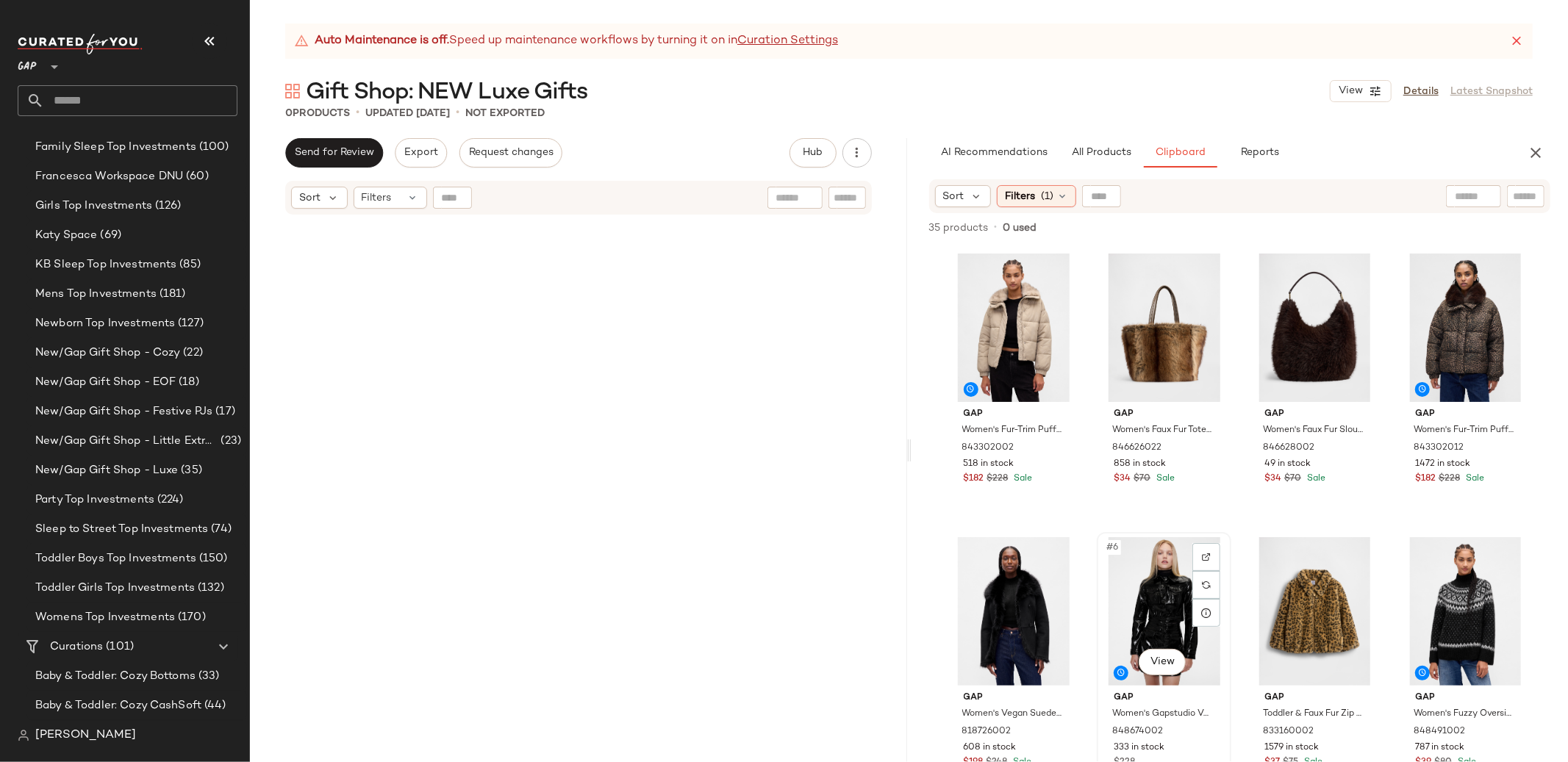
click at [1143, 575] on div "#6 View" at bounding box center [1163, 611] width 124 height 148
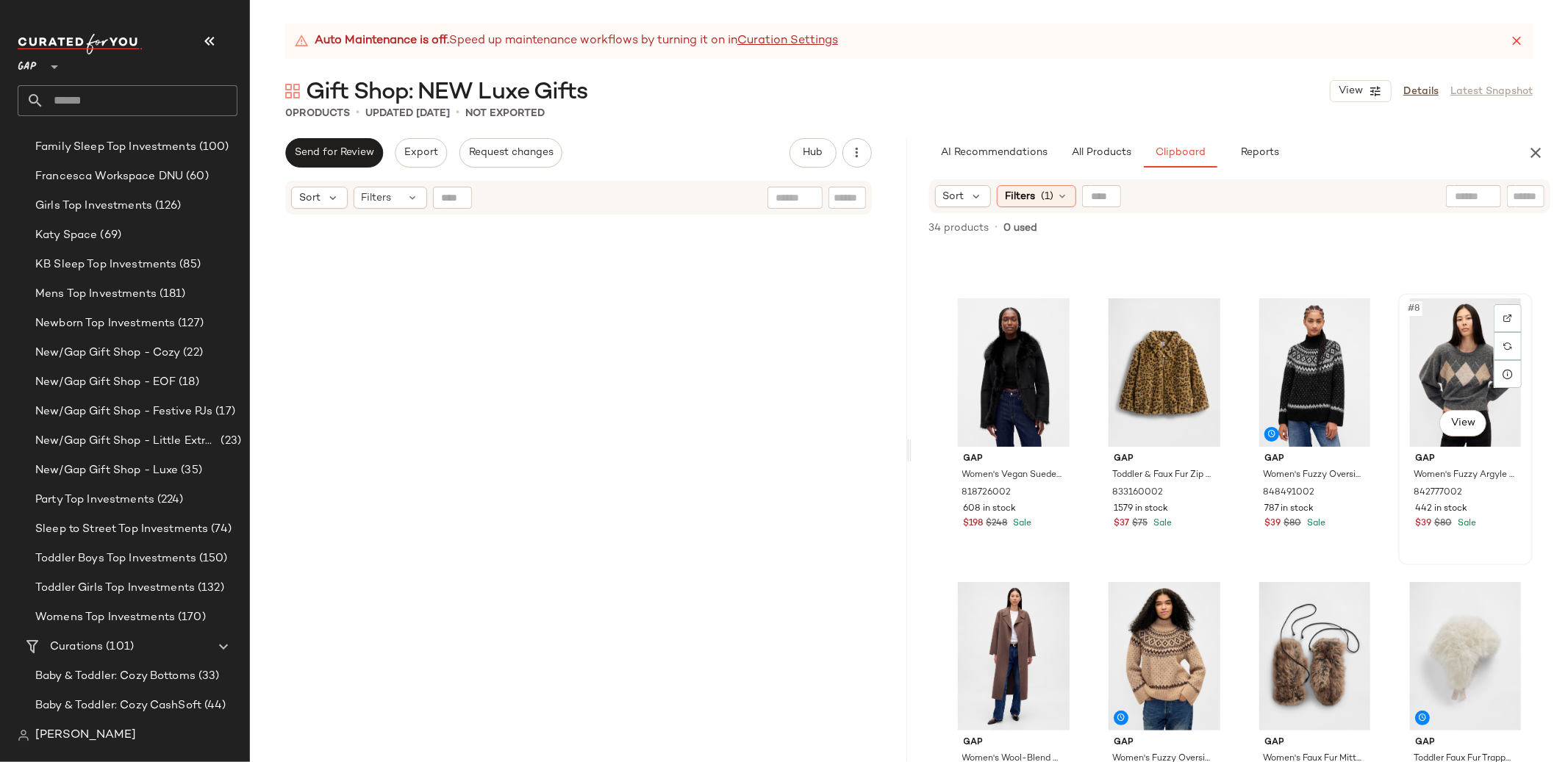
scroll to position [339, 0]
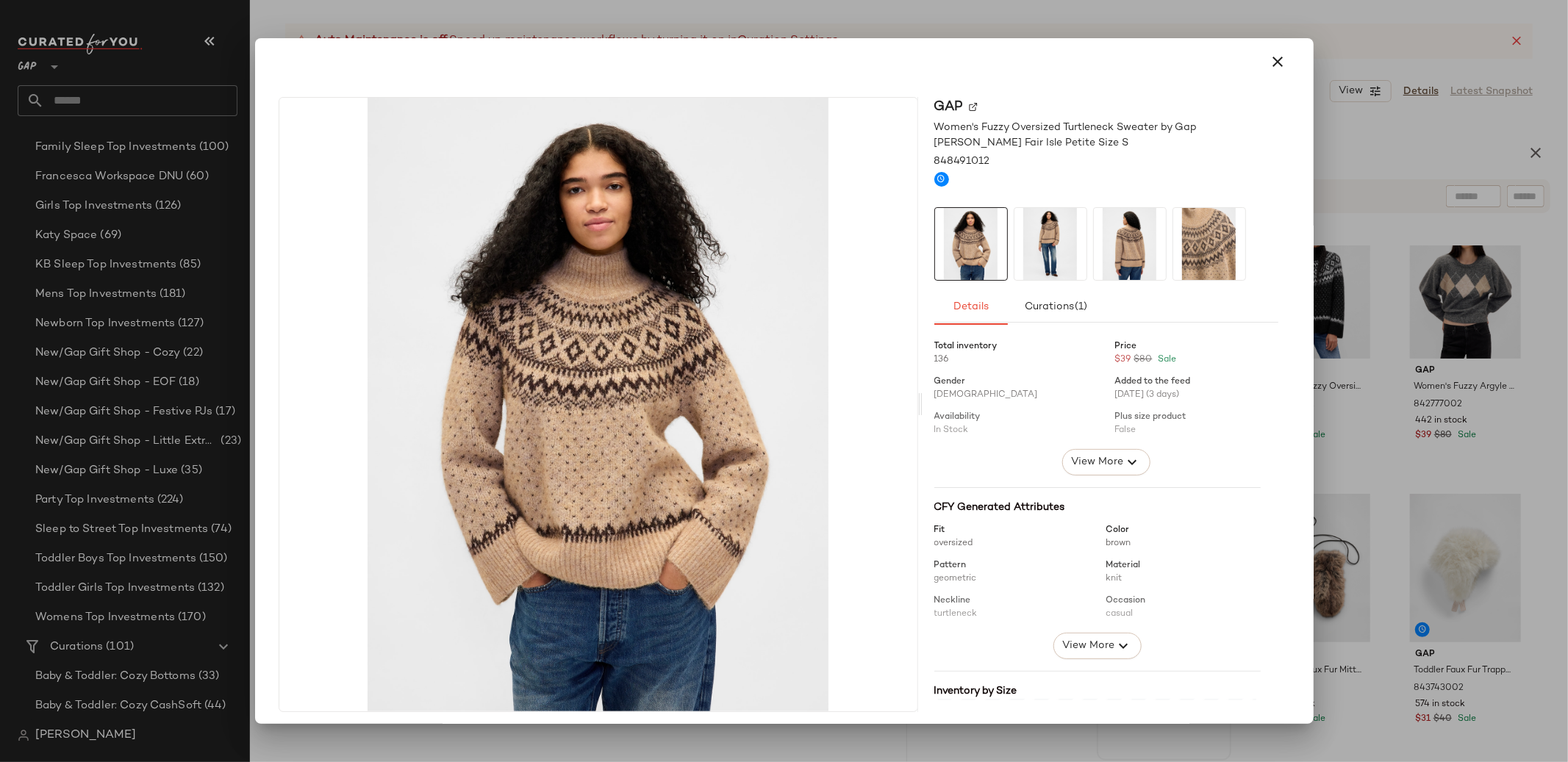
drag, startPoint x: 1279, startPoint y: 70, endPoint x: 1240, endPoint y: 64, distance: 39.5
click at [1276, 70] on button "button" at bounding box center [1278, 62] width 36 height 36
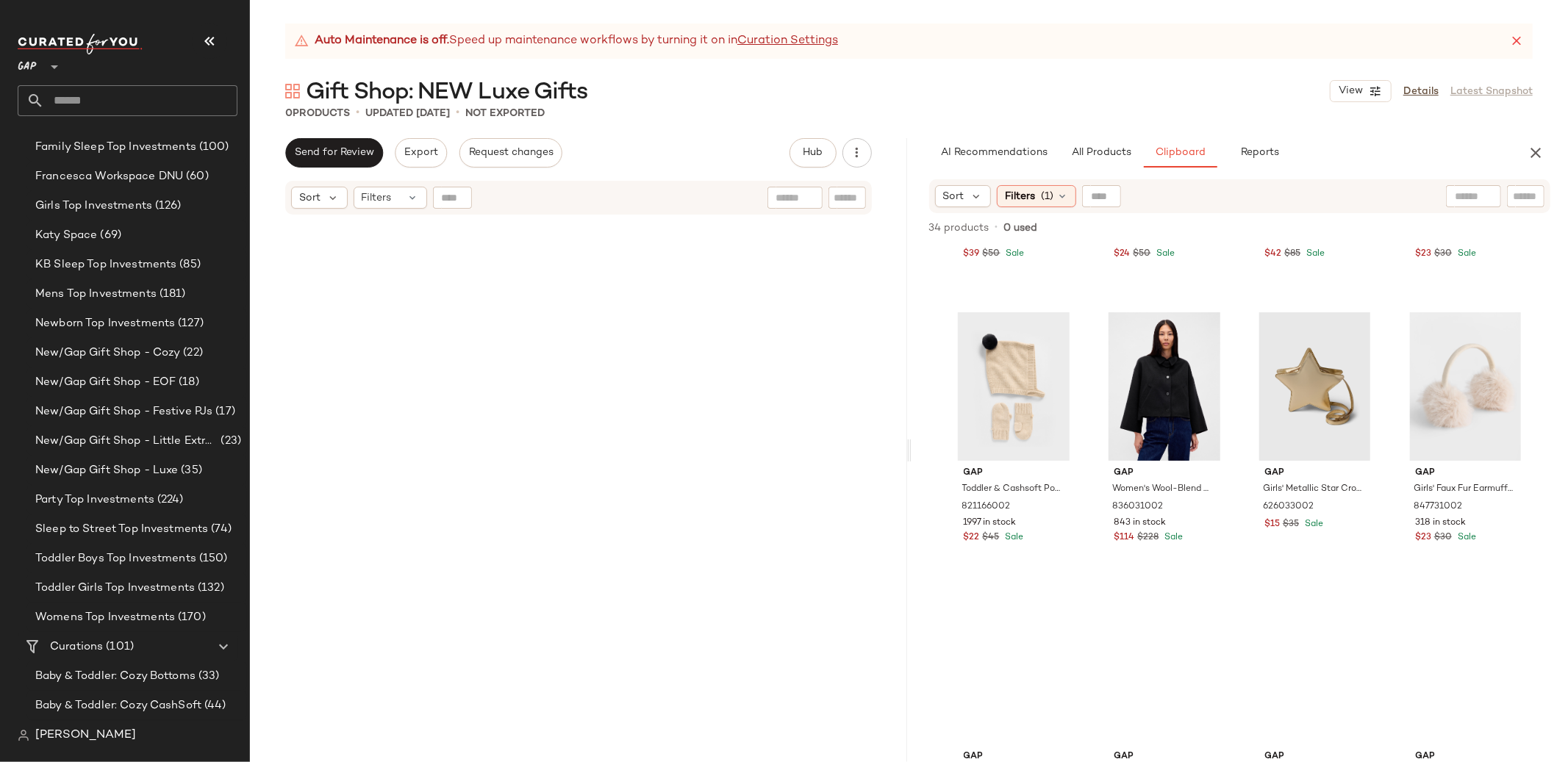
scroll to position [1482, 0]
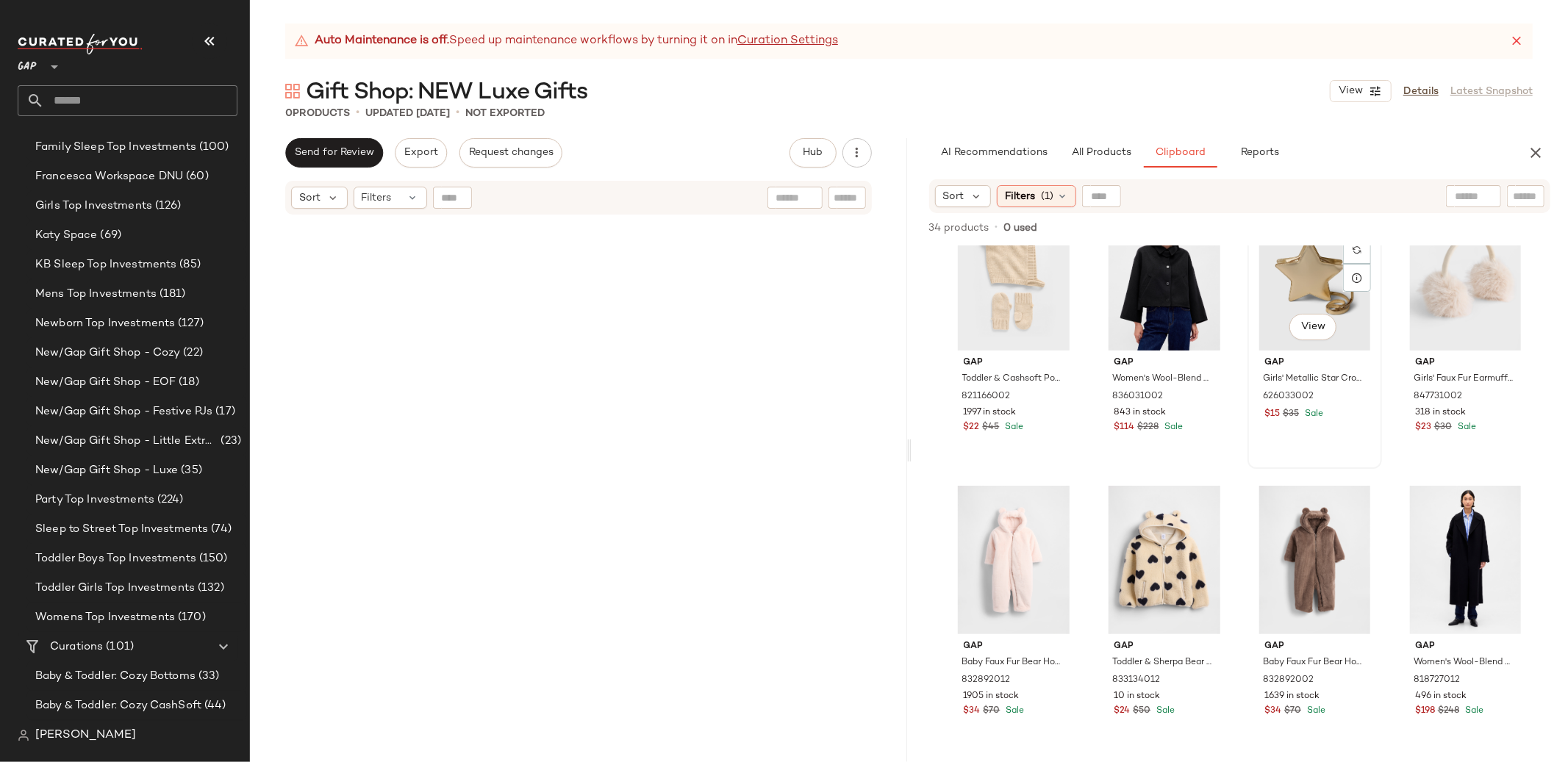
click at [1302, 278] on div "#23 View" at bounding box center [1314, 276] width 124 height 148
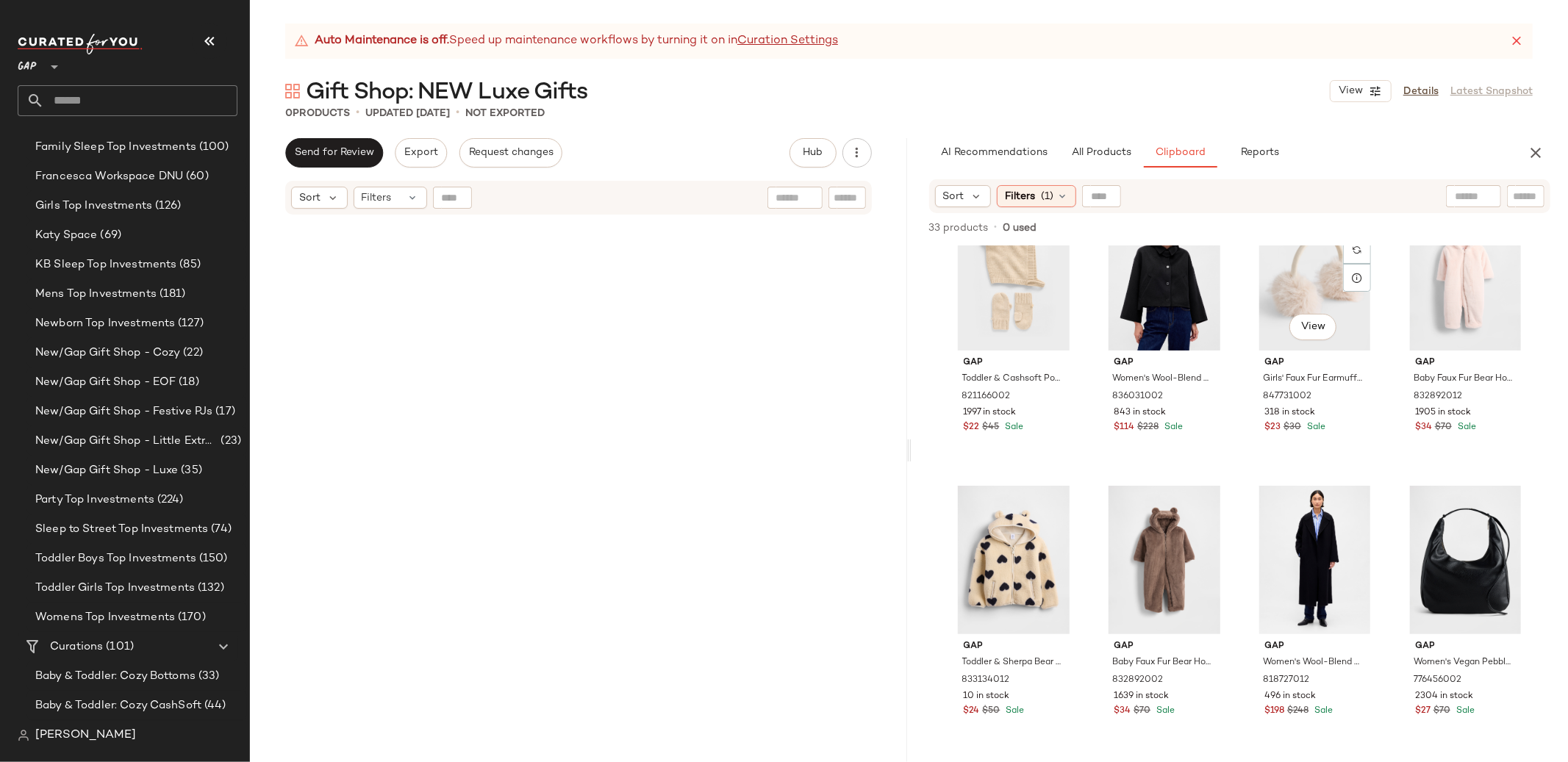
click at [1302, 278] on div "#23 View" at bounding box center [1314, 276] width 124 height 148
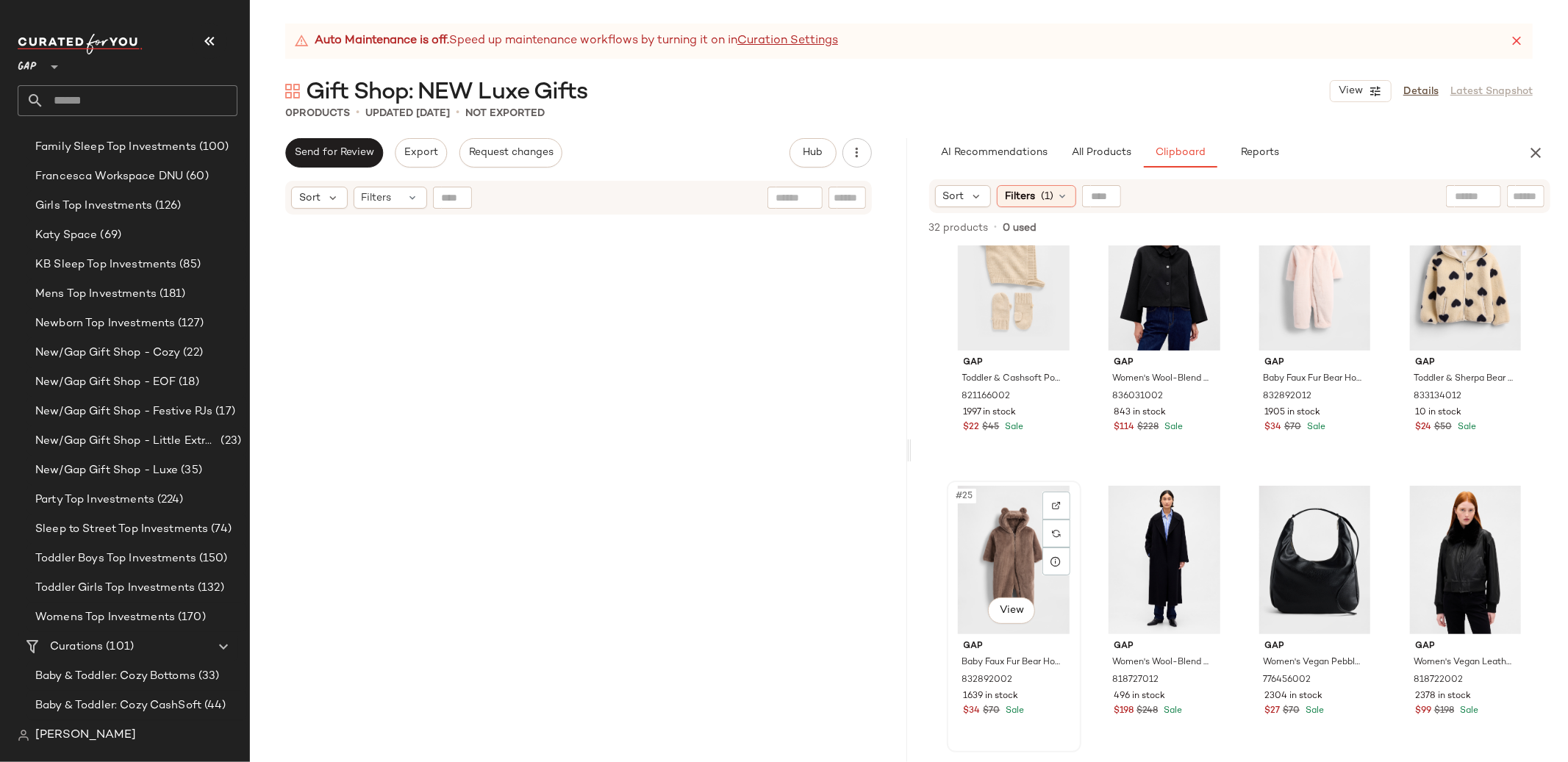
click at [1006, 558] on div "#25 View" at bounding box center [1013, 559] width 124 height 148
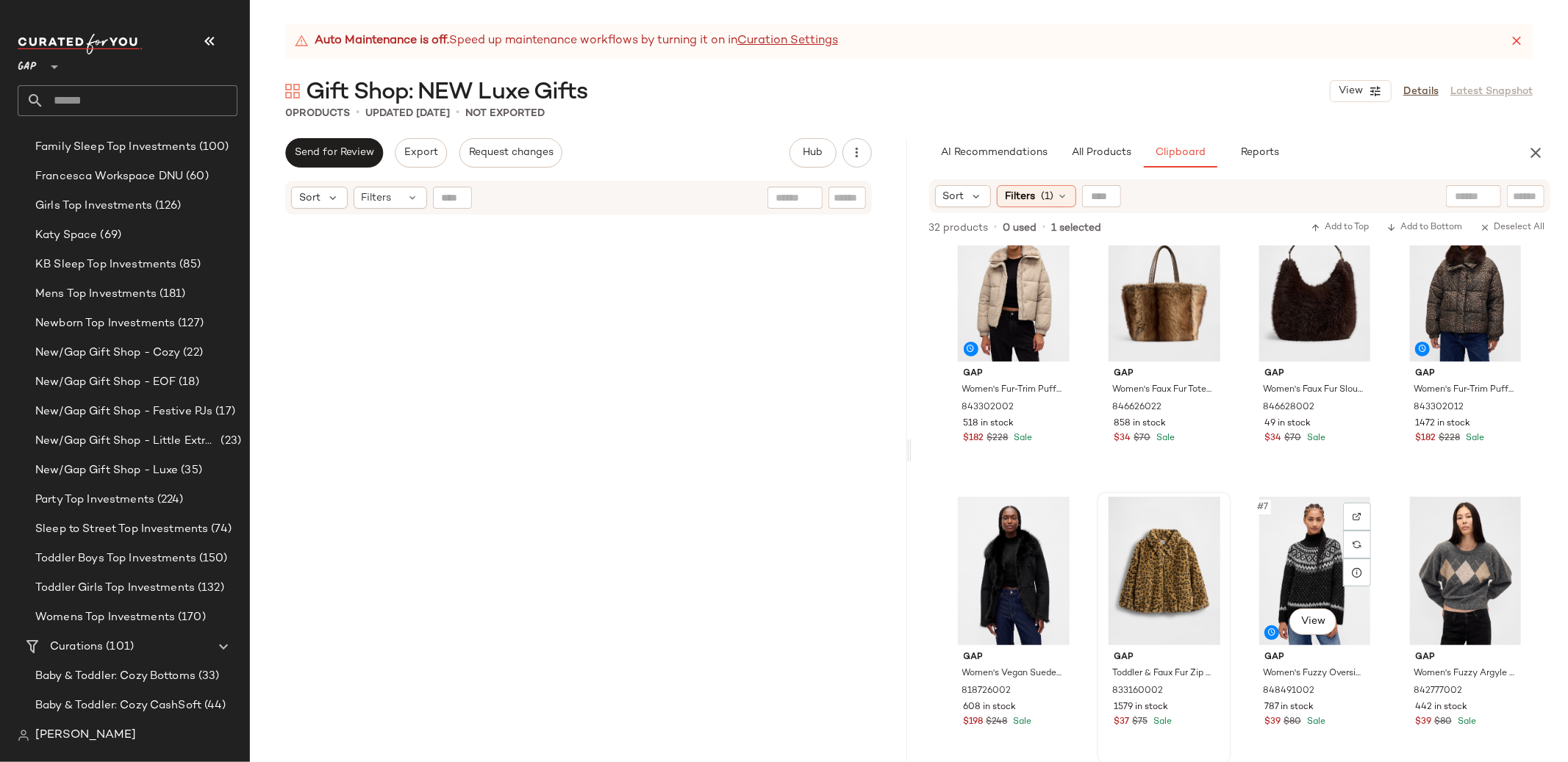
scroll to position [38, 0]
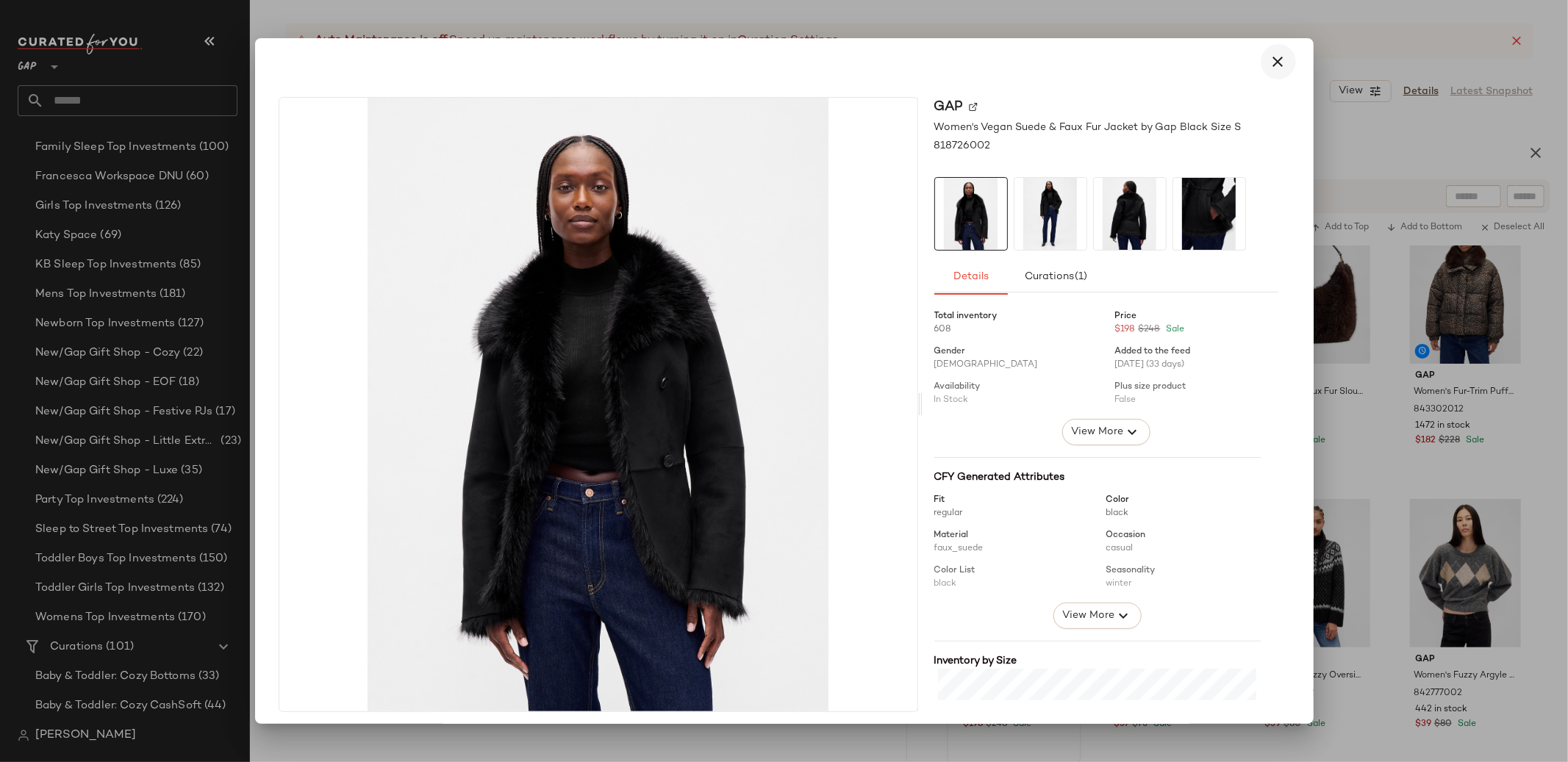
click at [1277, 61] on icon "button" at bounding box center [1278, 62] width 18 height 18
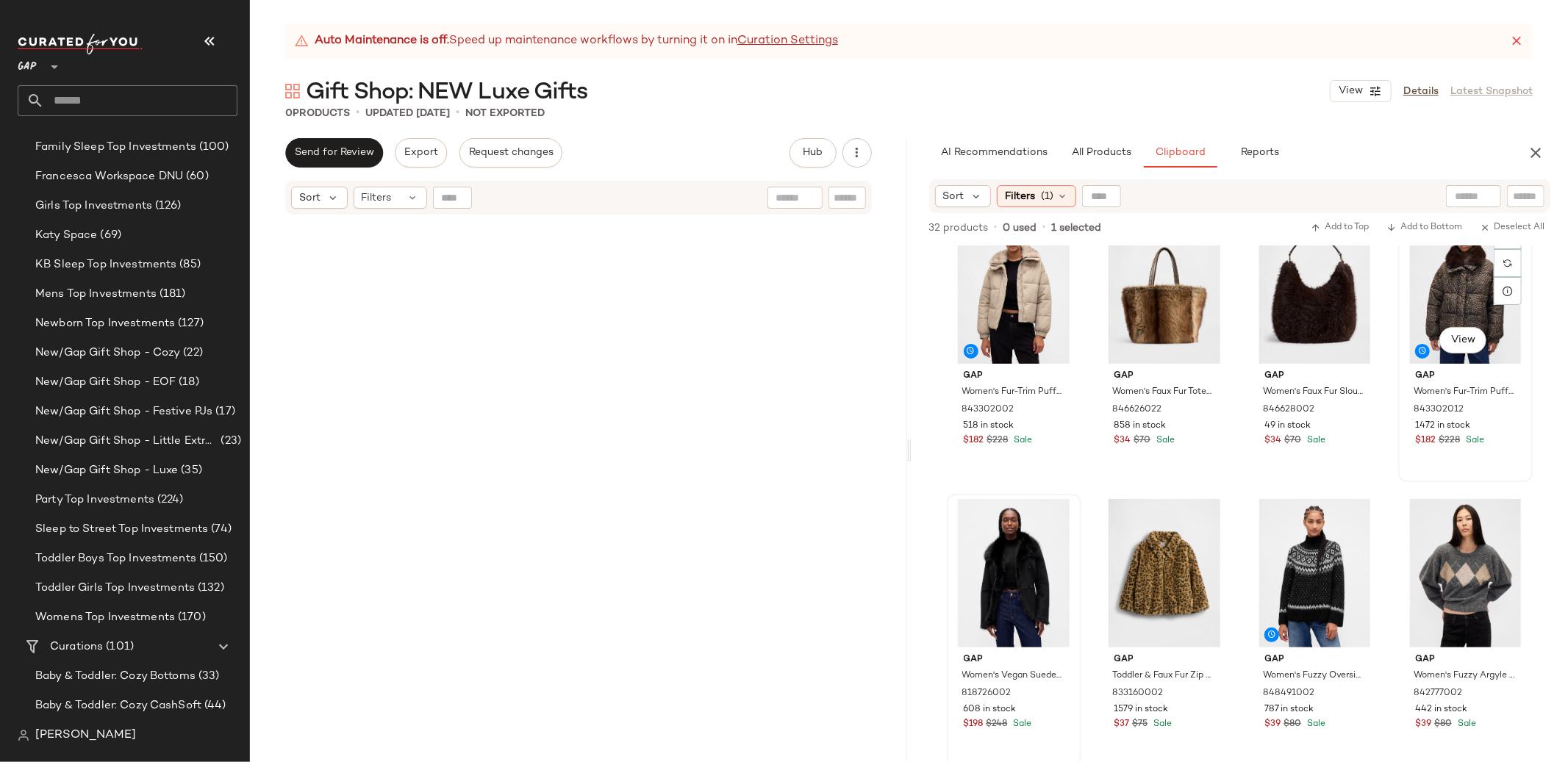
scroll to position [0, 0]
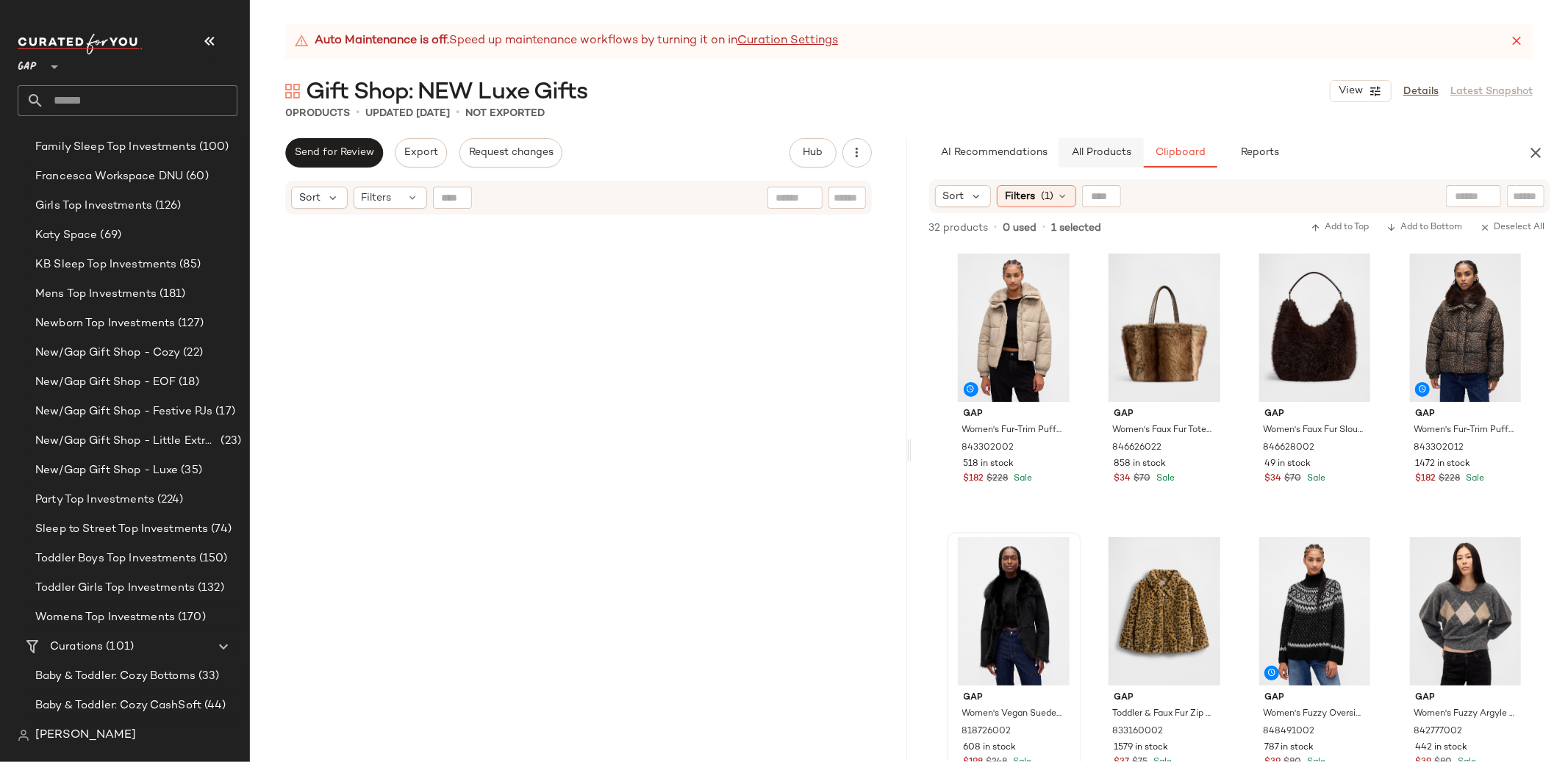
click at [1104, 163] on button "All Products" at bounding box center [1101, 153] width 85 height 30
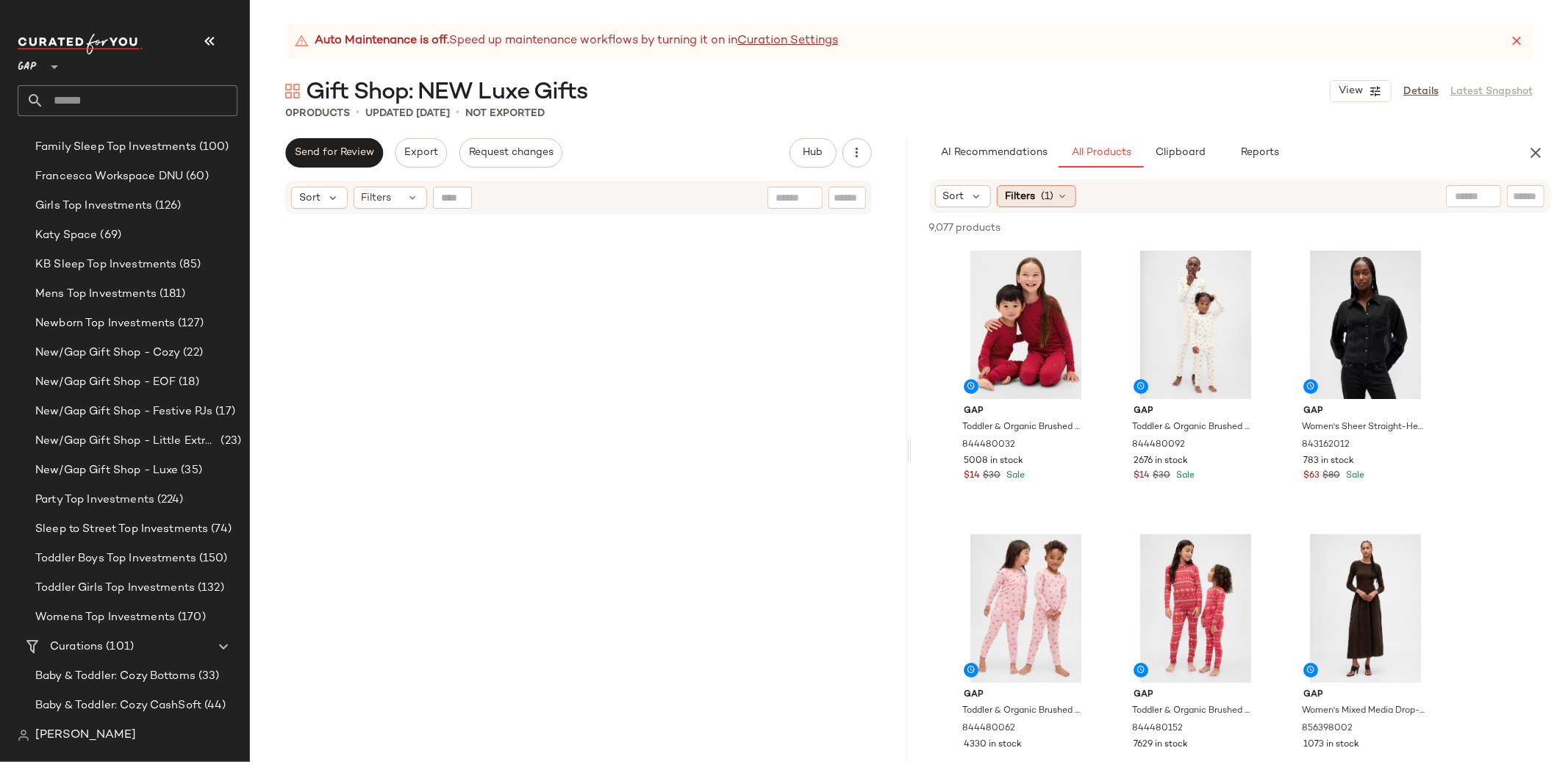
click at [1025, 195] on span "Filters" at bounding box center [1020, 197] width 30 height 16
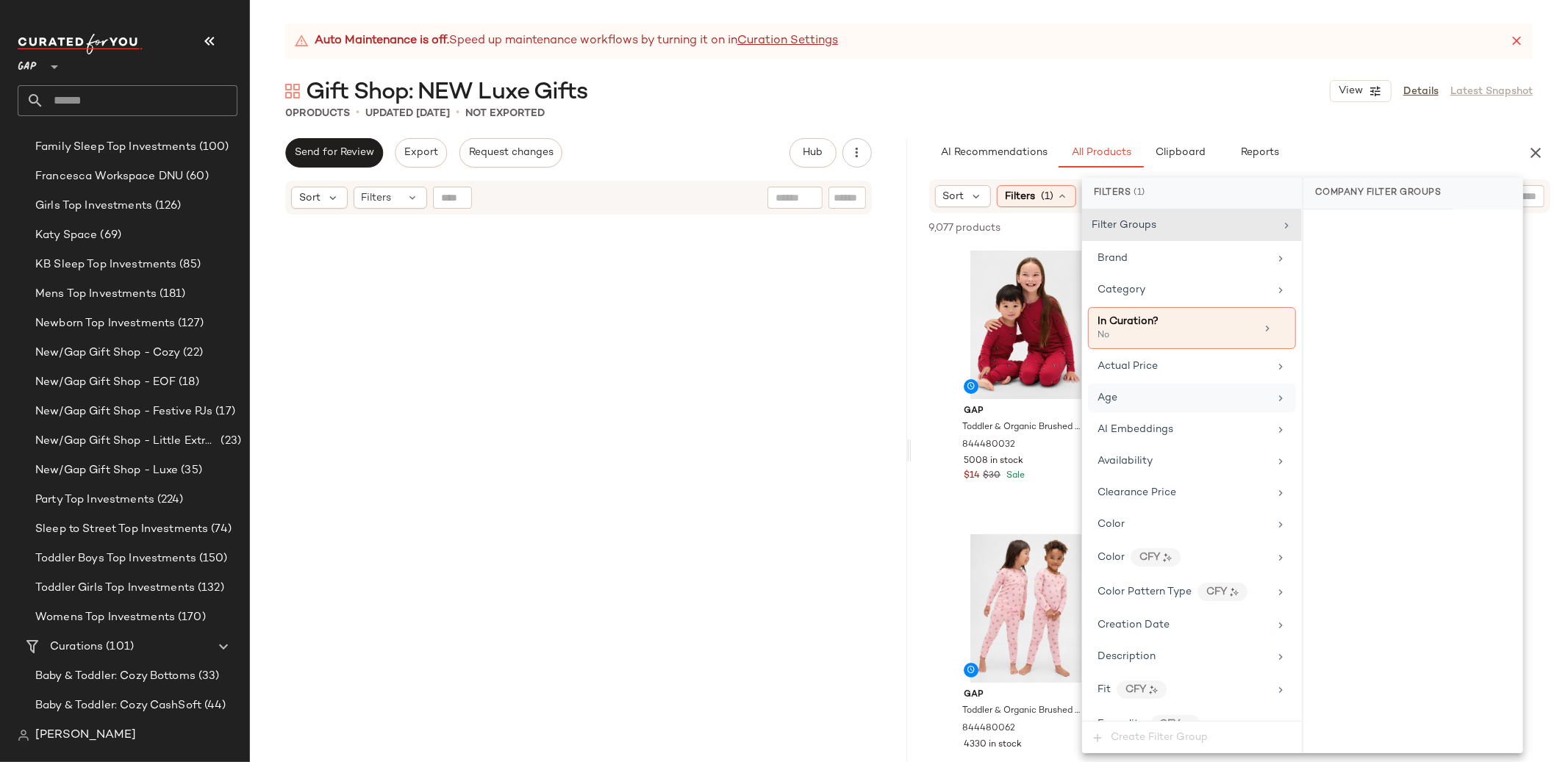
click at [1124, 397] on div "Age" at bounding box center [1183, 398] width 171 height 16
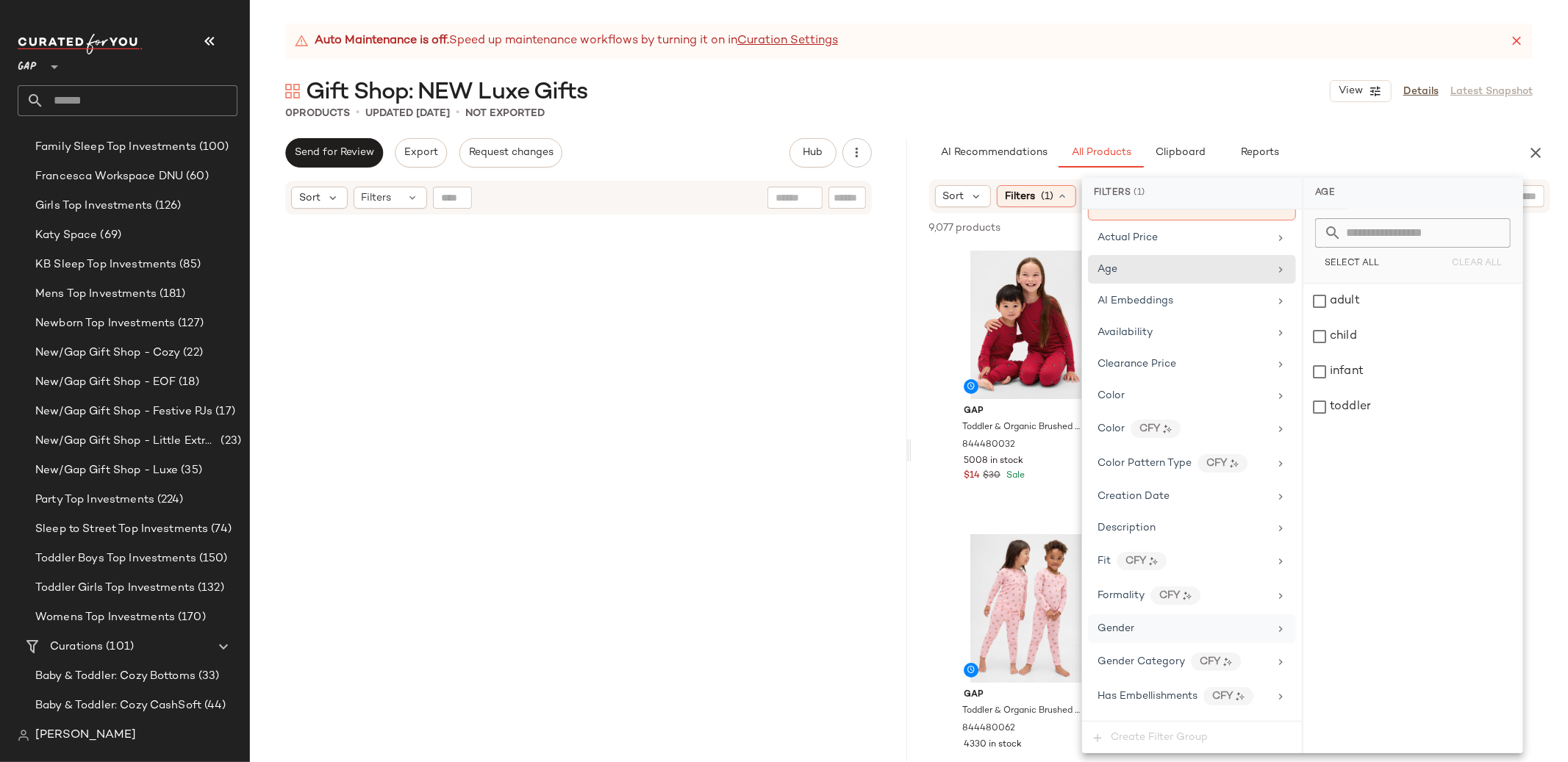
scroll to position [123, 0]
drag, startPoint x: 1154, startPoint y: 628, endPoint x: 1198, endPoint y: 553, distance: 87.0
click at [1154, 627] on div "Gender" at bounding box center [1191, 635] width 208 height 29
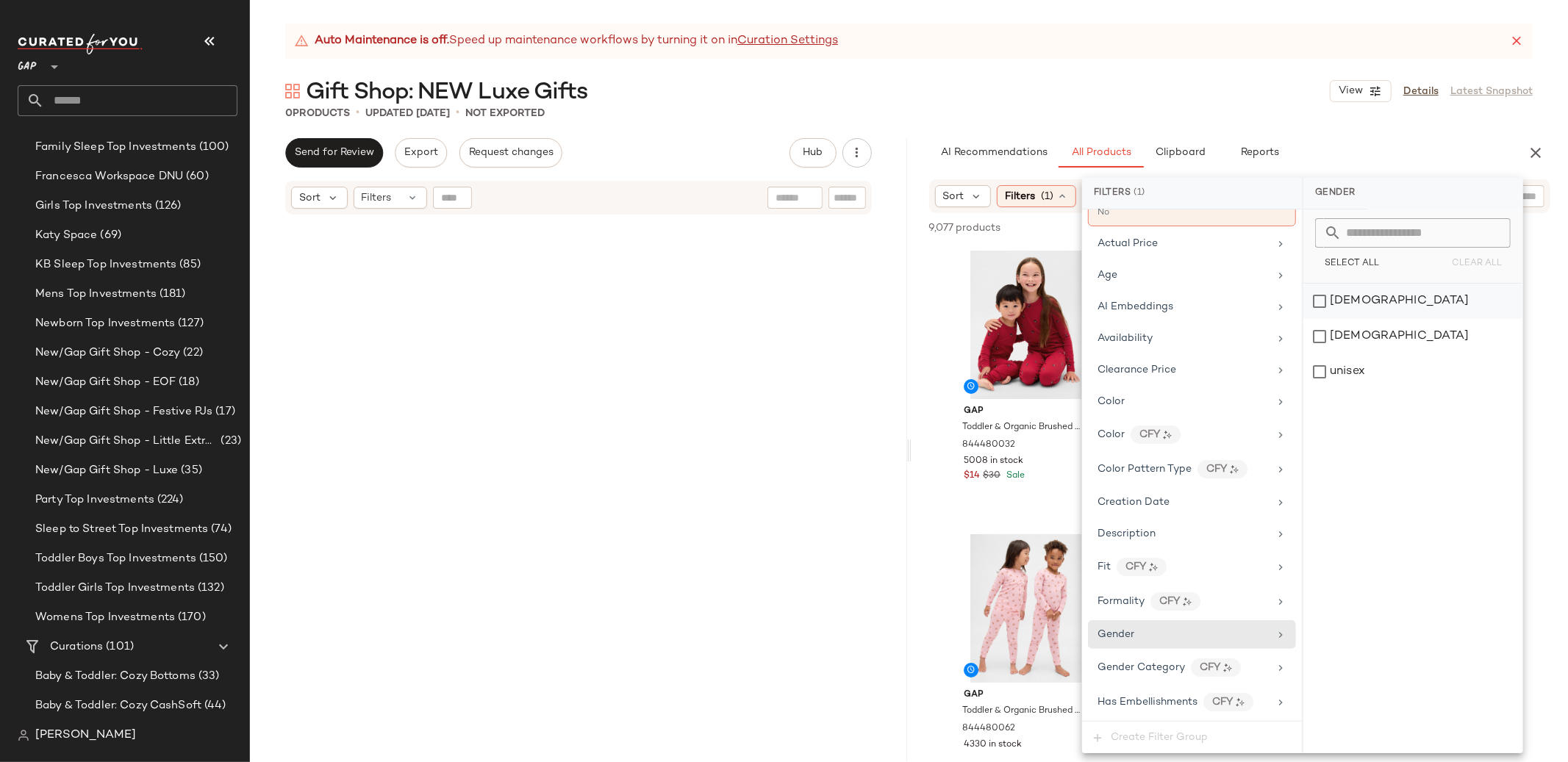
click at [1349, 296] on div "female" at bounding box center [1412, 302] width 219 height 36
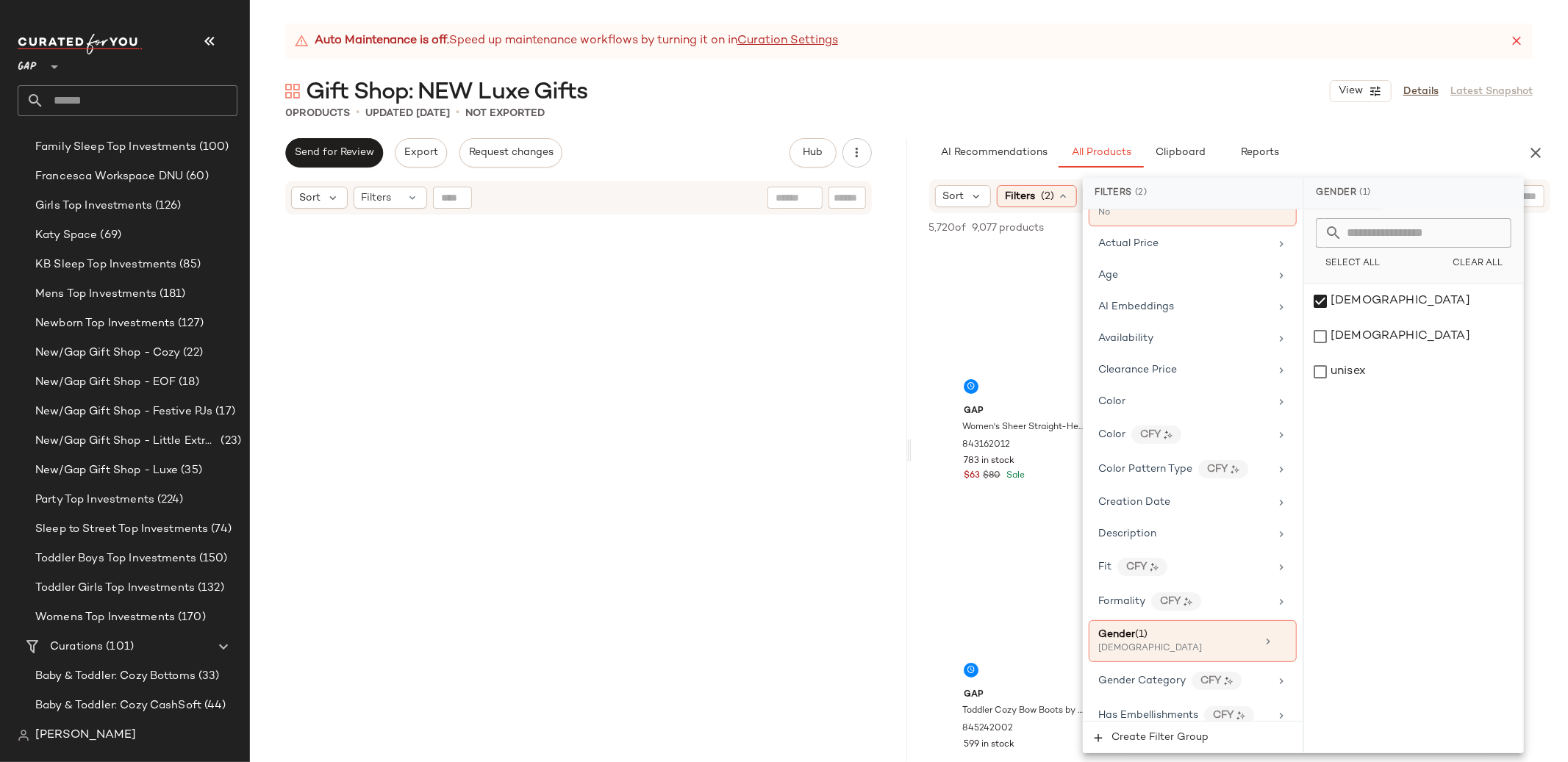
click at [918, 136] on div "Auto Maintenance is off. Speed up maintenance workflows by turning it on in Cur…" at bounding box center [909, 393] width 1318 height 739
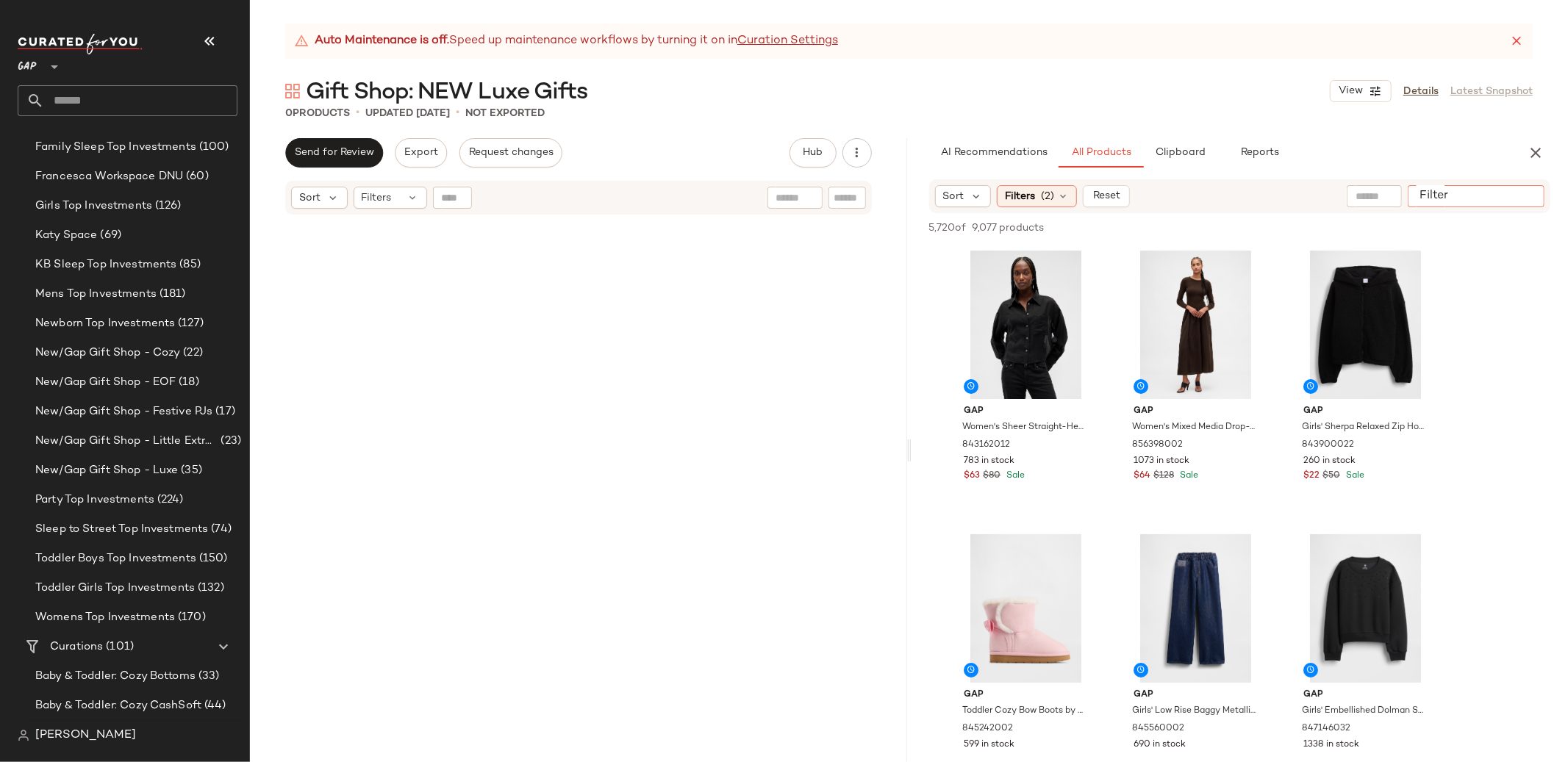
click at [1520, 193] on input "Filter" at bounding box center [1476, 197] width 125 height 16
type input "*****"
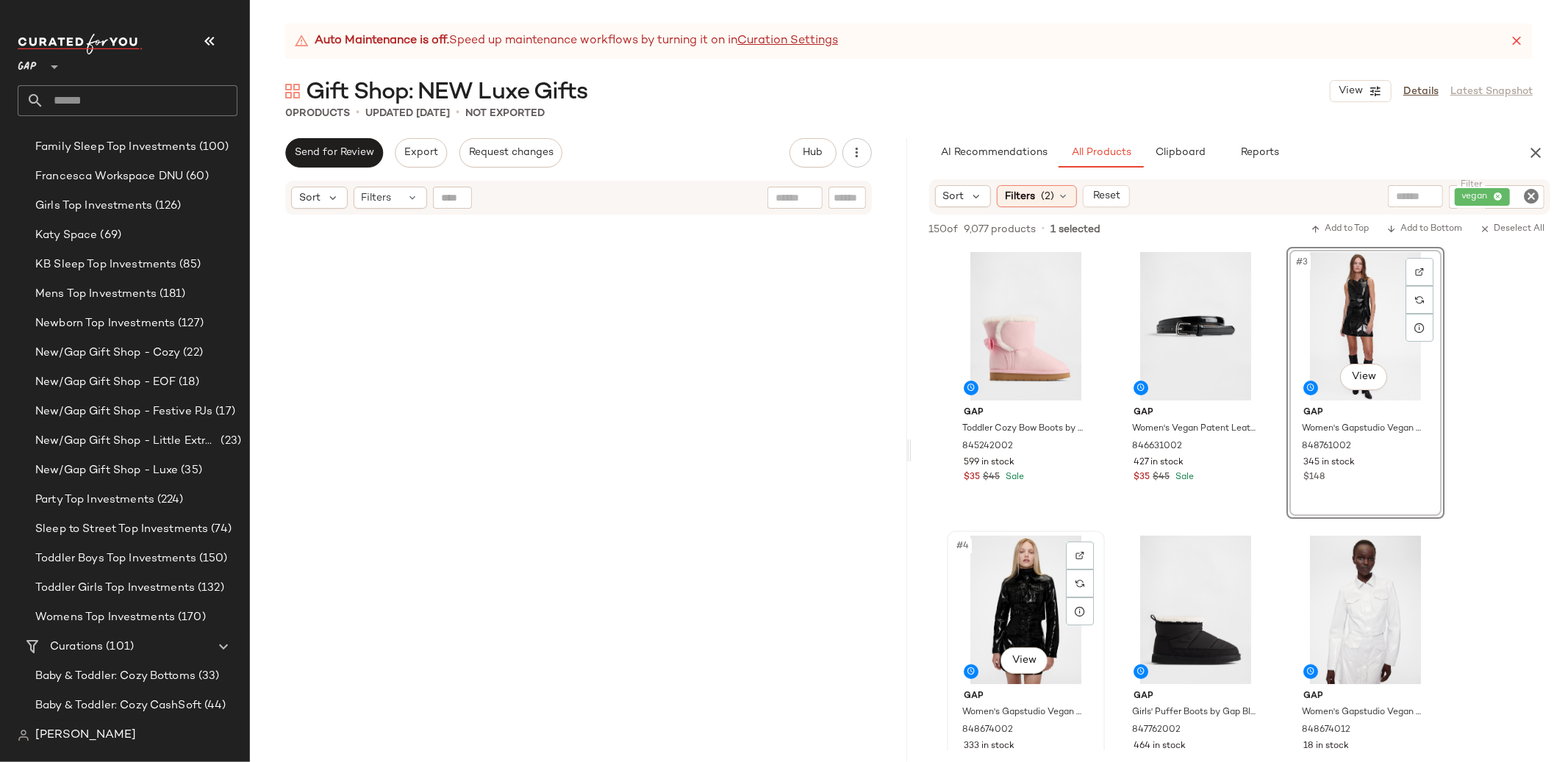
click at [1031, 601] on div "#4 View" at bounding box center [1025, 610] width 148 height 148
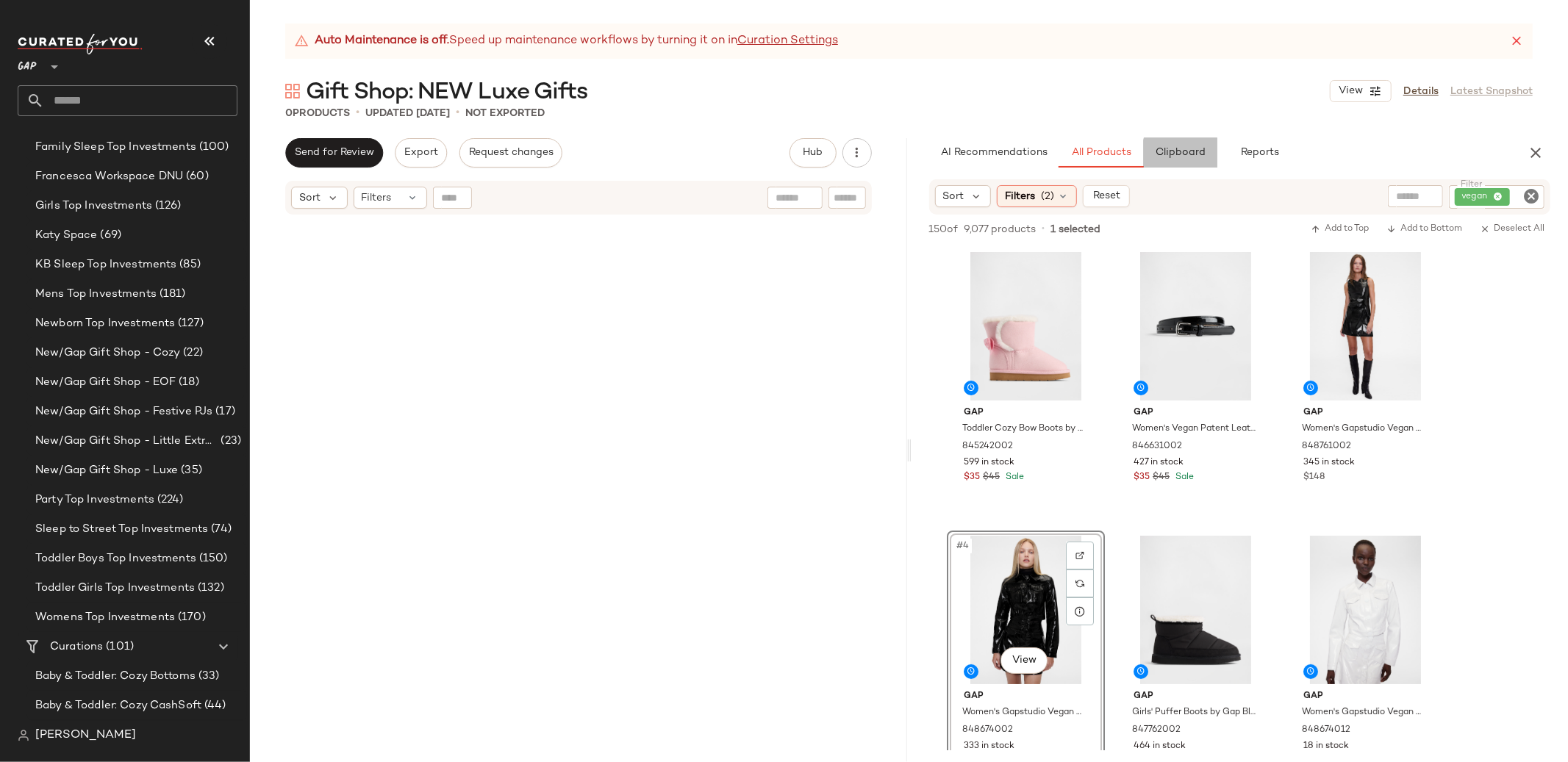
click at [1179, 154] on span "Clipboard" at bounding box center [1180, 153] width 51 height 12
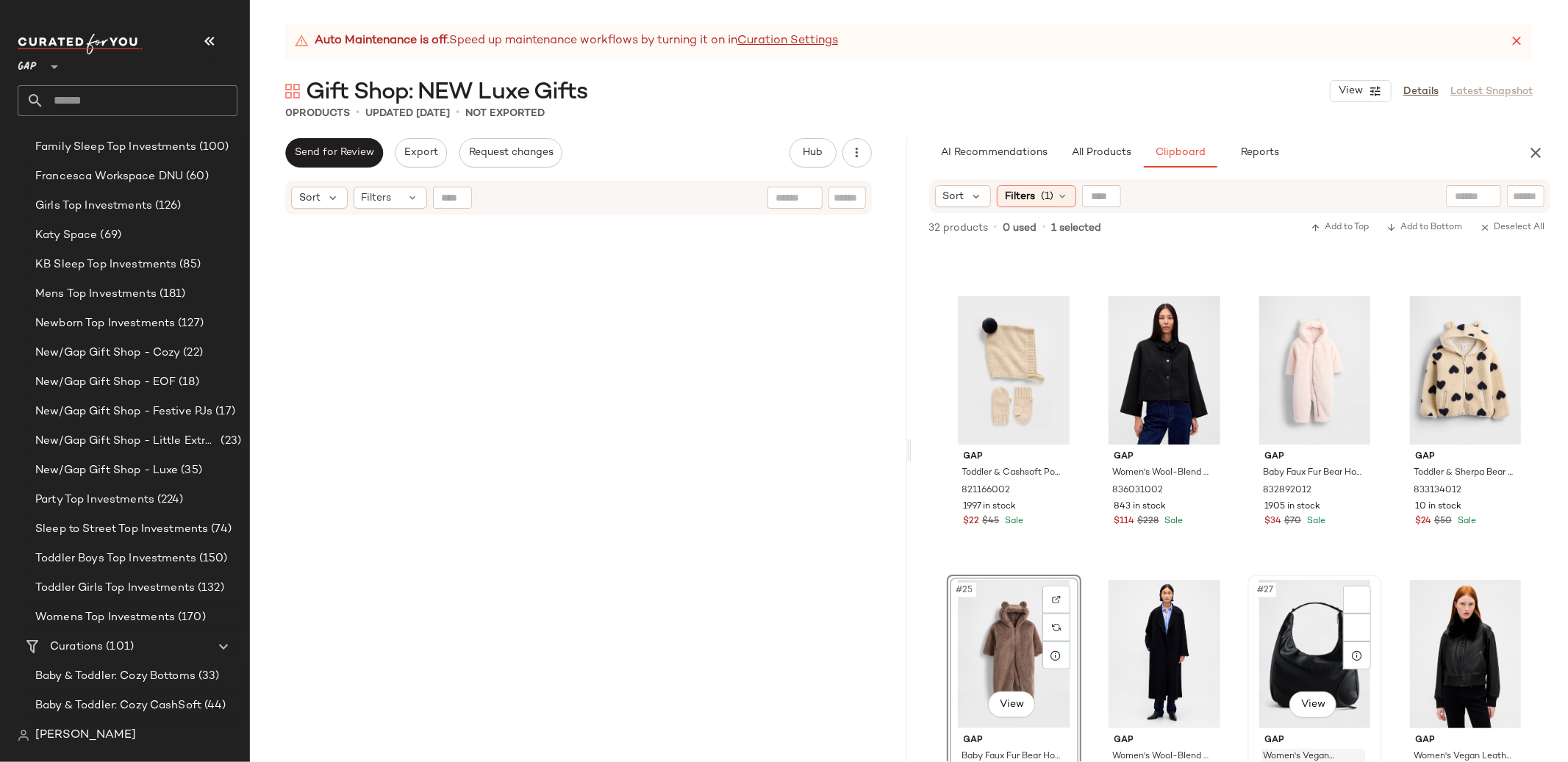
scroll to position [1755, 0]
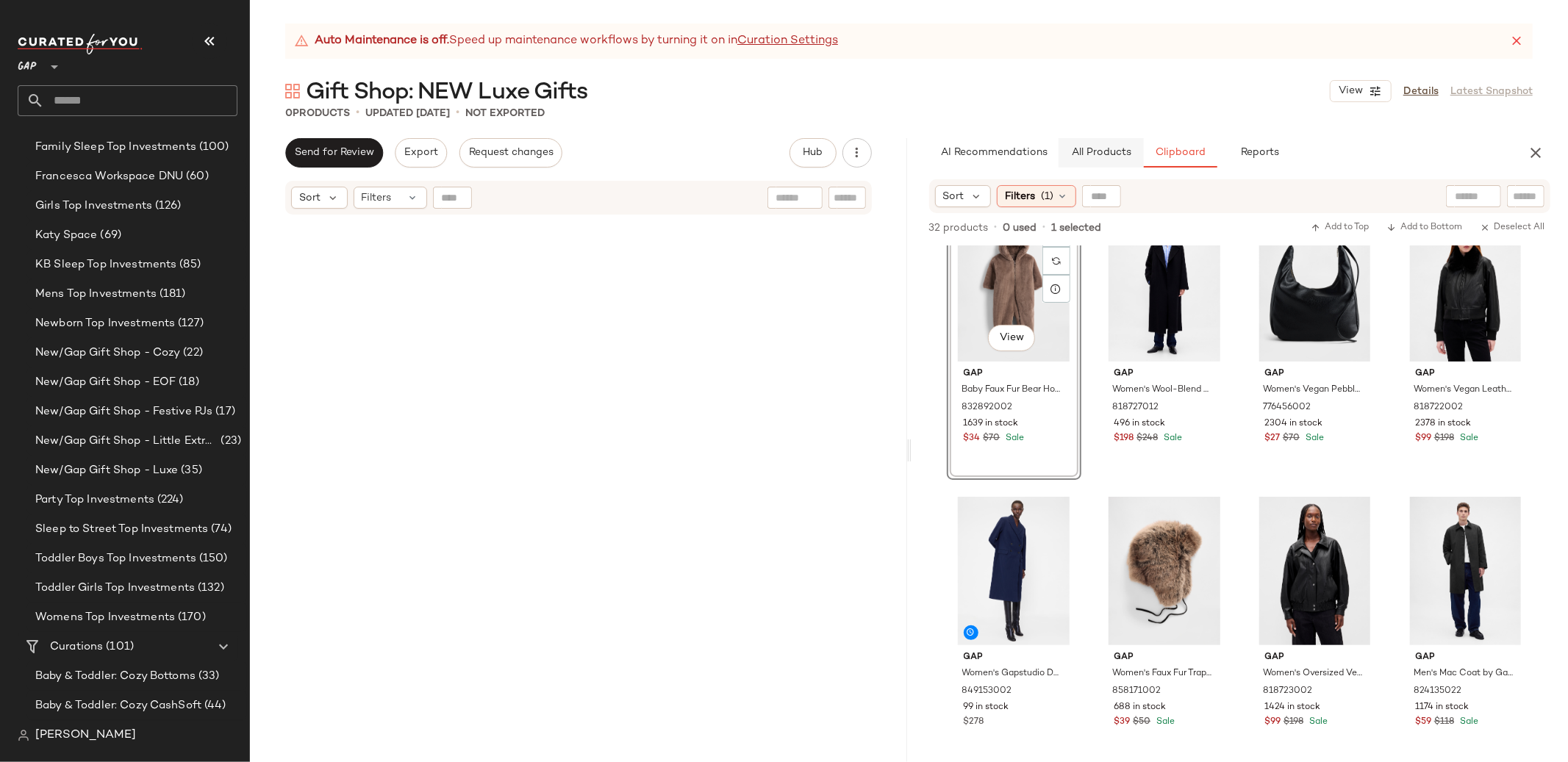
click at [1075, 158] on span "All Products" at bounding box center [1100, 153] width 61 height 12
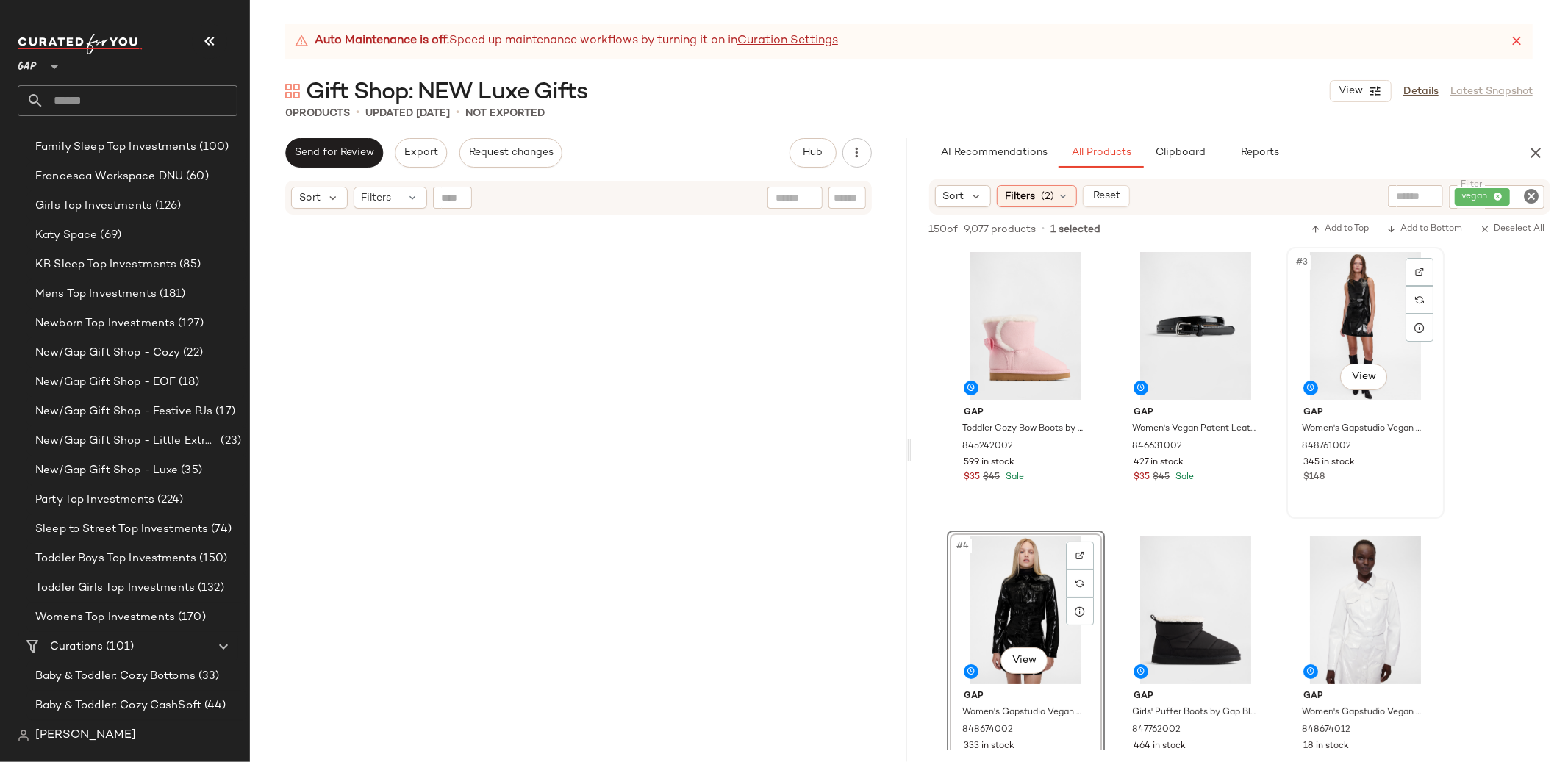
click at [1350, 310] on div "#3 View" at bounding box center [1364, 326] width 148 height 148
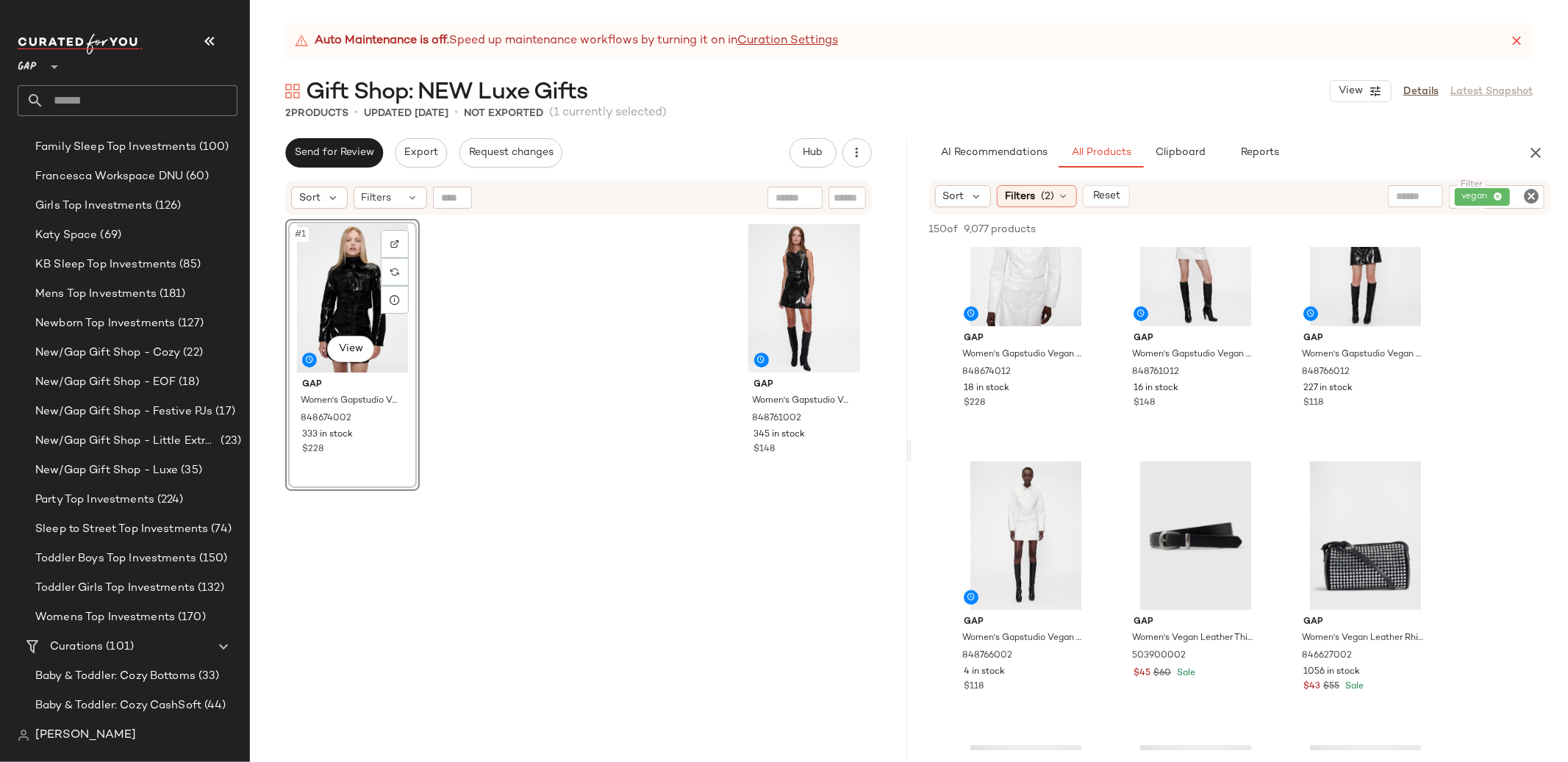
scroll to position [394, 0]
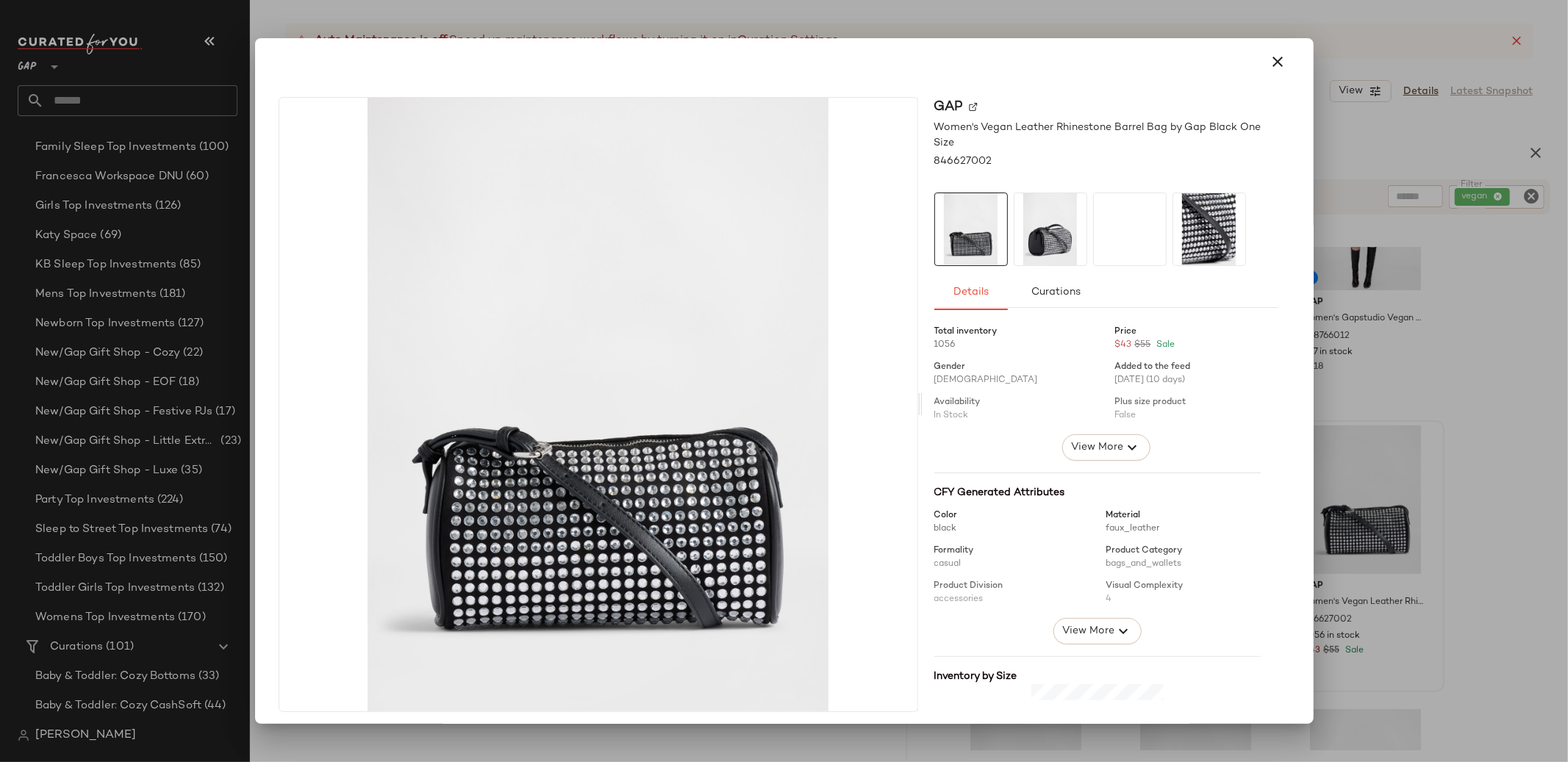
click at [1528, 442] on div at bounding box center [784, 381] width 1568 height 762
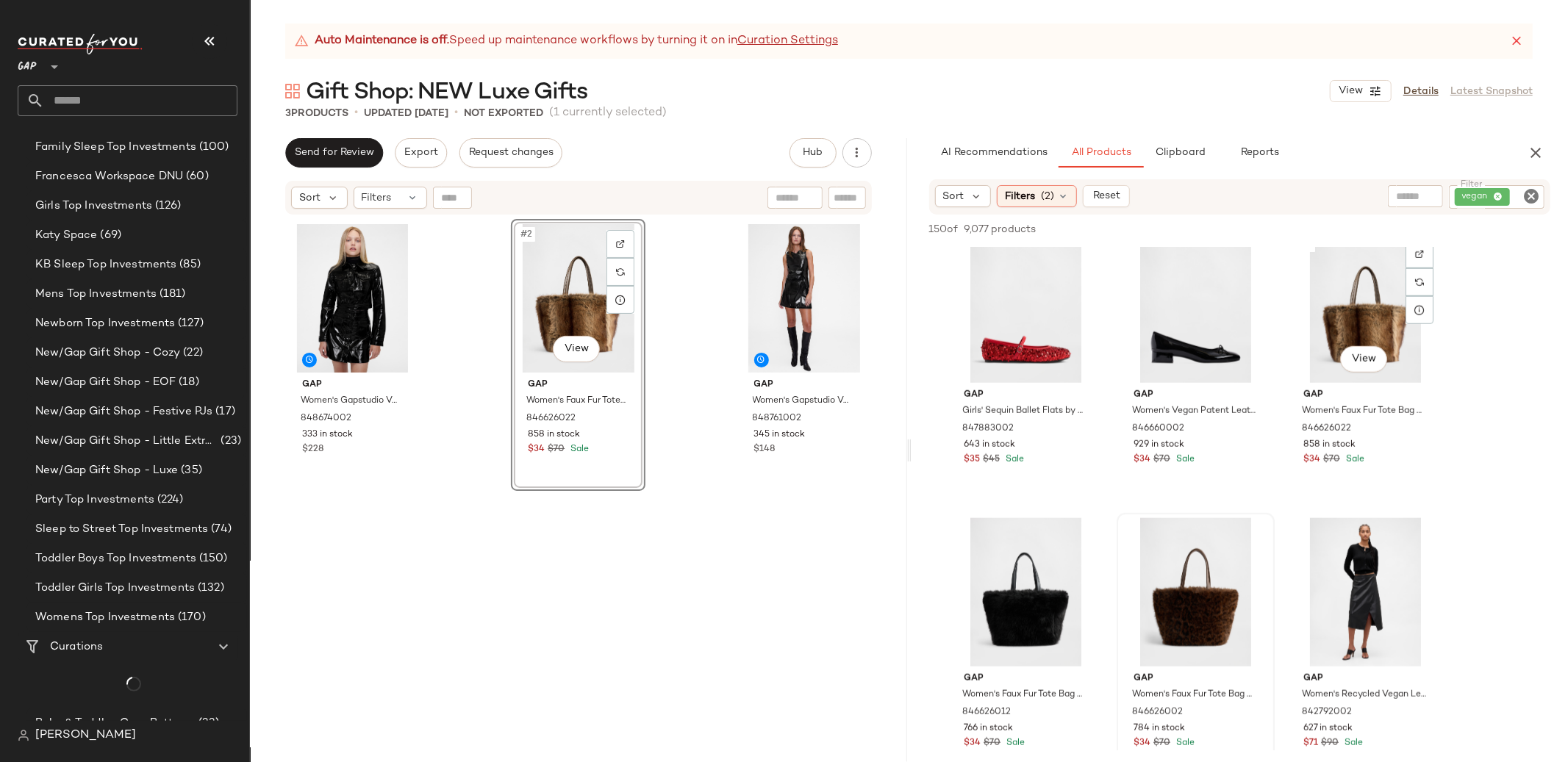
scroll to position [1151, 0]
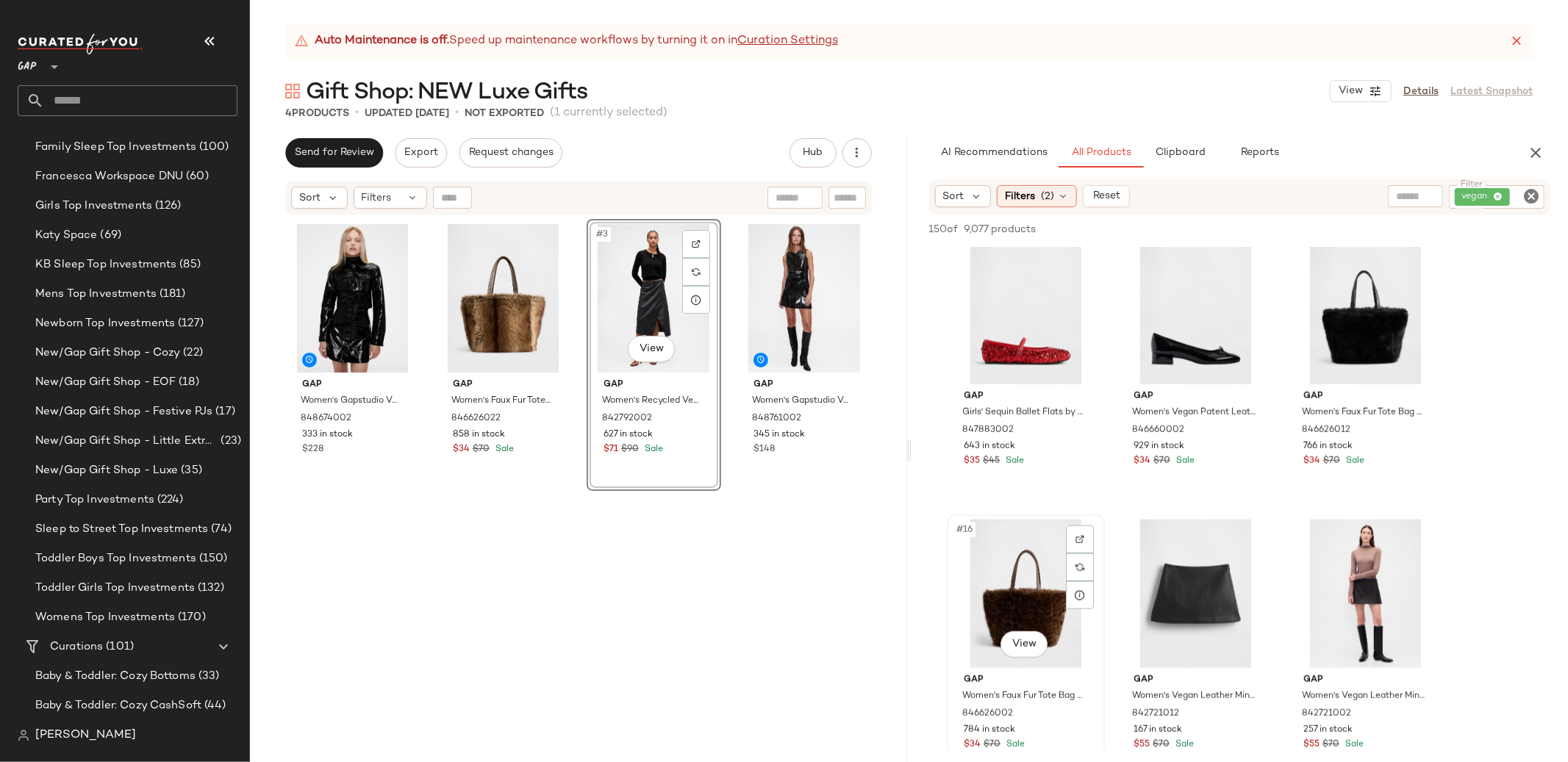
click at [1004, 589] on div "#16 View" at bounding box center [1025, 593] width 148 height 148
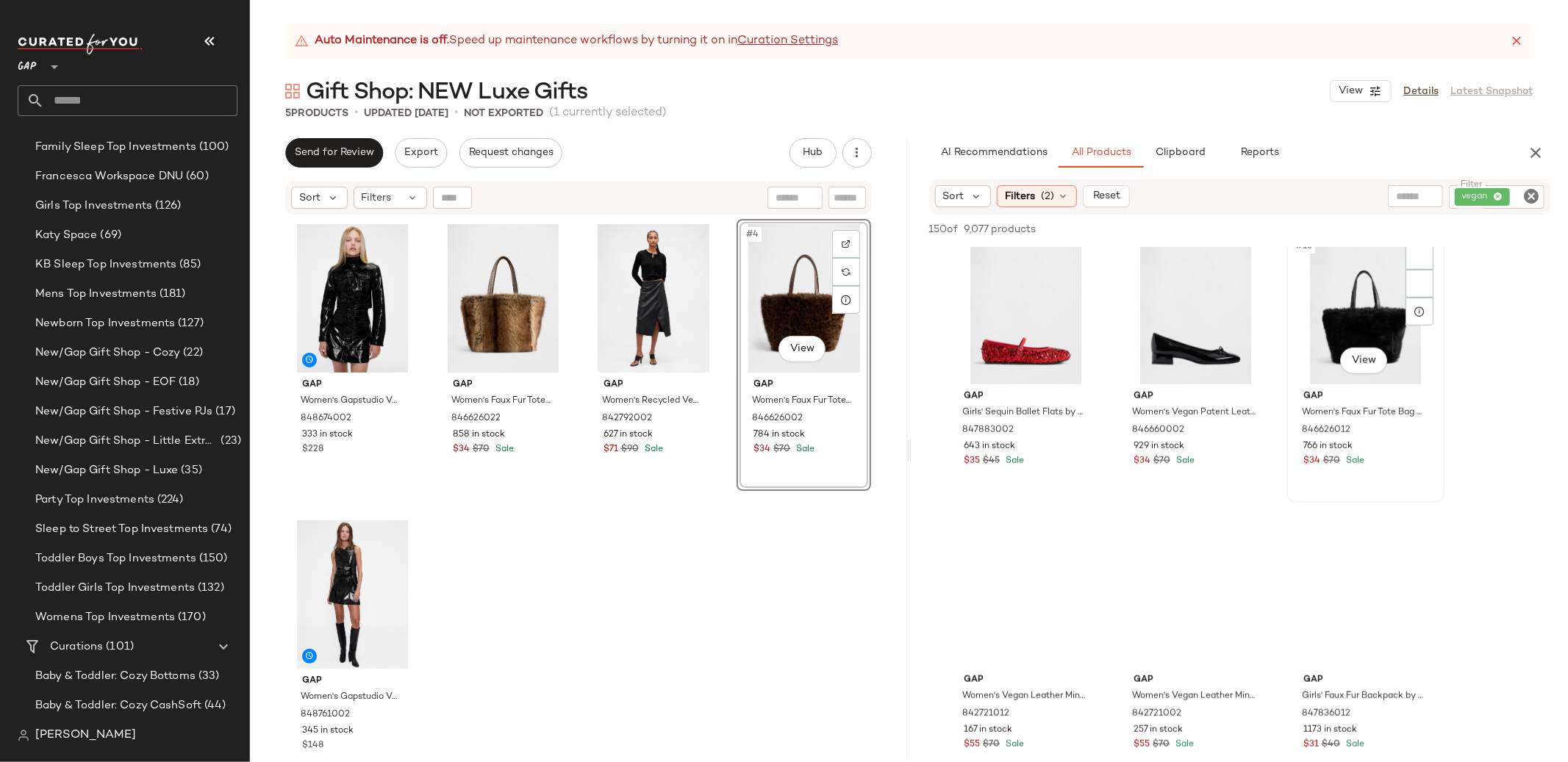
click at [1358, 320] on div "#15 View" at bounding box center [1364, 310] width 148 height 148
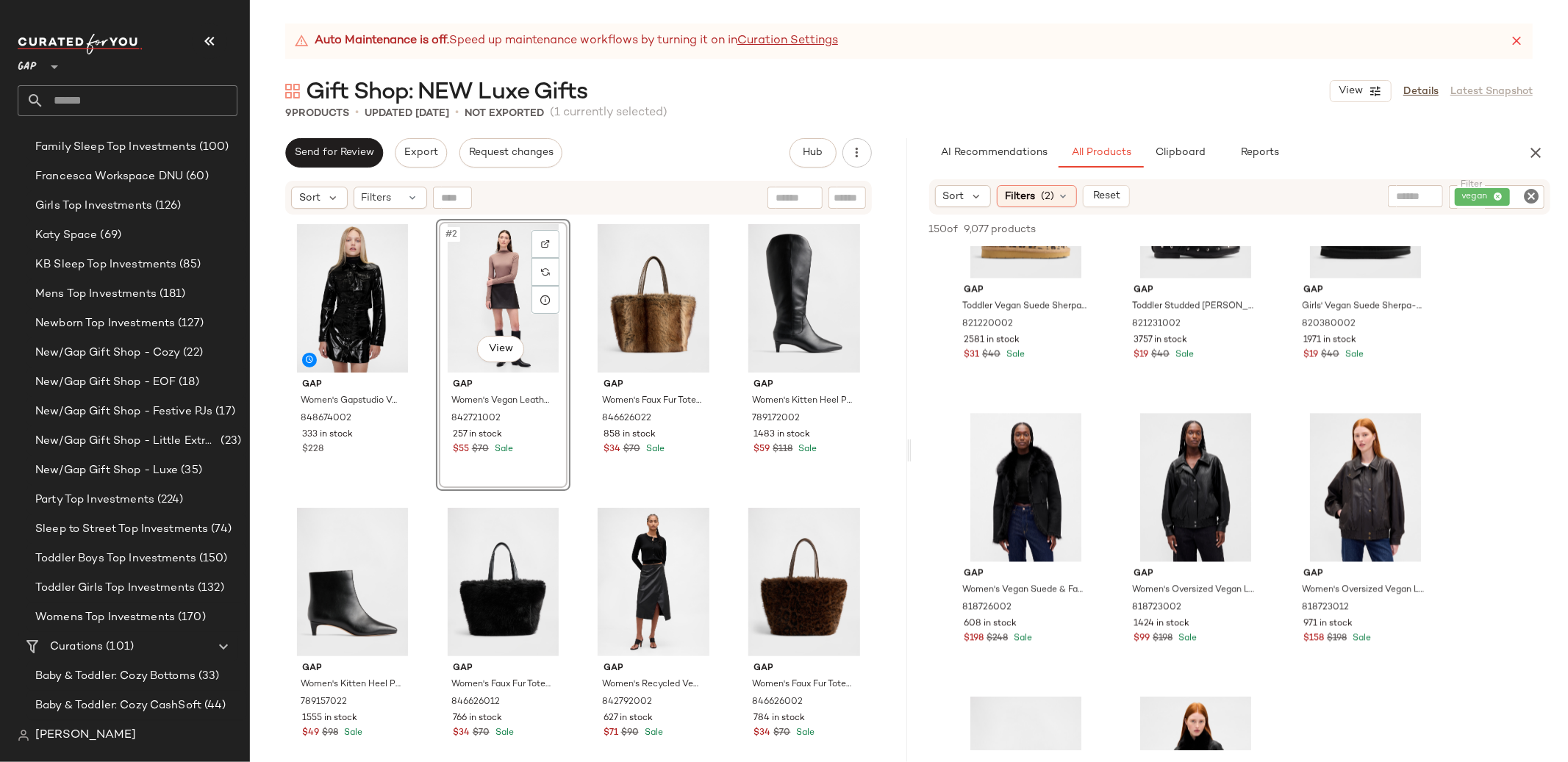
scroll to position [2677, 0]
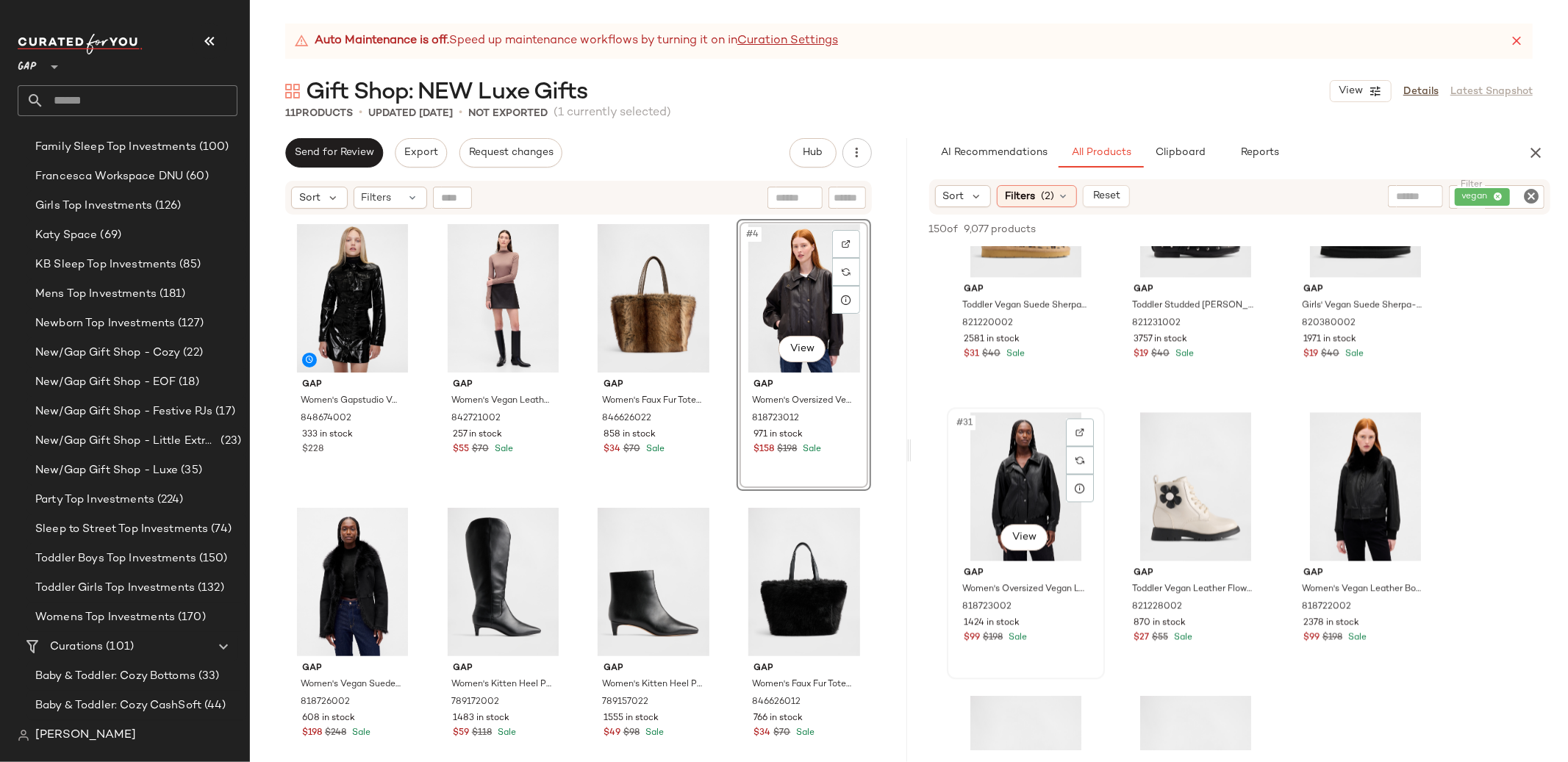
click at [1008, 465] on div "#31 View" at bounding box center [1025, 486] width 148 height 148
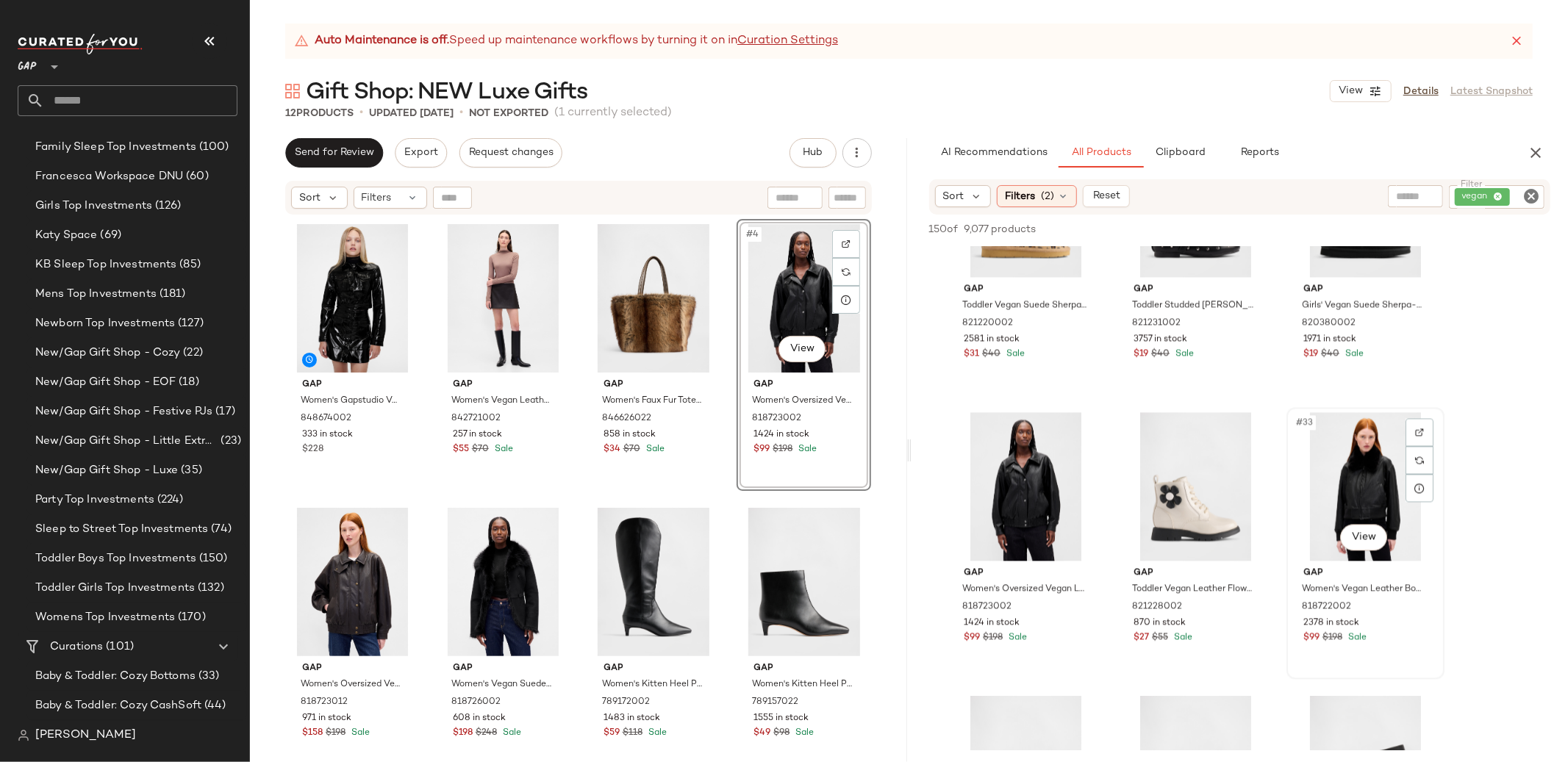
drag, startPoint x: 1344, startPoint y: 451, endPoint x: 1342, endPoint y: 464, distance: 13.2
click at [1344, 451] on div "#33 View" at bounding box center [1364, 486] width 148 height 148
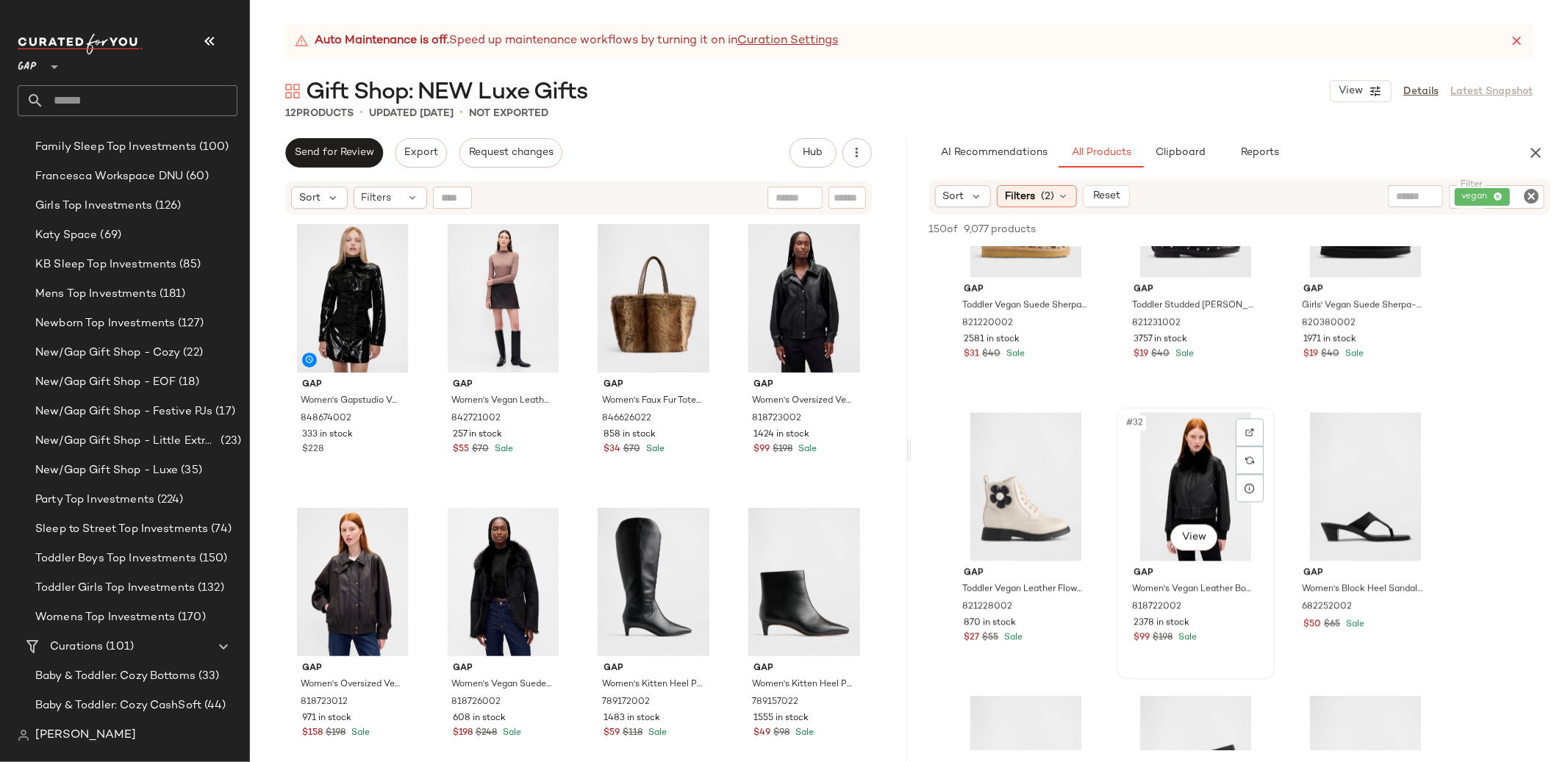
click at [1193, 497] on div "#32 View" at bounding box center [1195, 486] width 148 height 148
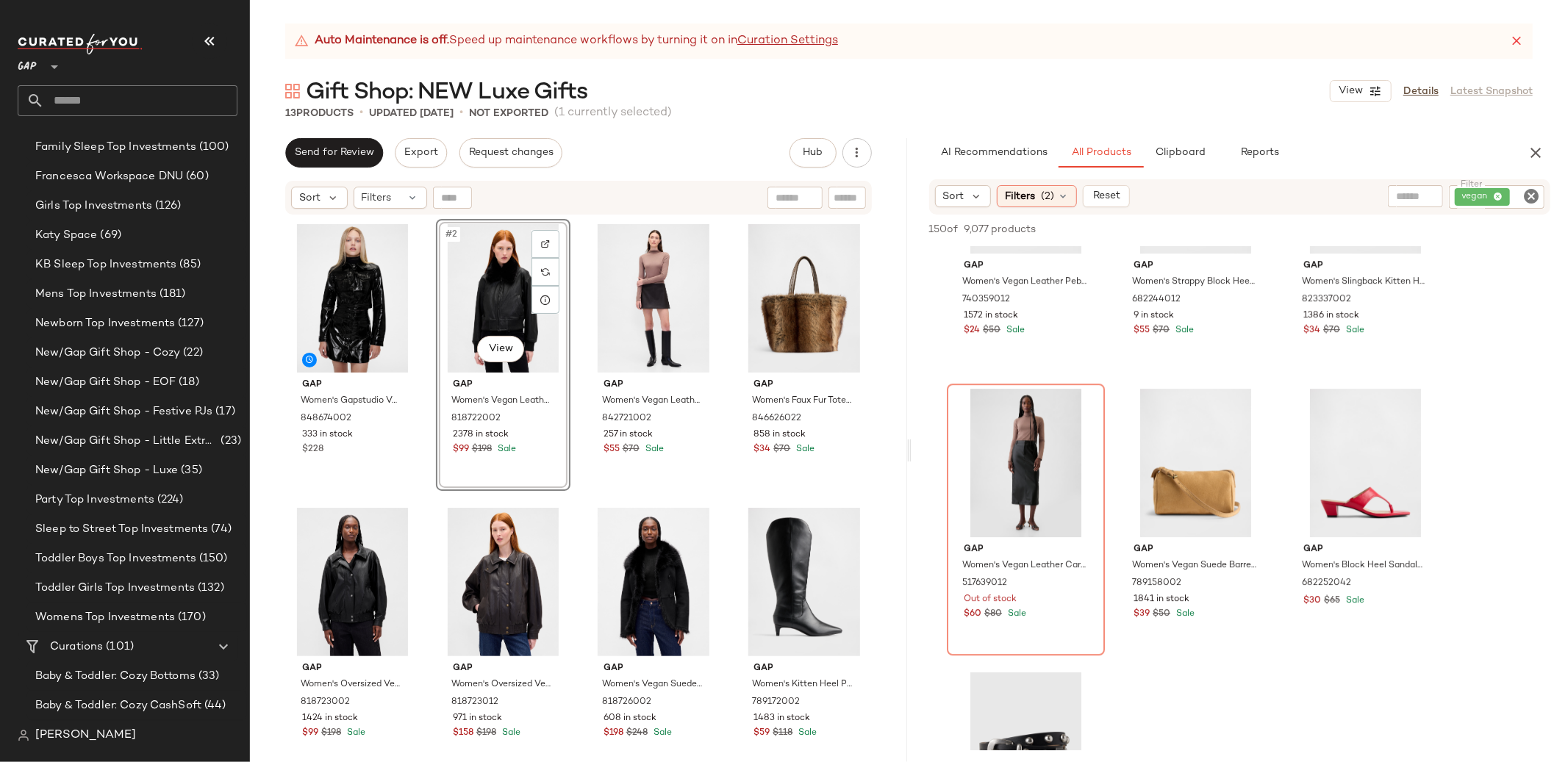
scroll to position [3844, 0]
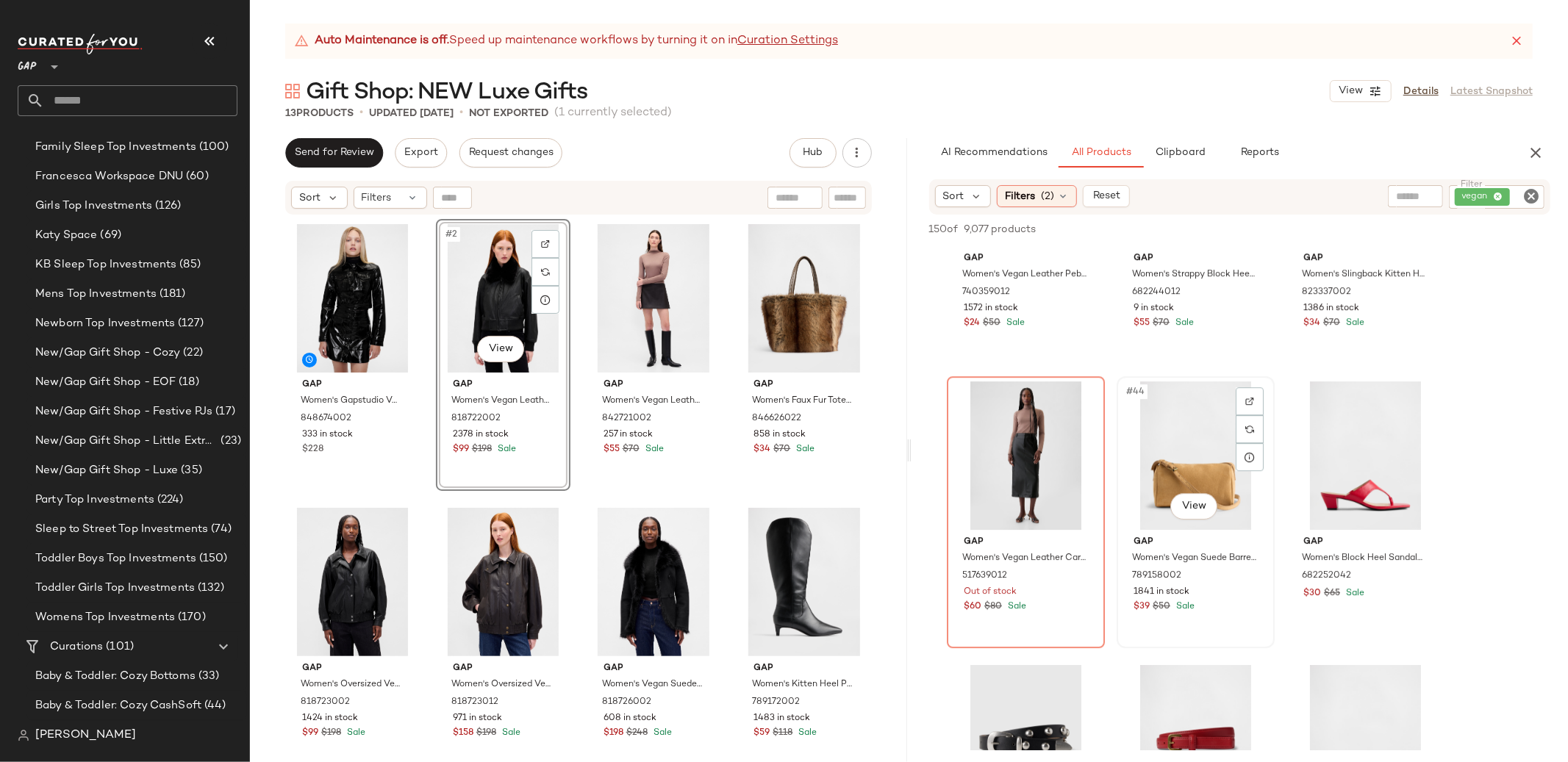
click at [1204, 454] on div "#44 View" at bounding box center [1195, 455] width 148 height 148
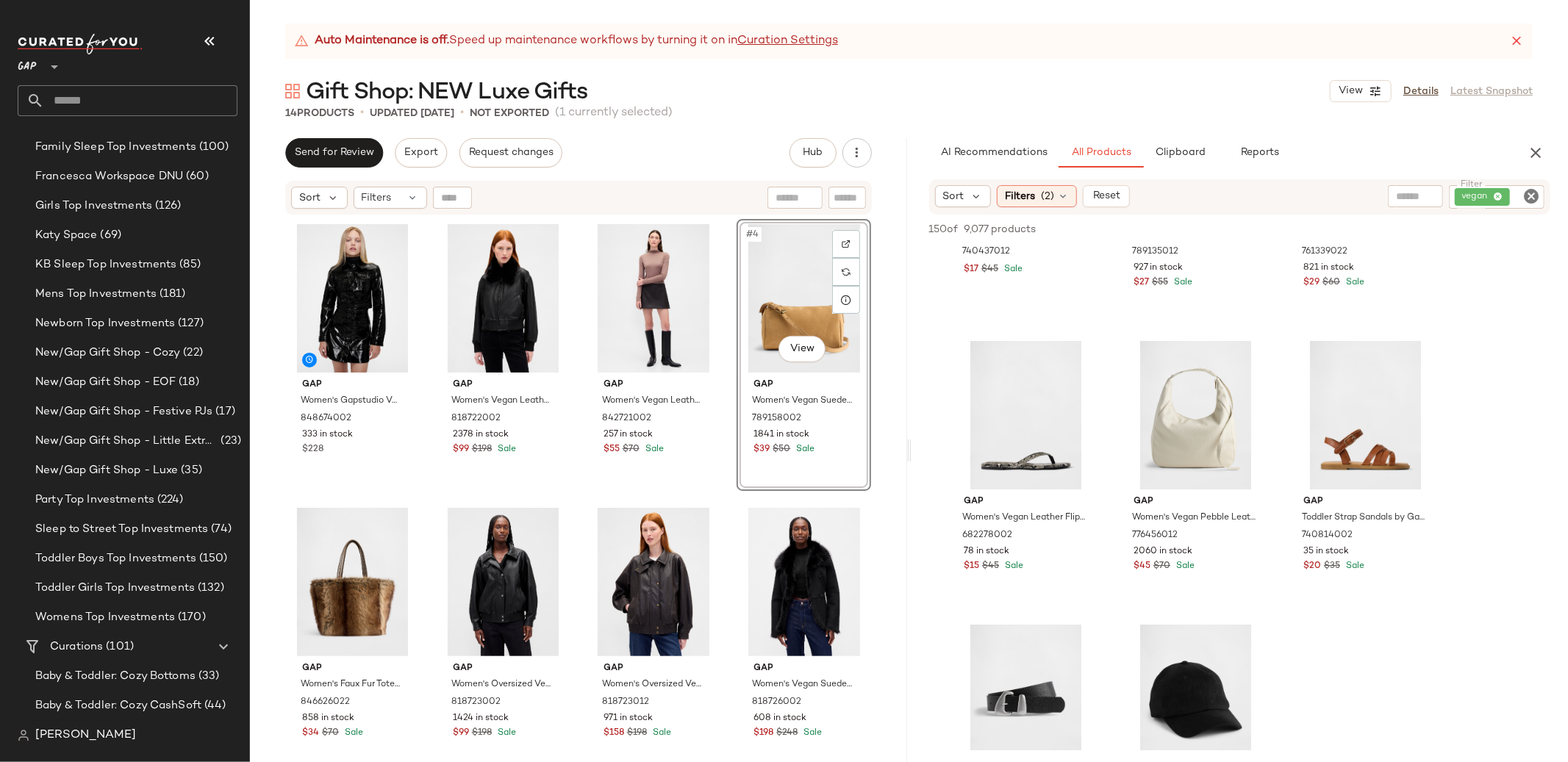
scroll to position [4454, 0]
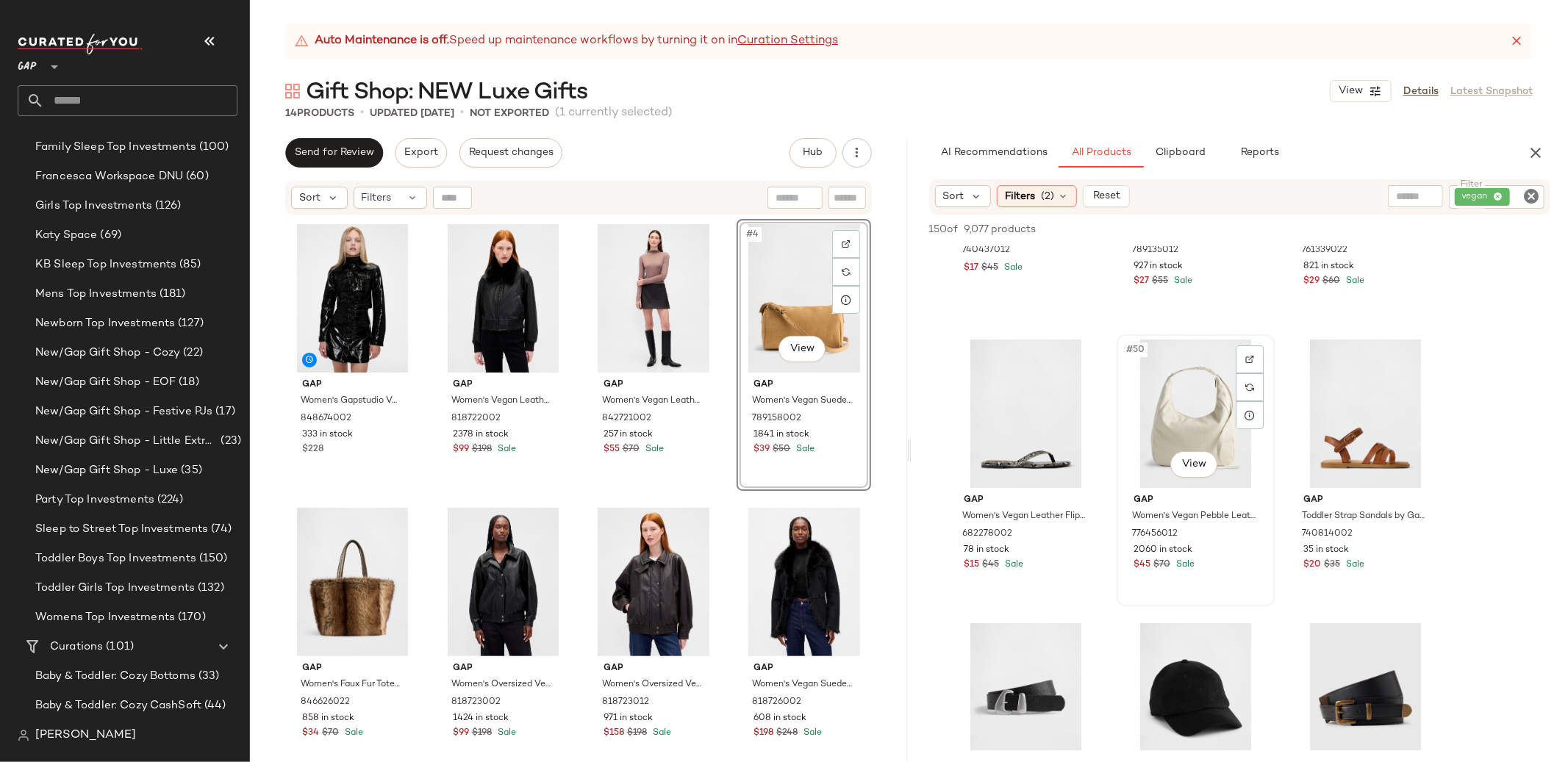
click at [1155, 411] on div "#50 View" at bounding box center [1195, 413] width 148 height 148
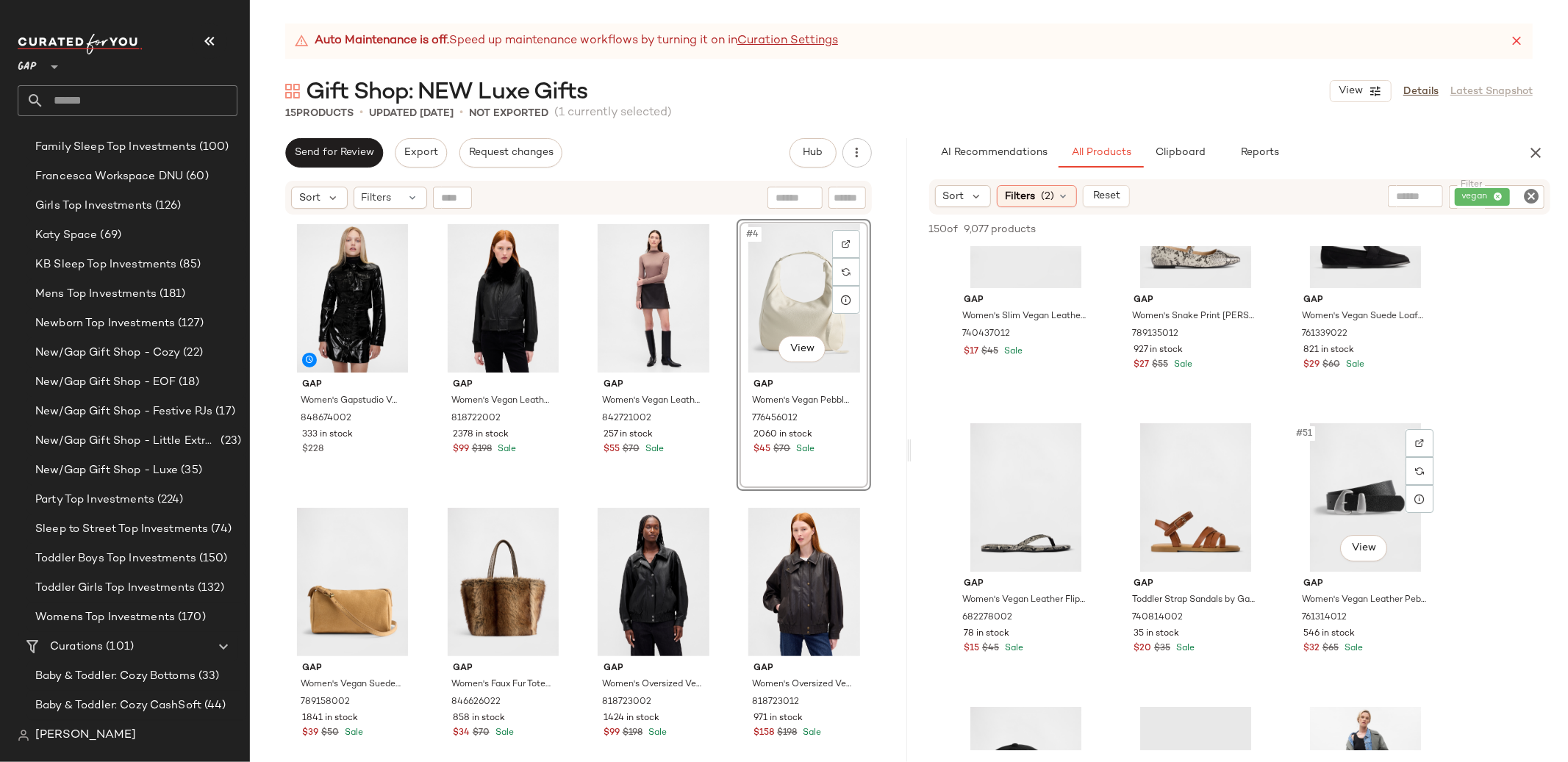
scroll to position [4367, 0]
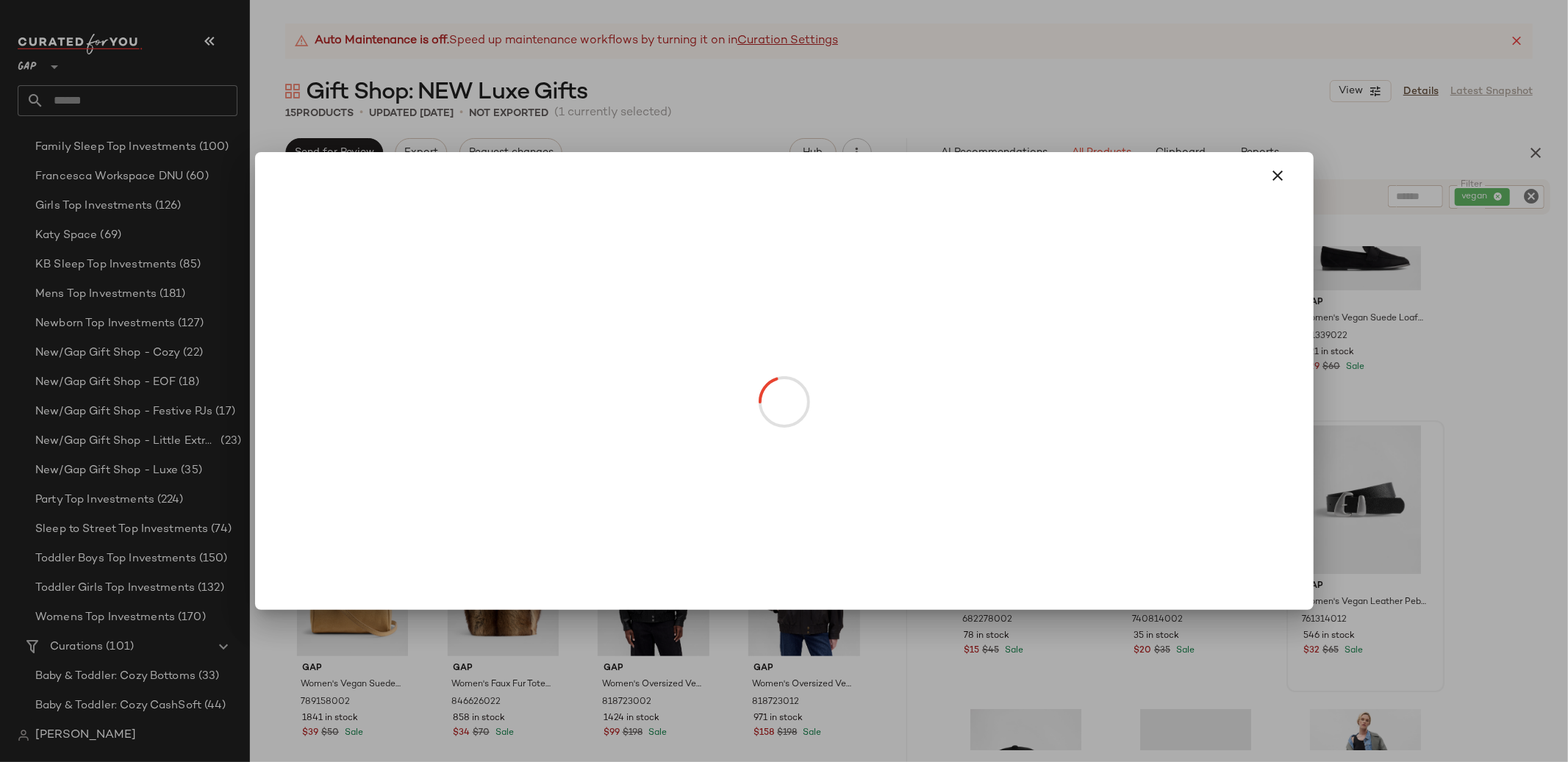
drag, startPoint x: 1361, startPoint y: 538, endPoint x: 1378, endPoint y: 556, distance: 24.8
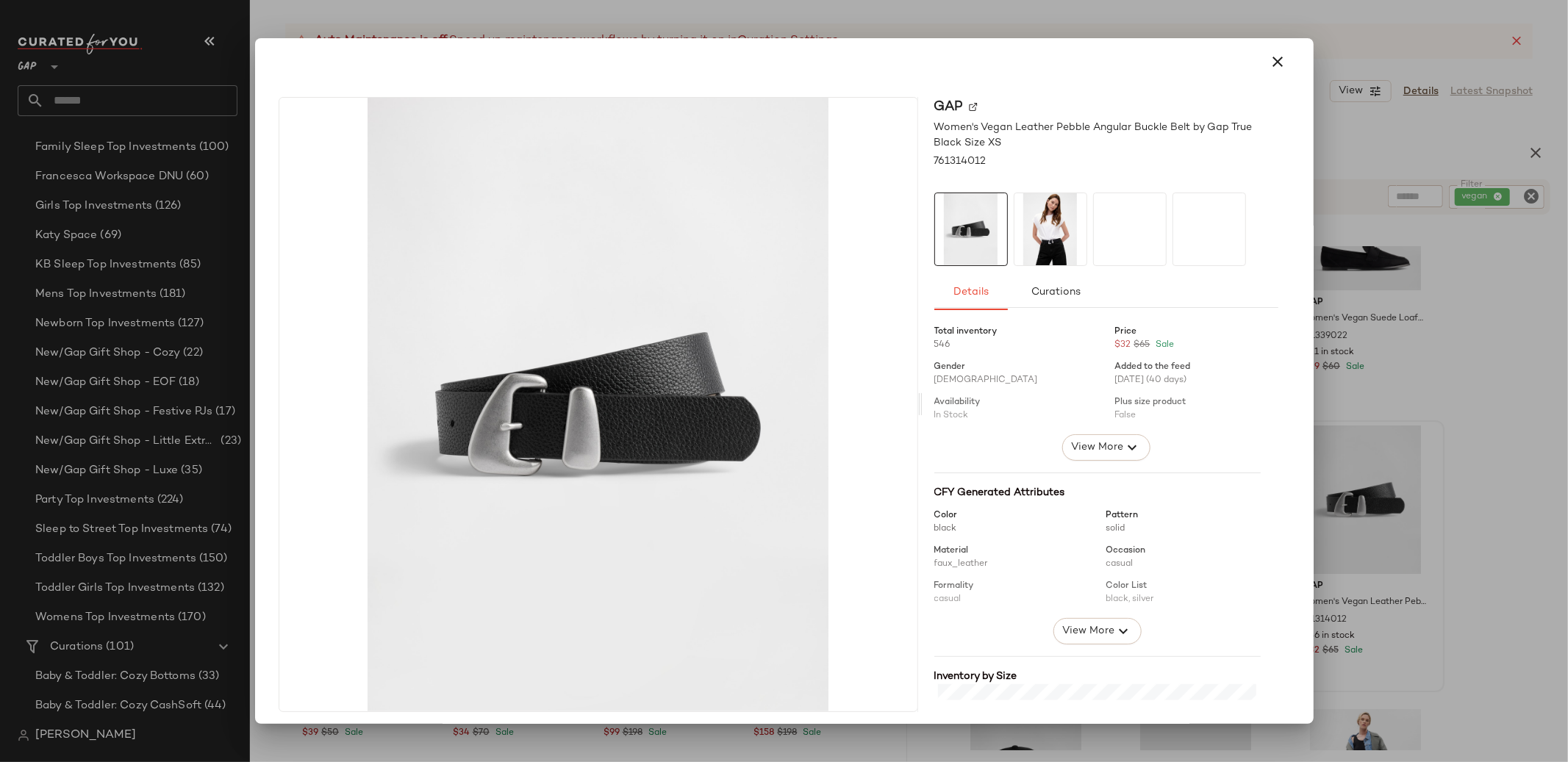
click at [1048, 222] on img at bounding box center [1050, 229] width 72 height 73
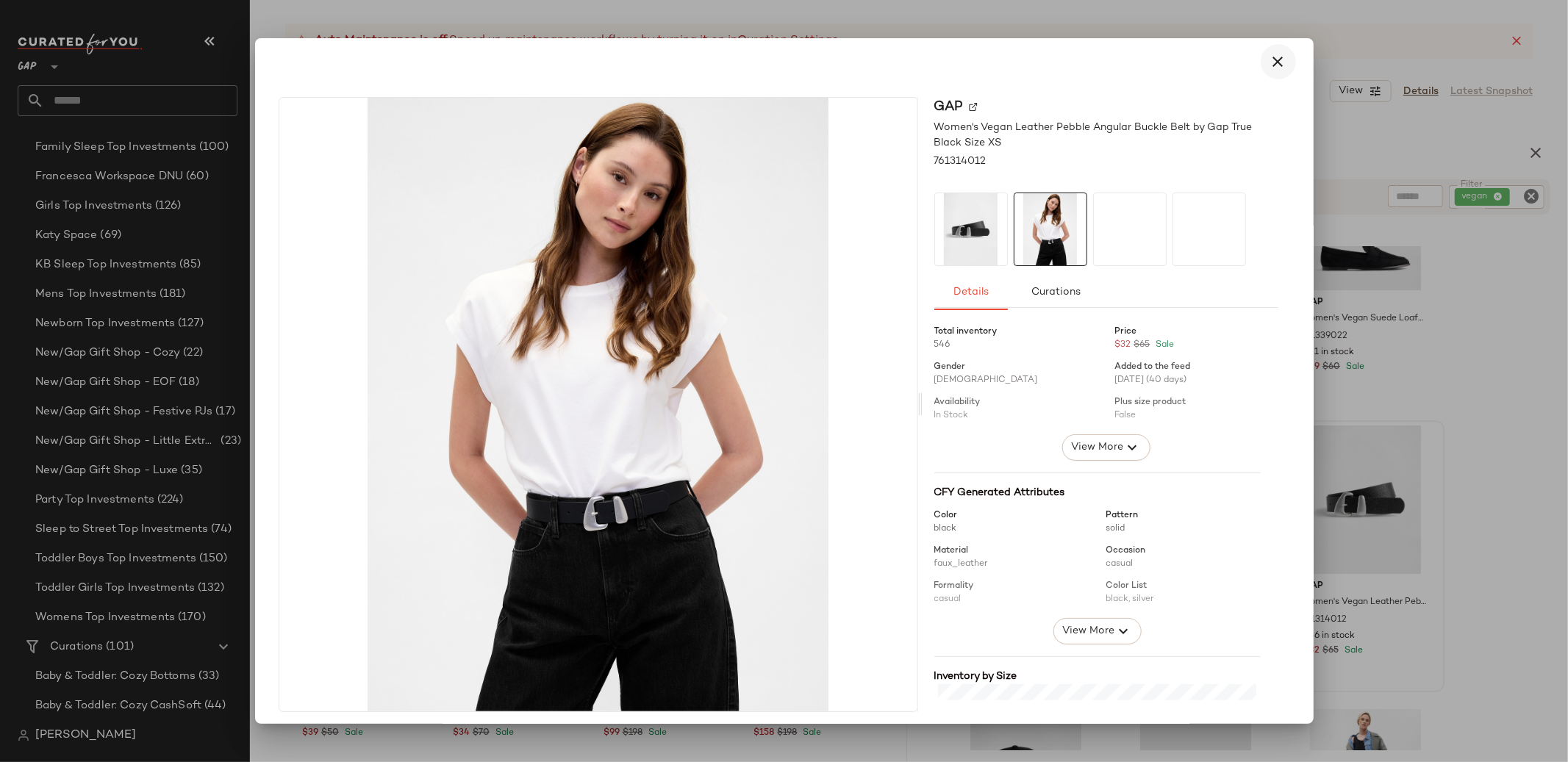
click at [1269, 64] on icon "button" at bounding box center [1278, 62] width 18 height 18
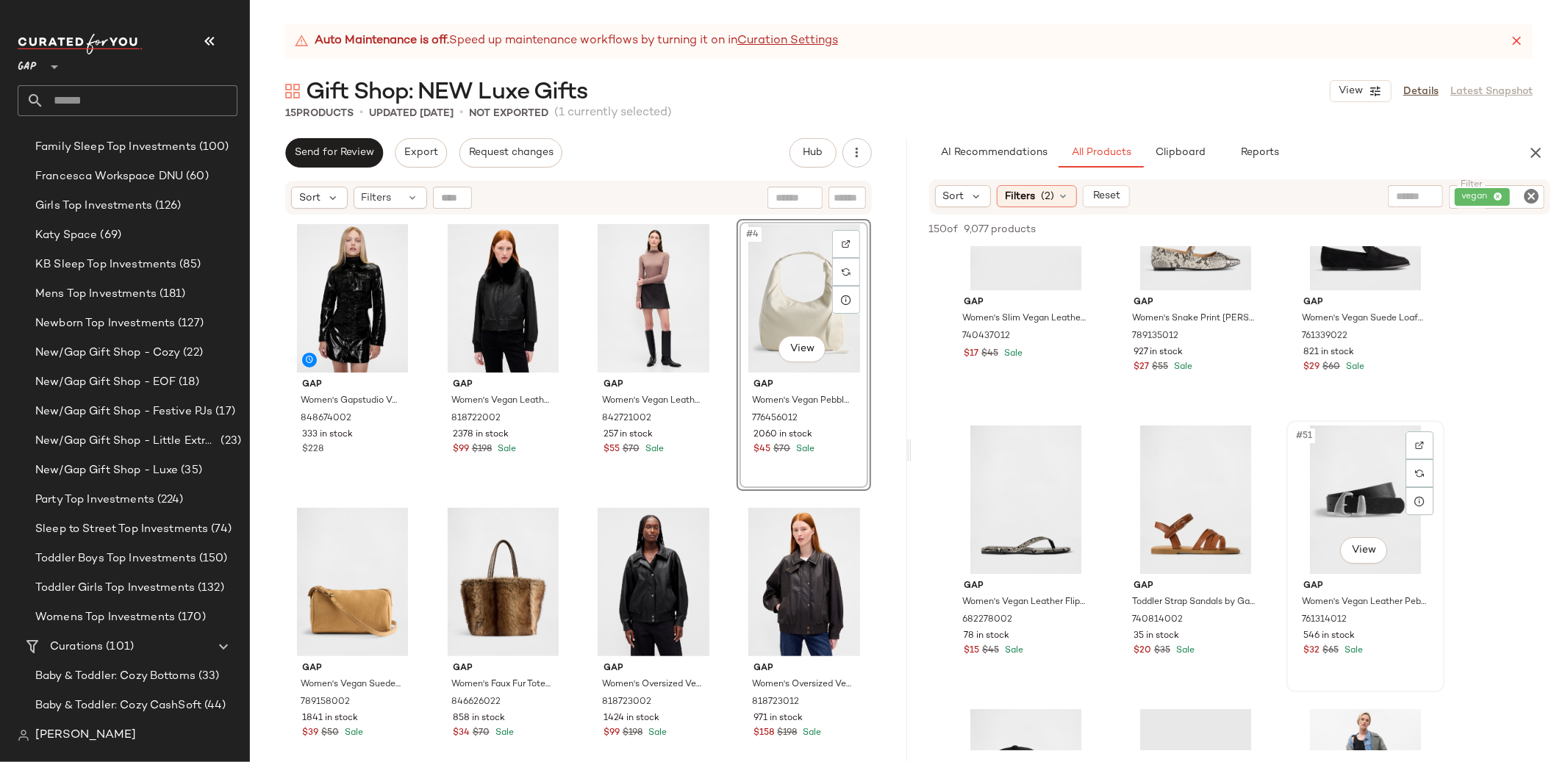
click at [1437, 444] on div "#51 View" at bounding box center [1364, 500] width 148 height 148
click at [1421, 442] on img at bounding box center [1419, 445] width 9 height 9
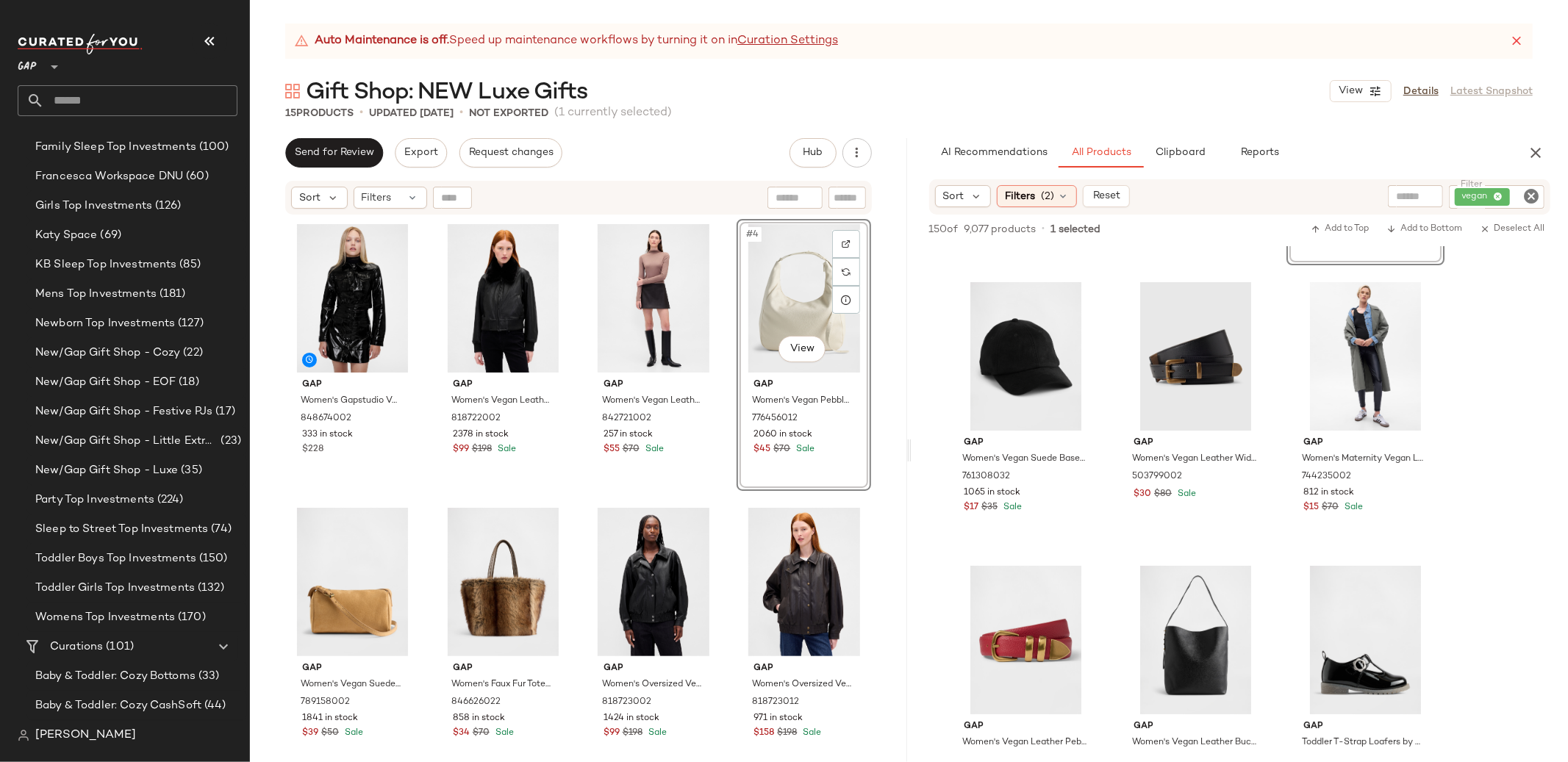
scroll to position [4899, 0]
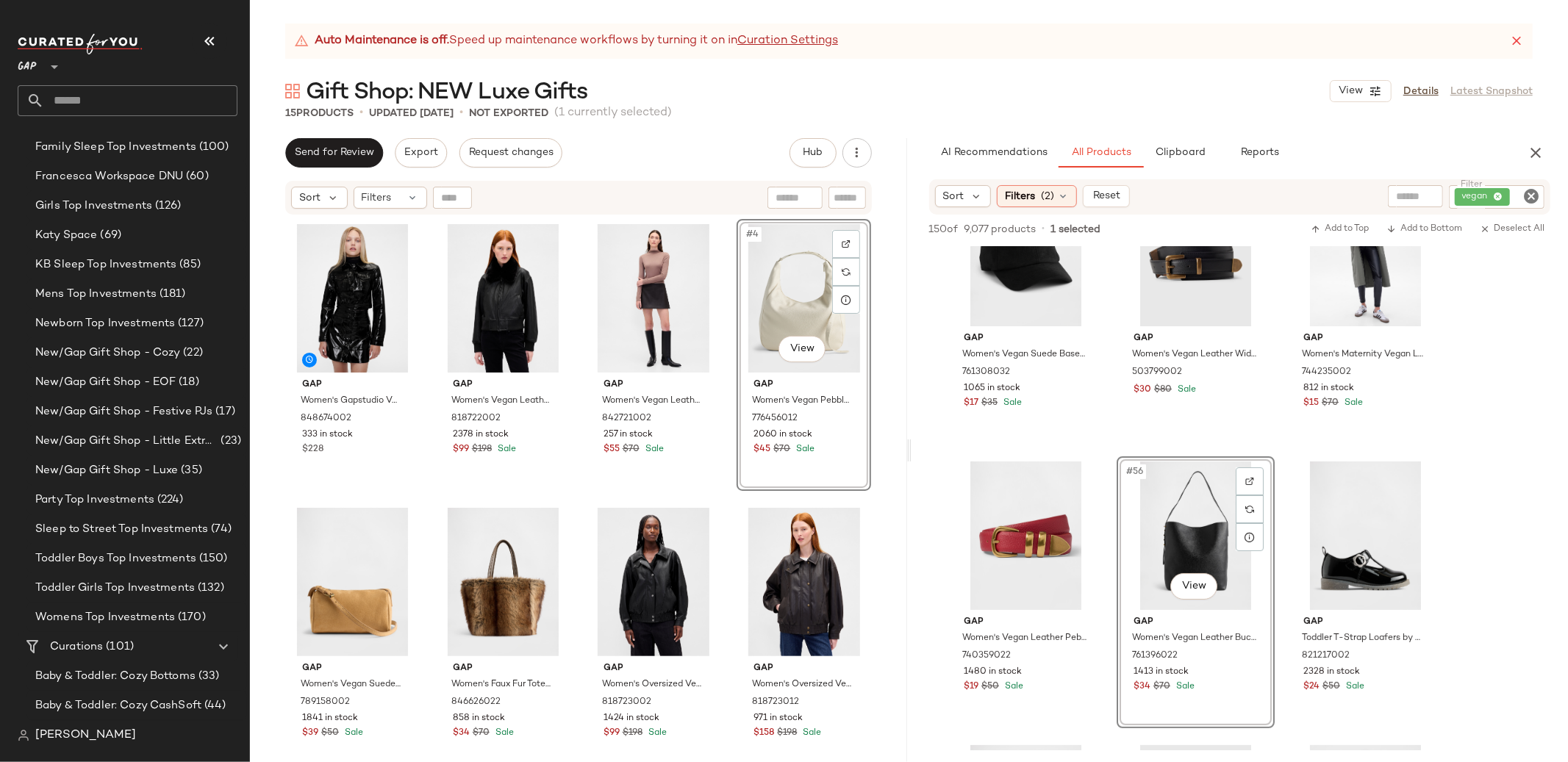
click at [1183, 505] on div "#56 View" at bounding box center [1195, 535] width 148 height 148
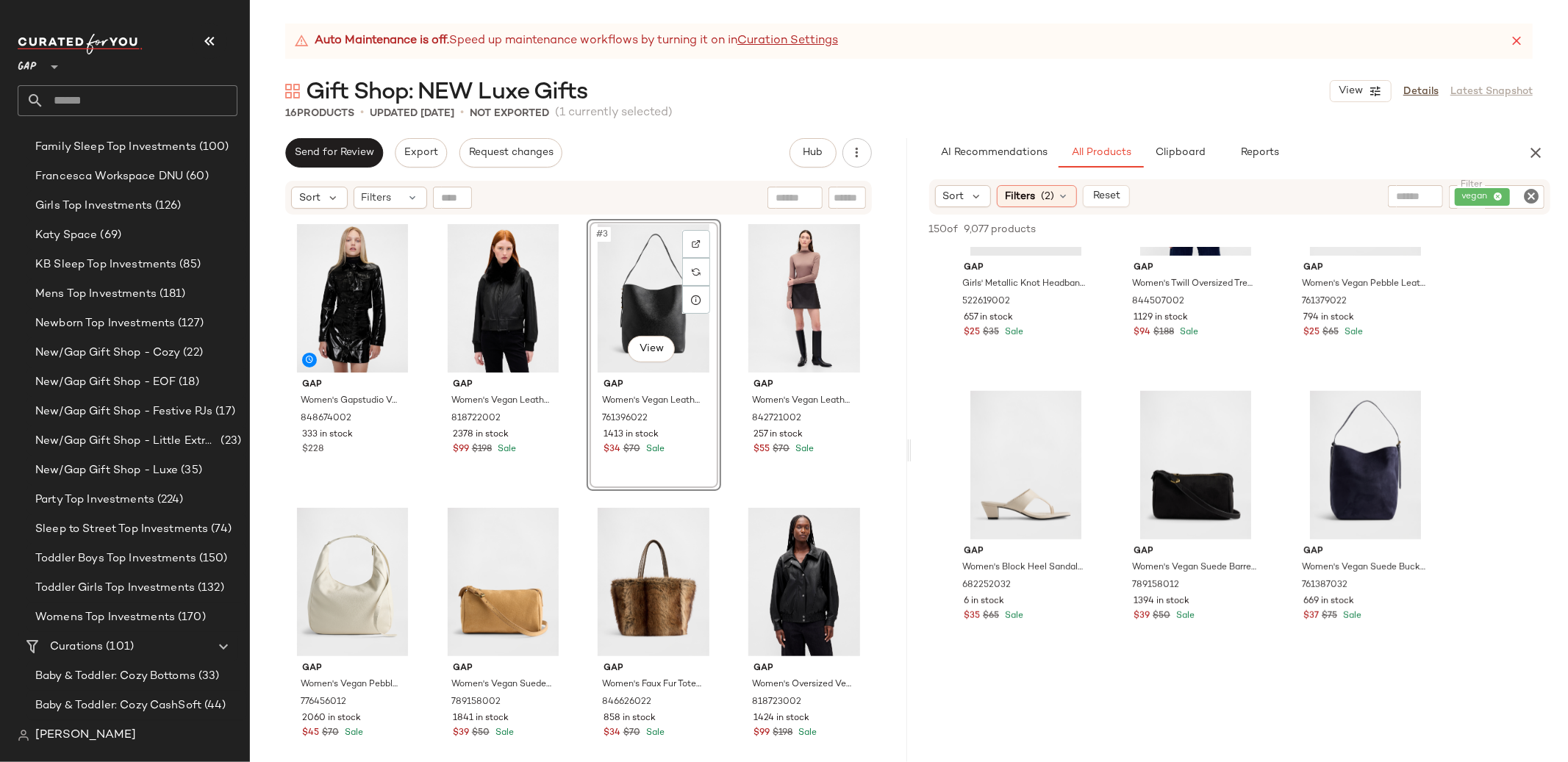
scroll to position [5541, 0]
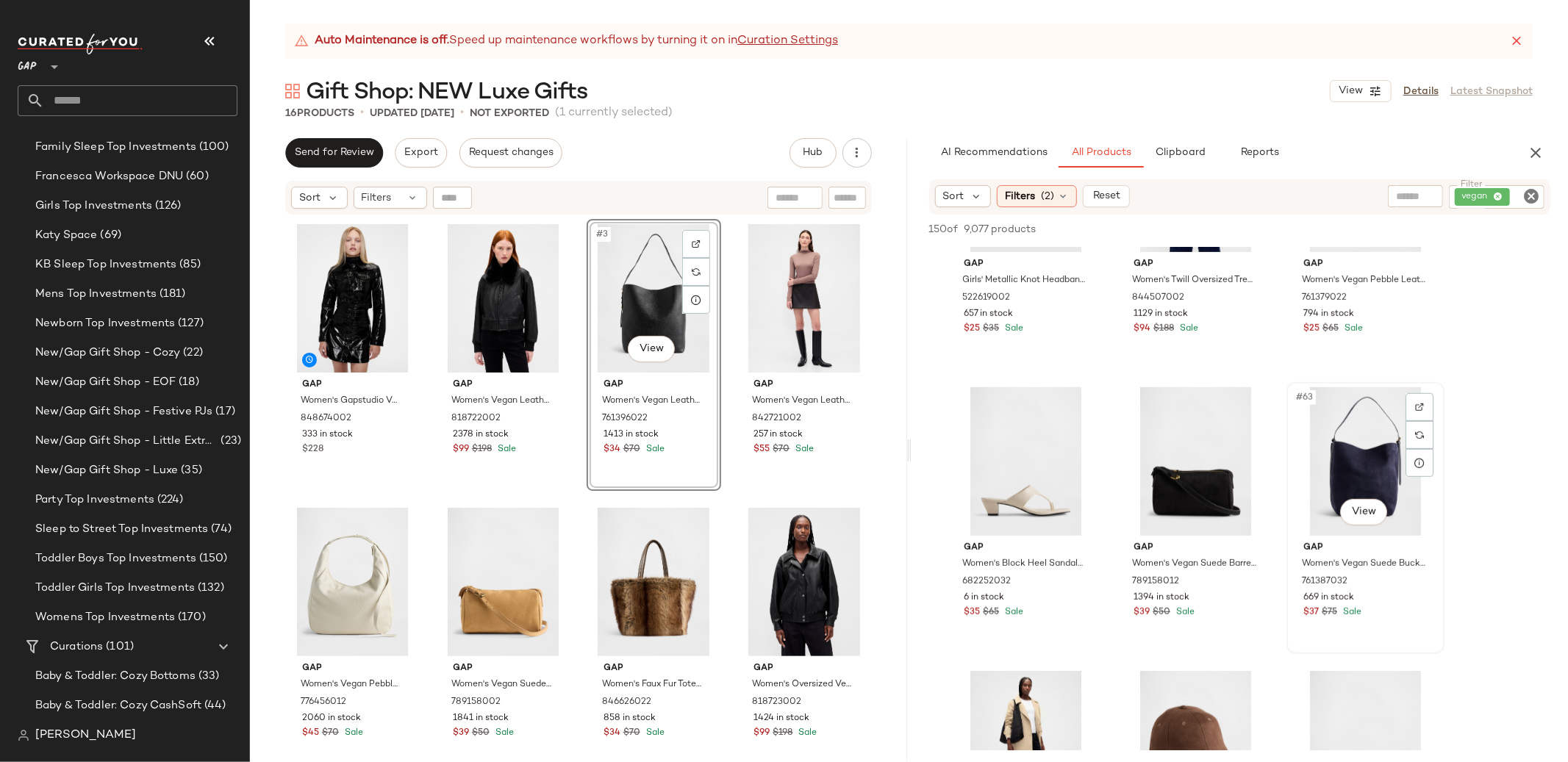
click at [1342, 461] on div "#63 View" at bounding box center [1364, 461] width 148 height 148
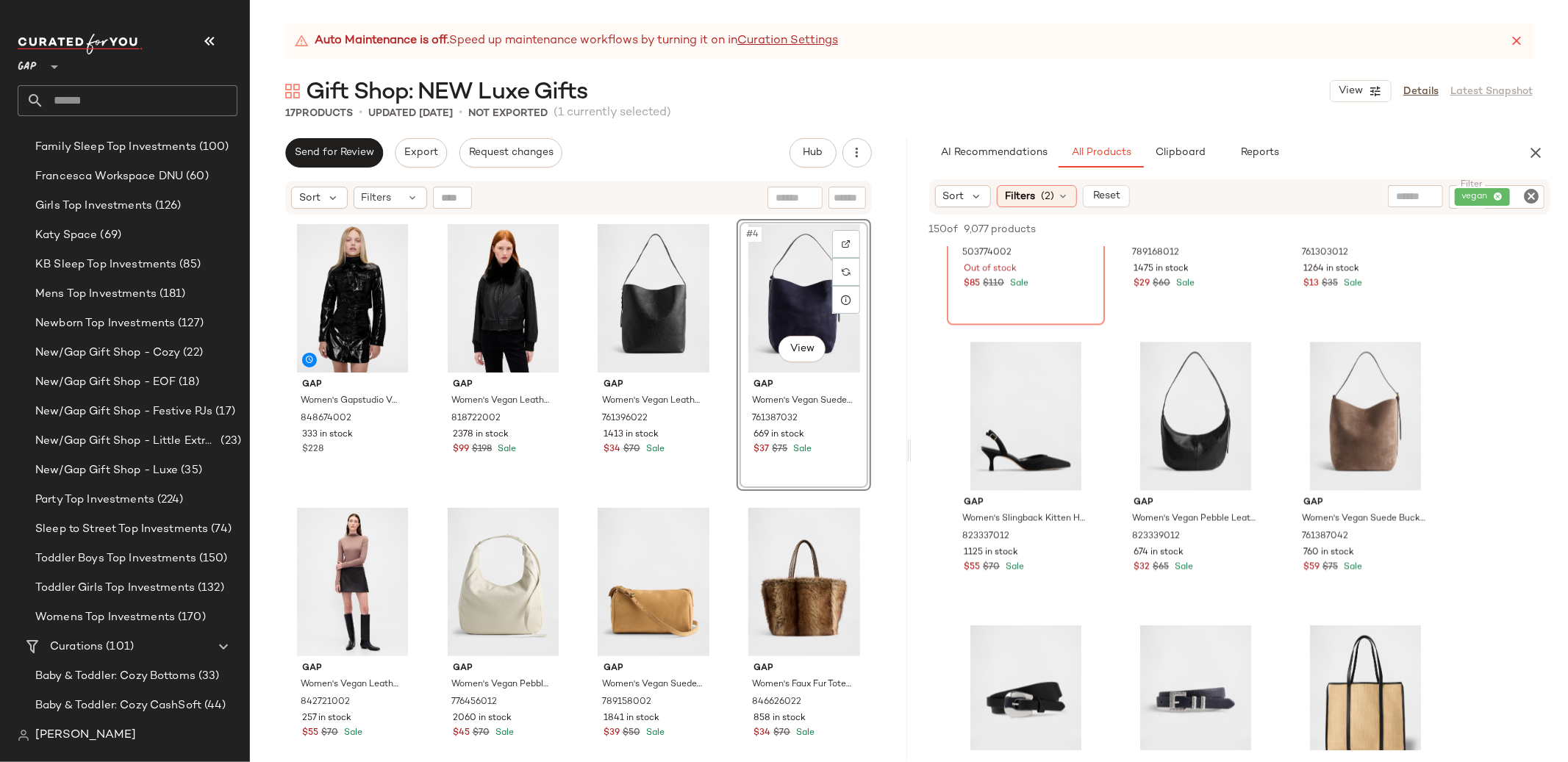
scroll to position [7291, 0]
drag, startPoint x: 1376, startPoint y: 403, endPoint x: 1354, endPoint y: 394, distance: 23.8
click at [1376, 403] on div "#81 View" at bounding box center [1364, 414] width 148 height 148
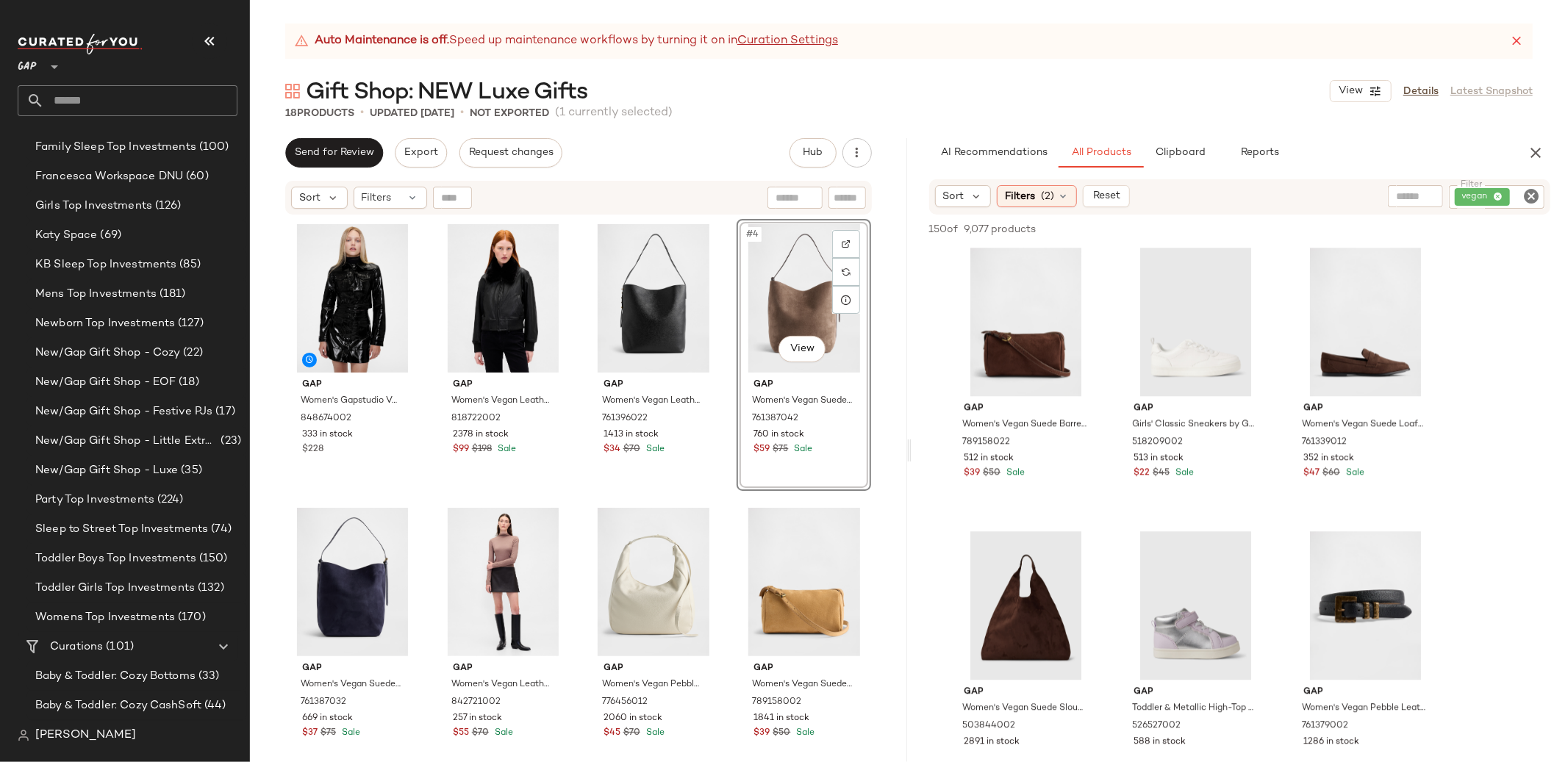
scroll to position [8081, 0]
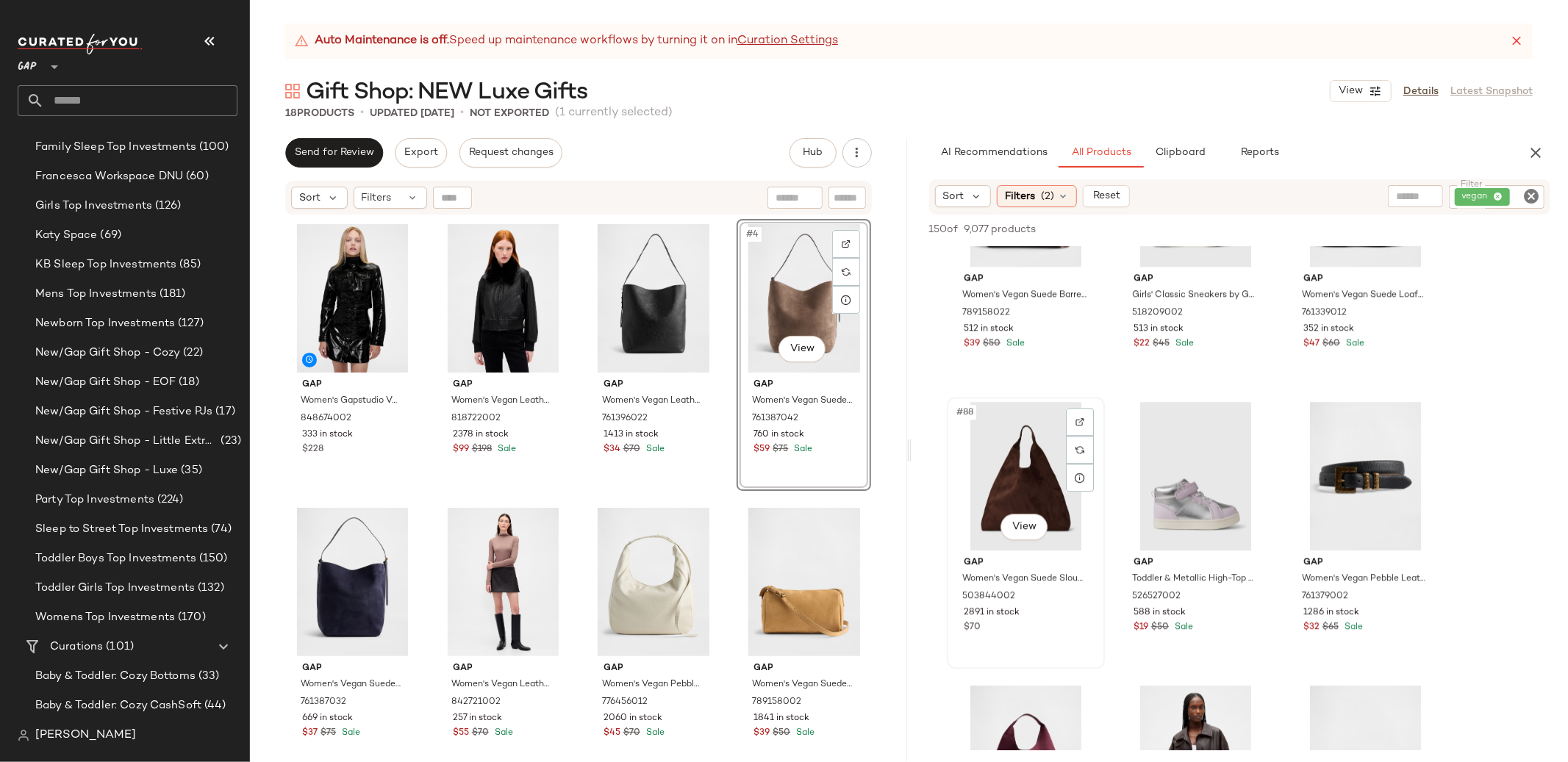
drag, startPoint x: 1023, startPoint y: 443, endPoint x: 1021, endPoint y: 451, distance: 8.2
click at [1023, 443] on div "#88 View" at bounding box center [1025, 476] width 148 height 148
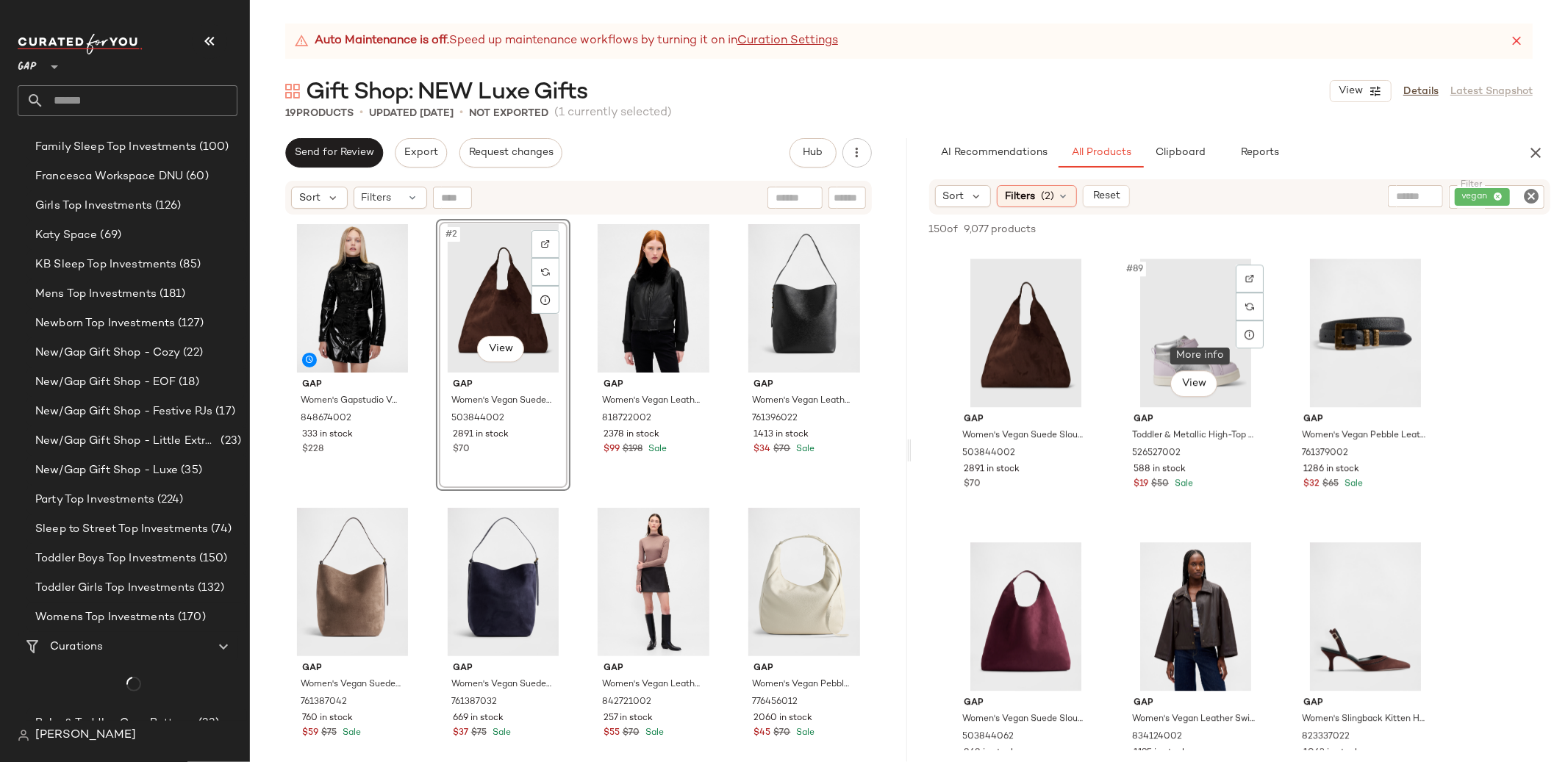
scroll to position [8339, 0]
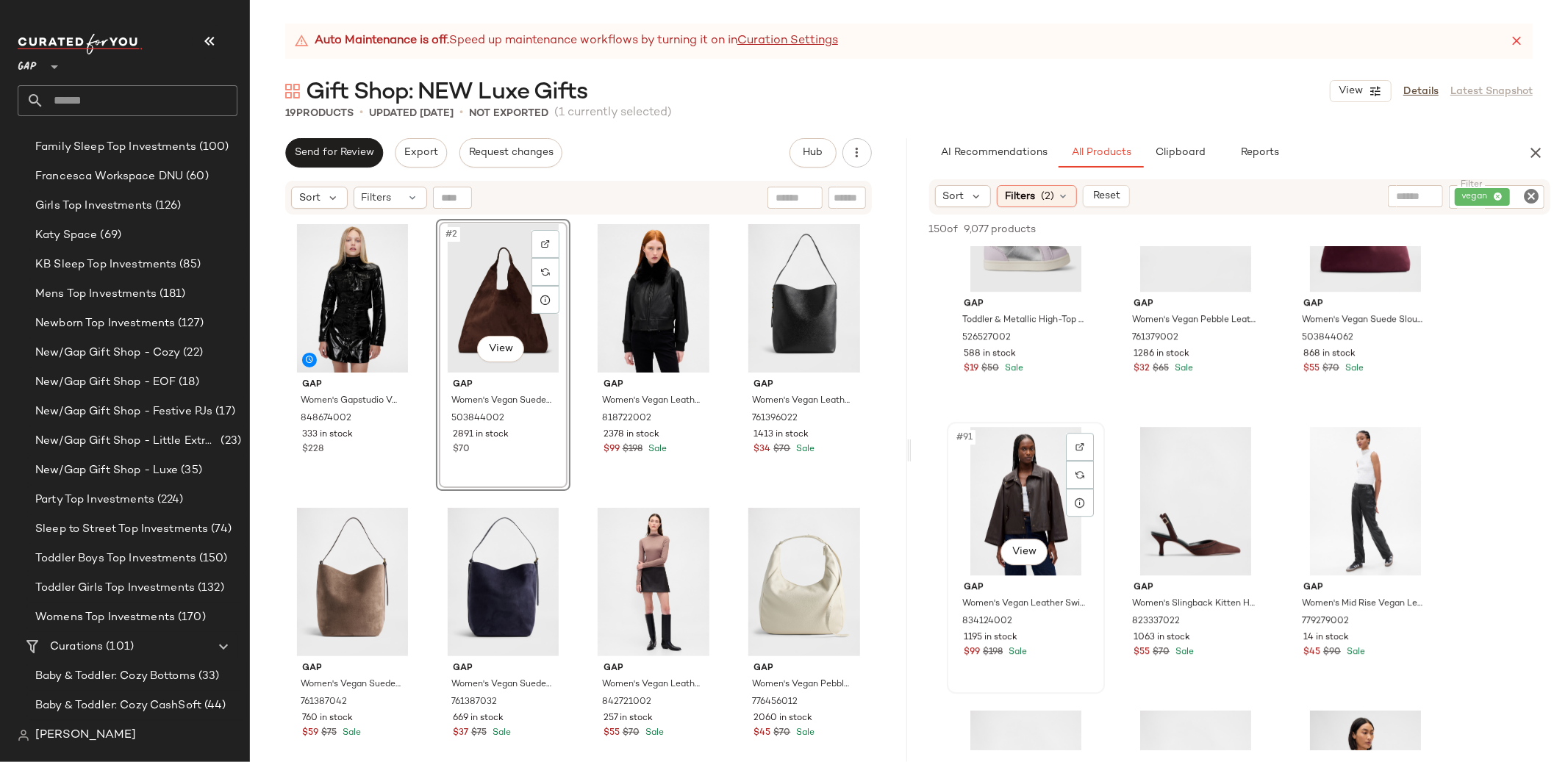
drag, startPoint x: 986, startPoint y: 466, endPoint x: 994, endPoint y: 468, distance: 8.2
click at [986, 466] on div "#91 View" at bounding box center [1025, 501] width 148 height 148
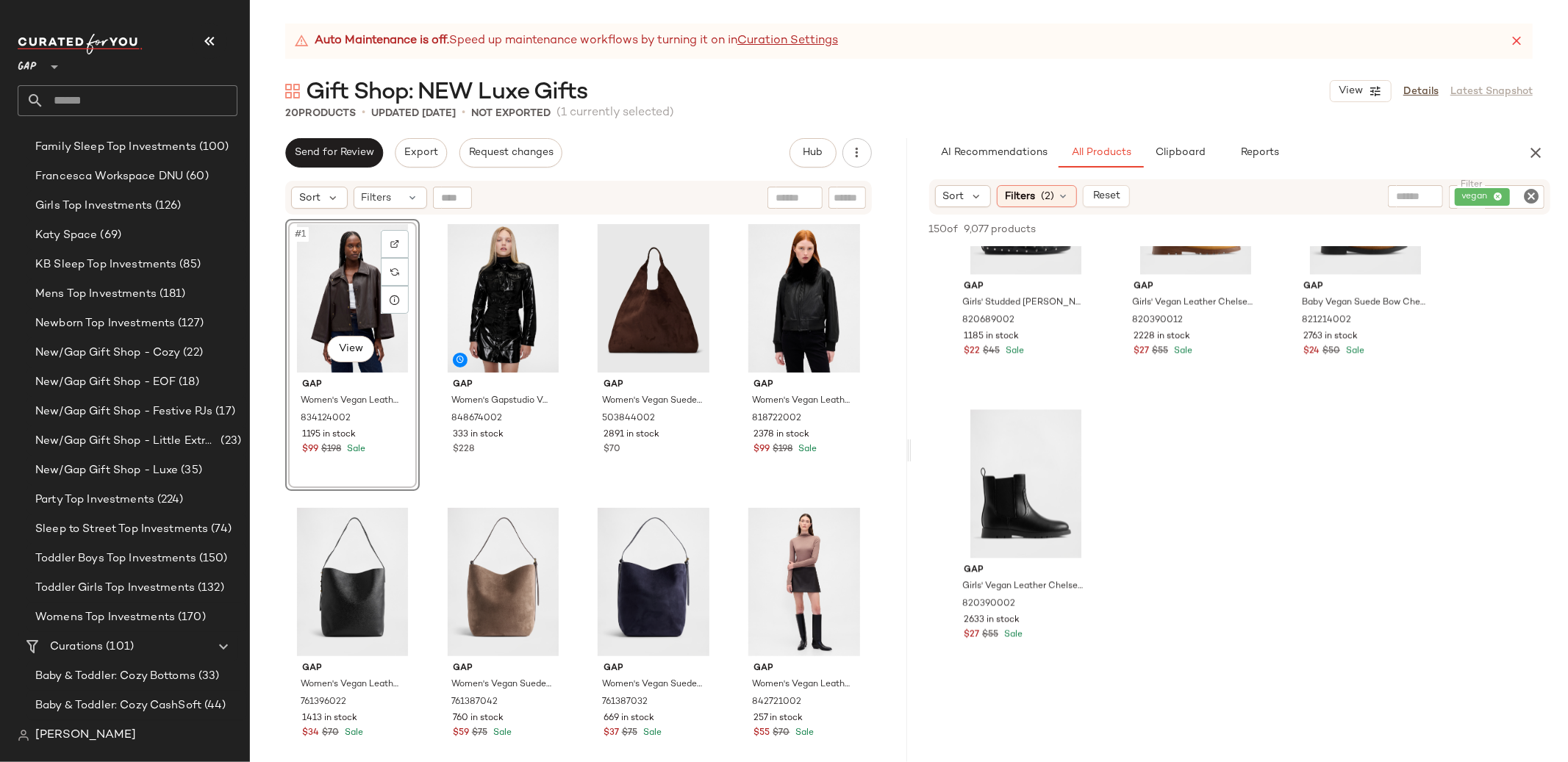
scroll to position [12044, 0]
click at [1527, 194] on icon "Clear Filter" at bounding box center [1531, 197] width 18 height 18
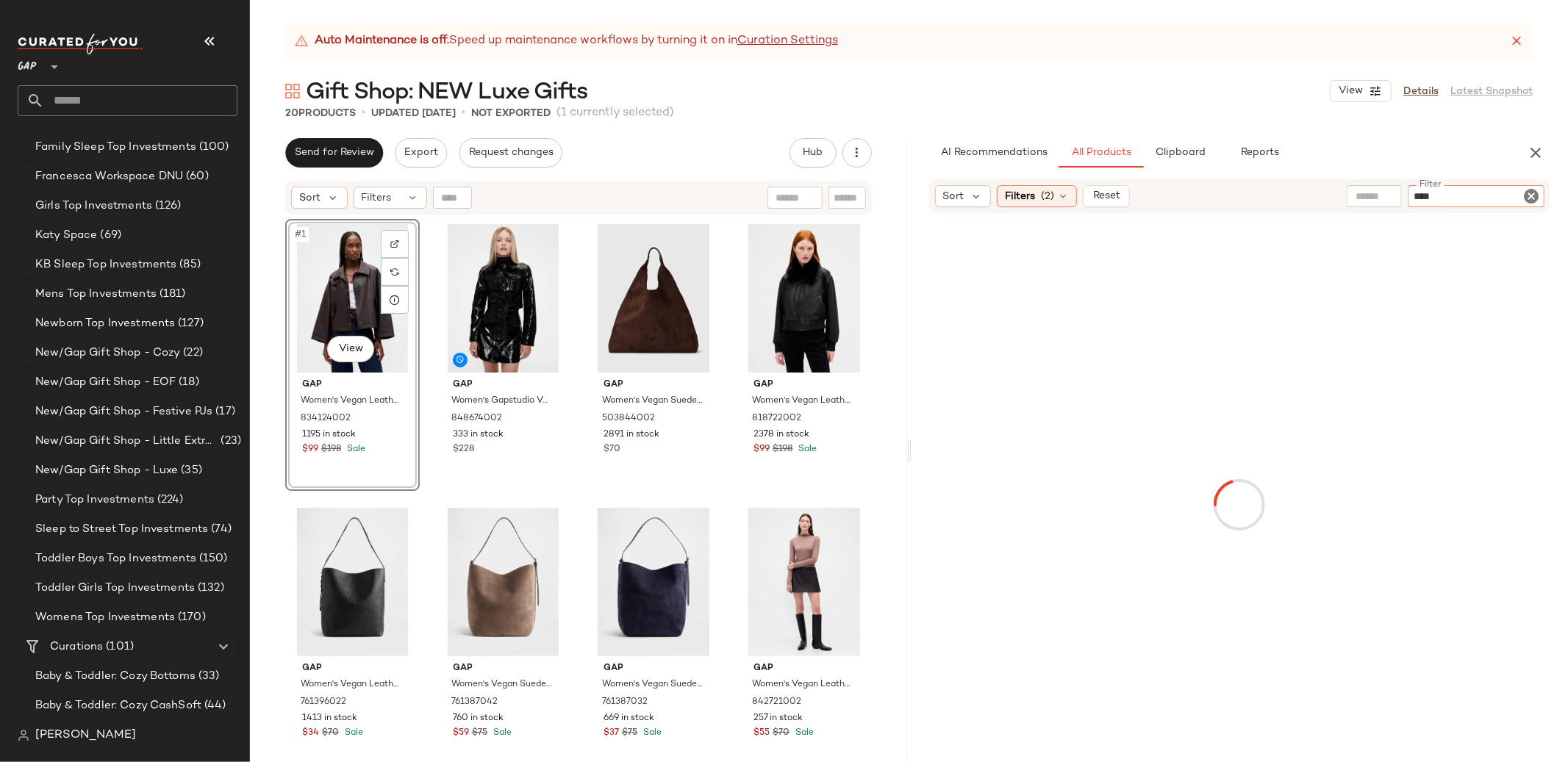
type input "*****"
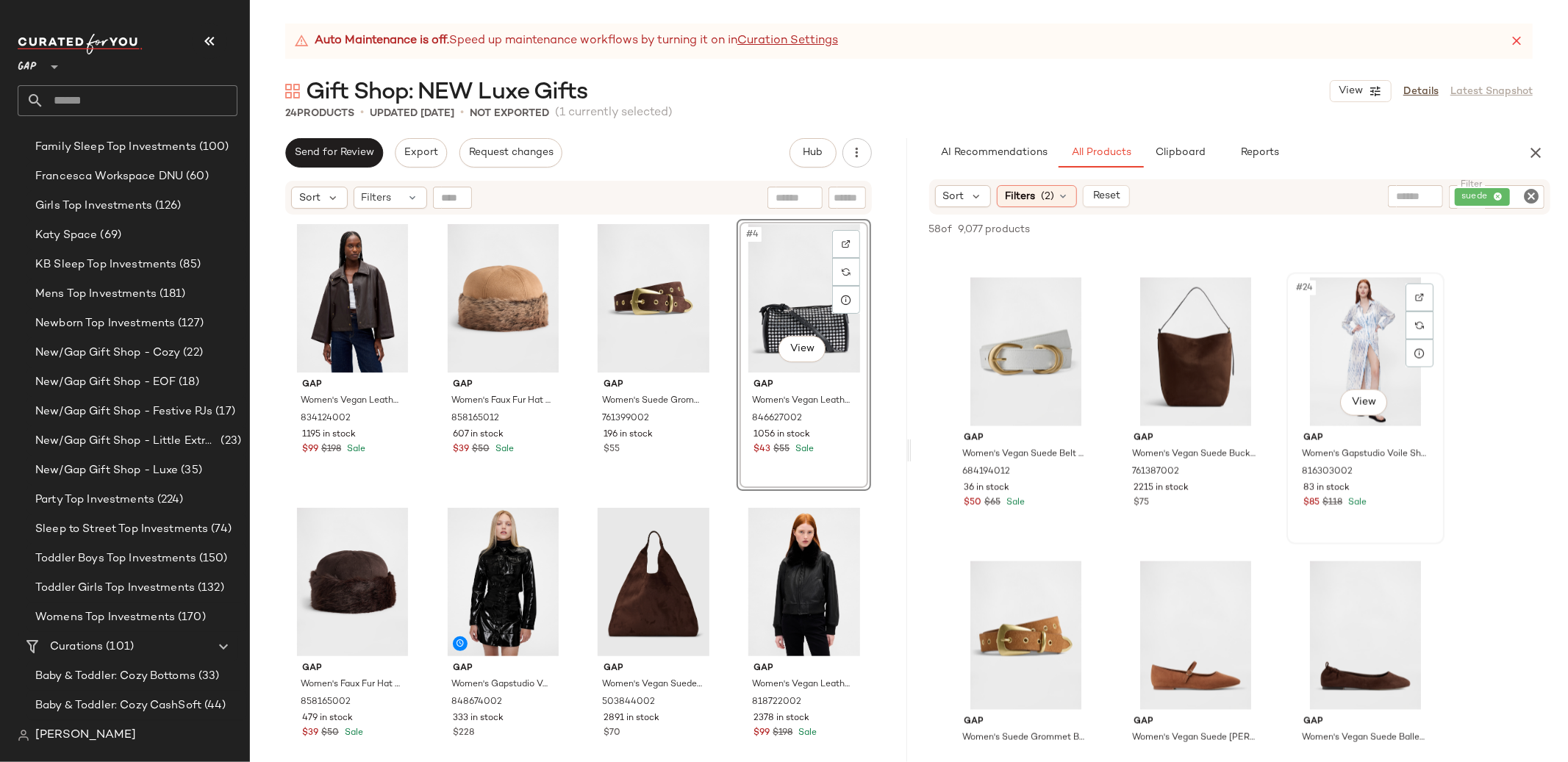
scroll to position [1957, 0]
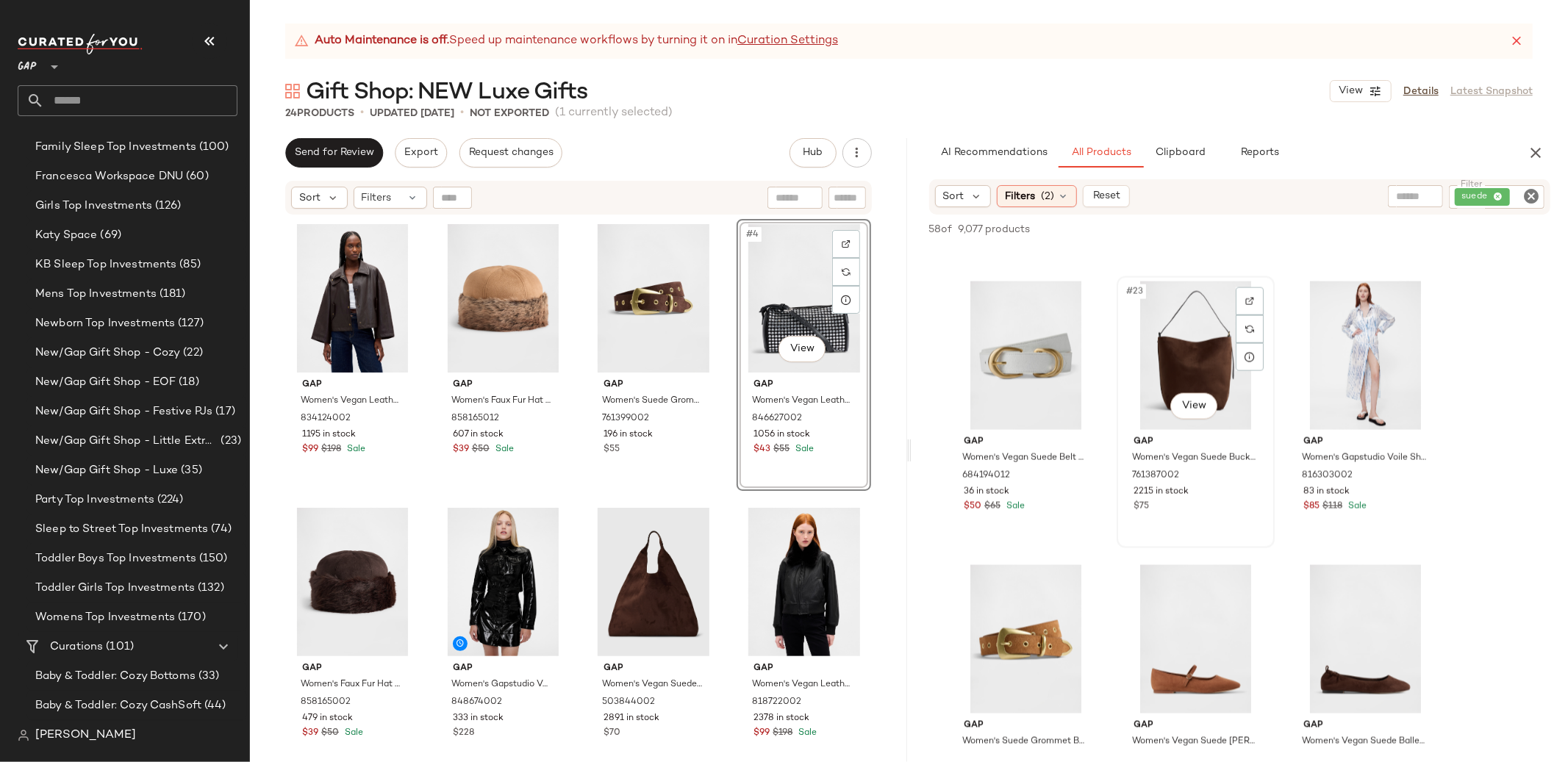
click at [1161, 344] on div "#23 View" at bounding box center [1195, 355] width 148 height 148
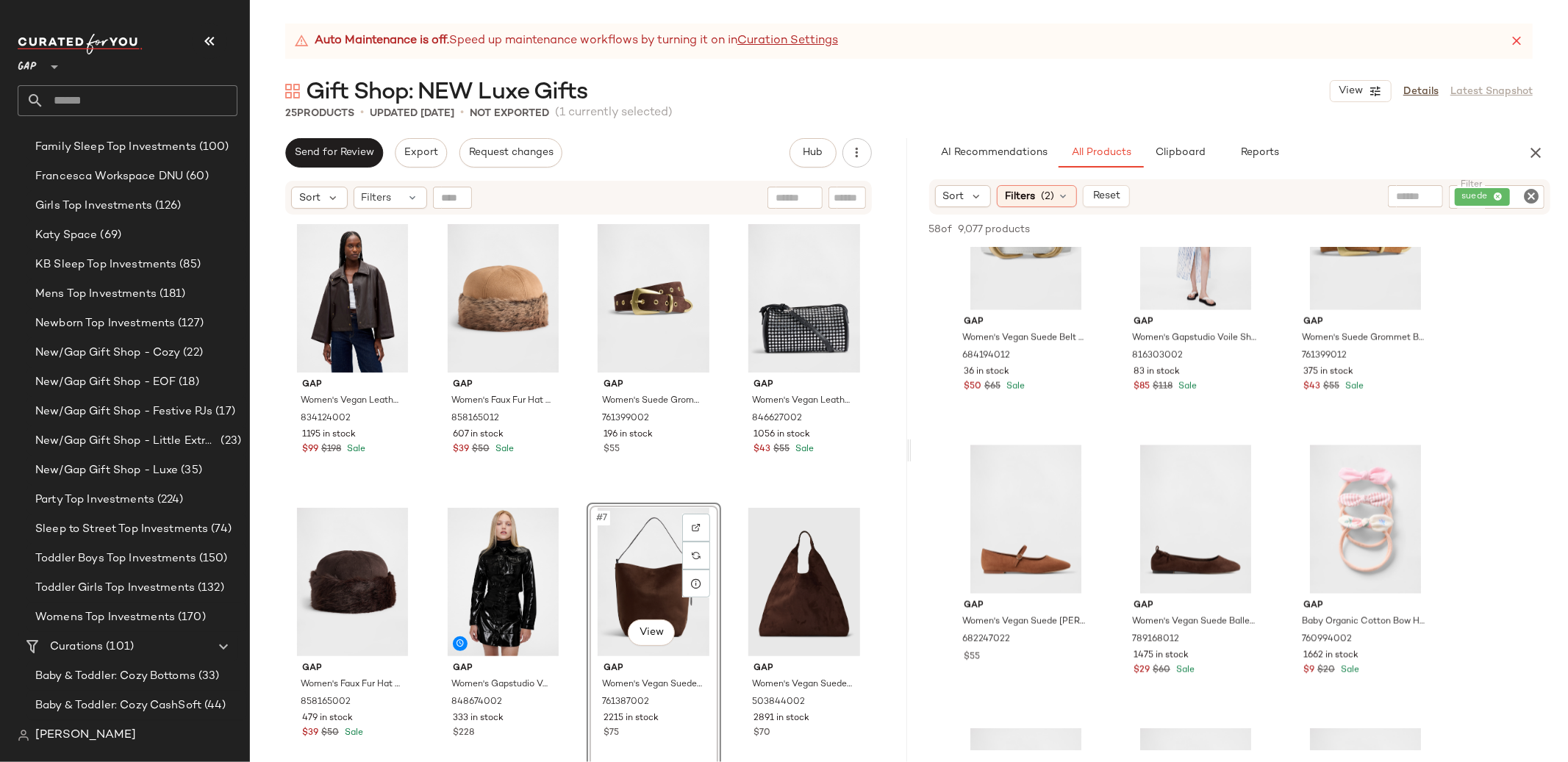
scroll to position [2078, 0]
click at [1020, 483] on div "#25 View" at bounding box center [1025, 518] width 148 height 148
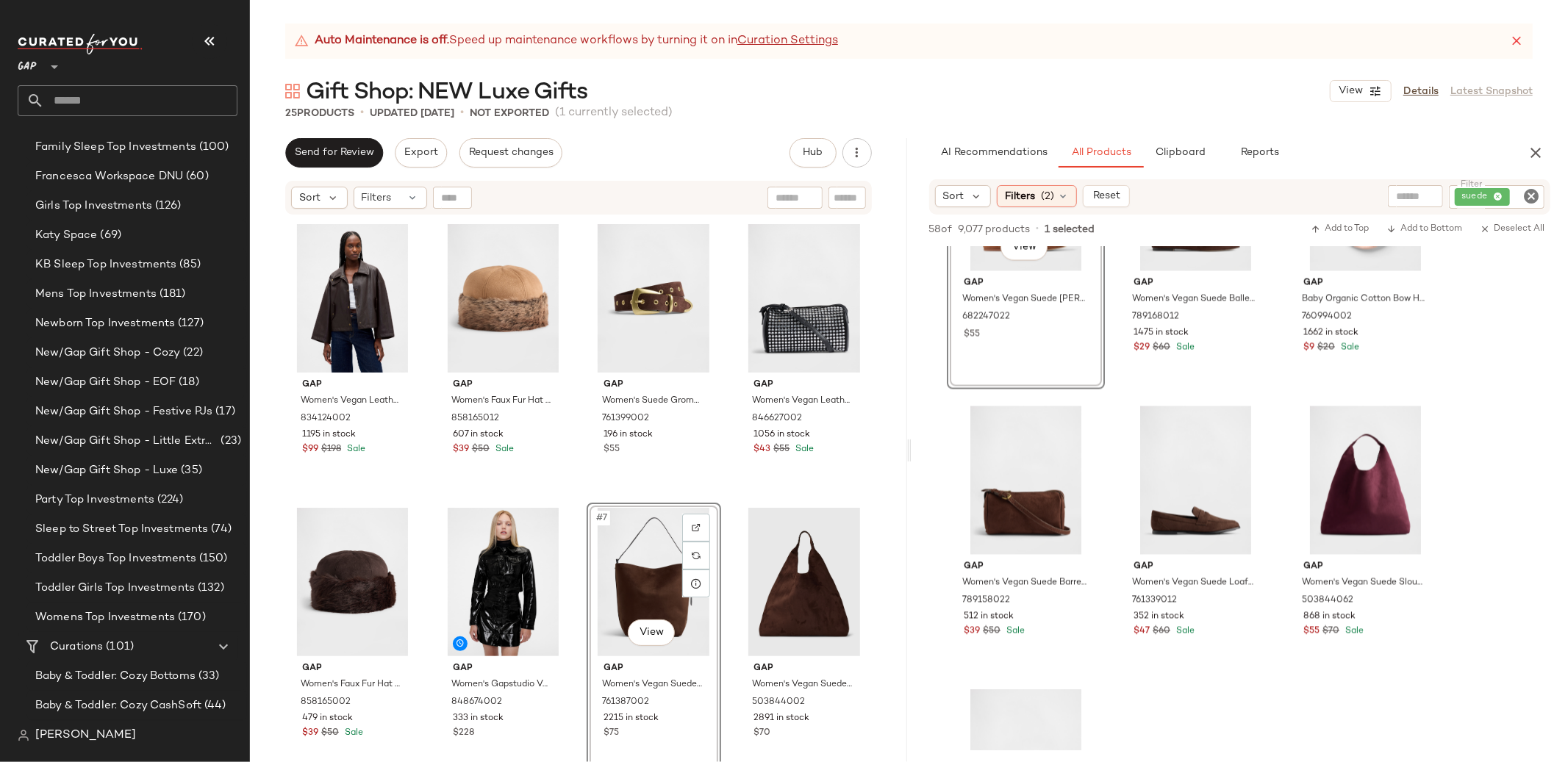
scroll to position [2401, 0]
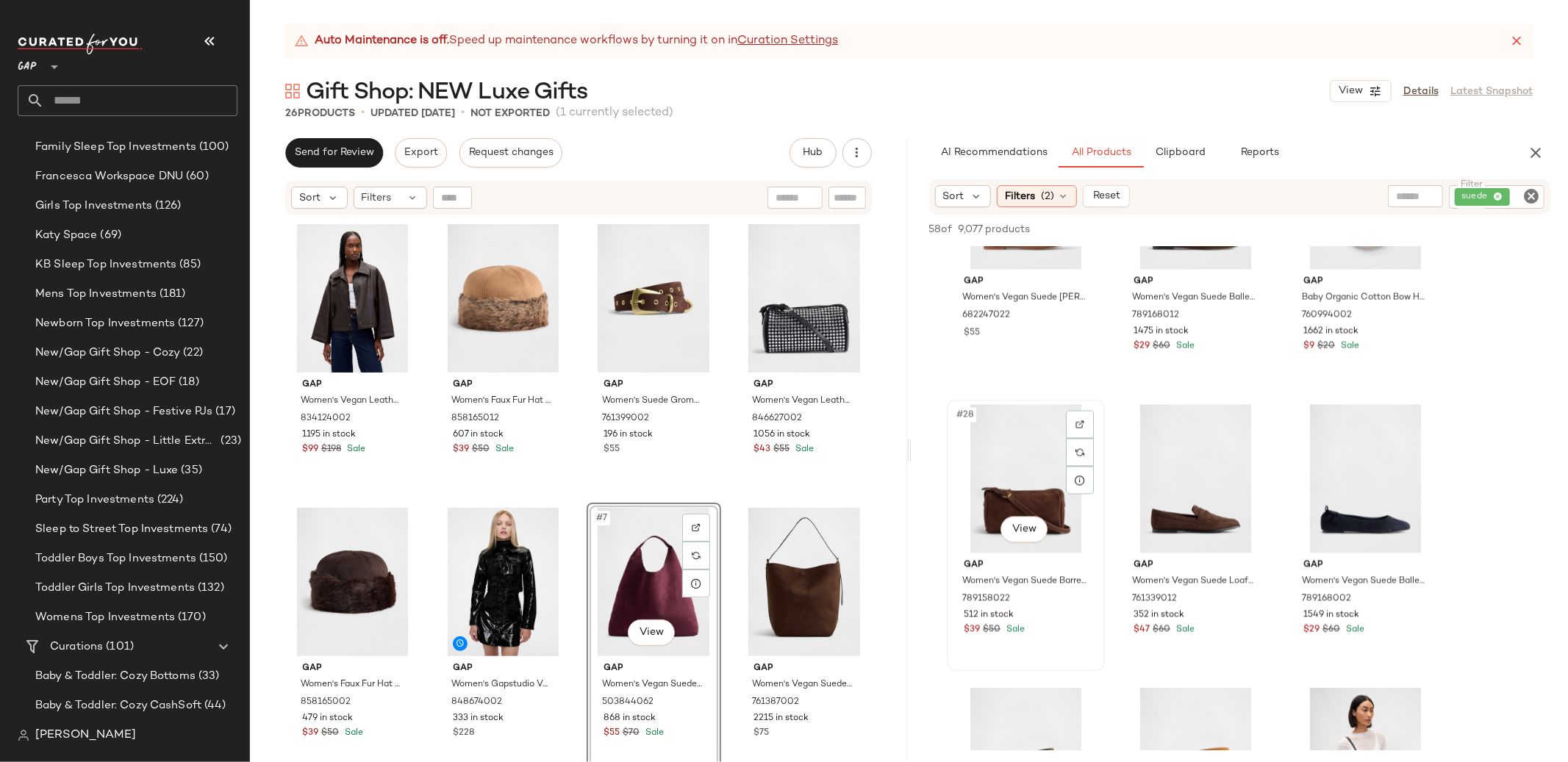
click at [979, 480] on div "#28 View" at bounding box center [1025, 479] width 148 height 148
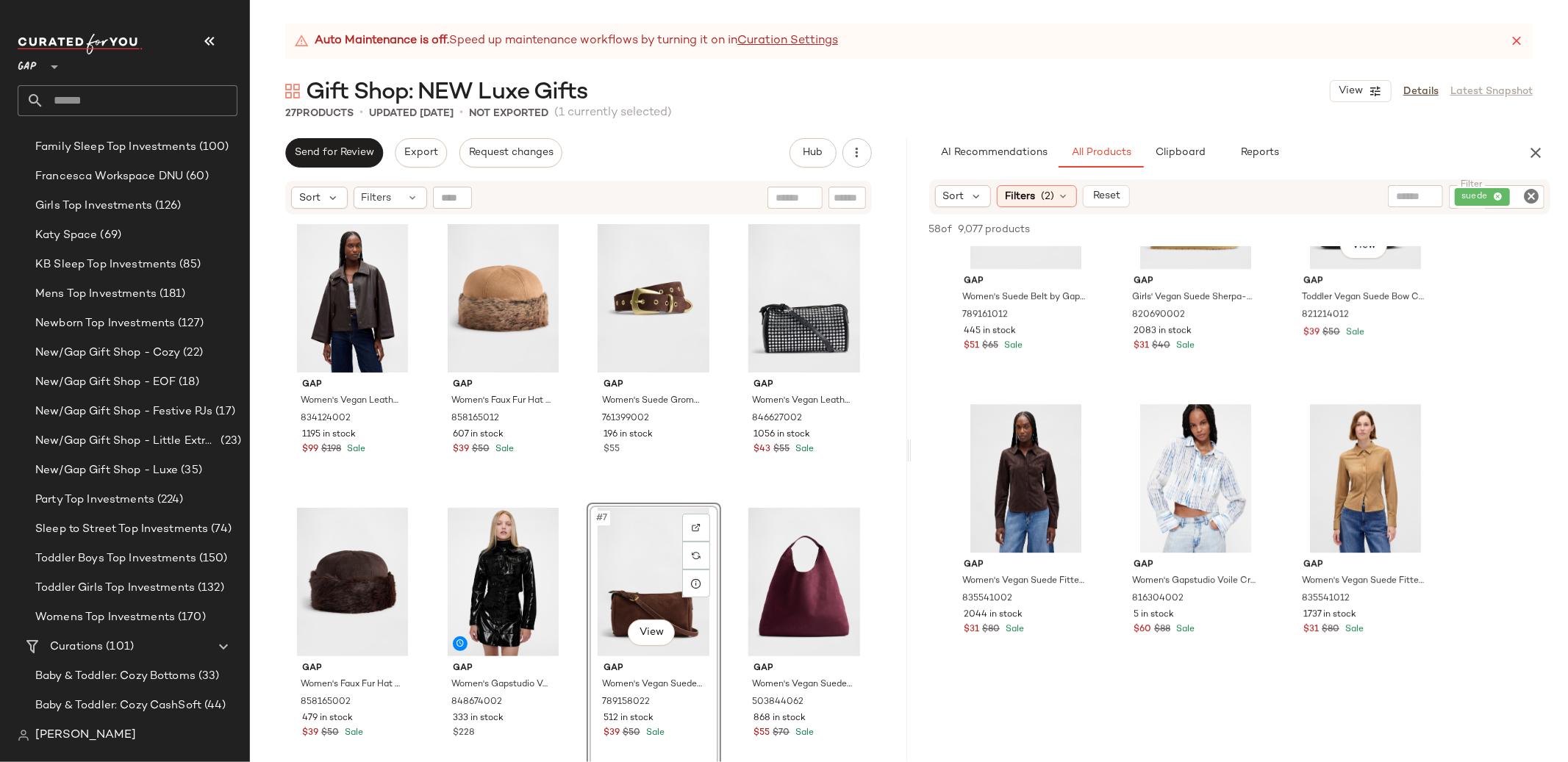
scroll to position [3546, 0]
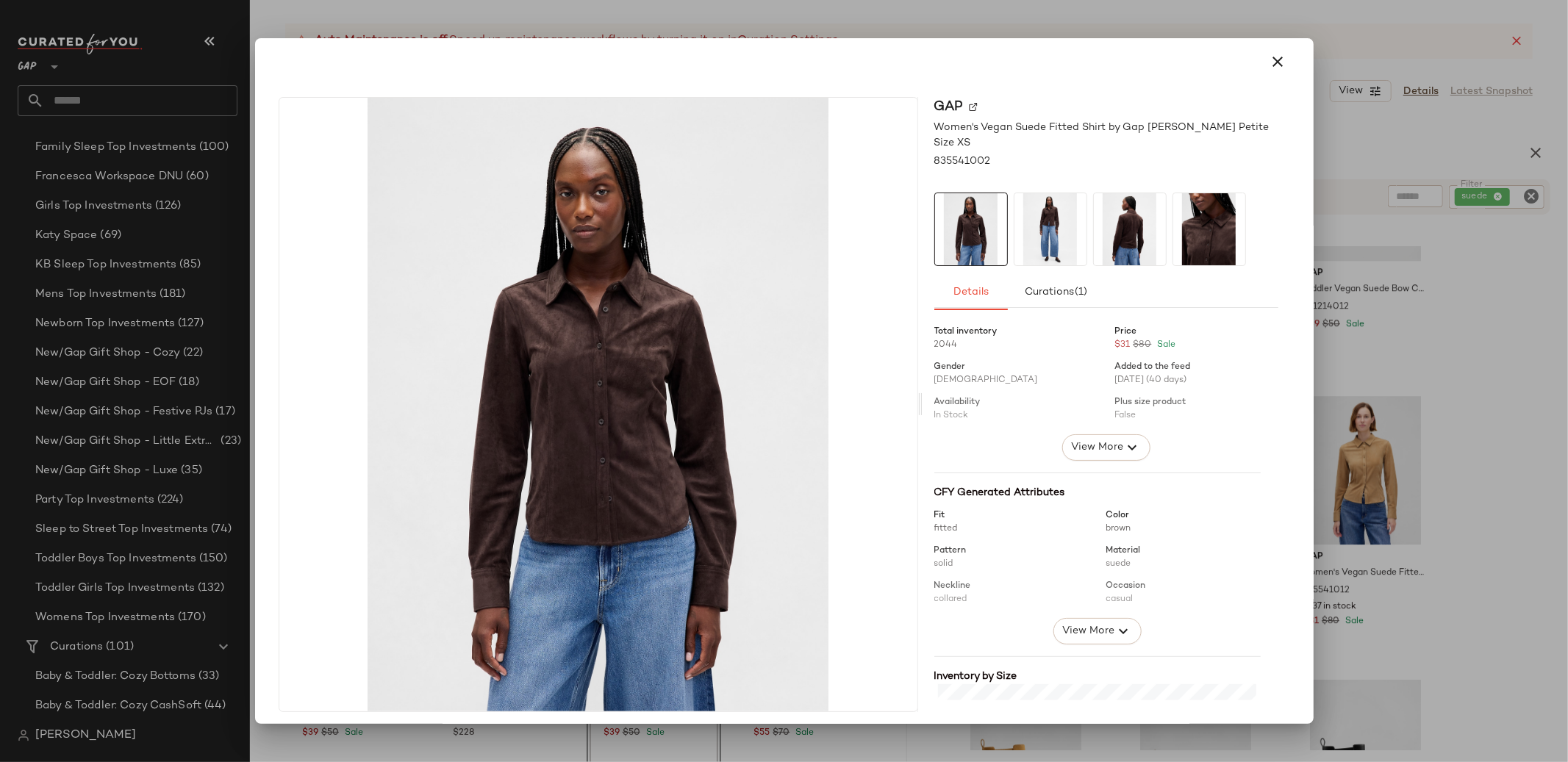
click at [1275, 64] on icon "button" at bounding box center [1278, 62] width 18 height 18
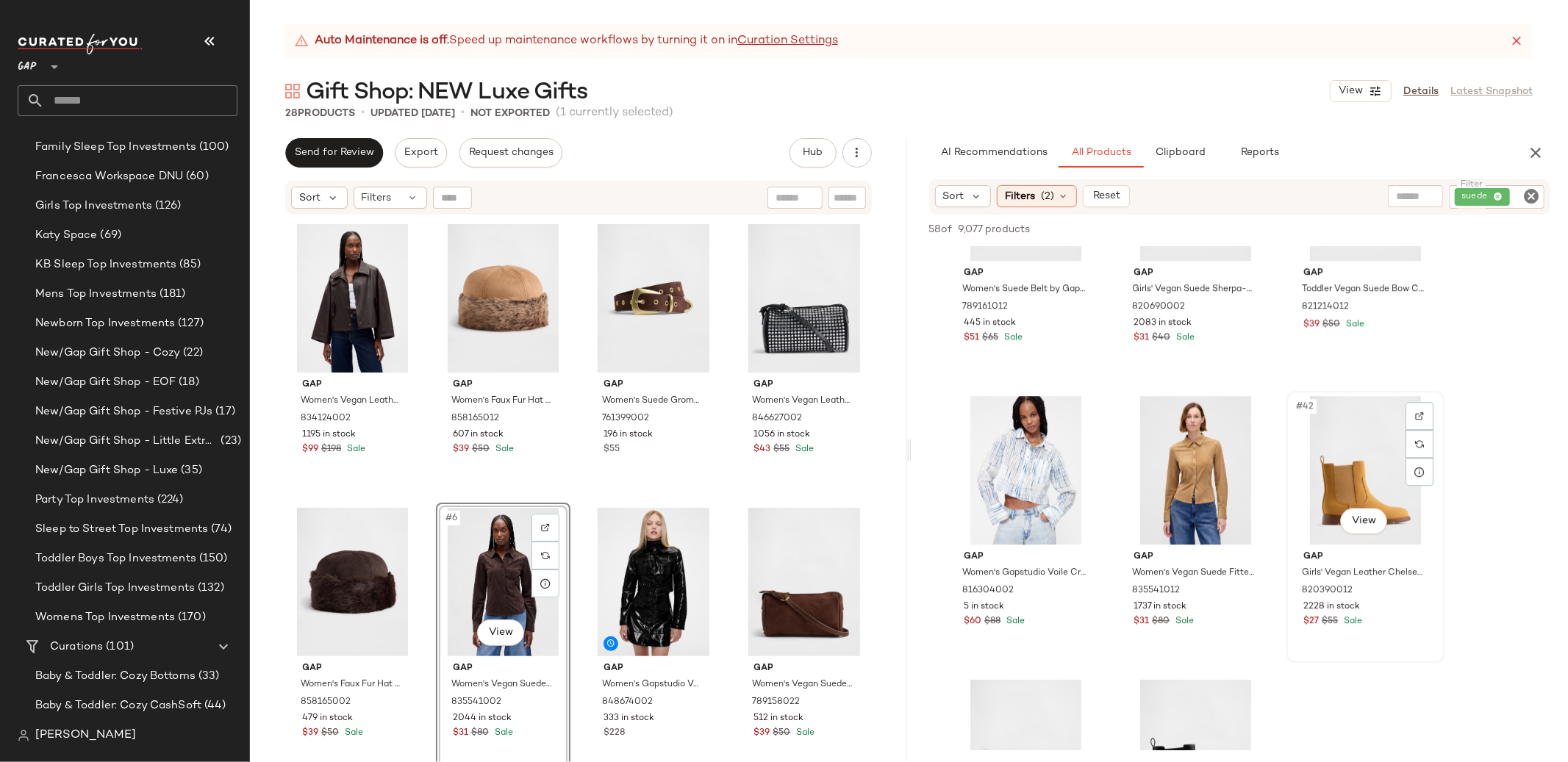
drag, startPoint x: 1054, startPoint y: 426, endPoint x: 1330, endPoint y: 460, distance: 278.1
click at [1334, 461] on div "#42 View" at bounding box center [1364, 470] width 148 height 148
click at [1202, 465] on div "#41 View" at bounding box center [1195, 470] width 148 height 148
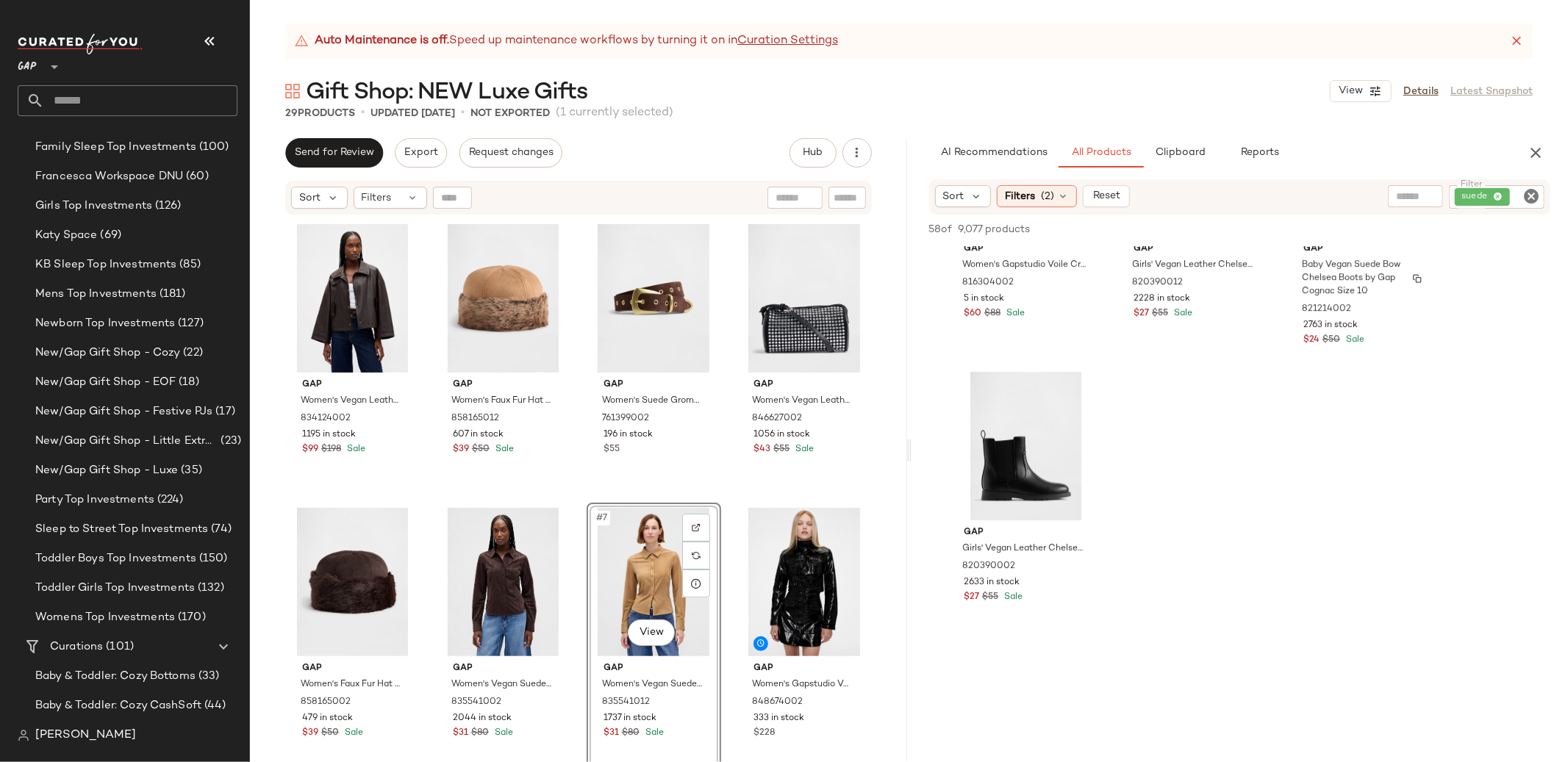
scroll to position [3874, 0]
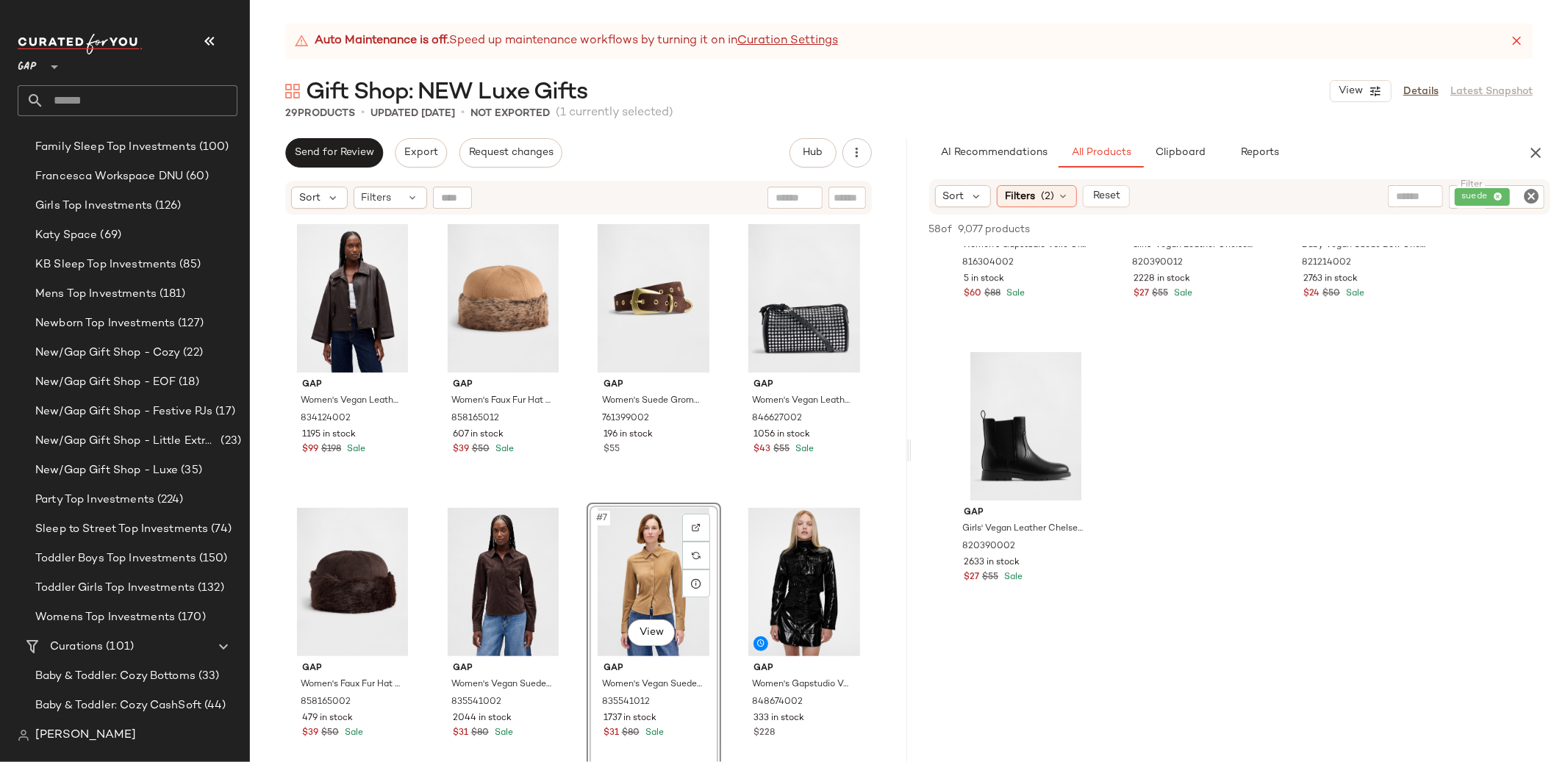
click at [1532, 196] on icon "Clear Filter" at bounding box center [1531, 197] width 18 height 18
type input "***"
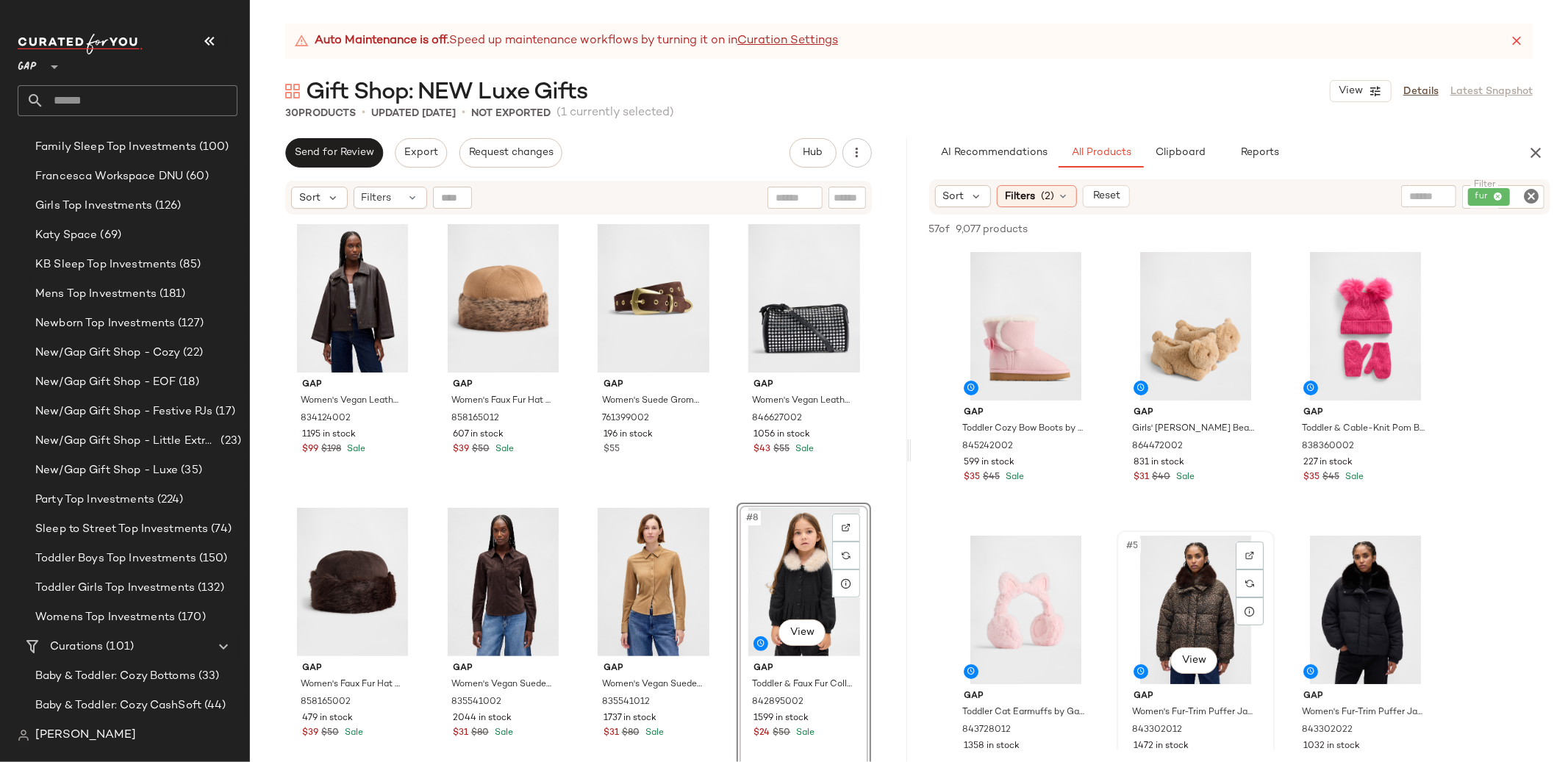
click at [1175, 586] on div "#5 View" at bounding box center [1195, 610] width 148 height 148
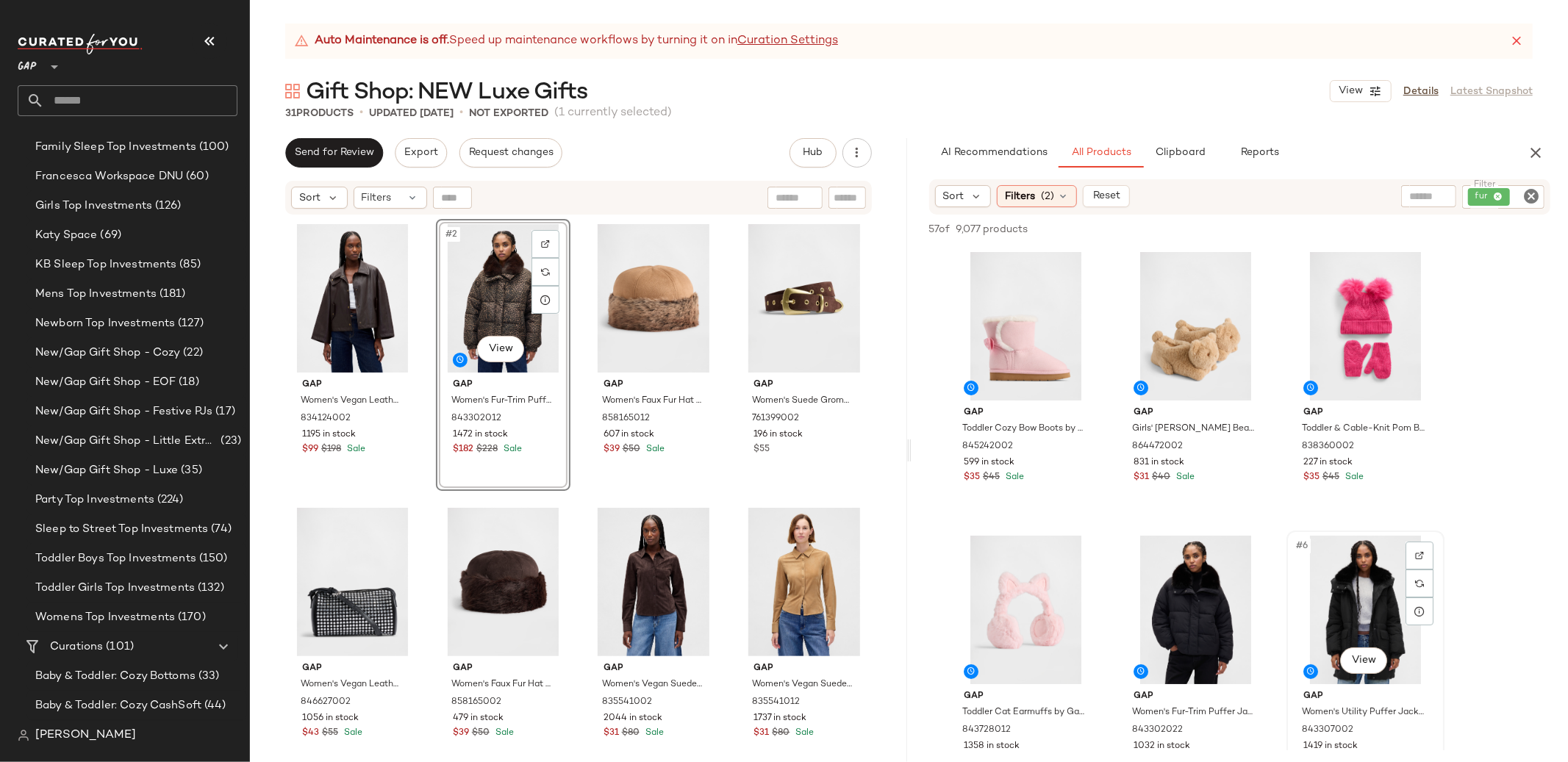
drag, startPoint x: 1345, startPoint y: 606, endPoint x: 1355, endPoint y: 592, distance: 17.2
click at [1345, 606] on div "#6 View" at bounding box center [1364, 610] width 148 height 148
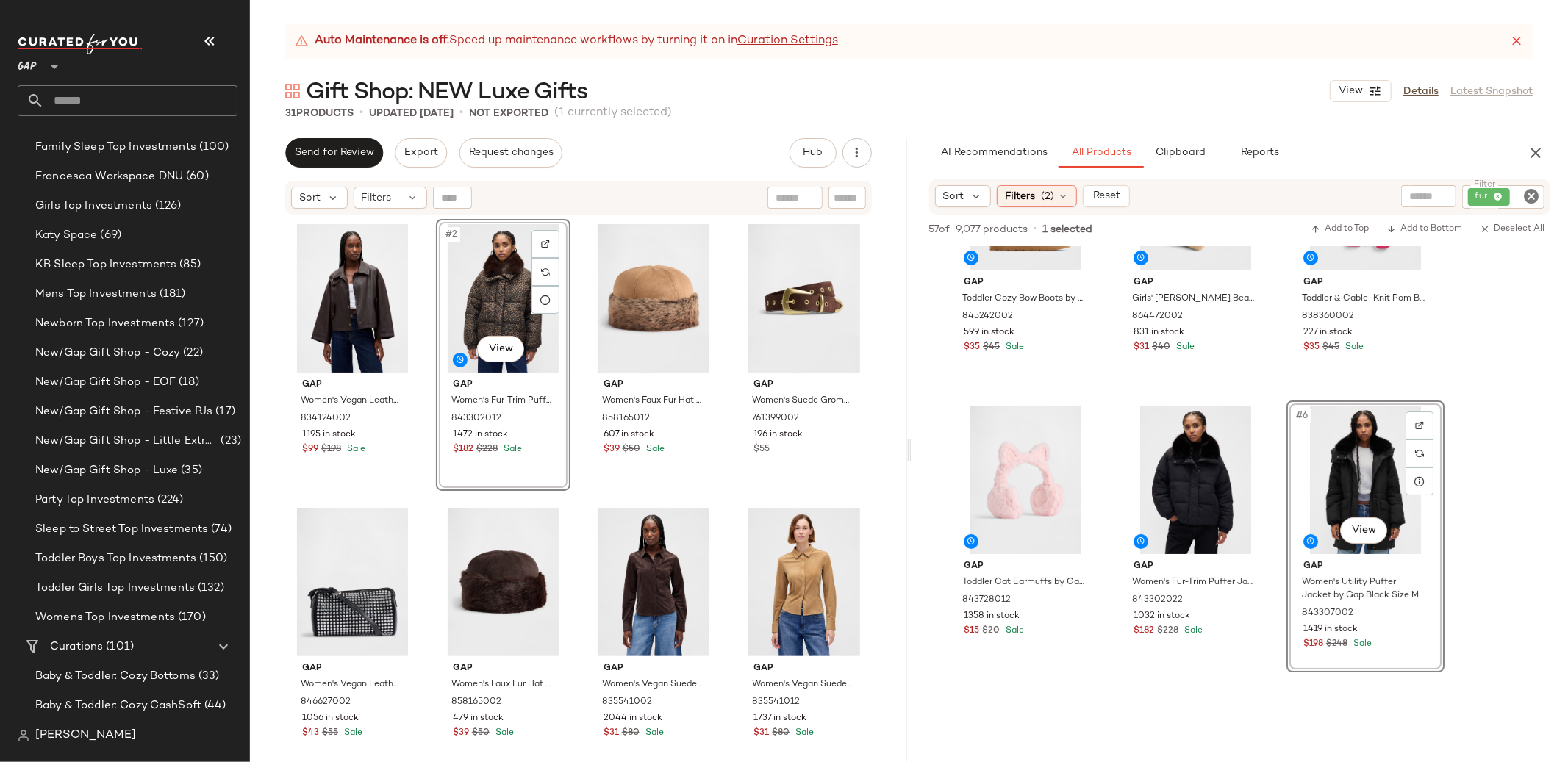
scroll to position [136, 0]
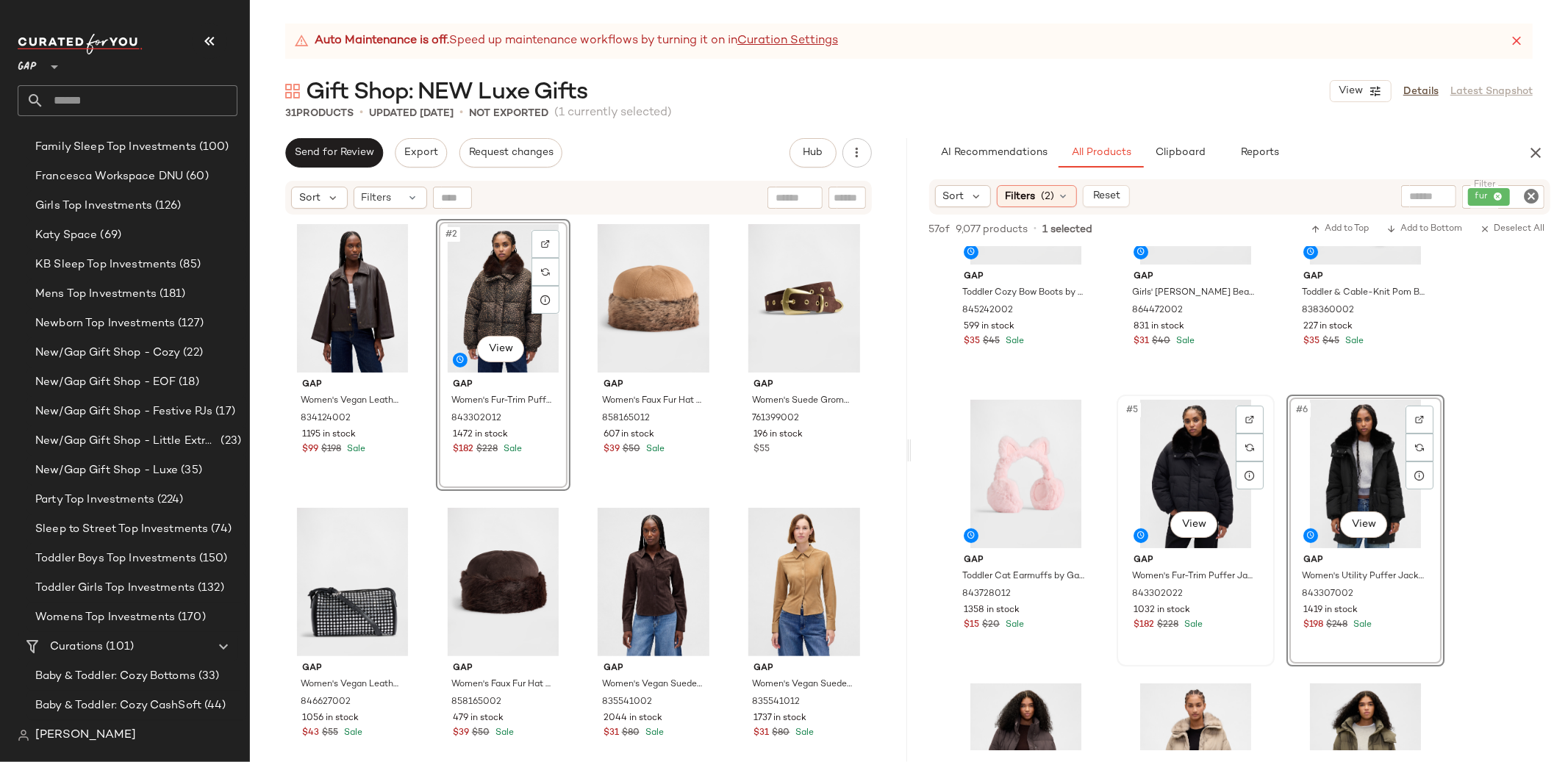
click at [1167, 461] on div "#5 View" at bounding box center [1195, 474] width 148 height 148
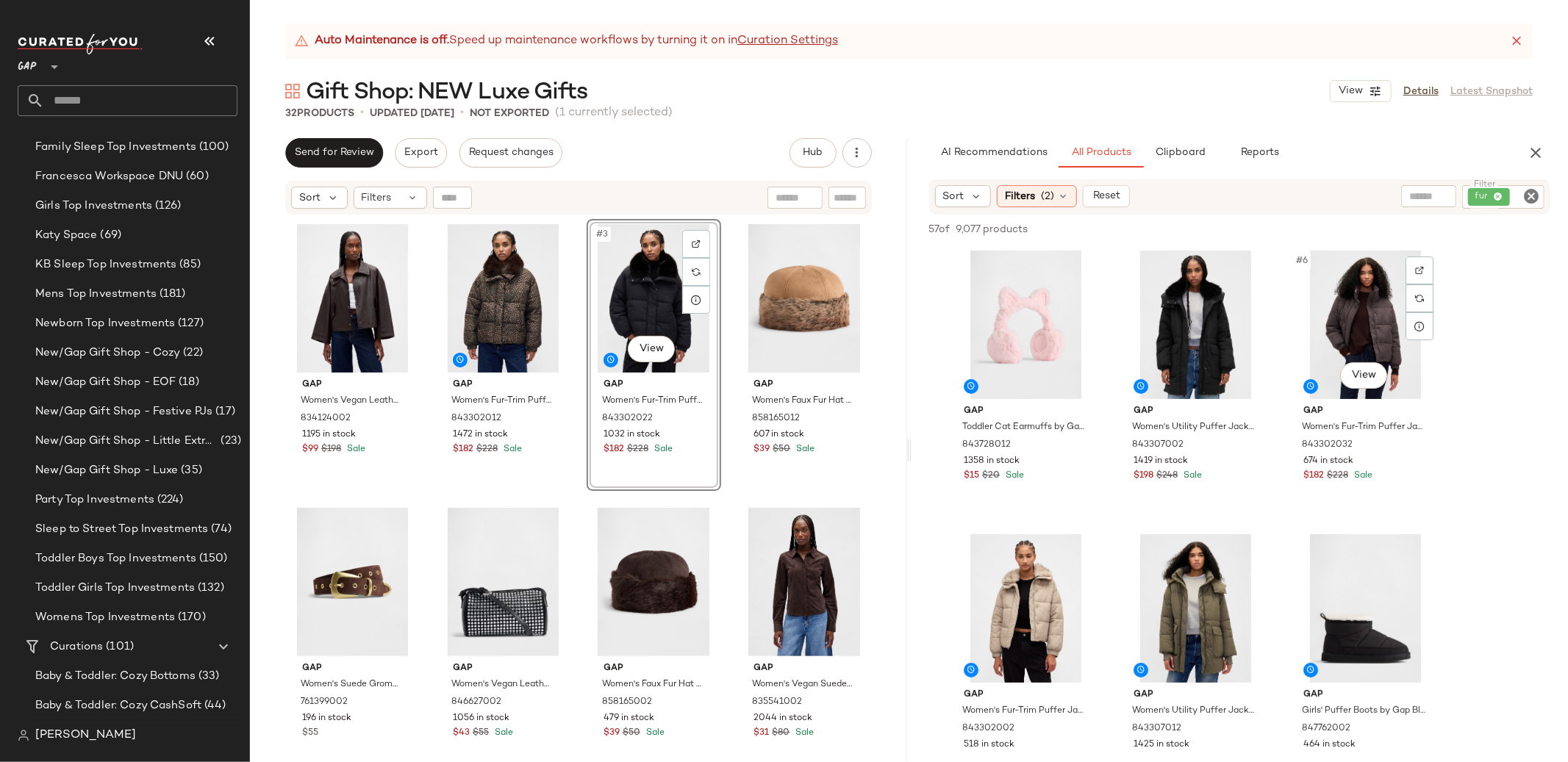
scroll to position [283, 0]
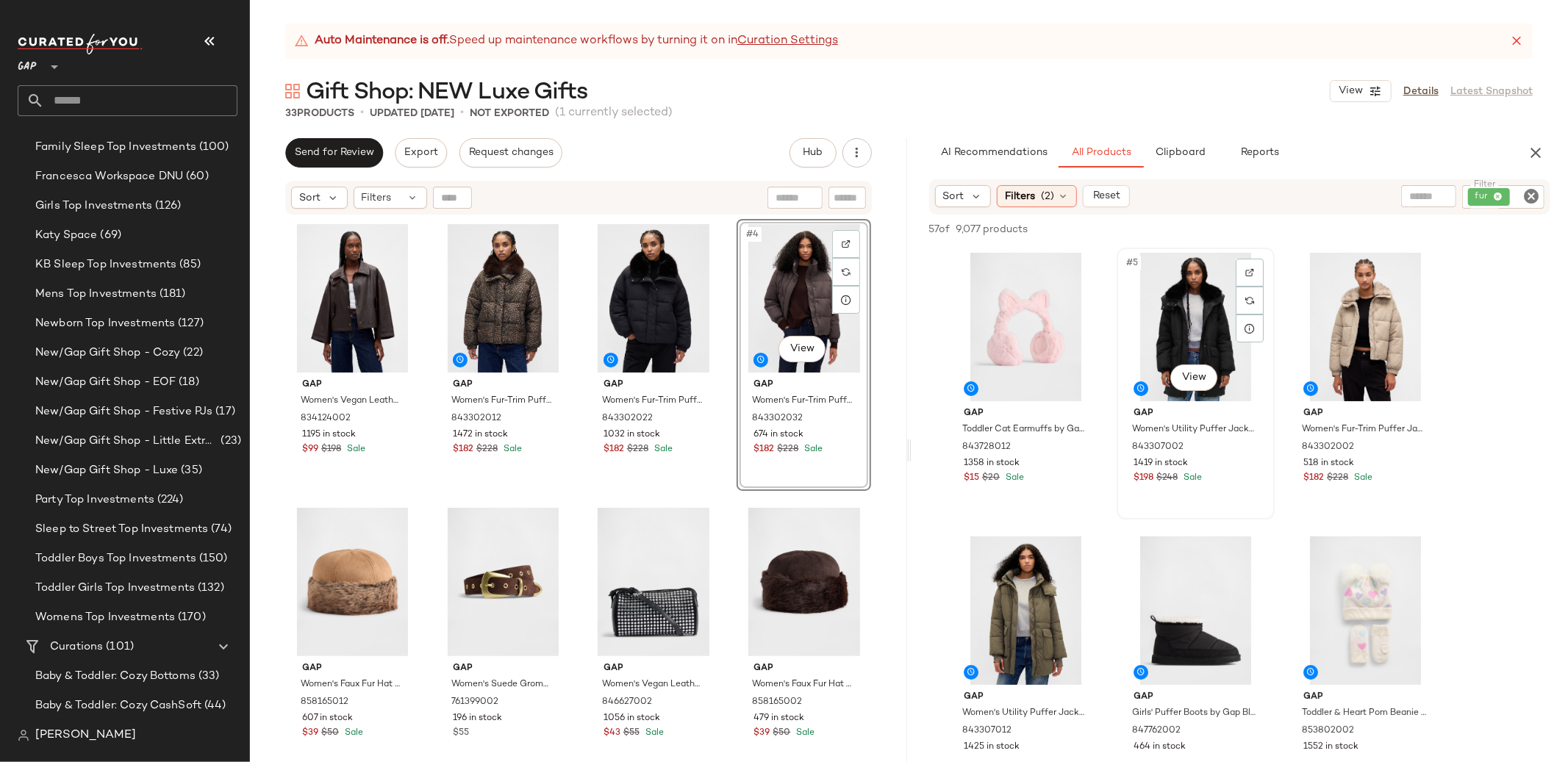
click at [1184, 338] on div "#5 View" at bounding box center [1195, 327] width 148 height 148
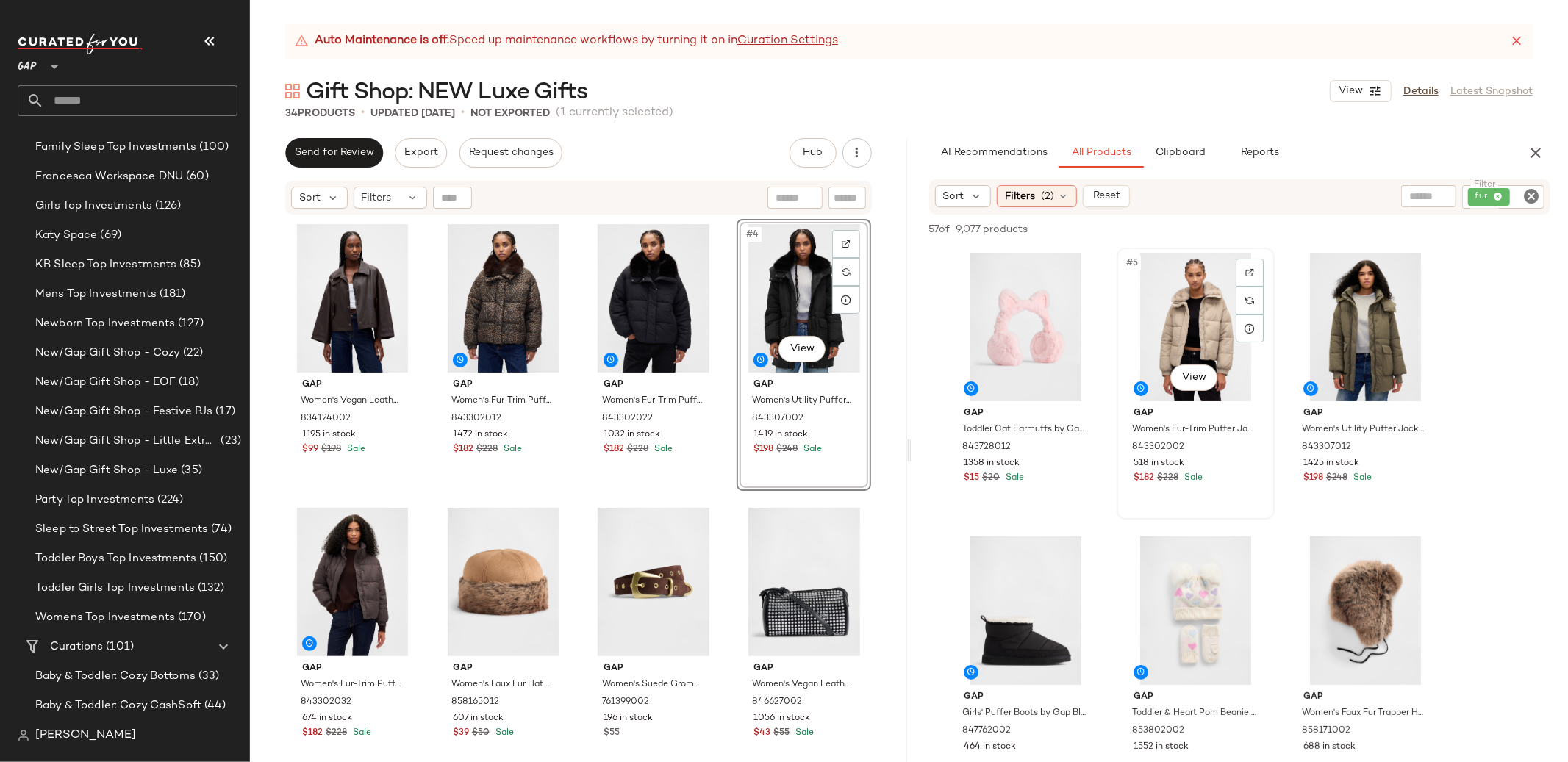
click at [1168, 330] on div "#5 View" at bounding box center [1195, 327] width 148 height 148
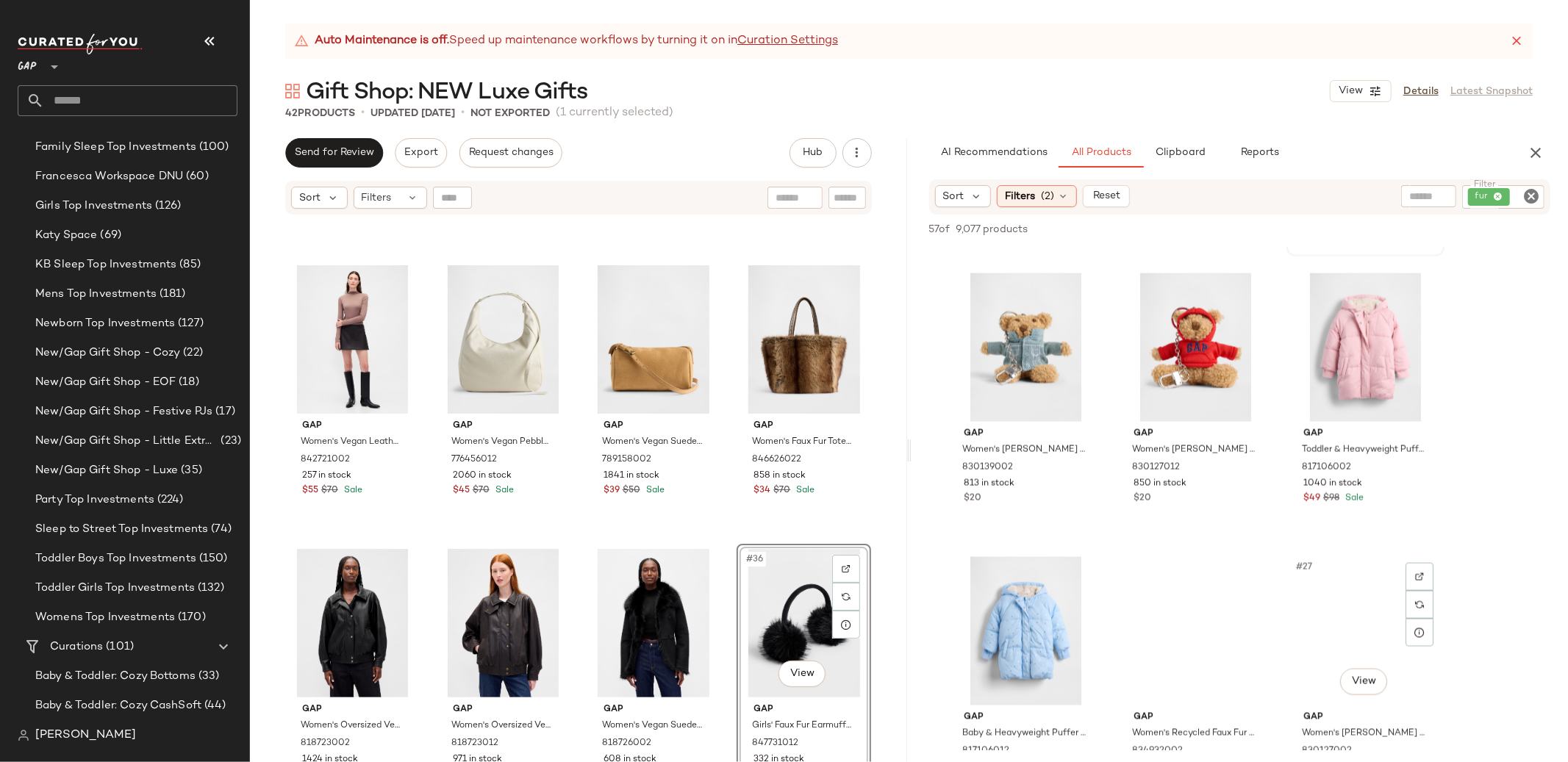
scroll to position [2092, 0]
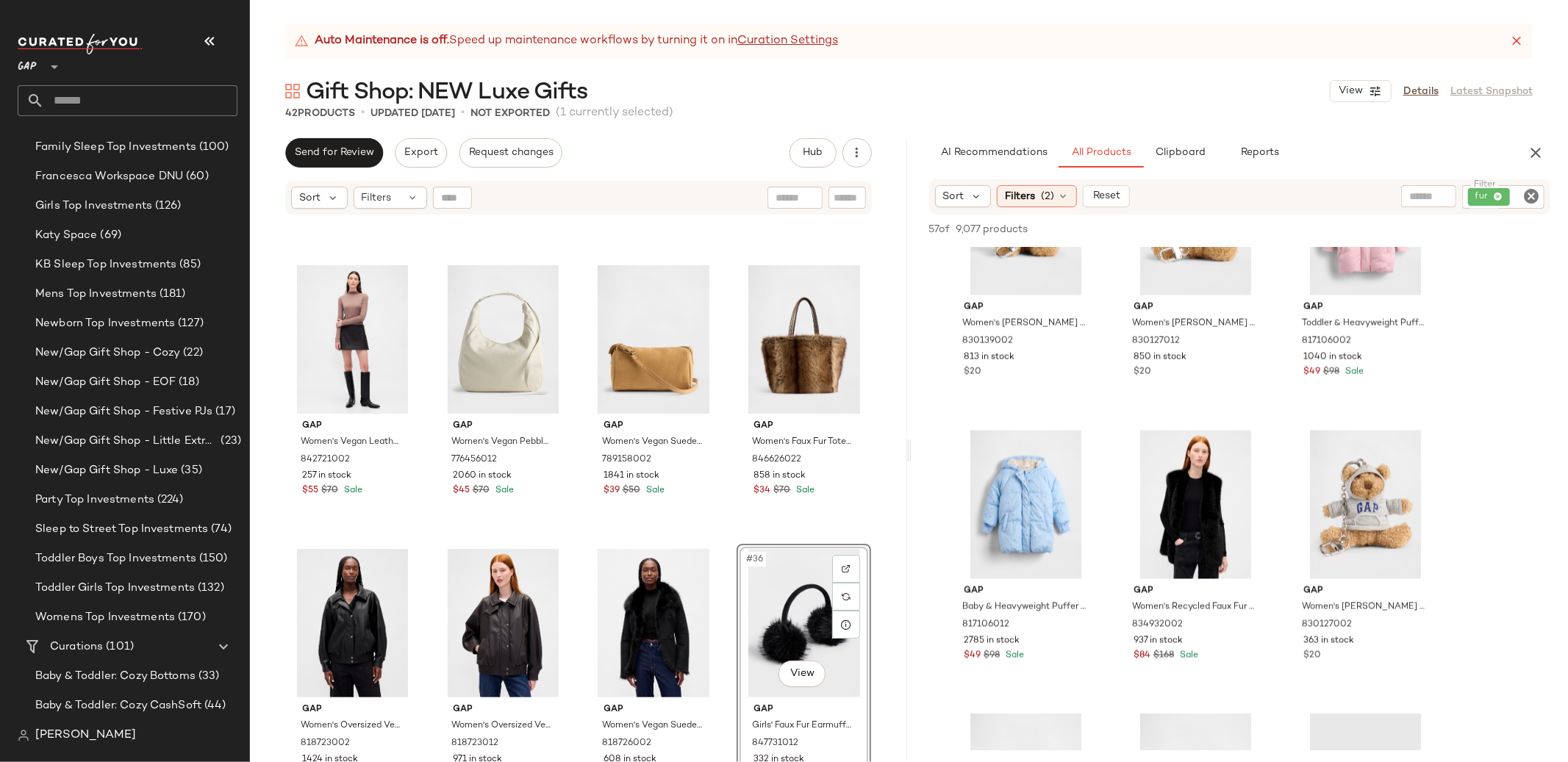
drag, startPoint x: 1203, startPoint y: 566, endPoint x: 635, endPoint y: 30, distance: 781.0
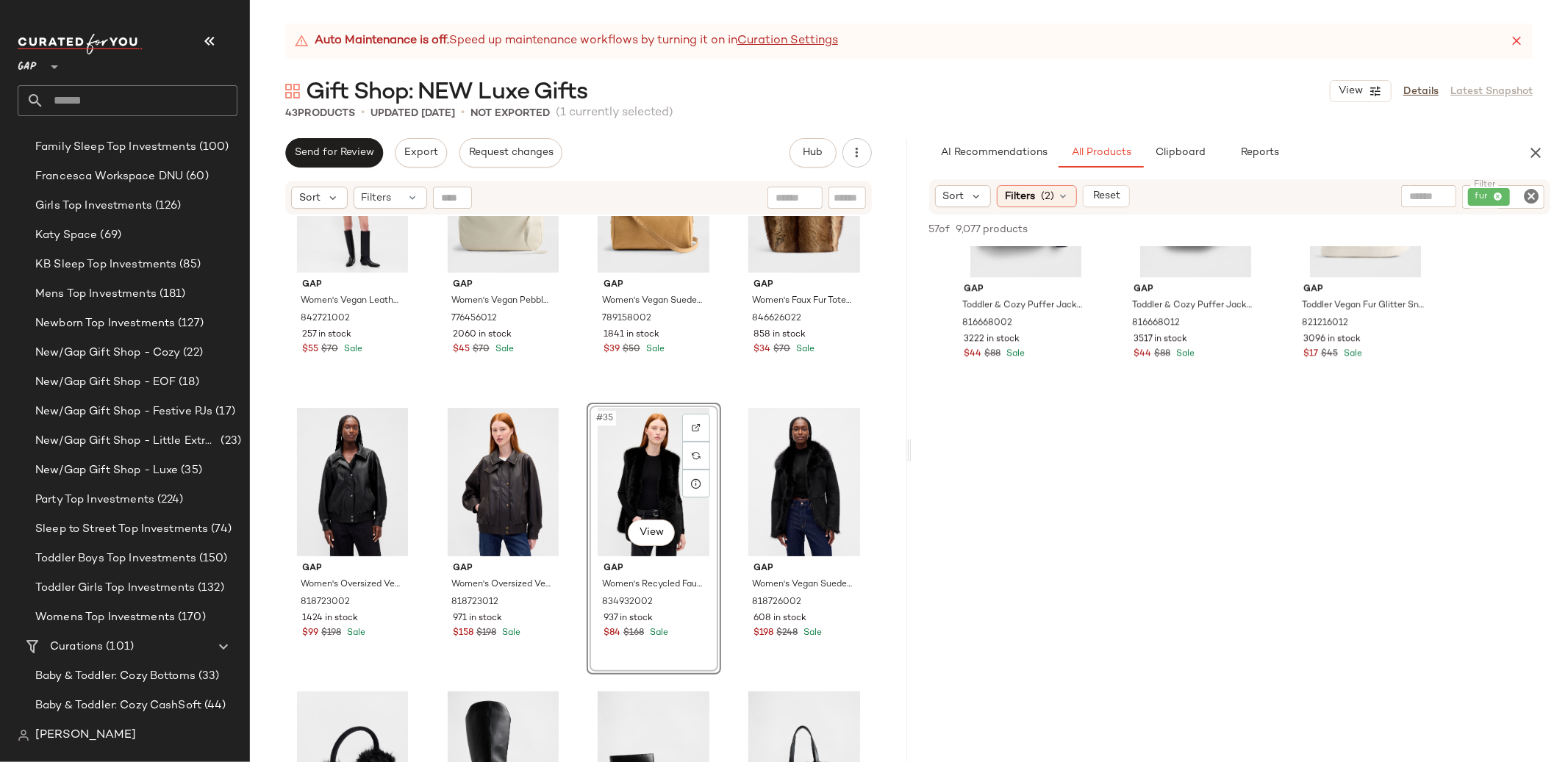
scroll to position [3311, 0]
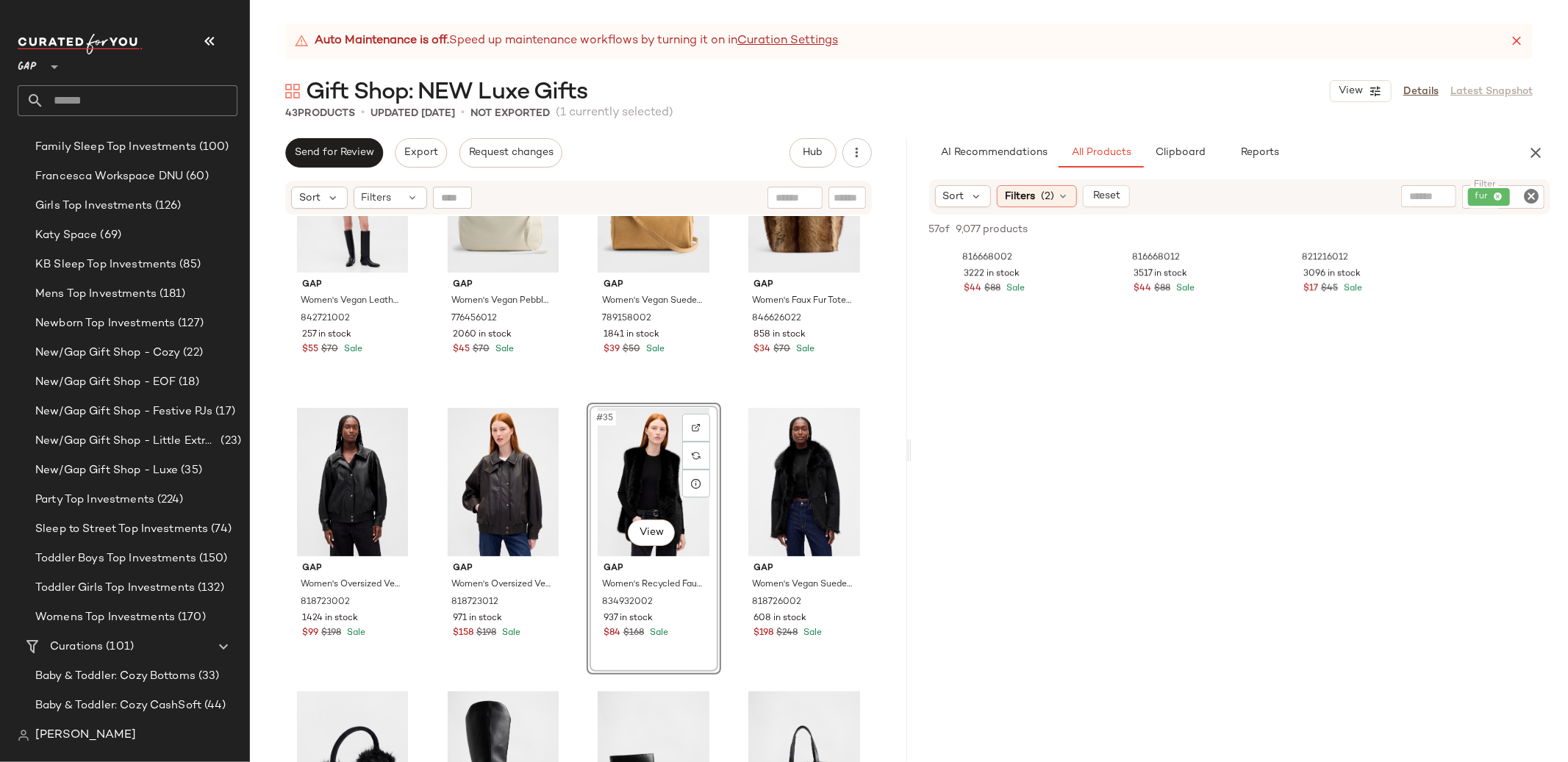
click at [1537, 196] on icon "Clear Filter" at bounding box center [1531, 197] width 18 height 18
type input "*******"
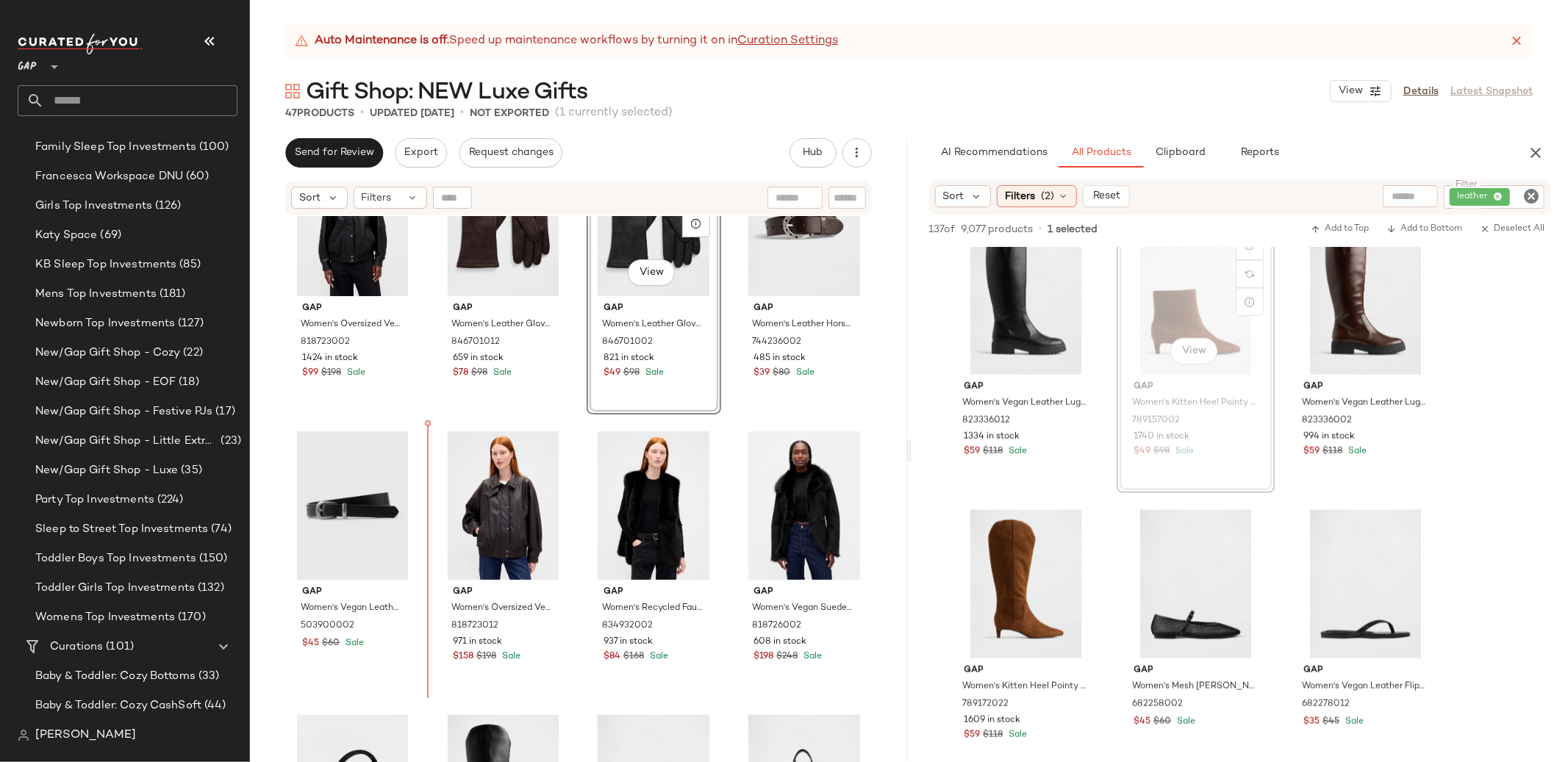
scroll to position [2359, 0]
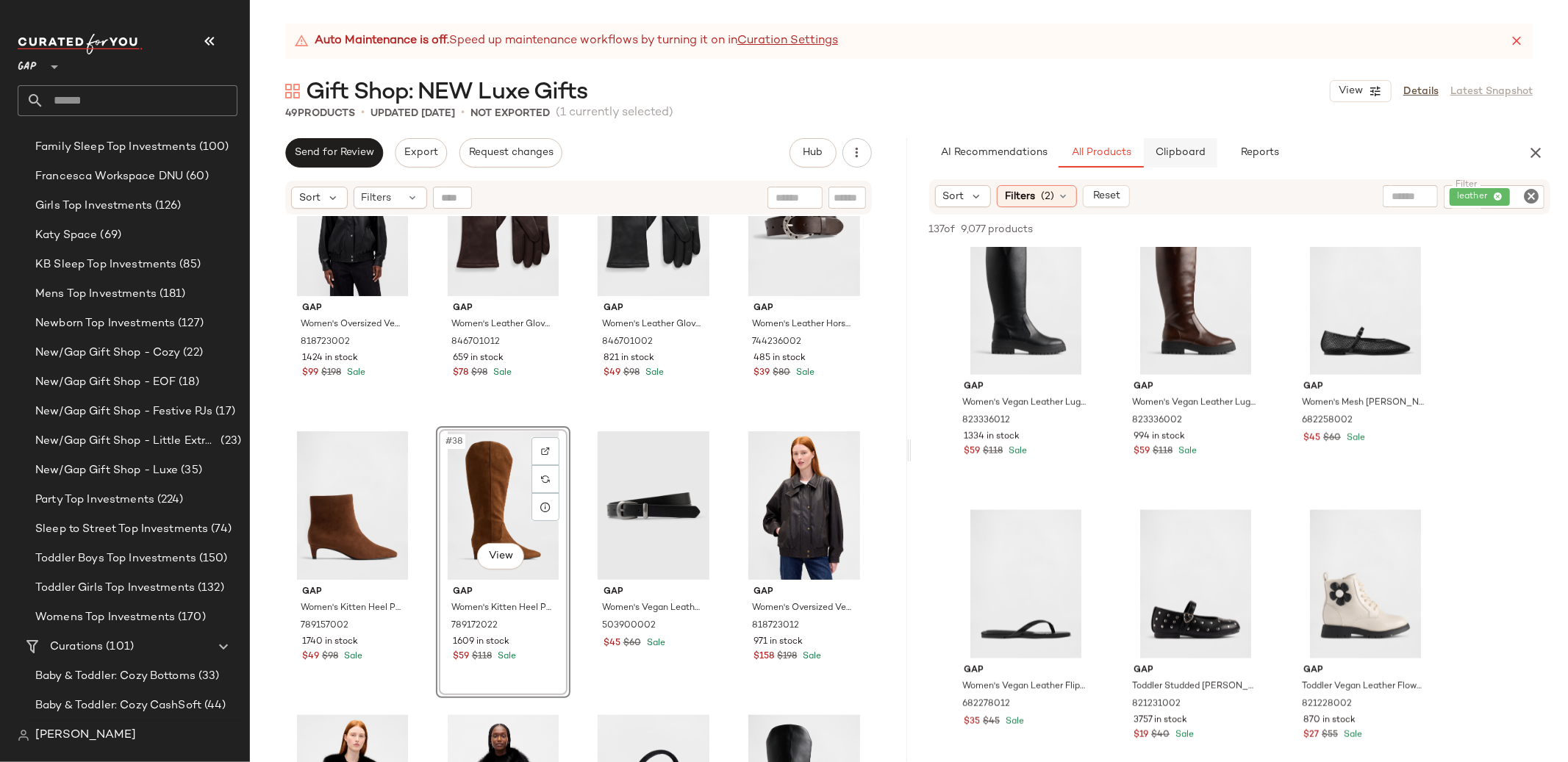
click at [1182, 153] on span "Clipboard" at bounding box center [1180, 153] width 51 height 12
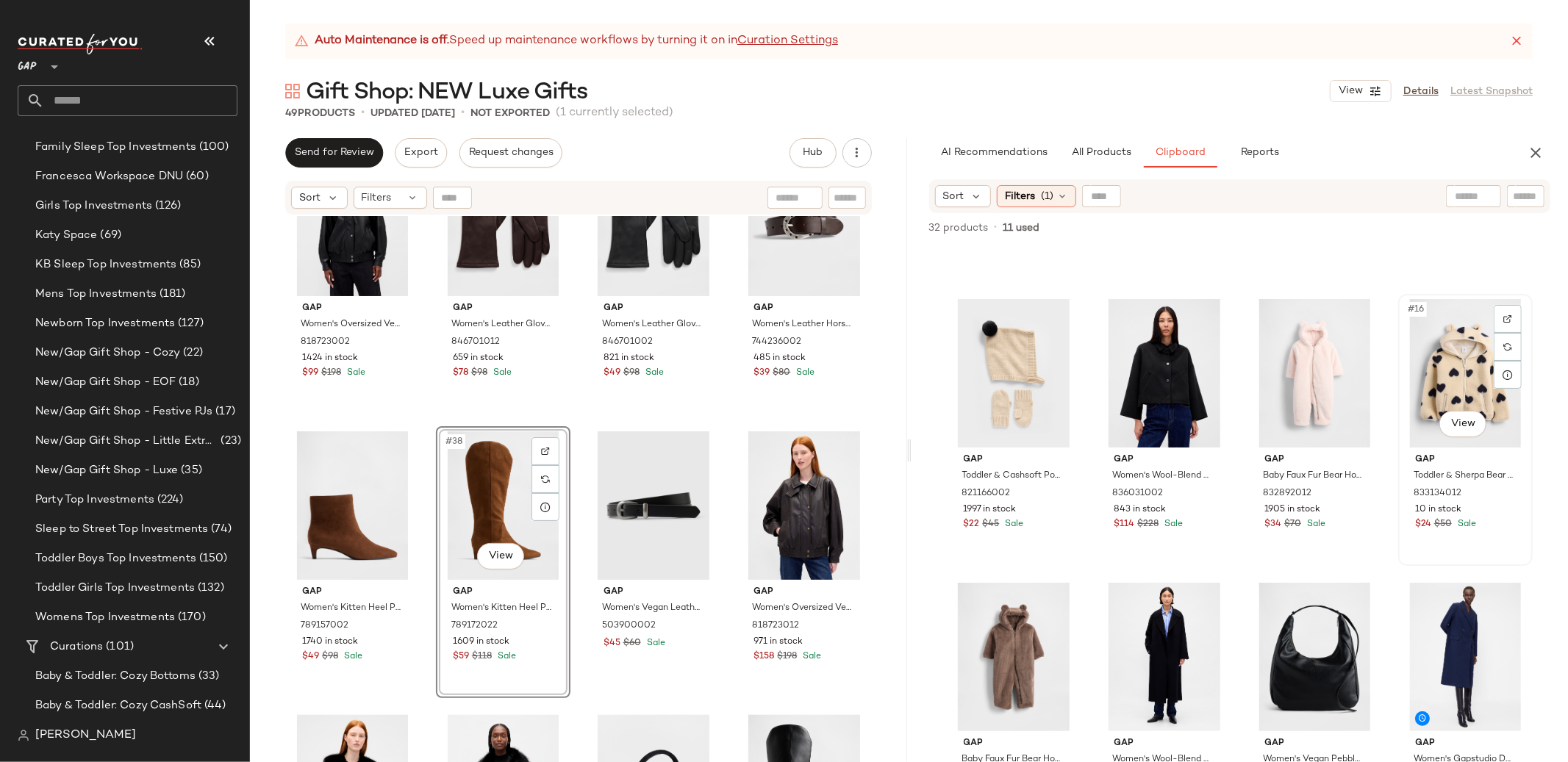
scroll to position [586, 0]
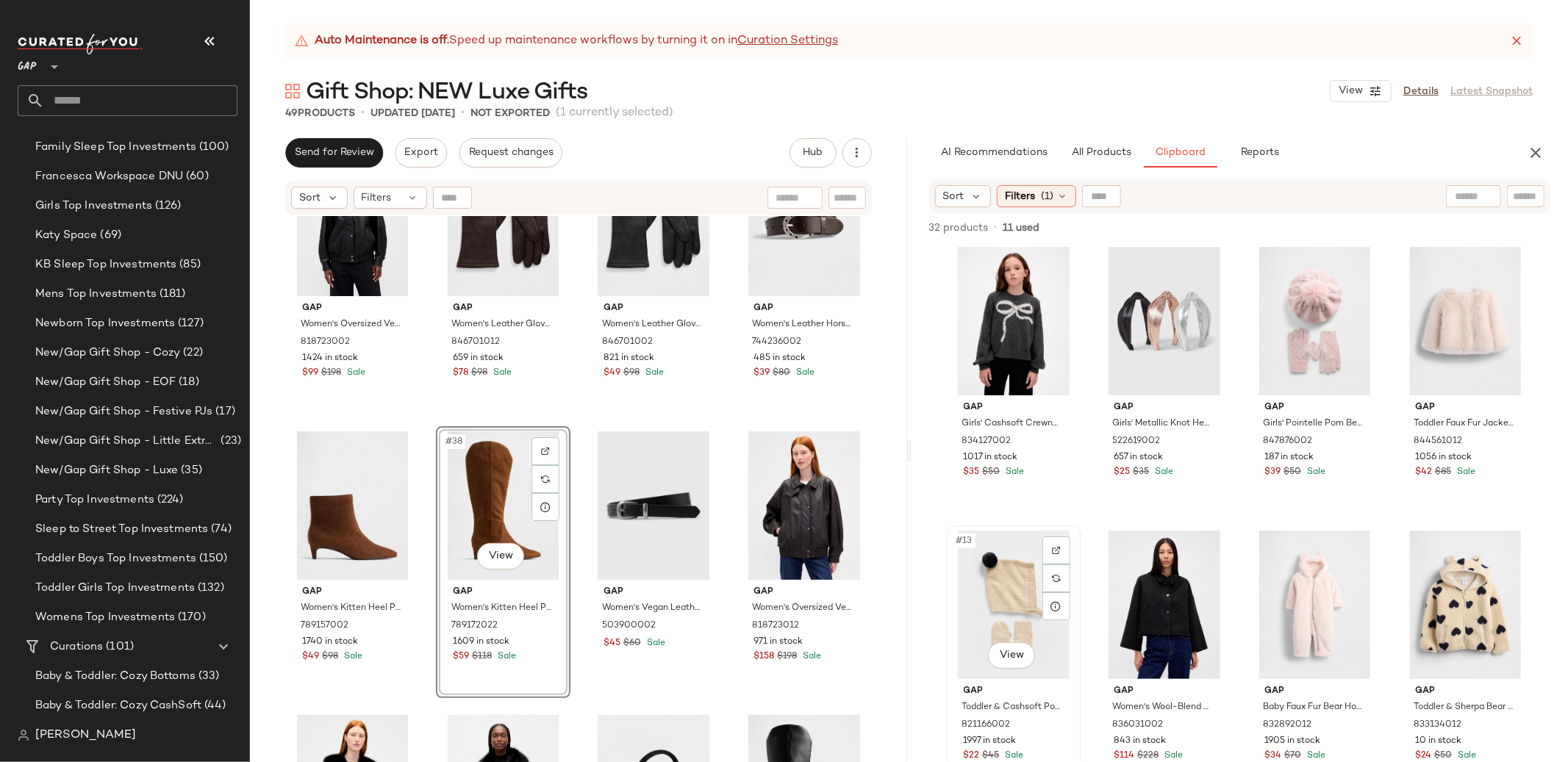
click at [1014, 578] on div "#13 View" at bounding box center [1013, 604] width 124 height 148
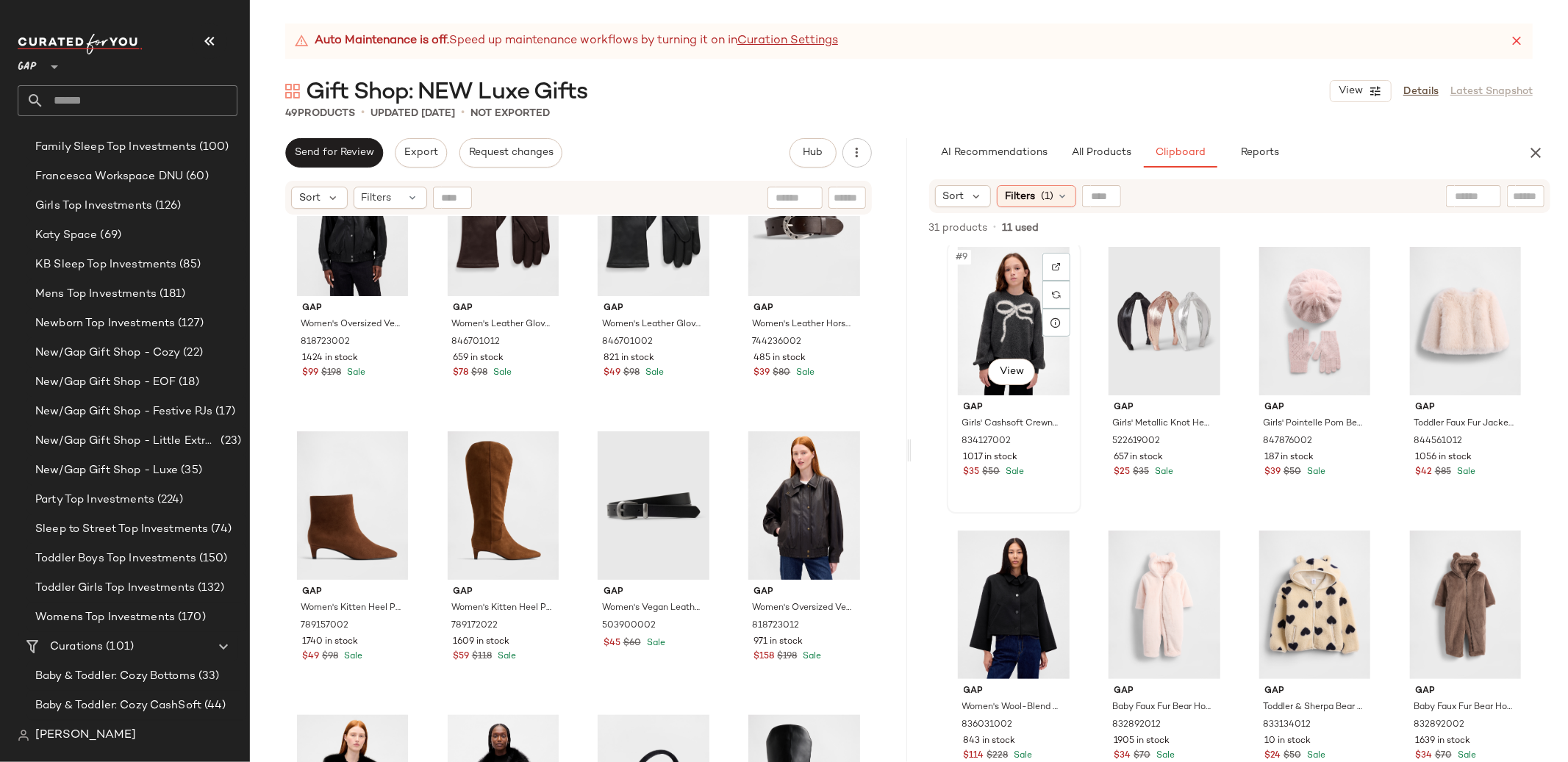
click at [997, 306] on div "#9 View" at bounding box center [1013, 321] width 124 height 148
click at [1439, 324] on div "#12 View" at bounding box center [1465, 321] width 124 height 148
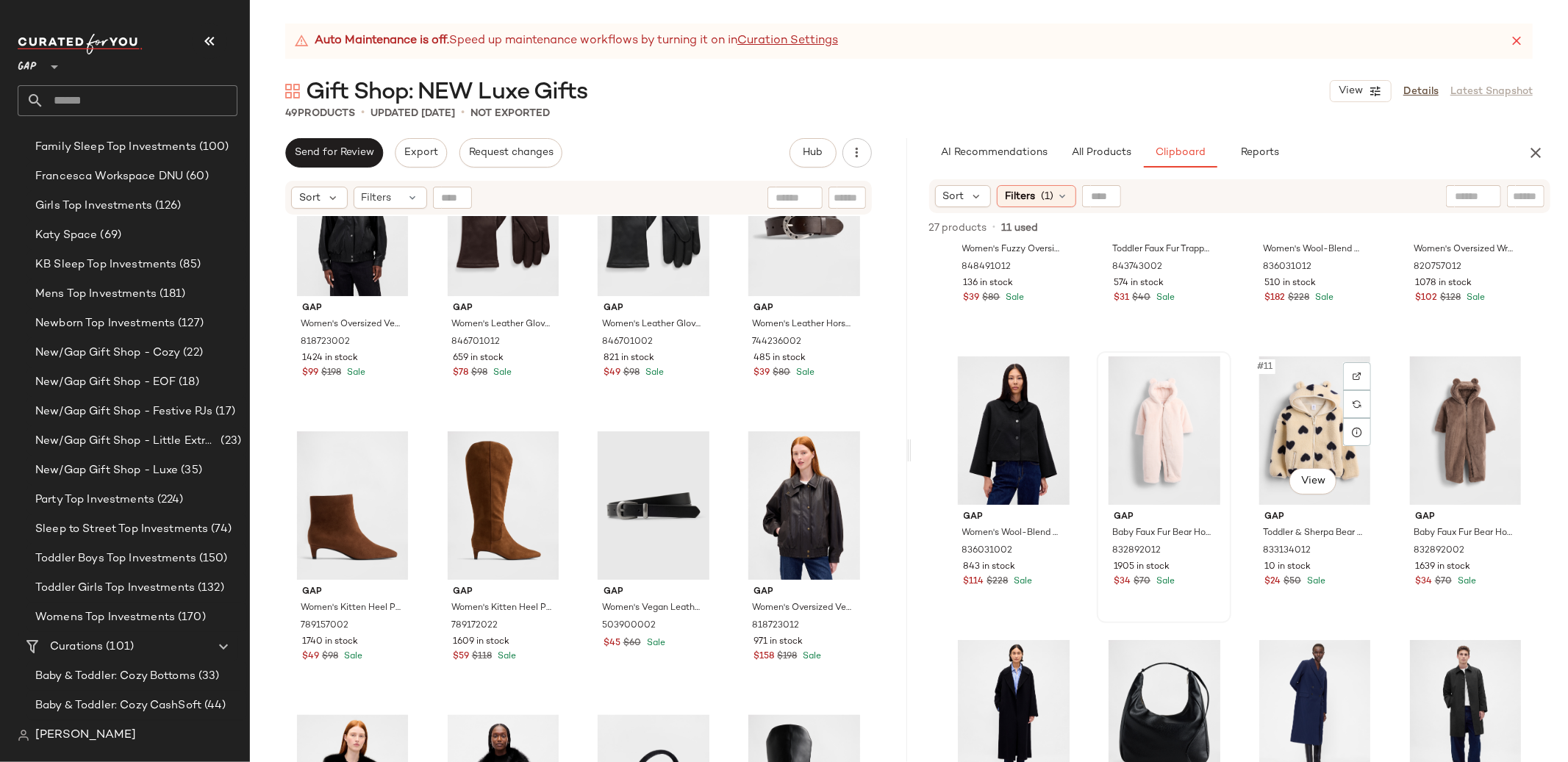
scroll to position [476, 0]
click at [1161, 449] on div "#10 View" at bounding box center [1163, 431] width 124 height 148
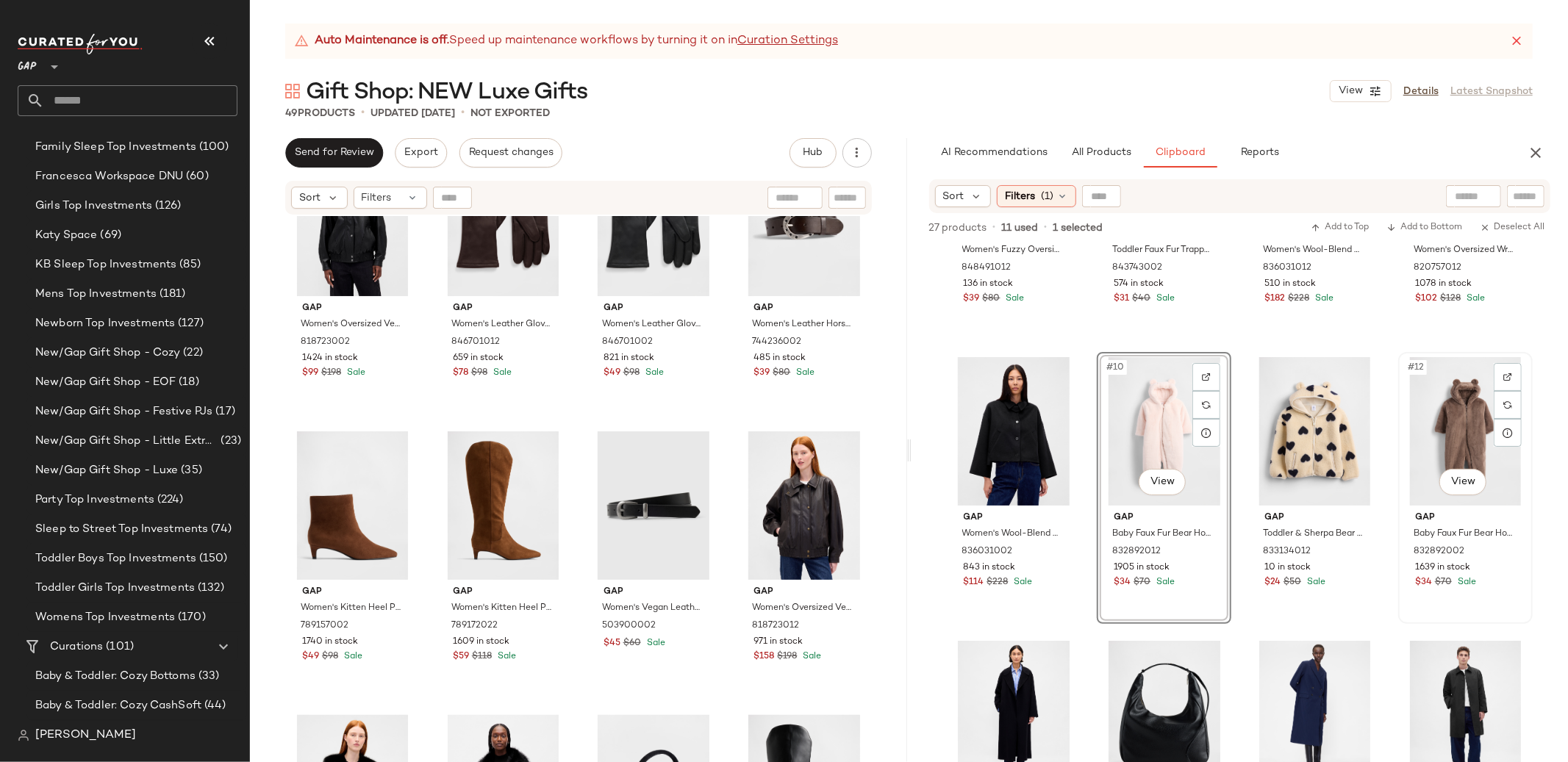
click at [1457, 436] on div "#12 View" at bounding box center [1465, 431] width 124 height 148
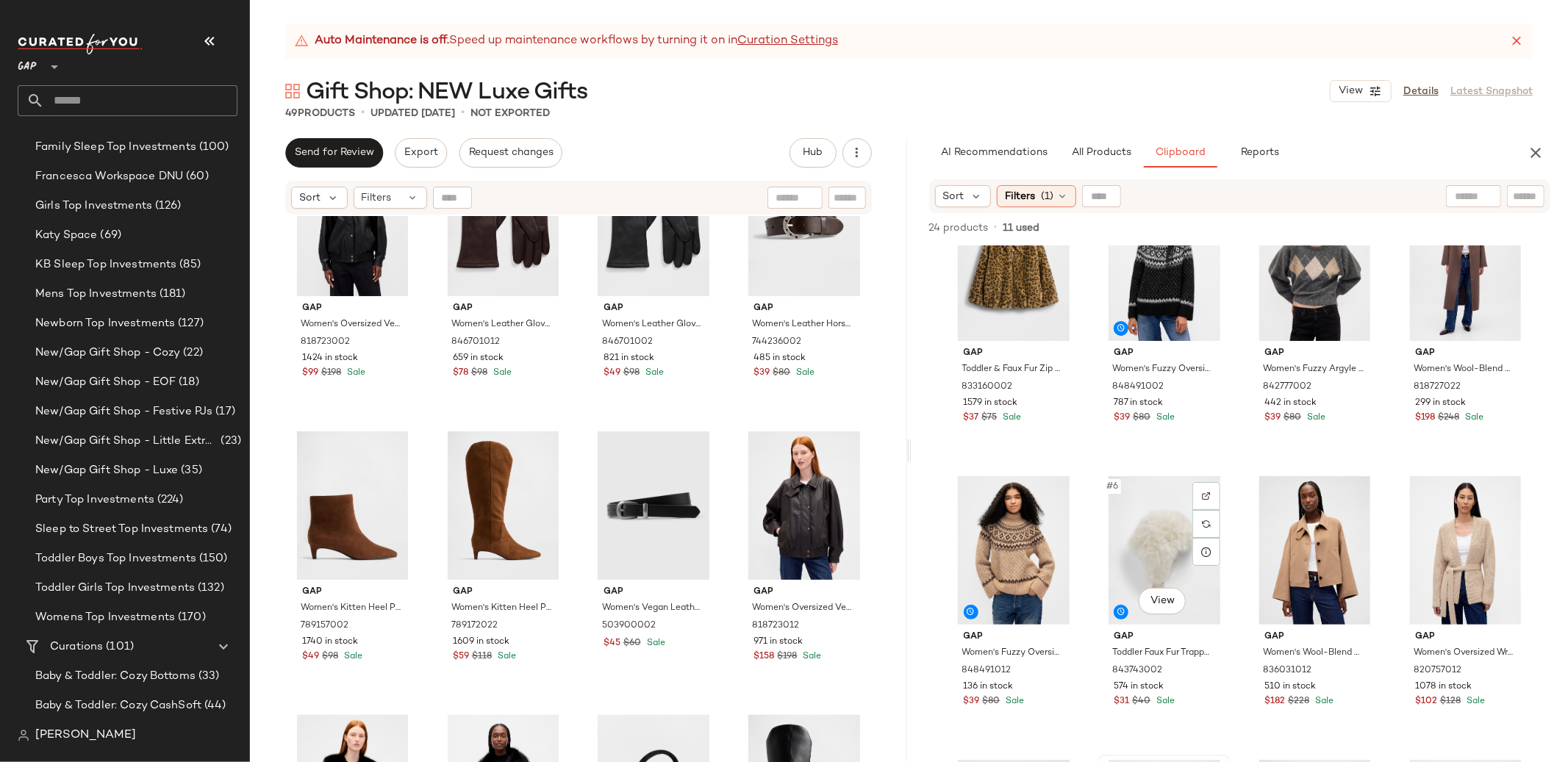
scroll to position [58, 0]
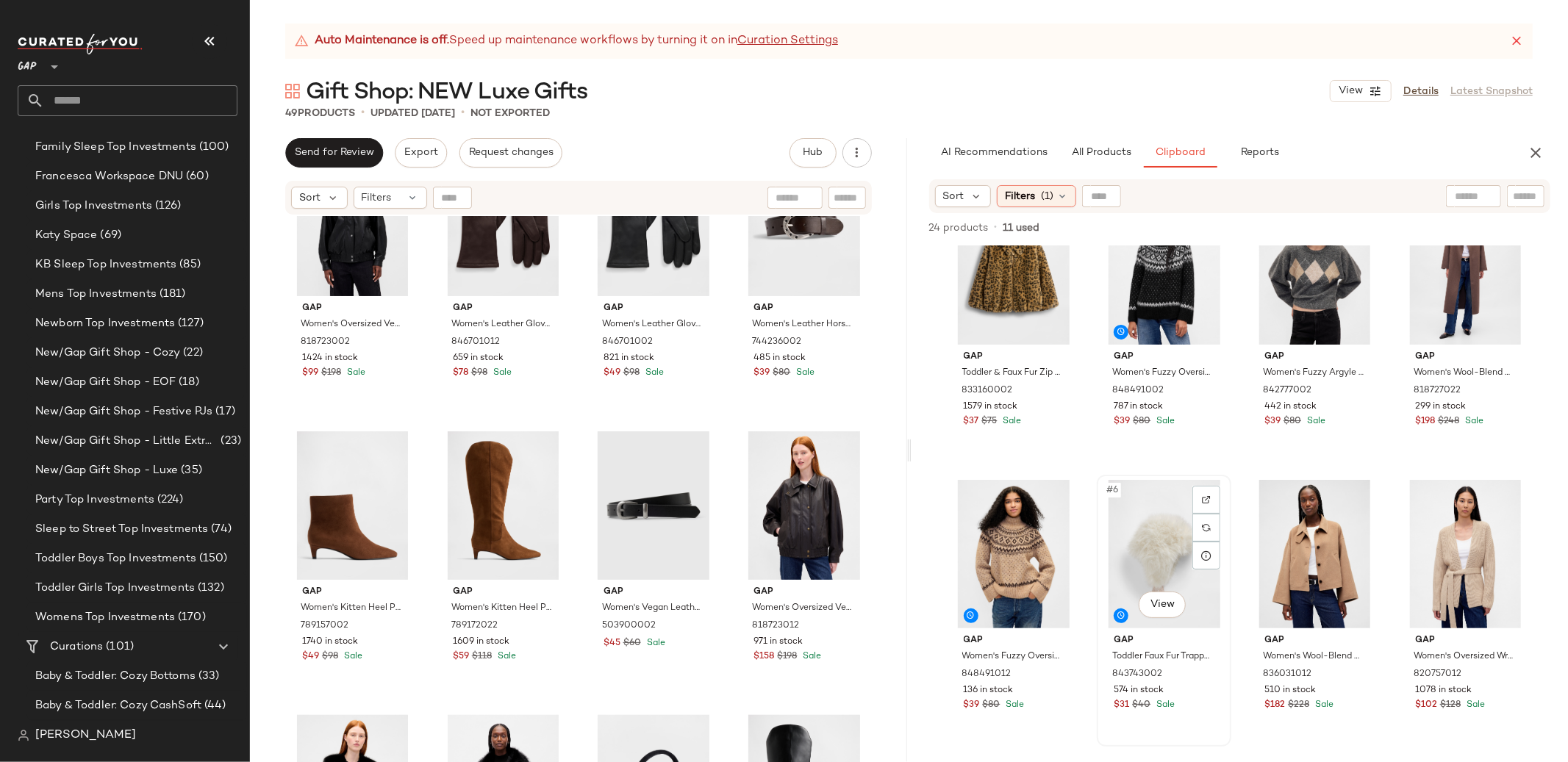
click at [1167, 547] on div "#6 View" at bounding box center [1163, 553] width 124 height 148
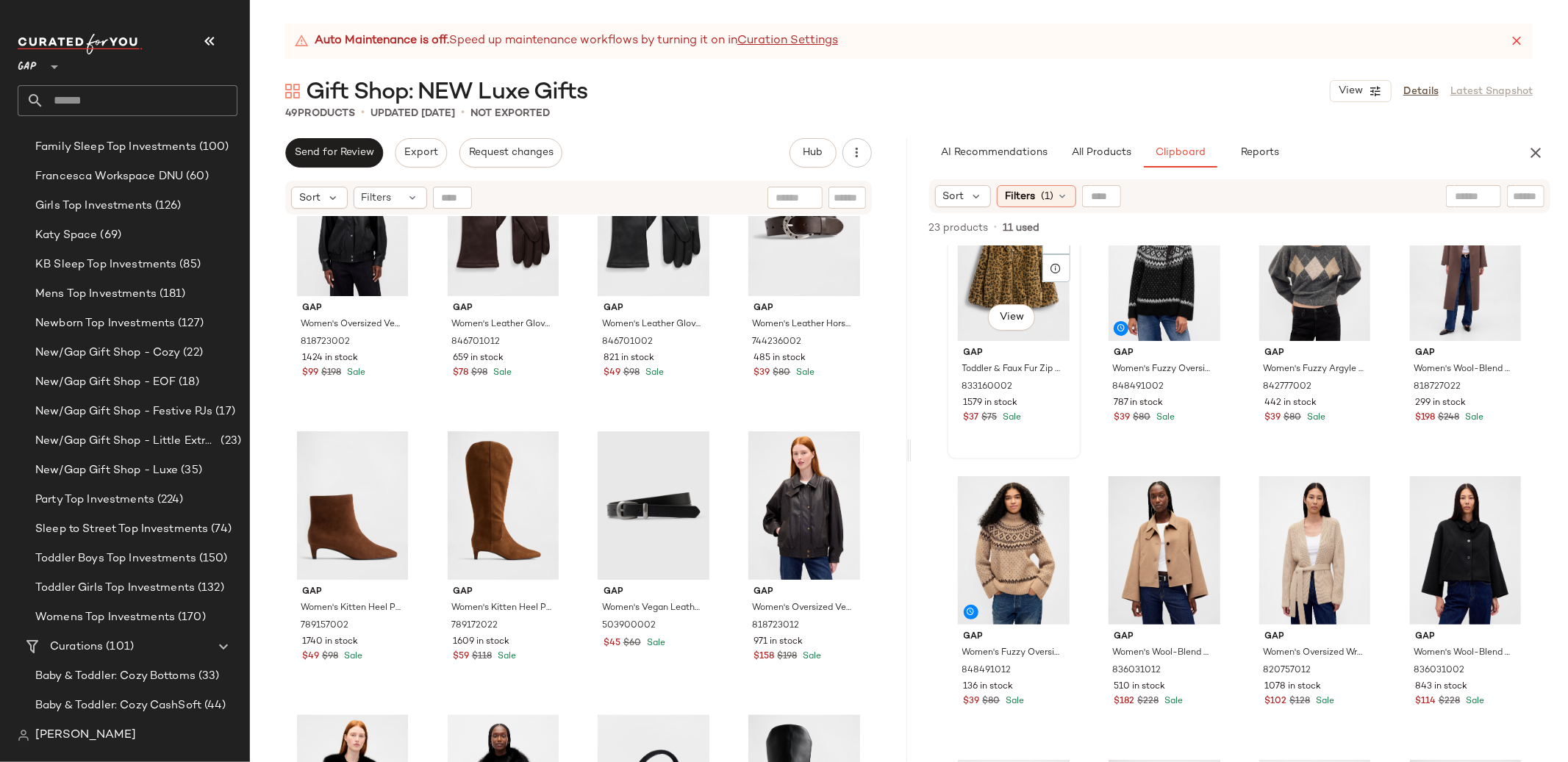
scroll to position [56, 0]
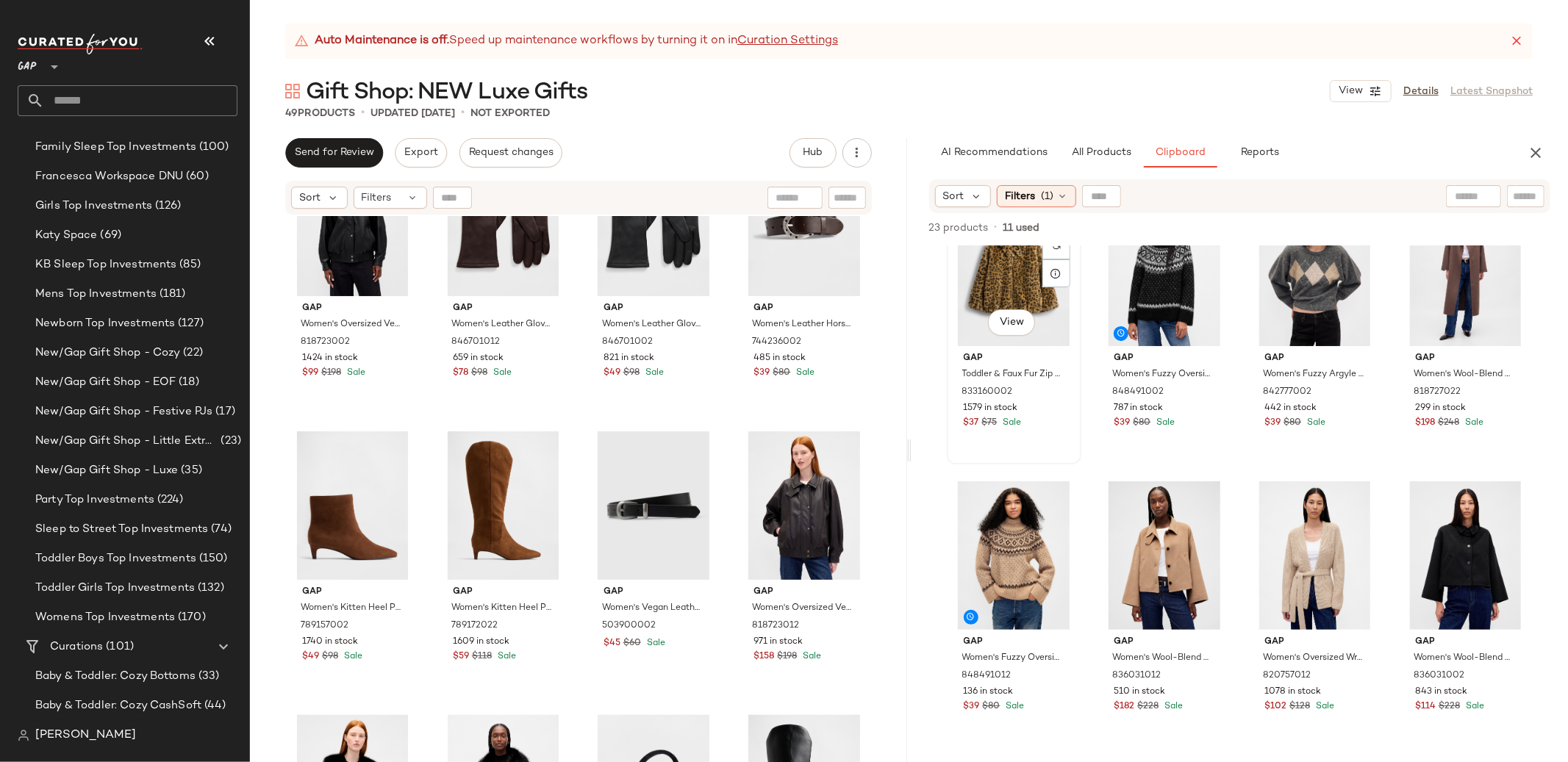
click at [968, 264] on div "#1 View" at bounding box center [1013, 271] width 124 height 148
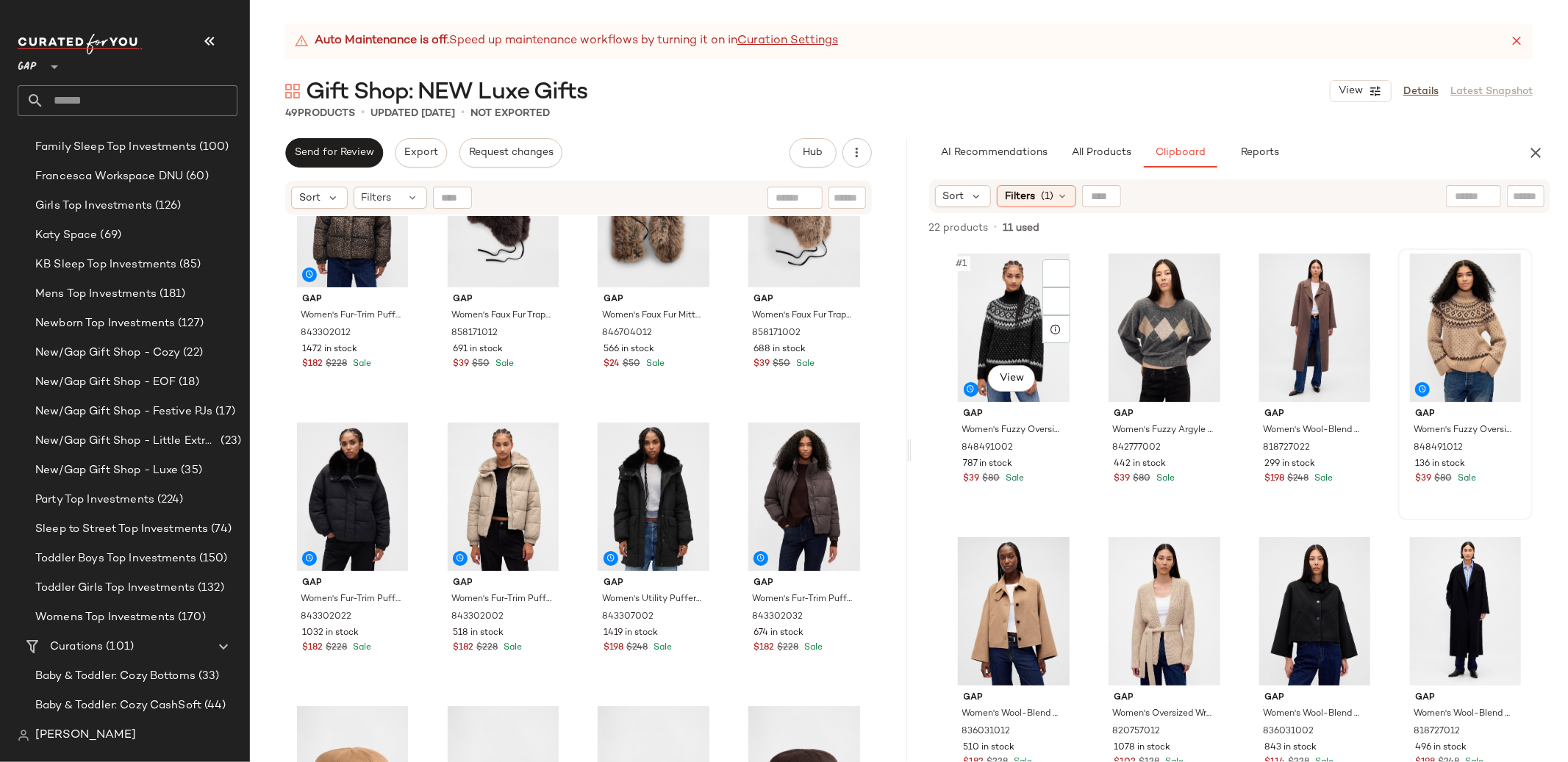
scroll to position [0, 0]
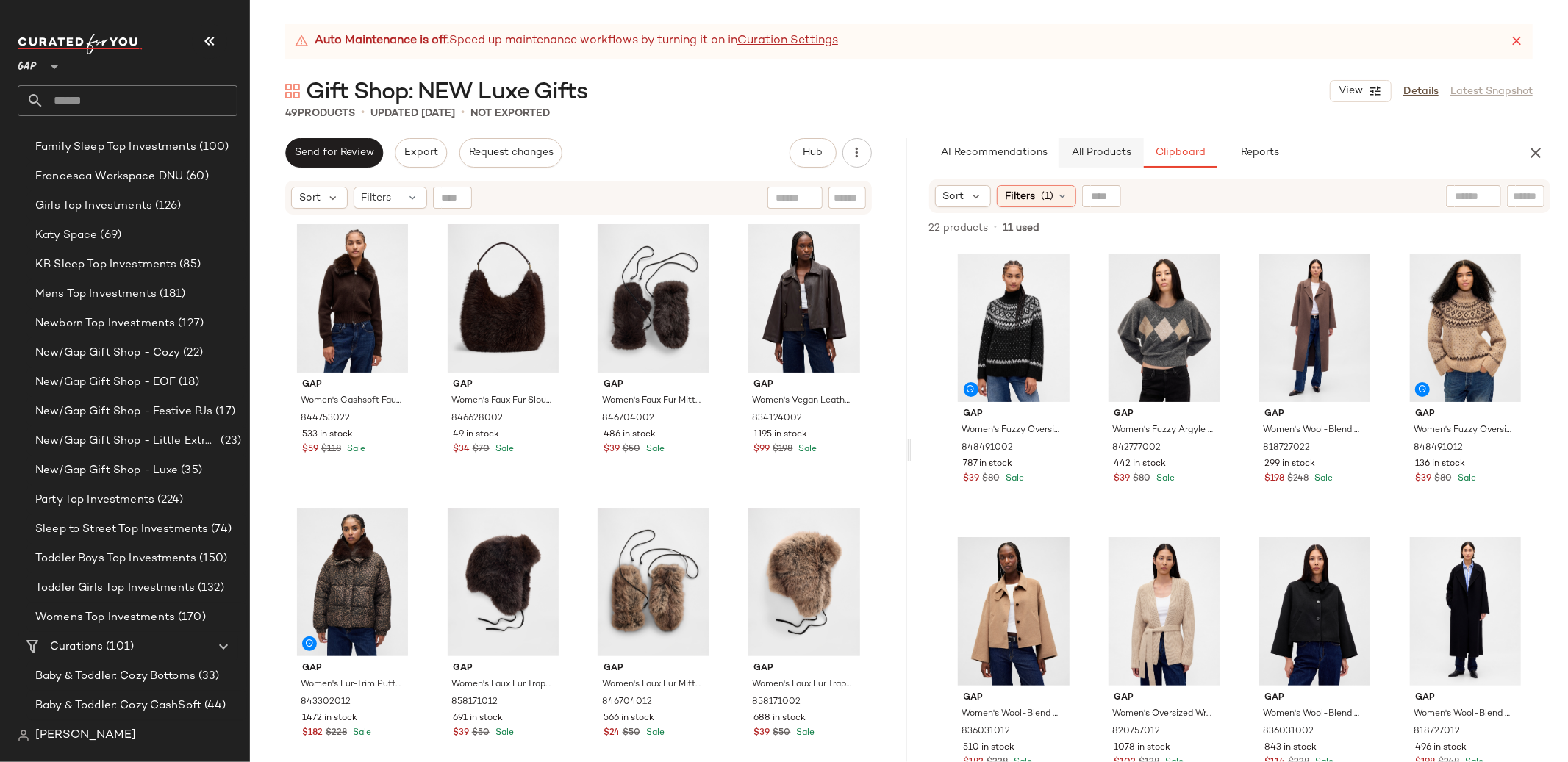
click at [1109, 148] on span "All Products" at bounding box center [1100, 153] width 61 height 12
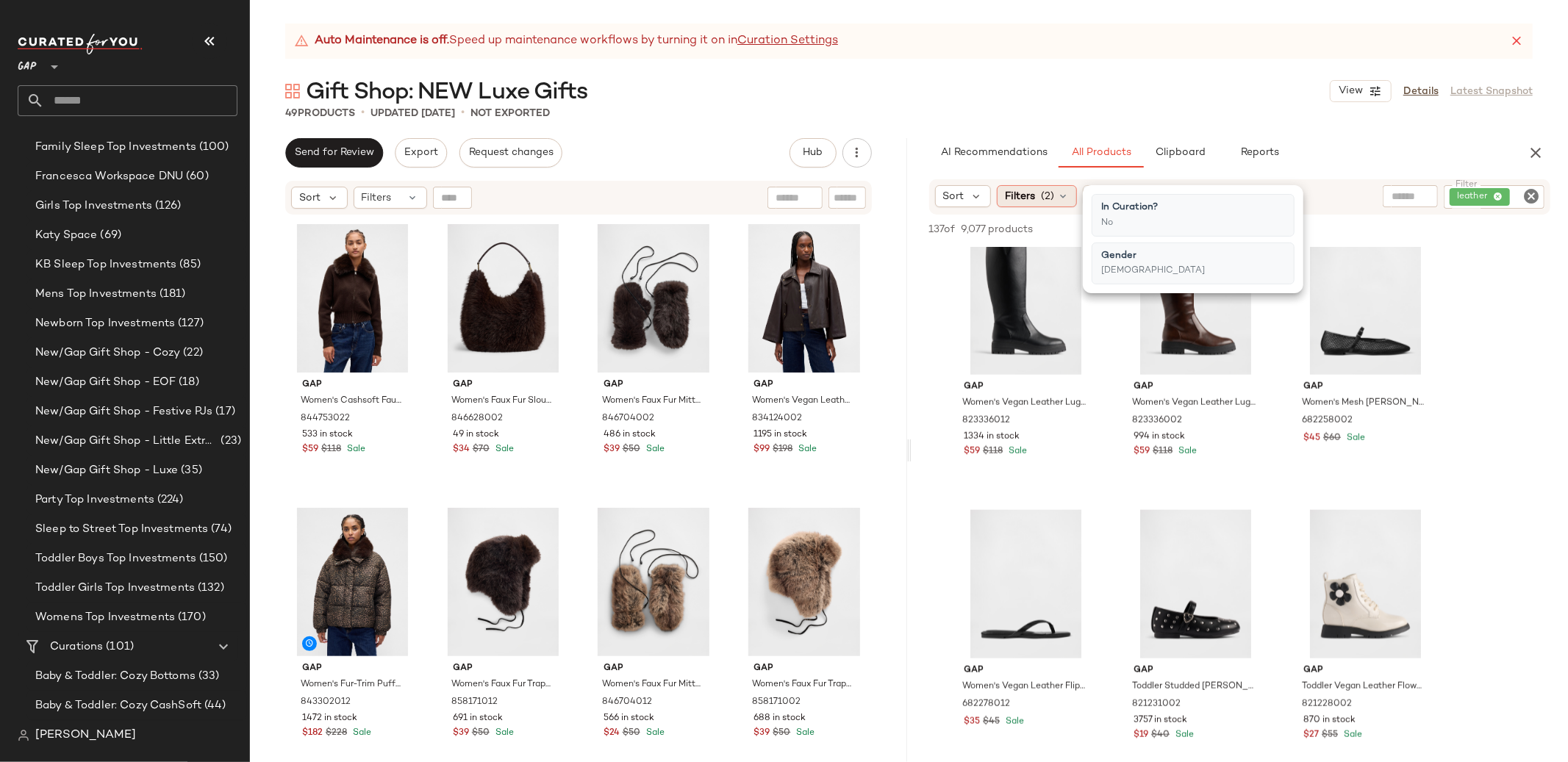
click at [1062, 197] on icon at bounding box center [1063, 197] width 12 height 12
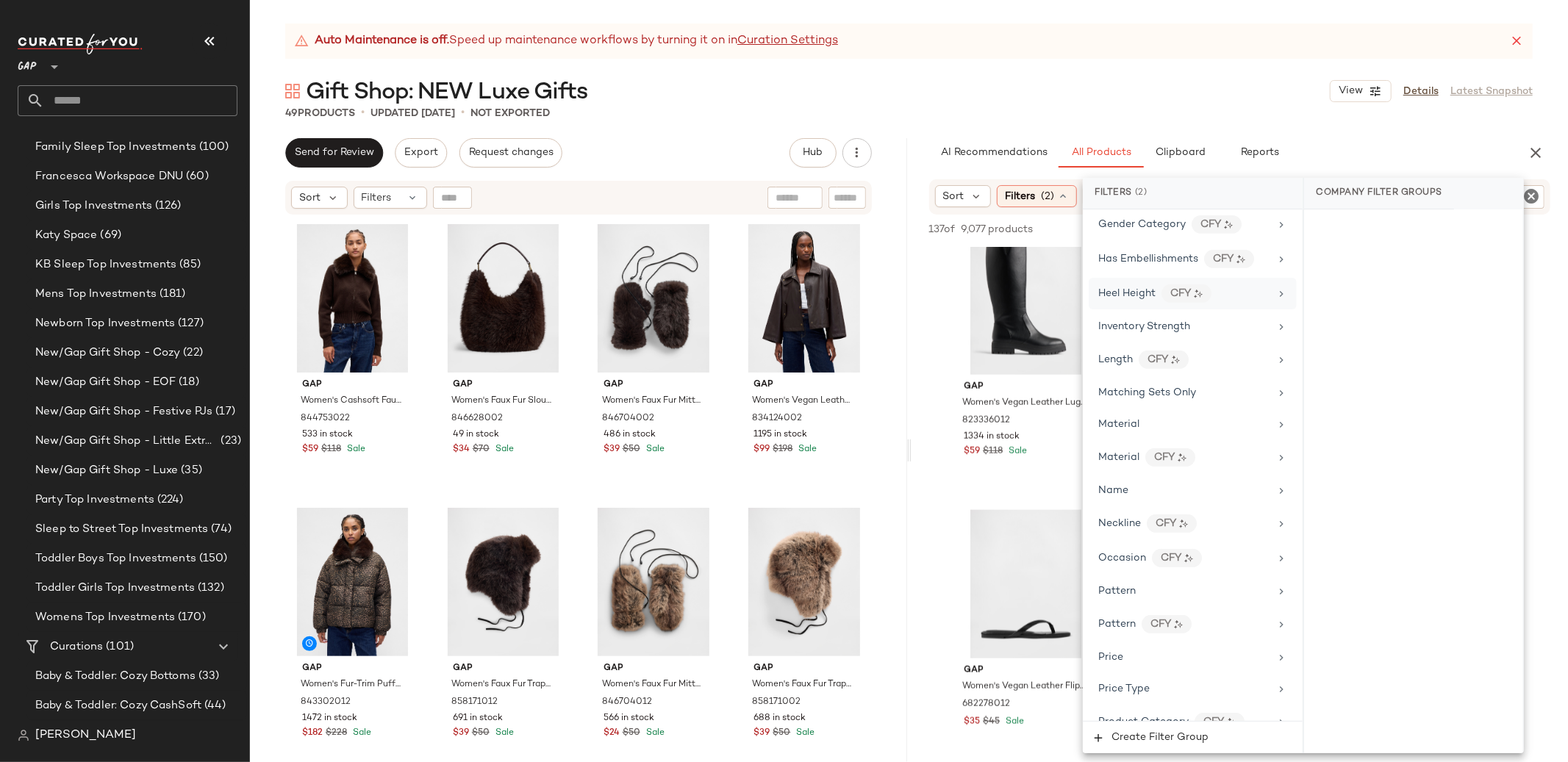
scroll to position [554, 0]
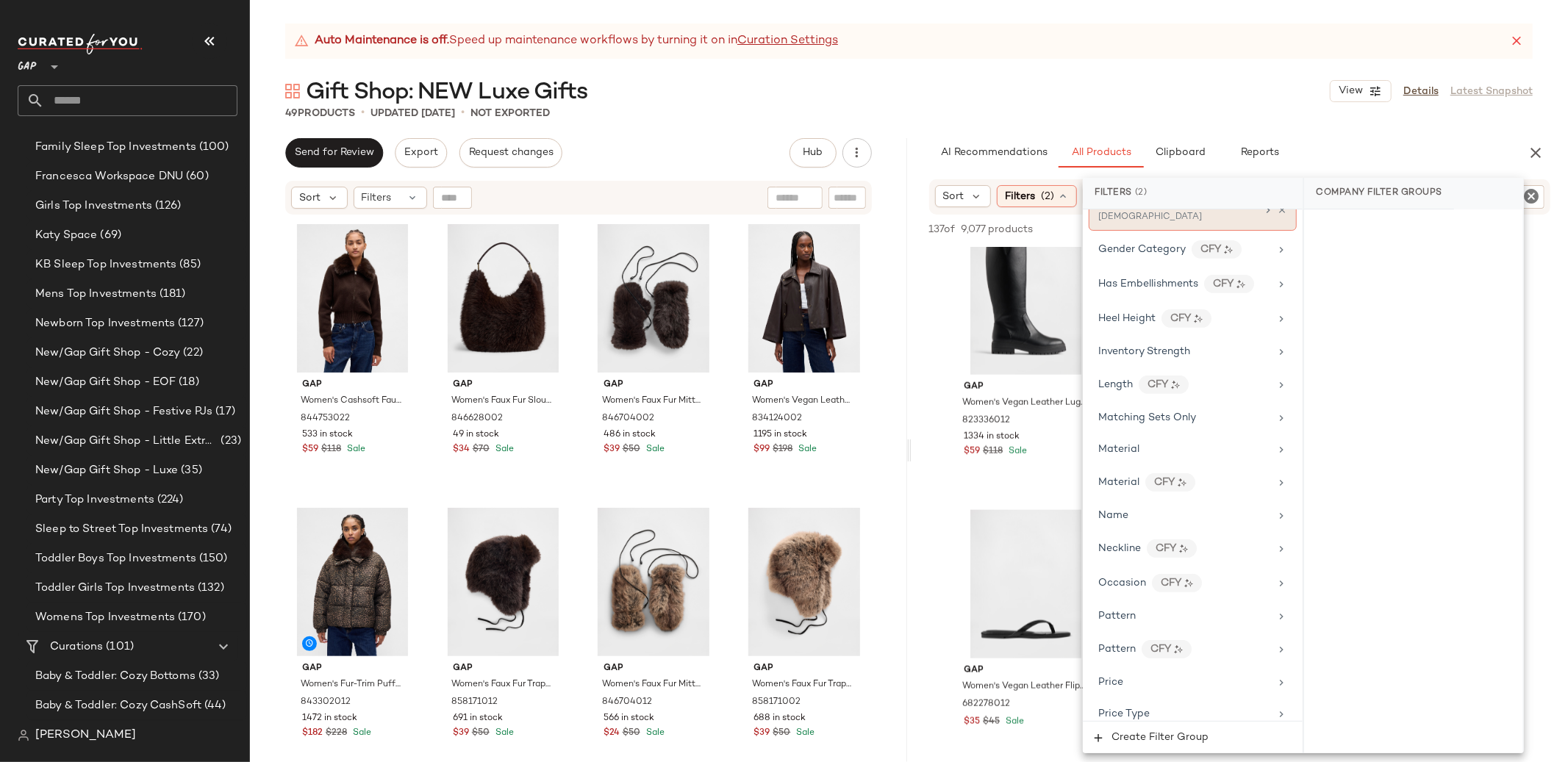
click at [1277, 214] on icon at bounding box center [1282, 210] width 10 height 10
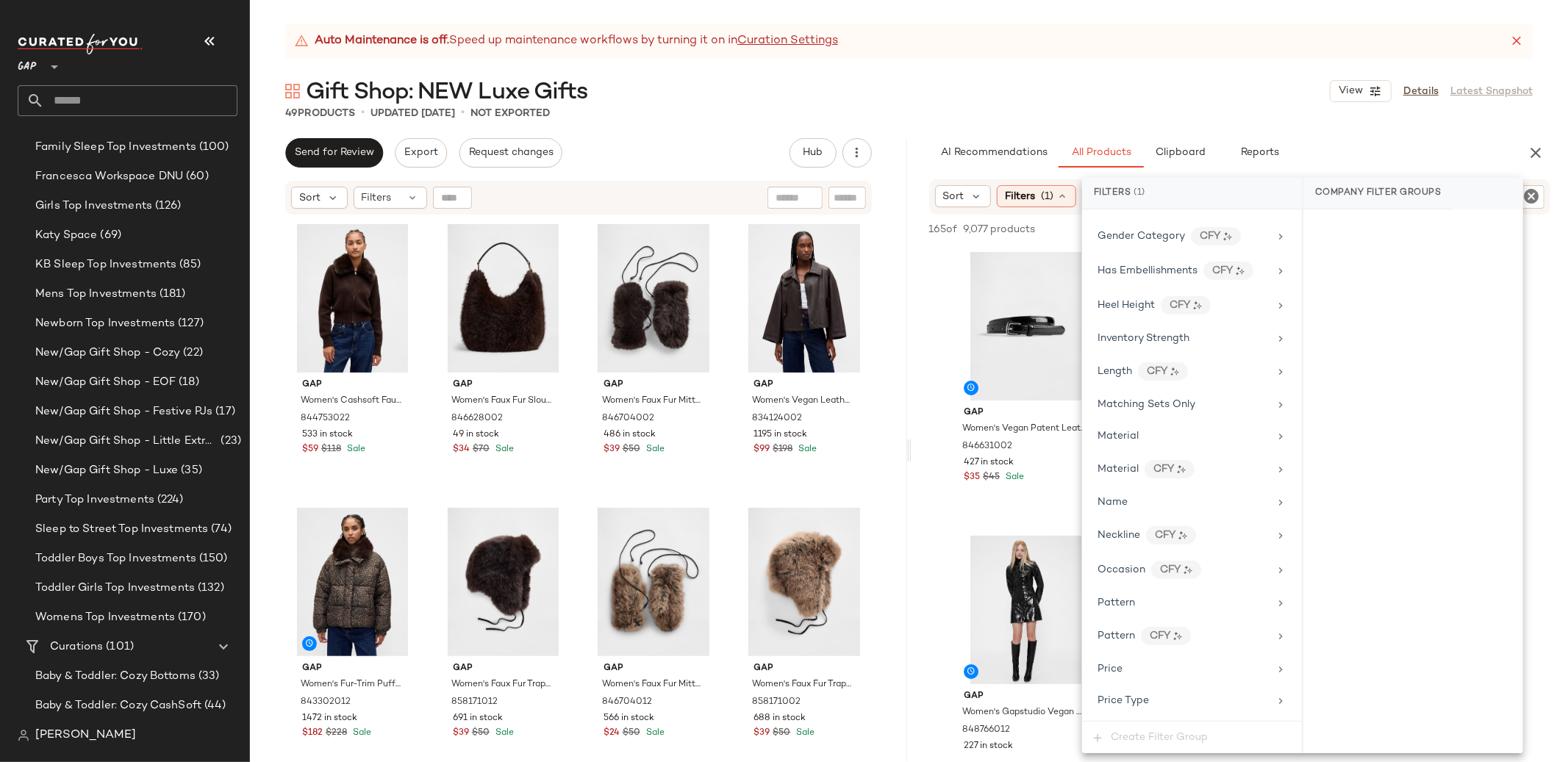
click at [1410, 140] on div "AI Recommendations All Products Clipboard Reports" at bounding box center [1215, 153] width 575 height 30
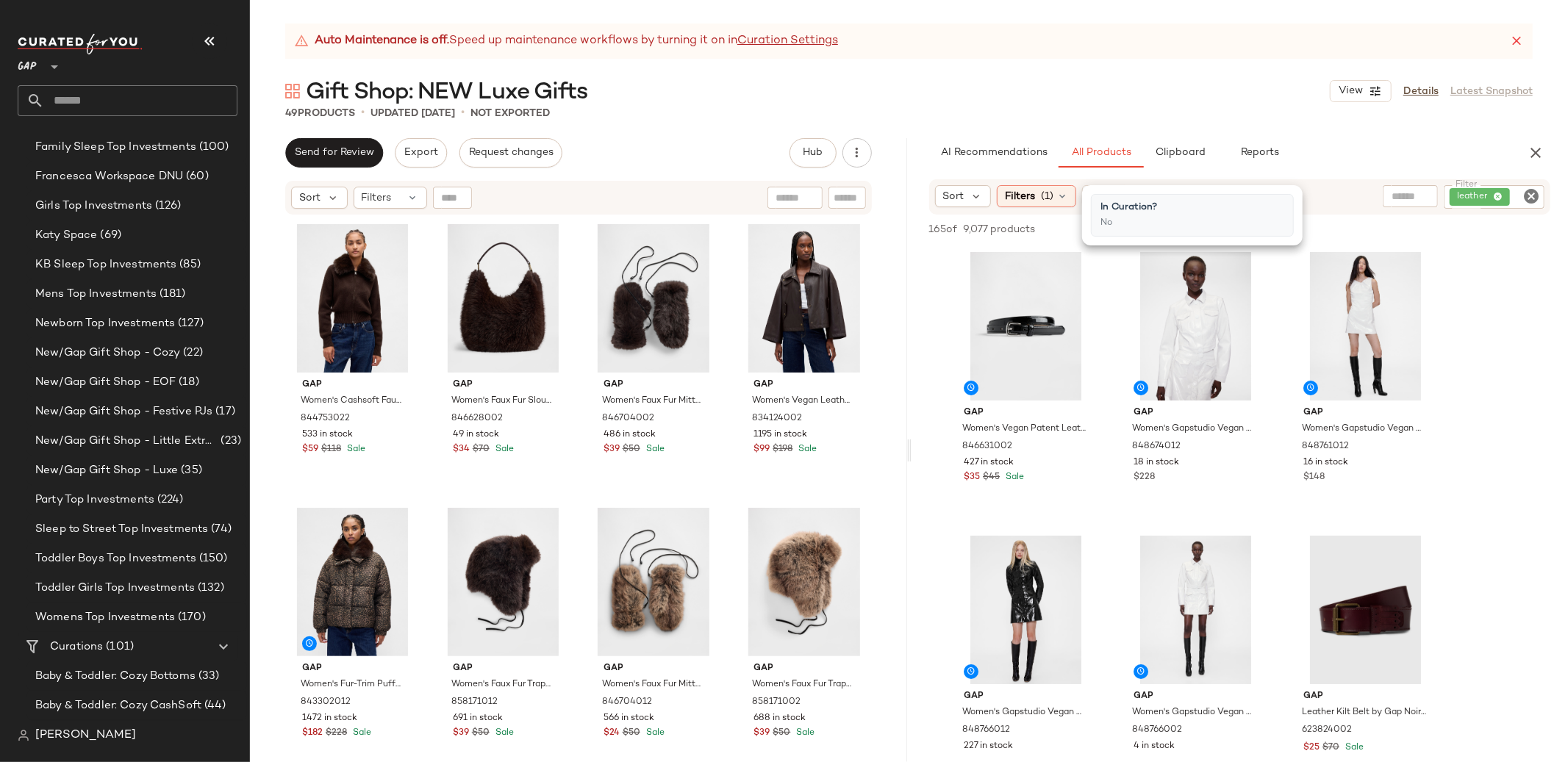
click at [1522, 194] on icon "Clear Filter" at bounding box center [1531, 197] width 18 height 18
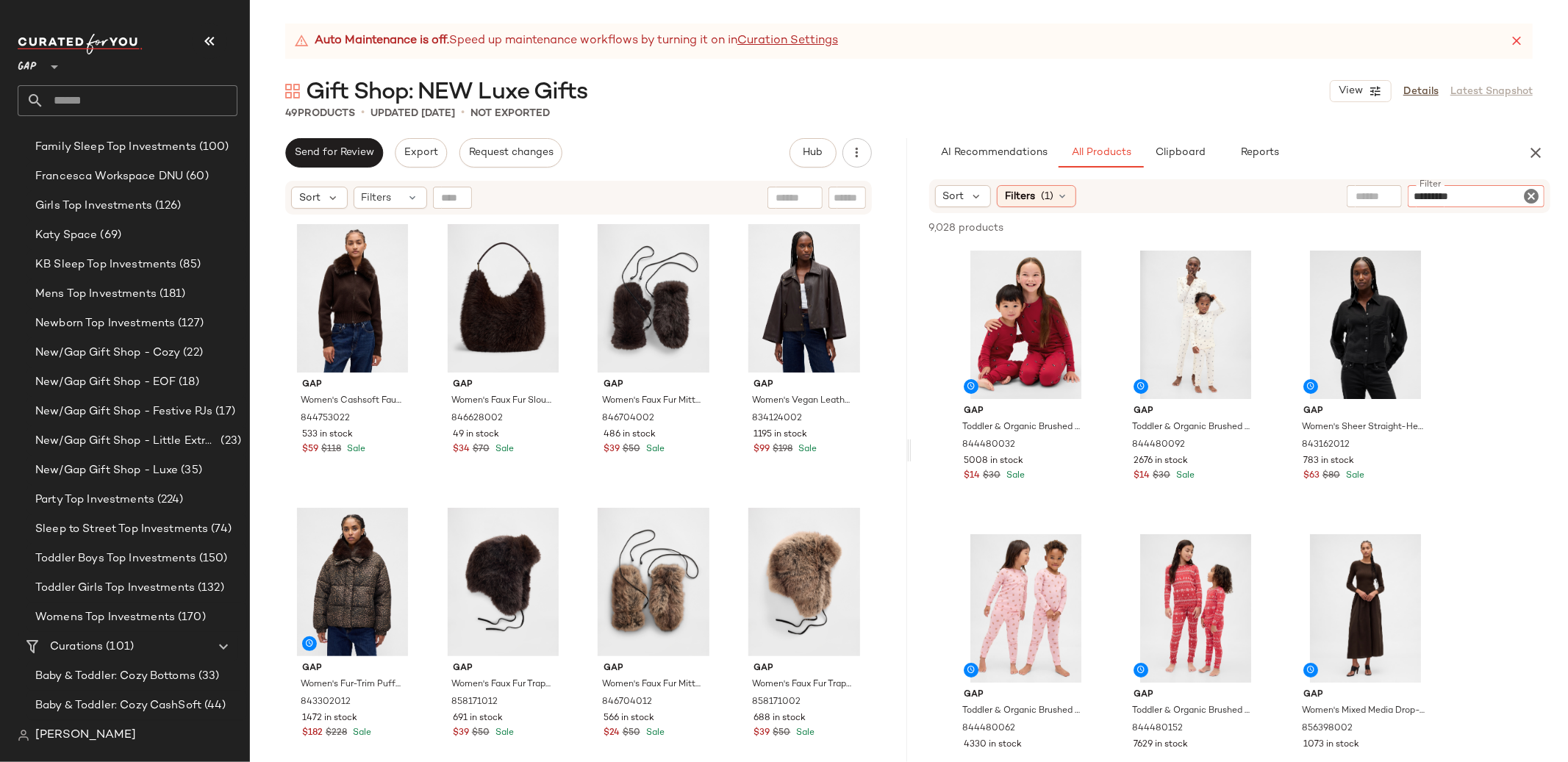
type input "**********"
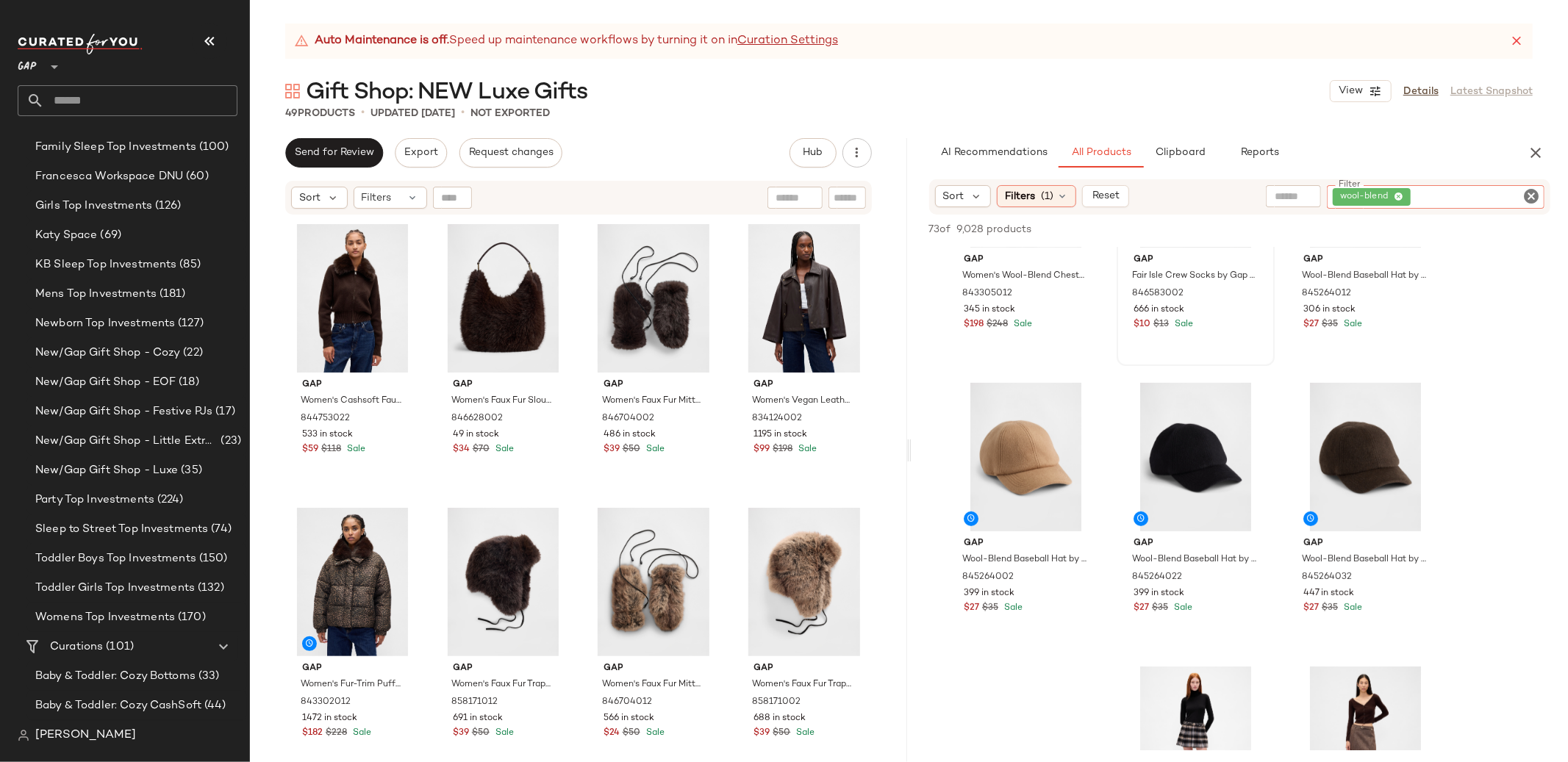
scroll to position [442, 0]
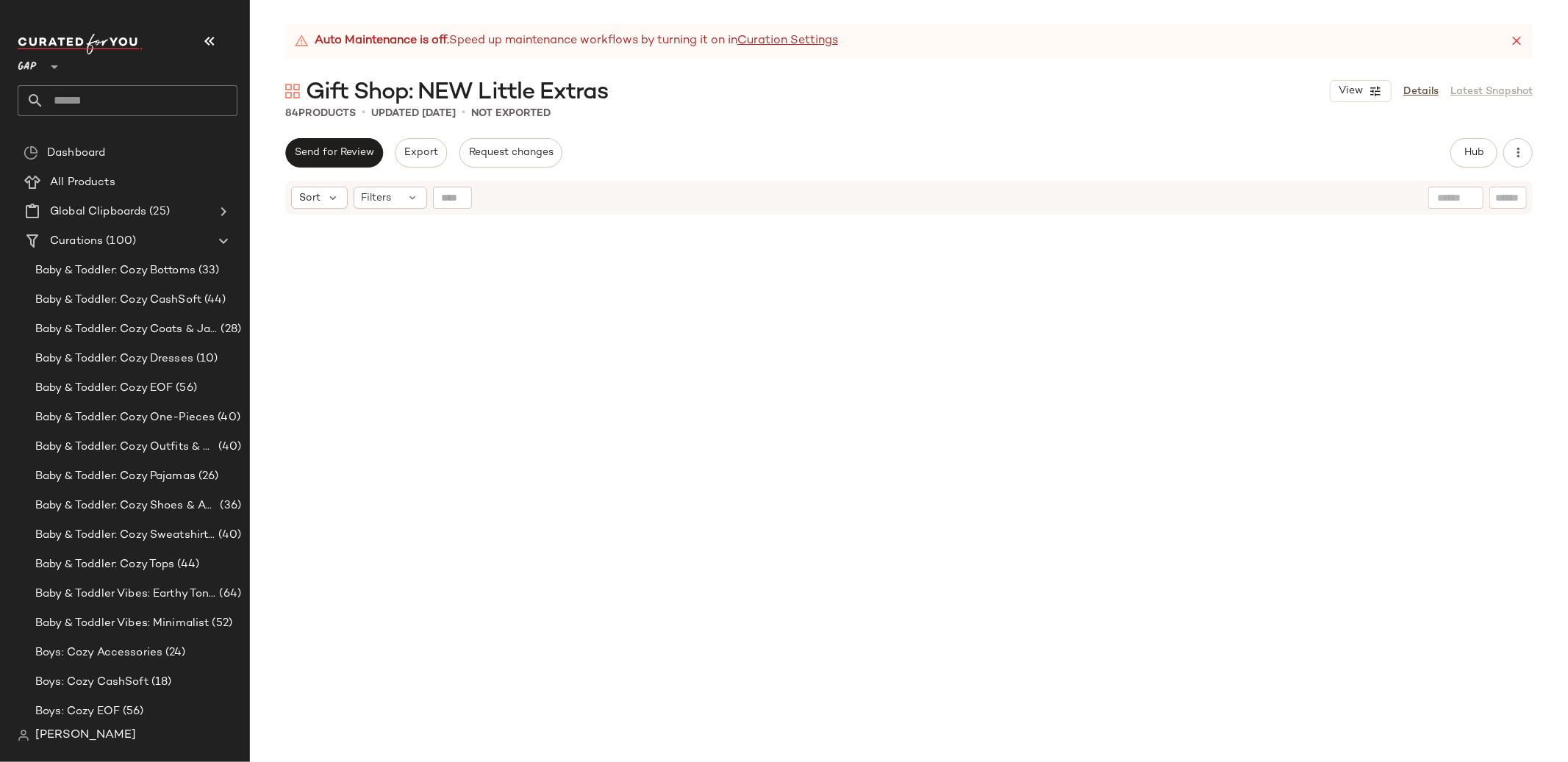
scroll to position [3372, 0]
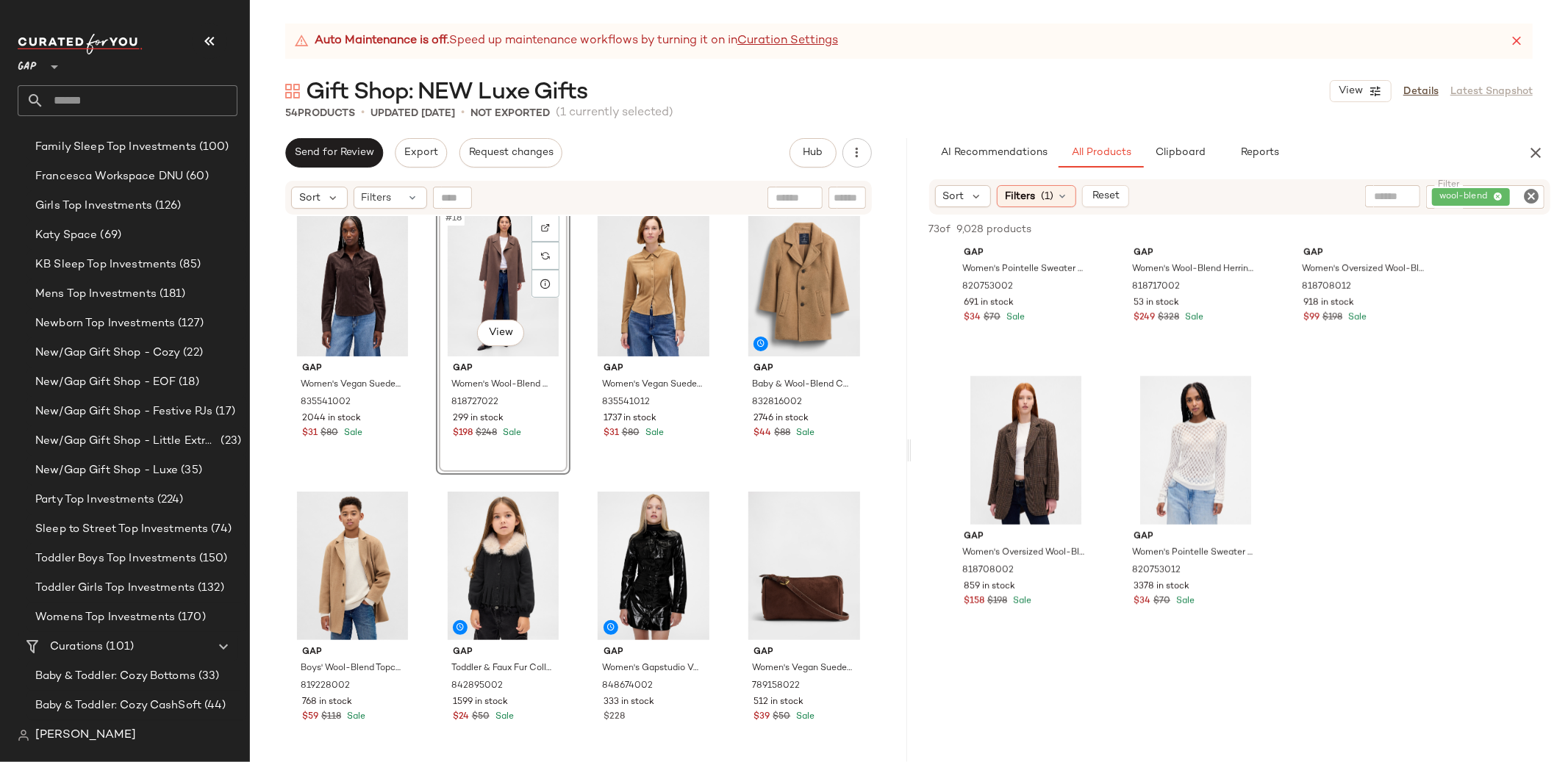
scroll to position [6134, 0]
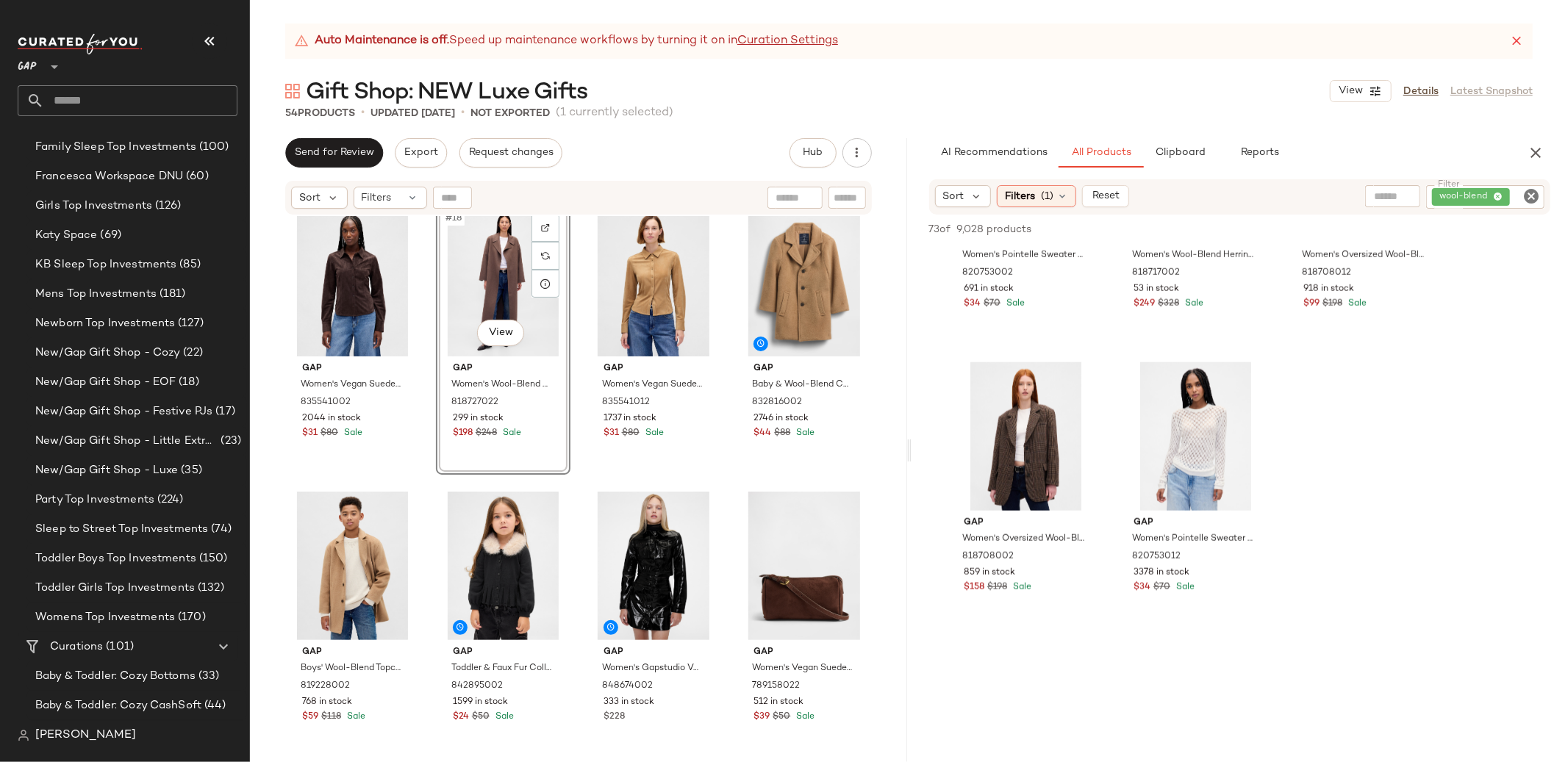
click at [1522, 200] on icon "Clear Filter" at bounding box center [1531, 197] width 18 height 18
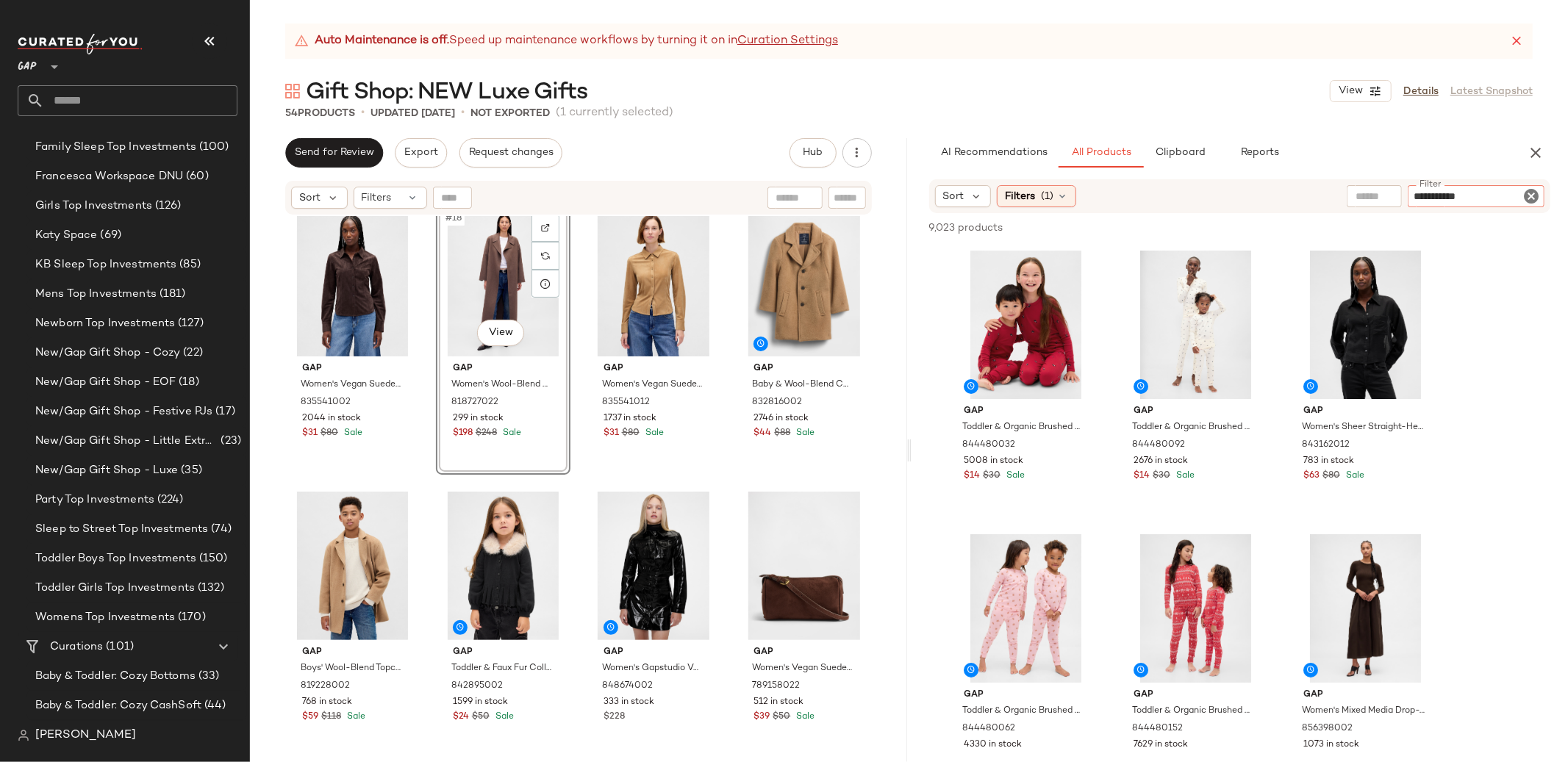
type input "**********"
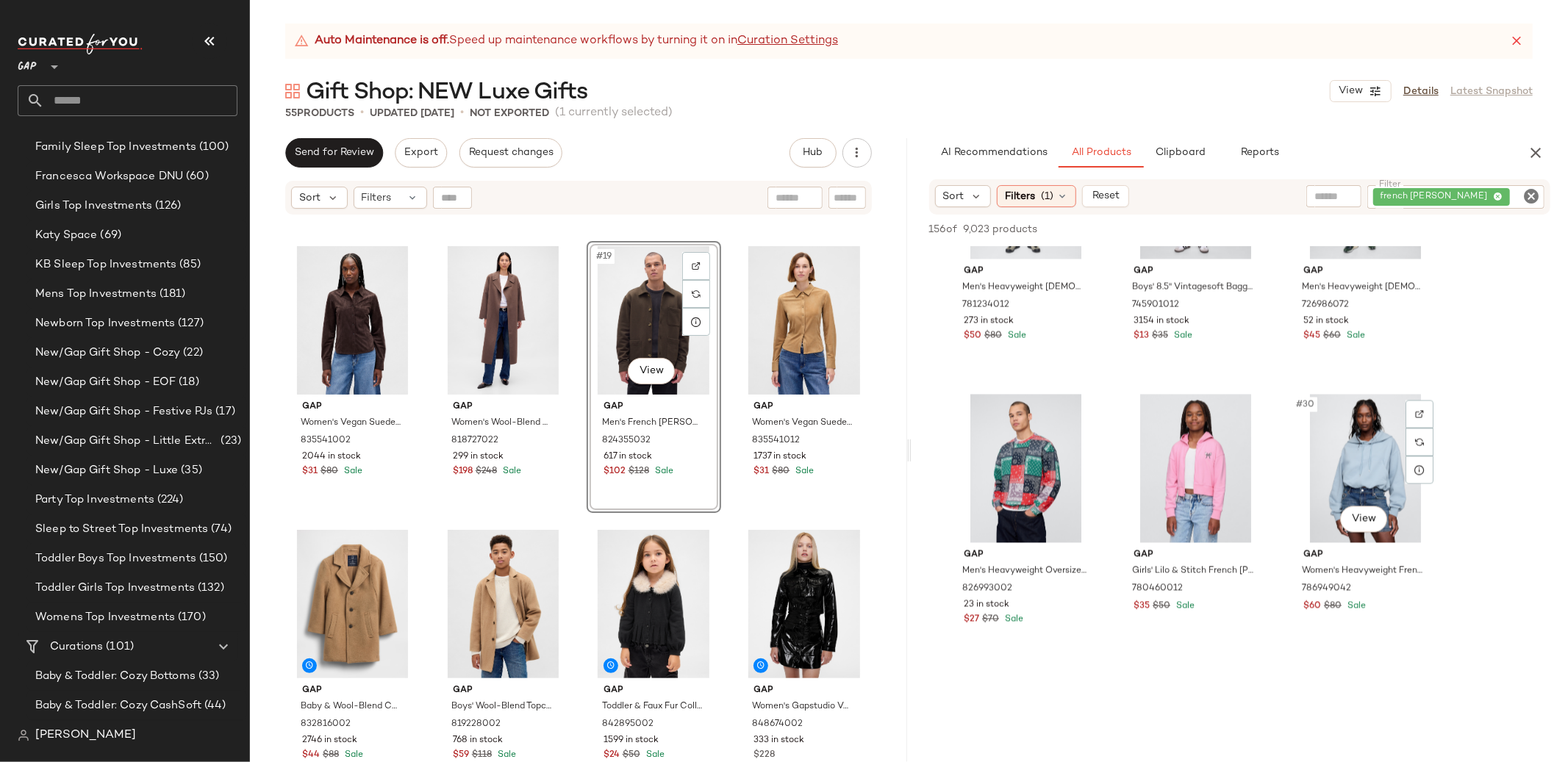
scroll to position [2447, 0]
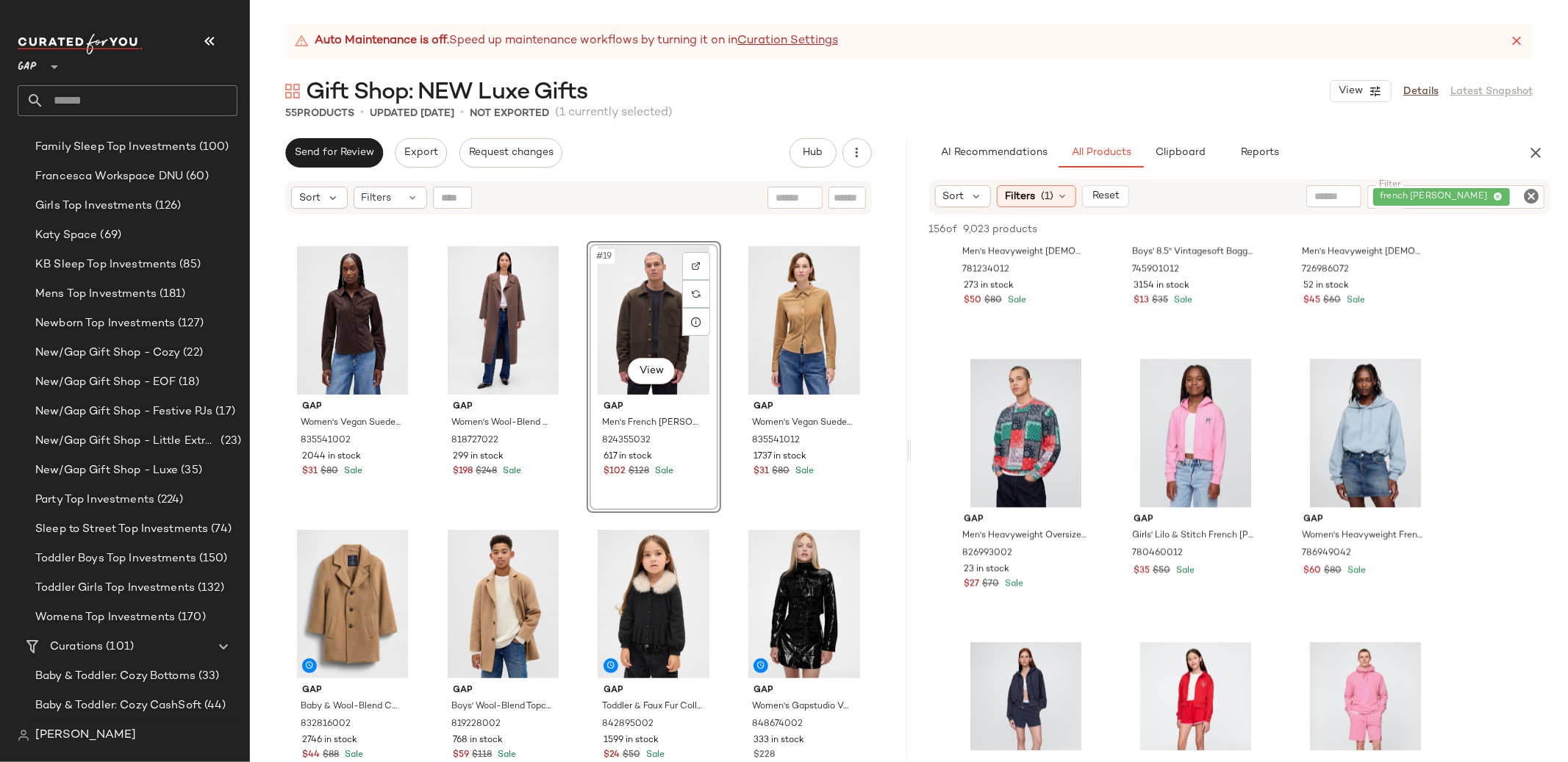
click at [1525, 194] on icon "Clear Filter" at bounding box center [1531, 197] width 18 height 18
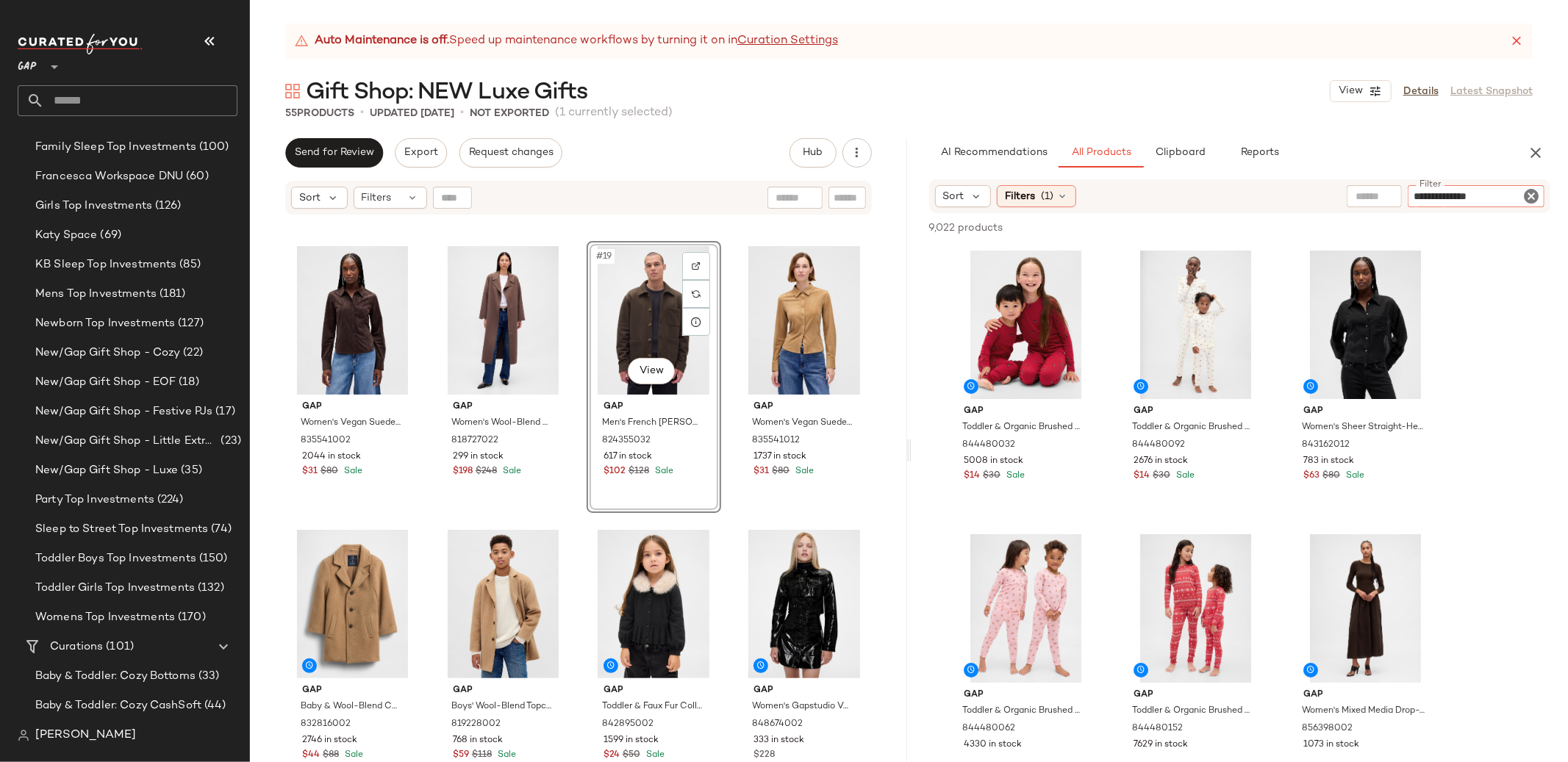
type input "**********"
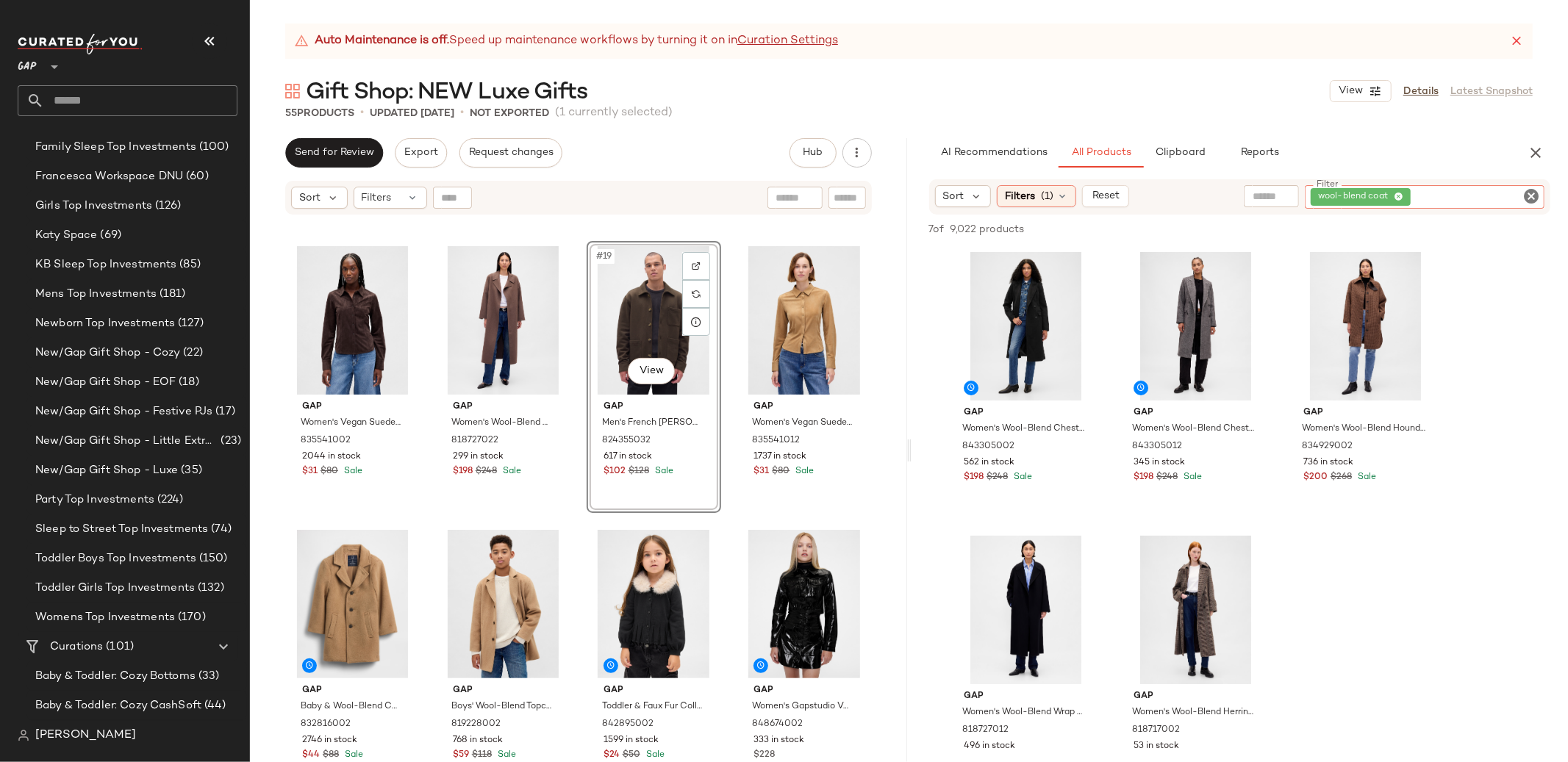
click at [1523, 192] on icon "Clear Filter" at bounding box center [1531, 197] width 18 height 18
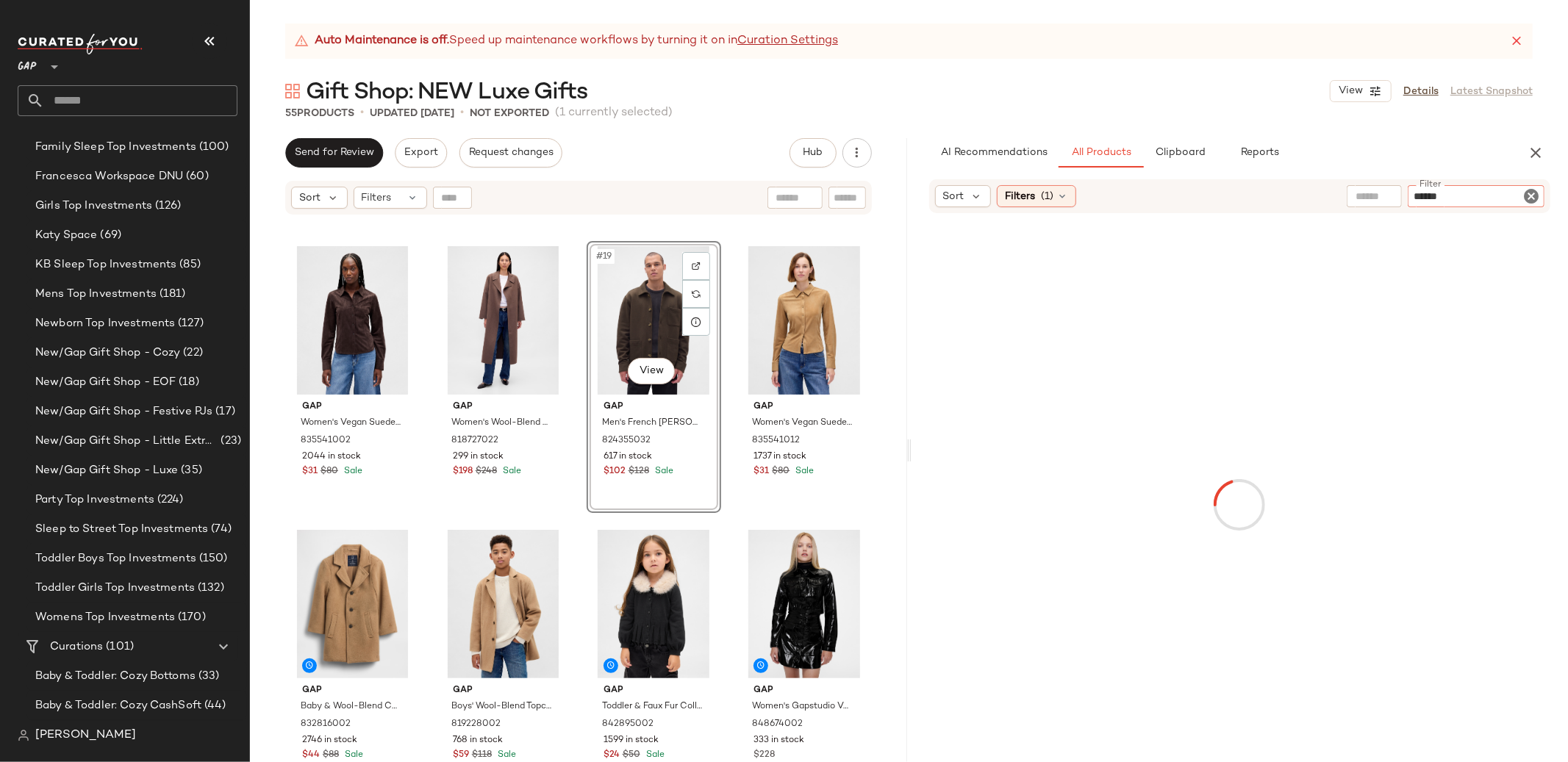
type input "*******"
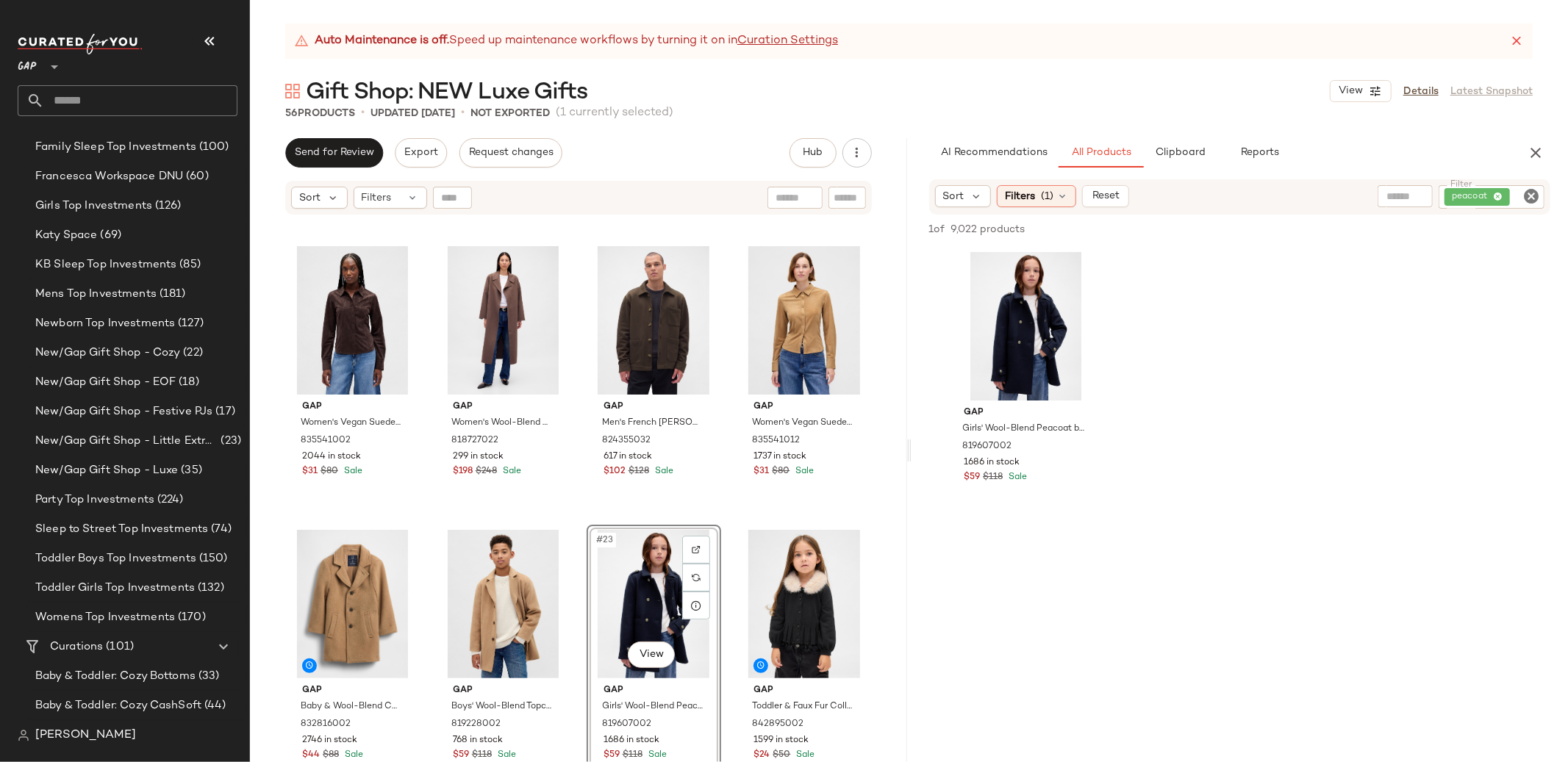
click at [1528, 191] on icon "Clear Filter" at bounding box center [1531, 197] width 18 height 18
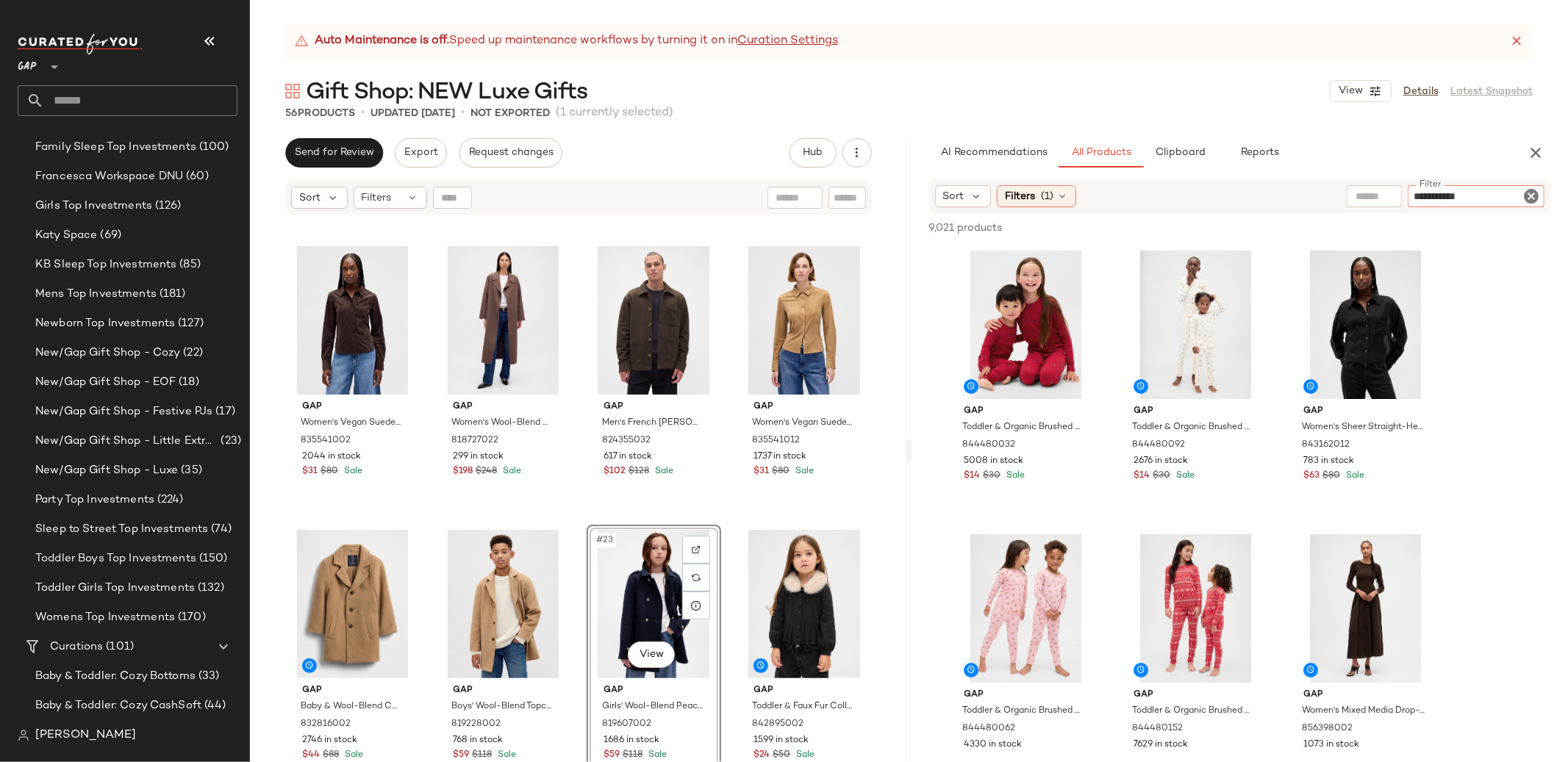
type input "**********"
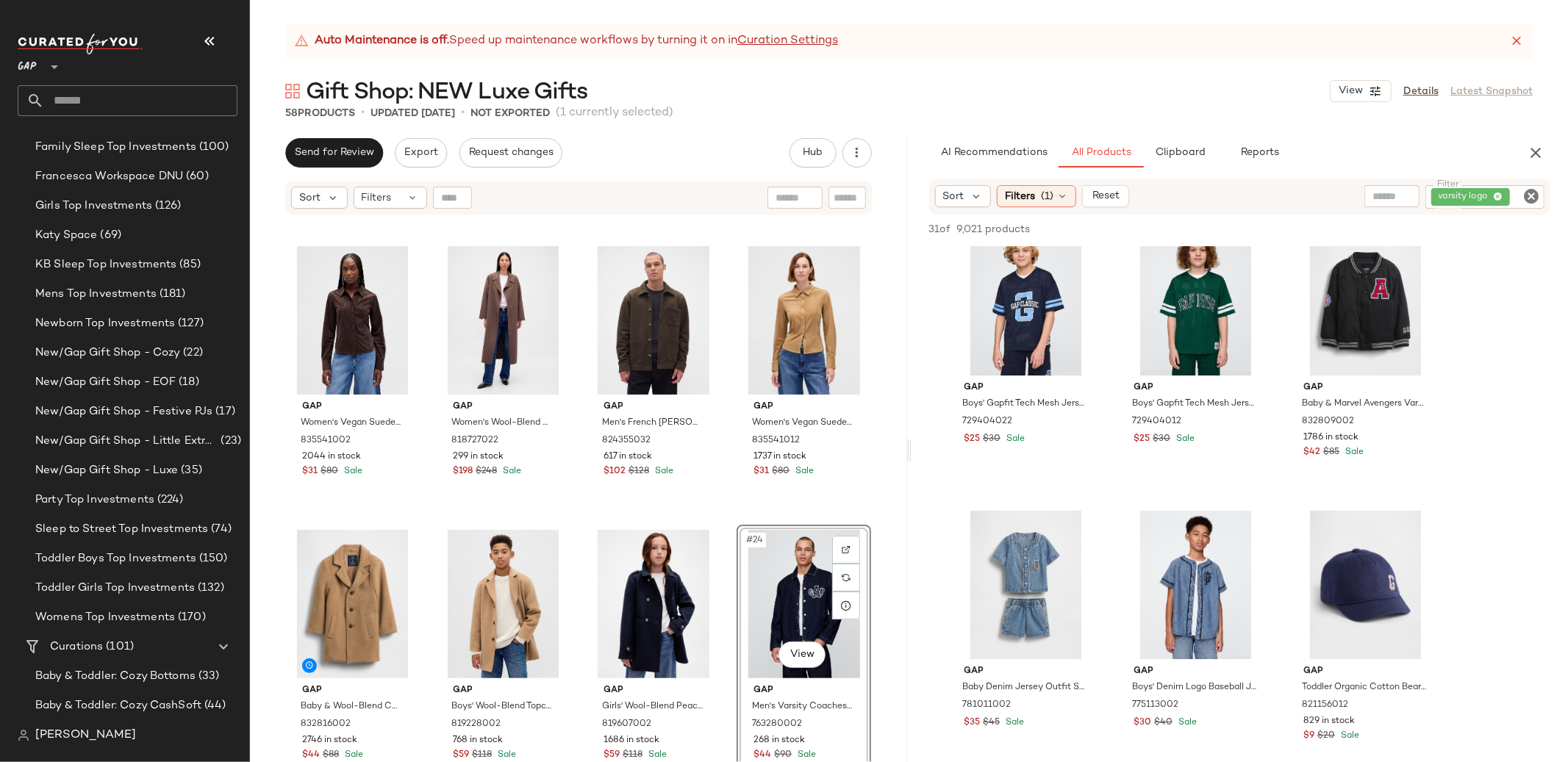
scroll to position [0, 0]
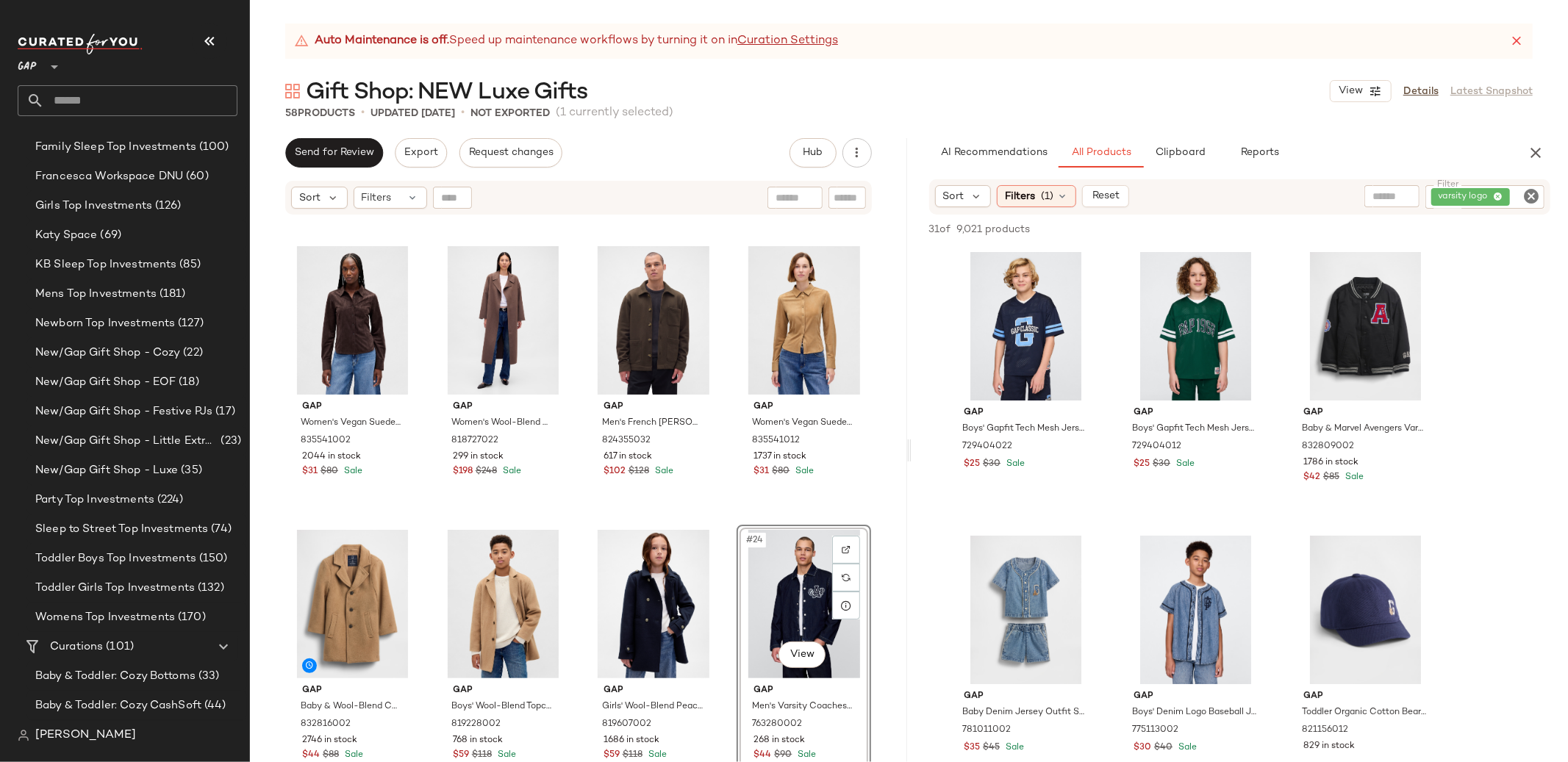
click at [1538, 195] on icon "Clear Filter" at bounding box center [1531, 197] width 18 height 18
click at [1361, 196] on input "text" at bounding box center [1374, 197] width 38 height 16
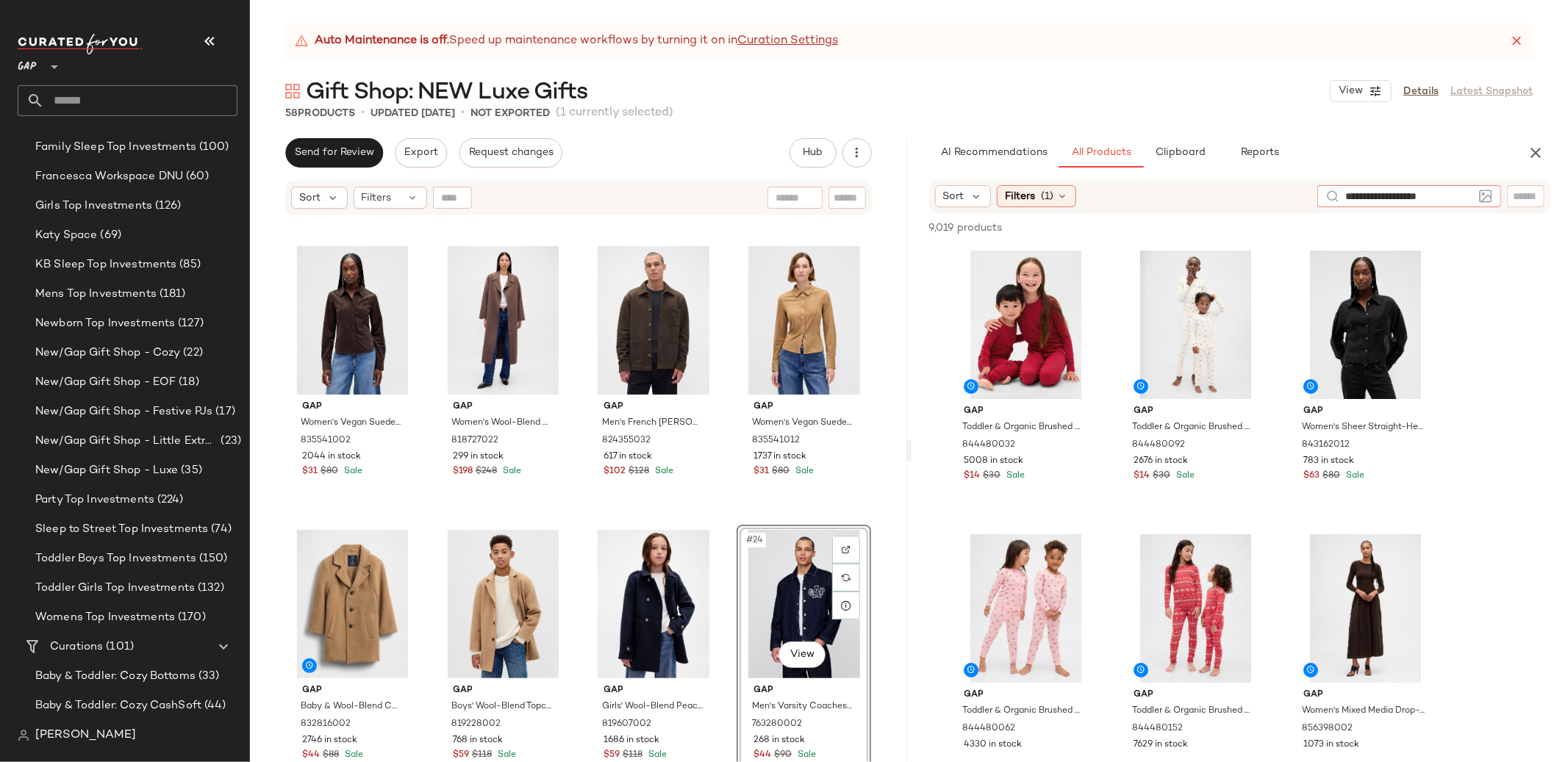
type input "**********"
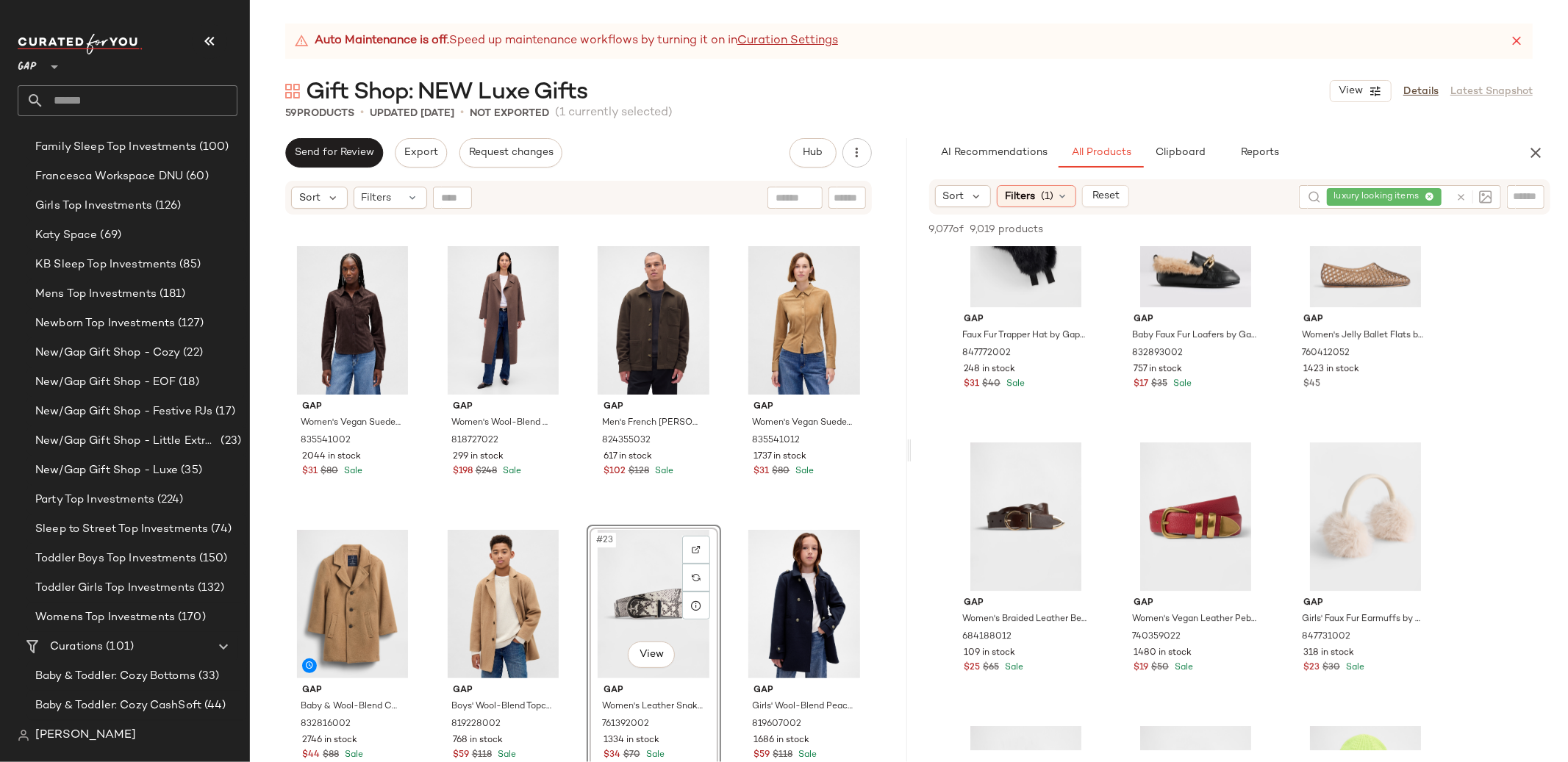
scroll to position [3635, 0]
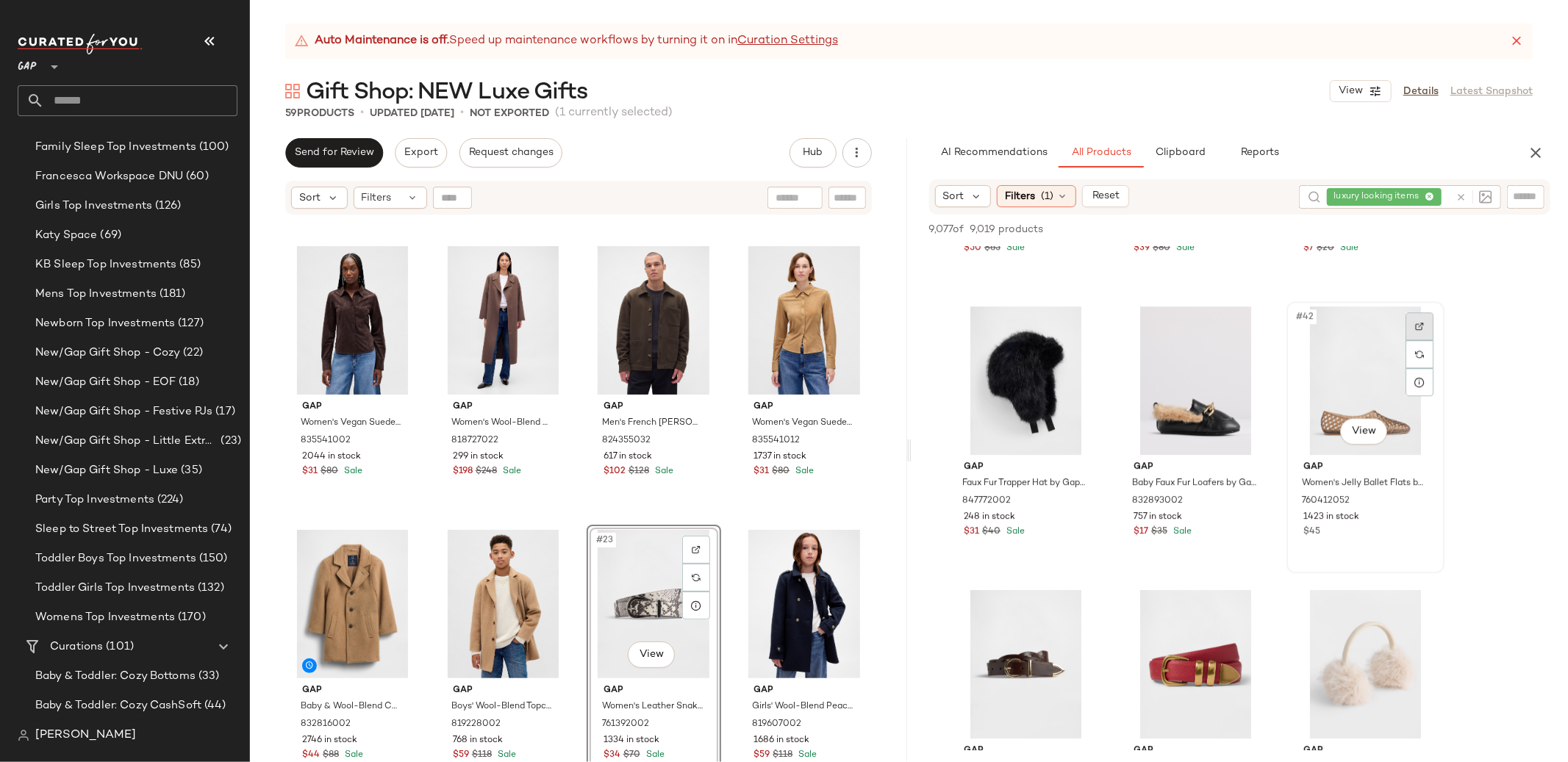
click at [1409, 324] on div at bounding box center [1419, 327] width 28 height 28
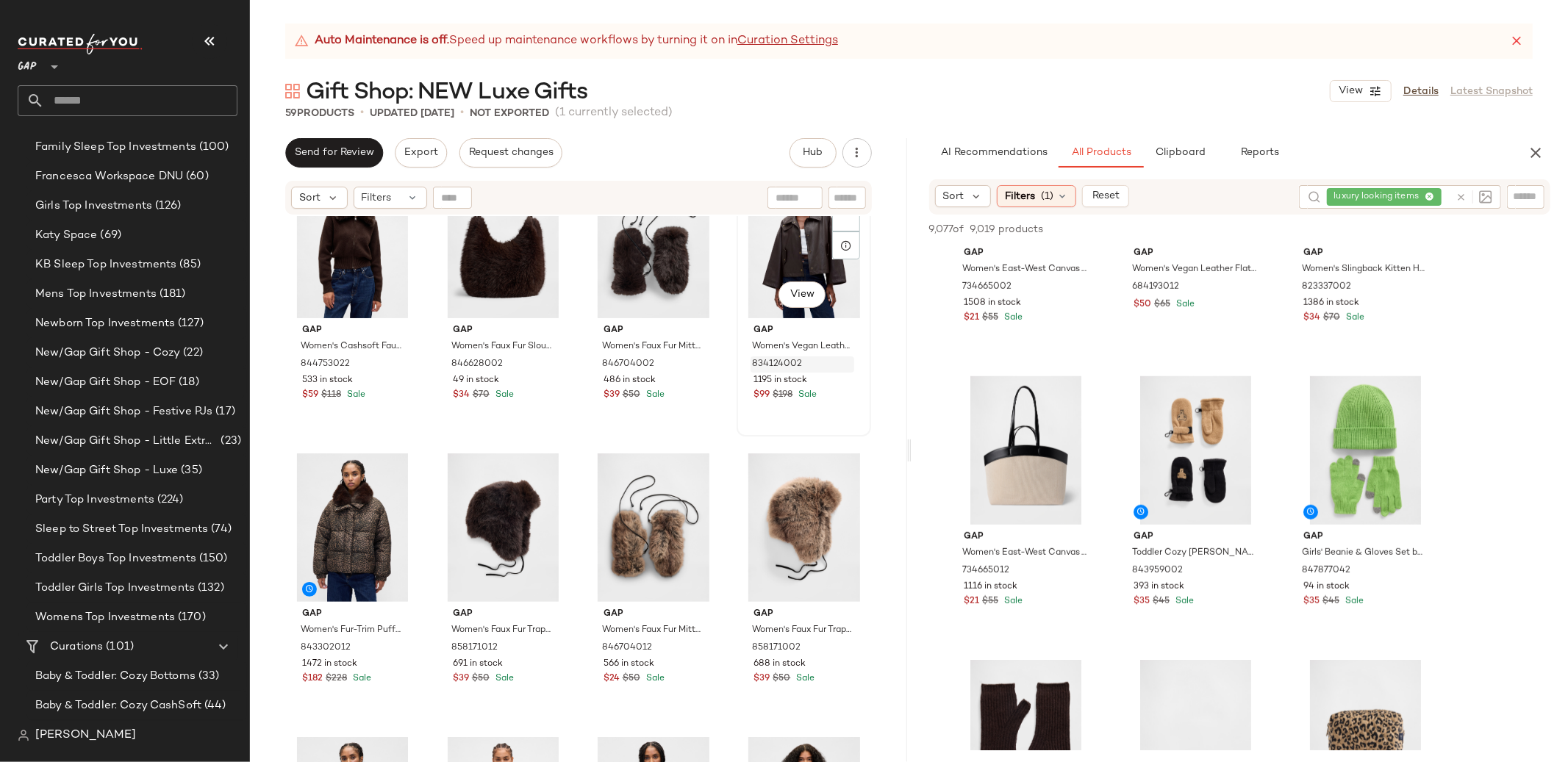
scroll to position [0, 0]
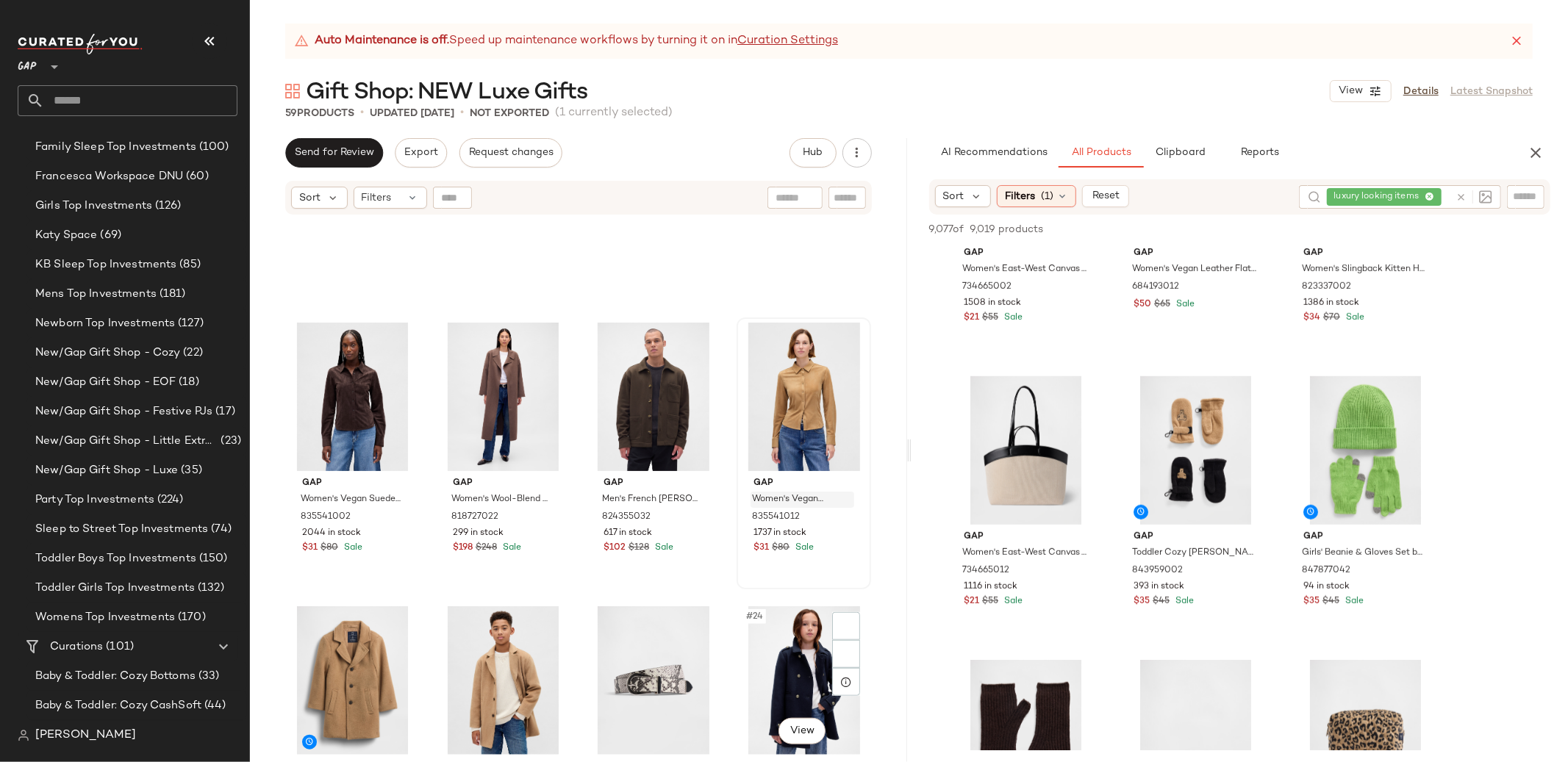
scroll to position [1248, 0]
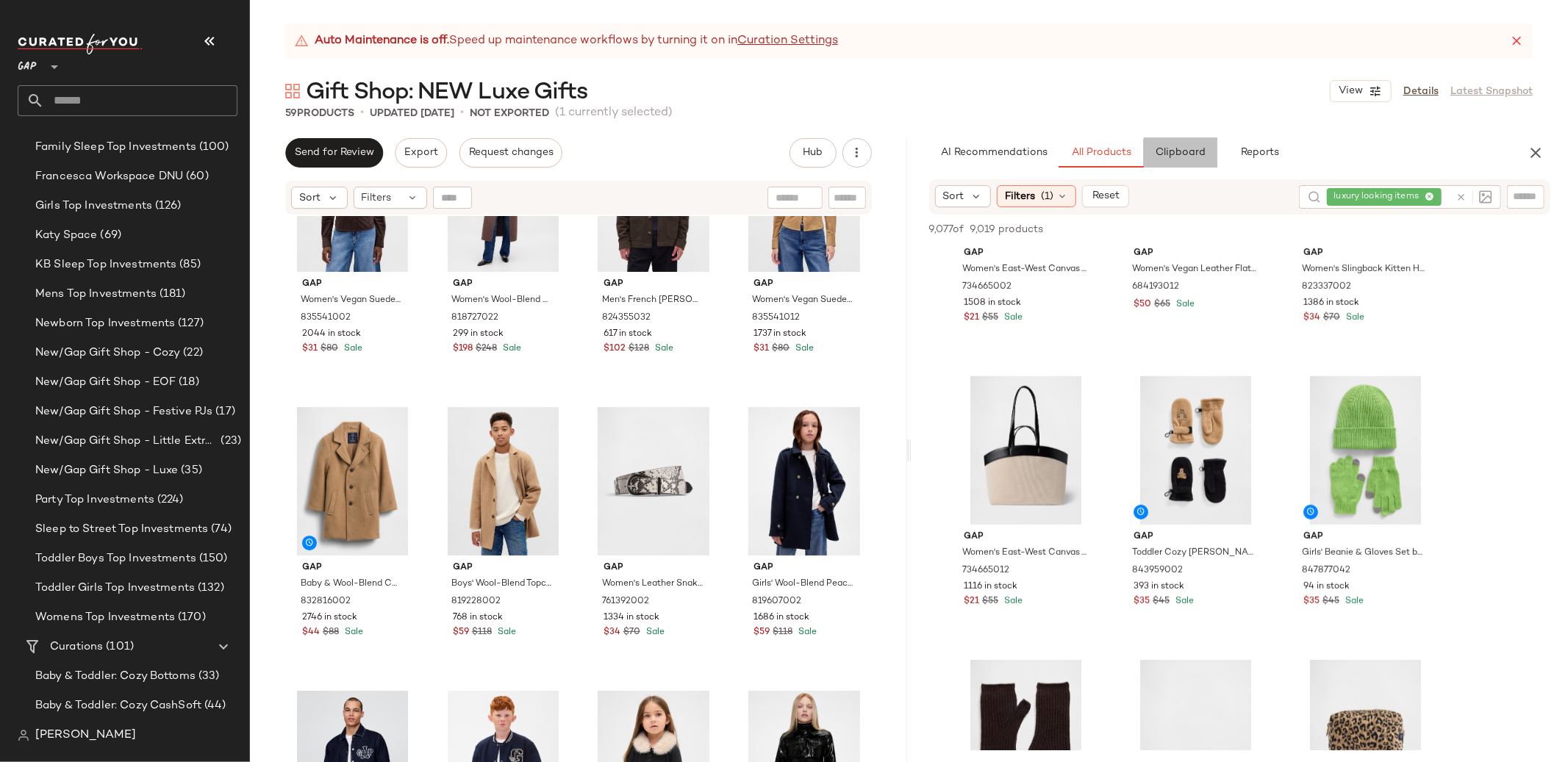
drag, startPoint x: 1181, startPoint y: 143, endPoint x: 1173, endPoint y: 146, distance: 8.5
click at [1181, 143] on button "Clipboard" at bounding box center [1181, 153] width 73 height 30
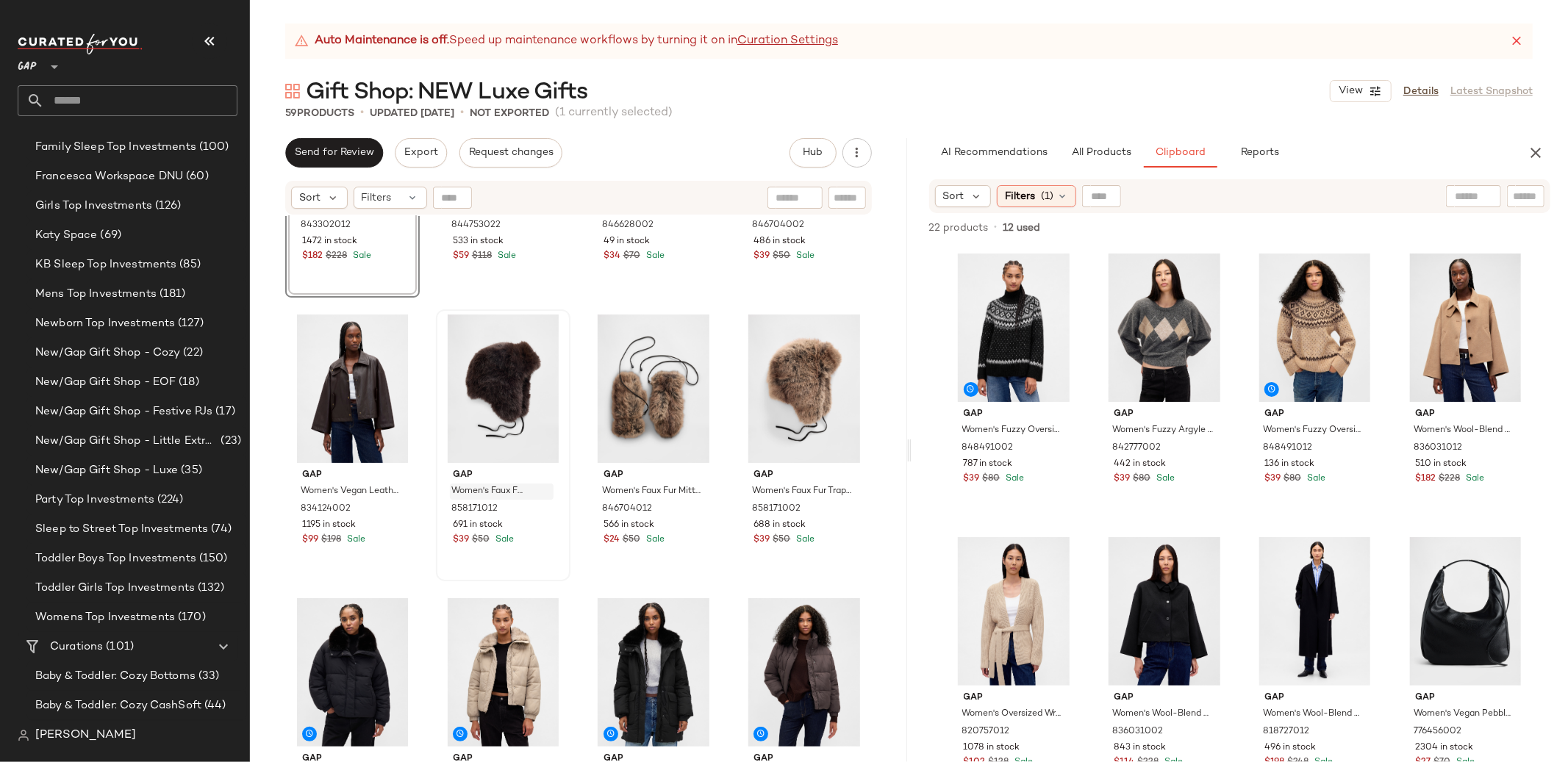
scroll to position [0, 0]
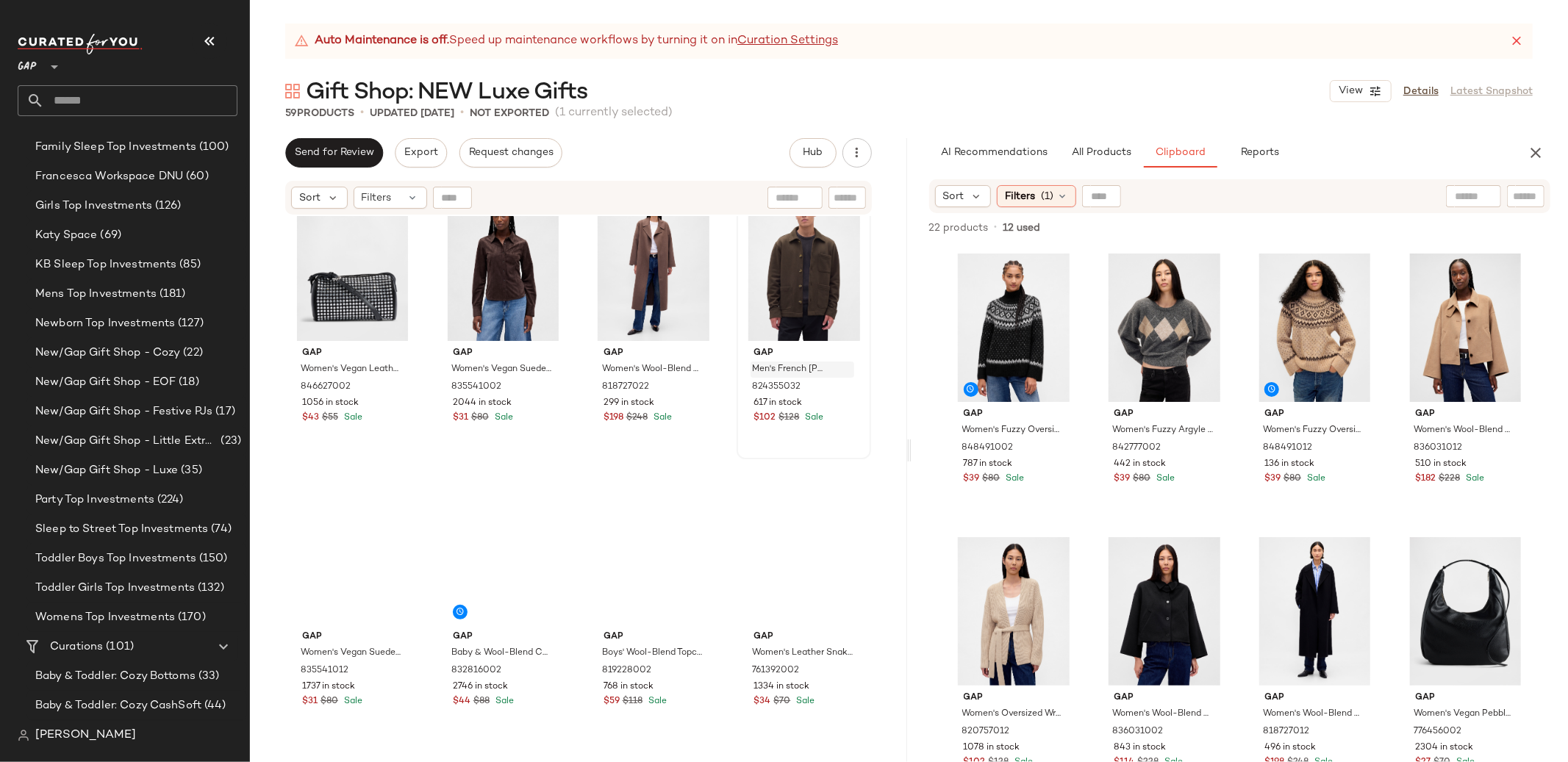
scroll to position [1208, 0]
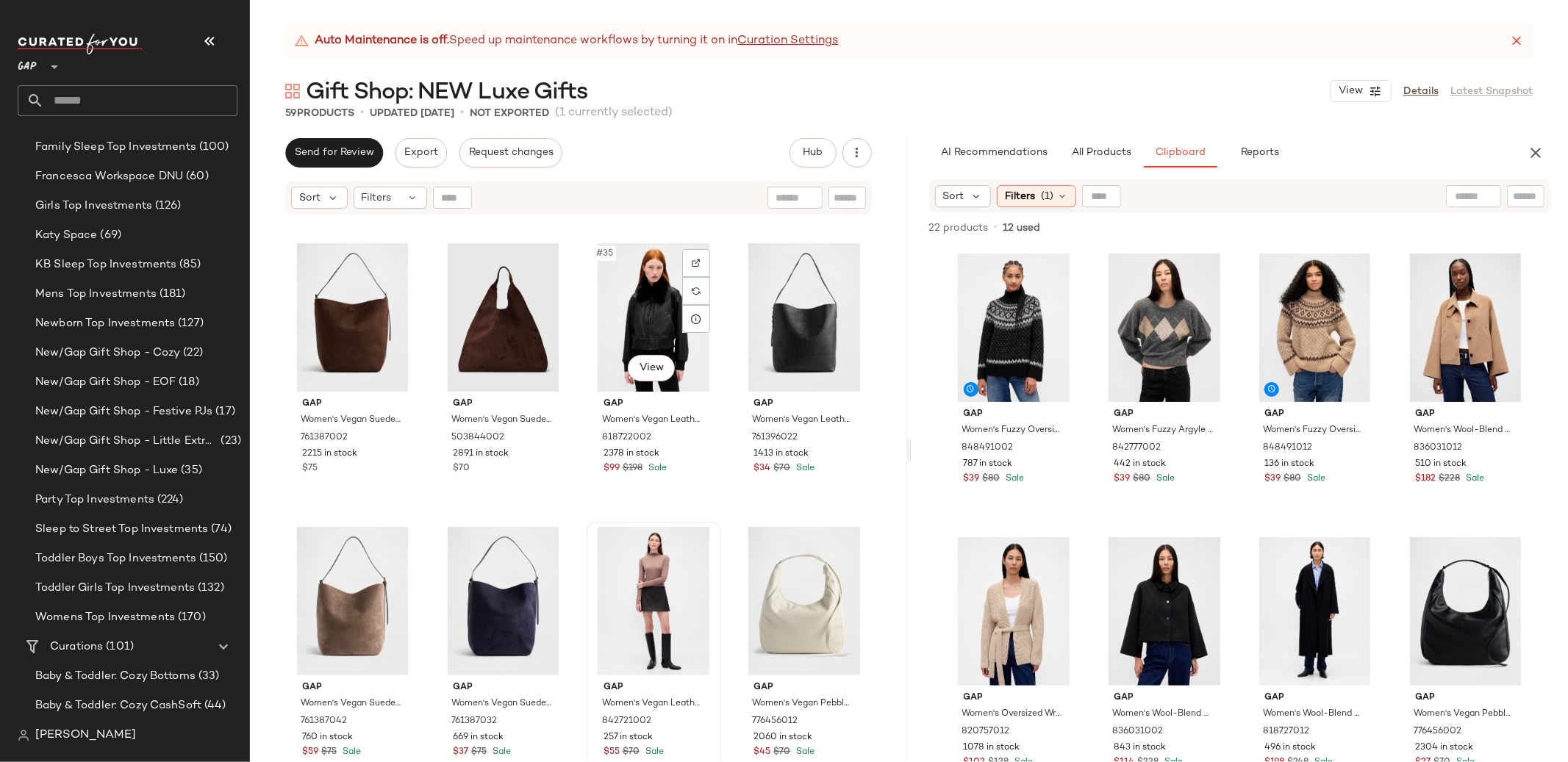
scroll to position [2086, 0]
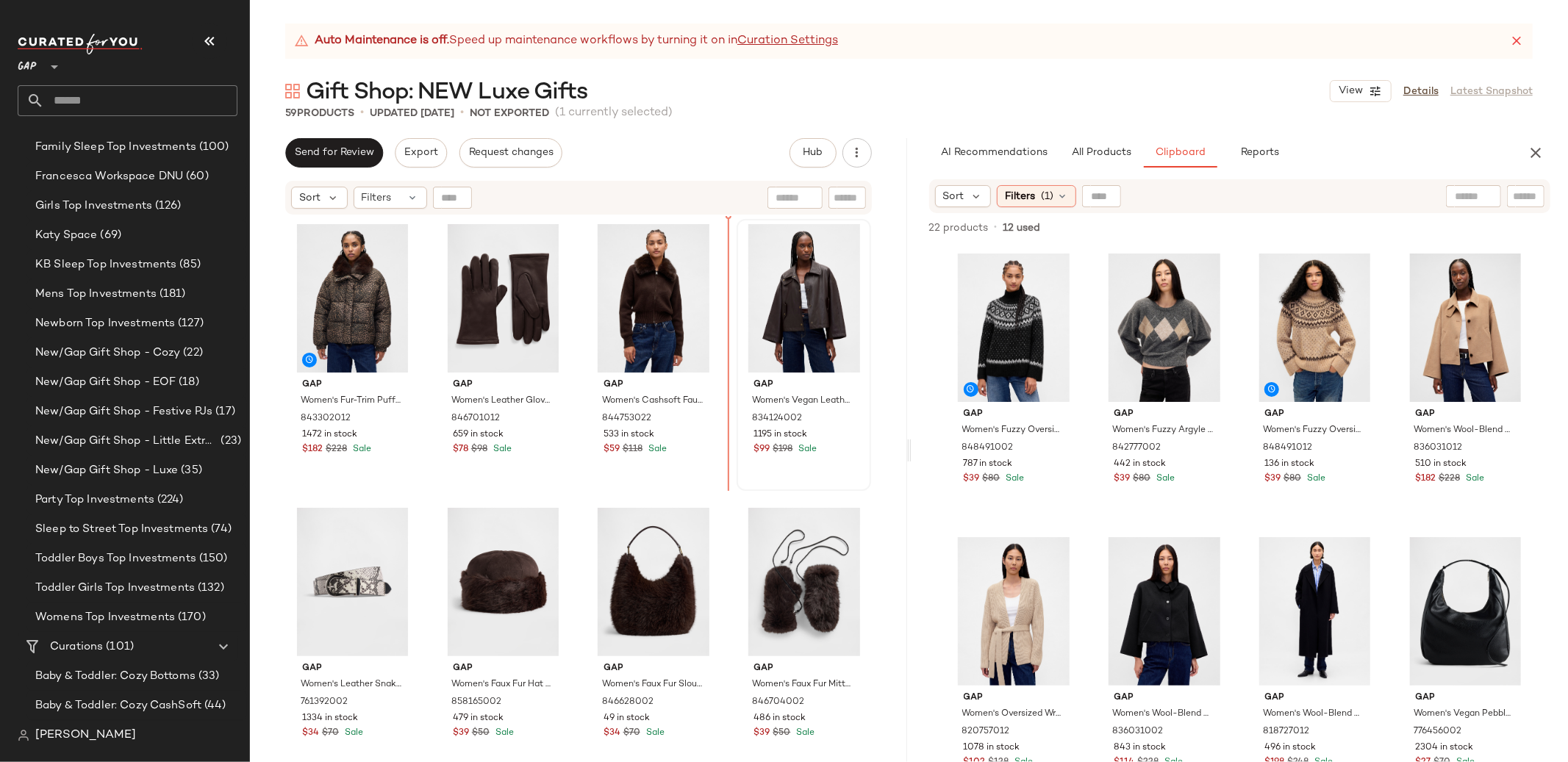
scroll to position [1, 0]
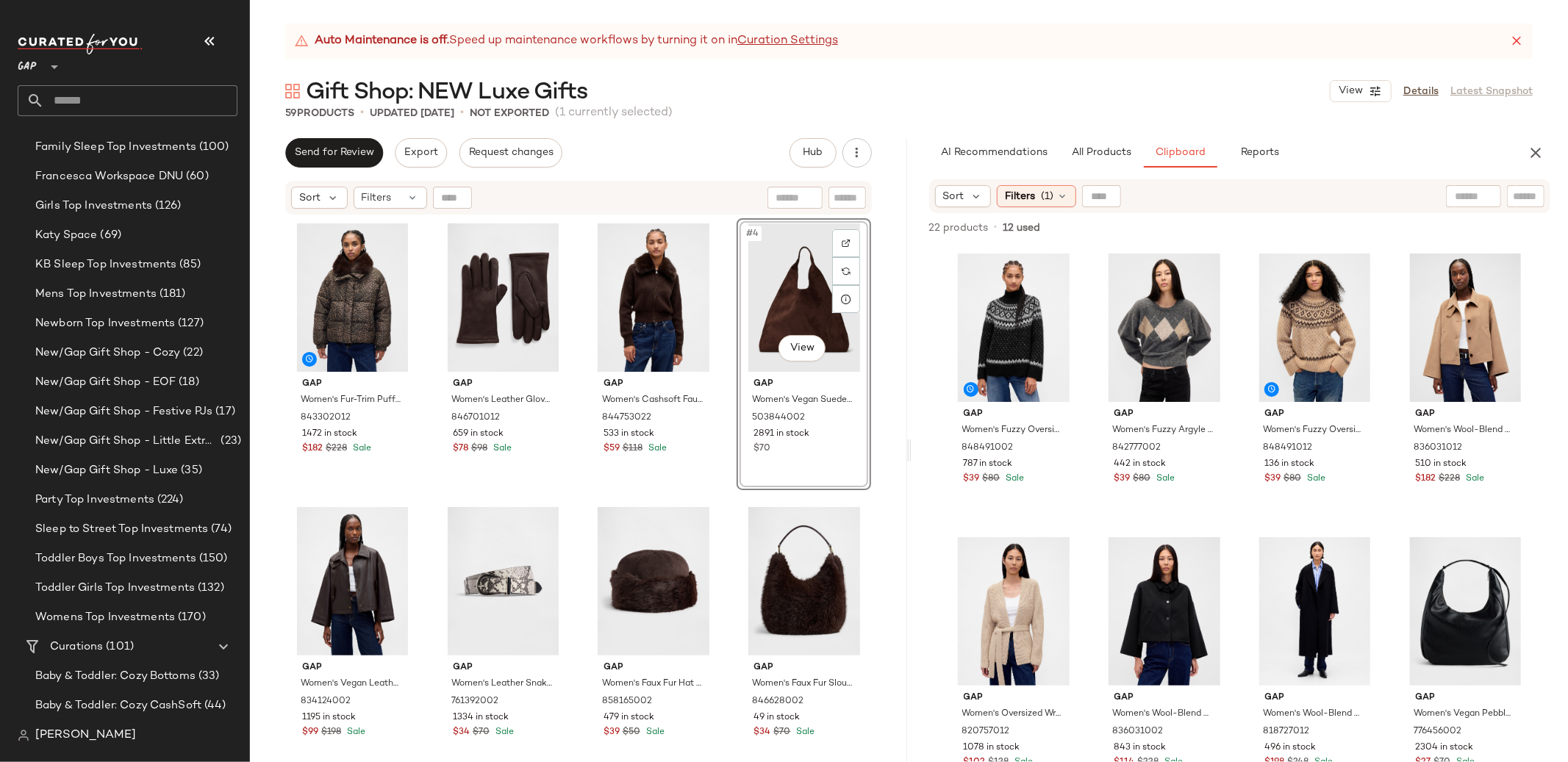
click at [886, 435] on div "Gap Women's Fur-Trim Puffer Jacket by Gap Leopard Brown Print Size XS 843302012…" at bounding box center [579, 508] width 657 height 583
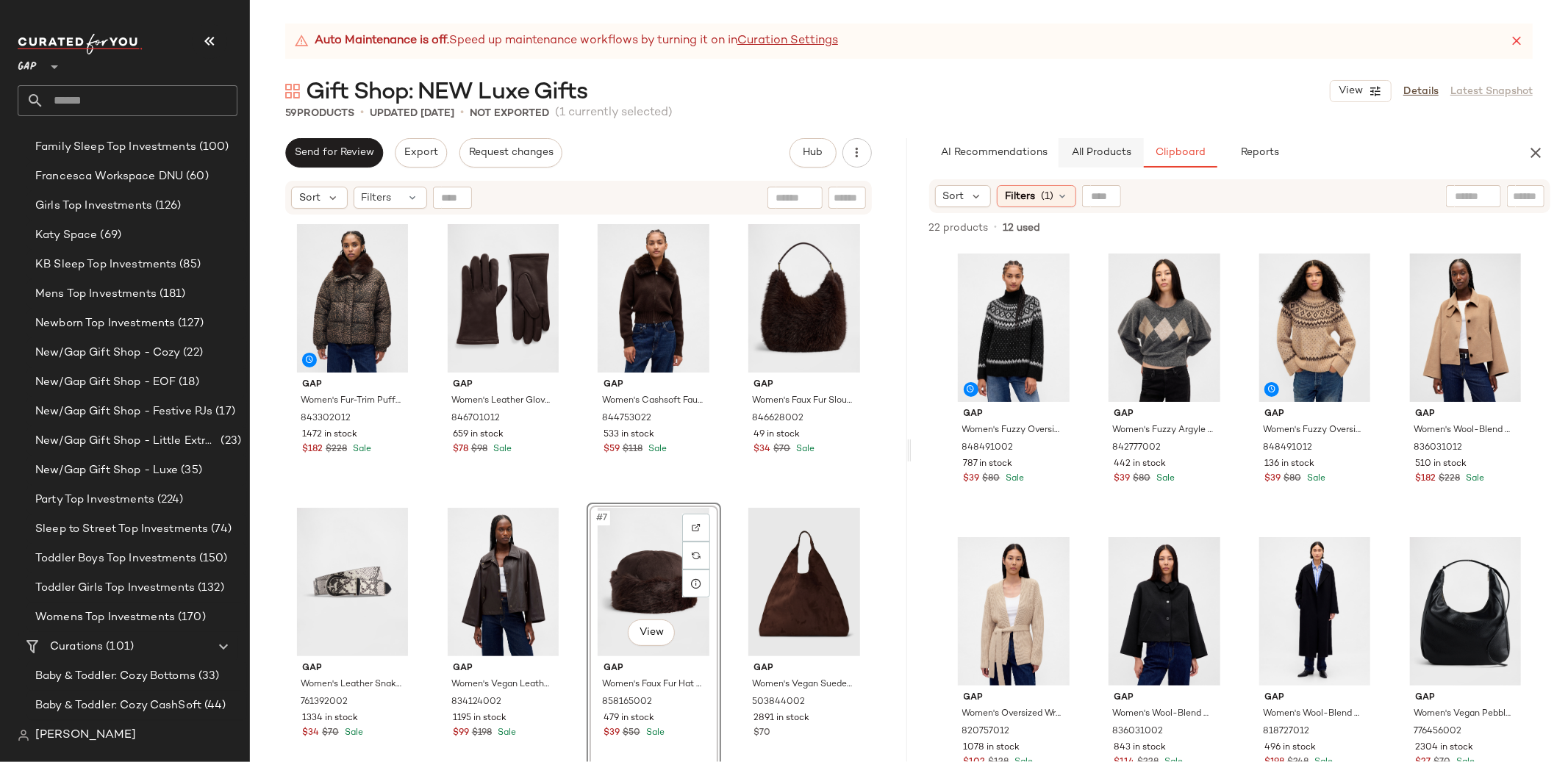
click at [1110, 155] on span "All Products" at bounding box center [1100, 153] width 61 height 12
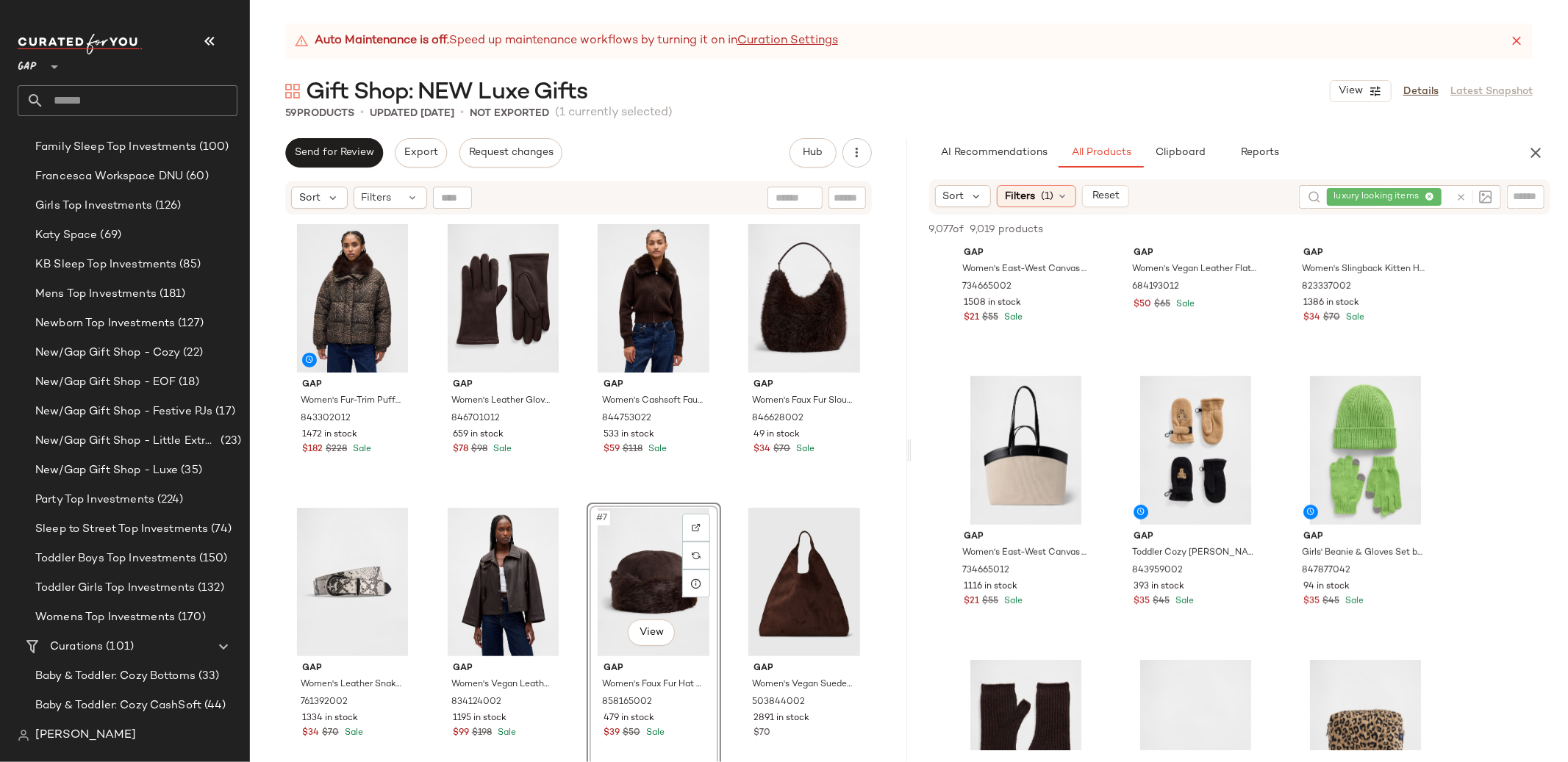
click at [1464, 193] on icon at bounding box center [1460, 197] width 11 height 11
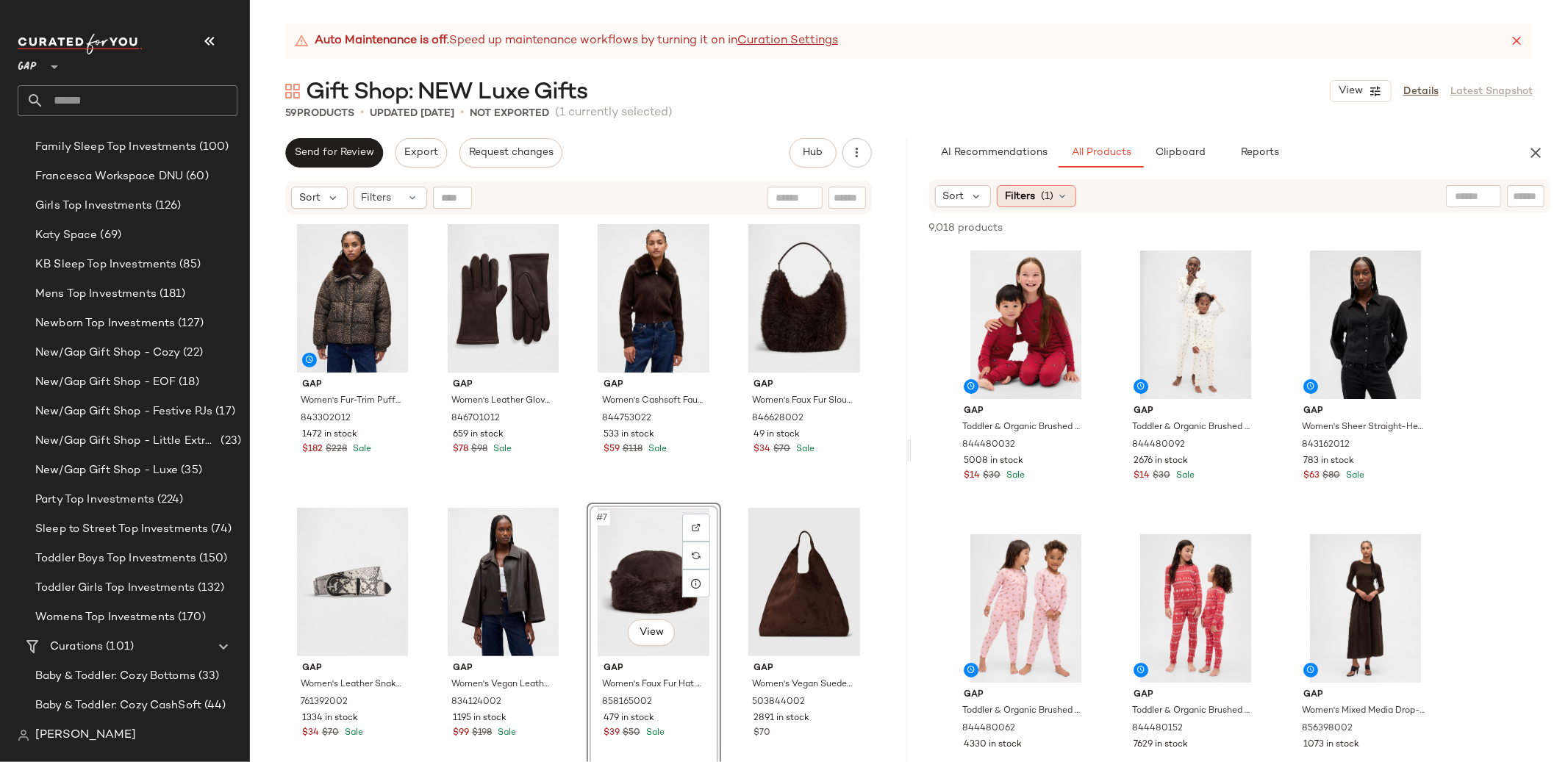
click at [1017, 191] on span "Filters" at bounding box center [1020, 197] width 30 height 16
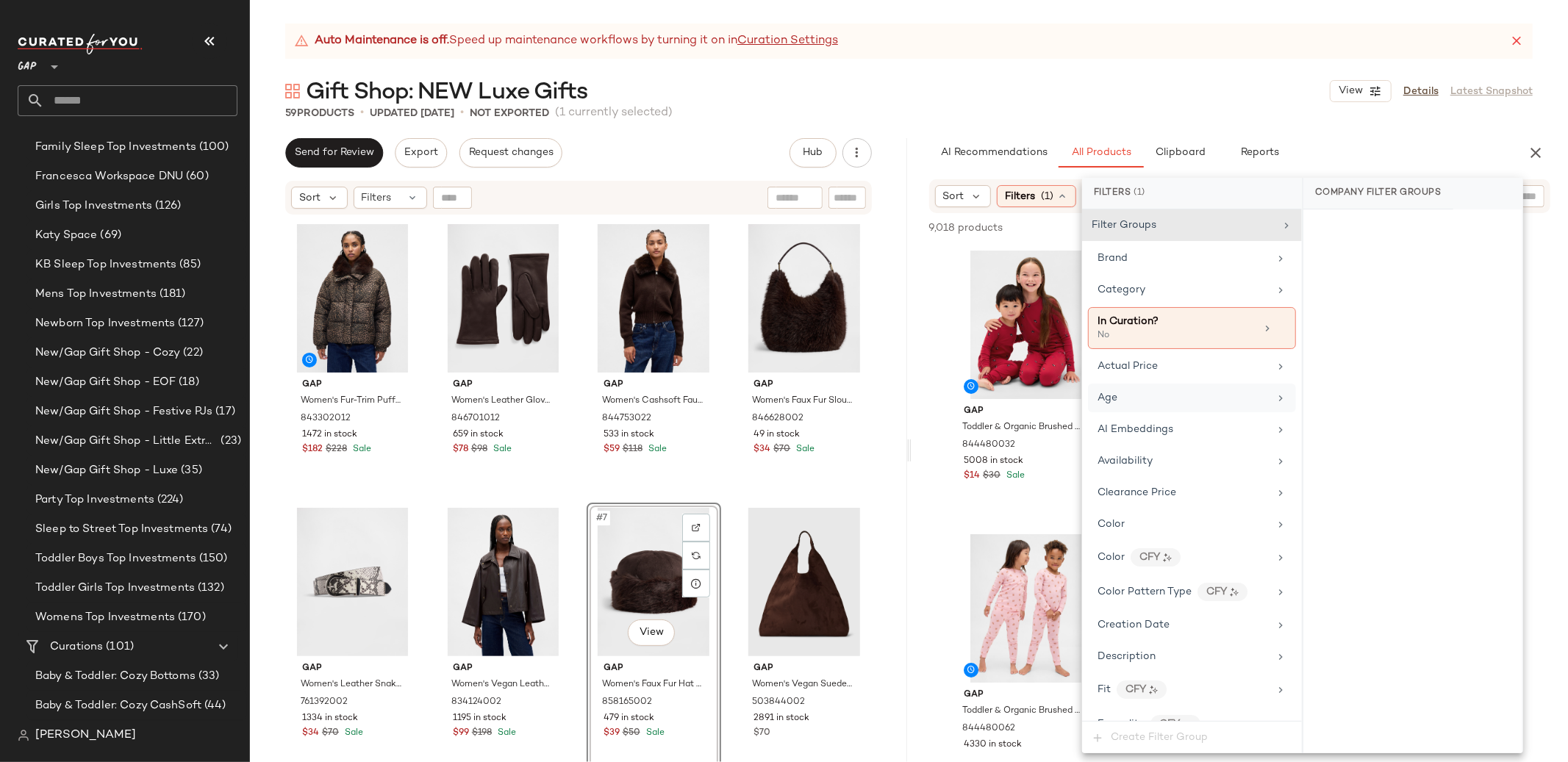
click at [1127, 405] on div "Age" at bounding box center [1183, 398] width 171 height 16
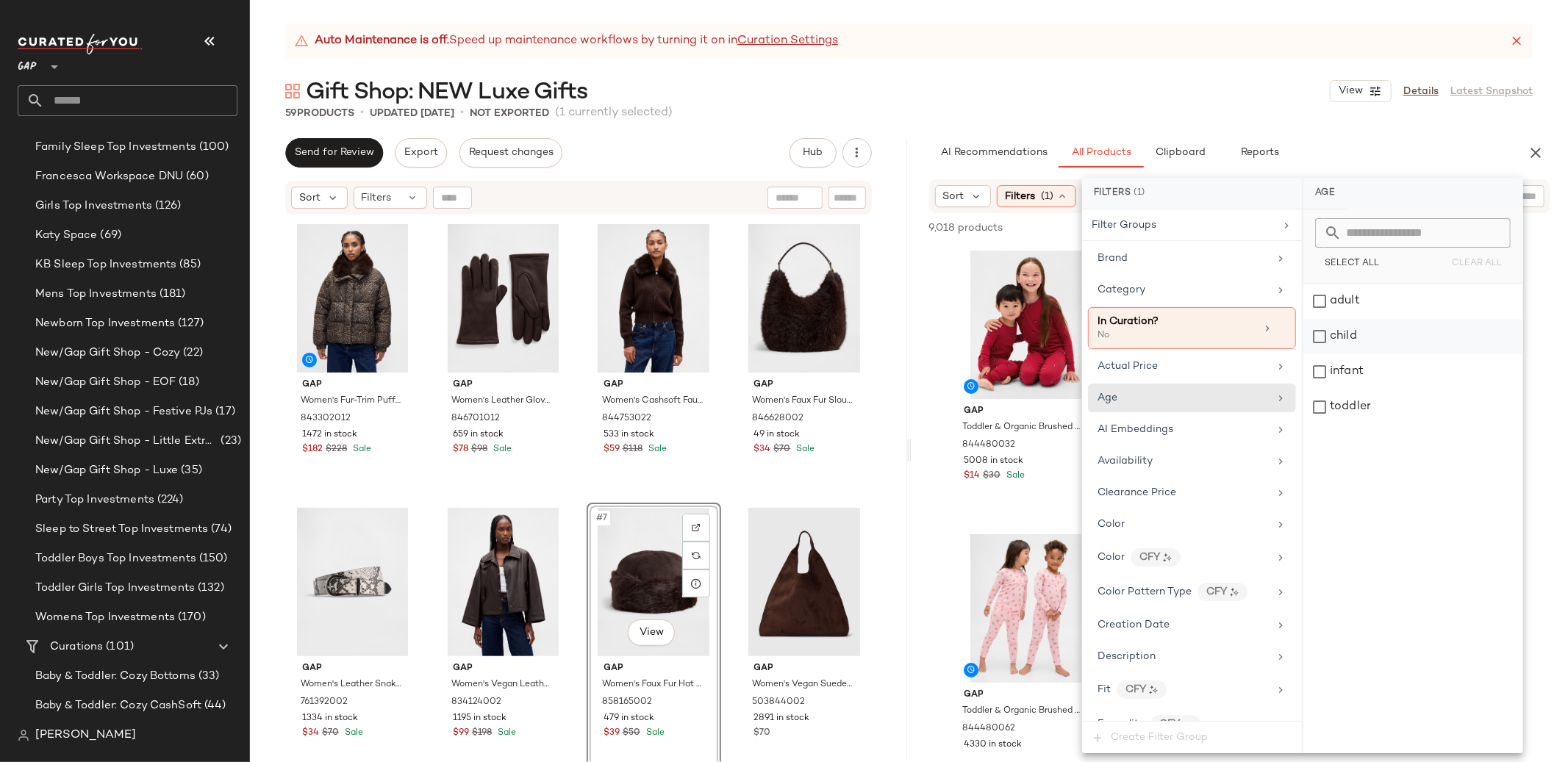
drag, startPoint x: 1345, startPoint y: 341, endPoint x: 1345, endPoint y: 350, distance: 9.0
click at [1345, 341] on div "child" at bounding box center [1412, 337] width 219 height 36
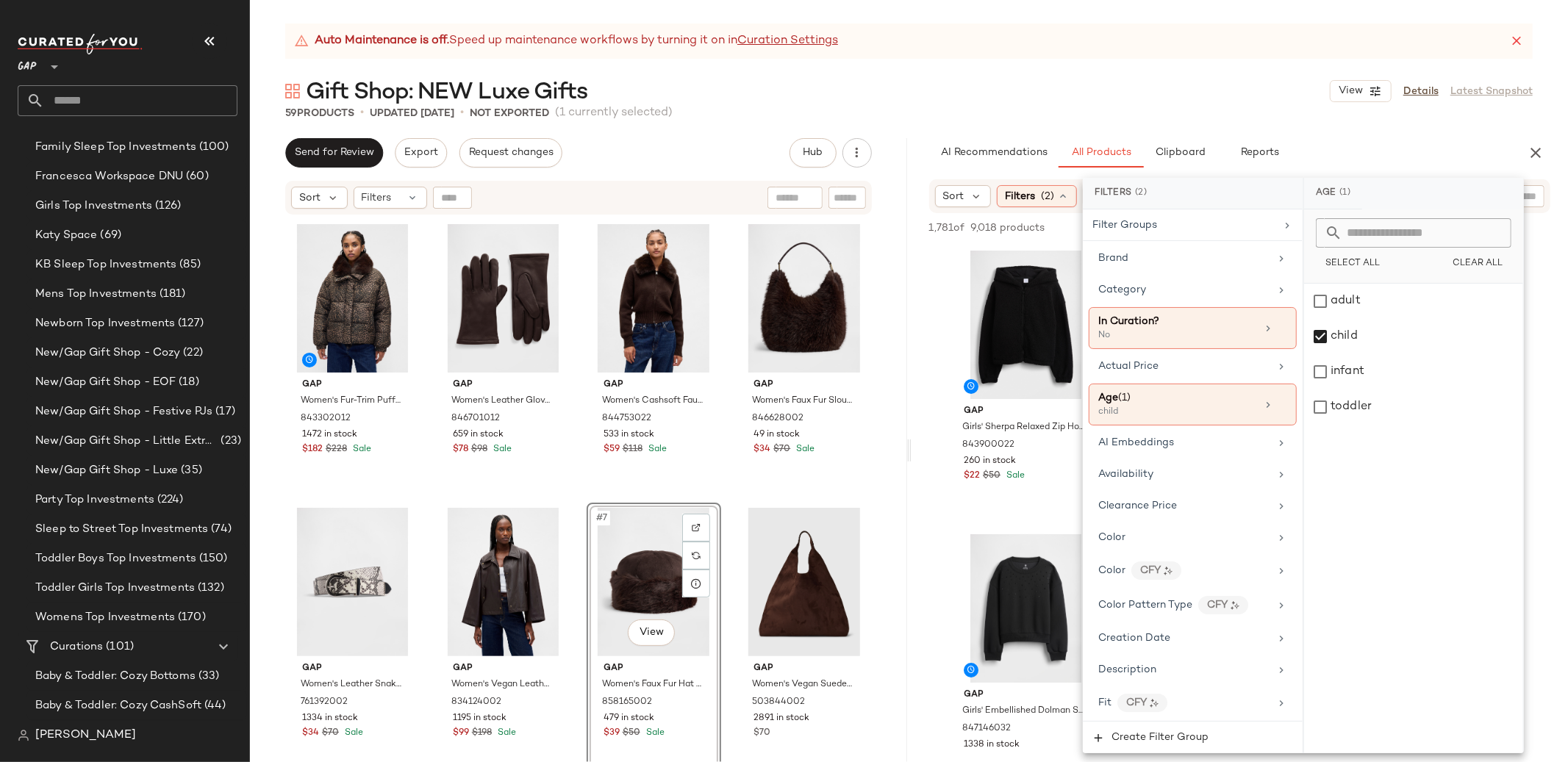
click at [919, 167] on div "AI Recommendations All Products Clipboard Reports" at bounding box center [1216, 153] width 610 height 30
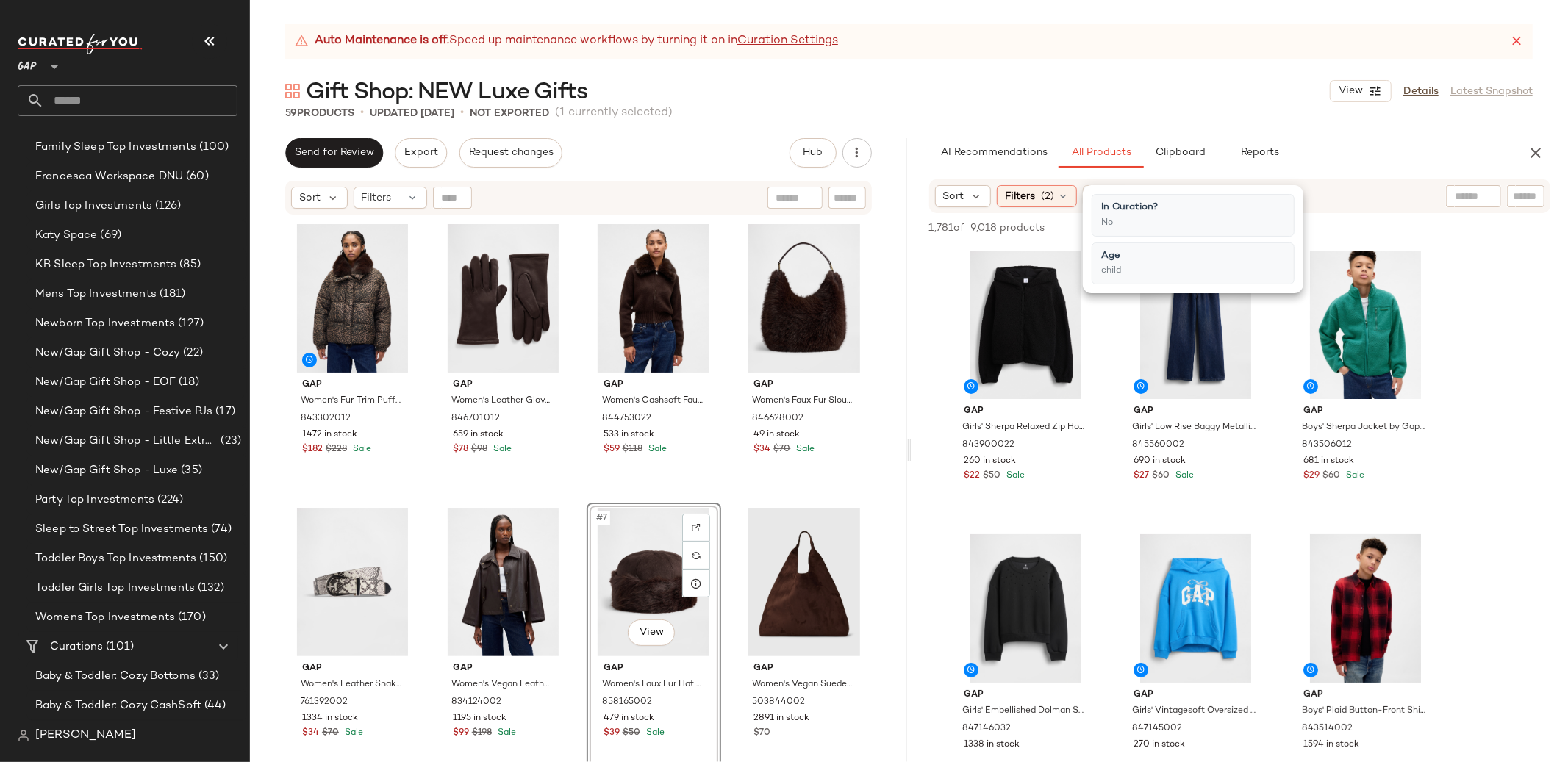
click at [1475, 199] on div at bounding box center [1474, 197] width 56 height 22
type input "**********"
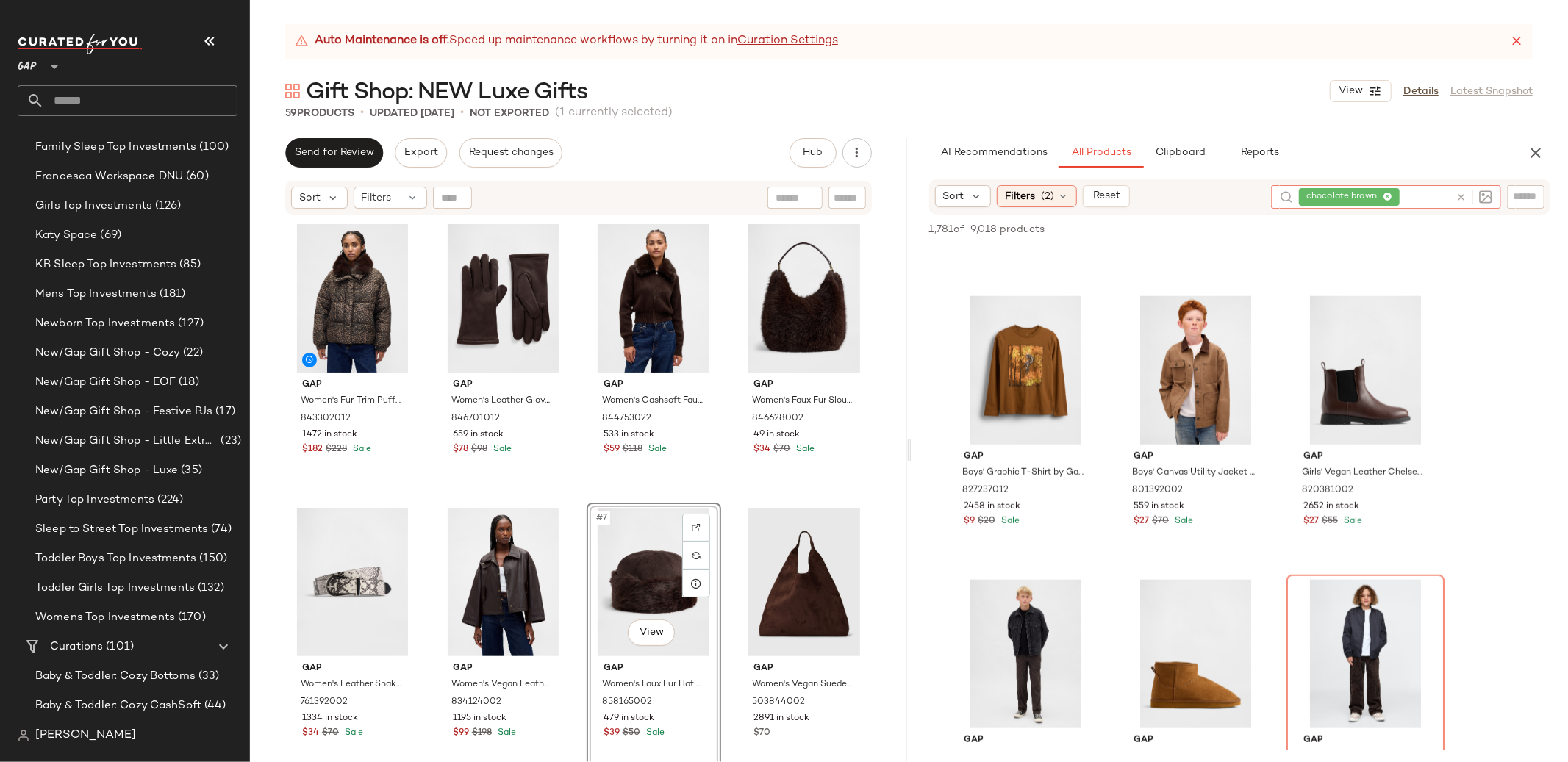
scroll to position [1111, 0]
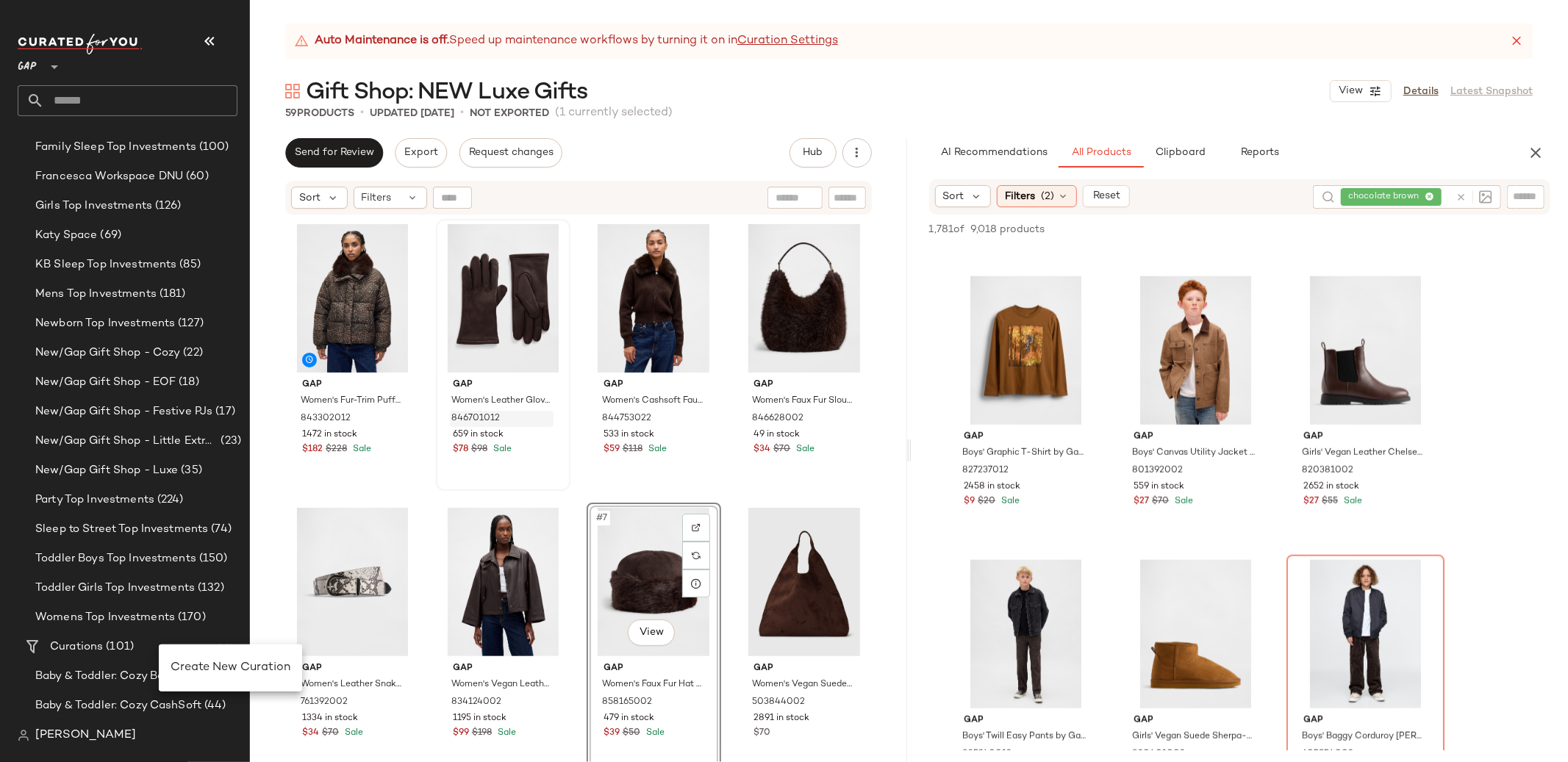
drag, startPoint x: 226, startPoint y: 673, endPoint x: 524, endPoint y: 417, distance: 392.9
click at [226, 673] on span "Create New Curation" at bounding box center [230, 668] width 120 height 13
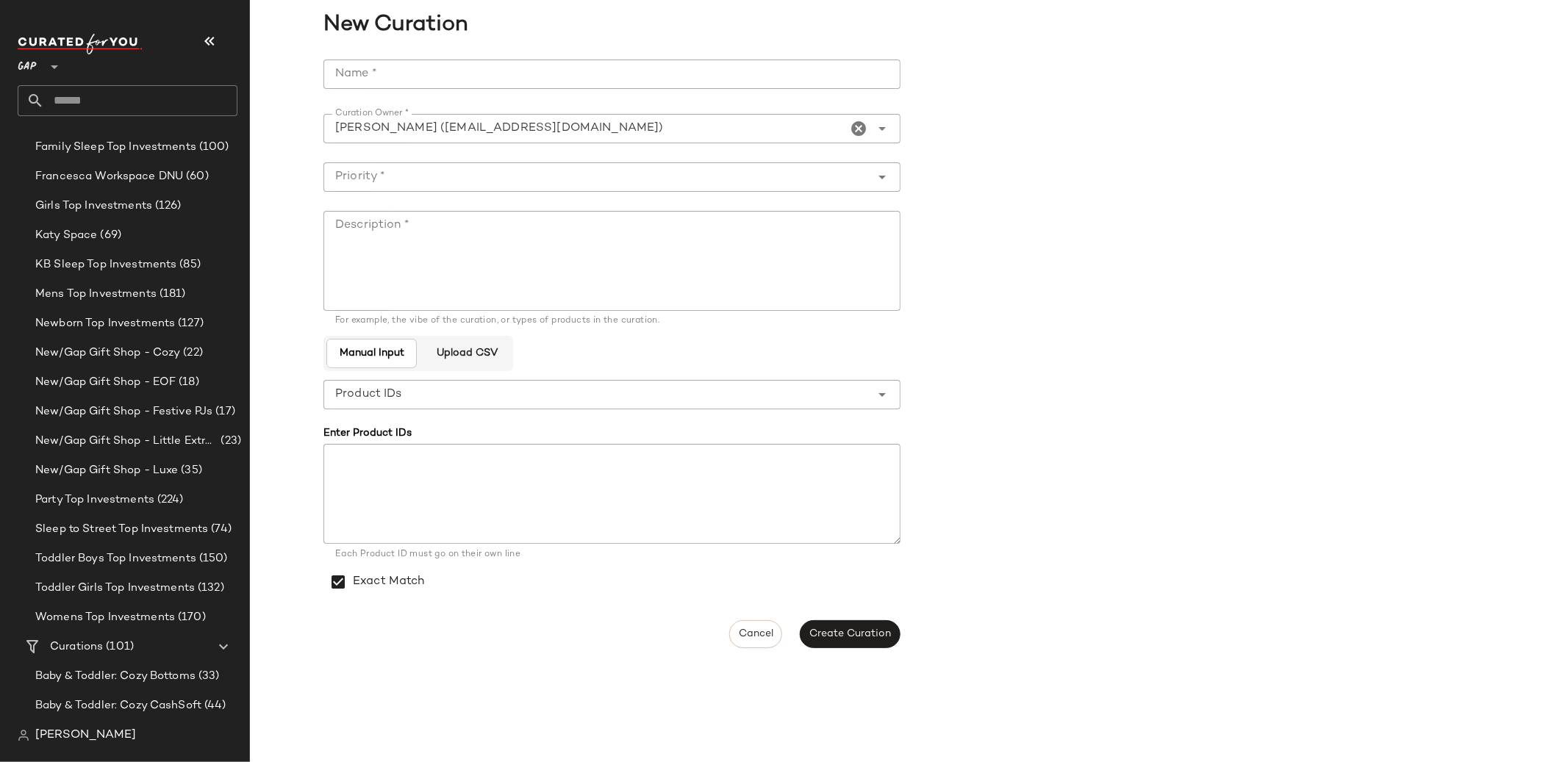
click at [501, 82] on input "Name *" at bounding box center [612, 75] width 577 height 30
type input "*"
type input "**********"
click at [866, 642] on button "Create Curation" at bounding box center [849, 635] width 100 height 28
drag, startPoint x: 475, startPoint y: 175, endPoint x: 477, endPoint y: 184, distance: 9.2
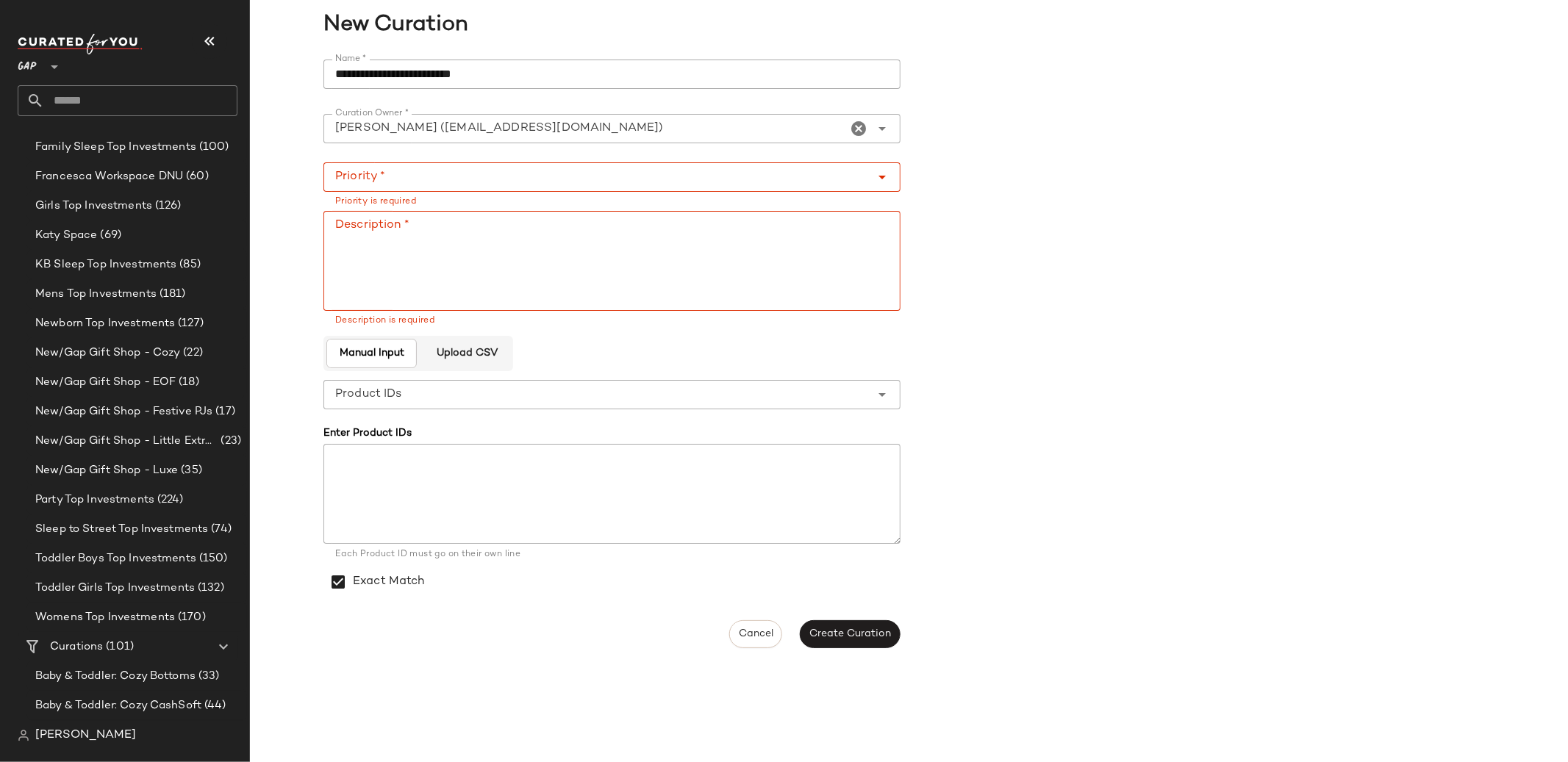
click at [475, 175] on input "Priority *" at bounding box center [597, 177] width 547 height 18
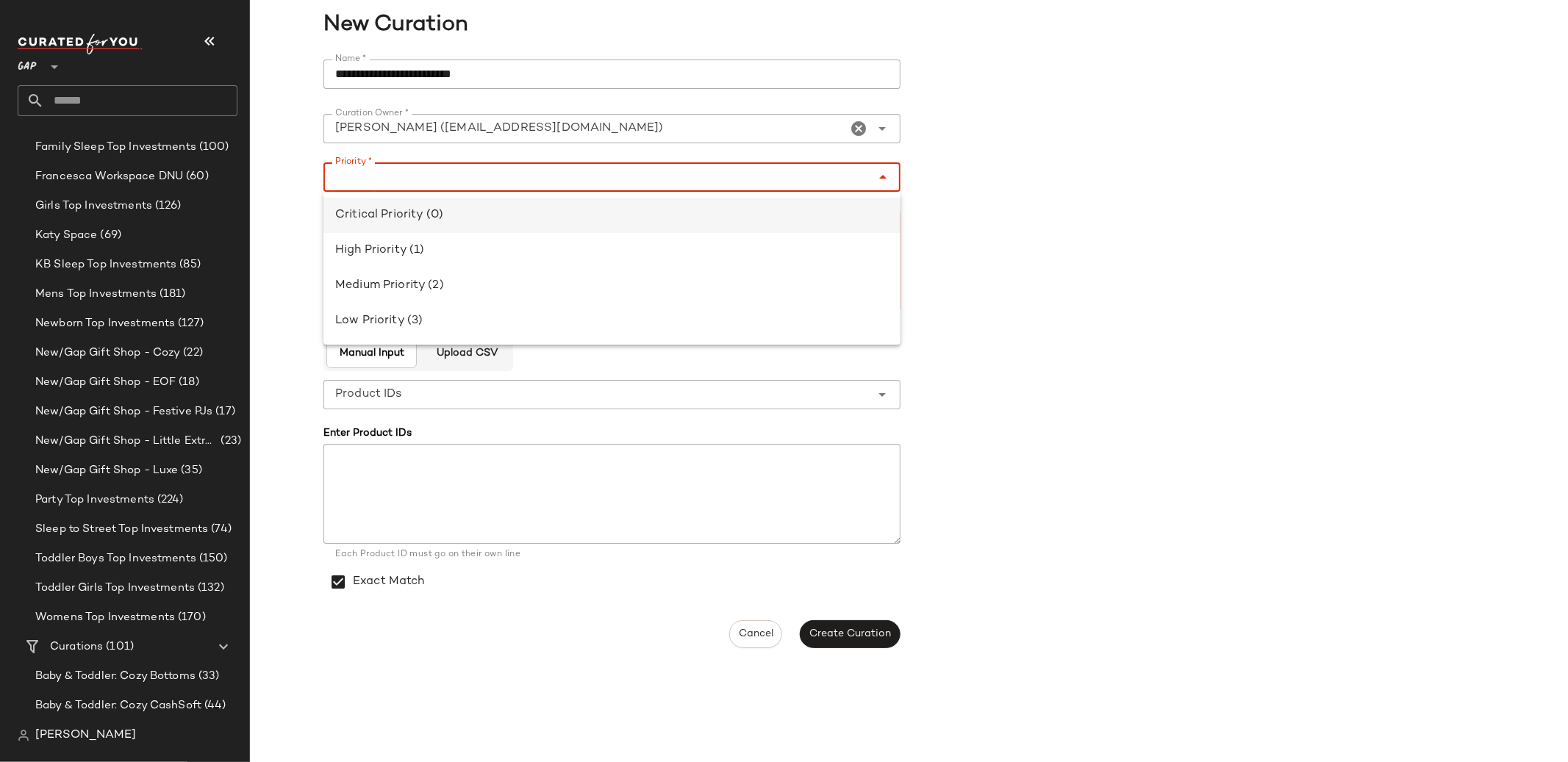
click at [480, 214] on div "Critical Priority (0)" at bounding box center [611, 216] width 553 height 18
type input "**********"
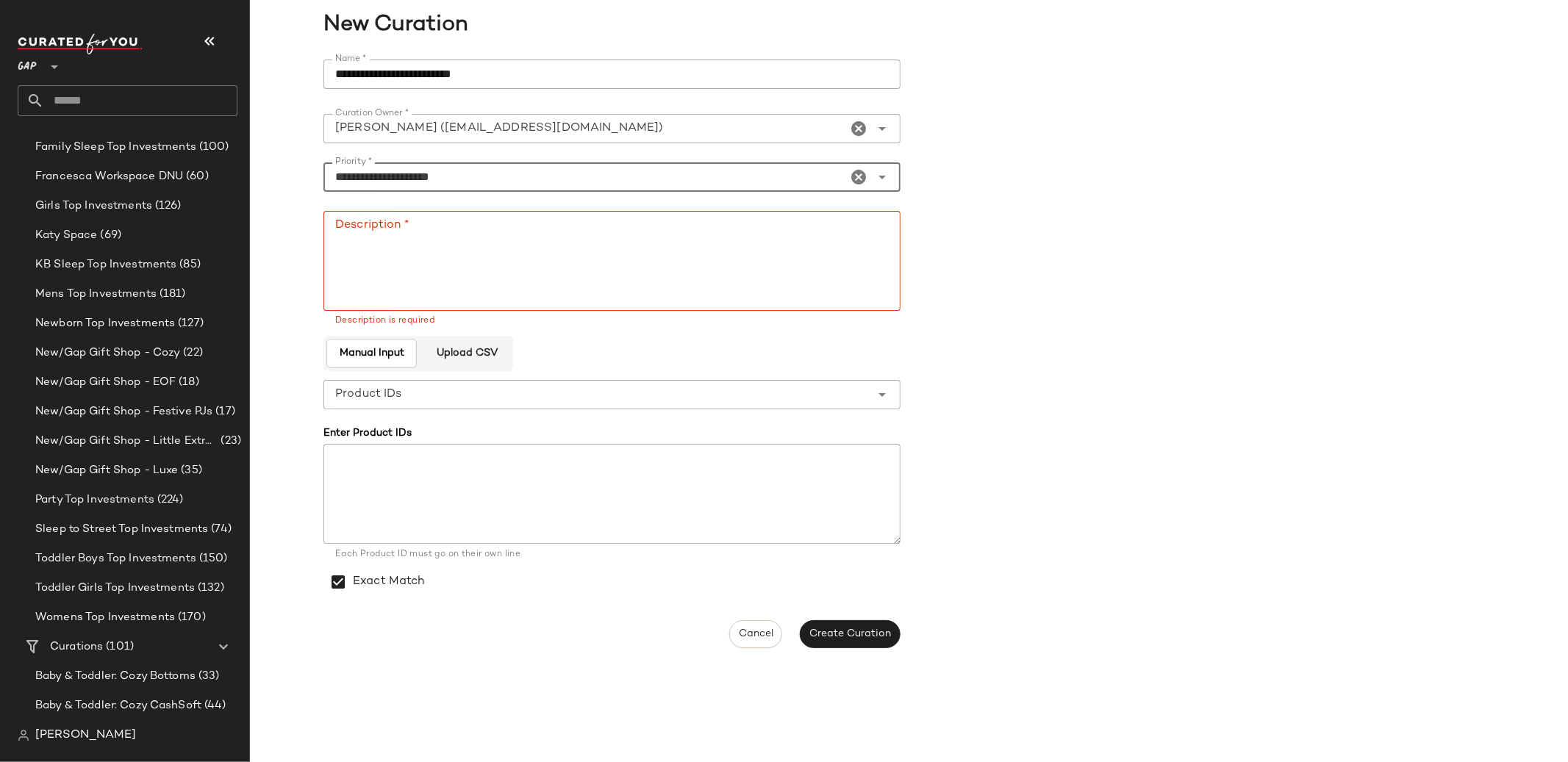
click at [513, 254] on textarea "Description *" at bounding box center [612, 260] width 577 height 100
type textarea "**********"
click at [817, 634] on span "Create Curation" at bounding box center [849, 635] width 82 height 12
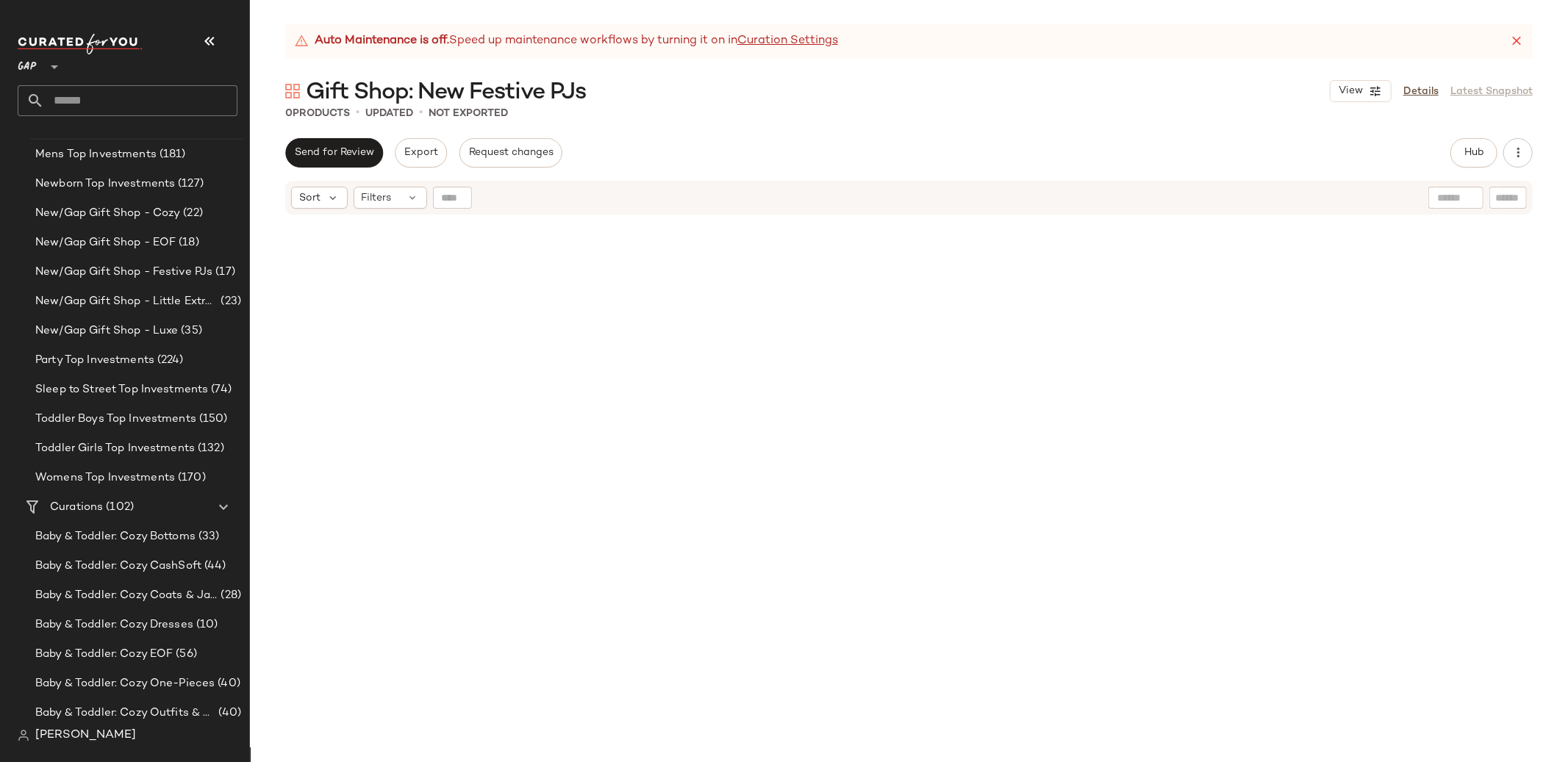
scroll to position [457, 0]
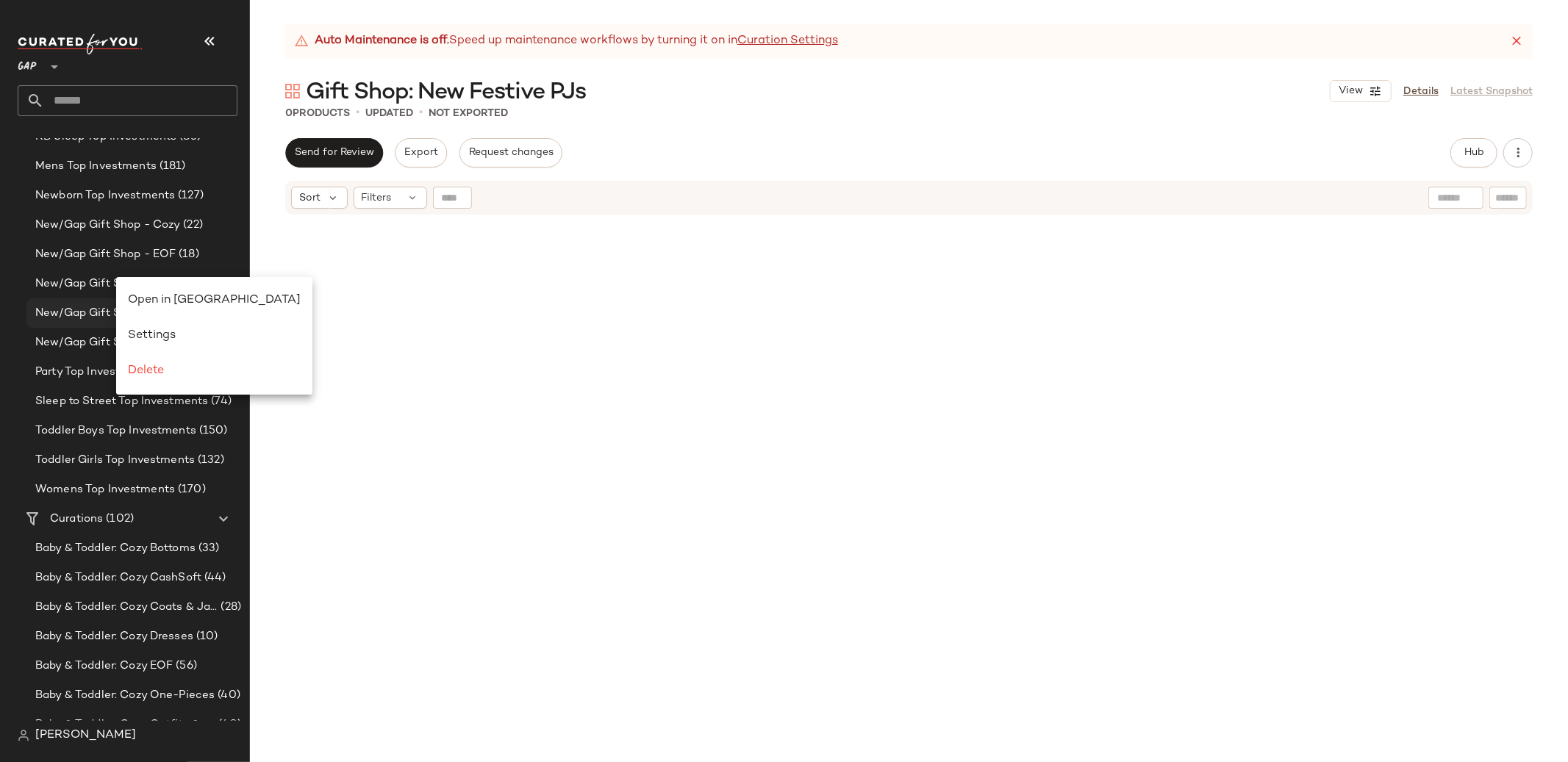
click at [209, 299] on span "Open in [GEOGRAPHIC_DATA]" at bounding box center [214, 300] width 173 height 13
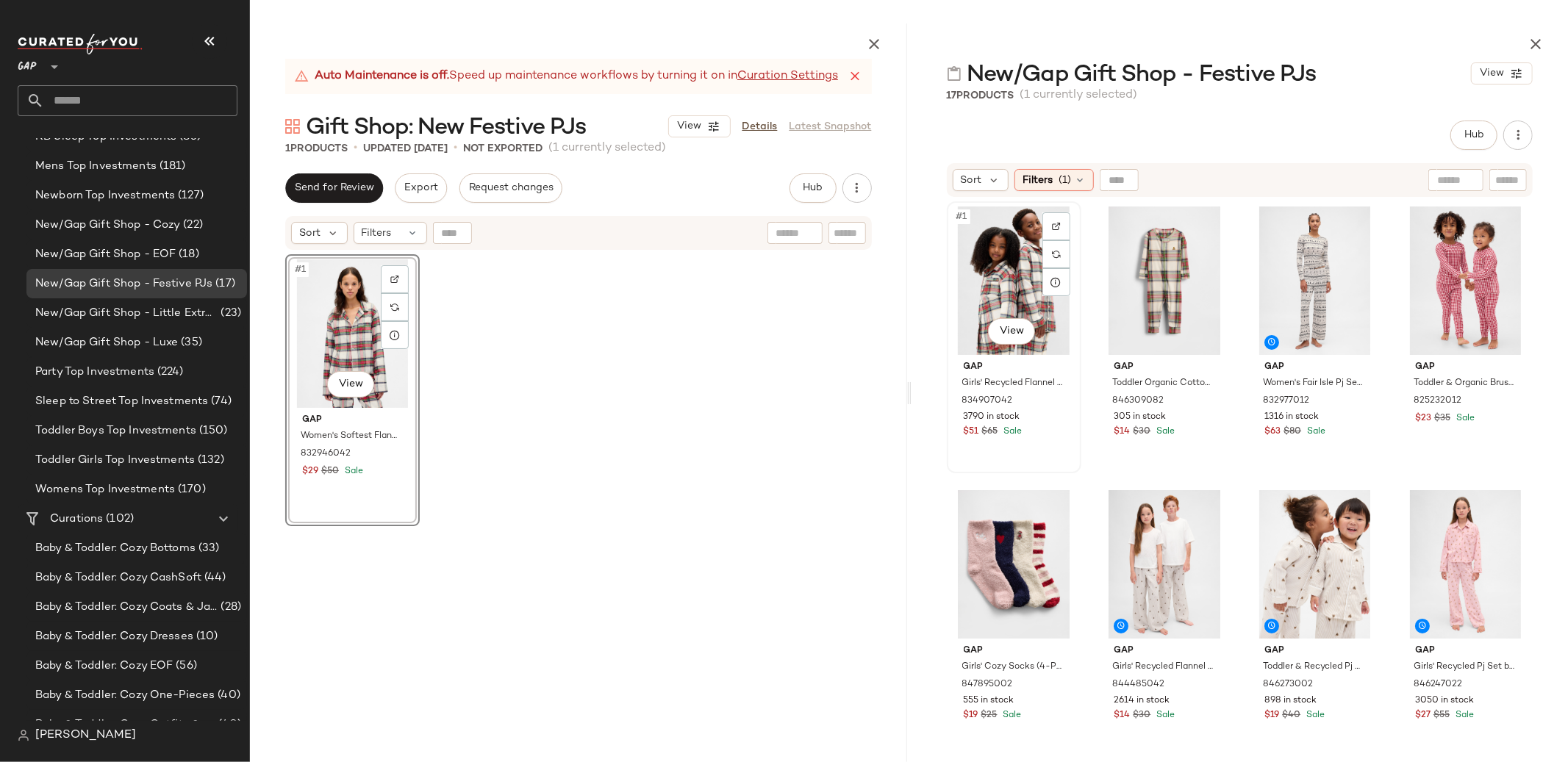
click at [1008, 296] on div "#1 View" at bounding box center [1013, 280] width 124 height 148
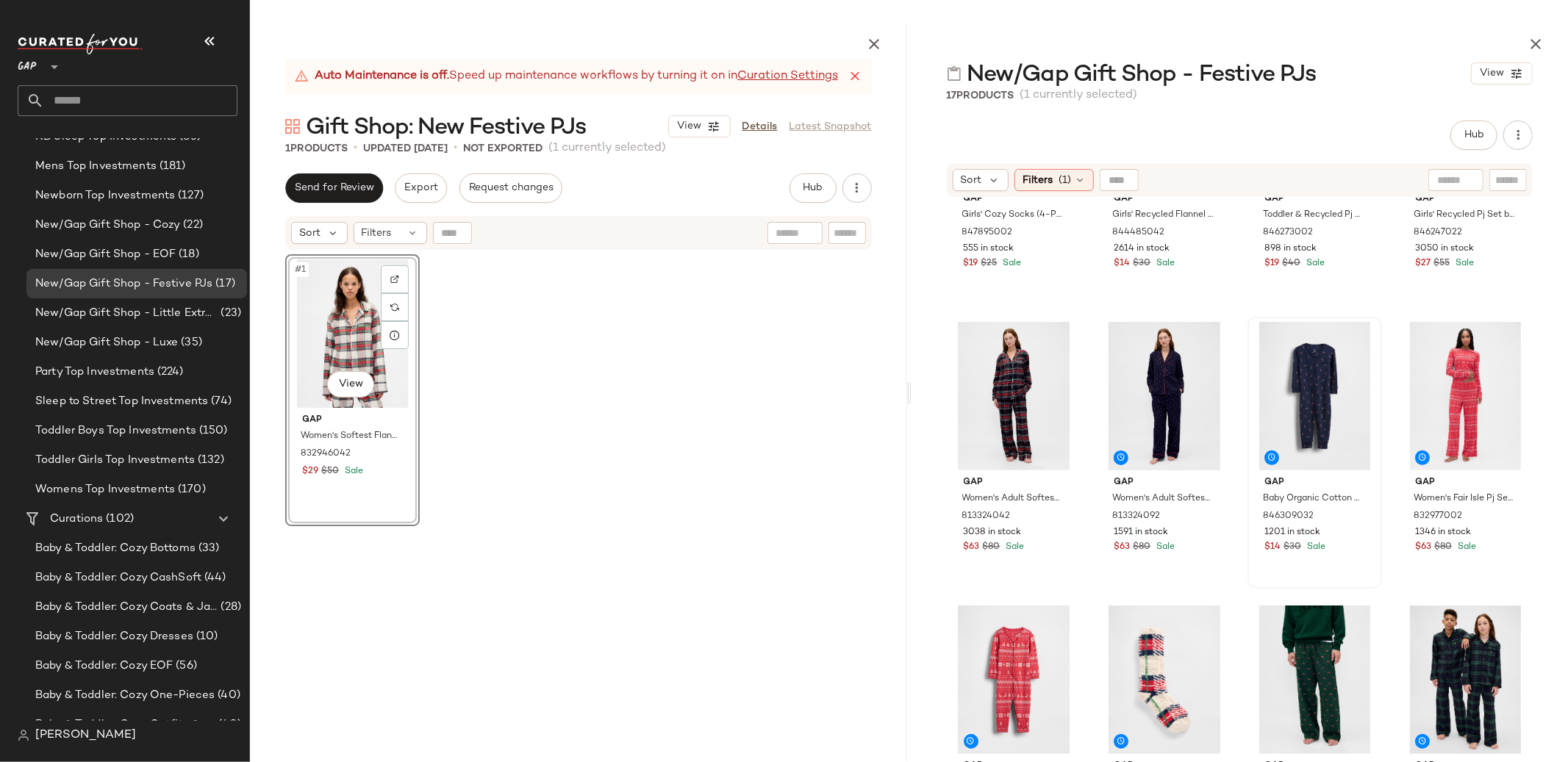
scroll to position [502, 0]
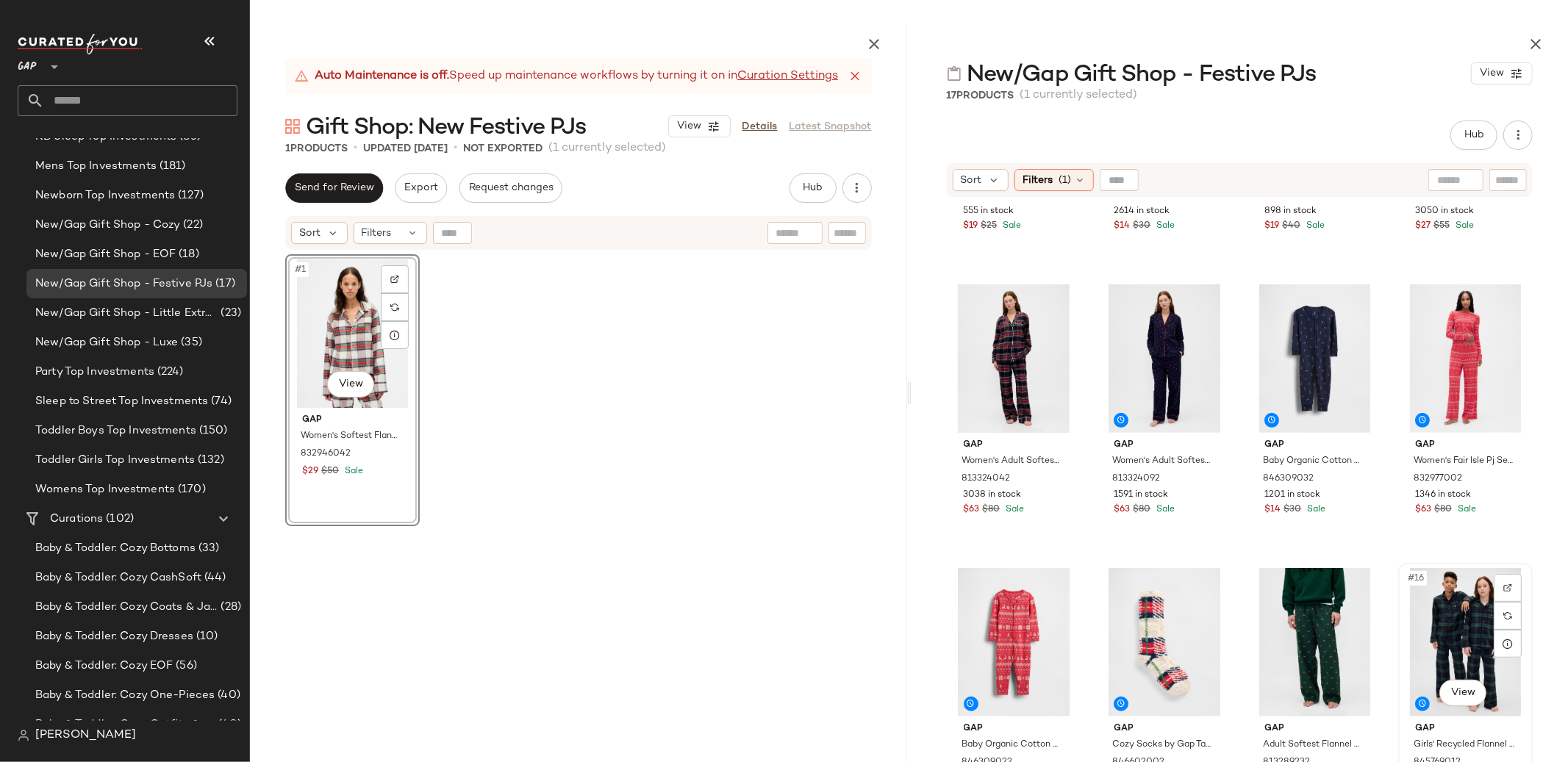
click at [1480, 640] on div "#16 View" at bounding box center [1465, 642] width 124 height 148
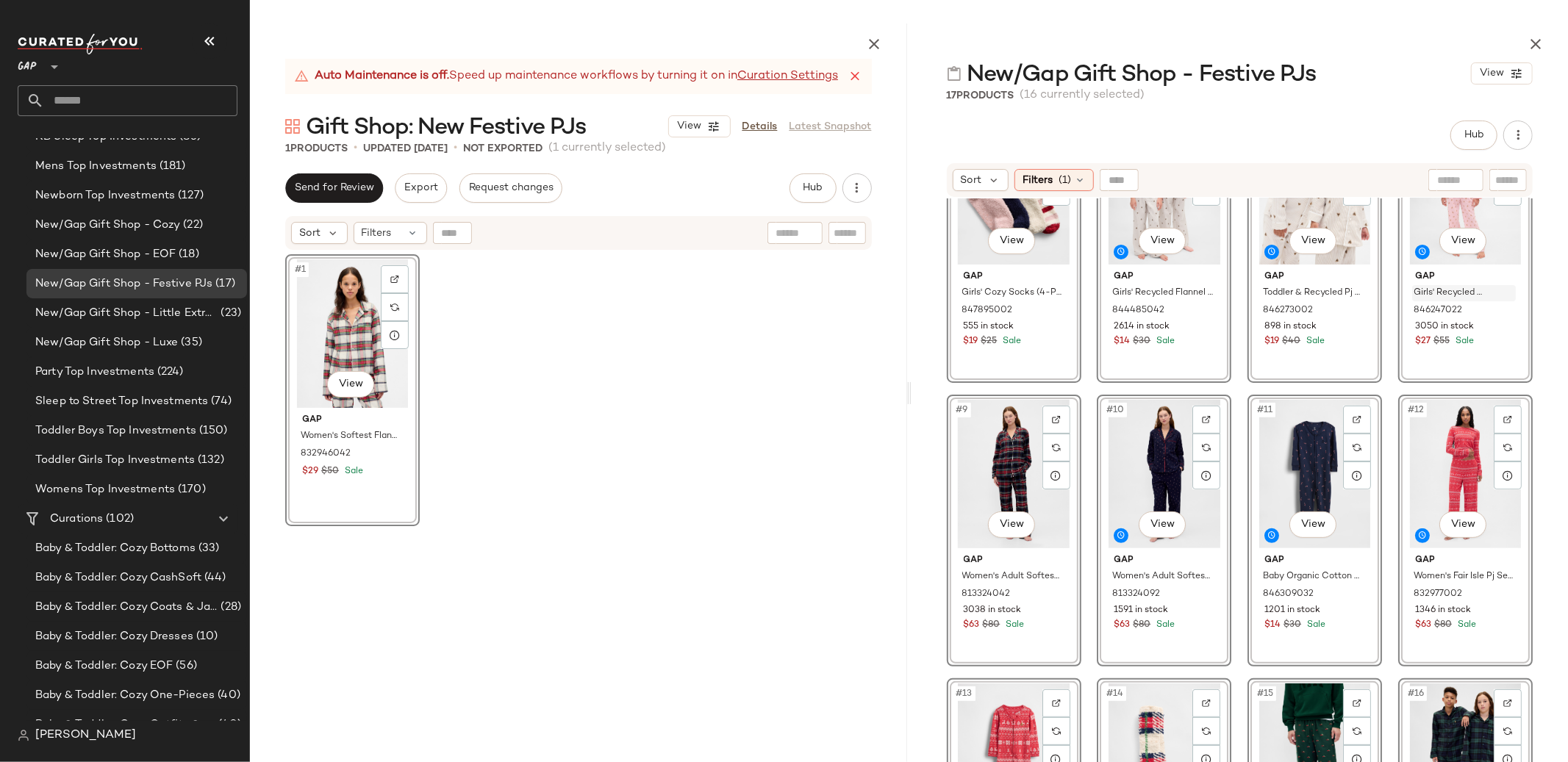
scroll to position [0, 0]
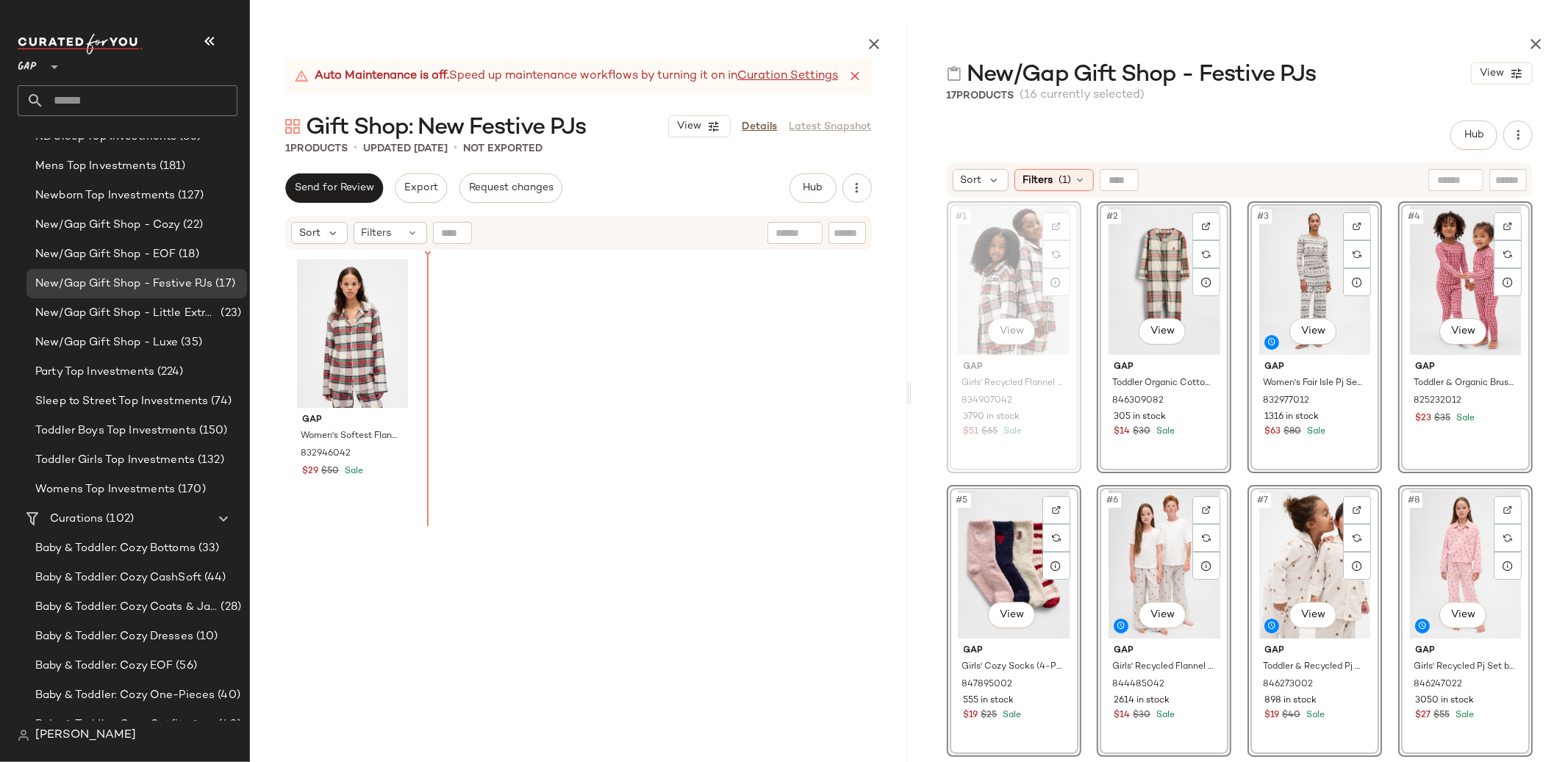
drag, startPoint x: 1002, startPoint y: 268, endPoint x: 994, endPoint y: 268, distance: 8.0
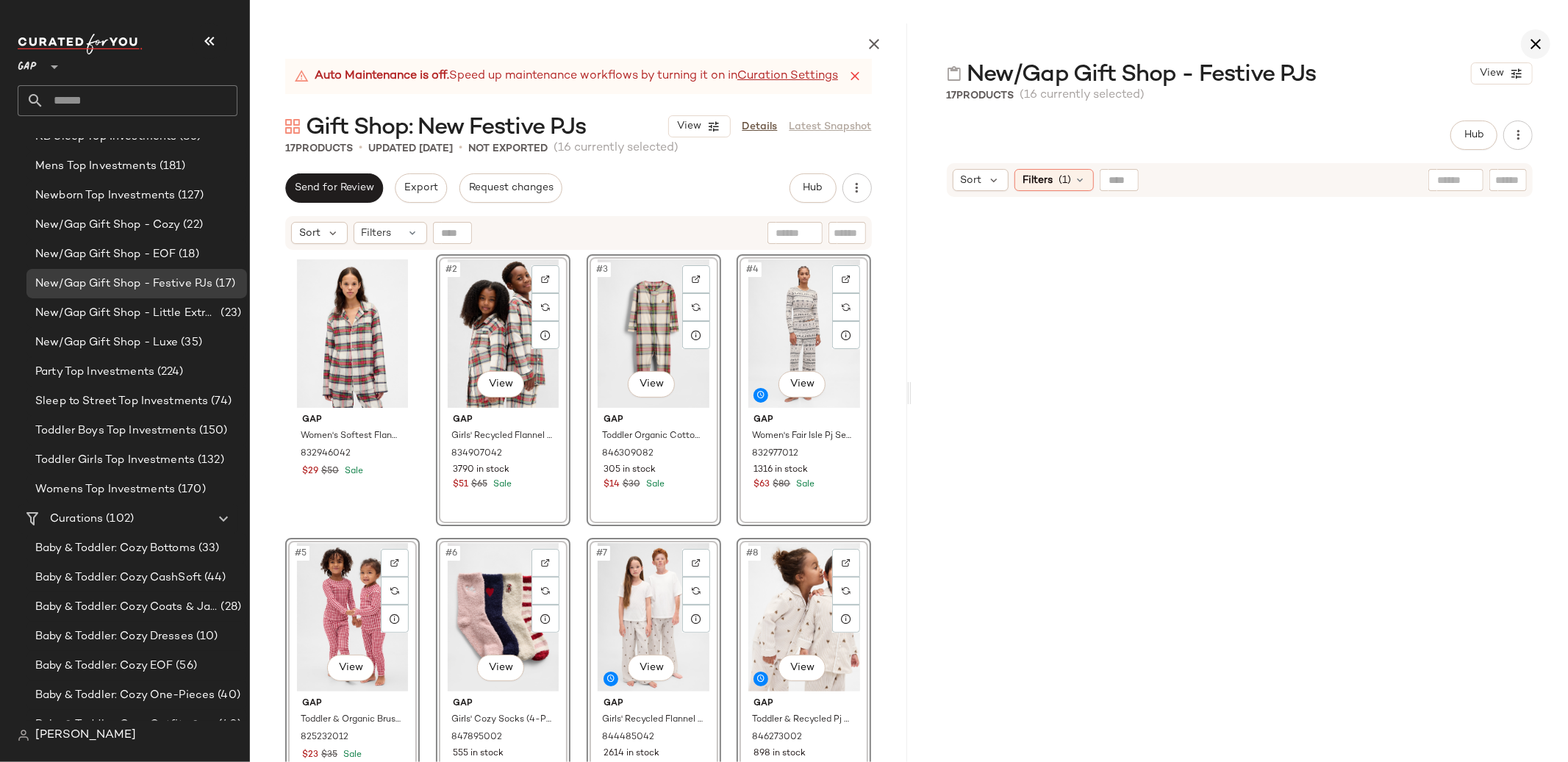
click at [1533, 47] on icon "button" at bounding box center [1535, 45] width 18 height 18
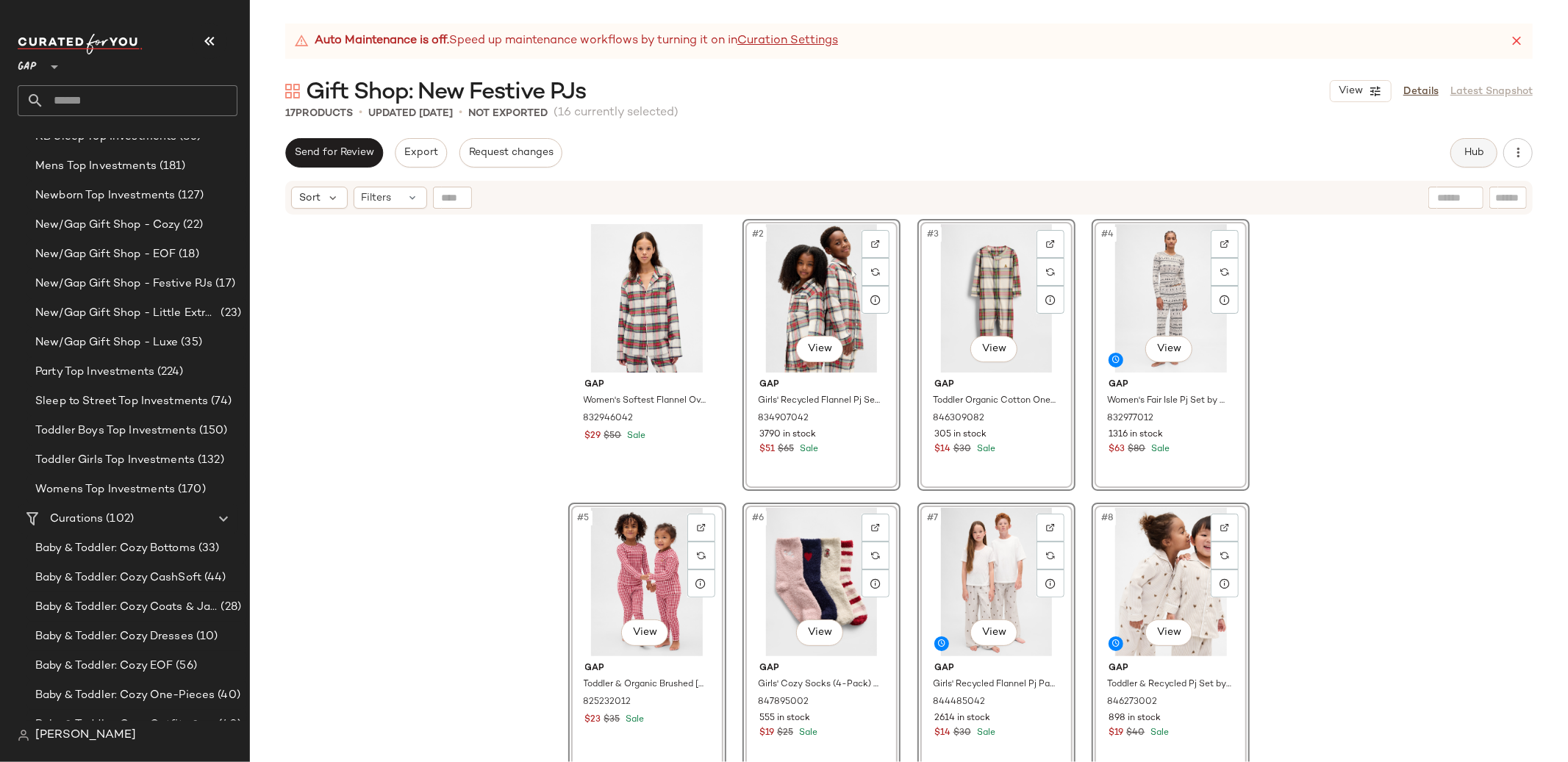
click at [1475, 147] on span "Hub" at bounding box center [1474, 153] width 21 height 12
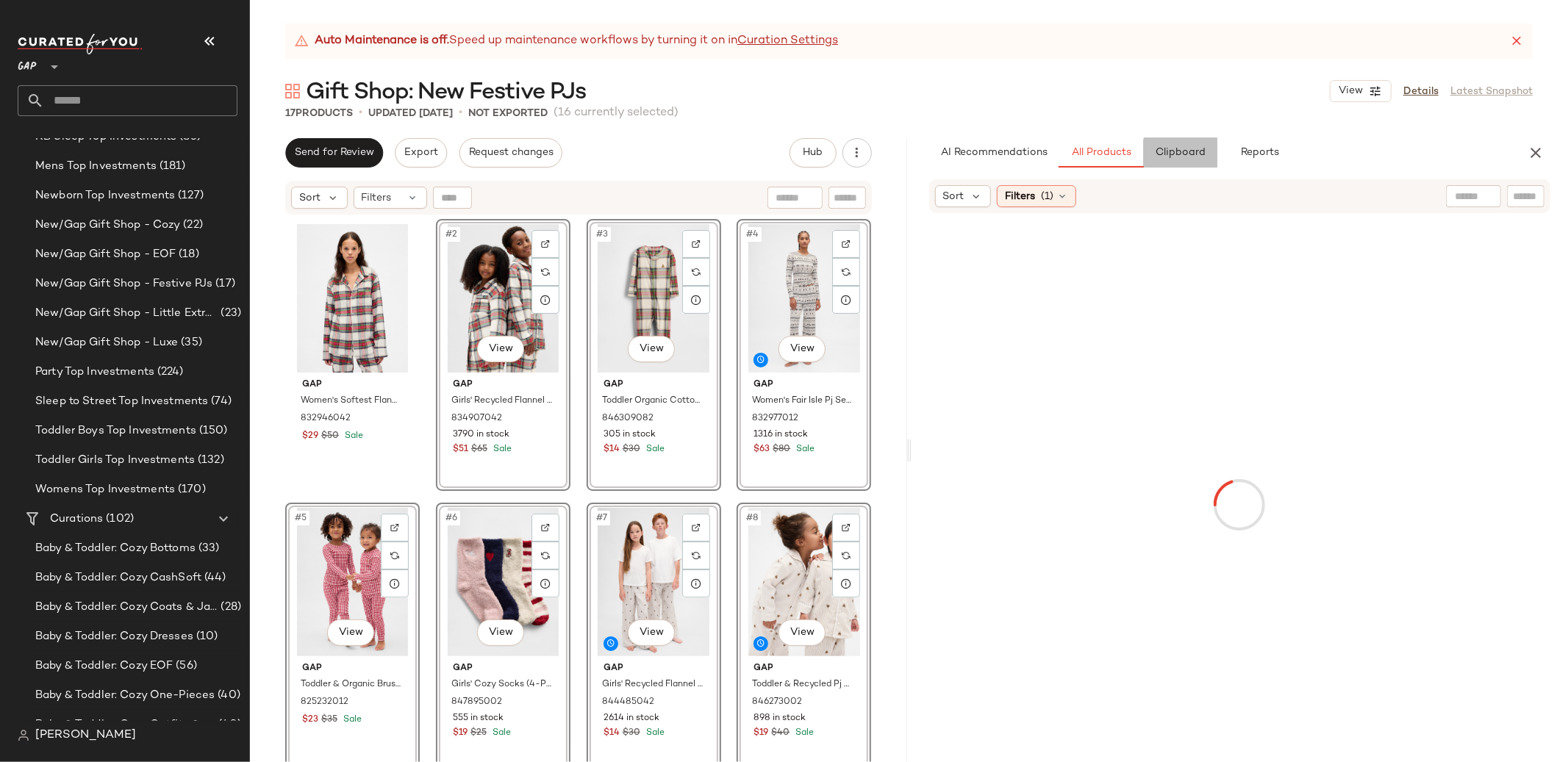
click at [1172, 147] on span "Clipboard" at bounding box center [1180, 153] width 51 height 12
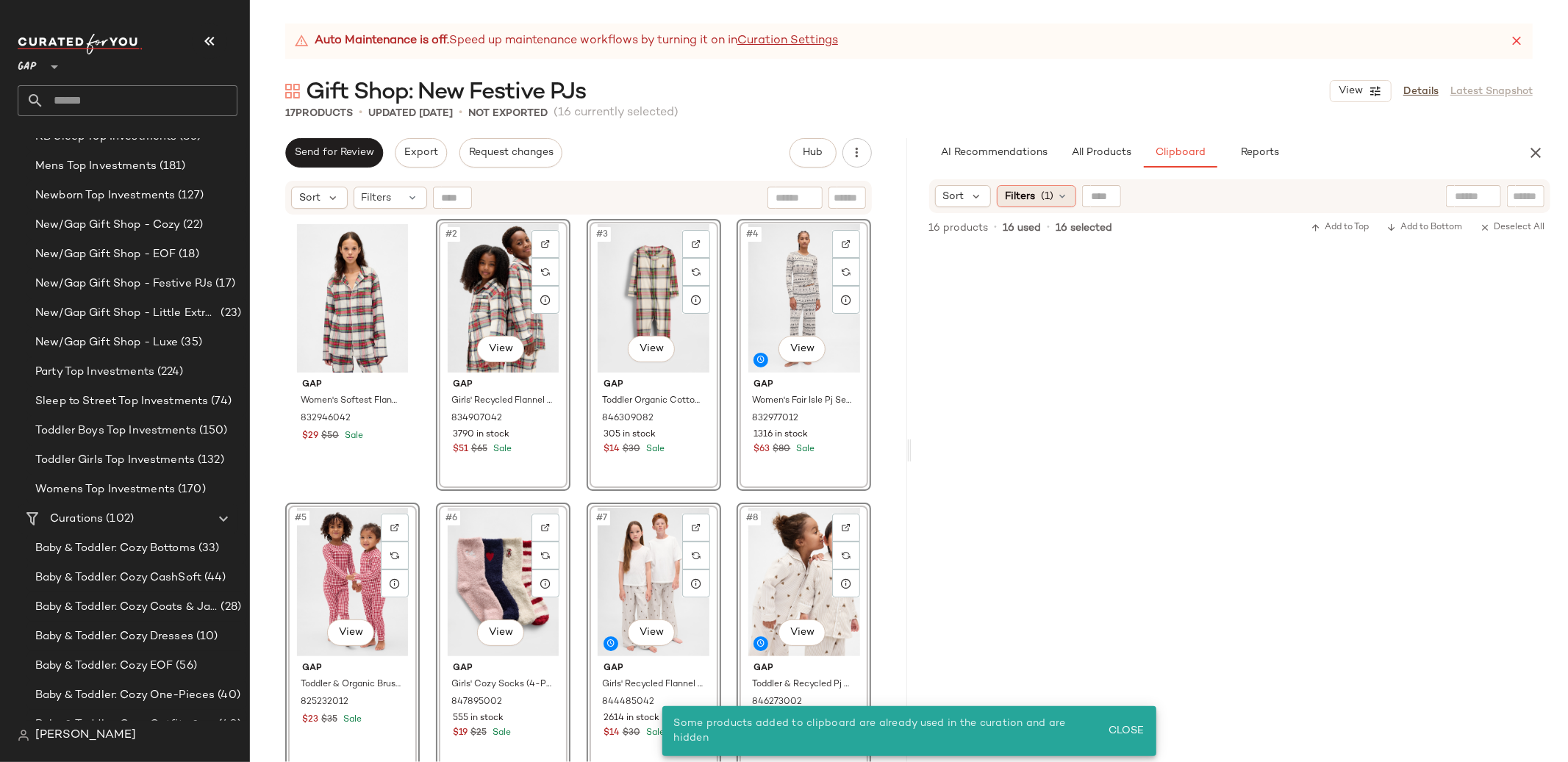
click at [1035, 197] on div "Filters (1)" at bounding box center [1037, 197] width 79 height 22
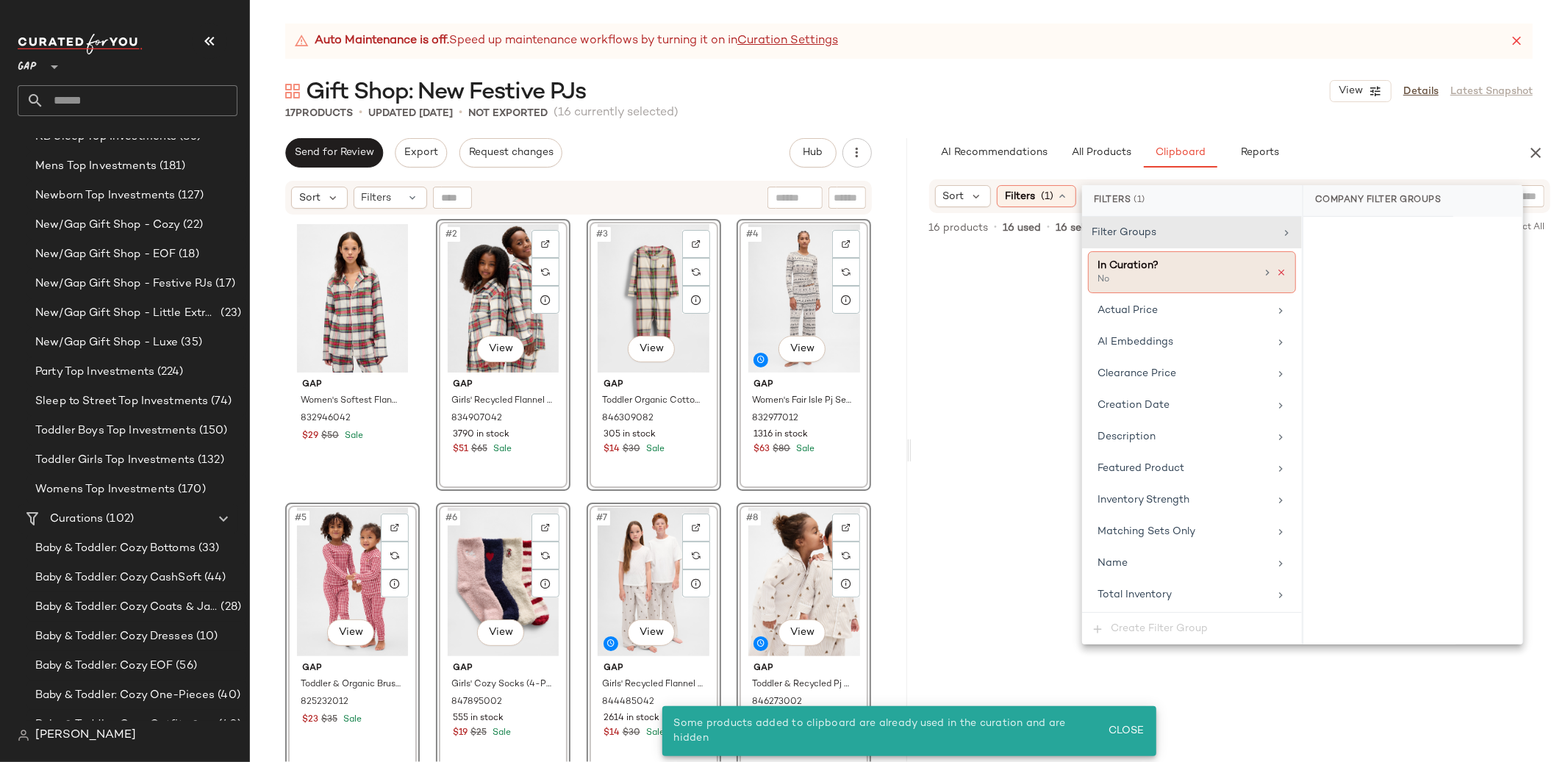
click at [1285, 272] on icon at bounding box center [1281, 272] width 10 height 10
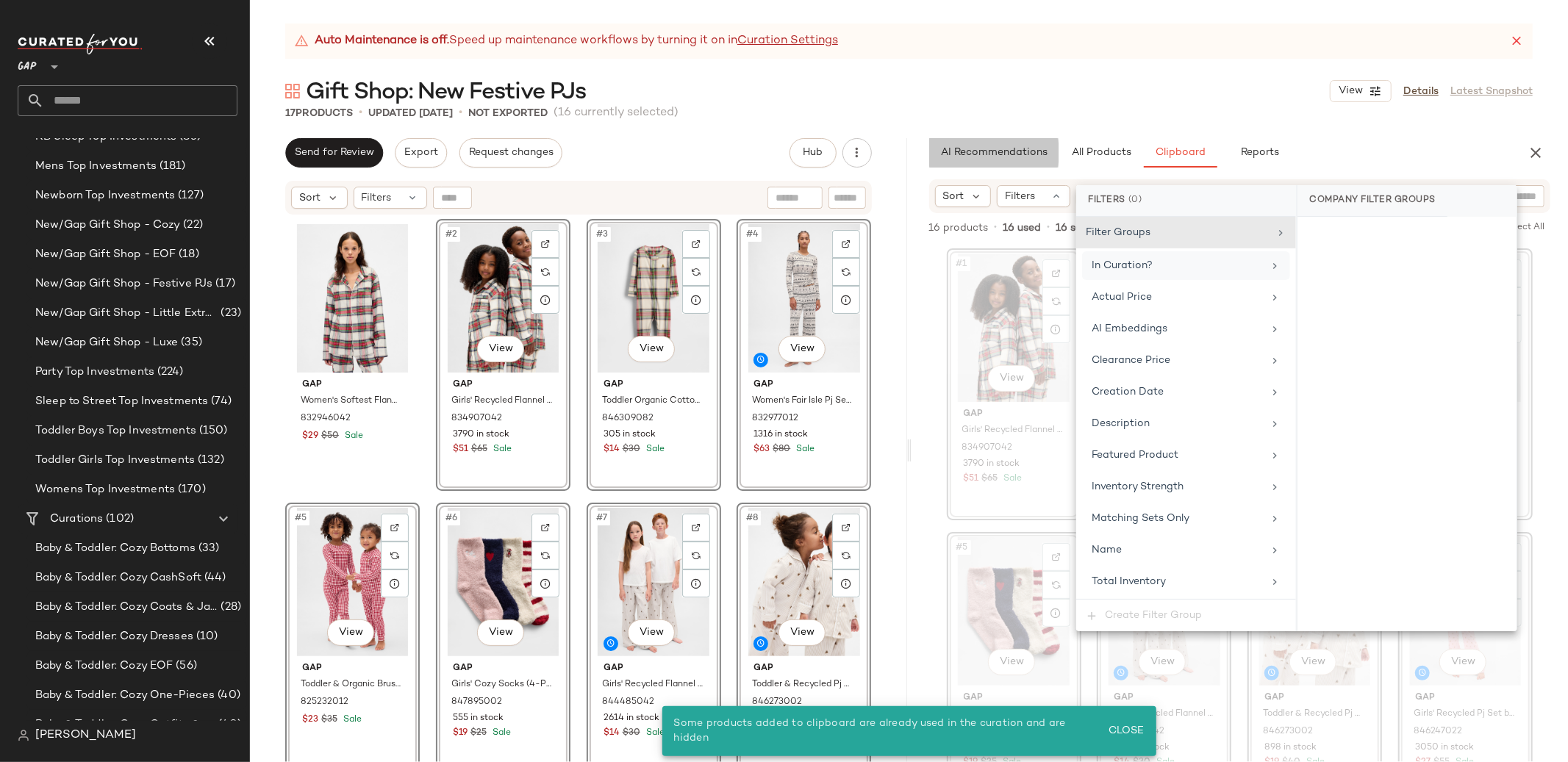
click at [927, 142] on div "AI Recommendations All Products Clipboard Reports" at bounding box center [1216, 153] width 610 height 30
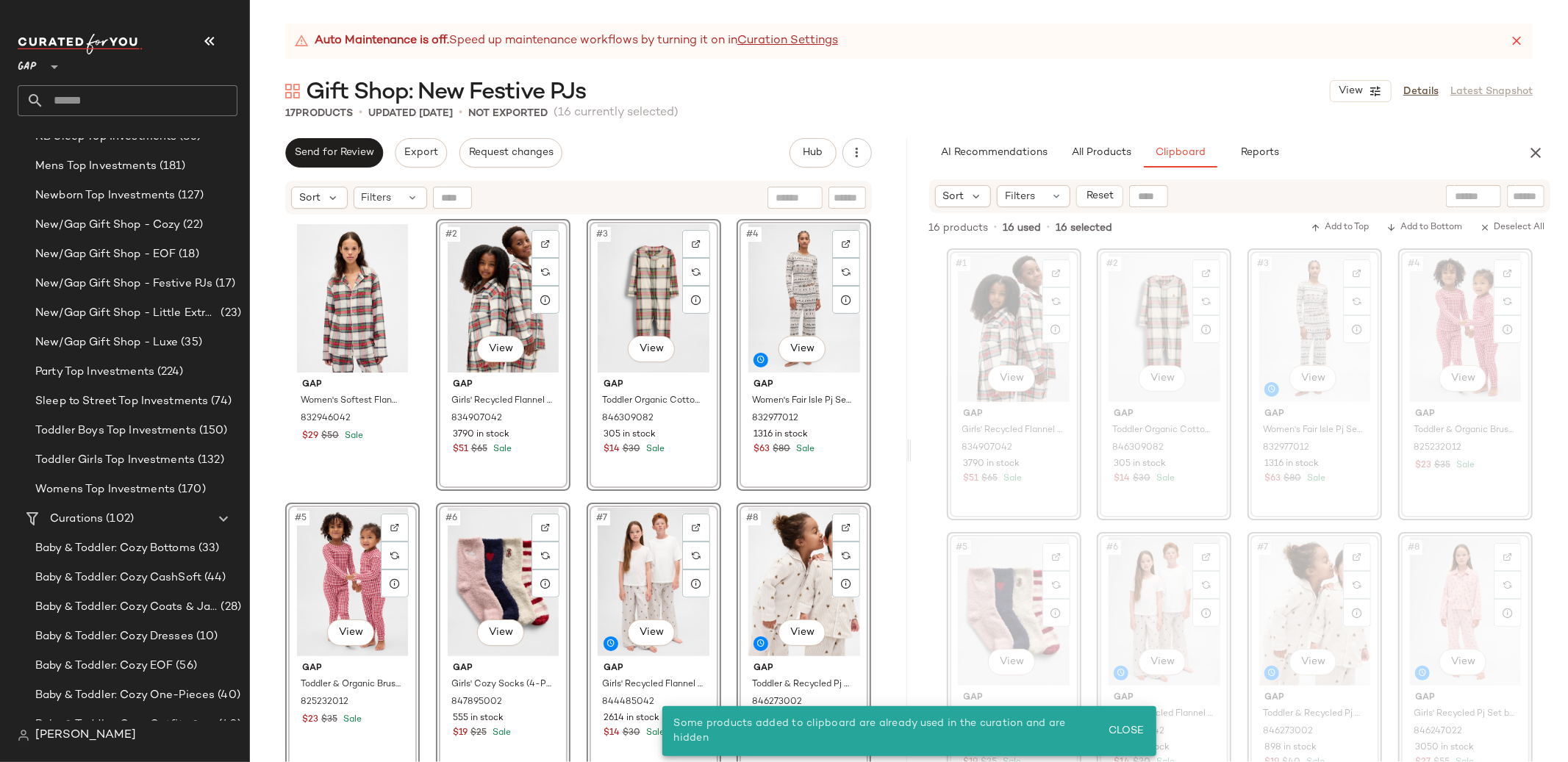
drag, startPoint x: 485, startPoint y: 278, endPoint x: 575, endPoint y: 368, distance: 127.3
click at [485, 278] on div "#2 View" at bounding box center [502, 298] width 124 height 148
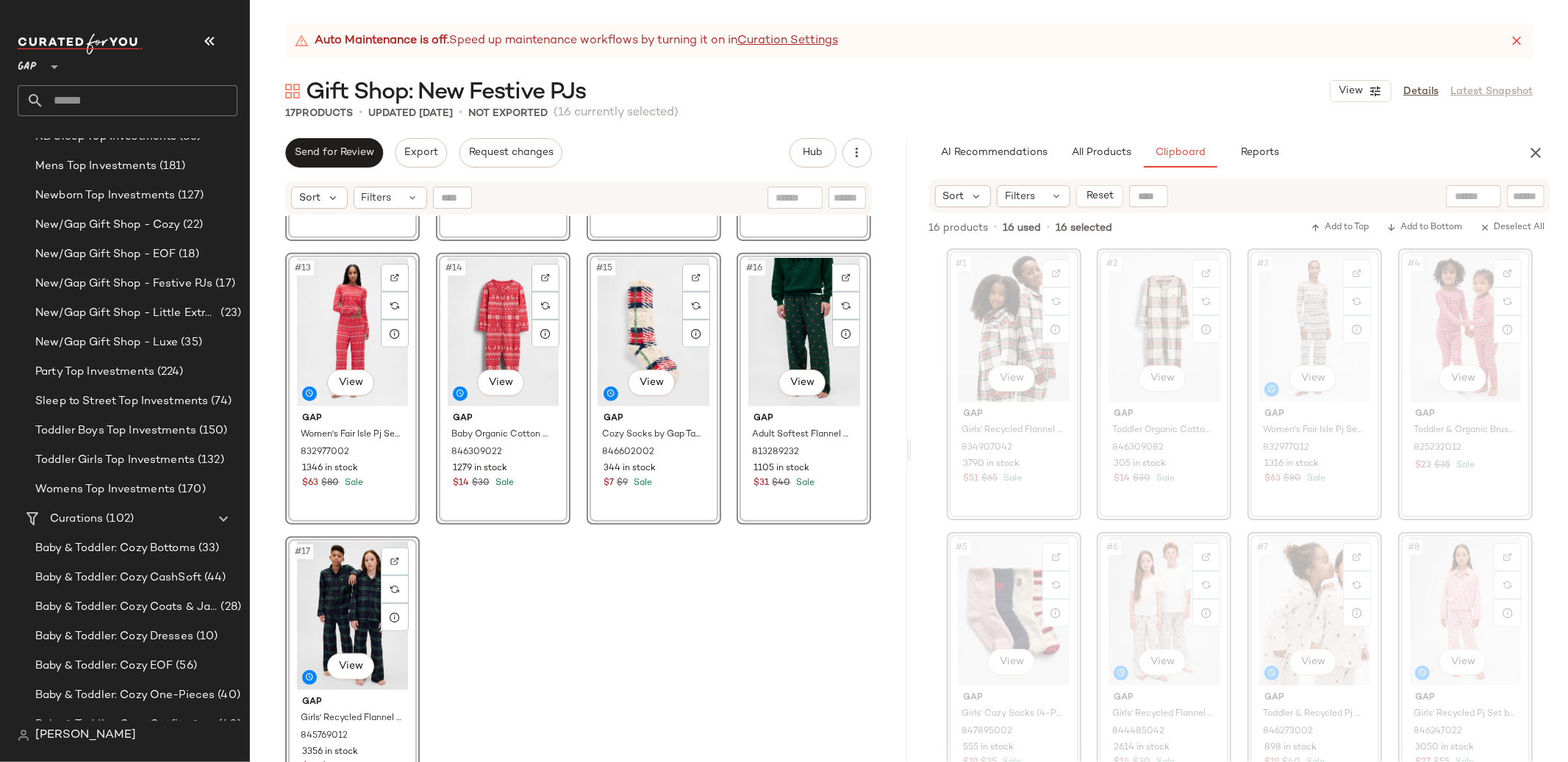
scroll to position [838, 0]
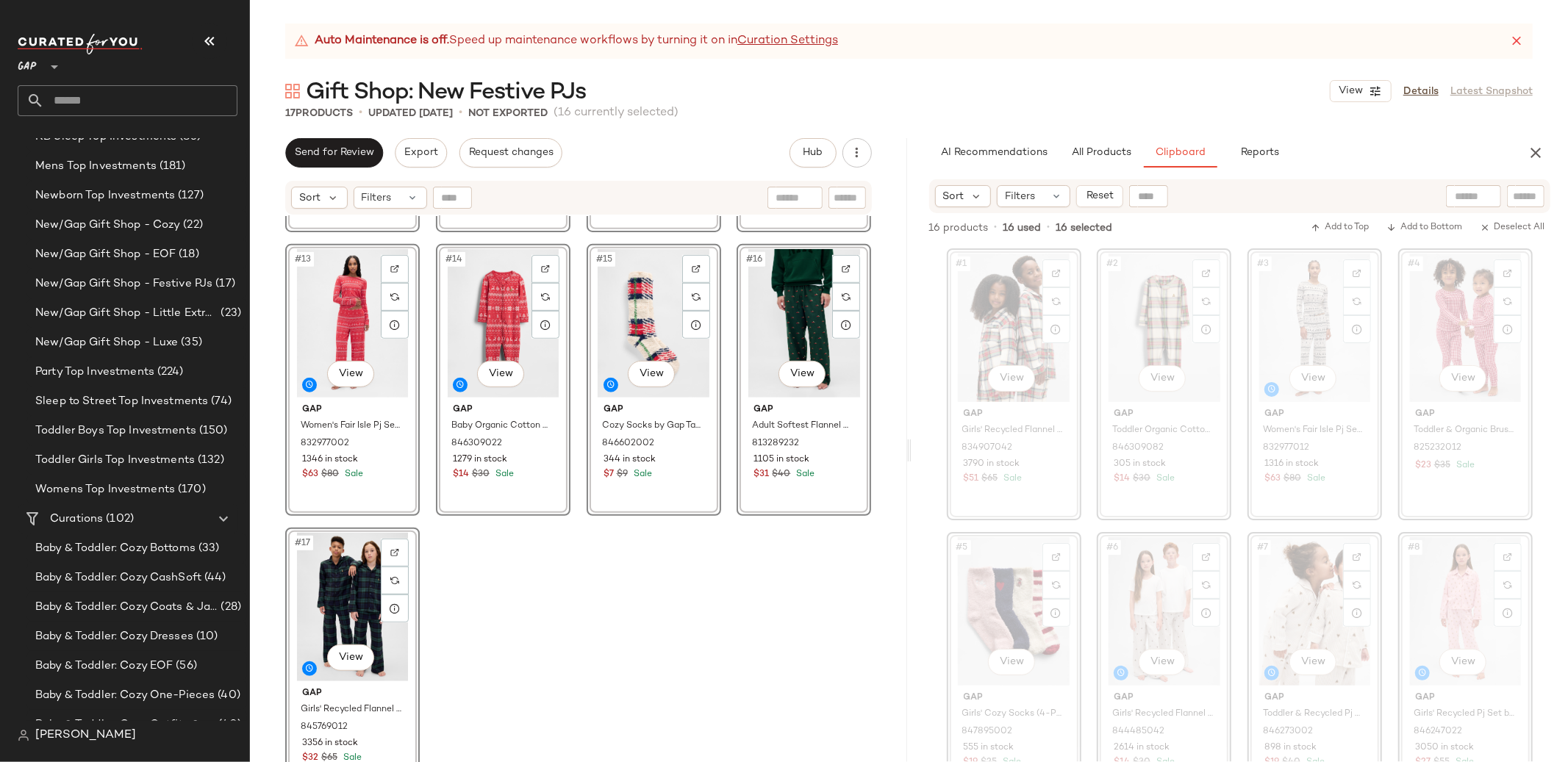
click at [337, 563] on div "#17 View" at bounding box center [352, 607] width 124 height 148
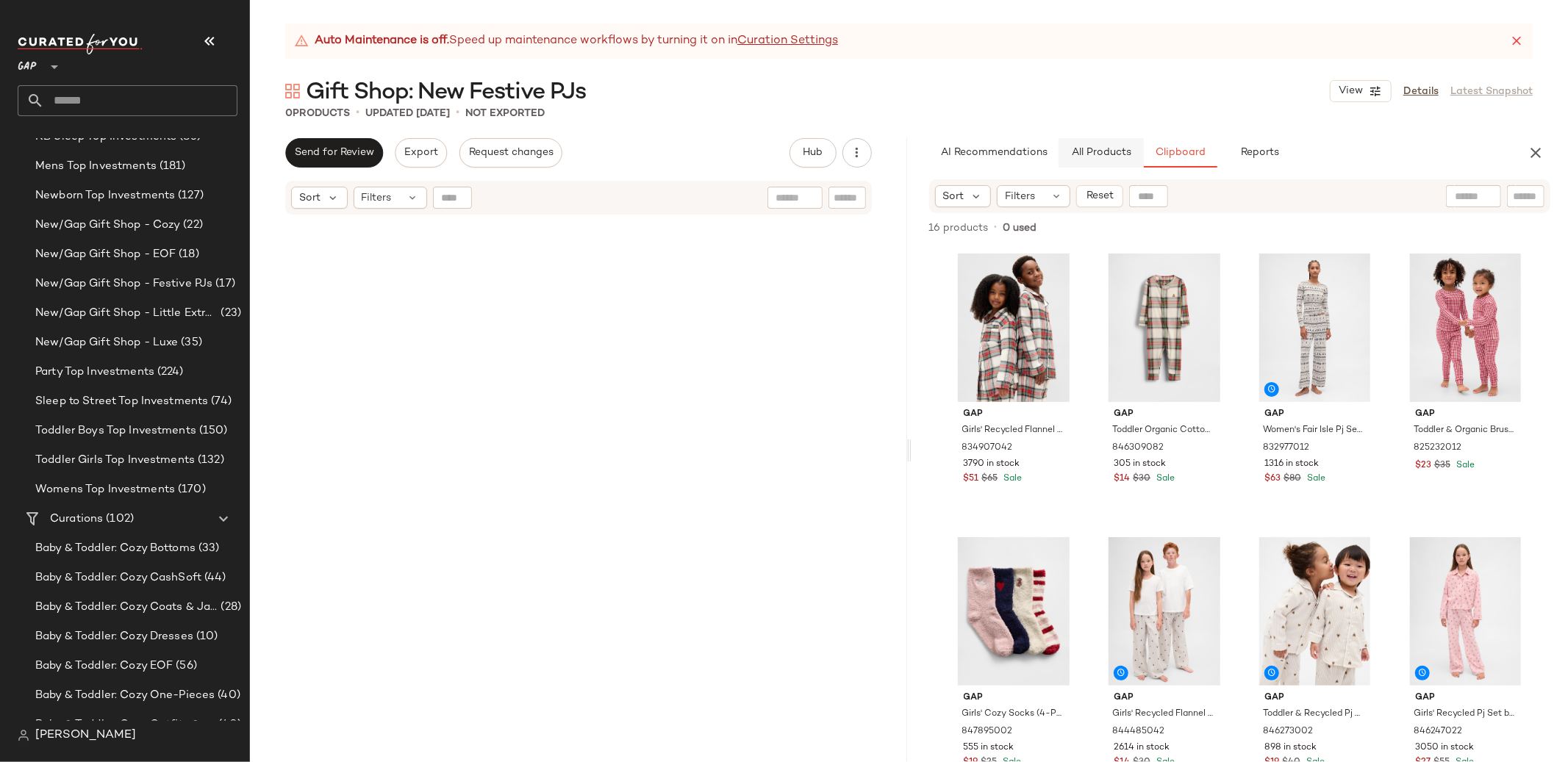
click at [1107, 147] on span "All Products" at bounding box center [1100, 153] width 61 height 12
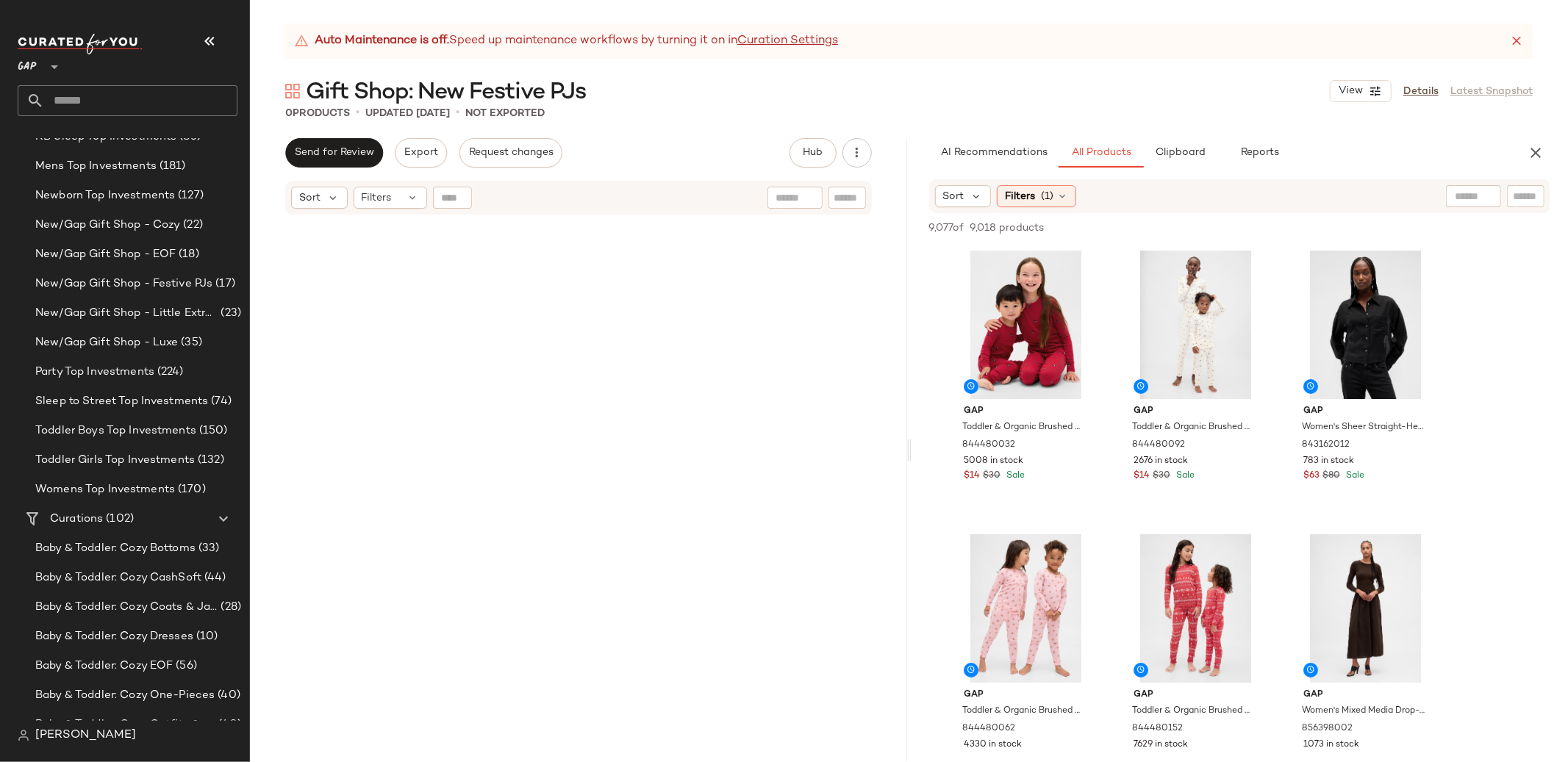
click at [1527, 195] on input "text" at bounding box center [1525, 197] width 26 height 16
type input "**"
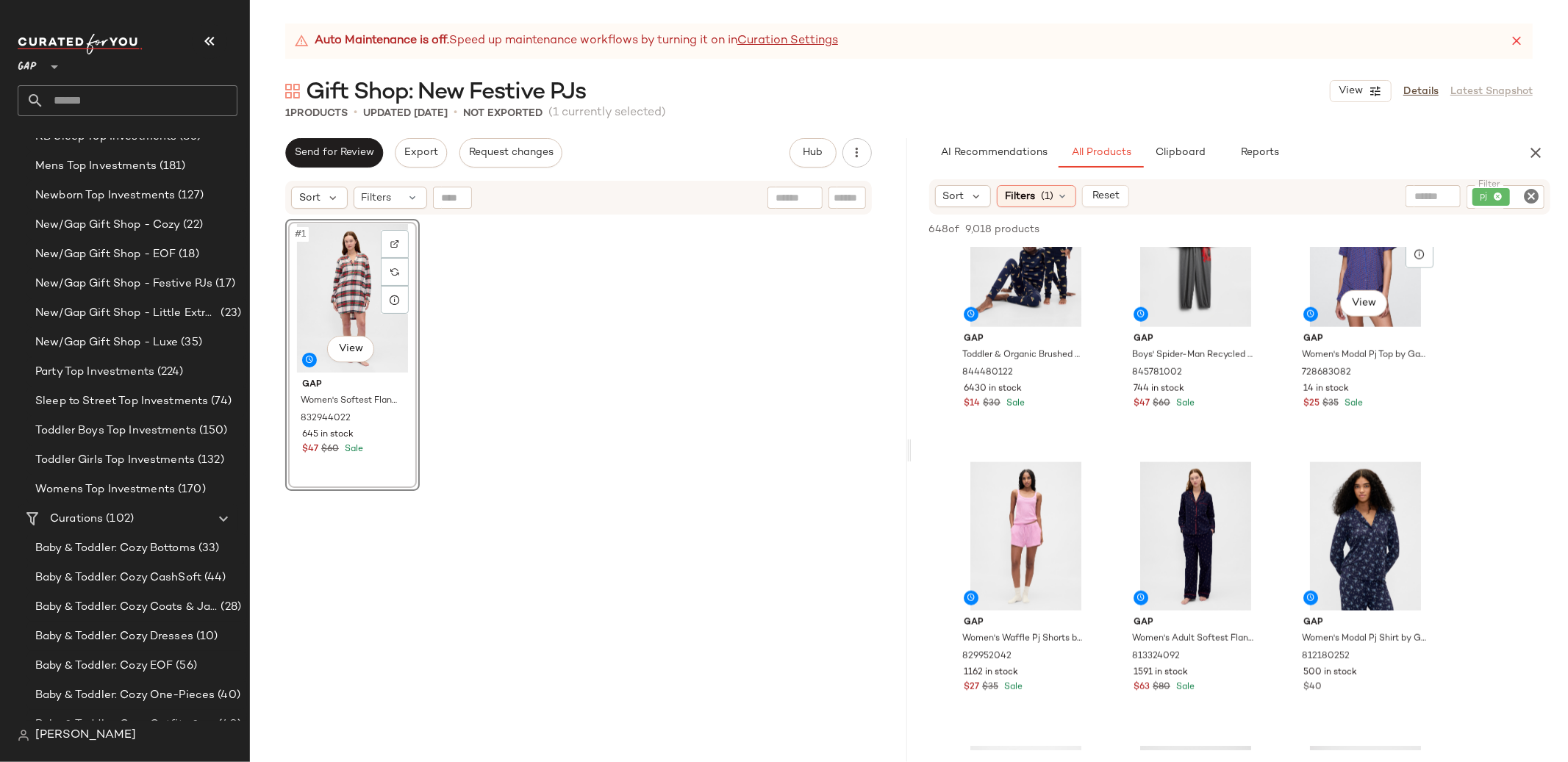
scroll to position [1488, 0]
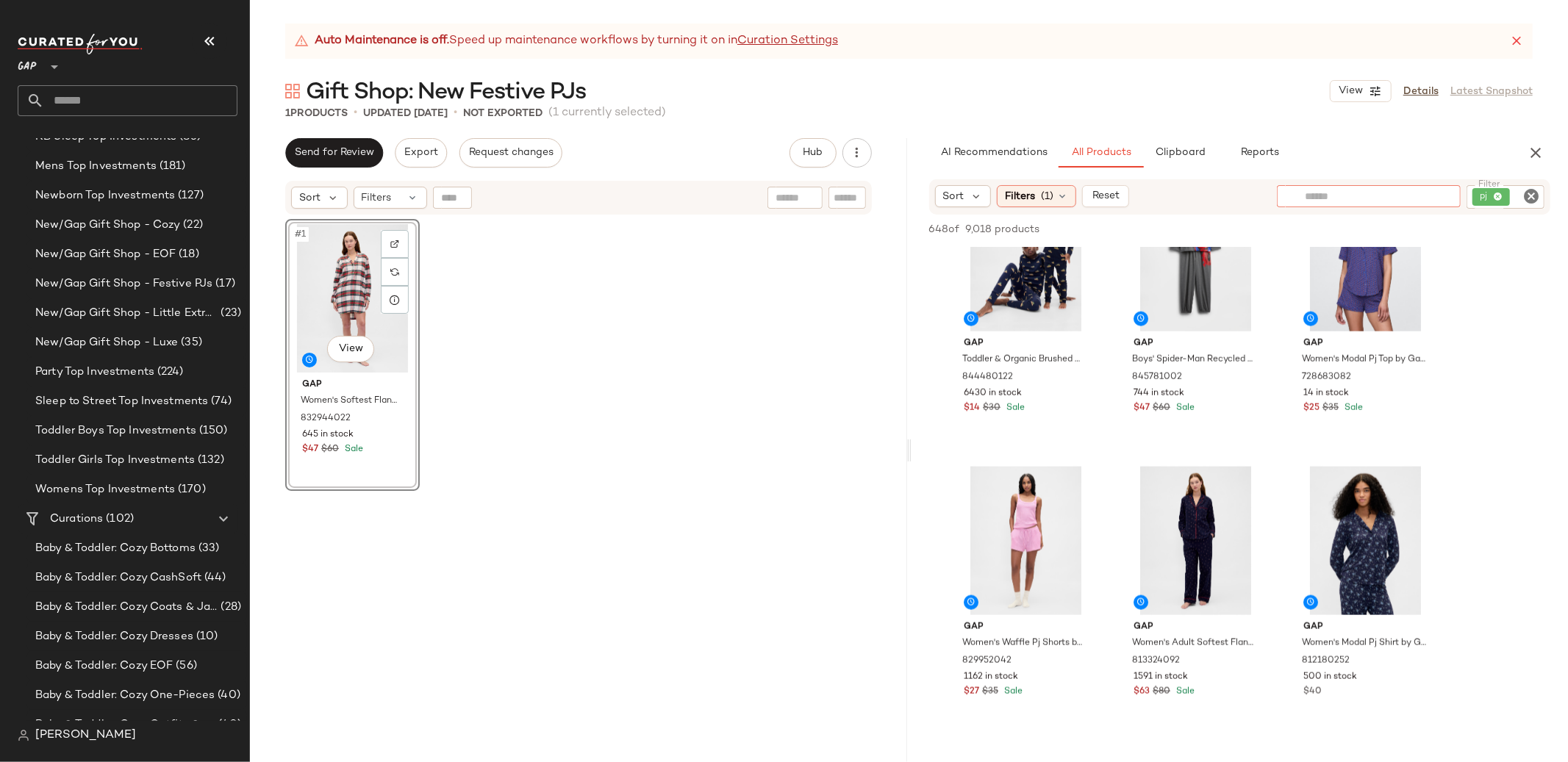
click at [1433, 194] on div at bounding box center [1368, 197] width 184 height 22
type input "******"
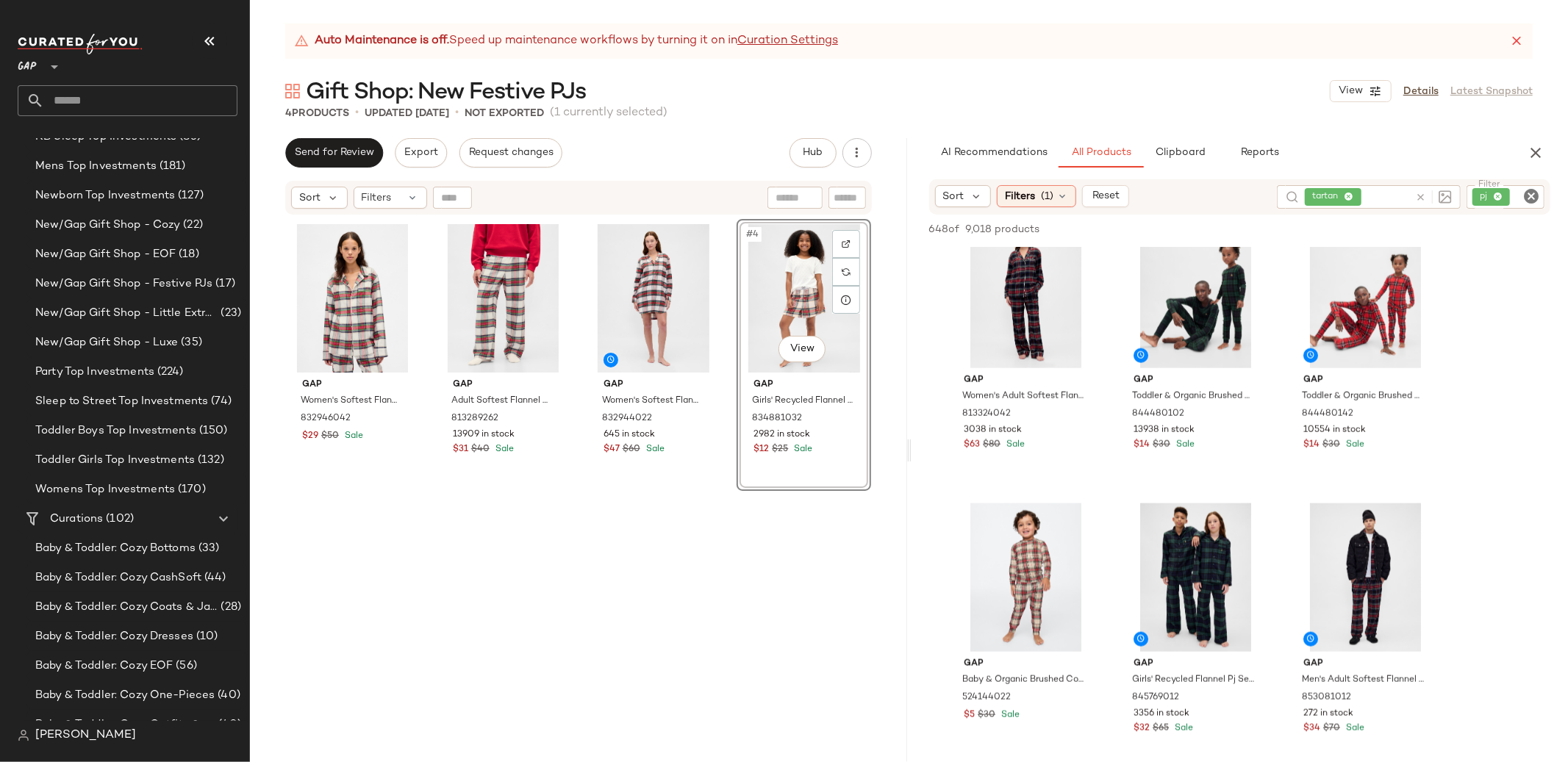
scroll to position [1452, 0]
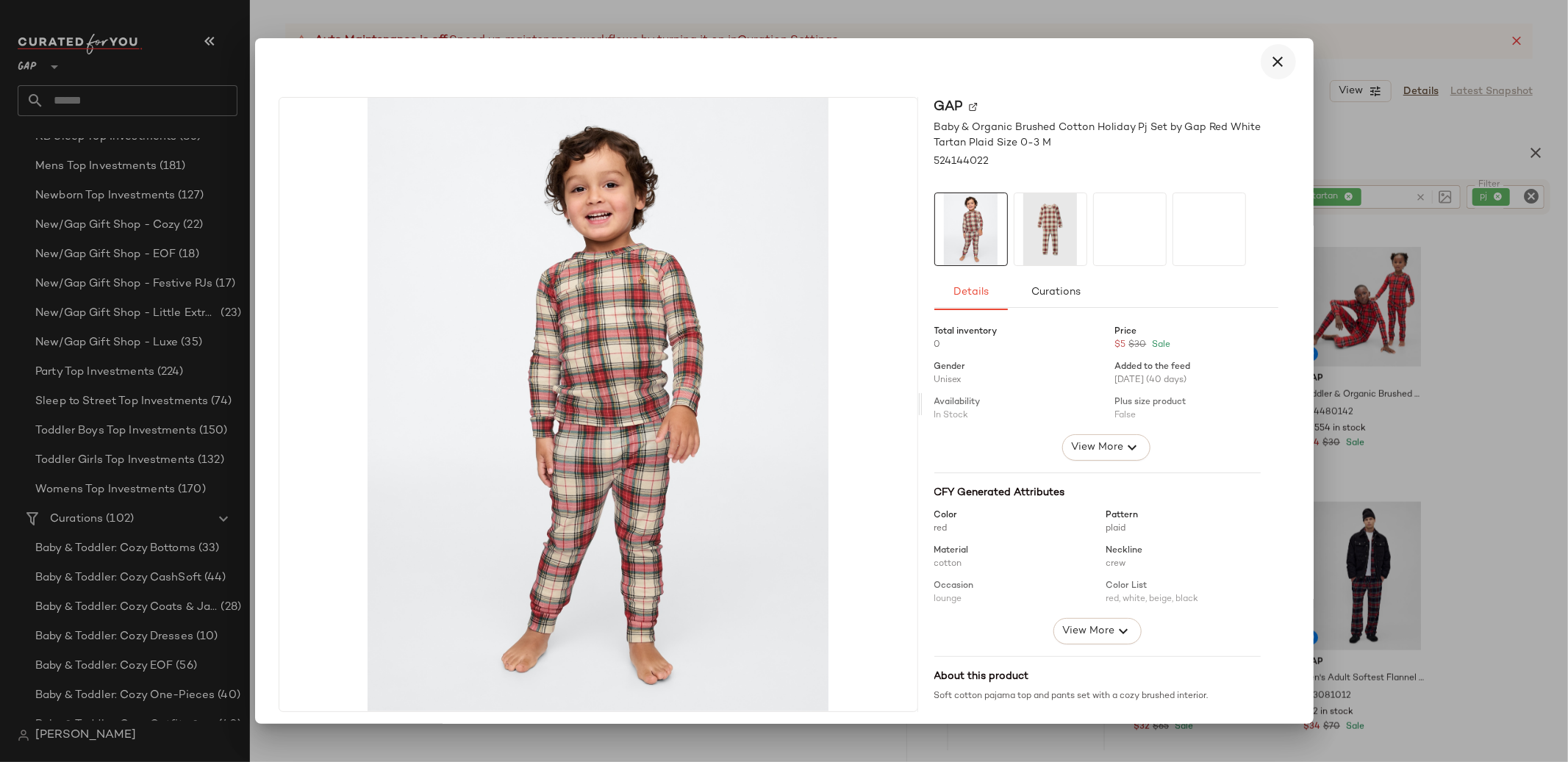
click at [1273, 58] on icon "button" at bounding box center [1278, 62] width 18 height 18
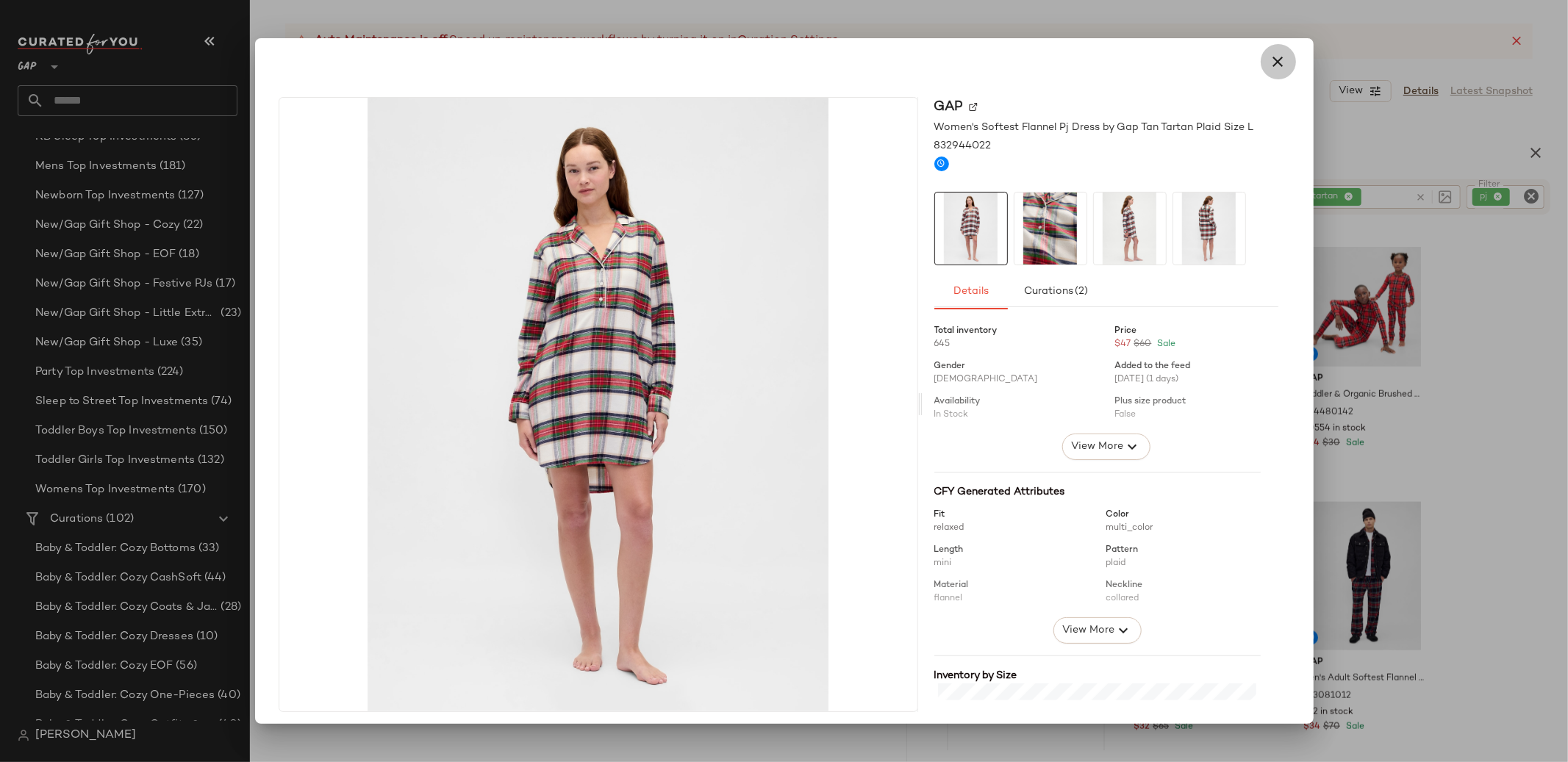
drag, startPoint x: 1265, startPoint y: 61, endPoint x: 1449, endPoint y: 322, distance: 319.3
click at [1269, 61] on icon "button" at bounding box center [1278, 62] width 18 height 18
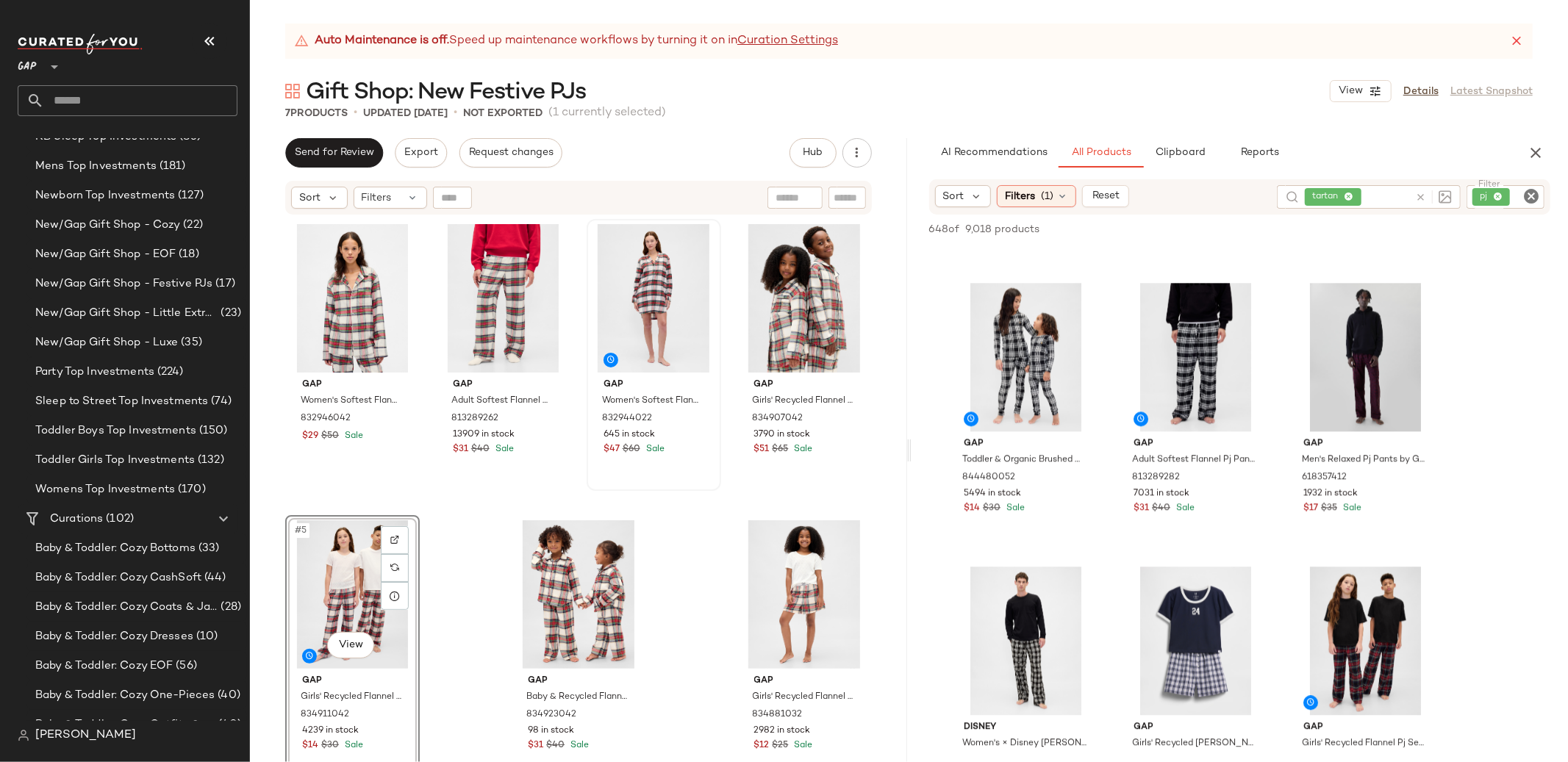
scroll to position [0, 0]
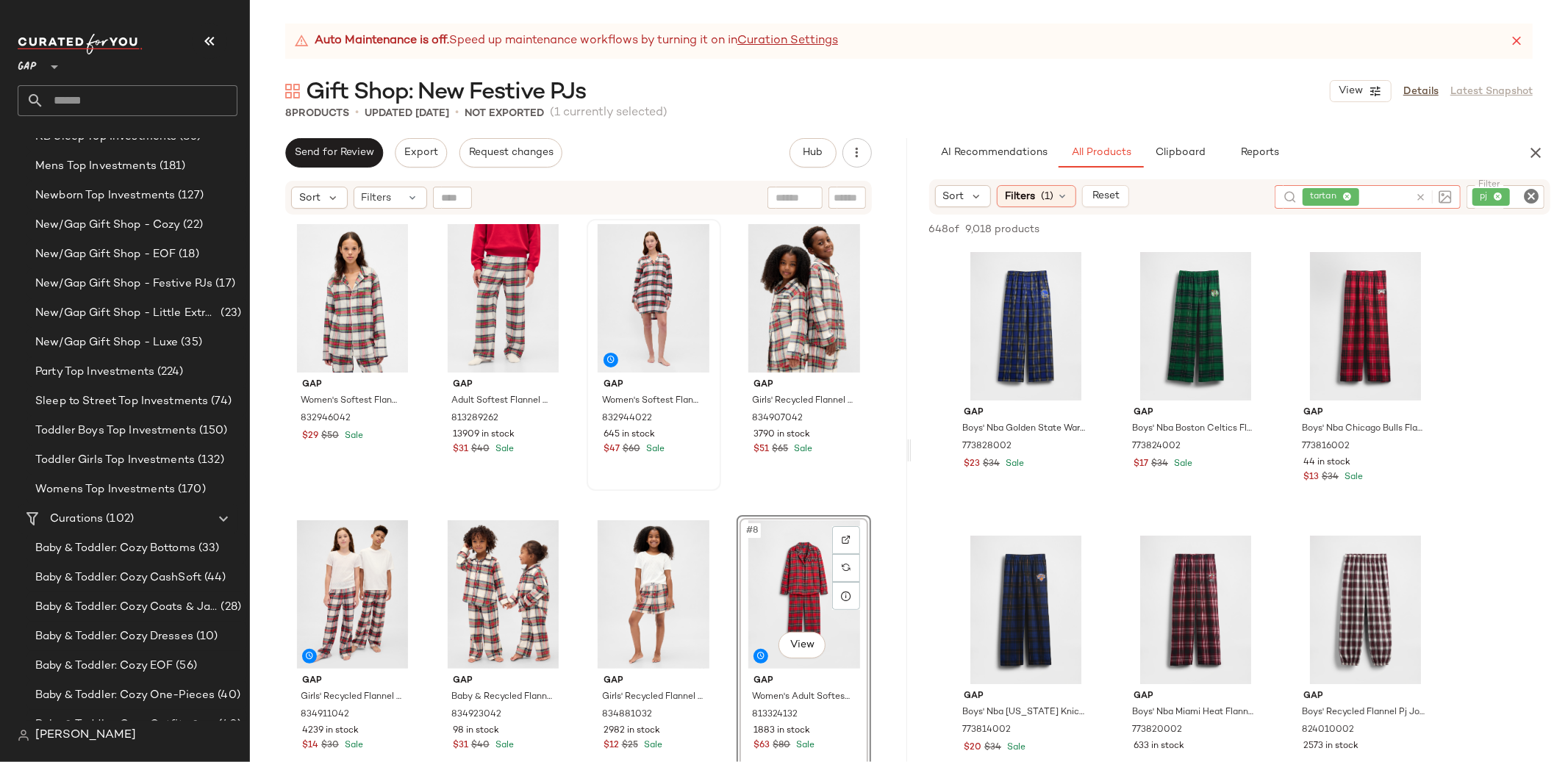
click at [1421, 194] on icon at bounding box center [1420, 197] width 11 height 11
click at [1527, 193] on icon "Clear Filter" at bounding box center [1531, 197] width 18 height 18
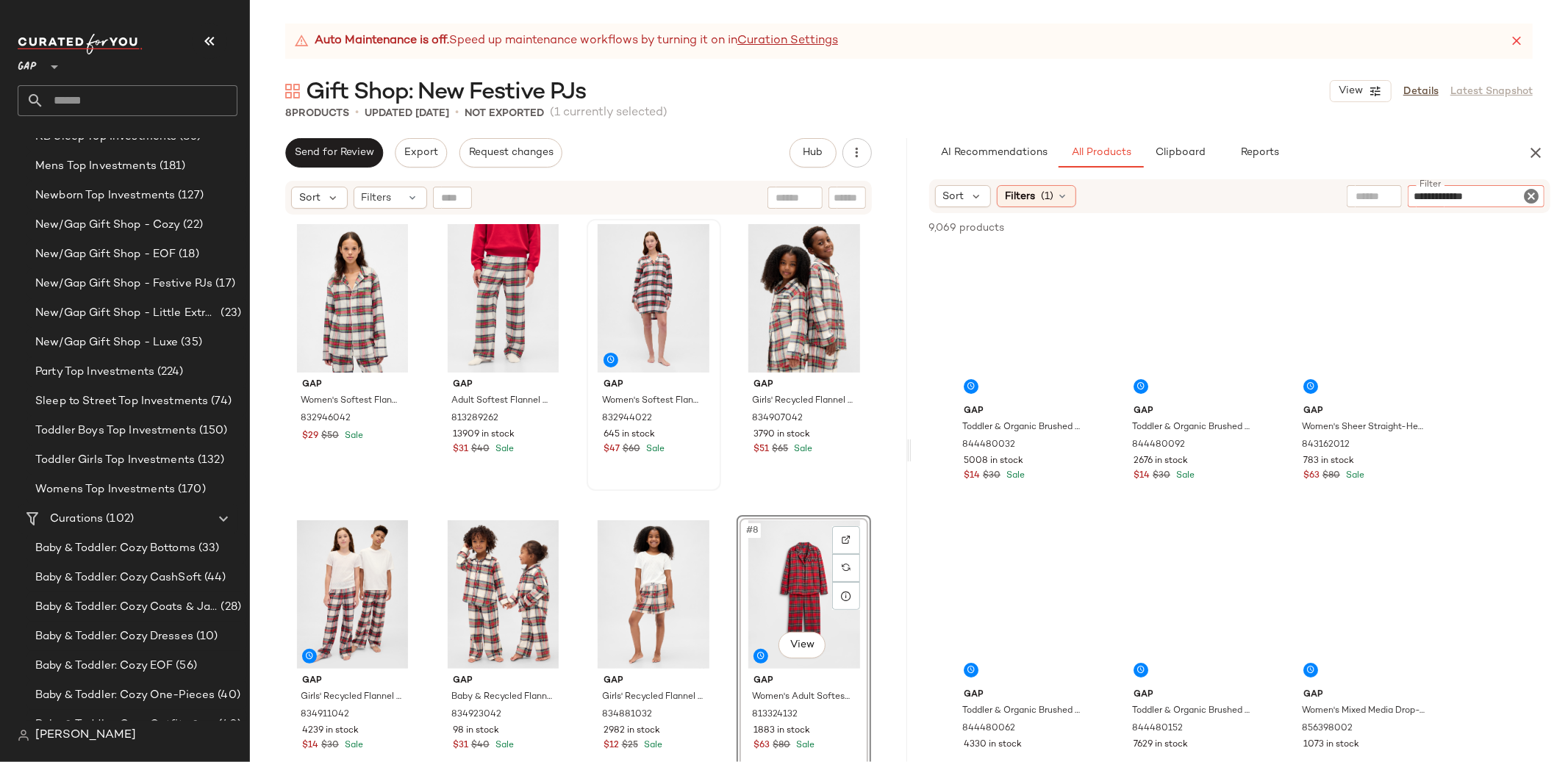
type input "**********"
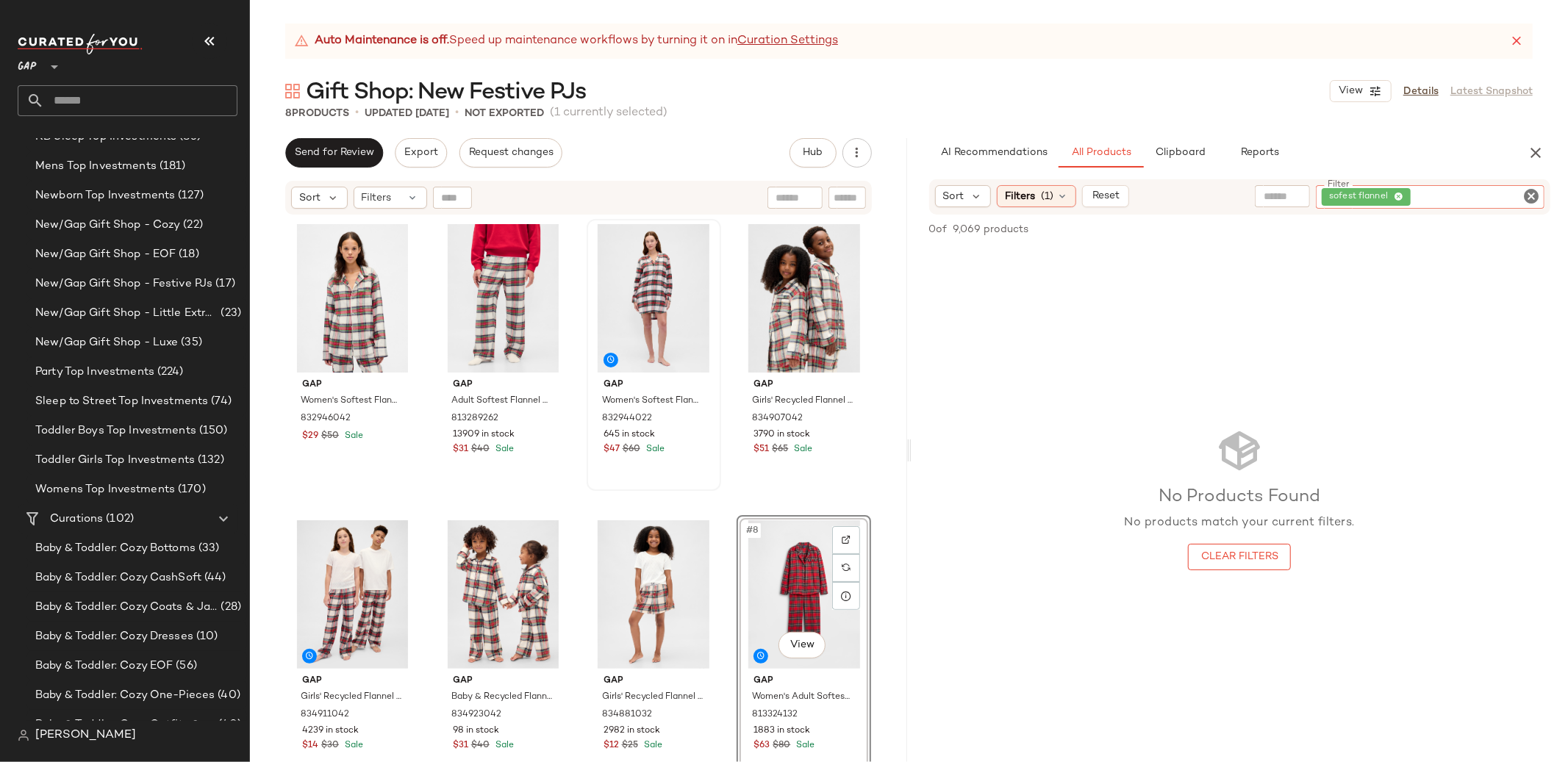
click at [1534, 194] on icon "Clear Filter" at bounding box center [1531, 197] width 18 height 18
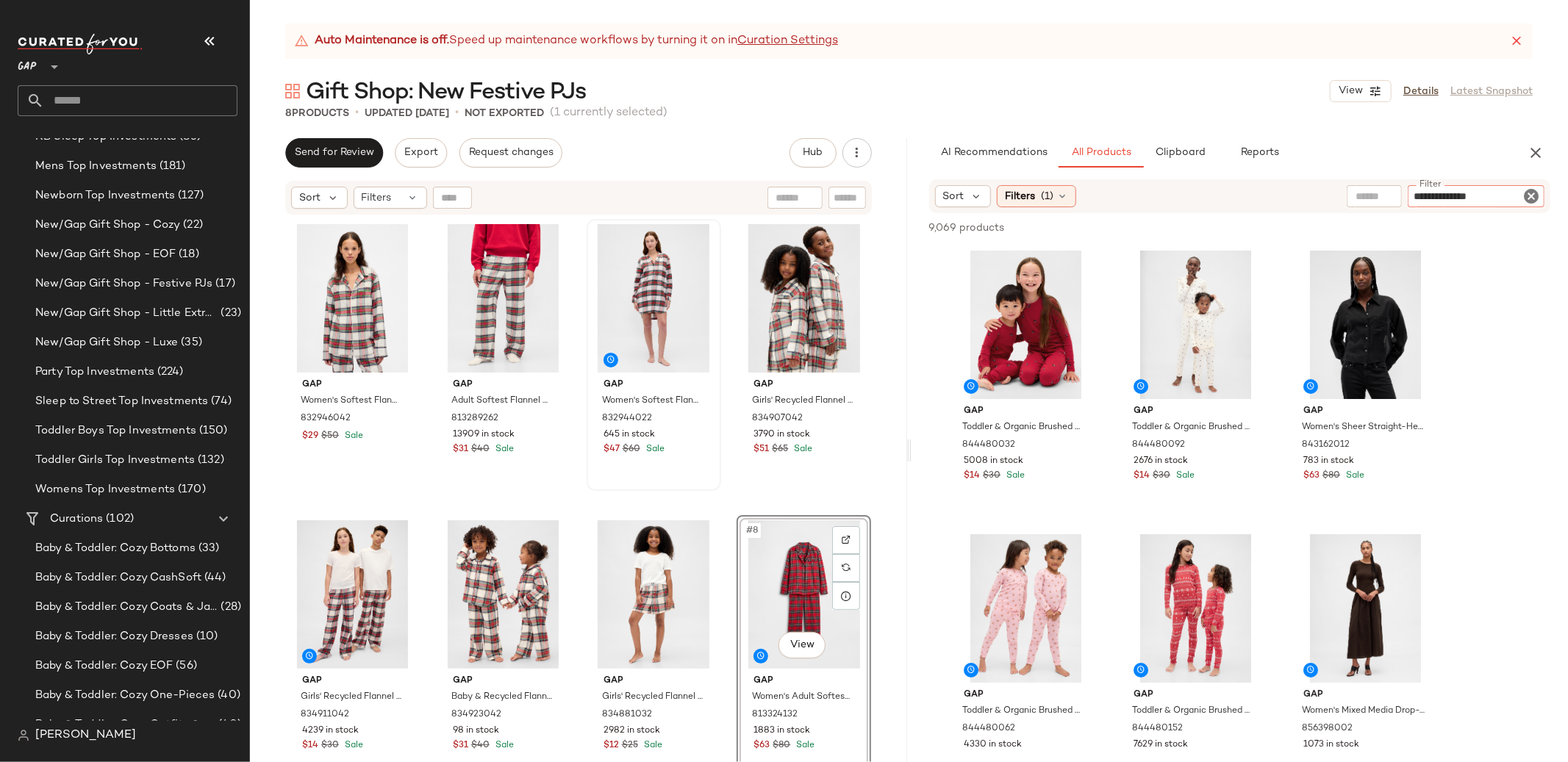
type input "**********"
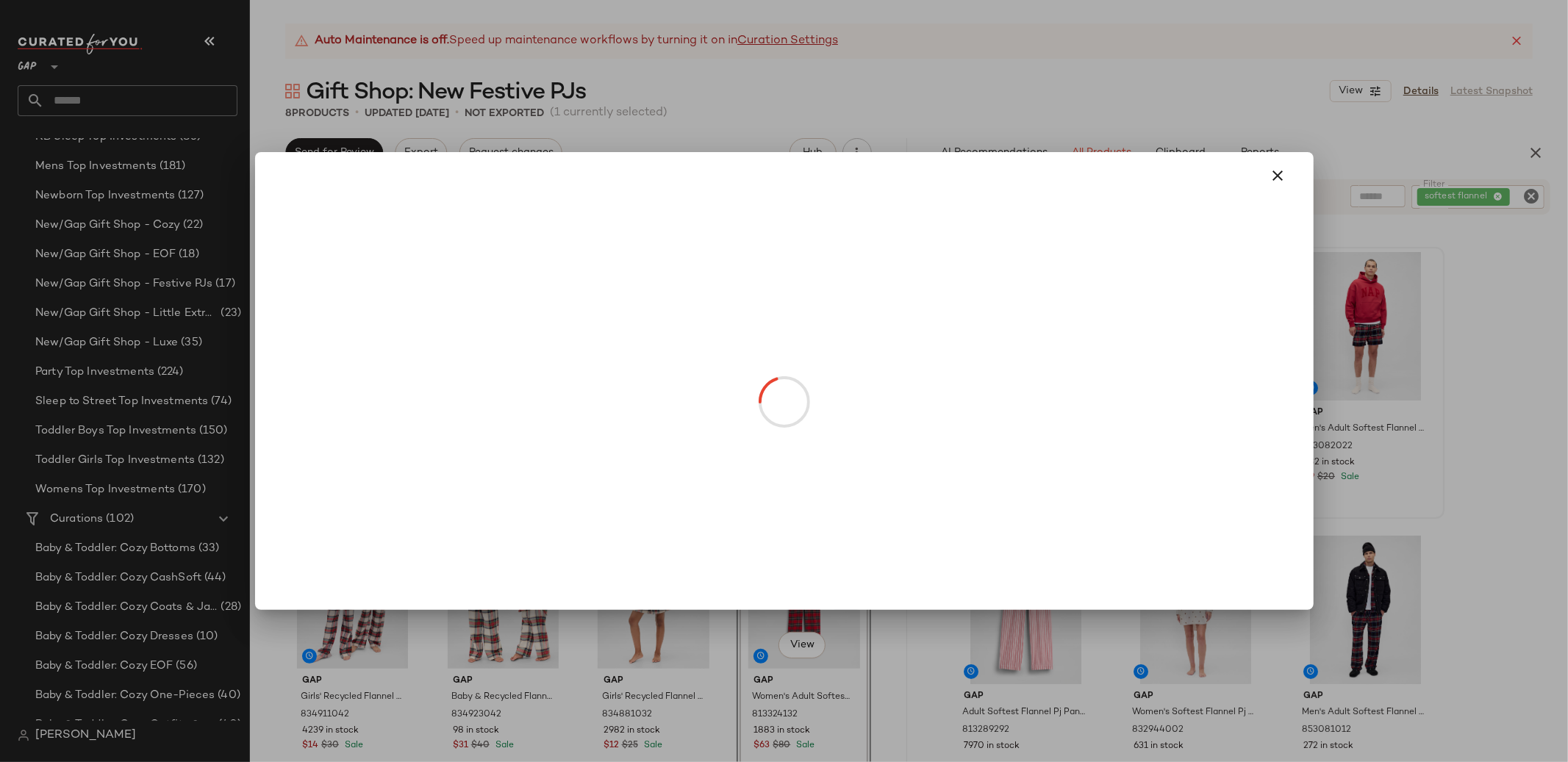
drag, startPoint x: 1361, startPoint y: 381, endPoint x: 1402, endPoint y: 392, distance: 42.4
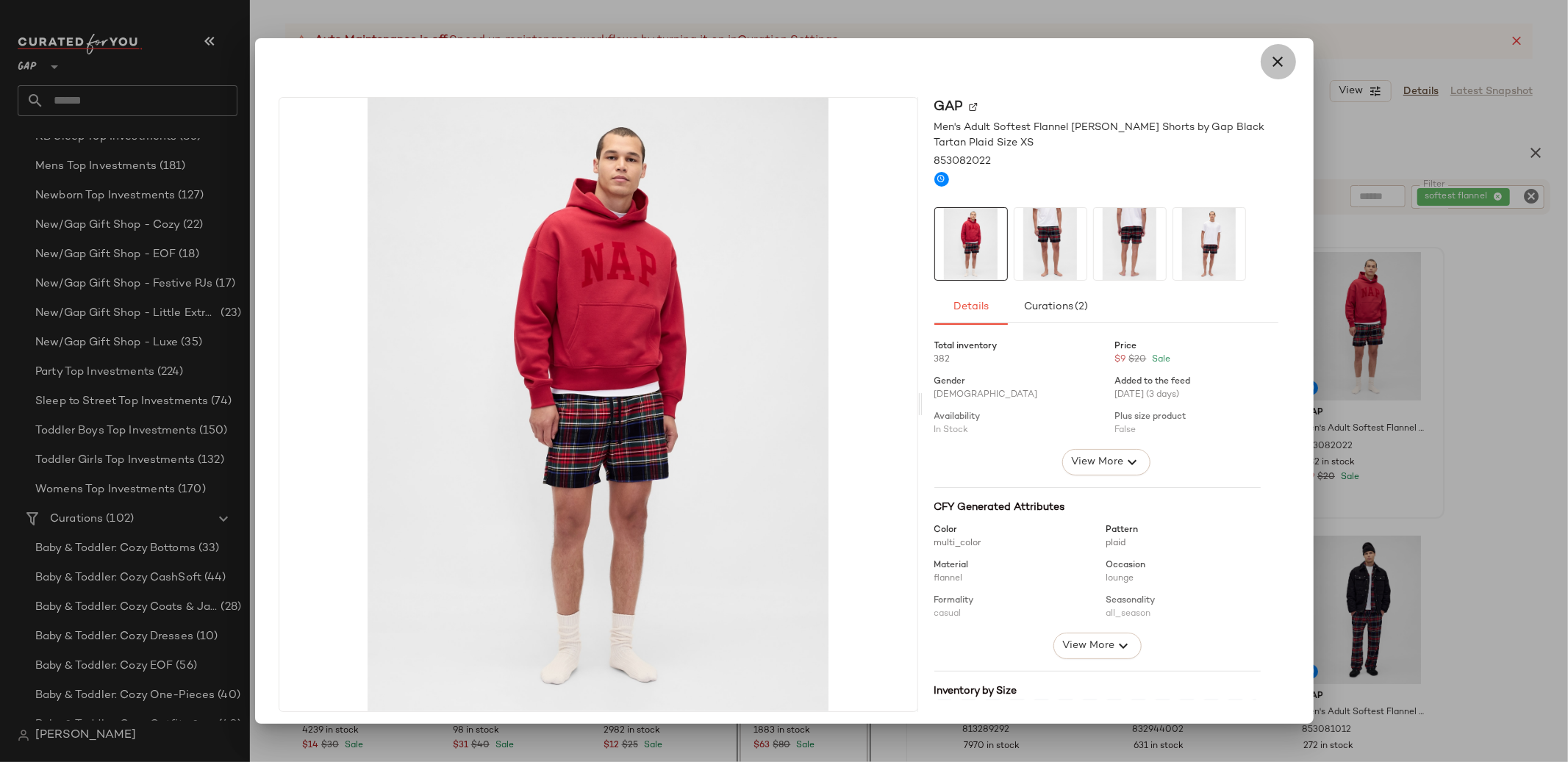
click at [1269, 61] on icon "button" at bounding box center [1278, 62] width 18 height 18
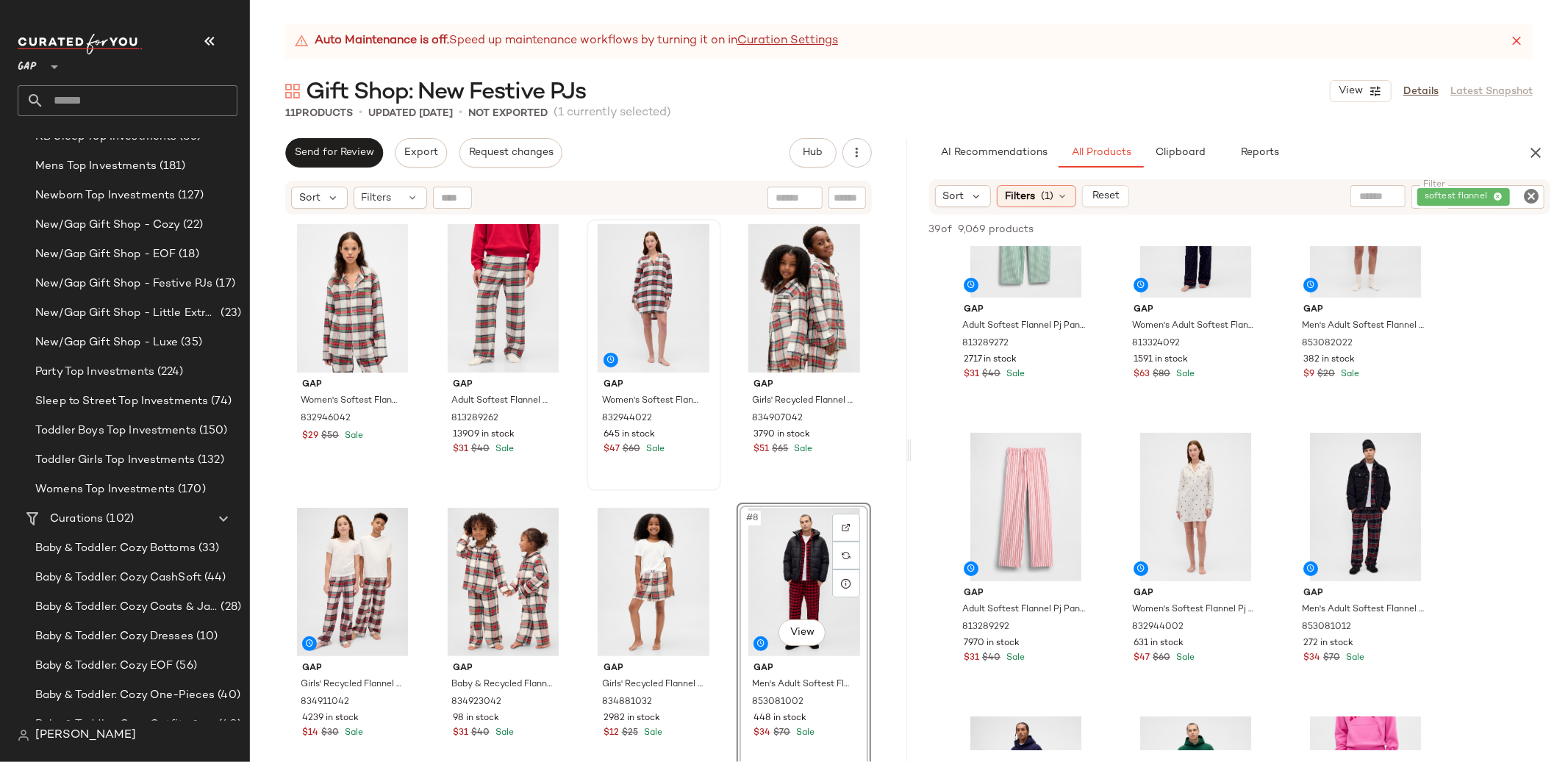
scroll to position [103, 0]
click at [1551, 202] on div "Sort Filters (1) Reset Filter softest flannel Filter" at bounding box center [1240, 198] width 657 height 36
click at [1522, 198] on icon "Clear Filter" at bounding box center [1531, 197] width 18 height 18
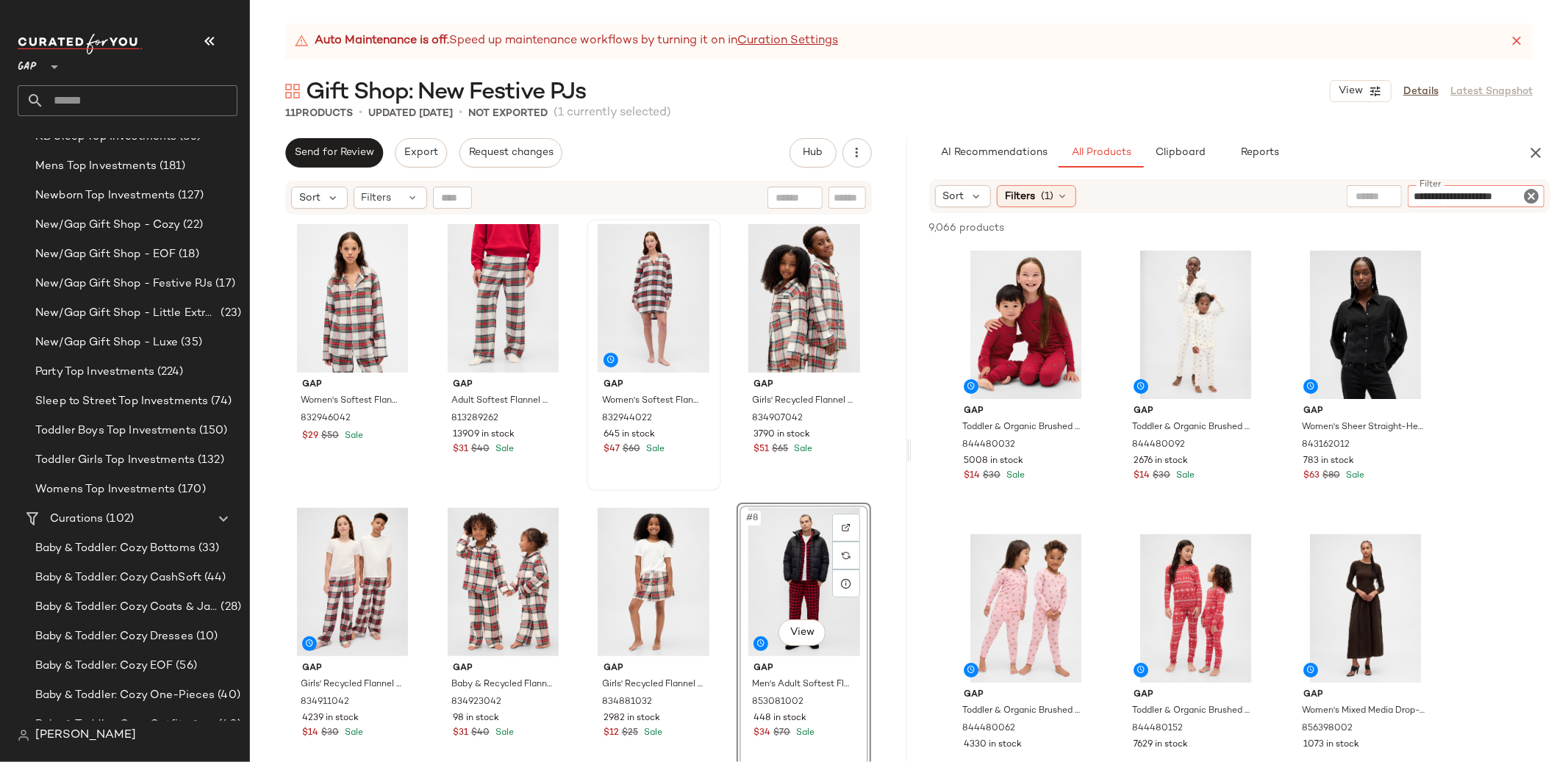
type input "**********"
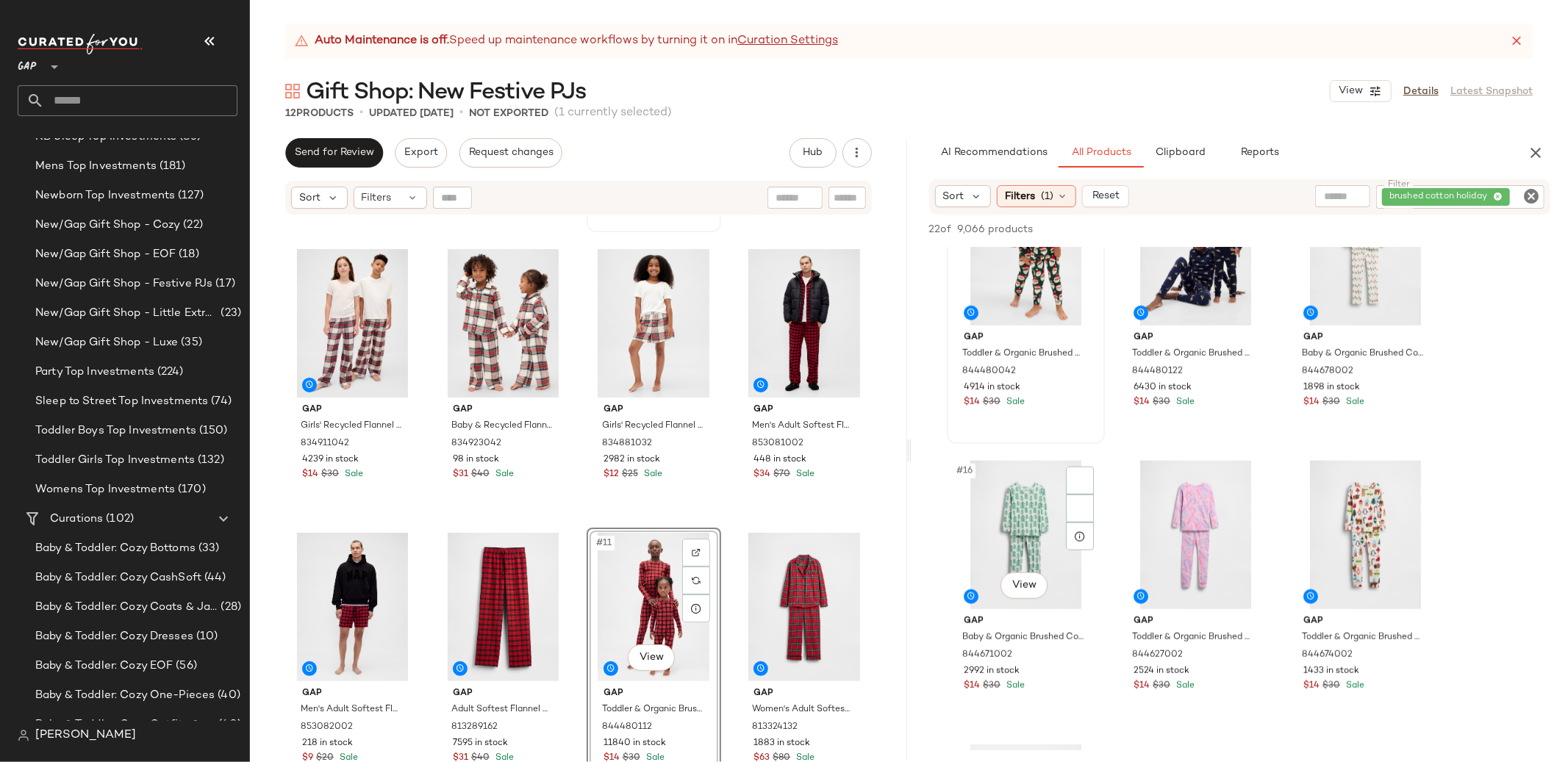
scroll to position [1286, 0]
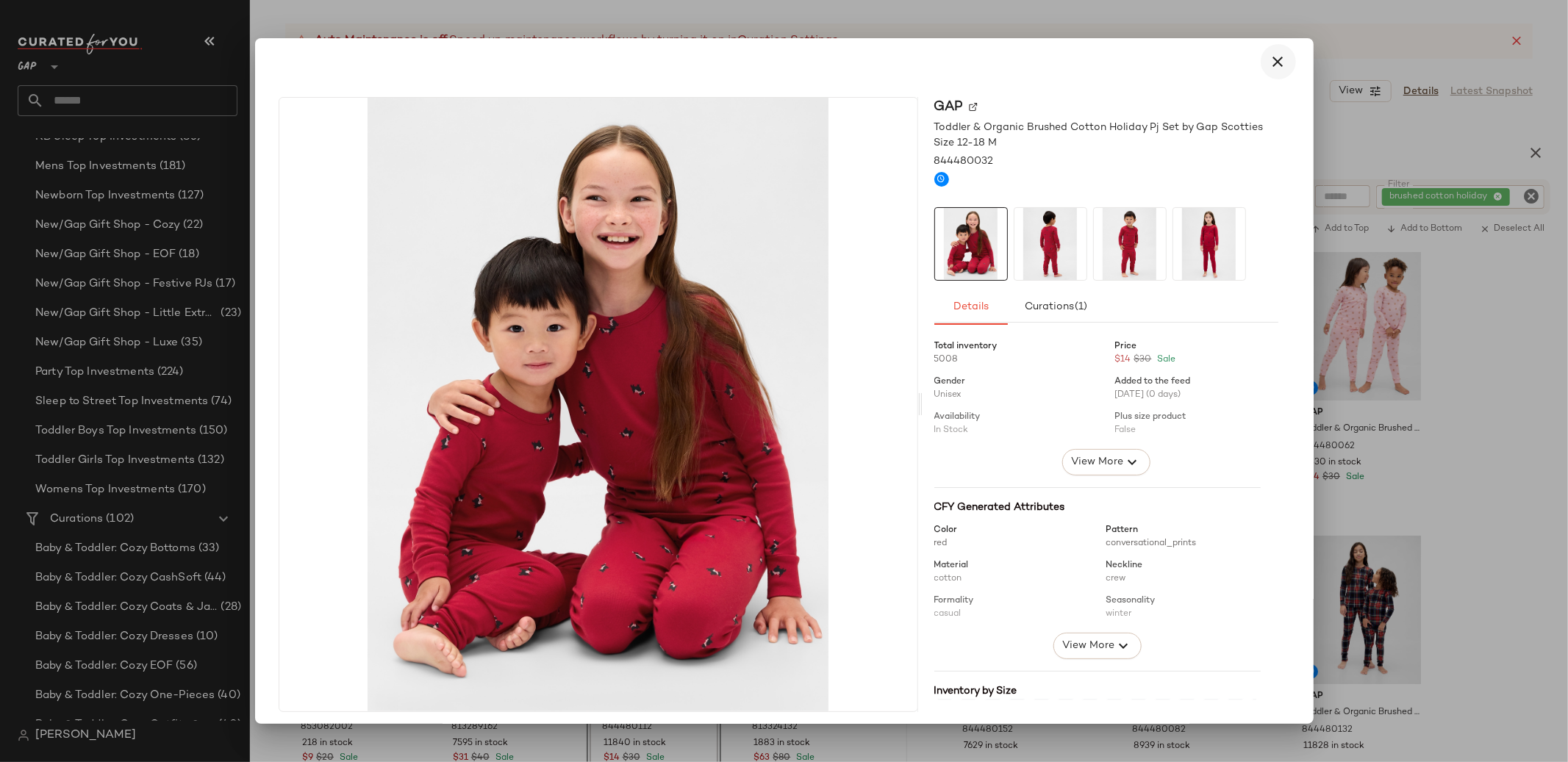
click at [1269, 65] on icon "button" at bounding box center [1278, 62] width 18 height 18
